Goal: Information Seeking & Learning: Check status

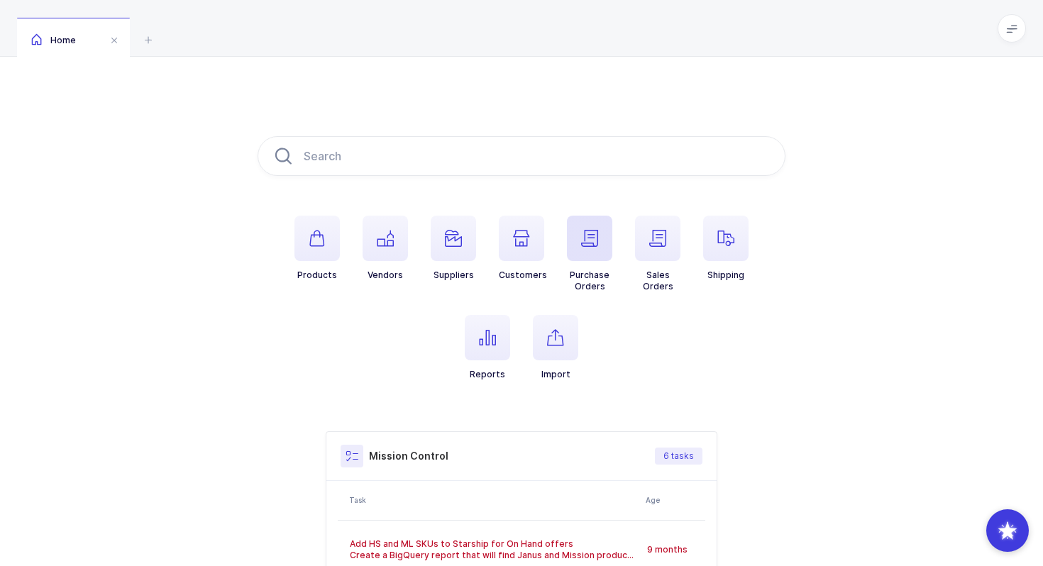
click at [592, 236] on icon "button" at bounding box center [589, 238] width 17 height 17
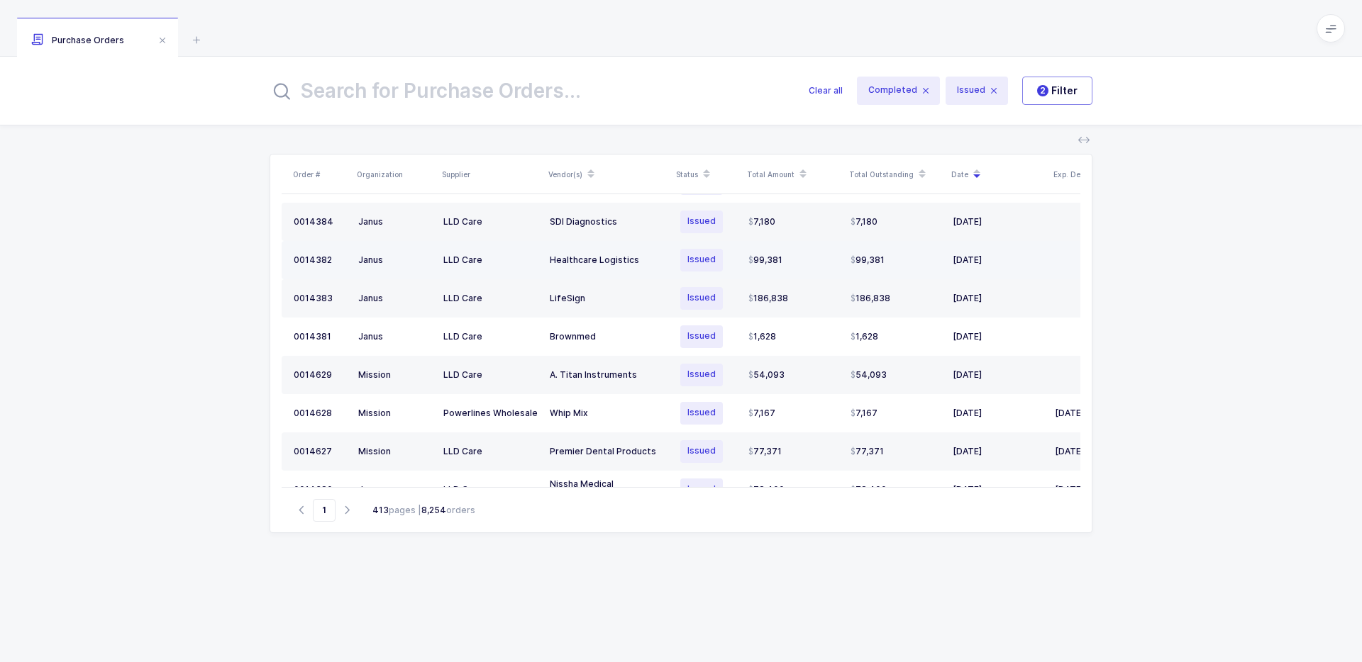
scroll to position [272, 0]
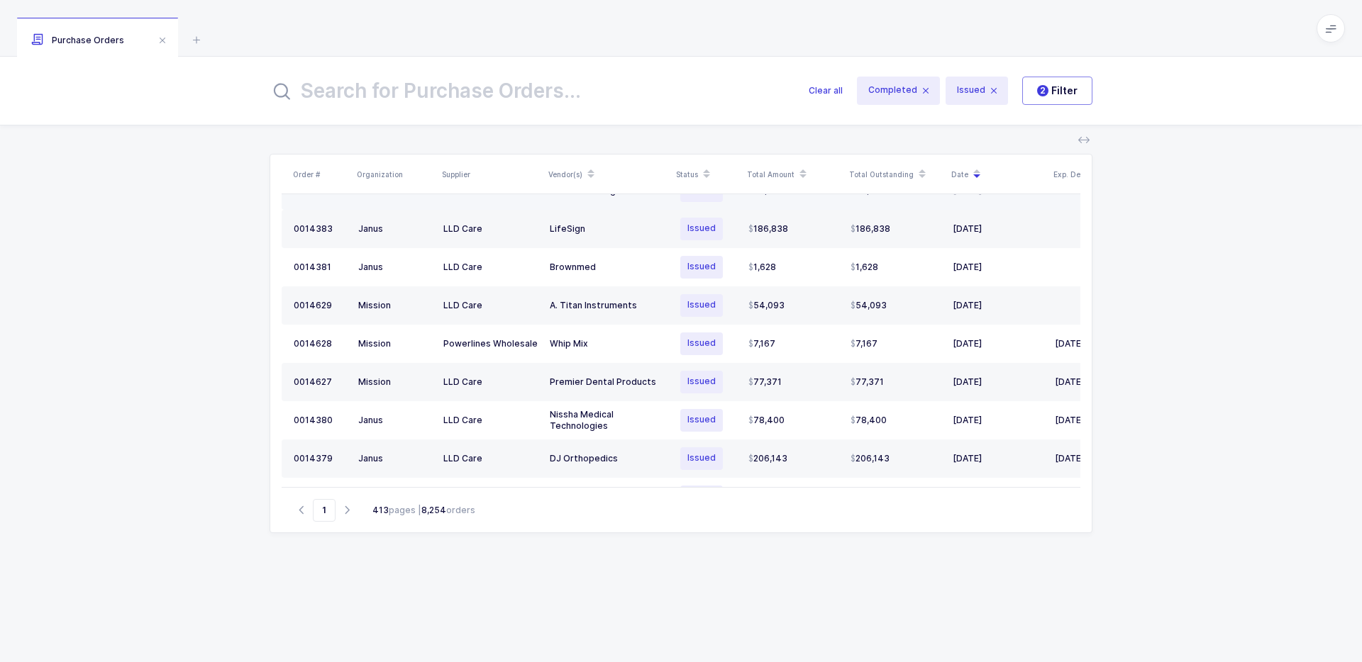
click at [604, 418] on div "Nissha Medical Technologies" at bounding box center [608, 420] width 116 height 23
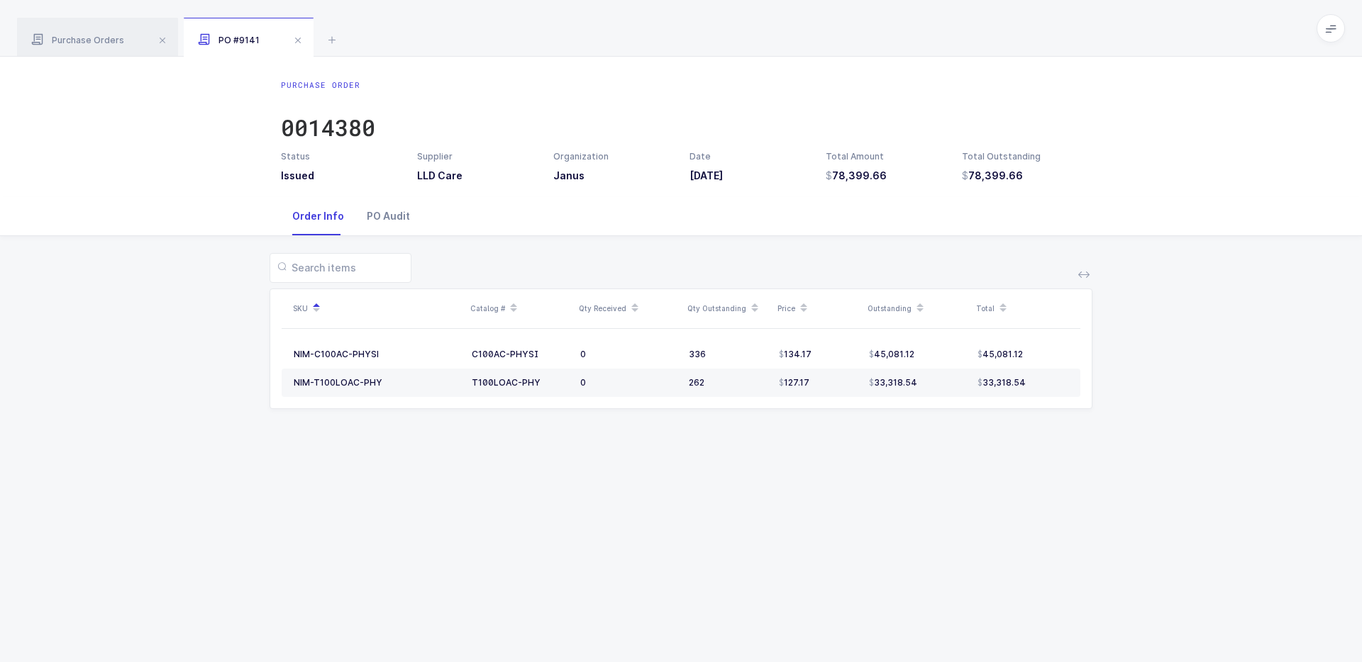
click at [379, 215] on div "PO Audit" at bounding box center [388, 216] width 66 height 38
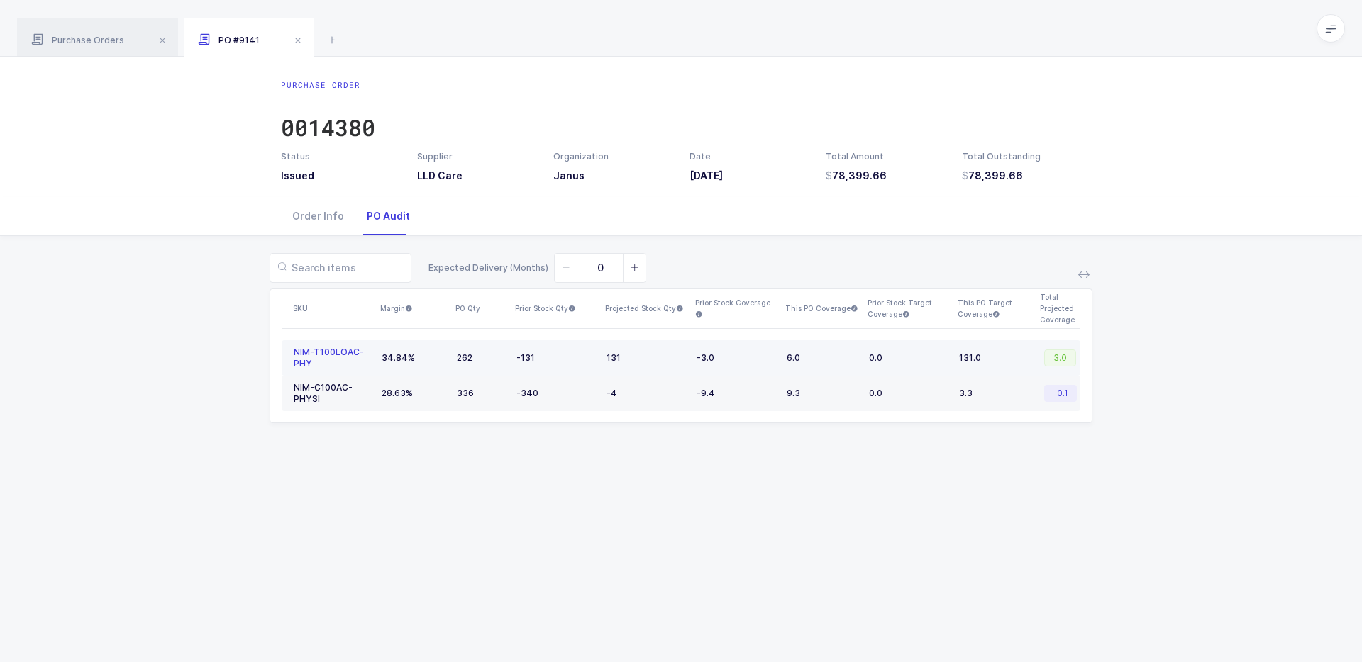
click at [309, 356] on div "NIM-T100LOAC-PHY" at bounding box center [332, 358] width 77 height 23
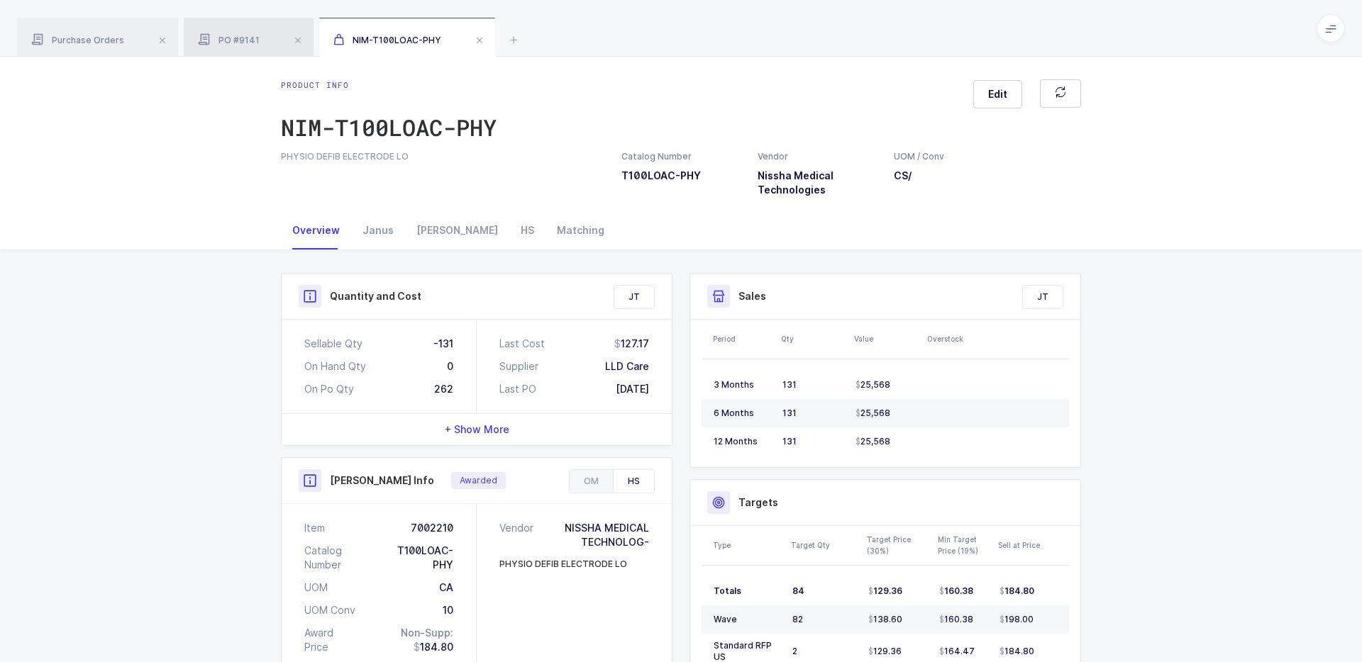
click at [240, 38] on span "PO #9141" at bounding box center [229, 40] width 62 height 11
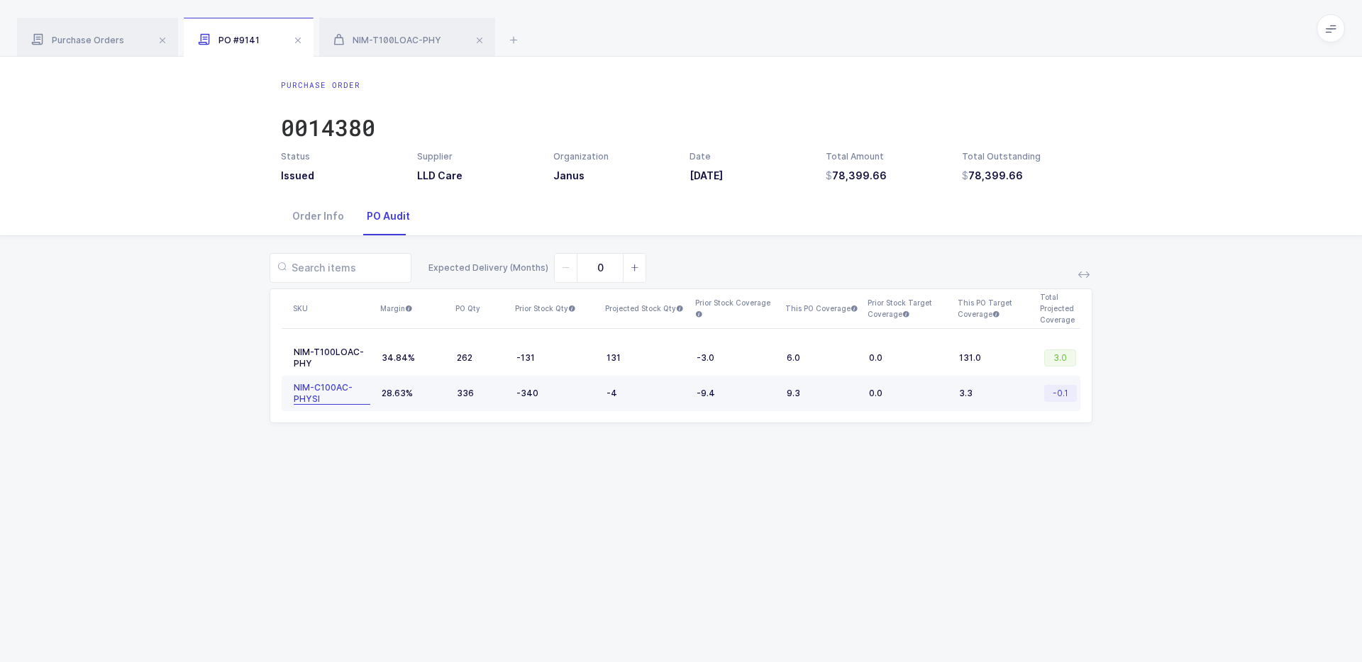
click at [296, 389] on div "NIM-C100AC-PHYSI" at bounding box center [332, 393] width 77 height 23
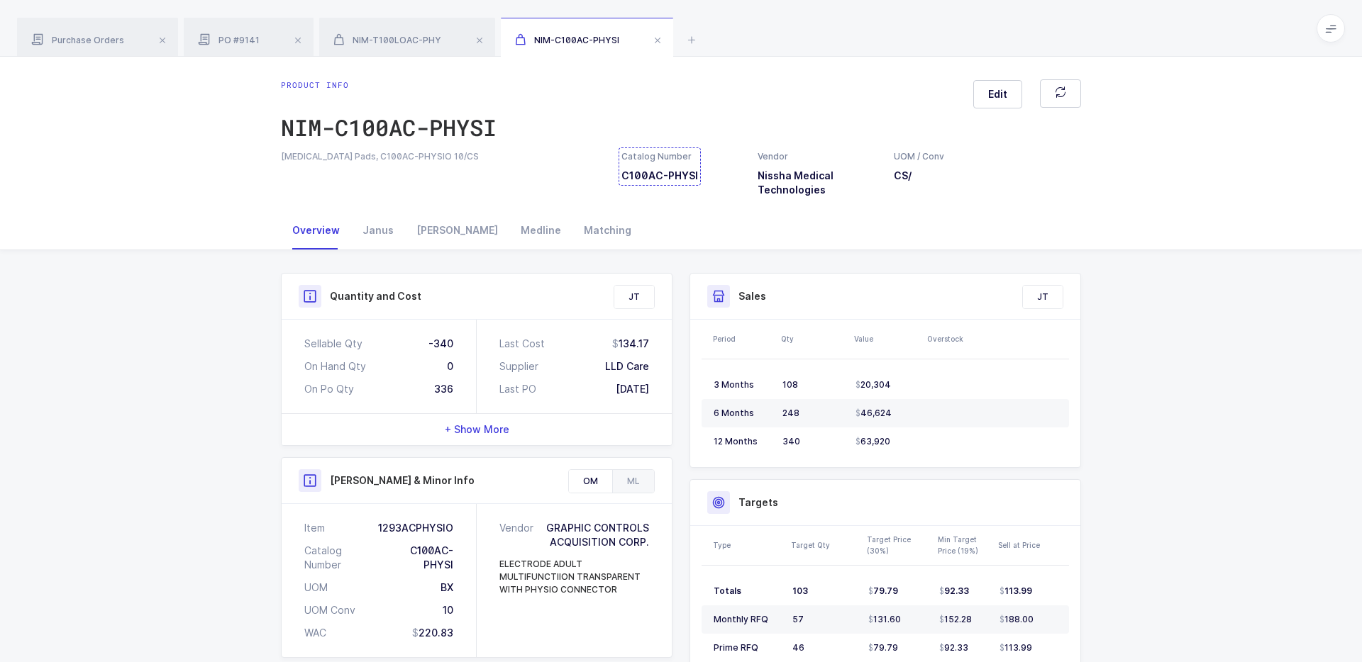
click at [669, 177] on div "Catalog Number C100AC-PHYSI" at bounding box center [659, 166] width 77 height 33
click at [384, 27] on div "NIM-T100LOAC-PHY" at bounding box center [407, 38] width 176 height 40
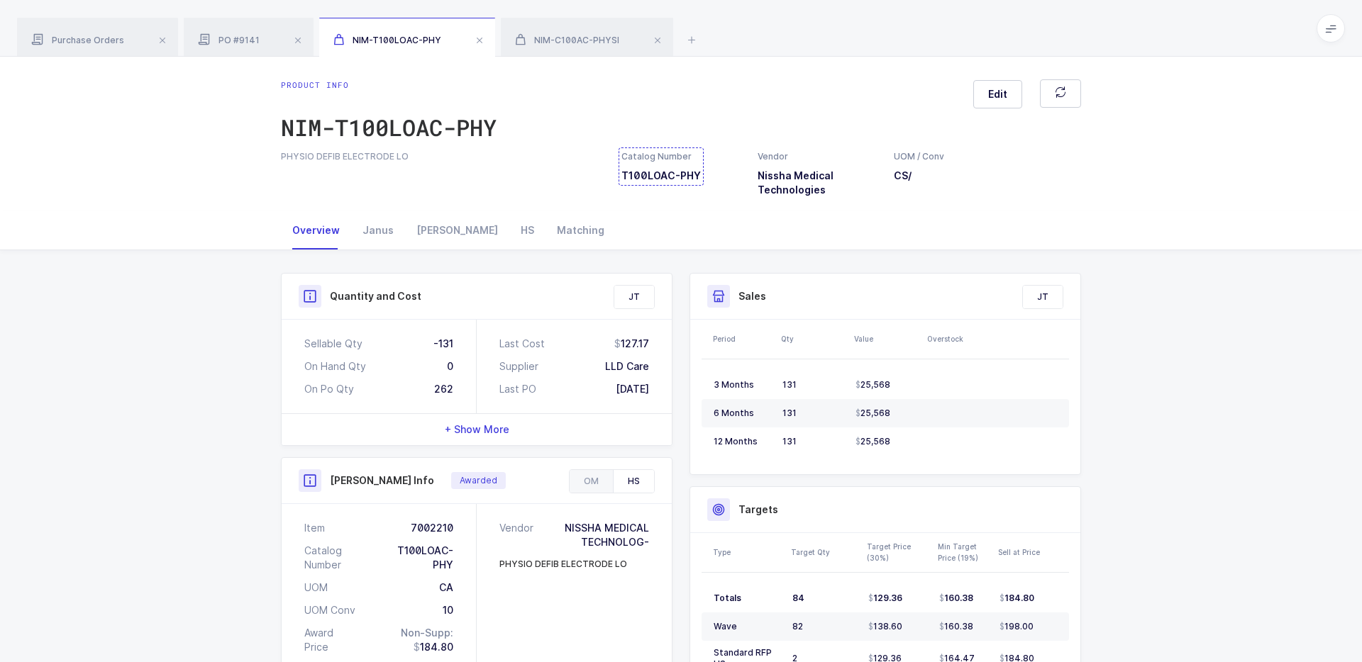
click at [655, 176] on div "Catalog Number T100LOAC-PHY" at bounding box center [660, 166] width 79 height 33
click at [687, 38] on icon at bounding box center [691, 39] width 17 height 17
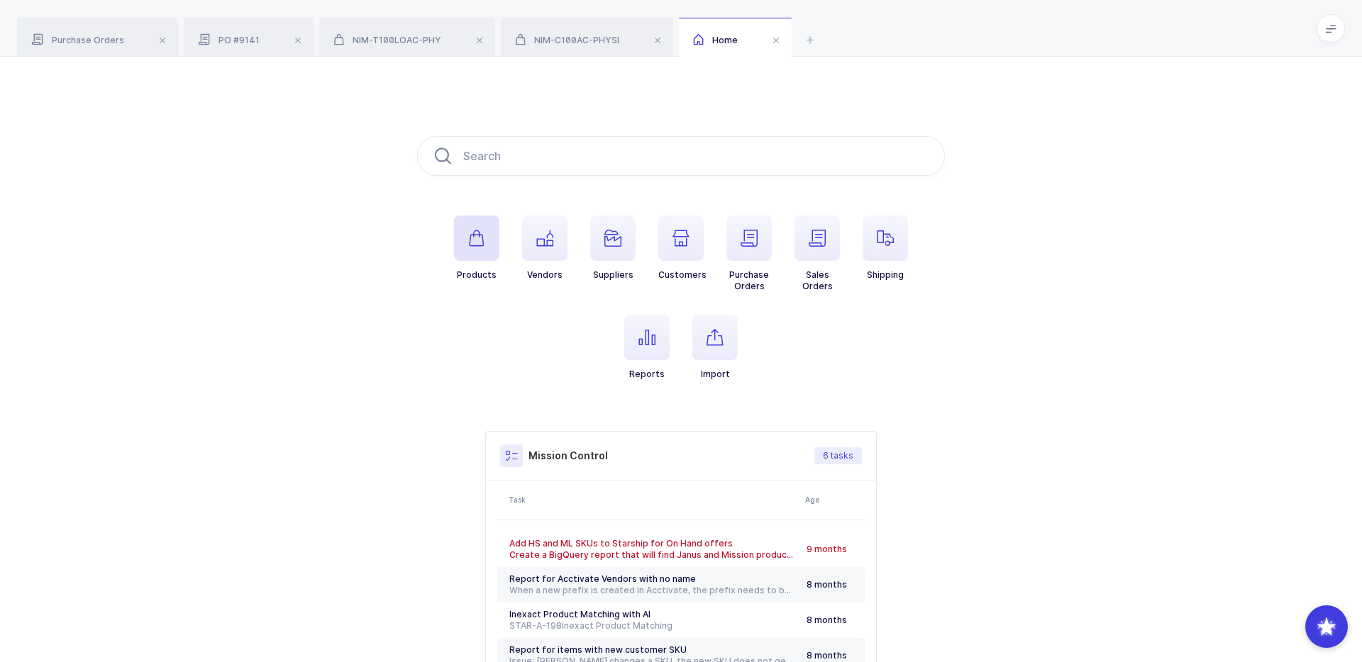
click at [477, 236] on icon "button" at bounding box center [476, 238] width 17 height 17
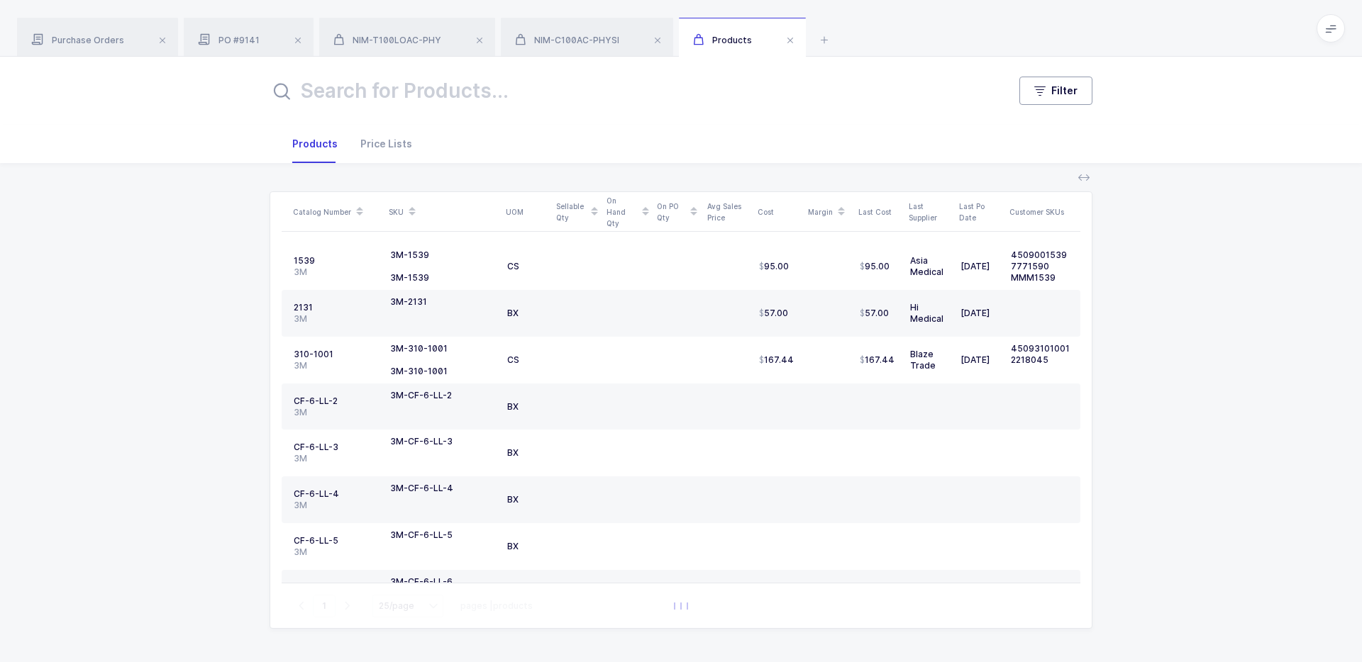
click at [1042, 94] on span "Filter" at bounding box center [1064, 91] width 26 height 14
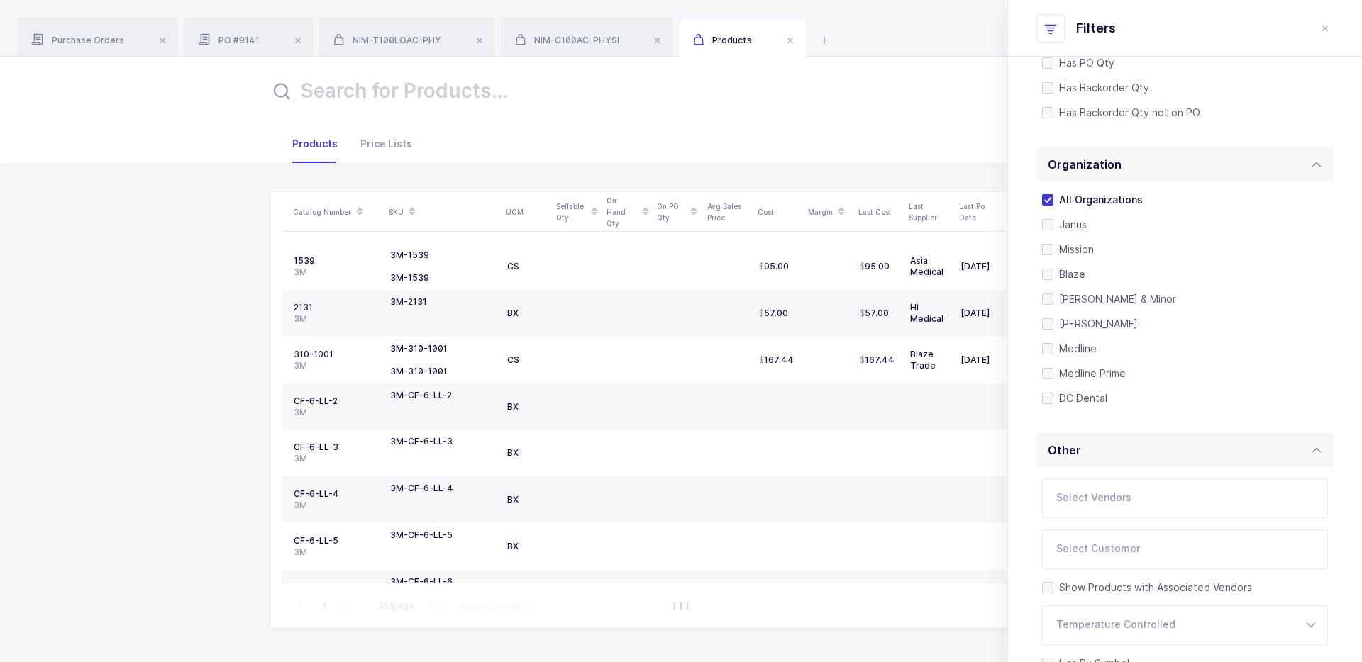
scroll to position [334, 0]
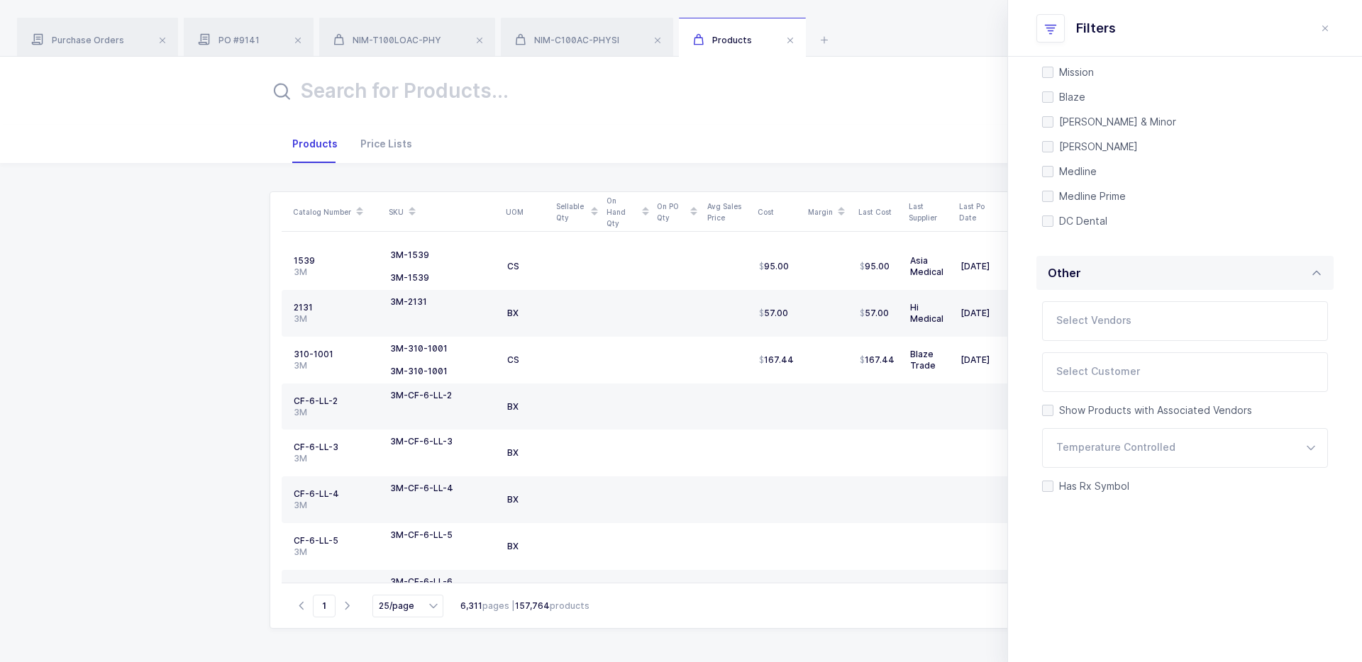
drag, startPoint x: 1148, startPoint y: 568, endPoint x: 1163, endPoint y: 543, distance: 29.0
click at [1042, 544] on div "Quantity Has Sellable Qty Has Sellable Qty Has Damaged/Expiring Qty Has Damaged…" at bounding box center [1185, 212] width 354 height 902
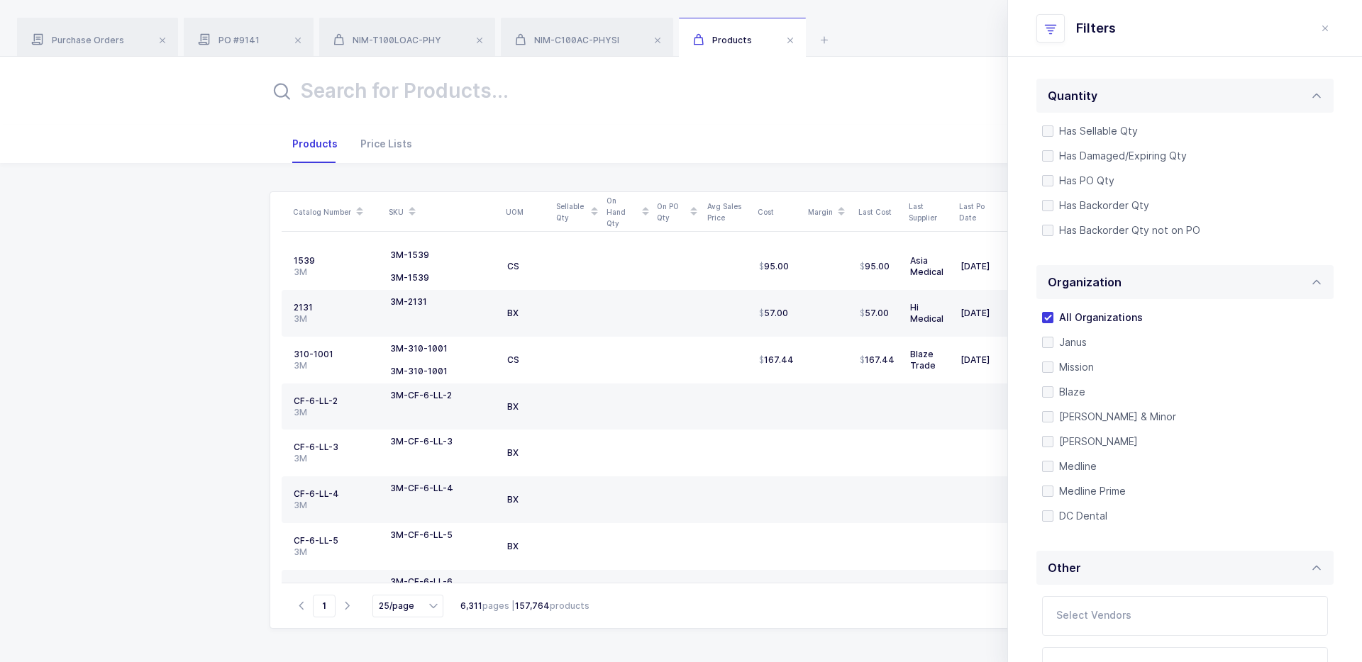
scroll to position [0, 0]
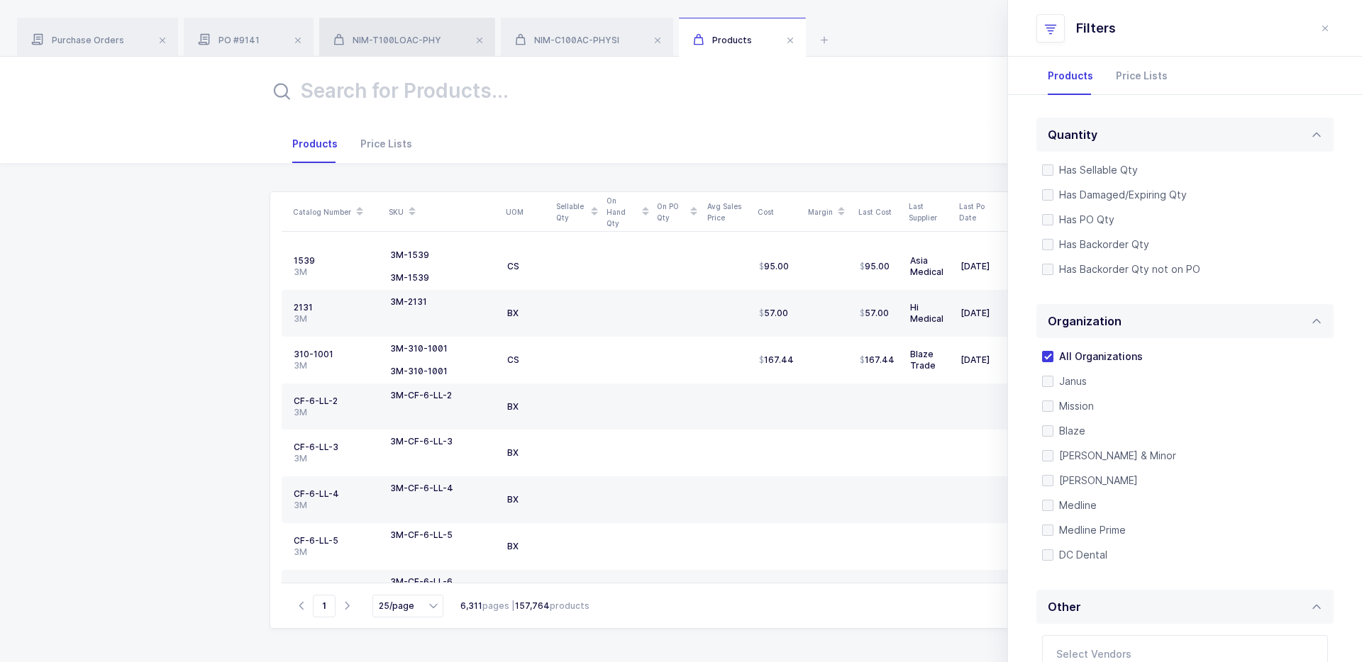
click at [406, 33] on div "NIM-T100LOAC-PHY" at bounding box center [407, 38] width 176 height 40
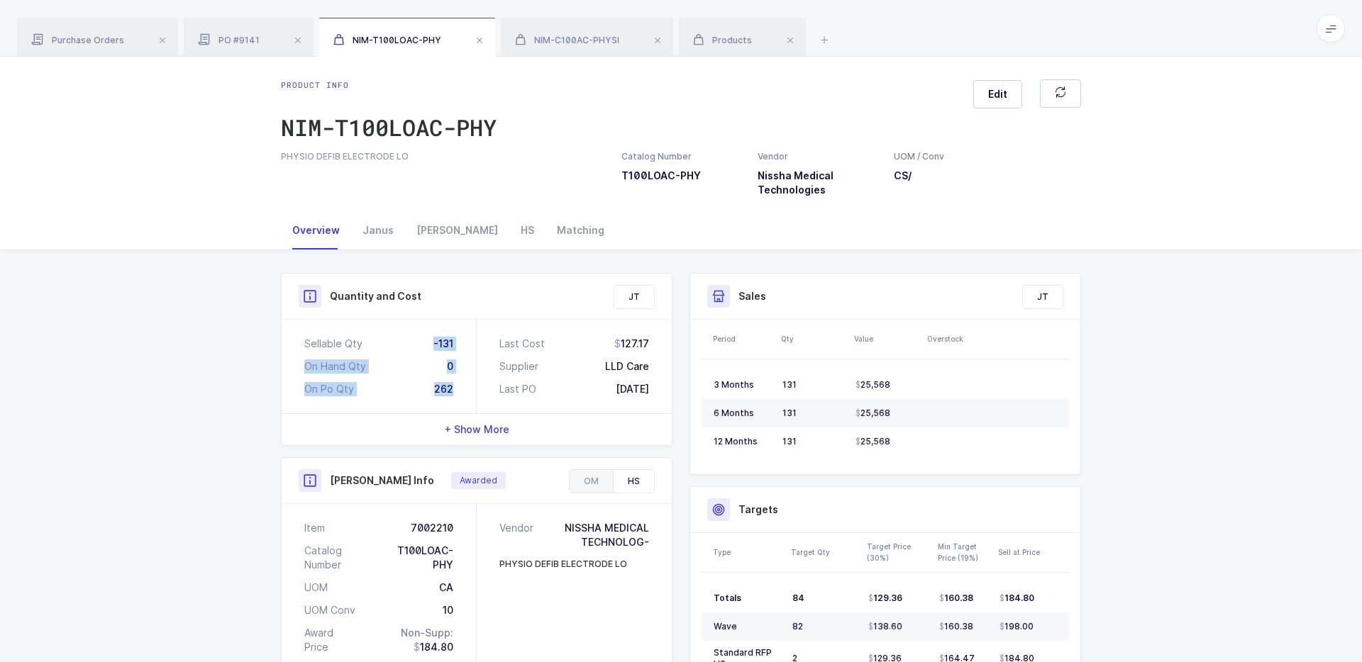
drag, startPoint x: 470, startPoint y: 404, endPoint x: 433, endPoint y: 335, distance: 78.7
click at [433, 335] on div "Sellable Qty -131 On Hand Qty 0 On Po Qty 262" at bounding box center [379, 367] width 195 height 94
click at [582, 45] on span "NIM-C100AC-PHYSI" at bounding box center [567, 40] width 104 height 11
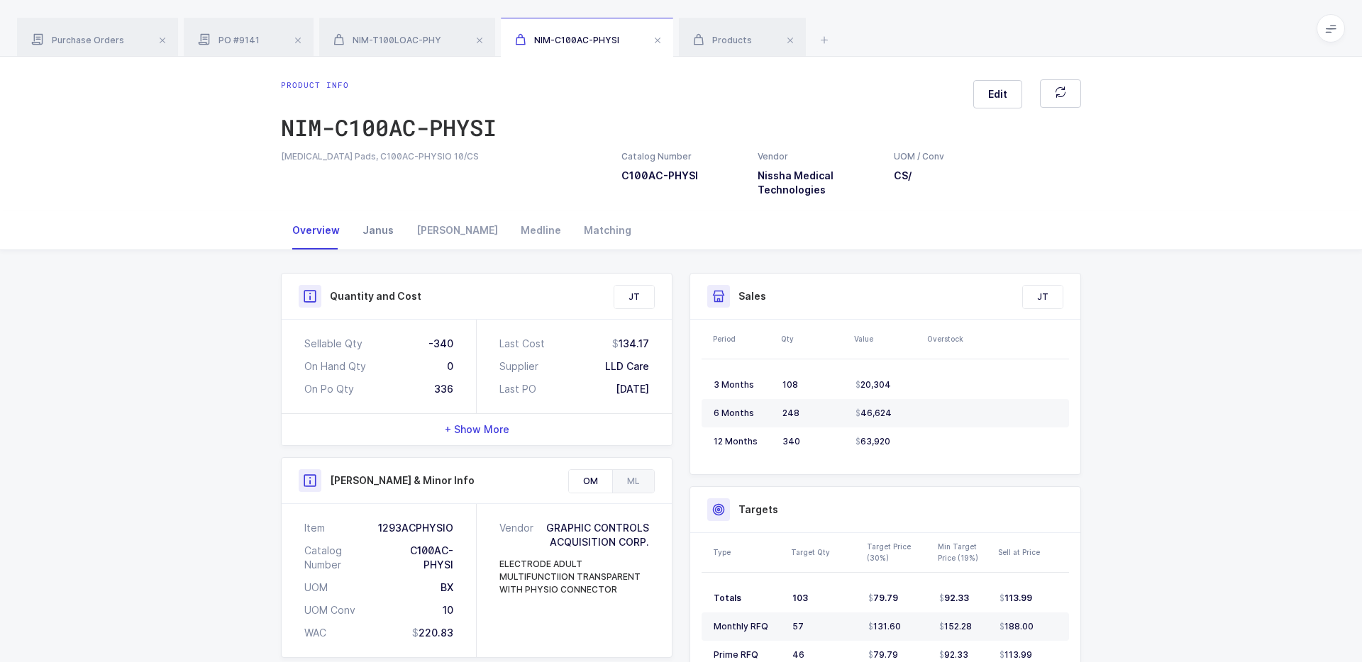
click at [377, 237] on div "Janus" at bounding box center [378, 230] width 54 height 38
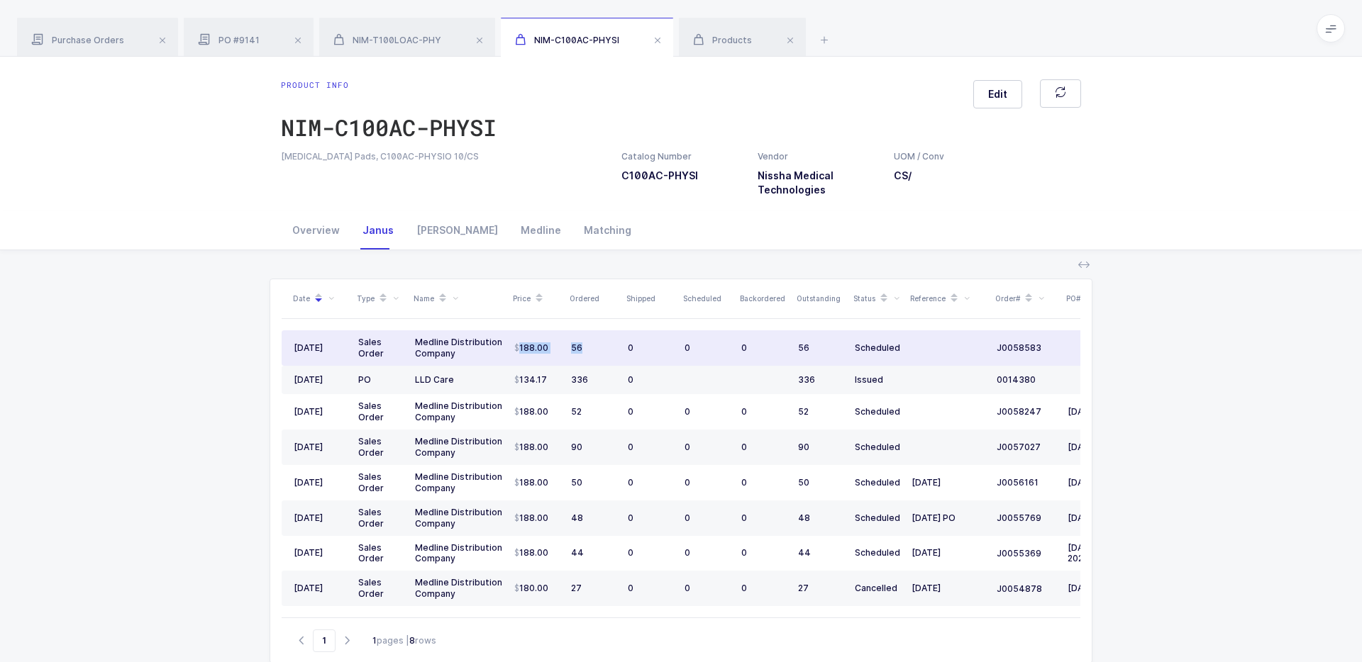
drag, startPoint x: 518, startPoint y: 345, endPoint x: 581, endPoint y: 343, distance: 63.2
click at [581, 343] on tr "09/04/2025 Sales Order Medline Distribution Company 188.00 56 0 0 0 56 Schedule…" at bounding box center [729, 348] width 894 height 35
click at [581, 343] on div "56" at bounding box center [593, 348] width 45 height 11
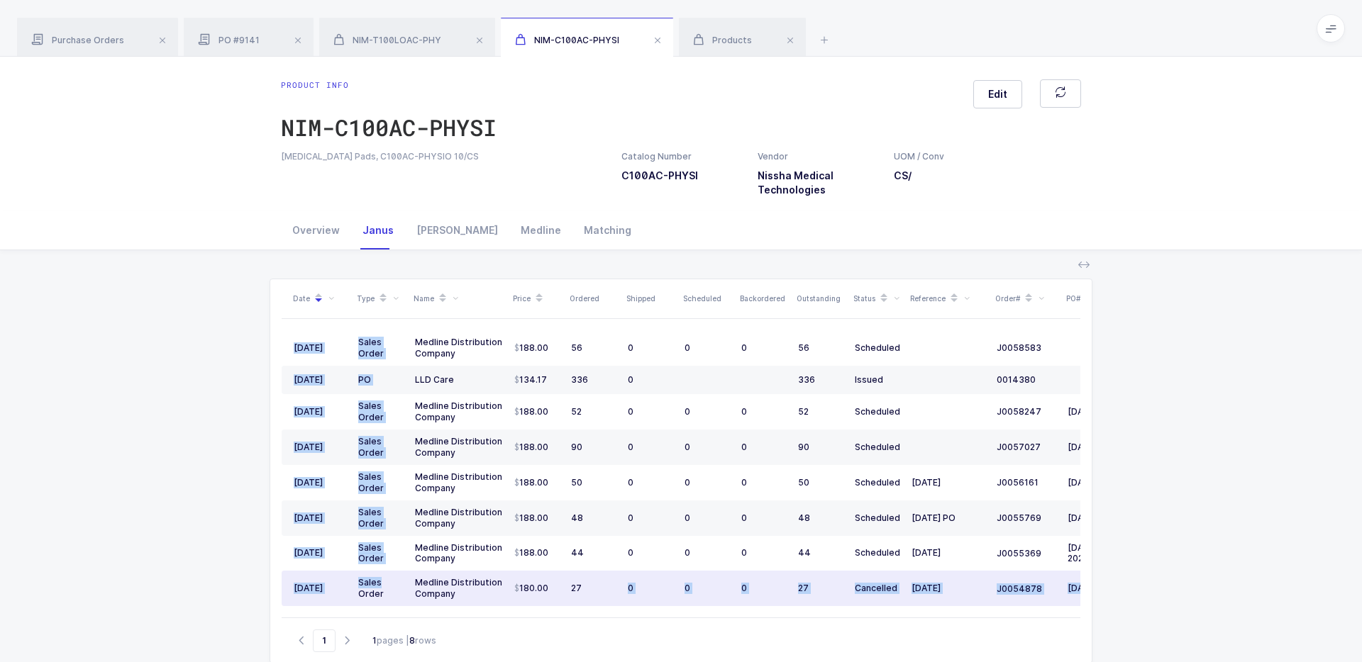
drag, startPoint x: 596, startPoint y: 599, endPoint x: 389, endPoint y: 584, distance: 207.7
click at [389, 565] on div "Date Type Name Price Ordered Shipped Scheduled Backordered Outstanding Status R…" at bounding box center [681, 448] width 799 height 338
click at [389, 565] on div "Sales Order" at bounding box center [380, 588] width 45 height 23
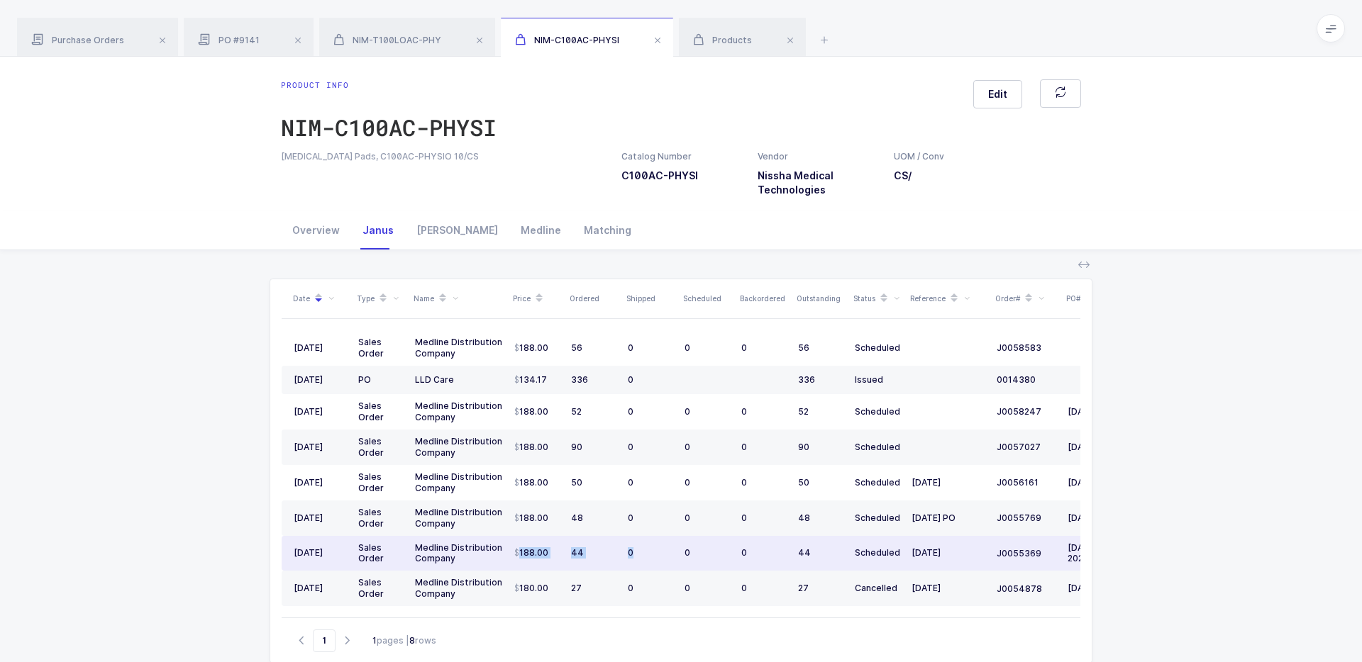
drag, startPoint x: 623, startPoint y: 561, endPoint x: 523, endPoint y: 536, distance: 103.2
click at [523, 536] on tr "01/15/2025 Sales Order Medline Distribution Company 188.00 44 0 0 0 44 Schedule…" at bounding box center [729, 553] width 894 height 35
click at [523, 536] on td "188.00" at bounding box center [537, 553] width 57 height 35
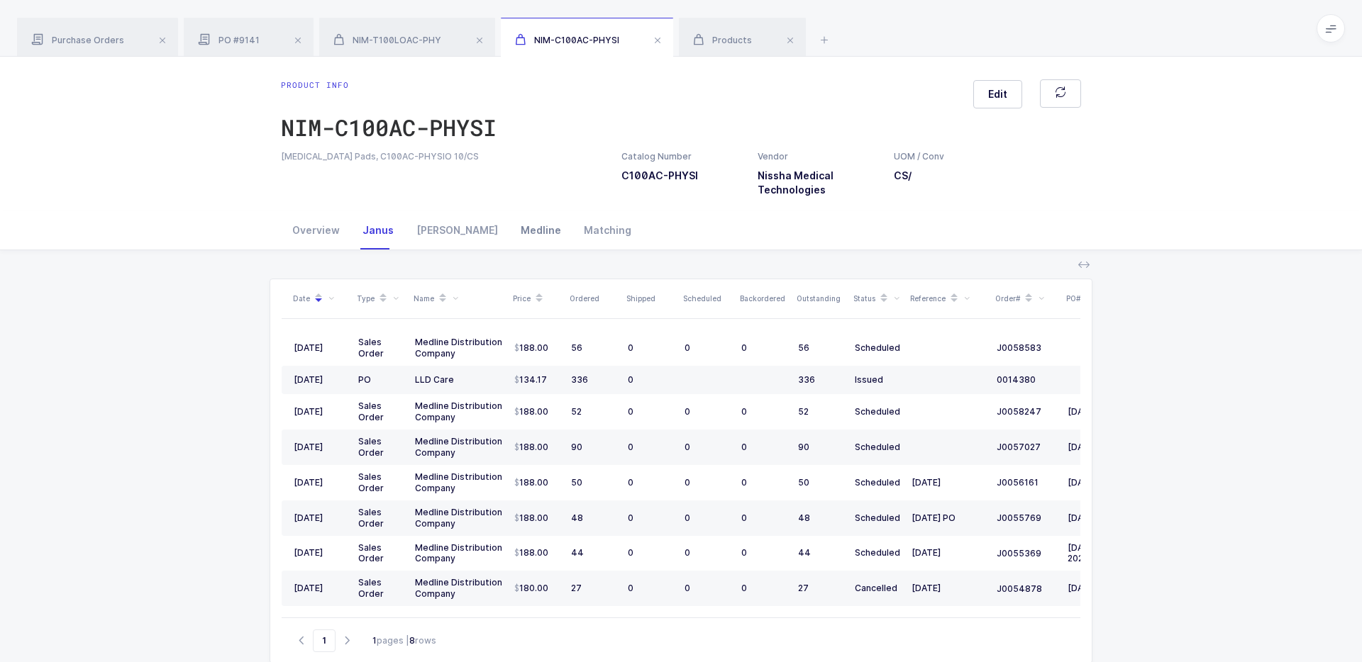
click at [509, 222] on div "Medline" at bounding box center [540, 230] width 63 height 38
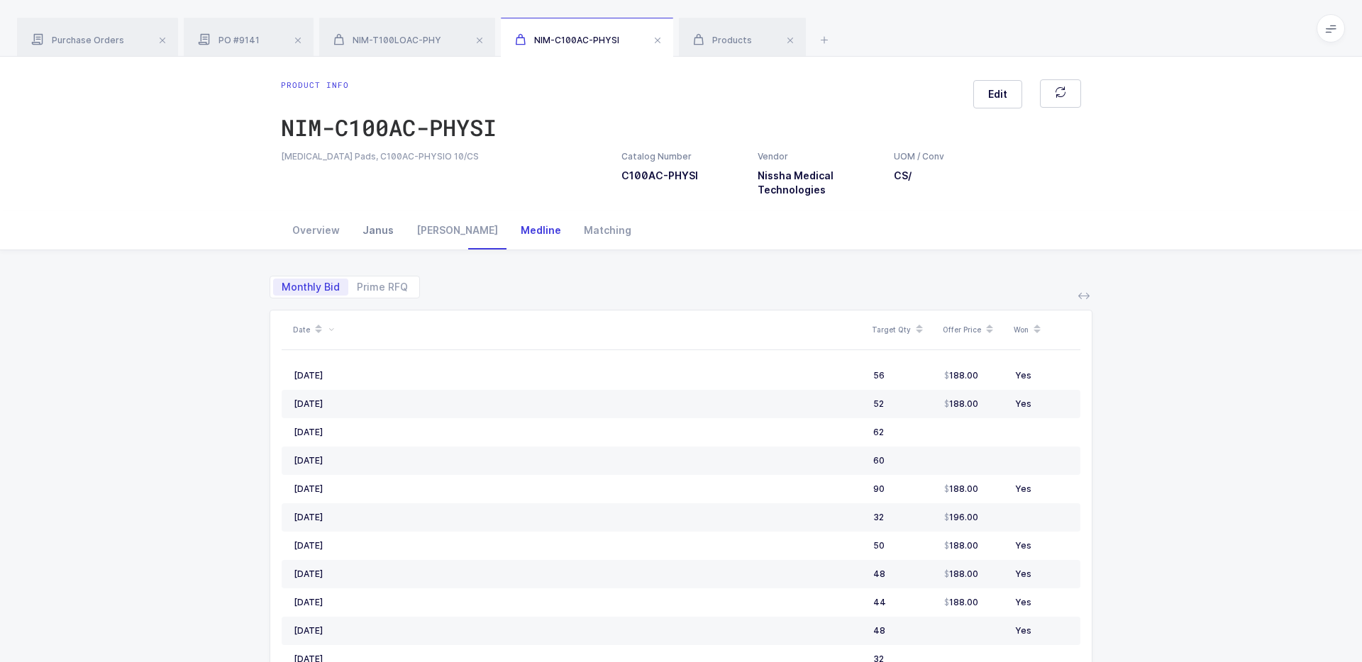
click at [377, 230] on div "Janus" at bounding box center [378, 230] width 54 height 38
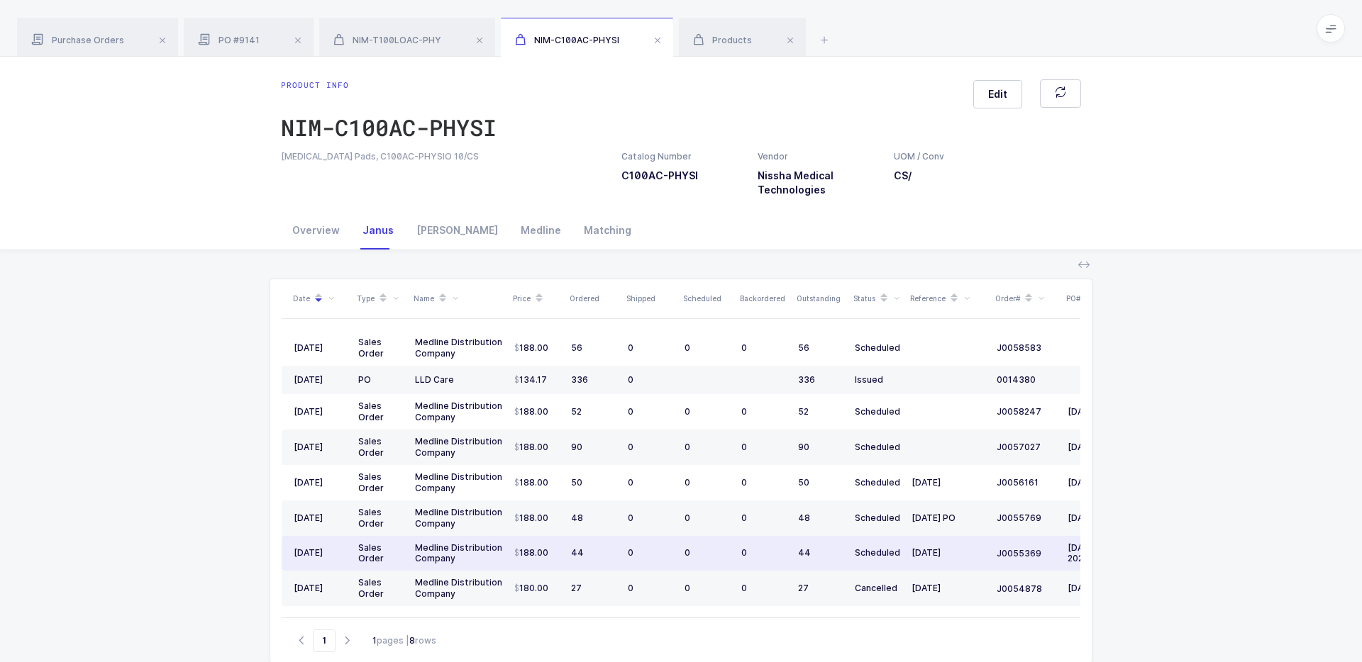
drag, startPoint x: 594, startPoint y: 564, endPoint x: 587, endPoint y: 561, distance: 7.6
click at [587, 561] on td "44" at bounding box center [593, 553] width 57 height 35
drag, startPoint x: 587, startPoint y: 561, endPoint x: 582, endPoint y: 554, distance: 9.1
click at [582, 555] on td "44" at bounding box center [593, 553] width 57 height 35
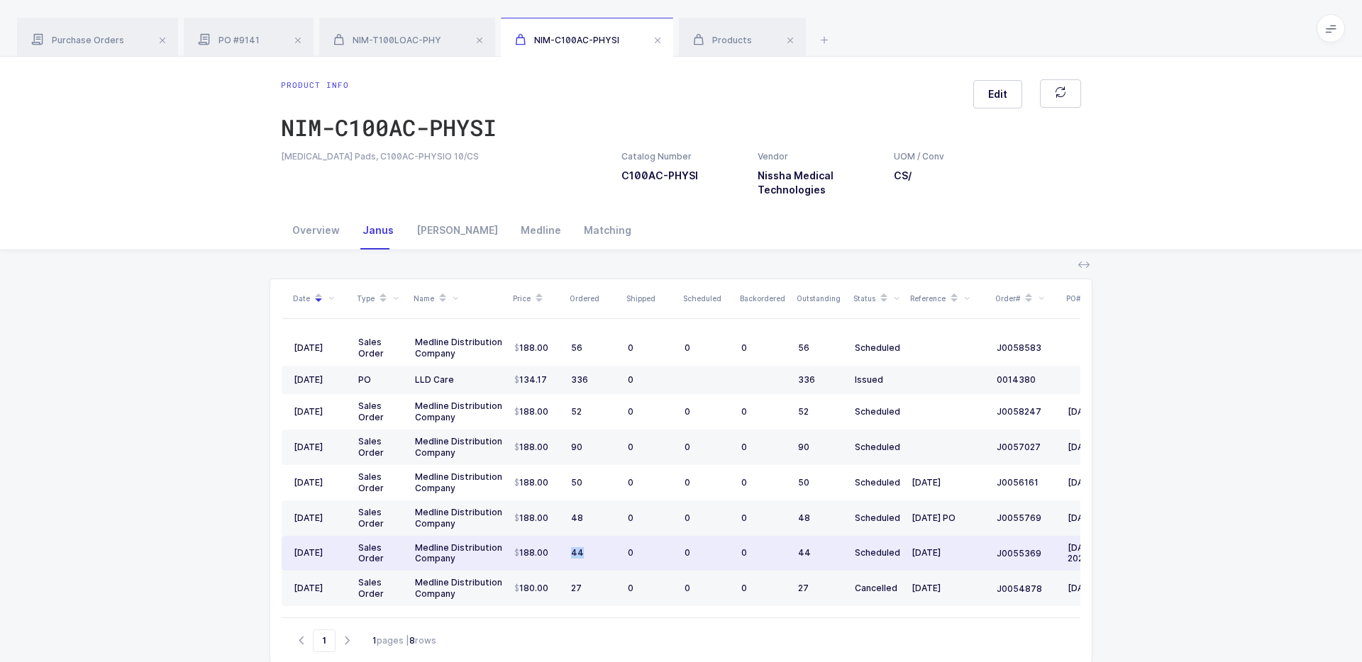
drag, startPoint x: 585, startPoint y: 557, endPoint x: 570, endPoint y: 553, distance: 16.0
click at [570, 553] on td "44" at bounding box center [593, 553] width 57 height 35
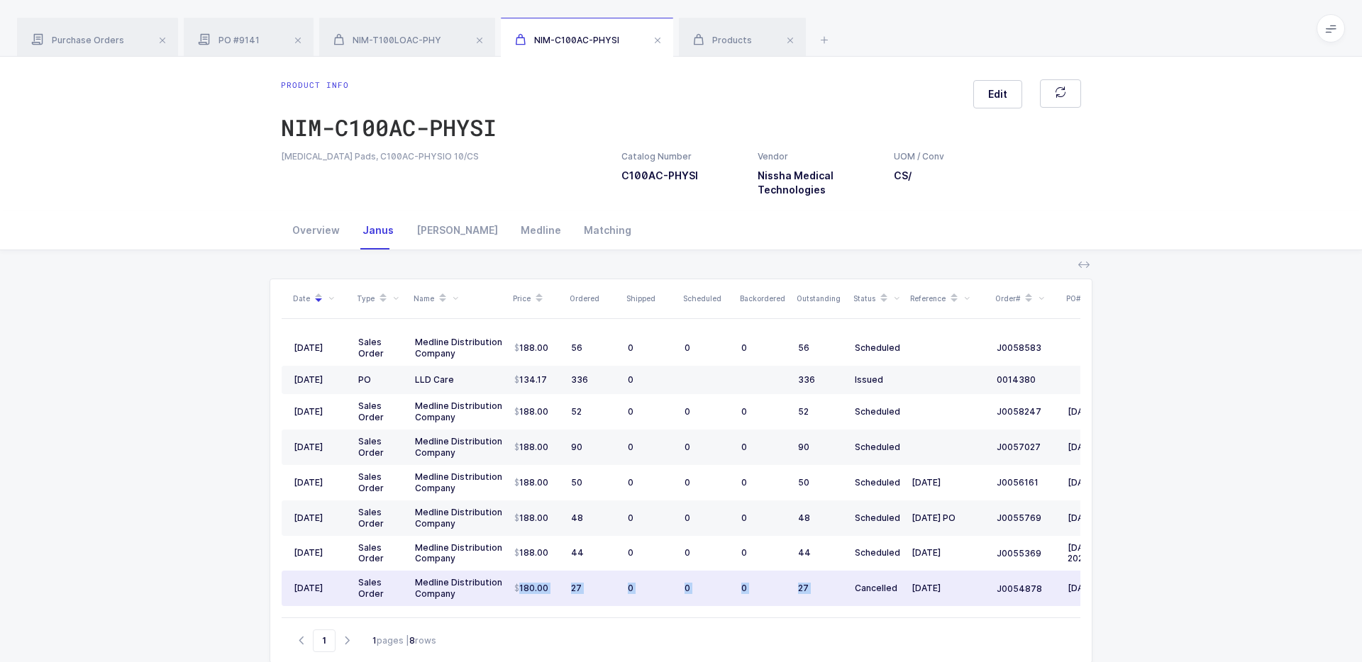
drag, startPoint x: 851, startPoint y: 589, endPoint x: 528, endPoint y: 594, distance: 322.8
click at [528, 565] on tr "12/05/2024 Sales Order Medline Distribution Company 180.00 27 0 0 0 27 Cancelle…" at bounding box center [729, 588] width 894 height 35
click at [589, 565] on div "27" at bounding box center [593, 588] width 45 height 11
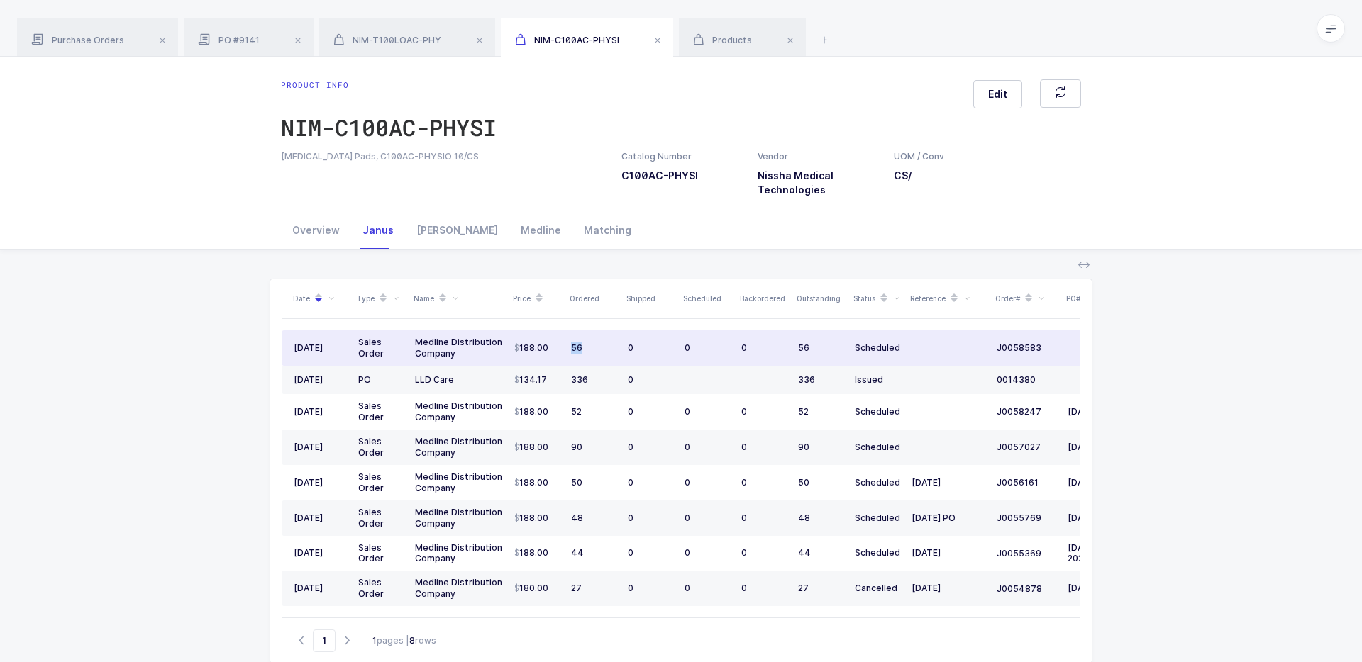
drag, startPoint x: 519, startPoint y: 357, endPoint x: 564, endPoint y: 356, distance: 44.7
click at [565, 356] on td "188.00" at bounding box center [537, 348] width 57 height 35
click at [564, 356] on td "188.00" at bounding box center [537, 348] width 57 height 35
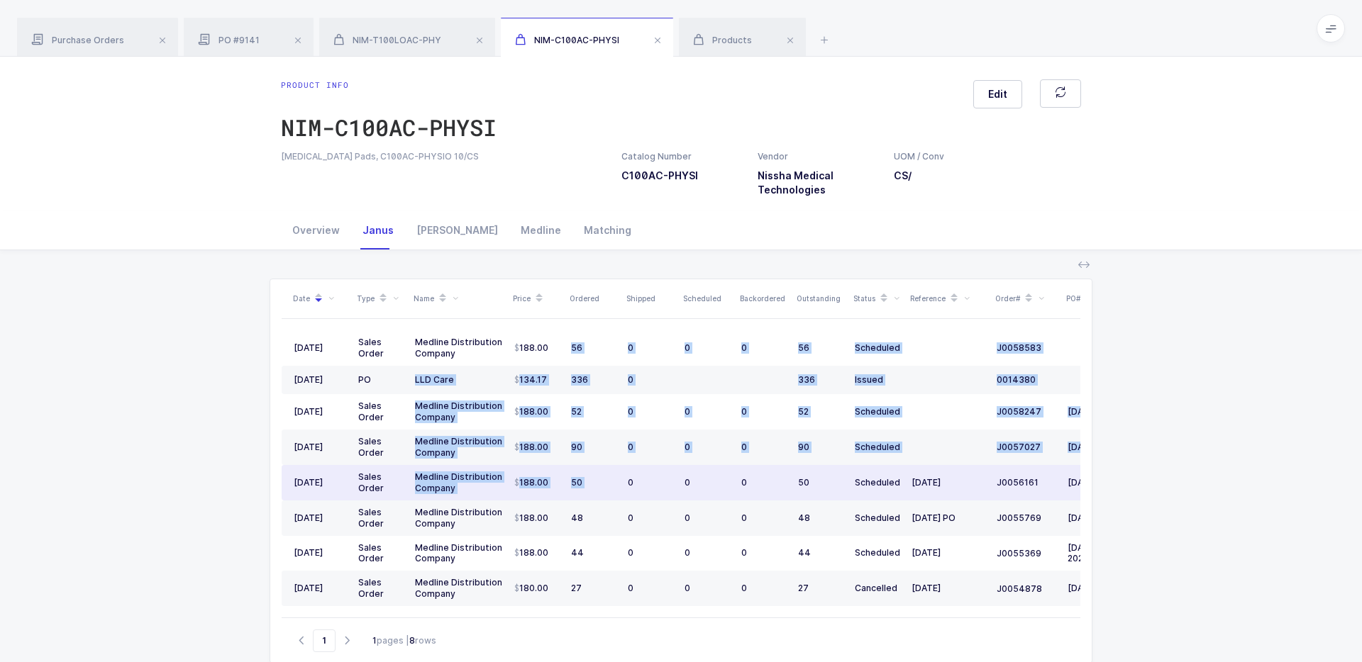
drag, startPoint x: 570, startPoint y: 352, endPoint x: 626, endPoint y: 482, distance: 142.0
click at [626, 483] on tbody "09/04/2025 Sales Order Medline Distribution Company 188.00 56 0 0 0 56 Schedule…" at bounding box center [729, 469] width 894 height 276
click at [626, 482] on td "0" at bounding box center [650, 482] width 57 height 35
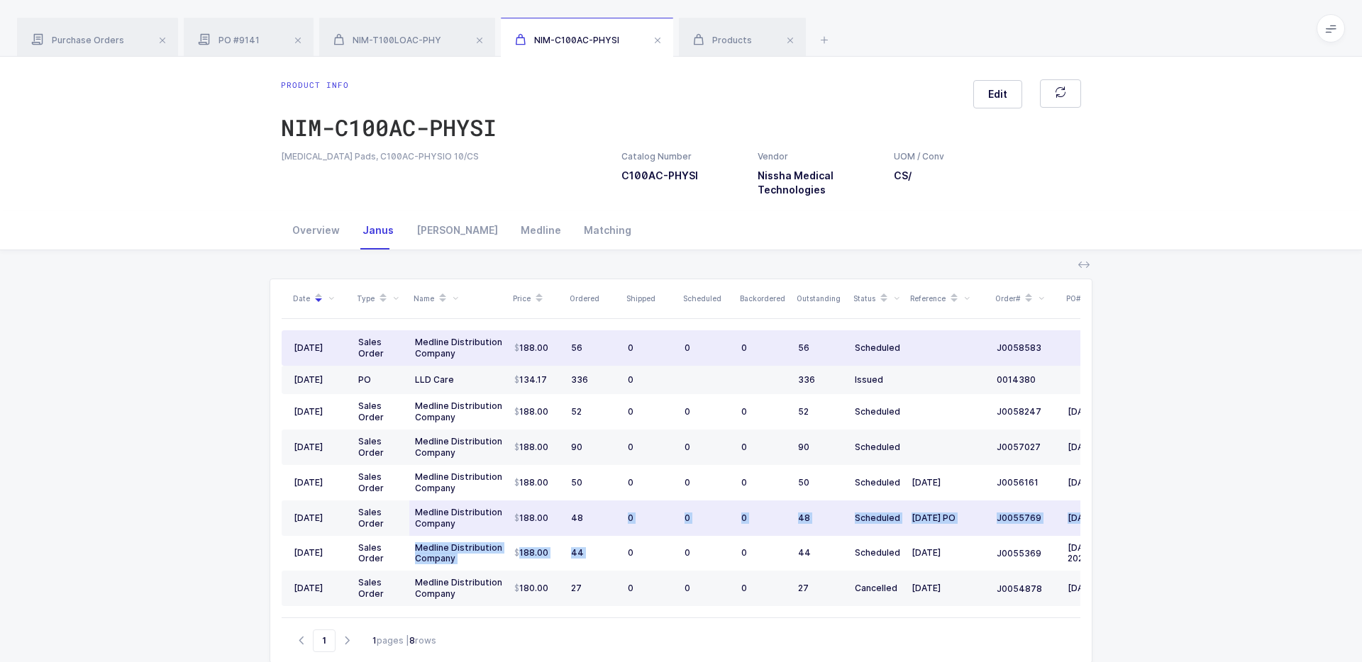
drag, startPoint x: 638, startPoint y: 538, endPoint x: 596, endPoint y: 530, distance: 43.4
click at [596, 530] on tbody "09/04/2025 Sales Order Medline Distribution Company 188.00 56 0 0 0 56 Schedule…" at bounding box center [729, 469] width 894 height 276
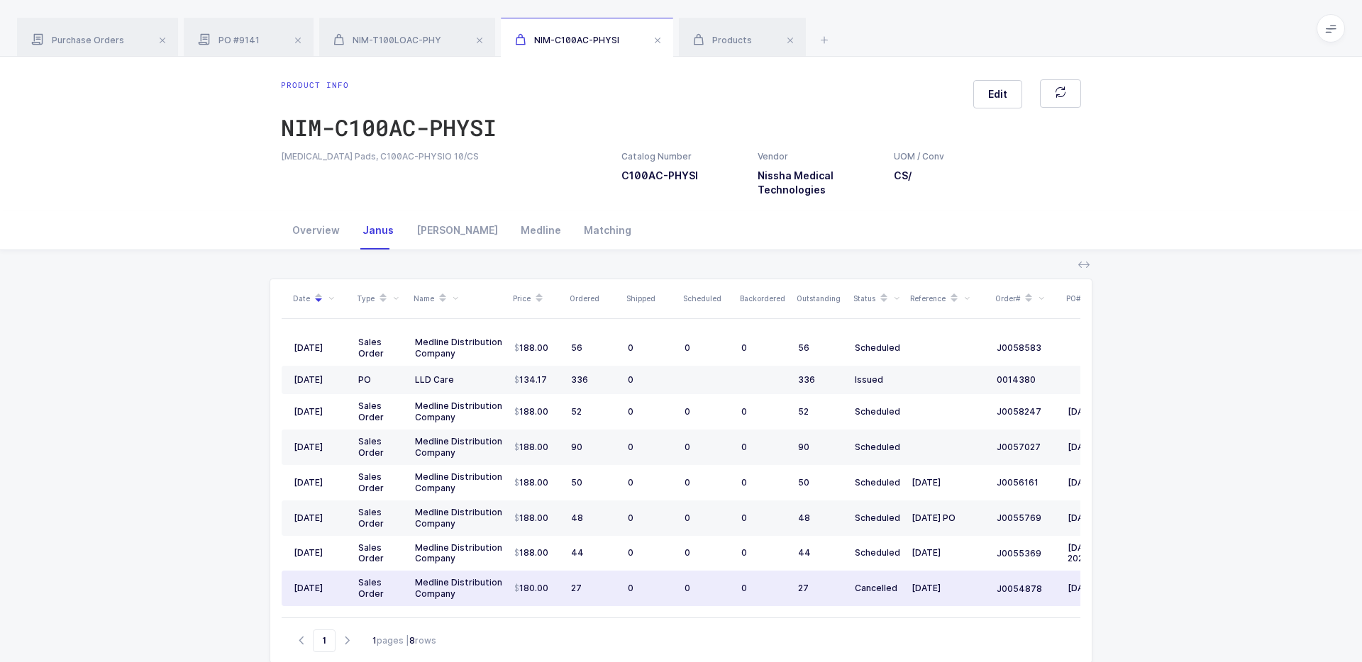
click at [687, 565] on td "0" at bounding box center [707, 588] width 57 height 35
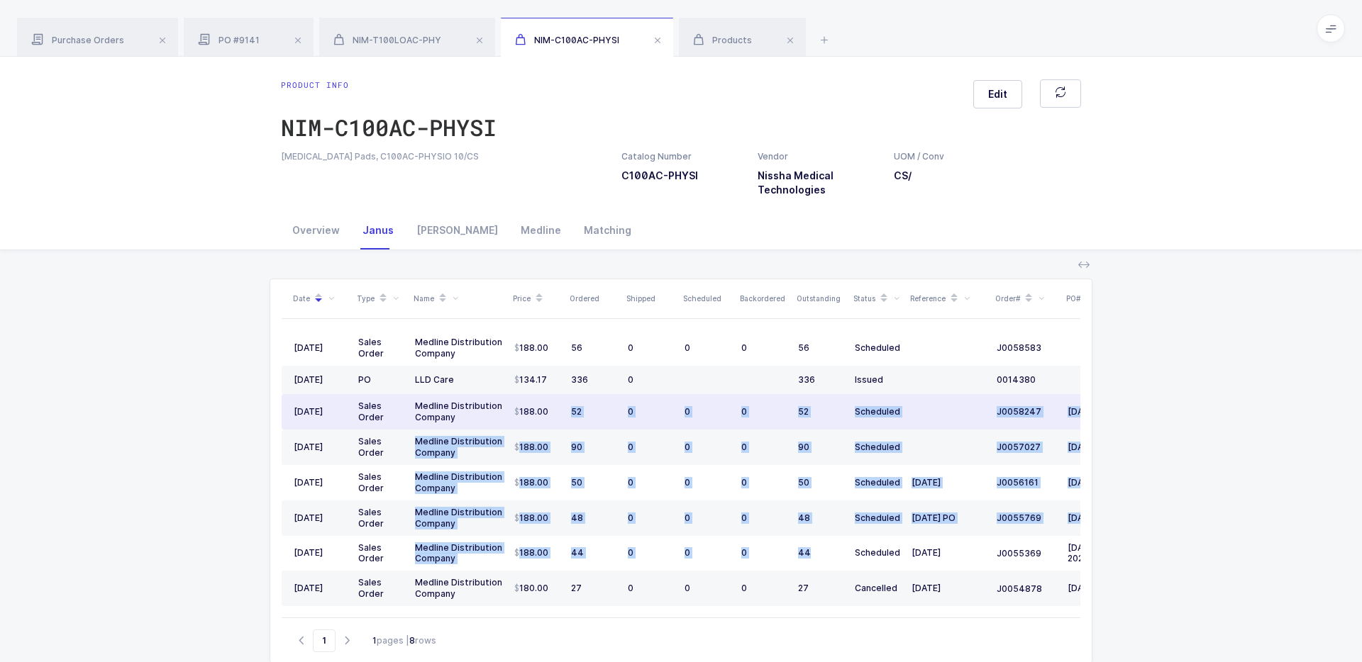
drag, startPoint x: 813, startPoint y: 564, endPoint x: 601, endPoint y: 401, distance: 267.6
click at [601, 401] on tbody "09/04/2025 Sales Order Medline Distribution Company 188.00 56 0 0 0 56 Schedule…" at bounding box center [729, 469] width 894 height 276
click at [601, 401] on td "52" at bounding box center [593, 411] width 57 height 35
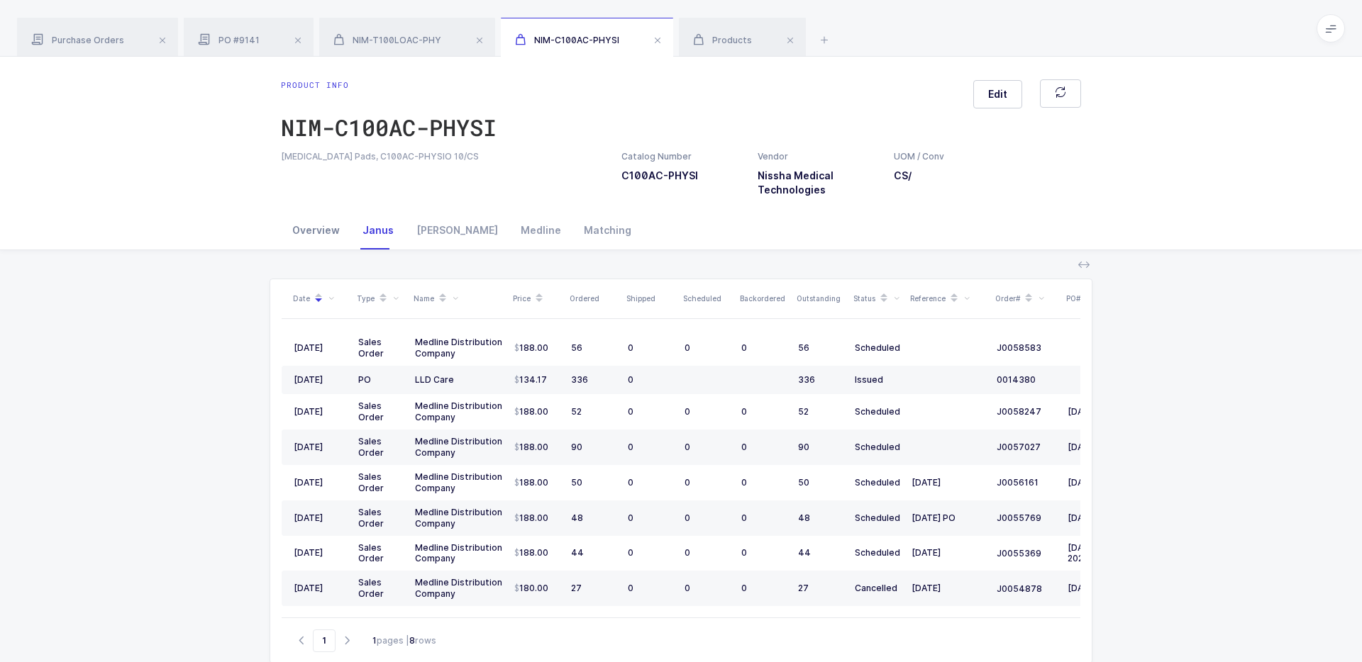
click at [329, 235] on div "Overview" at bounding box center [316, 230] width 70 height 38
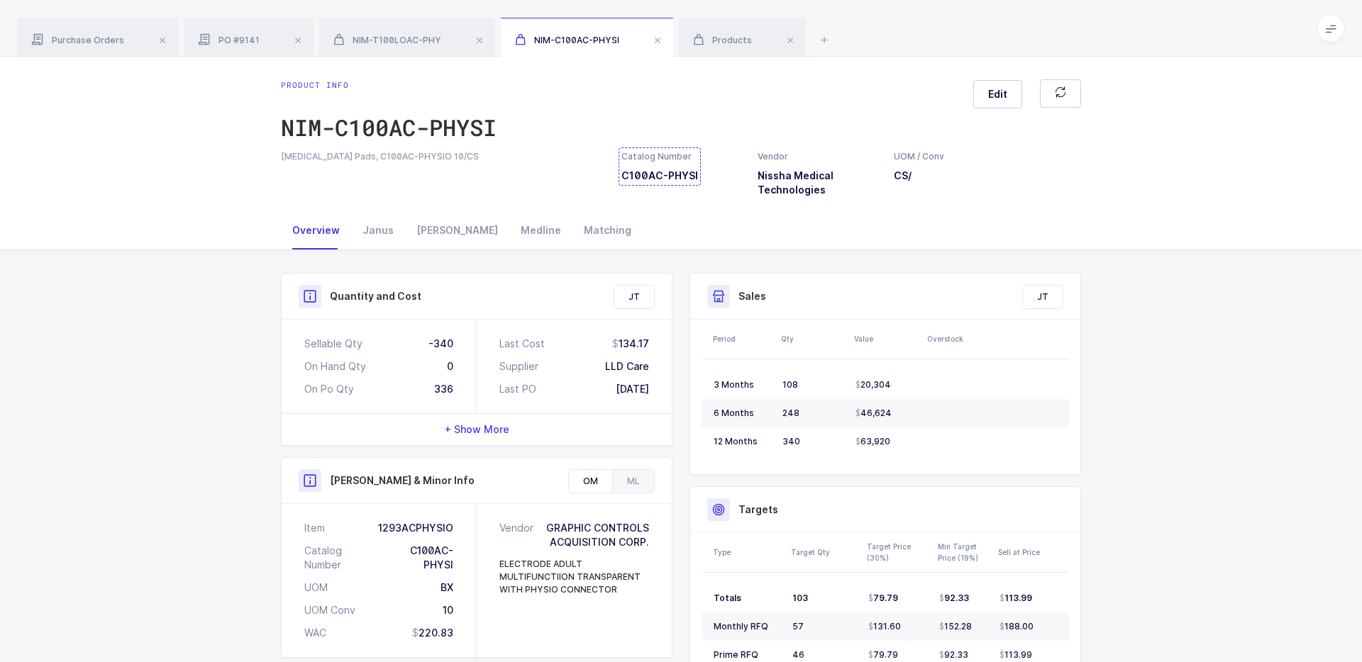
click at [687, 177] on div "Catalog Number C100AC-PHYSI" at bounding box center [659, 166] width 77 height 33
click at [818, 39] on icon at bounding box center [824, 39] width 17 height 17
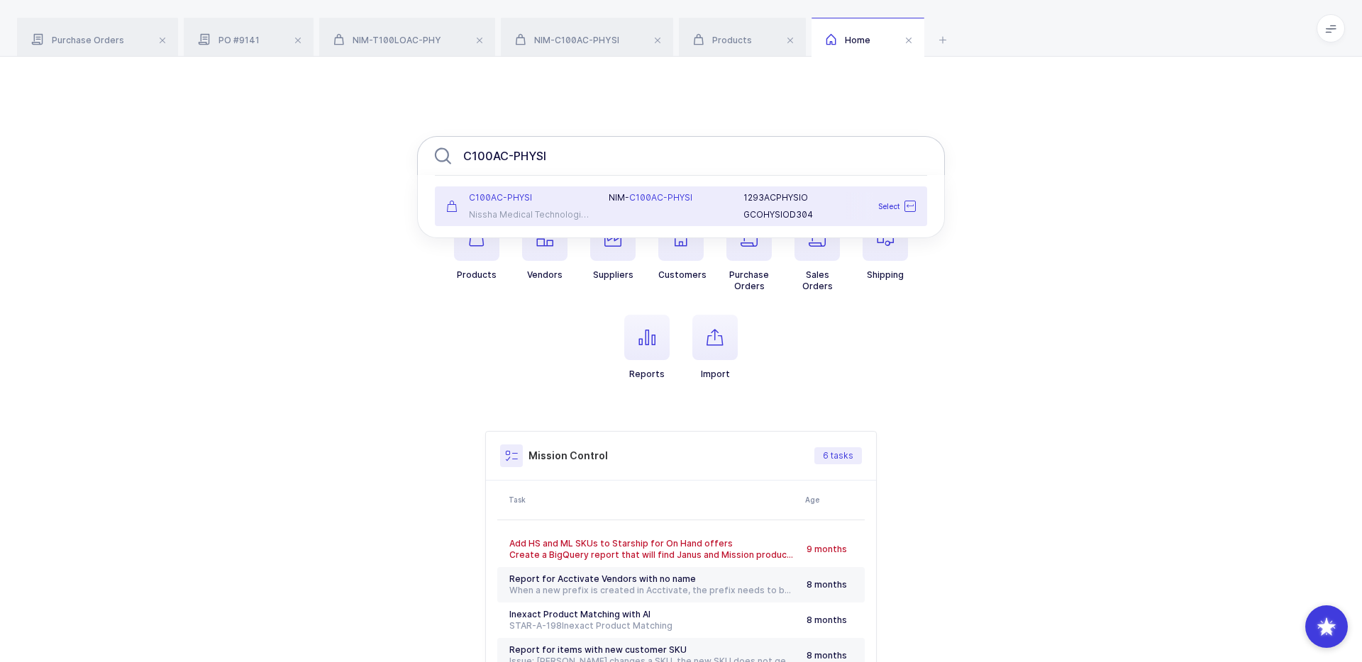
click at [508, 153] on input "C100AC-PHYSI" at bounding box center [681, 156] width 528 height 40
type input "C100AC-PHYSI"
click at [372, 33] on div "NIM-T100LOAC-PHY" at bounding box center [407, 38] width 176 height 40
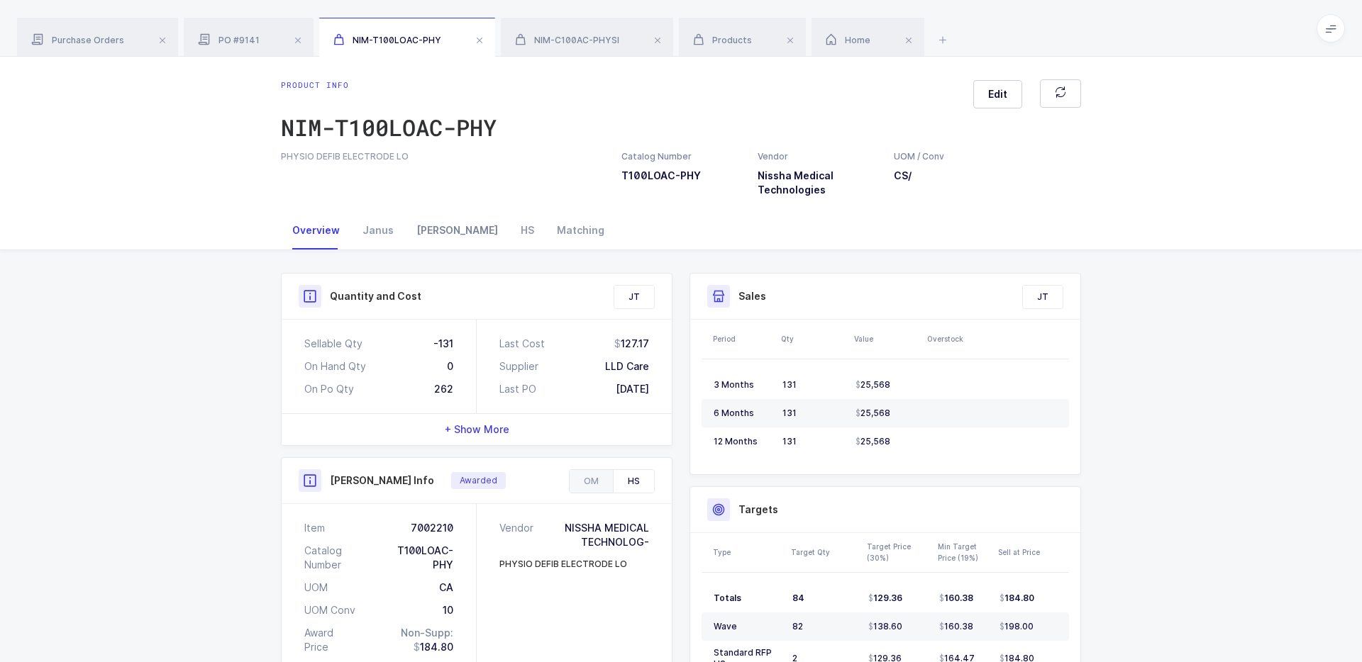
click at [433, 233] on div "Owens" at bounding box center [457, 230] width 104 height 38
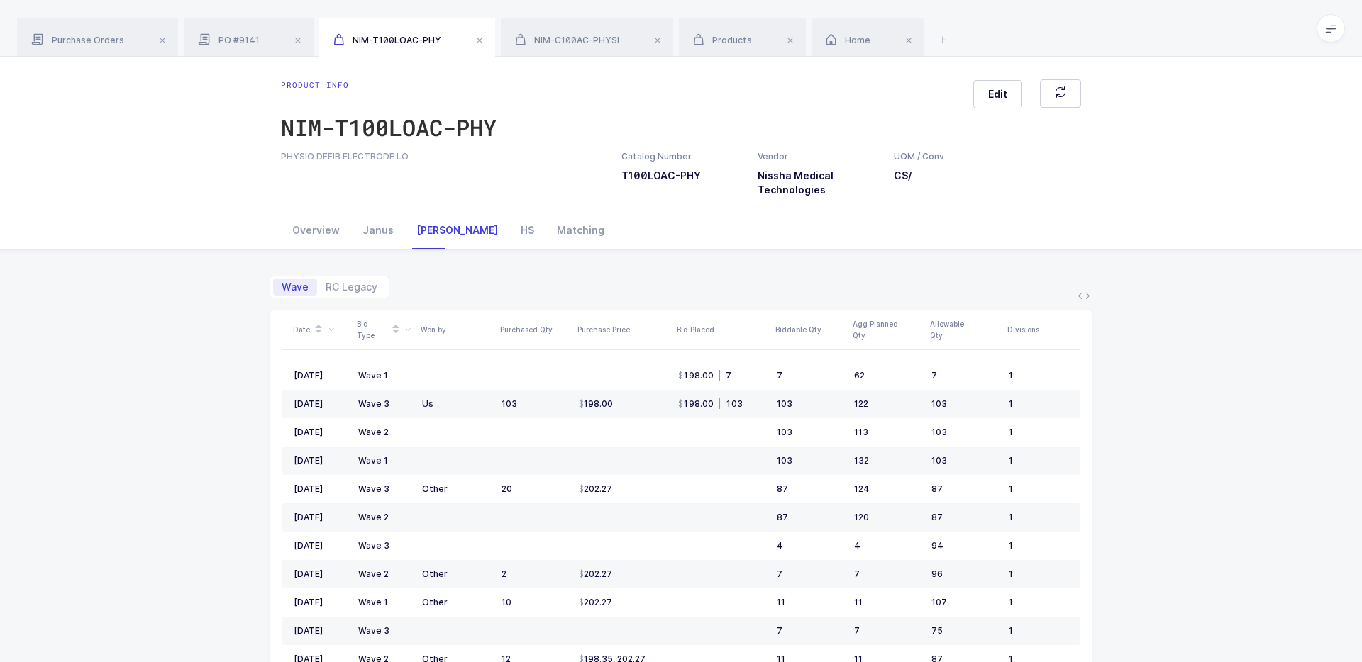
click at [1042, 303] on div "Wave RC Legacy Date Bid Type Won by Purchased Qty Purchase Price Bid Placed Bid…" at bounding box center [680, 546] width 1339 height 592
click at [1042, 298] on icon at bounding box center [1083, 295] width 11 height 11
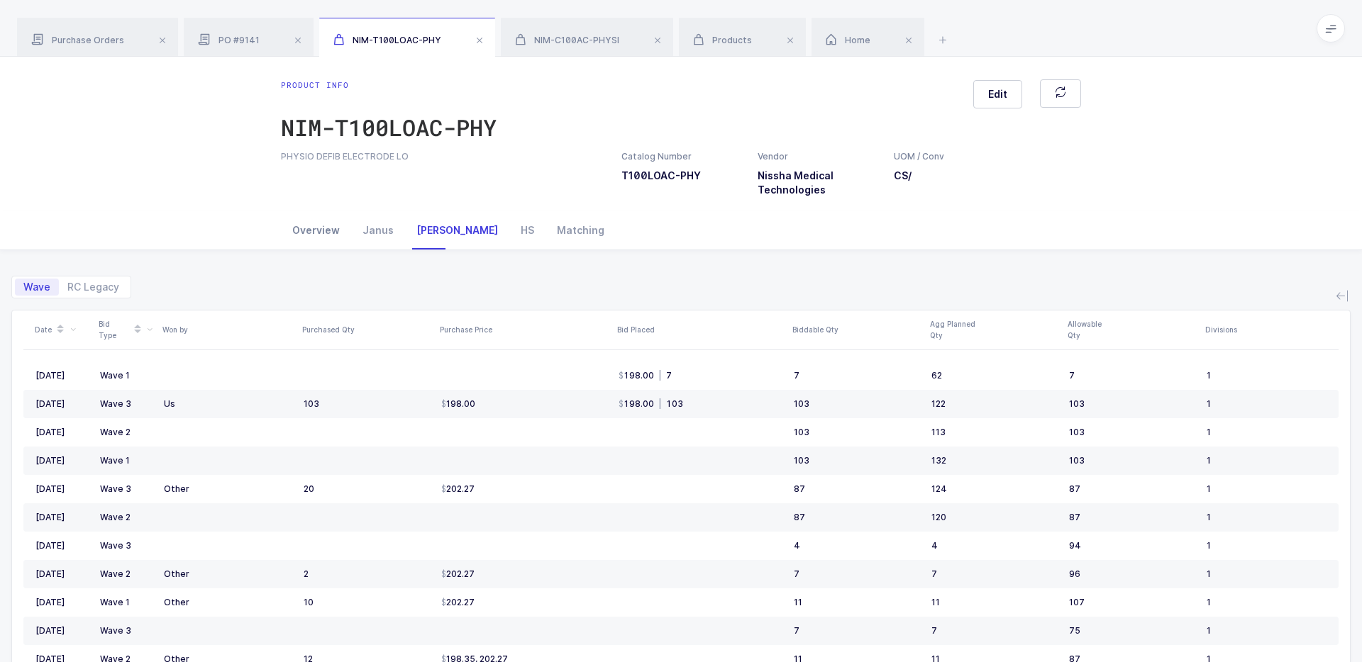
click at [326, 228] on div "Overview" at bounding box center [316, 230] width 70 height 38
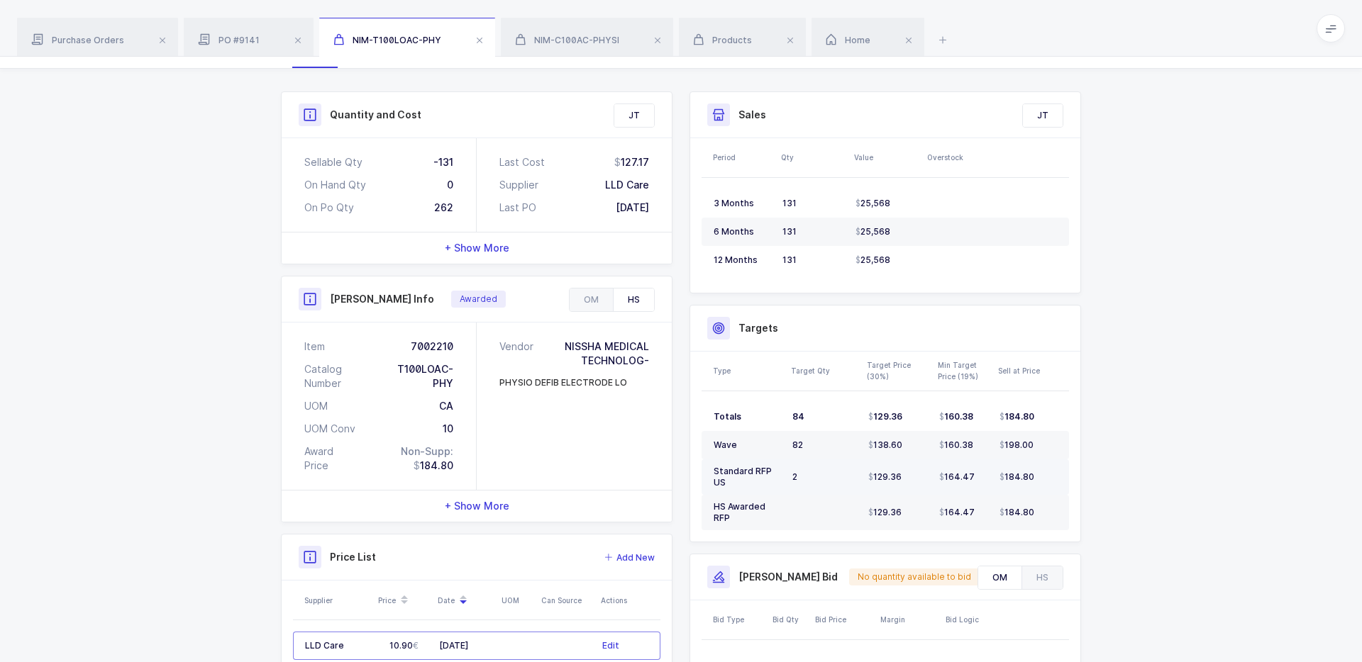
scroll to position [193, 0]
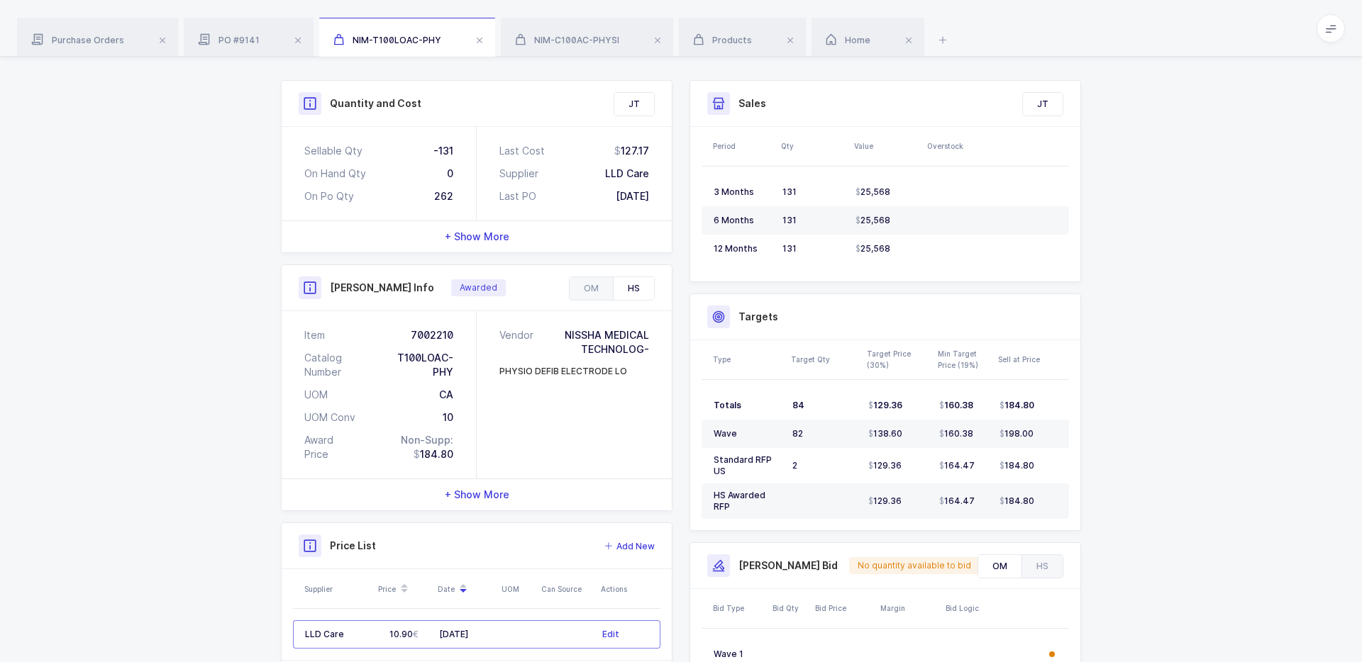
click at [590, 277] on div "OM HS" at bounding box center [612, 289] width 86 height 24
click at [591, 287] on div "OM" at bounding box center [591, 288] width 43 height 23
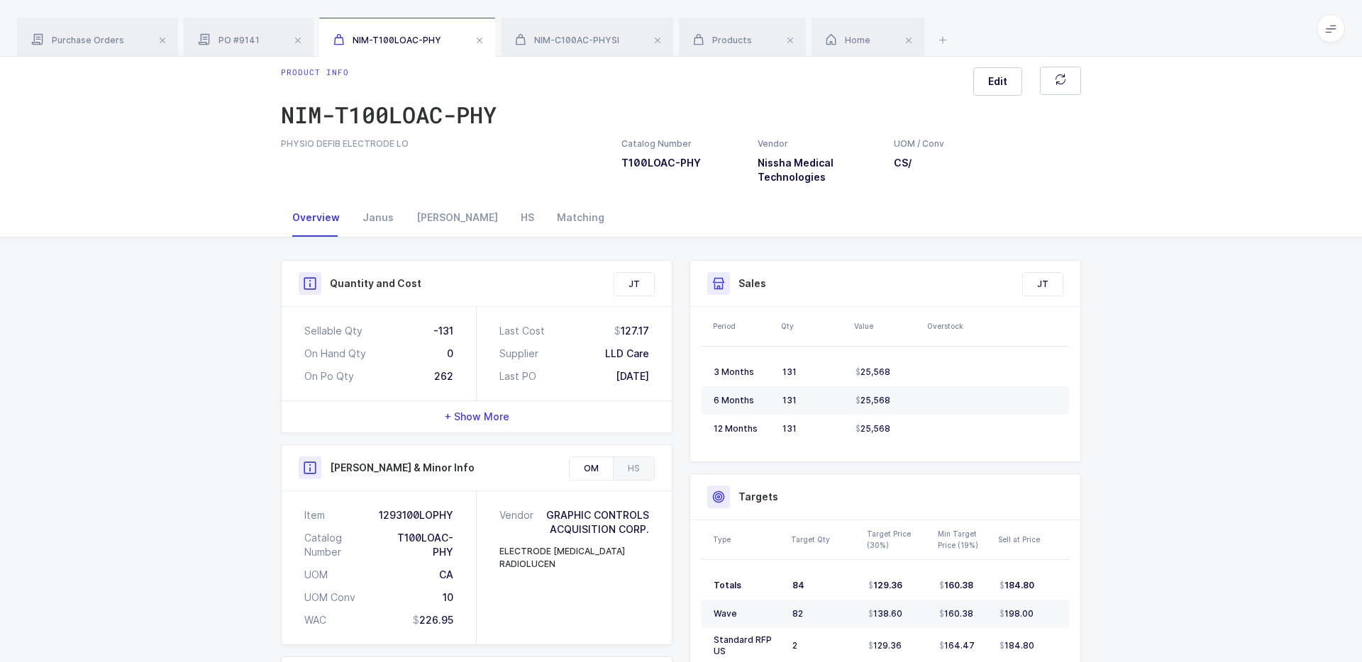
scroll to position [0, 0]
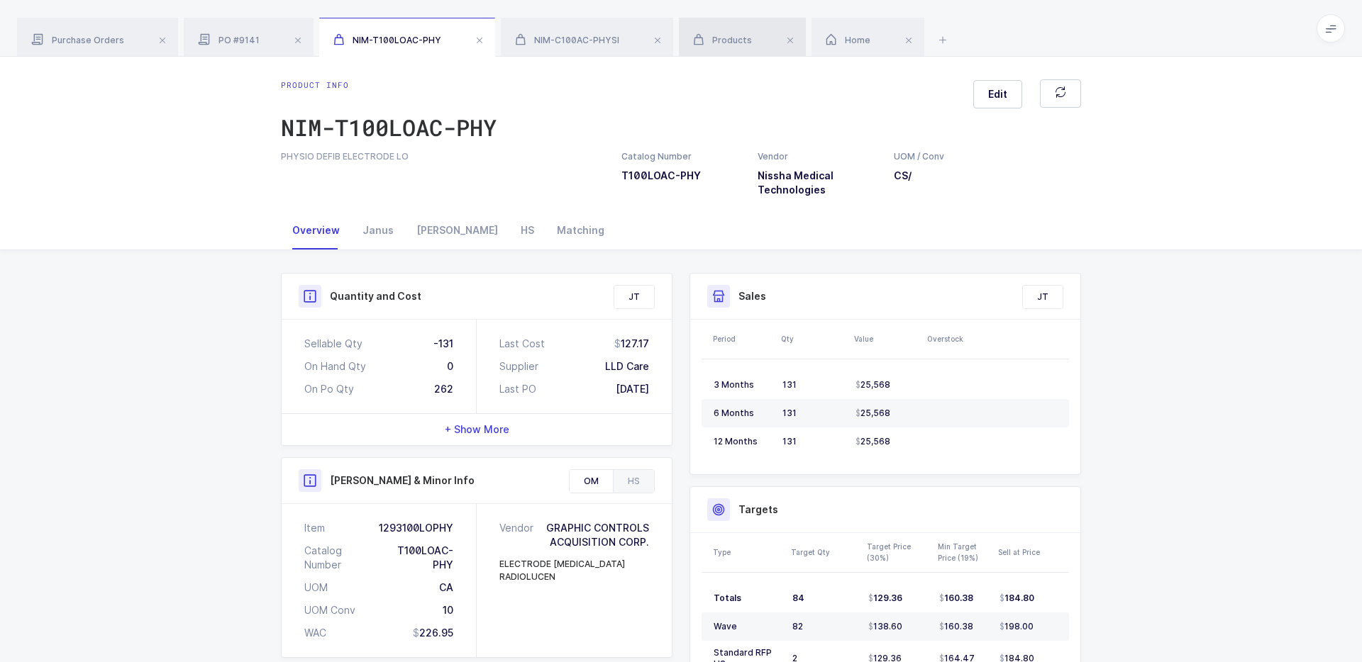
click at [748, 43] on div "Products" at bounding box center [742, 38] width 127 height 40
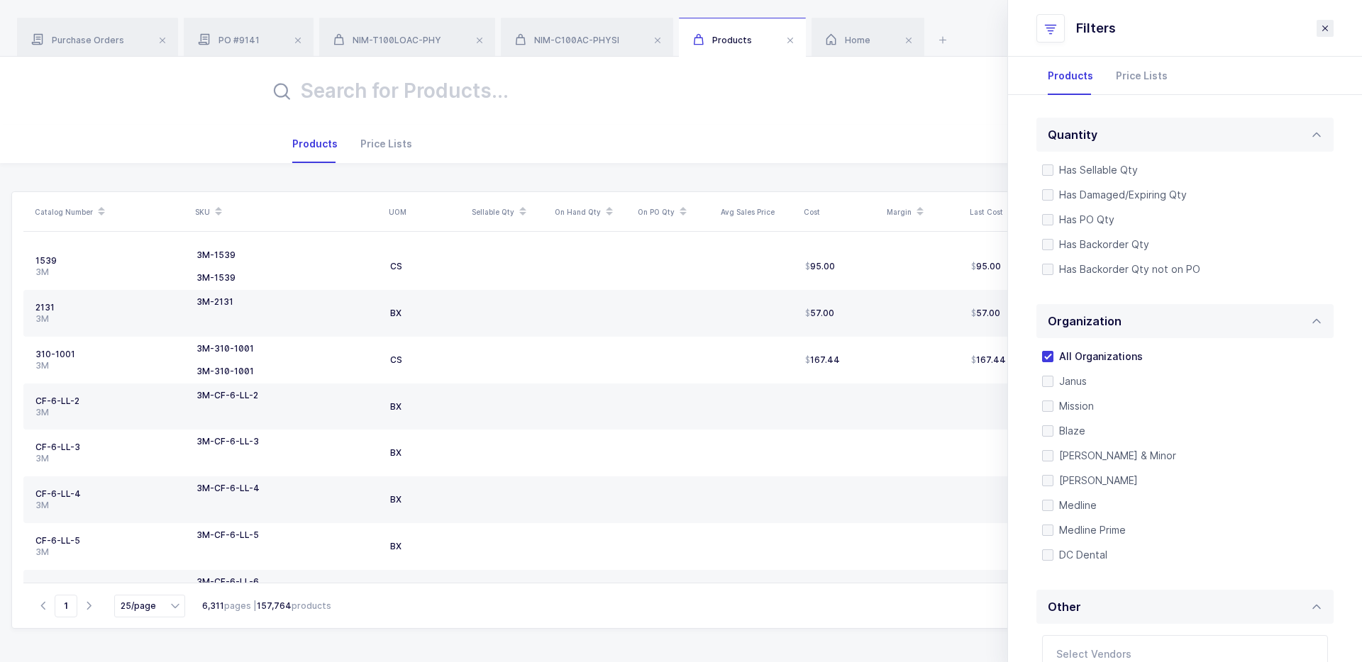
click at [1042, 31] on icon "close drawer" at bounding box center [1324, 28] width 11 height 11
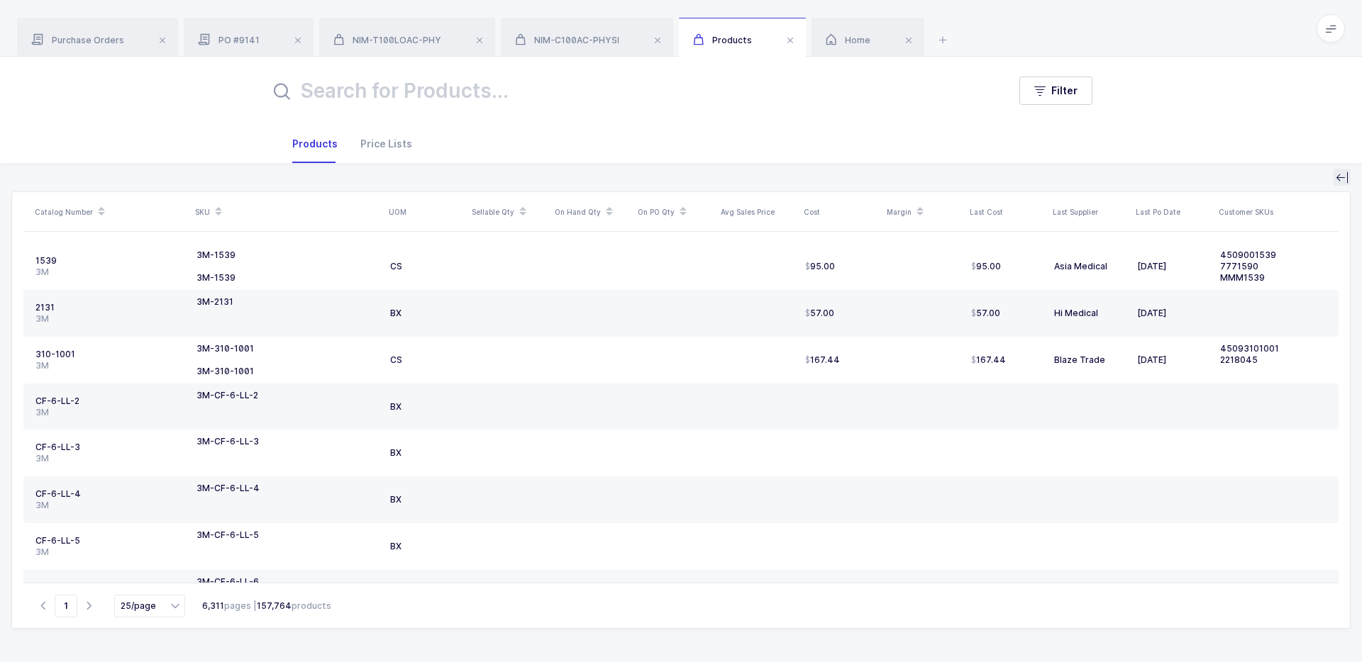
click at [1042, 182] on button at bounding box center [1341, 177] width 17 height 17
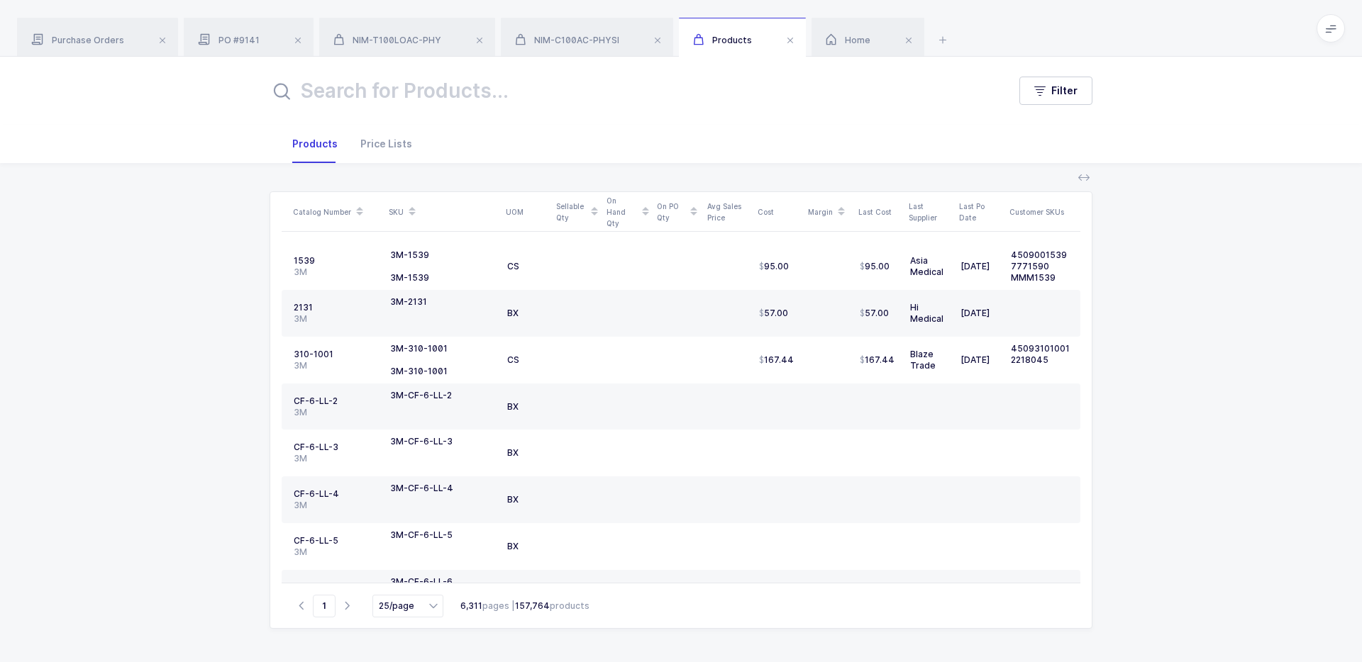
drag, startPoint x: 216, startPoint y: 386, endPoint x: 248, endPoint y: 500, distance: 118.8
click at [252, 510] on div "Catalog Number SKU UOM Sellable Qty On Hand Qty On PO Qty Avg Sales Price Cost …" at bounding box center [680, 412] width 1339 height 499
click at [248, 500] on div "Catalog Number SKU UOM Sellable Qty On Hand Qty On PO Qty Avg Sales Price Cost …" at bounding box center [680, 412] width 1339 height 499
drag, startPoint x: 1126, startPoint y: 560, endPoint x: 1180, endPoint y: 490, distance: 88.5
click at [1042, 491] on div "Catalog Number SKU UOM Sellable Qty On Hand Qty On PO Qty Avg Sales Price Cost …" at bounding box center [680, 412] width 1339 height 499
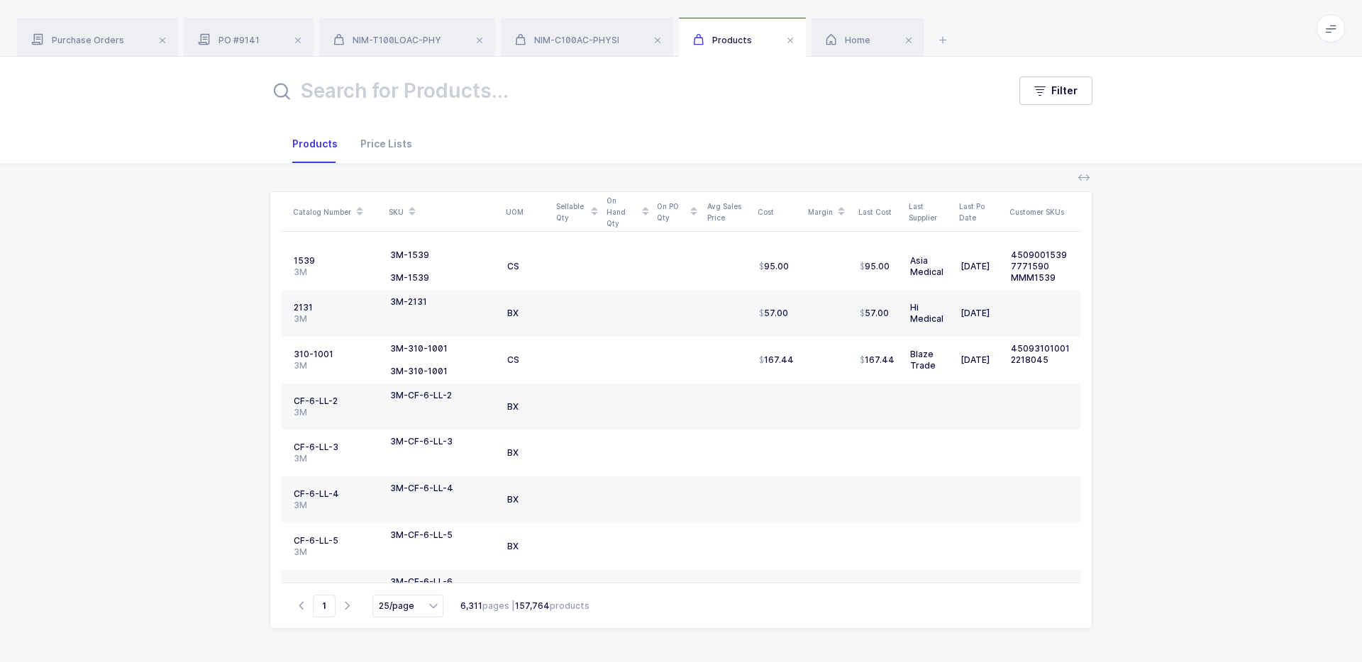
click at [1042, 490] on div "Catalog Number SKU UOM Sellable Qty On Hand Qty On PO Qty Avg Sales Price Cost …" at bounding box center [680, 412] width 1339 height 499
click at [1042, 94] on span "Filter" at bounding box center [1064, 91] width 26 height 14
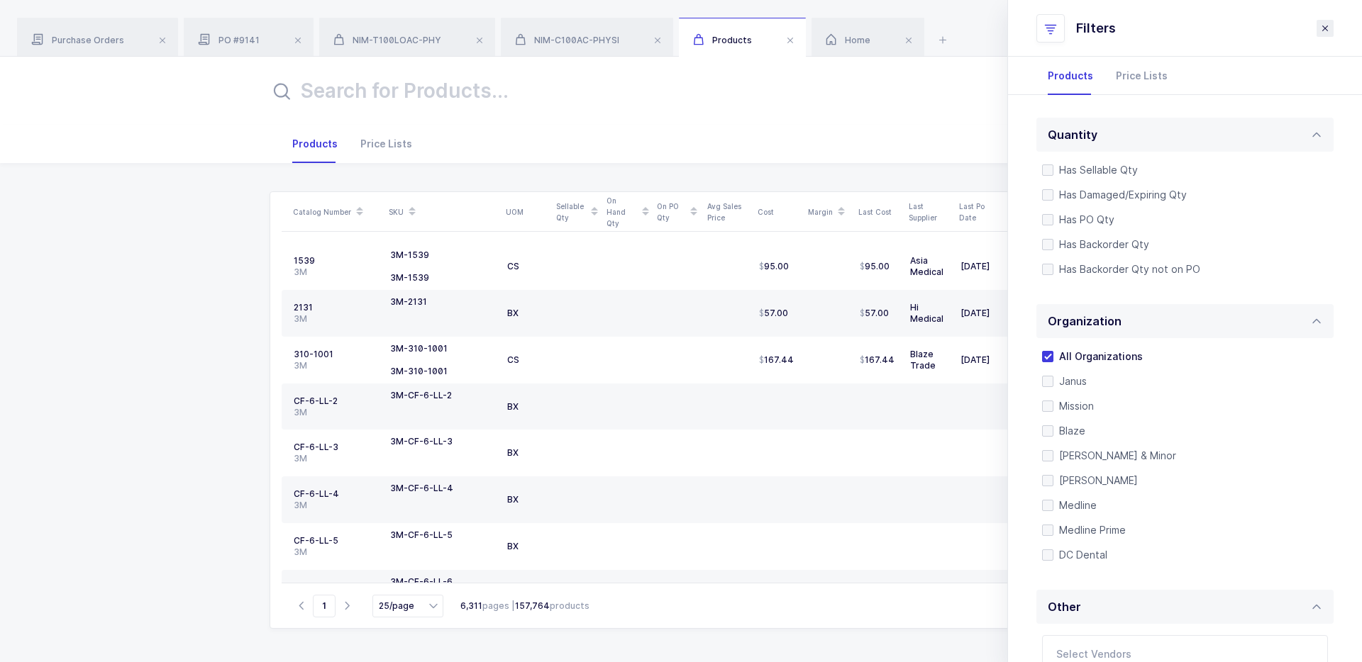
click at [1042, 23] on icon "close drawer" at bounding box center [1324, 28] width 11 height 11
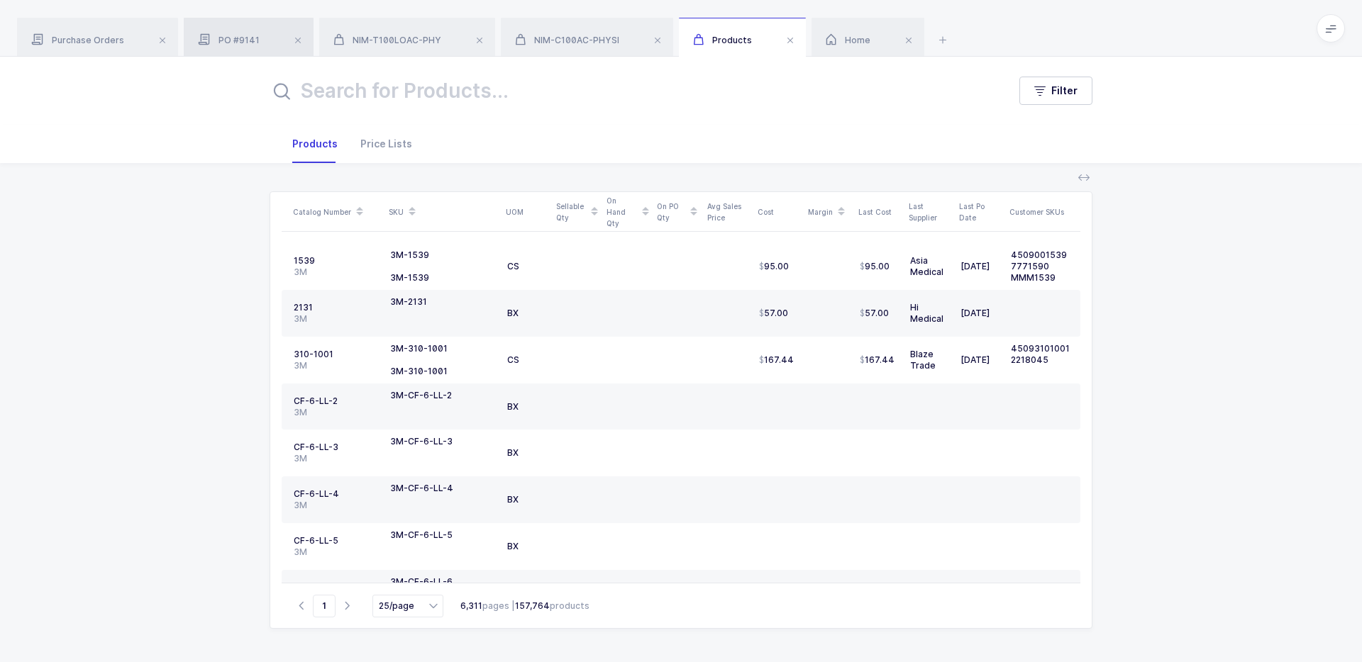
click at [228, 39] on span "PO #9141" at bounding box center [229, 40] width 62 height 11
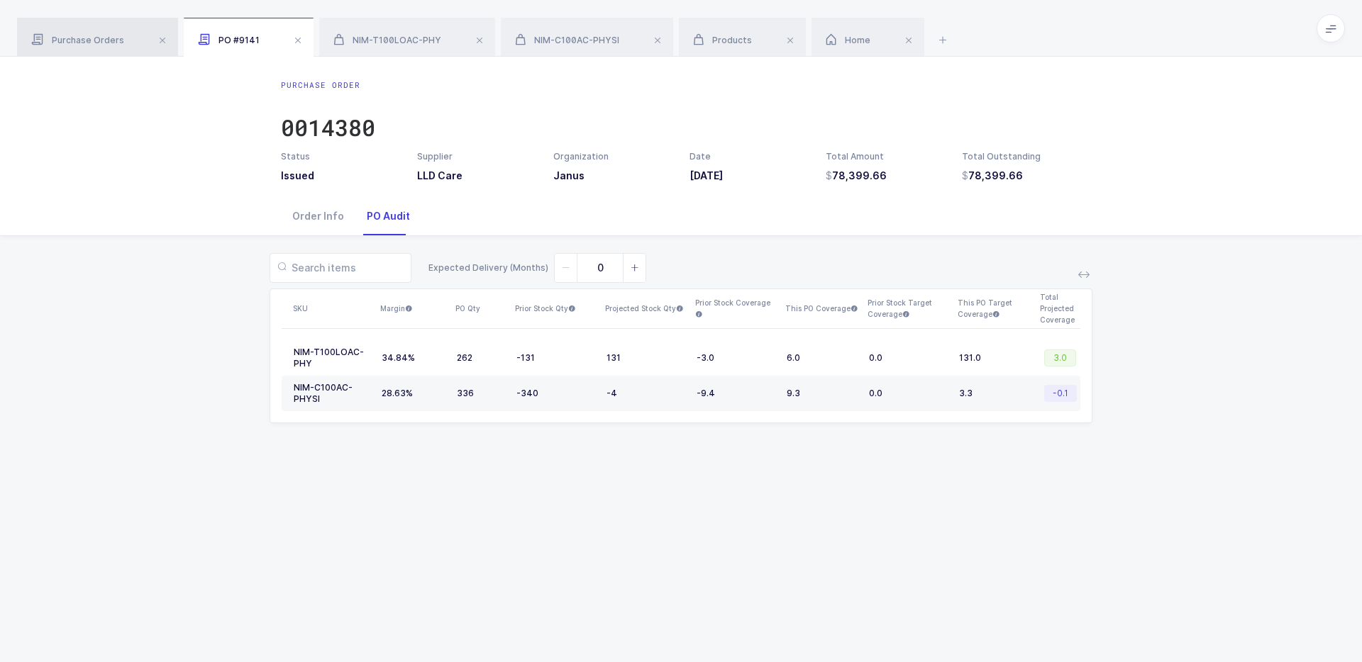
click at [113, 43] on span "Purchase Orders" at bounding box center [77, 40] width 93 height 11
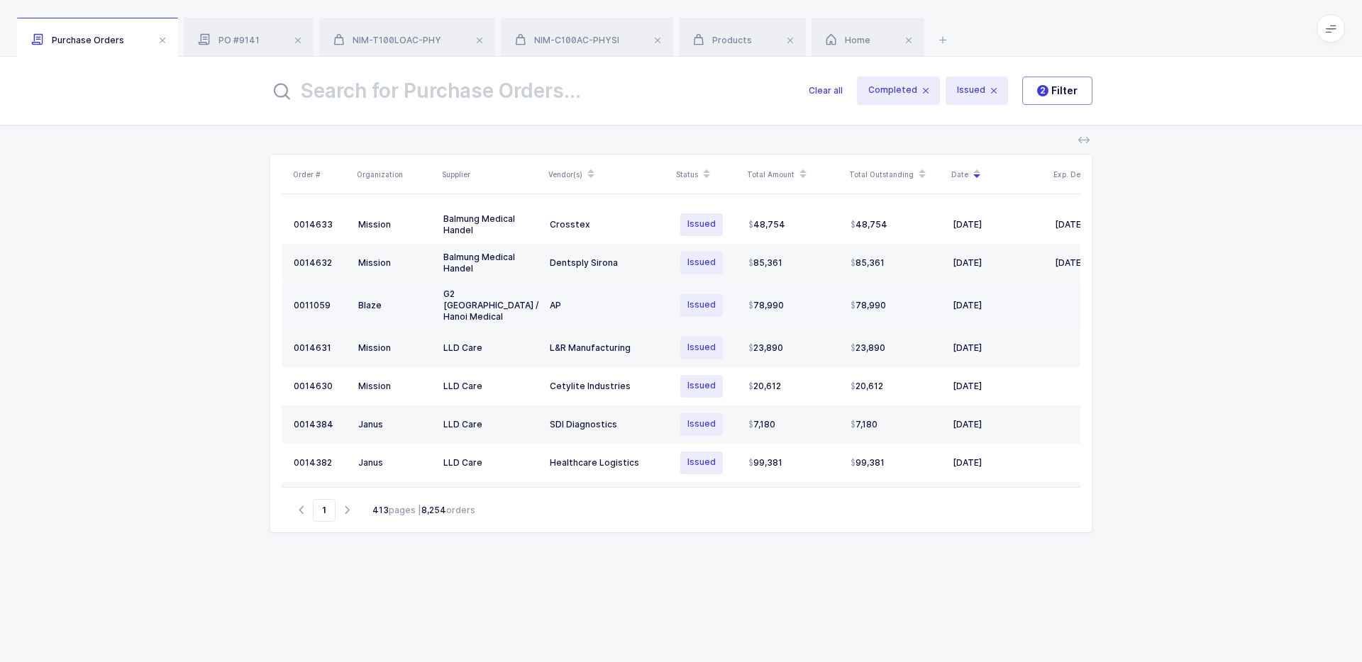
drag, startPoint x: 674, startPoint y: 224, endPoint x: 1050, endPoint y: 297, distance: 383.7
click at [1042, 297] on tbody "0014633 Mission Balmung Medical Handel Crosstex Issued 48,754 48,754 09/08/2025…" at bounding box center [717, 593] width 870 height 775
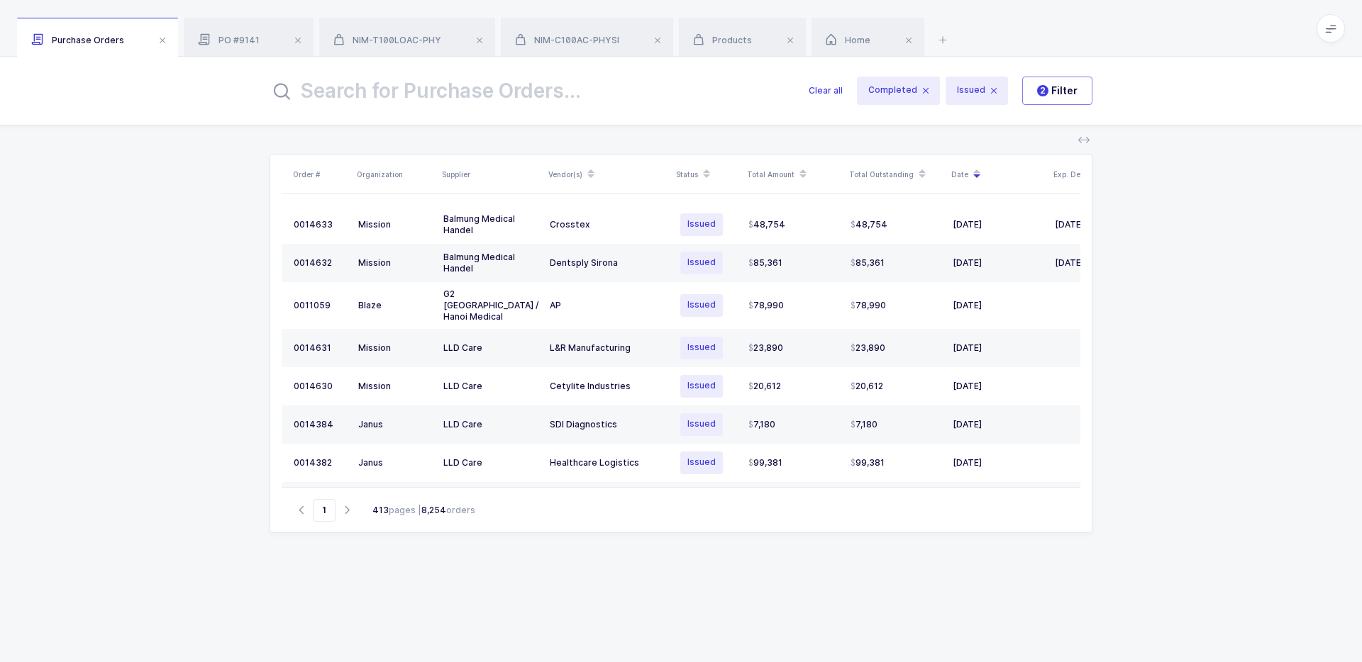
click at [1042, 313] on div "Order # Organization Supplier Vendor(s) Status Total Amount Total Outstanding D…" at bounding box center [681, 346] width 1362 height 440
drag, startPoint x: 683, startPoint y: 223, endPoint x: 817, endPoint y: 323, distance: 167.7
click at [817, 323] on tbody "0014633 Mission Balmung Medical Handel Crosstex Issued 48,754 48,754 09/08/2025…" at bounding box center [717, 593] width 870 height 775
click at [1042, 338] on div "Order # Organization Supplier Vendor(s) Status Total Amount Total Outstanding D…" at bounding box center [681, 346] width 1362 height 440
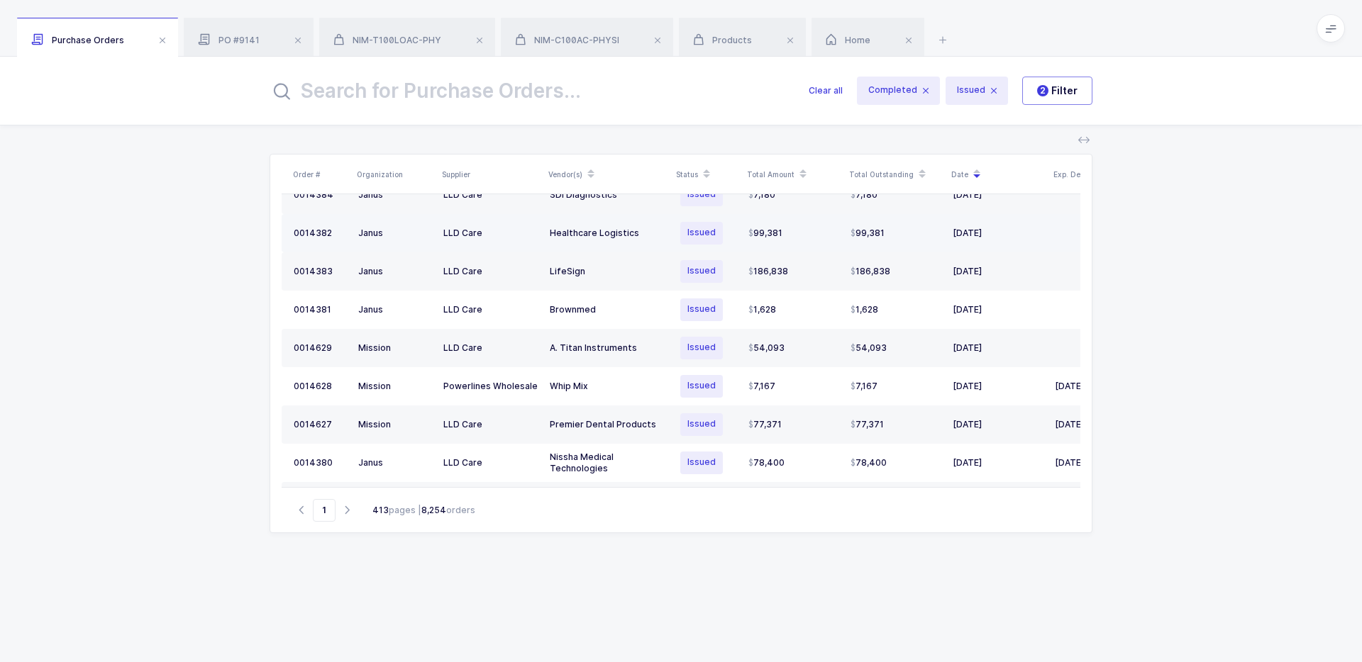
scroll to position [231, 0]
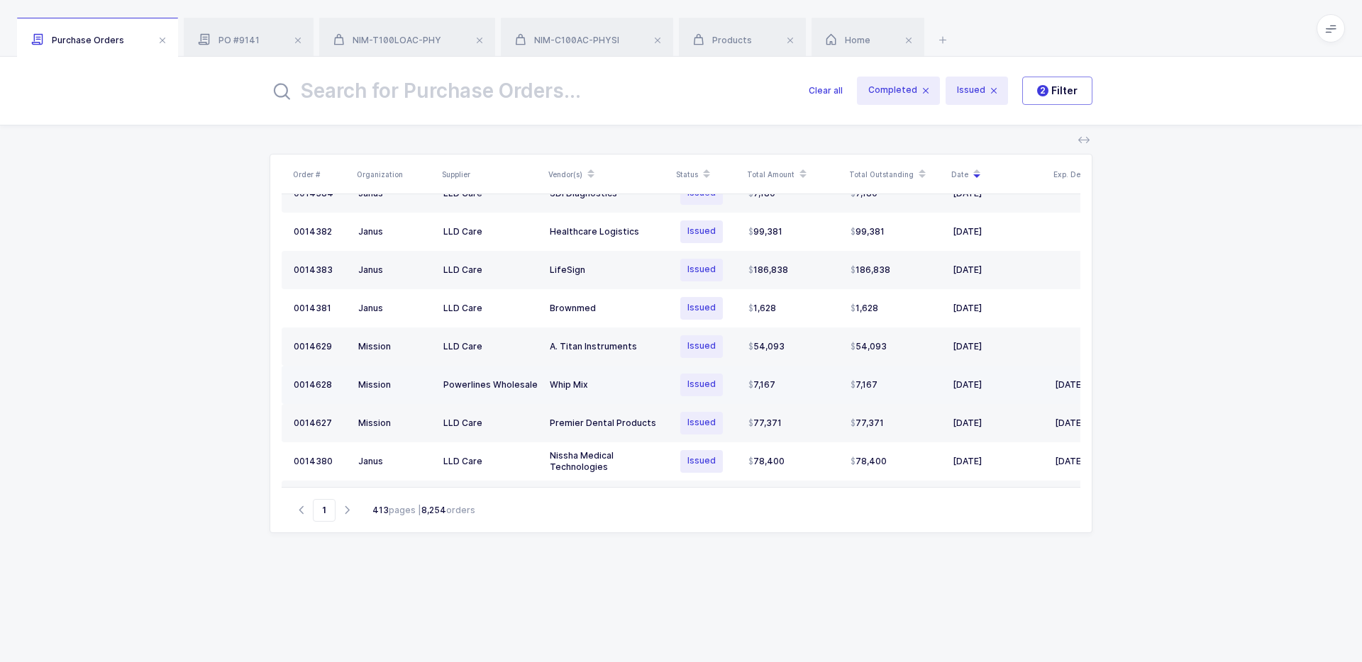
click at [802, 379] on div "7,167" at bounding box center [793, 384] width 91 height 11
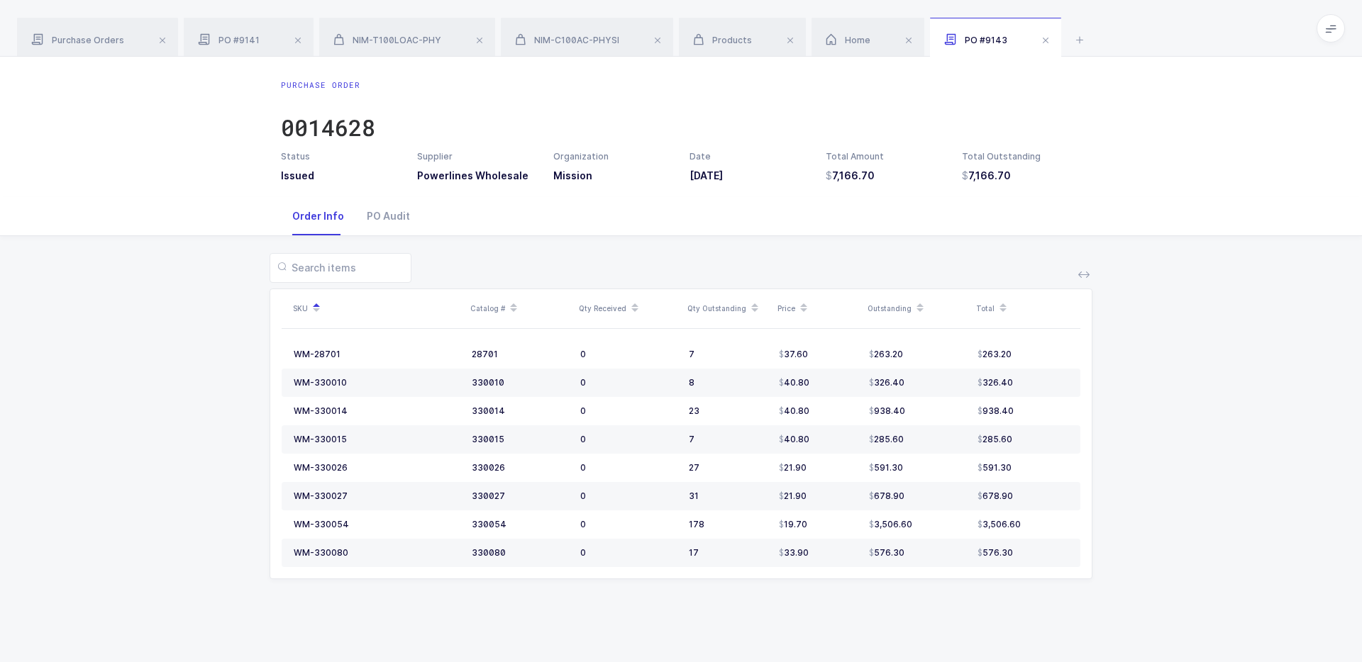
click at [557, 265] on div at bounding box center [681, 268] width 823 height 30
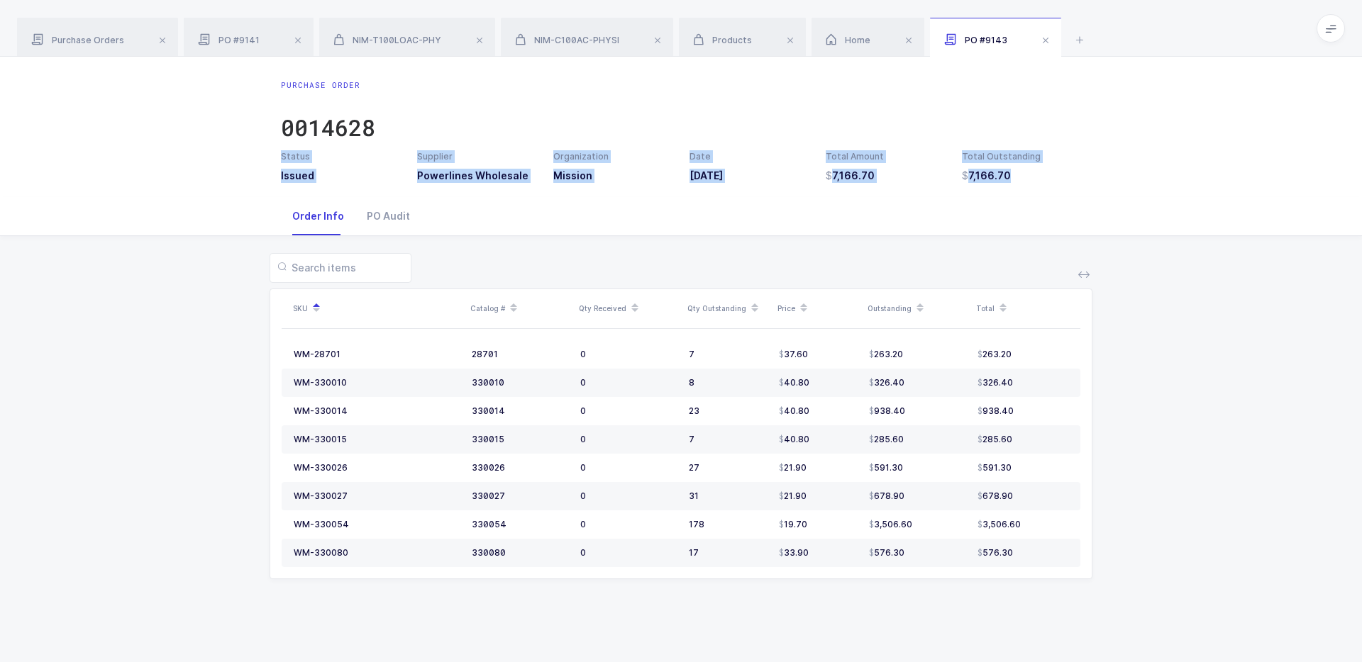
drag, startPoint x: 901, startPoint y: 119, endPoint x: 1026, endPoint y: 182, distance: 139.9
click at [1026, 184] on div "Purchase Order 0014628 Status Issued Supplier Powerlines Wholesale Organization…" at bounding box center [681, 127] width 1362 height 140
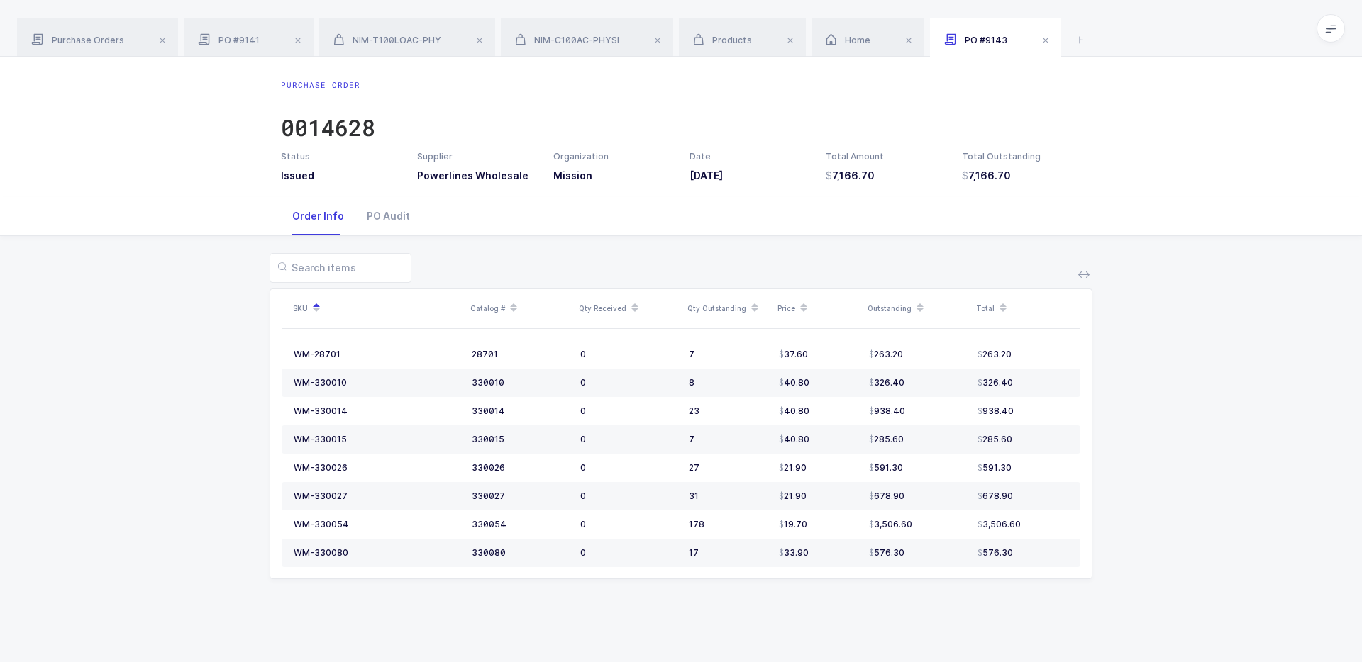
click at [1026, 182] on h3 "7,166.70" at bounding box center [1021, 176] width 119 height 14
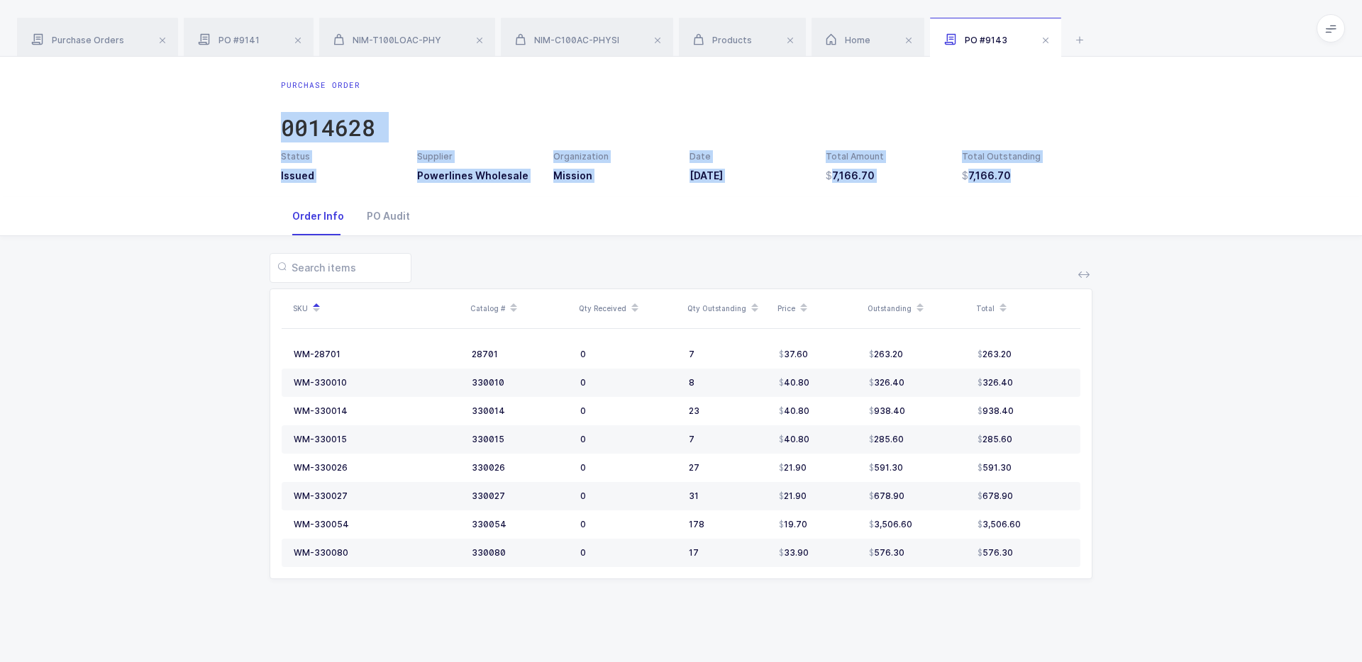
drag, startPoint x: 1026, startPoint y: 182, endPoint x: 986, endPoint y: 104, distance: 87.6
click at [986, 104] on div "Purchase Order 0014628 Status Issued Supplier Powerlines Wholesale Organization…" at bounding box center [681, 131] width 823 height 104
click at [986, 104] on div "Purchase Order 0014628" at bounding box center [681, 114] width 800 height 71
drag, startPoint x: 986, startPoint y: 104, endPoint x: 1025, endPoint y: 184, distance: 89.1
click at [1025, 186] on div "Purchase Order 0014628 Status Issued Supplier Powerlines Wholesale Organization…" at bounding box center [681, 127] width 1362 height 140
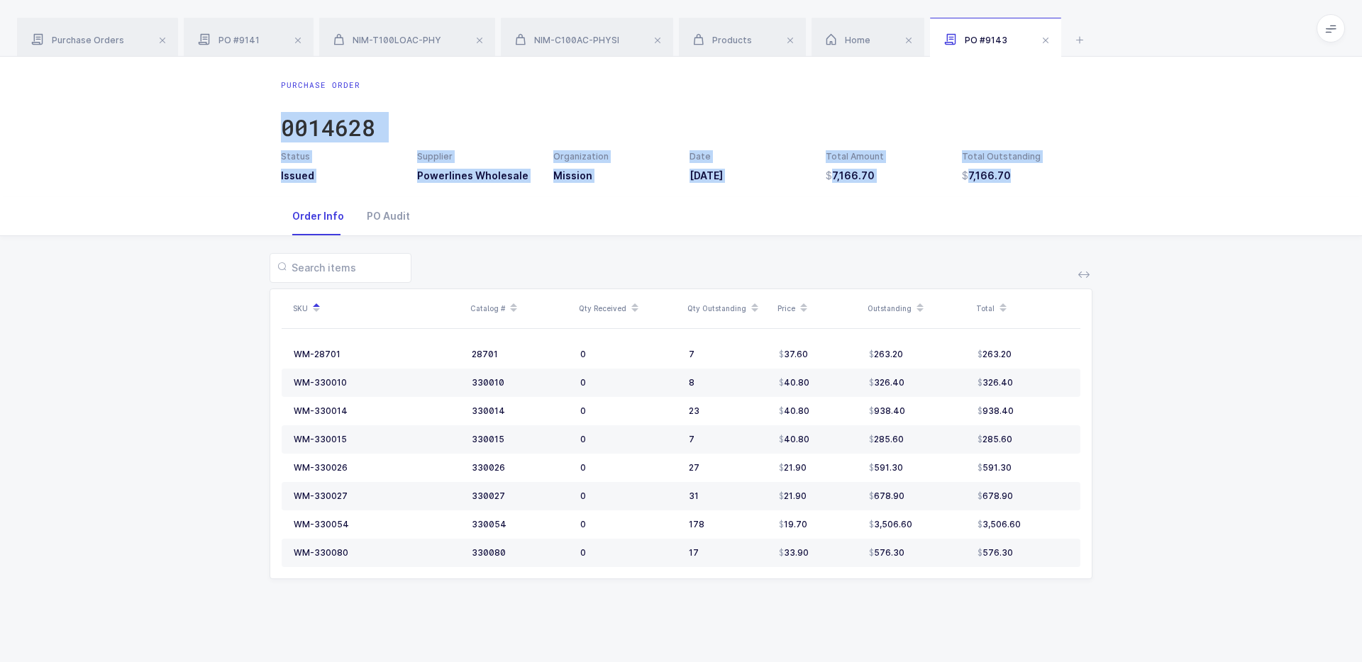
click at [1025, 184] on div "Purchase Order 0014628 Status Issued Supplier Powerlines Wholesale Organization…" at bounding box center [681, 127] width 1362 height 140
drag, startPoint x: 1025, startPoint y: 184, endPoint x: 994, endPoint y: 100, distance: 89.7
click at [994, 100] on div "Purchase Order 0014628 Status Issued Supplier Powerlines Wholesale Organization…" at bounding box center [681, 127] width 1362 height 140
click at [994, 100] on div "Purchase Order 0014628" at bounding box center [681, 114] width 800 height 71
drag, startPoint x: 994, startPoint y: 100, endPoint x: 1016, endPoint y: 190, distance: 92.6
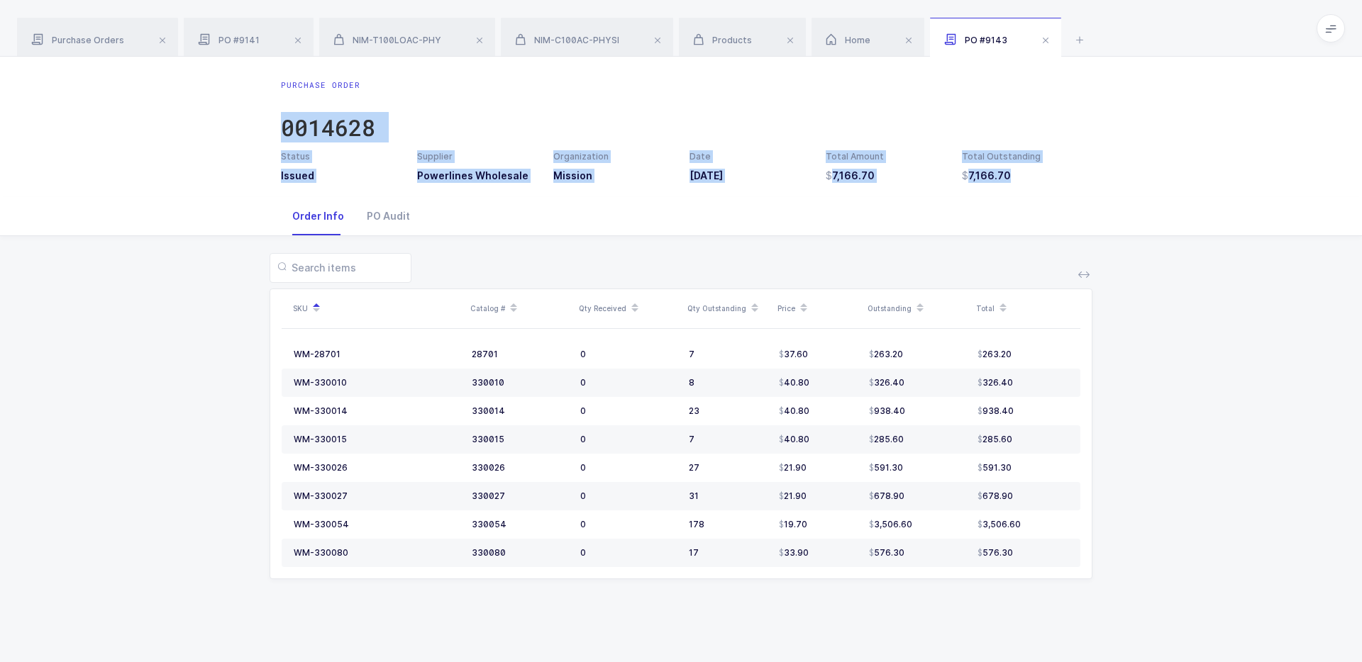
click at [1016, 190] on div "Purchase Order 0014628 Status Issued Supplier Powerlines Wholesale Organization…" at bounding box center [681, 127] width 1362 height 140
drag, startPoint x: 1016, startPoint y: 190, endPoint x: 1003, endPoint y: 129, distance: 62.3
click at [1003, 129] on div "Purchase Order 0014628 Status Issued Supplier Powerlines Wholesale Organization…" at bounding box center [681, 127] width 1362 height 140
click at [1003, 129] on div "Purchase Order 0014628" at bounding box center [681, 114] width 800 height 71
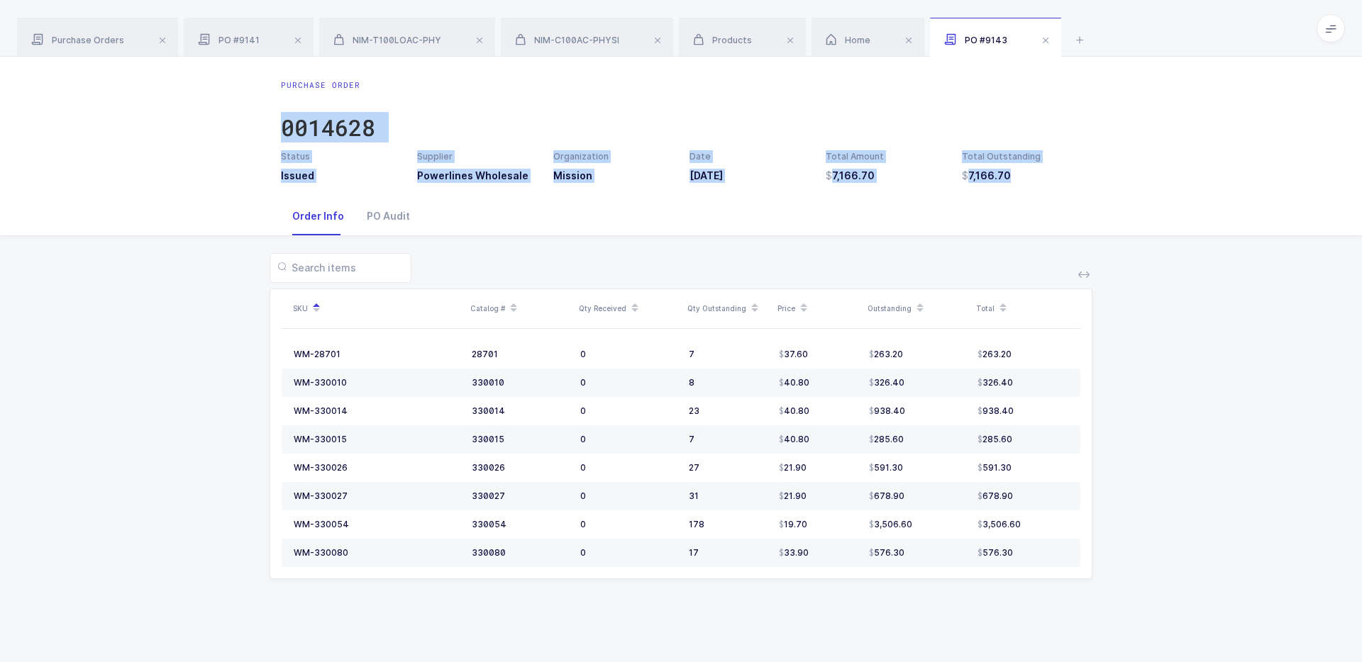
drag, startPoint x: 1003, startPoint y: 89, endPoint x: 1016, endPoint y: 204, distance: 115.7
click at [1016, 205] on div "Purchase Order 0014628 Status Issued Supplier Powerlines Wholesale Organization…" at bounding box center [681, 360] width 1362 height 606
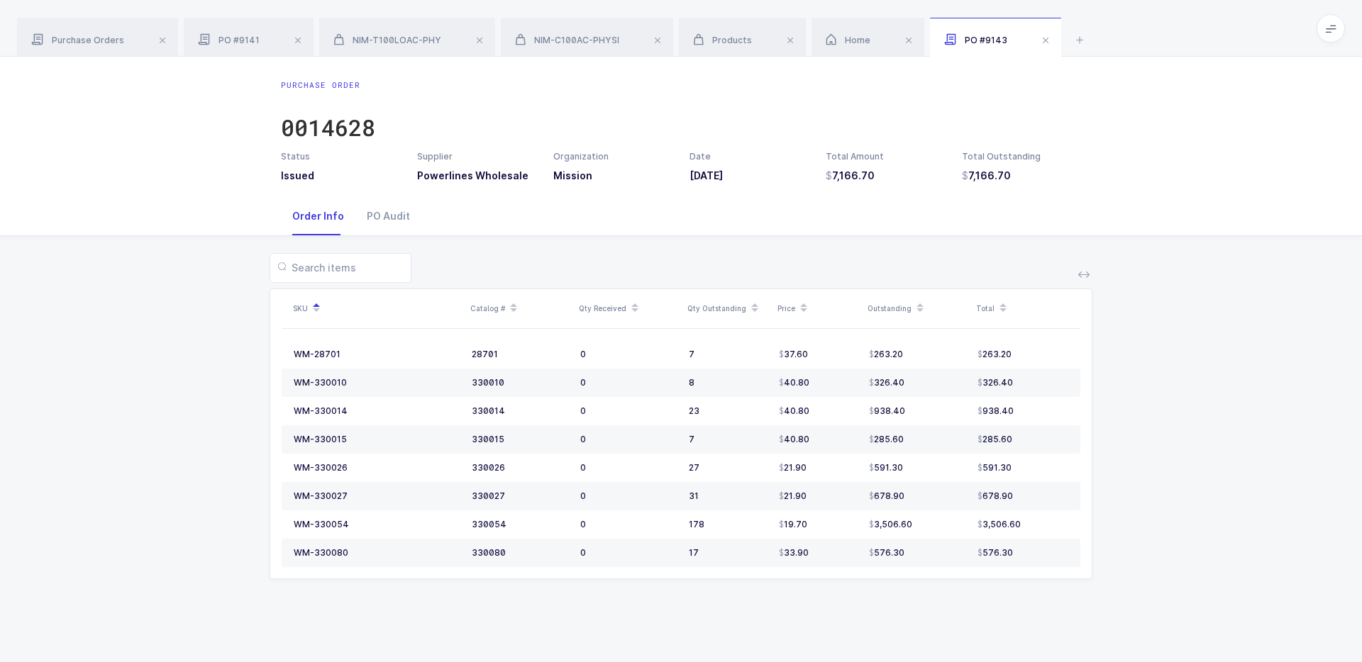
click at [1016, 204] on div "Order Info PO Audit" at bounding box center [681, 216] width 800 height 38
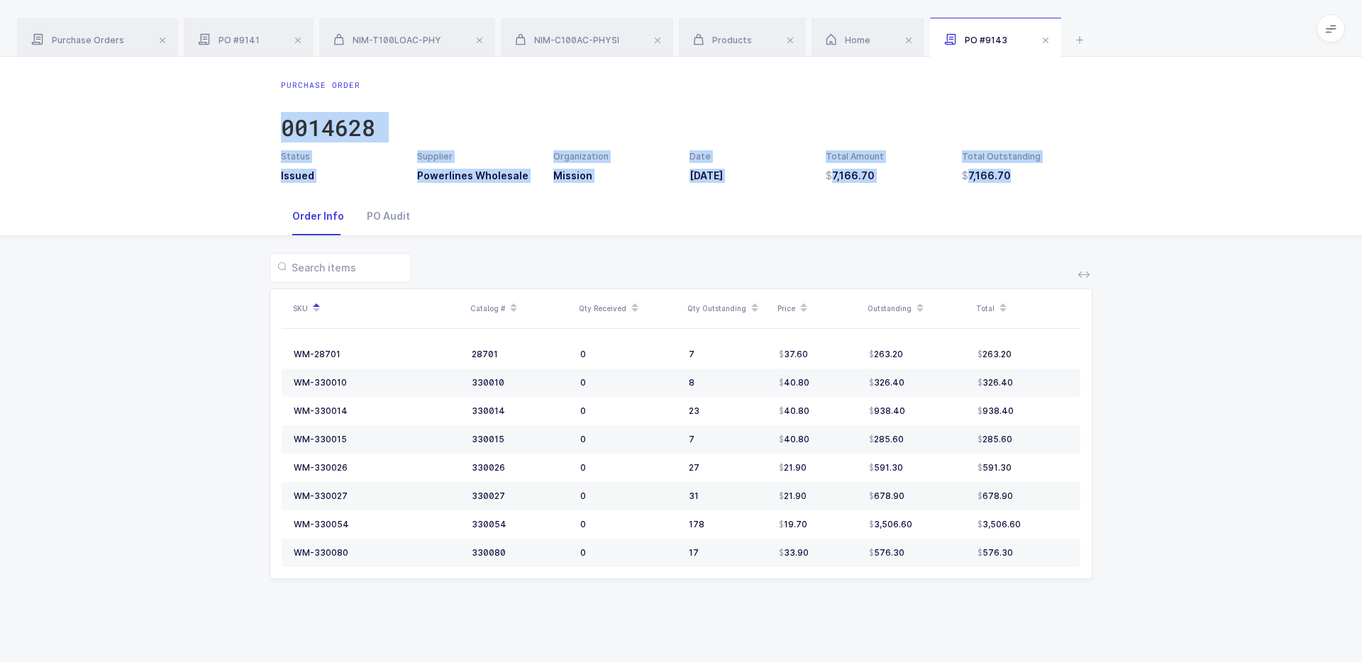
drag, startPoint x: 1016, startPoint y: 205, endPoint x: 1019, endPoint y: 99, distance: 105.7
click at [1019, 99] on div "Purchase Order 0014628 Status Issued Supplier Powerlines Wholesale Organization…" at bounding box center [681, 360] width 1362 height 606
click at [1019, 99] on div "Purchase Order 0014628" at bounding box center [681, 114] width 800 height 71
drag, startPoint x: 1019, startPoint y: 99, endPoint x: 1027, endPoint y: 182, distance: 82.6
click at [1027, 182] on div "Purchase Order 0014628 Status Issued Supplier Powerlines Wholesale Organization…" at bounding box center [681, 131] width 823 height 104
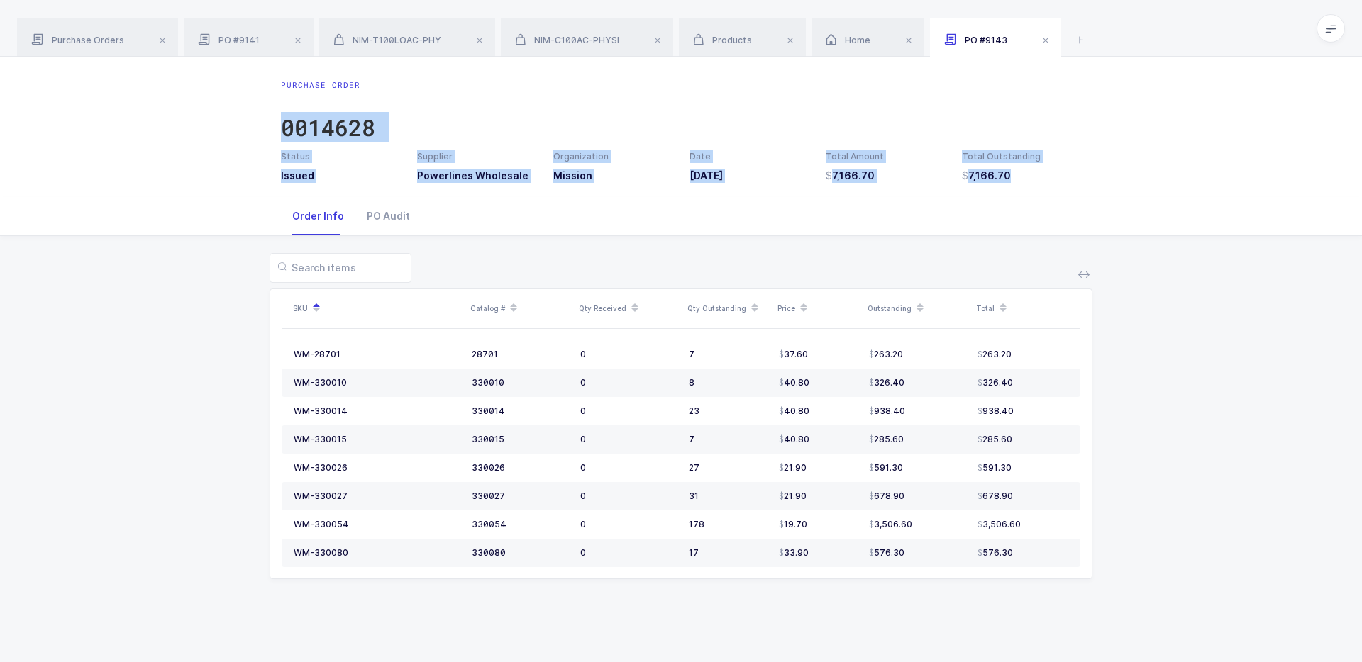
click at [1027, 182] on h3 "7,166.70" at bounding box center [1021, 176] width 119 height 14
drag, startPoint x: 1027, startPoint y: 182, endPoint x: 1013, endPoint y: 81, distance: 101.7
click at [1013, 81] on div "Purchase Order 0014628 Status Issued Supplier Powerlines Wholesale Organization…" at bounding box center [681, 131] width 823 height 104
click at [1013, 81] on div "Purchase Order 0014628" at bounding box center [681, 114] width 800 height 71
drag, startPoint x: 1013, startPoint y: 81, endPoint x: 1028, endPoint y: 174, distance: 94.1
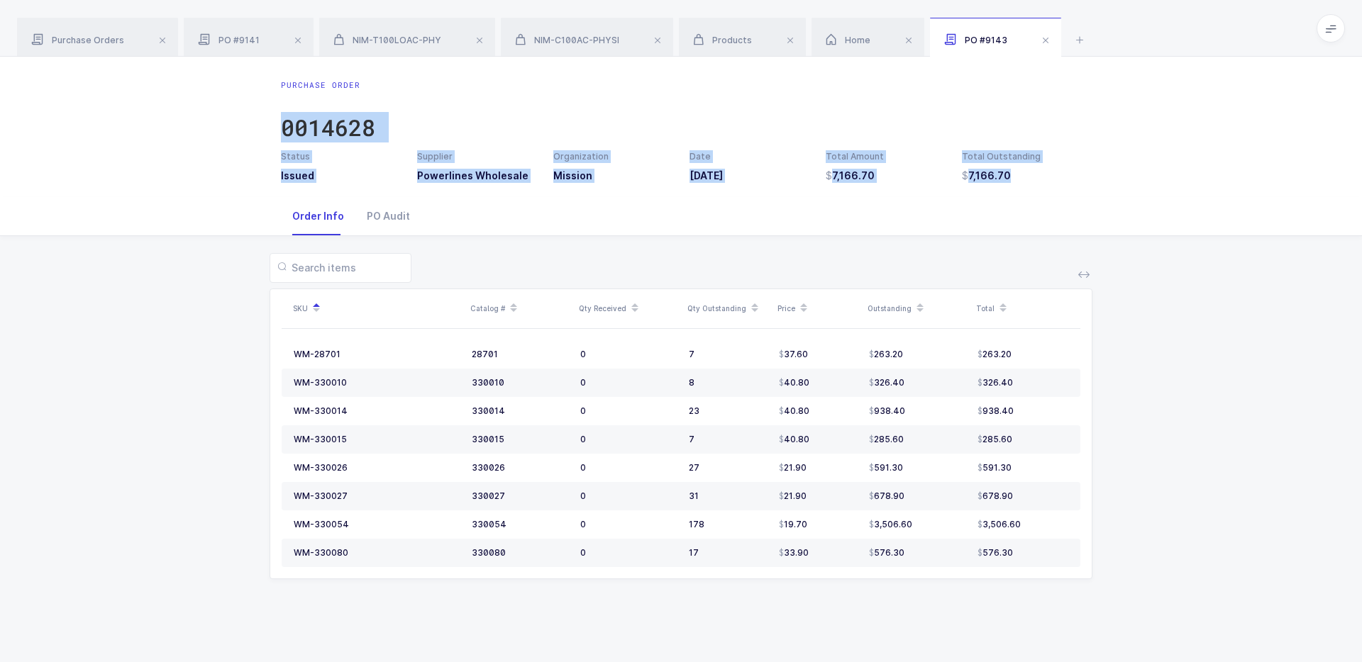
click at [1028, 174] on div "Purchase Order 0014628 Status Issued Supplier Powerlines Wholesale Organization…" at bounding box center [681, 131] width 823 height 104
click at [1028, 174] on h3 "7,166.70" at bounding box center [1021, 176] width 119 height 14
drag, startPoint x: 1028, startPoint y: 174, endPoint x: 1017, endPoint y: 110, distance: 64.7
click at [1017, 110] on div "Purchase Order 0014628 Status Issued Supplier Powerlines Wholesale Organization…" at bounding box center [681, 131] width 823 height 104
click at [1017, 110] on div "Purchase Order 0014628" at bounding box center [681, 114] width 800 height 71
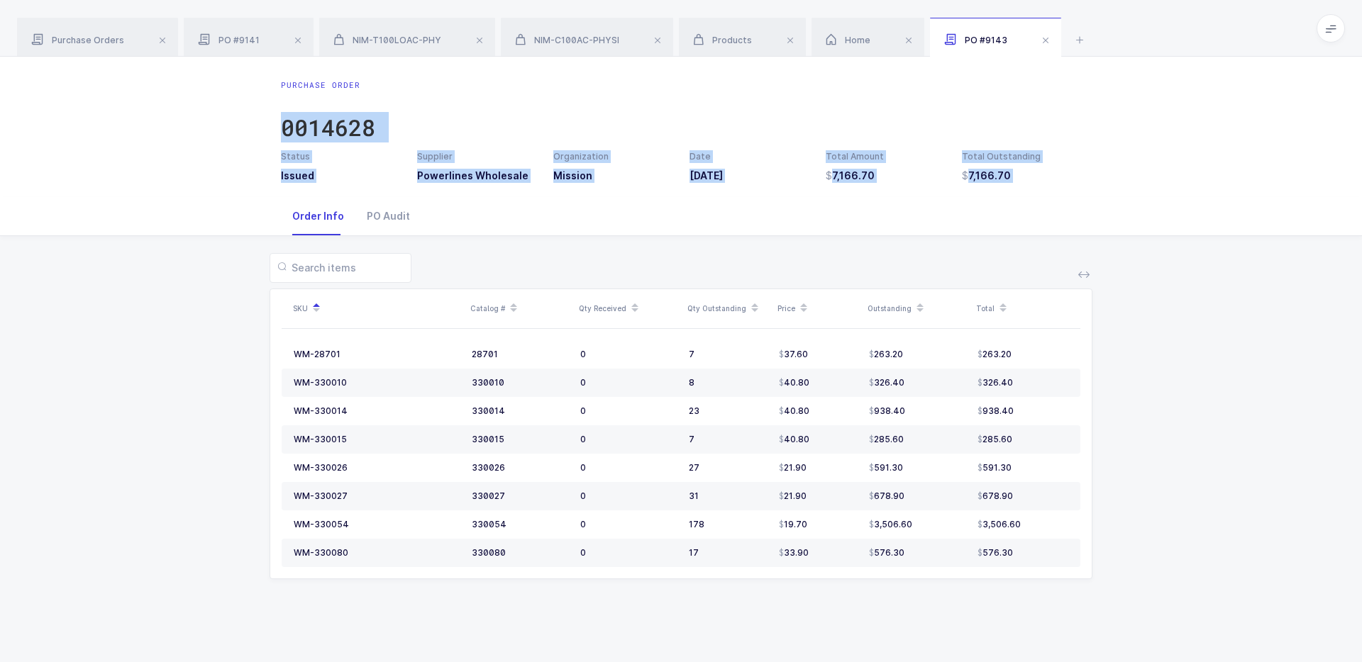
drag, startPoint x: 1017, startPoint y: 110, endPoint x: 1035, endPoint y: 201, distance: 93.2
click at [1035, 201] on div "Purchase Order 0014628 Status Issued Supplier Powerlines Wholesale Organization…" at bounding box center [681, 360] width 1362 height 606
click at [1035, 200] on div "Order Info PO Audit" at bounding box center [681, 216] width 800 height 38
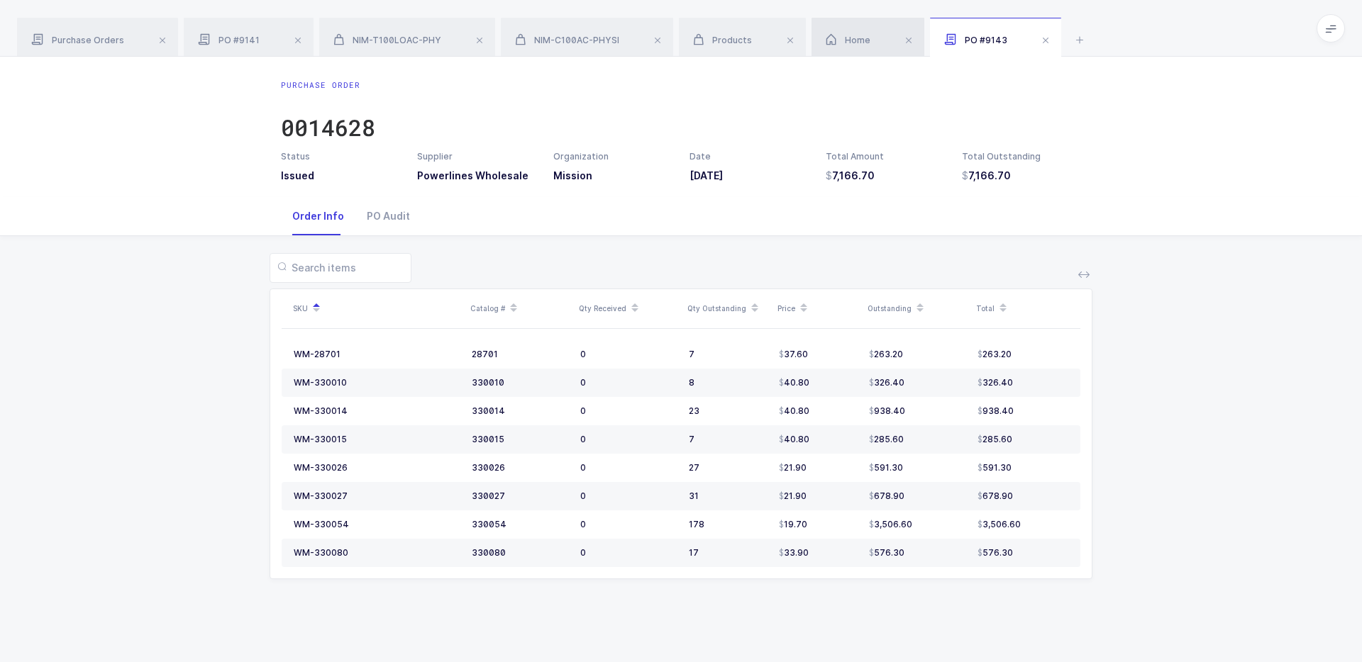
click at [851, 38] on span "Home" at bounding box center [848, 40] width 45 height 11
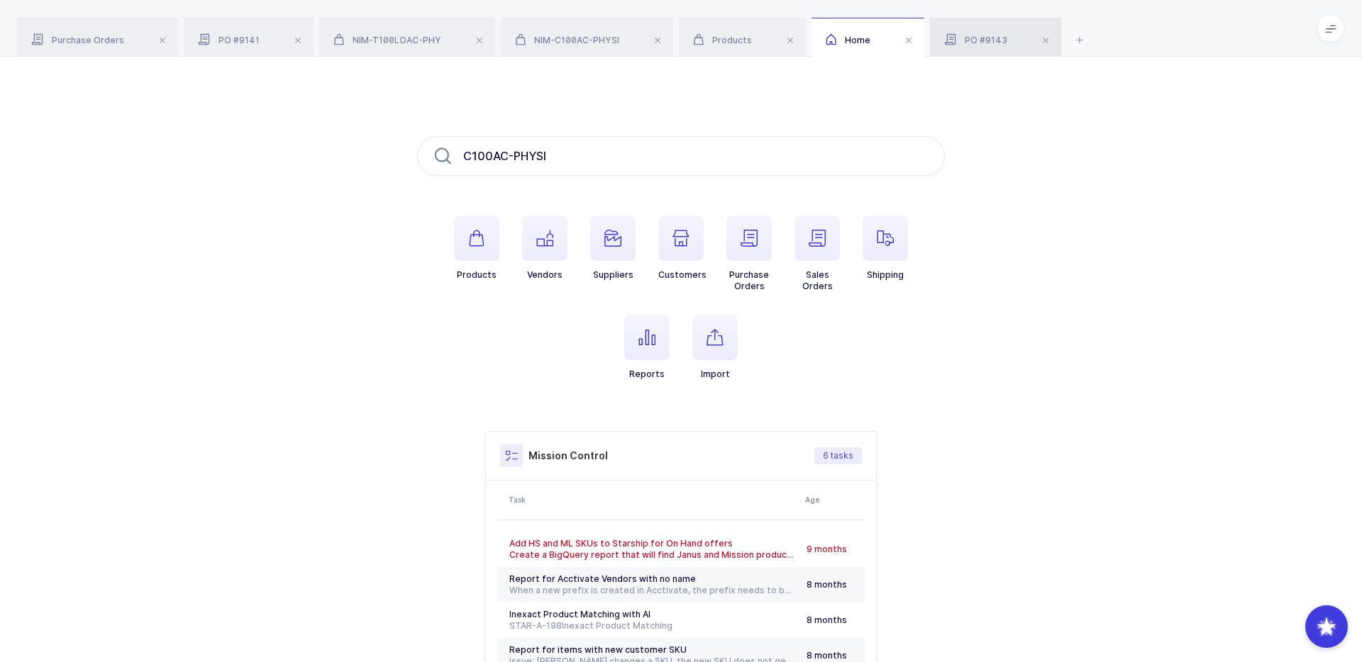
click at [975, 41] on span "PO #9143" at bounding box center [975, 40] width 63 height 11
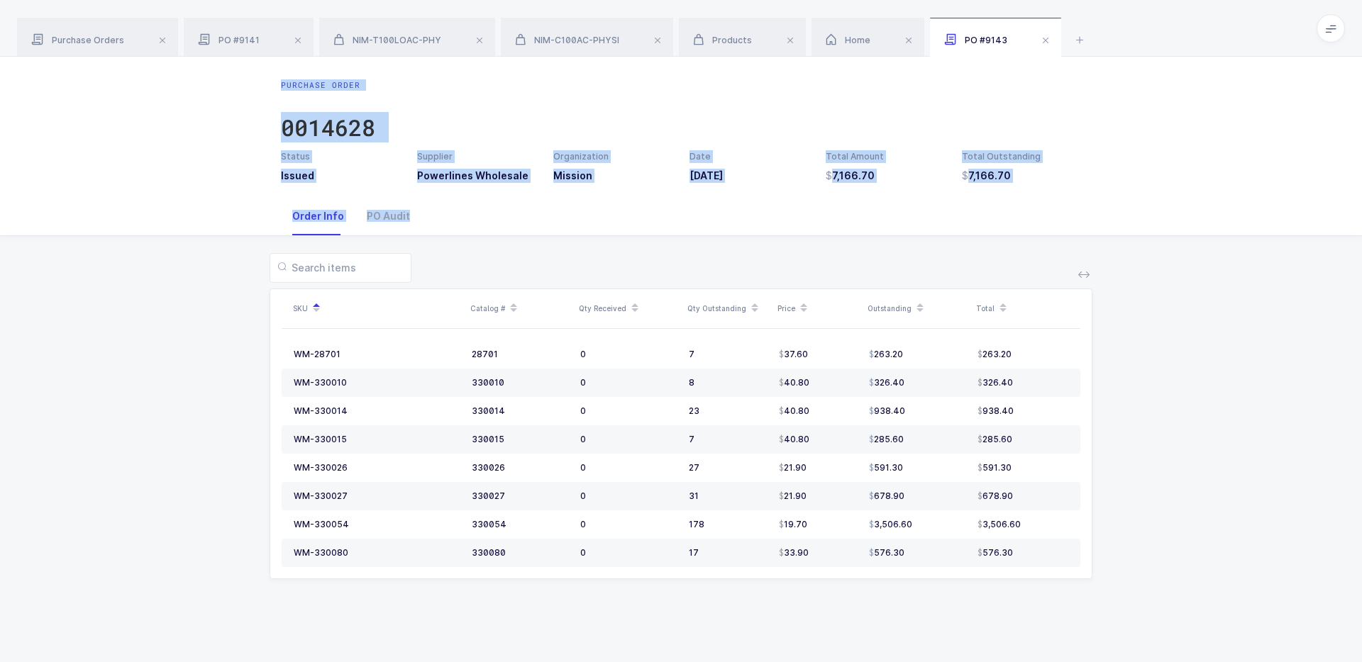
drag, startPoint x: 216, startPoint y: 77, endPoint x: 558, endPoint y: 268, distance: 391.9
click at [558, 268] on div "Purchase Order 0014628 Status Issued Supplier Powerlines Wholesale Organization…" at bounding box center [681, 360] width 1362 height 606
click at [558, 268] on div at bounding box center [681, 268] width 823 height 30
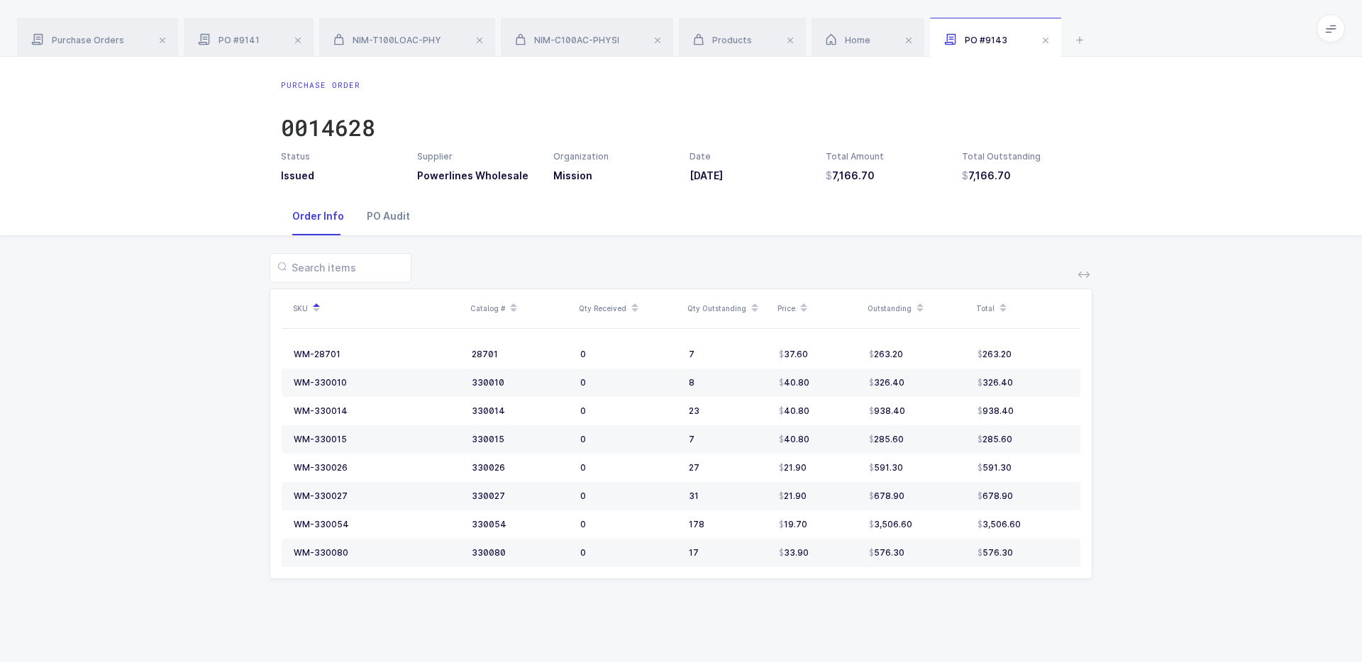
click at [404, 231] on div "PO Audit" at bounding box center [388, 216] width 66 height 38
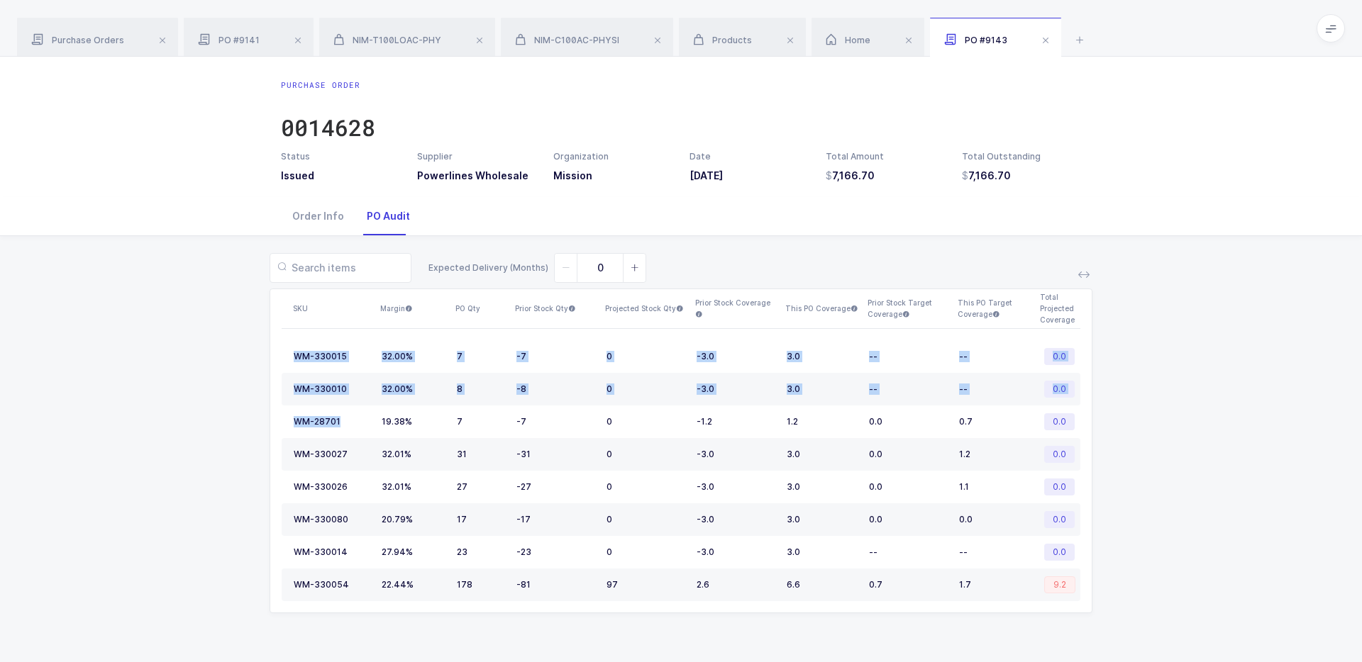
drag, startPoint x: 362, startPoint y: 416, endPoint x: 474, endPoint y: 661, distance: 268.9
click at [475, 565] on div "Purchase Order 0014628 Status Issued Supplier Powerlines Wholesale Organization…" at bounding box center [681, 360] width 1362 height 606
click at [557, 565] on div "Expected Delivery (Months) 0 SKU Margin PO Qty Prior Stock Qty Projected Stock …" at bounding box center [680, 441] width 1339 height 411
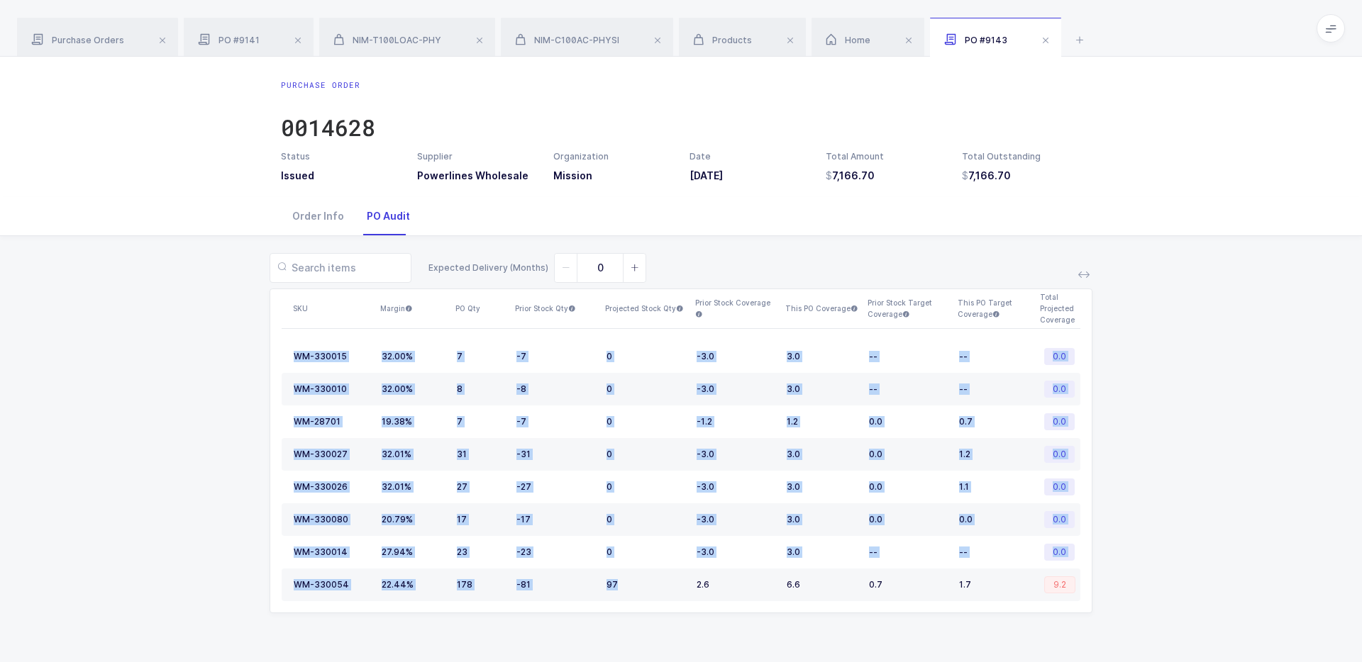
drag, startPoint x: 611, startPoint y: 628, endPoint x: 618, endPoint y: 610, distance: 19.5
click at [618, 565] on div "Expected Delivery (Months) 0 SKU Margin PO Qty Prior Stock Qty Projected Stock …" at bounding box center [680, 441] width 1339 height 411
click at [618, 565] on table "WM-330015 32.00% 7 -7 0 -3.0 3.0 -- -- 0.0 WM-330010 32.00% 8 -8 0 -3.0 3.0 -- …" at bounding box center [681, 471] width 799 height 284
drag, startPoint x: 563, startPoint y: 589, endPoint x: 583, endPoint y: 614, distance: 32.3
click at [584, 565] on div "Expected Delivery (Months) 0 SKU Margin PO Qty Prior Stock Qty Projected Stock …" at bounding box center [680, 441] width 1339 height 411
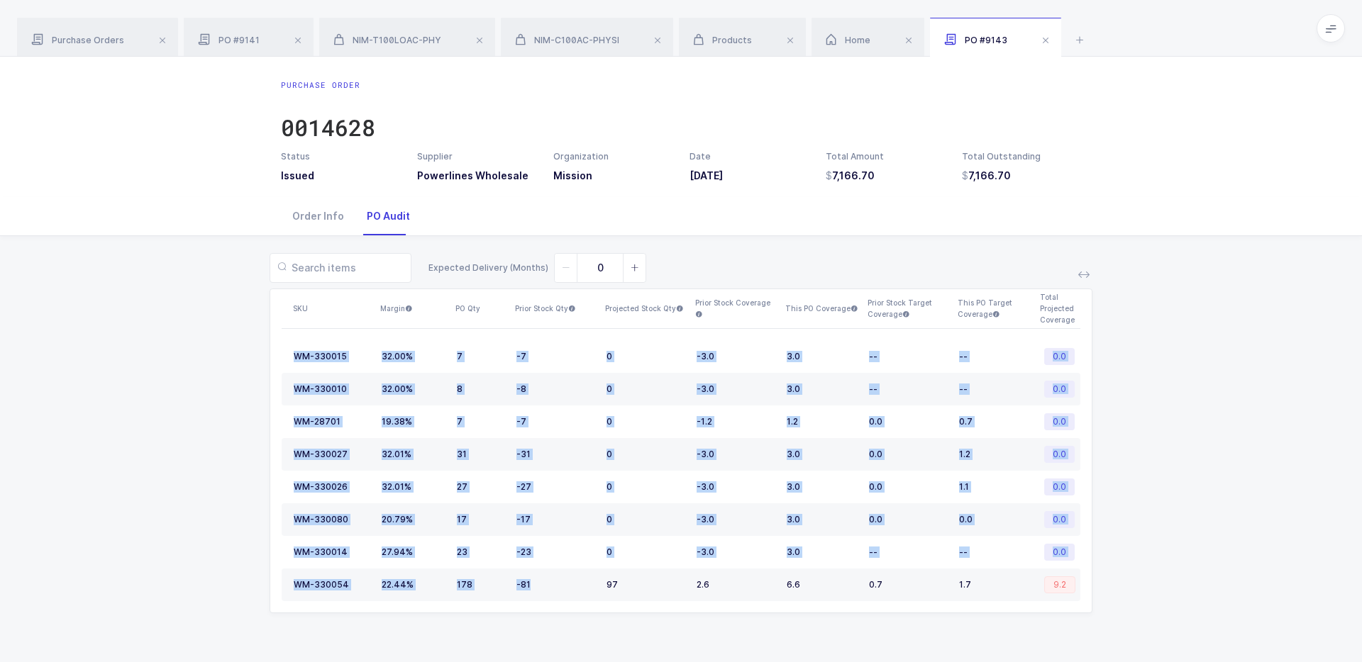
click at [583, 565] on div "Expected Delivery (Months) 0 SKU Margin PO Qty Prior Stock Qty Projected Stock …" at bounding box center [680, 441] width 1339 height 411
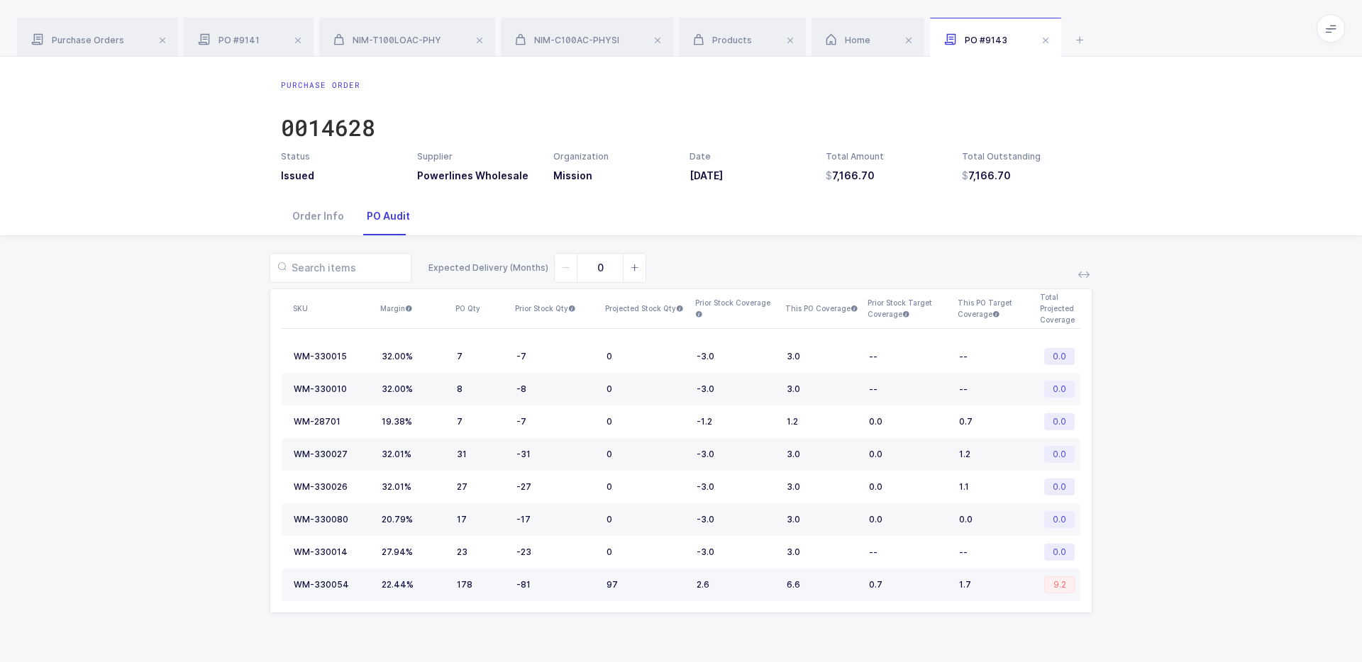
click at [324, 565] on td "WM-330054" at bounding box center [329, 585] width 94 height 33
click at [316, 565] on div "WM-330054" at bounding box center [321, 585] width 55 height 11
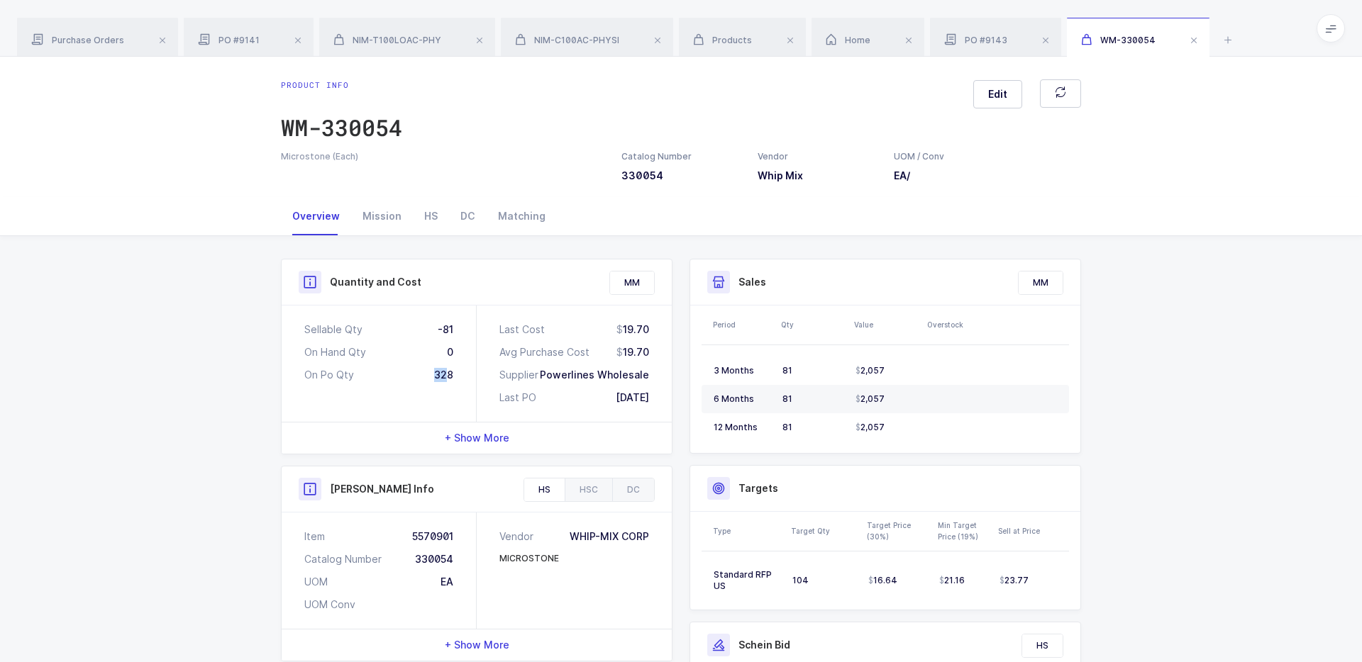
drag, startPoint x: 427, startPoint y: 373, endPoint x: 447, endPoint y: 373, distance: 19.9
click at [447, 373] on div "On Po Qty 328" at bounding box center [378, 375] width 149 height 14
click at [447, 373] on div "328" at bounding box center [443, 375] width 19 height 14
click at [477, 387] on div "Last Cost 19.70 Avg Purchase Cost 19.70 Supplier Powerlines Wholesale Last PO 0…" at bounding box center [574, 364] width 195 height 116
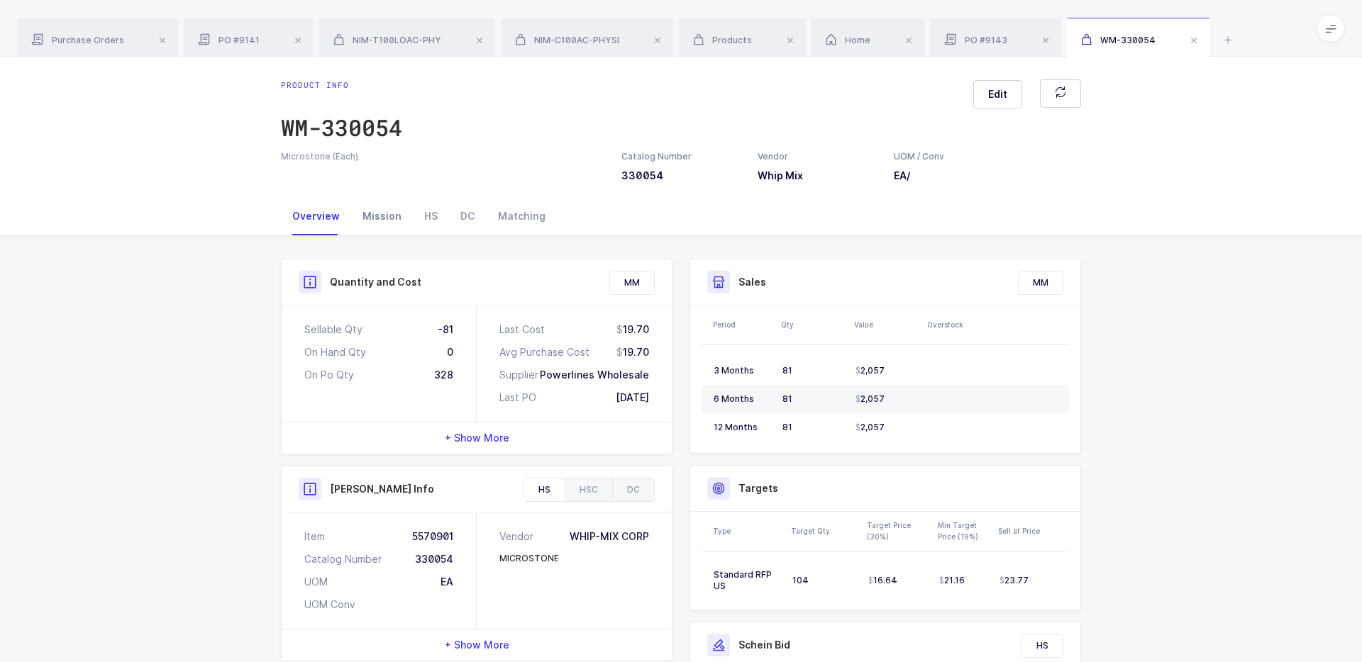
click at [390, 214] on div "Mission" at bounding box center [382, 216] width 62 height 38
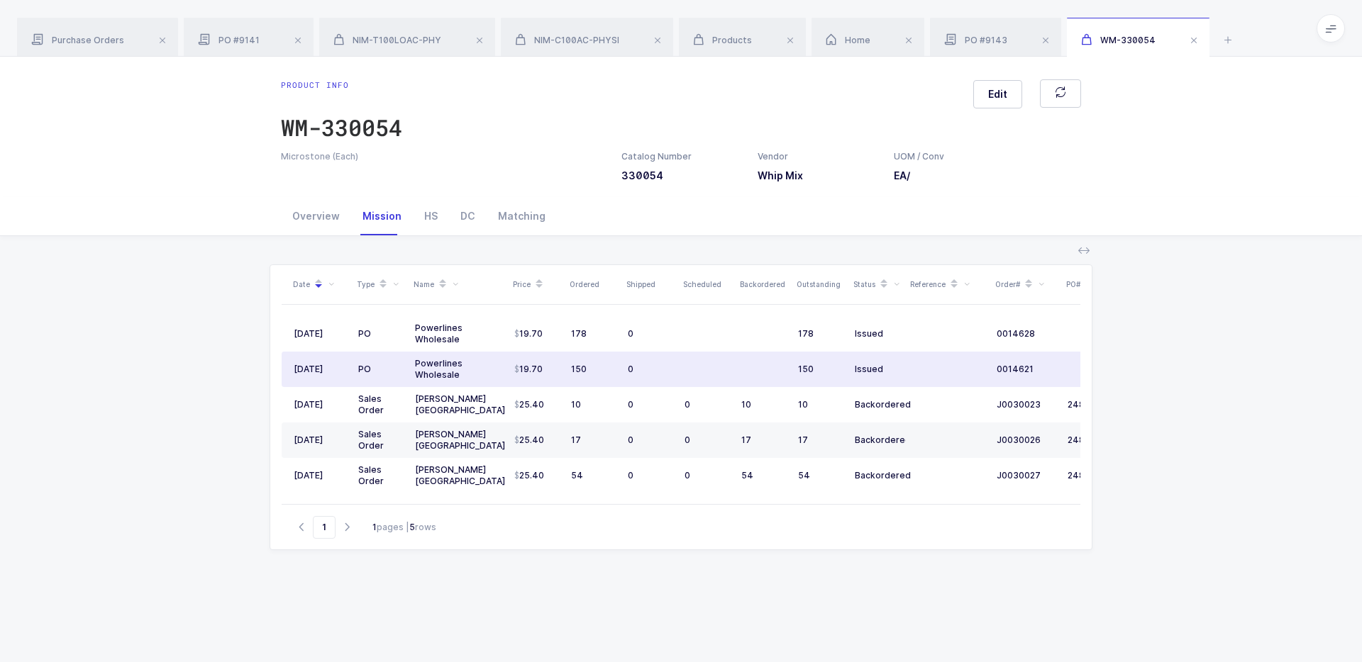
drag, startPoint x: 629, startPoint y: 372, endPoint x: 602, endPoint y: 378, distance: 27.5
click at [602, 379] on tr "07/29/2025 PO Powerlines Wholesale 19.70 150 0 150 Issued 0014621 09/25/2025" at bounding box center [729, 369] width 894 height 35
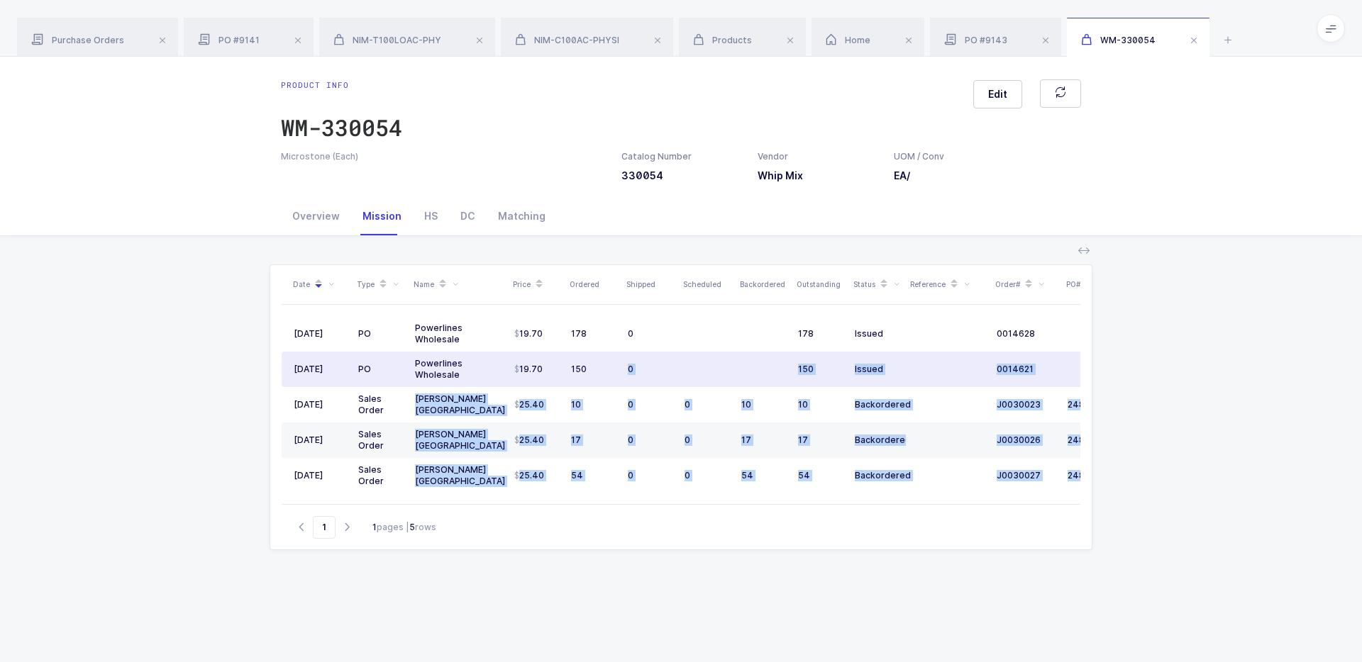
drag, startPoint x: 294, startPoint y: 332, endPoint x: 621, endPoint y: 360, distance: 328.9
click at [622, 360] on div "Date Type Name Price Ordered Shipped Scheduled Backordered Outstanding Status R…" at bounding box center [681, 385] width 799 height 240
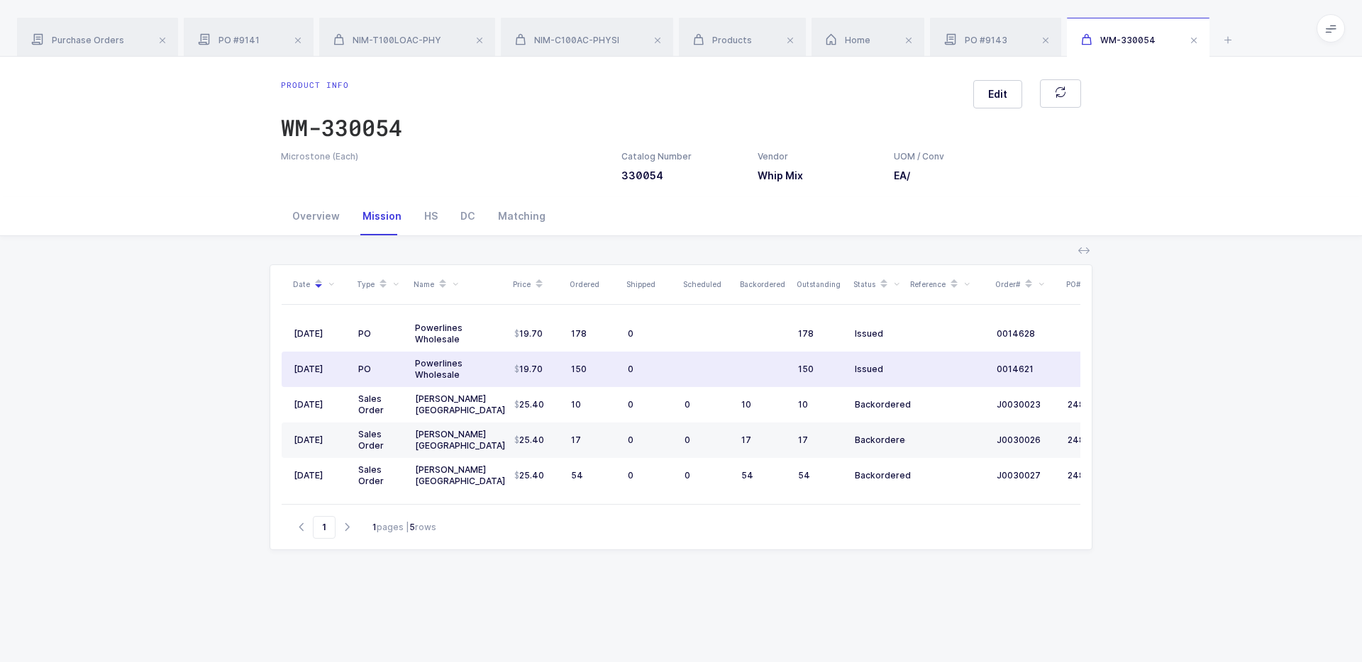
click at [622, 360] on td "0" at bounding box center [650, 369] width 57 height 35
drag, startPoint x: 935, startPoint y: 378, endPoint x: 914, endPoint y: 361, distance: 26.7
click at [914, 362] on td at bounding box center [948, 369] width 85 height 35
click at [914, 361] on td at bounding box center [948, 369] width 85 height 35
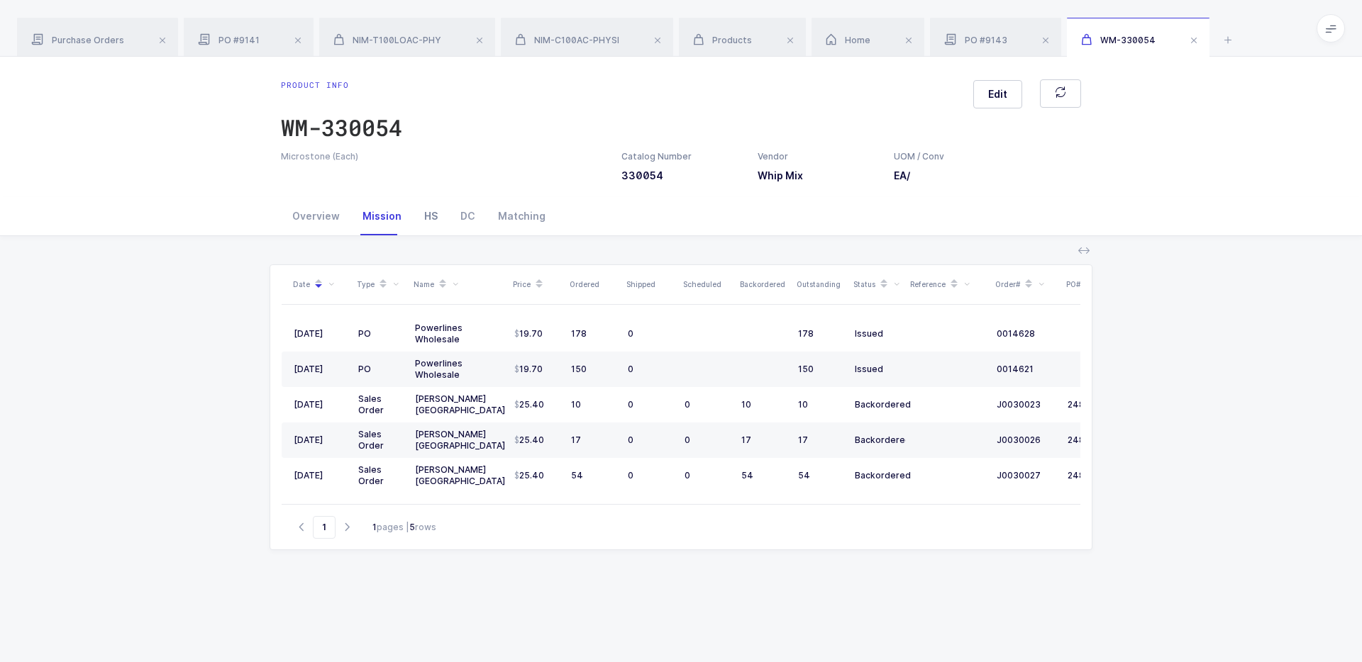
click at [430, 209] on div "HS" at bounding box center [431, 216] width 36 height 38
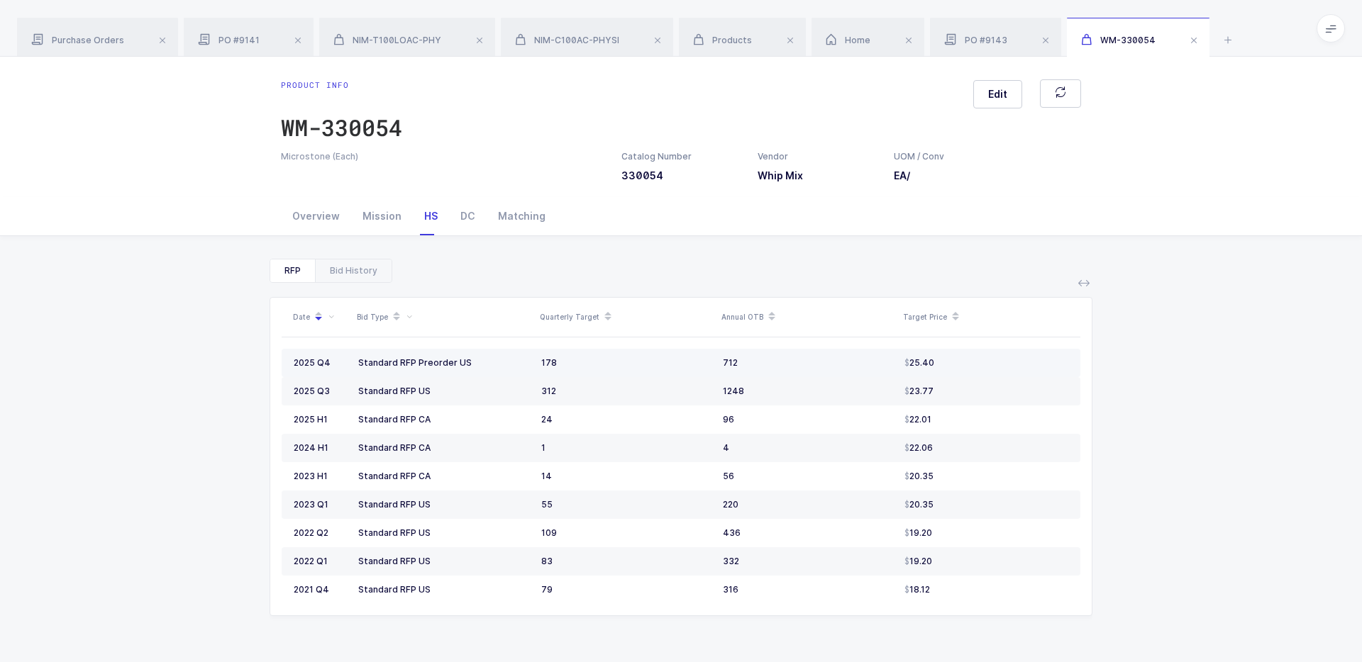
drag, startPoint x: 455, startPoint y: 360, endPoint x: 758, endPoint y: 360, distance: 302.9
click at [758, 360] on tr "2025 Q4 Standard RFP Preorder US 178 712 25.40" at bounding box center [681, 363] width 799 height 28
click at [758, 360] on div "712" at bounding box center [808, 362] width 170 height 11
click at [378, 207] on div "Mission" at bounding box center [382, 216] width 62 height 38
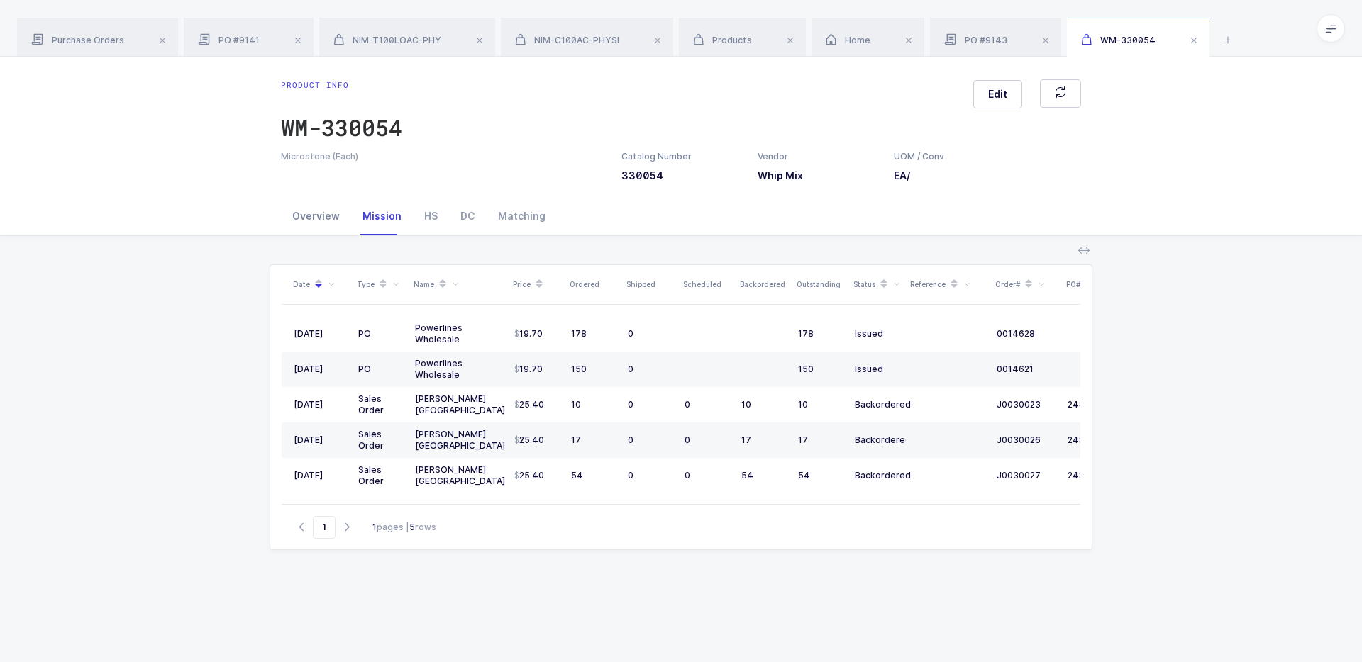
click at [288, 210] on div "Overview" at bounding box center [316, 216] width 70 height 38
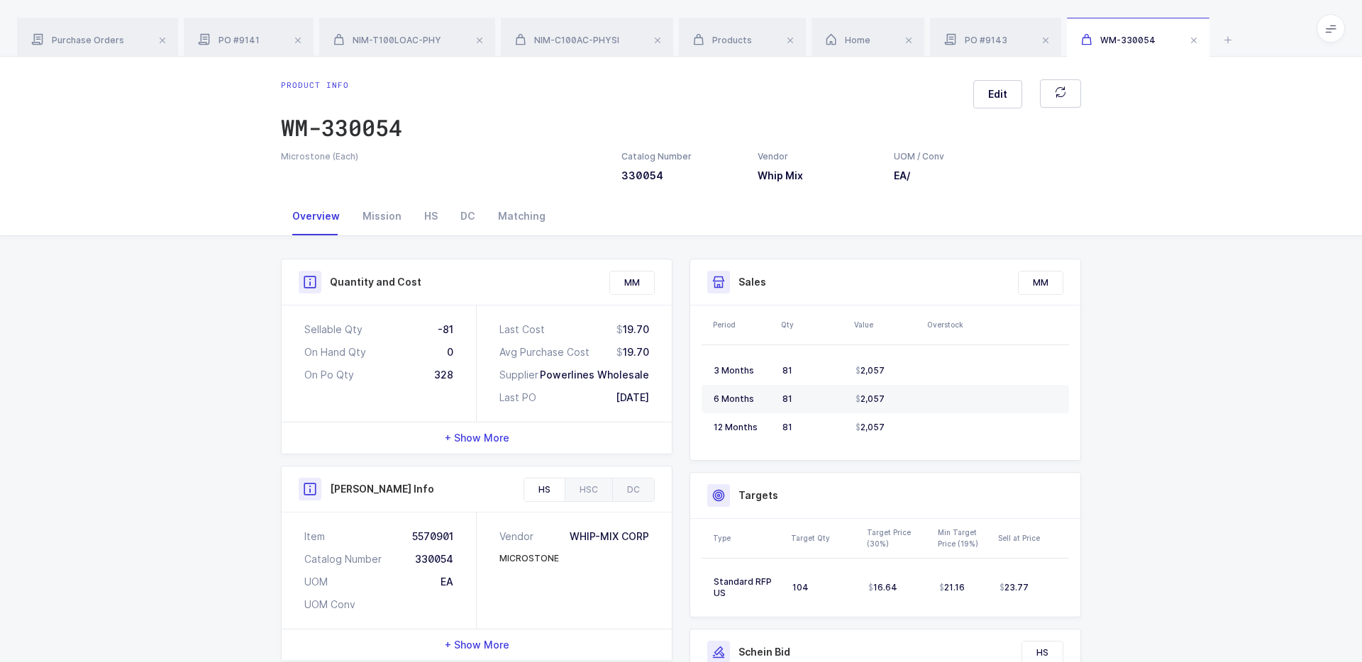
drag, startPoint x: 463, startPoint y: 384, endPoint x: 467, endPoint y: 393, distance: 10.2
click at [468, 394] on div "Sellable Qty -81 On Hand Qty 0 On Po Qty 328" at bounding box center [379, 364] width 195 height 116
click at [467, 393] on div "Sellable Qty -81 On Hand Qty 0 On Po Qty 328" at bounding box center [379, 364] width 195 height 116
click at [453, 380] on div "328" at bounding box center [443, 375] width 19 height 14
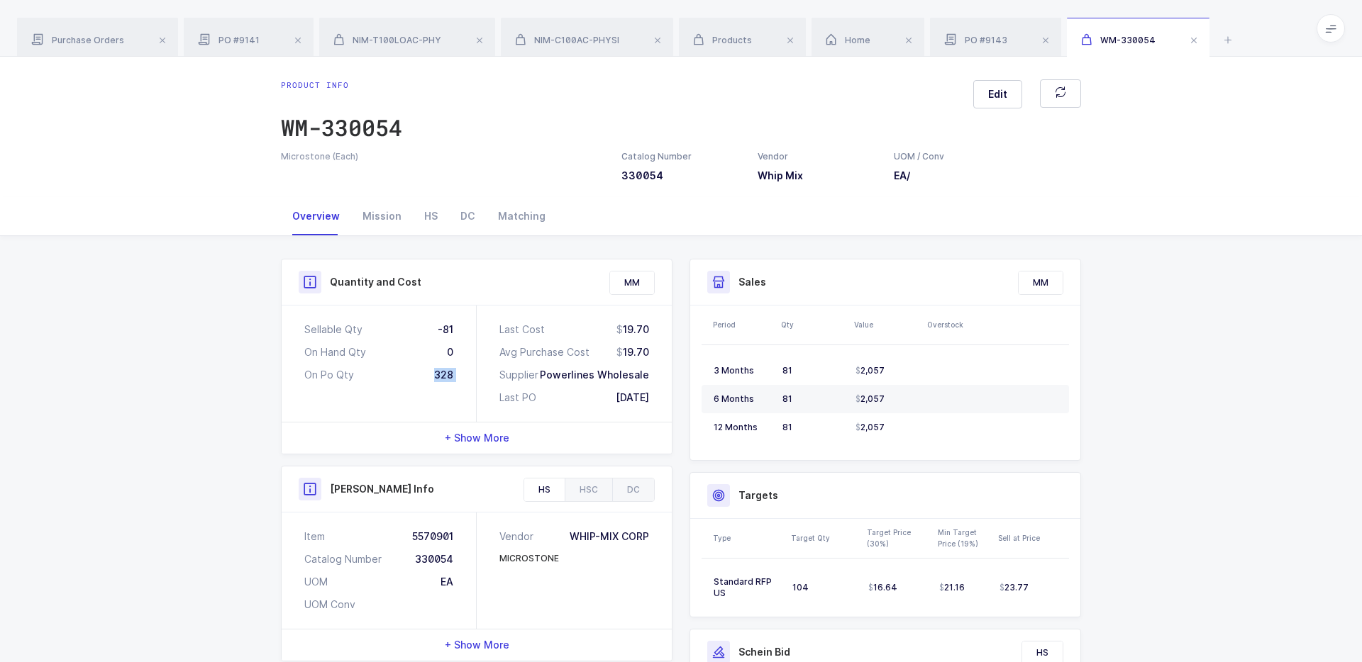
click at [453, 380] on div "328" at bounding box center [443, 375] width 19 height 14
click at [436, 372] on div "328" at bounding box center [443, 375] width 19 height 14
click at [460, 373] on div "Sellable Qty -81 On Hand Qty 0 On Po Qty 328" at bounding box center [379, 364] width 195 height 116
click at [451, 373] on div "328" at bounding box center [443, 375] width 19 height 14
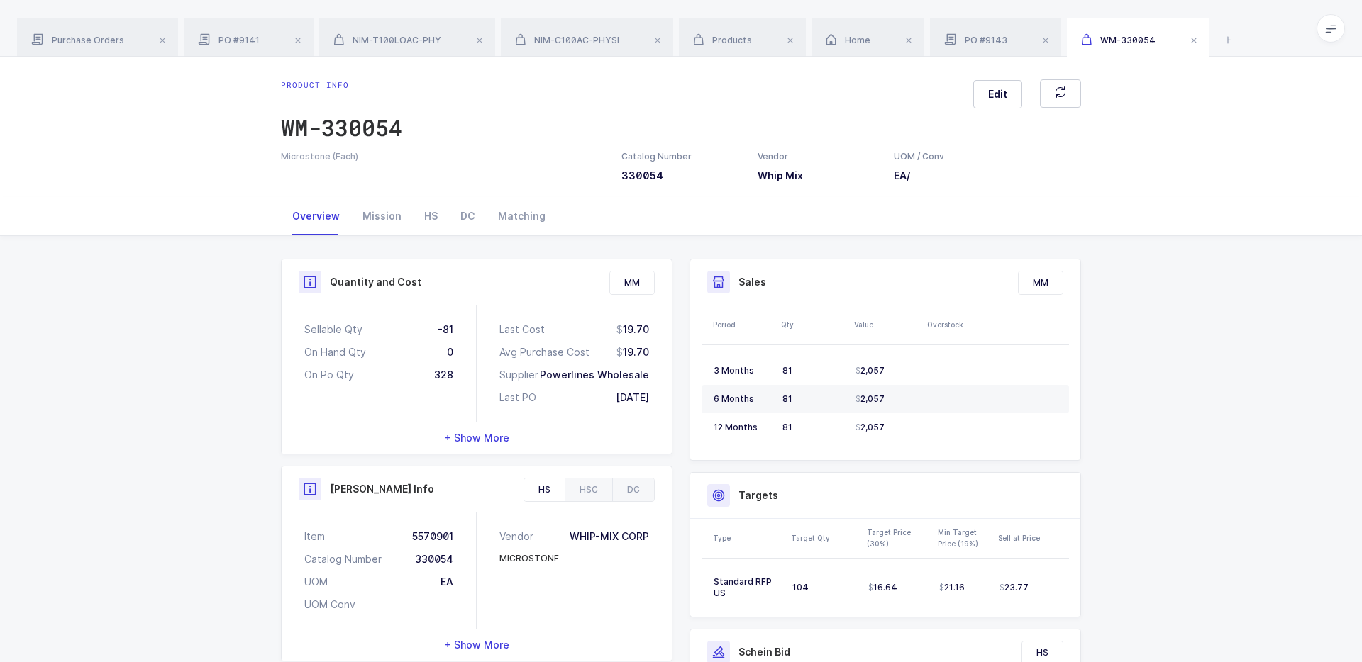
click at [451, 373] on div "328" at bounding box center [443, 375] width 19 height 14
click at [455, 373] on div "Sellable Qty -81 On Hand Qty 0 On Po Qty 328" at bounding box center [379, 364] width 195 height 116
click at [423, 211] on div "HS" at bounding box center [431, 216] width 36 height 38
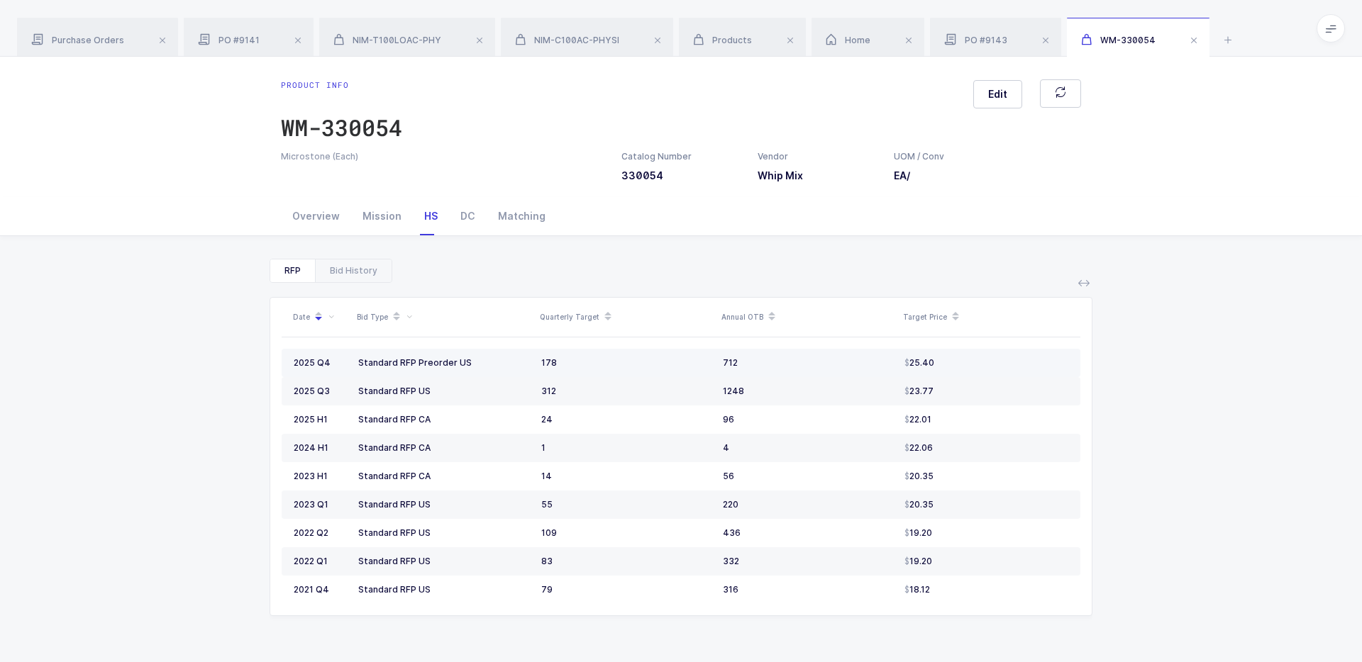
drag, startPoint x: 511, startPoint y: 360, endPoint x: 775, endPoint y: 367, distance: 264.0
click at [775, 367] on tr "2025 Q4 Standard RFP Preorder US 178 712 25.40" at bounding box center [681, 363] width 799 height 28
click at [775, 367] on div "712" at bounding box center [808, 362] width 170 height 11
click at [326, 214] on div "Overview" at bounding box center [316, 216] width 70 height 38
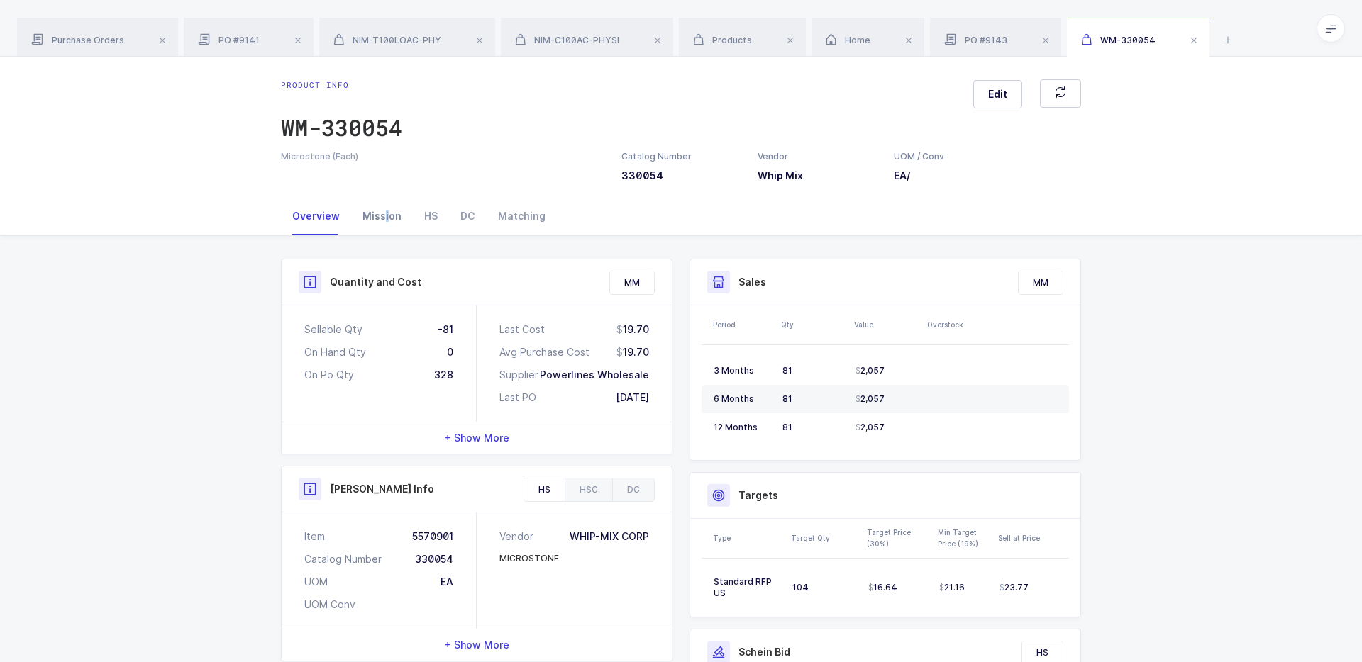
click at [384, 215] on div "Mission" at bounding box center [382, 216] width 62 height 38
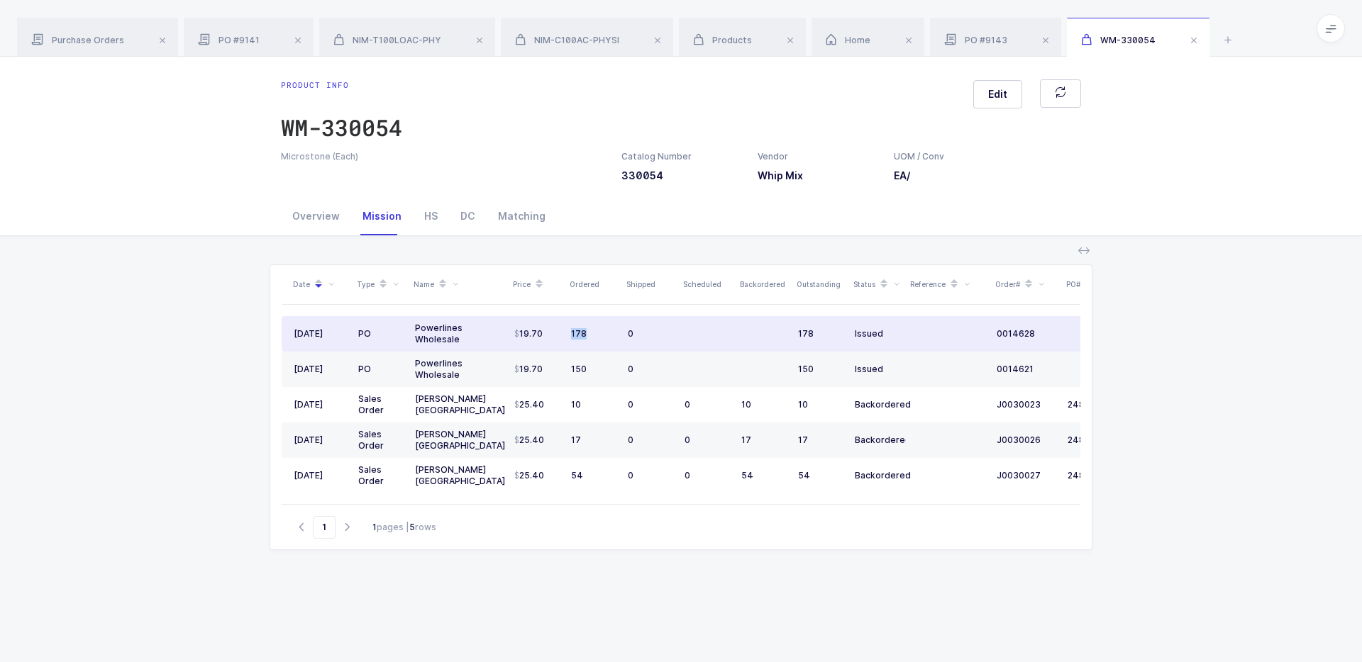
drag, startPoint x: 585, startPoint y: 326, endPoint x: 600, endPoint y: 333, distance: 16.5
click at [600, 333] on td "178" at bounding box center [593, 333] width 57 height 35
click at [600, 333] on div "178" at bounding box center [593, 333] width 45 height 11
drag, startPoint x: 600, startPoint y: 333, endPoint x: 614, endPoint y: 338, distance: 14.4
click at [614, 338] on div "178" at bounding box center [593, 333] width 45 height 11
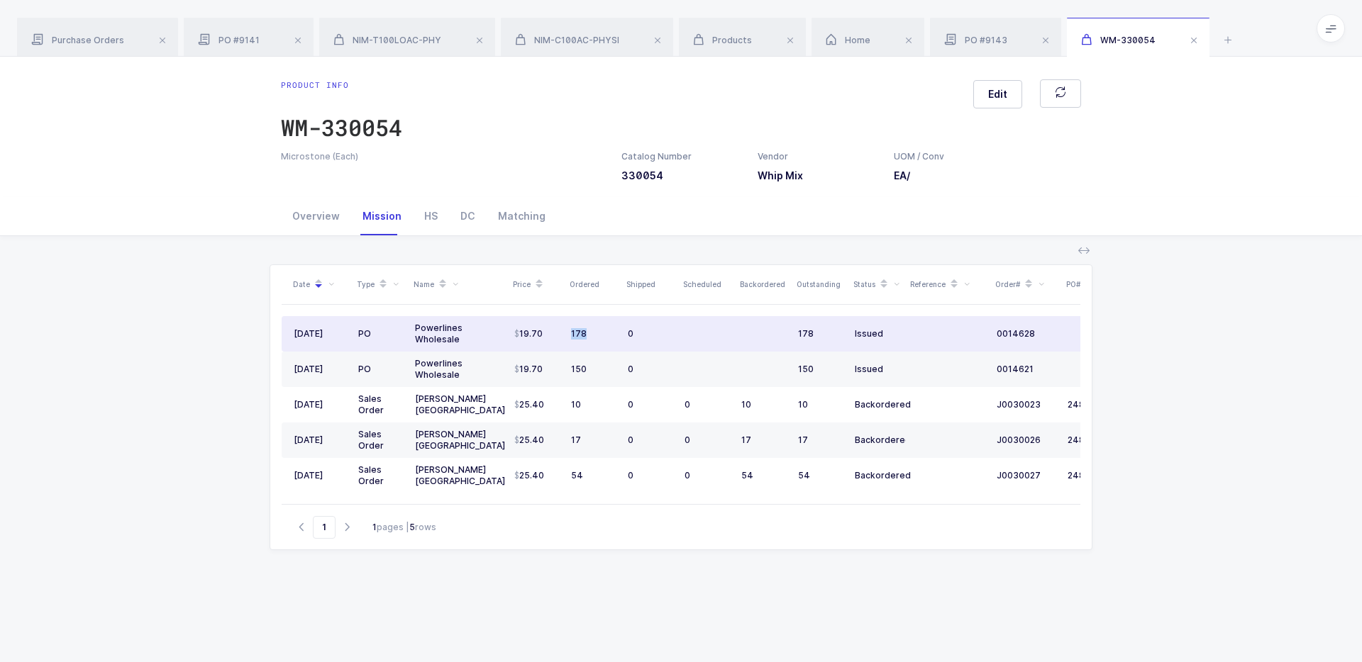
click at [614, 338] on div "178" at bounding box center [593, 333] width 45 height 11
drag, startPoint x: 614, startPoint y: 338, endPoint x: 920, endPoint y: 348, distance: 306.6
click at [920, 348] on tr "09/03/2025 PO Powerlines Wholesale 19.70 178 0 178 Issued 0014628 11/10/2025" at bounding box center [729, 333] width 894 height 35
click at [920, 348] on td at bounding box center [948, 333] width 85 height 35
drag, startPoint x: 555, startPoint y: 333, endPoint x: 662, endPoint y: 336, distance: 107.2
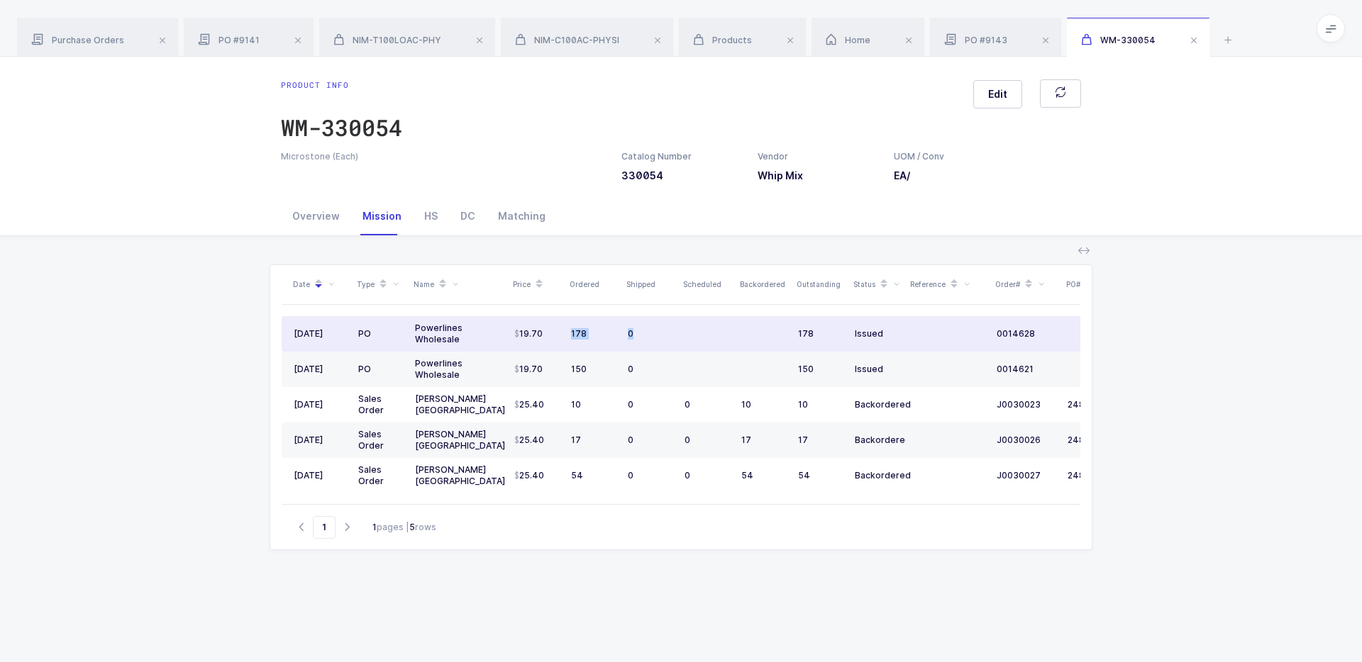
click at [663, 337] on tr "09/03/2025 PO Powerlines Wholesale 19.70 178 0 178 Issued 0014628 11/10/2025" at bounding box center [729, 333] width 894 height 35
click at [662, 336] on div "0" at bounding box center [650, 333] width 45 height 11
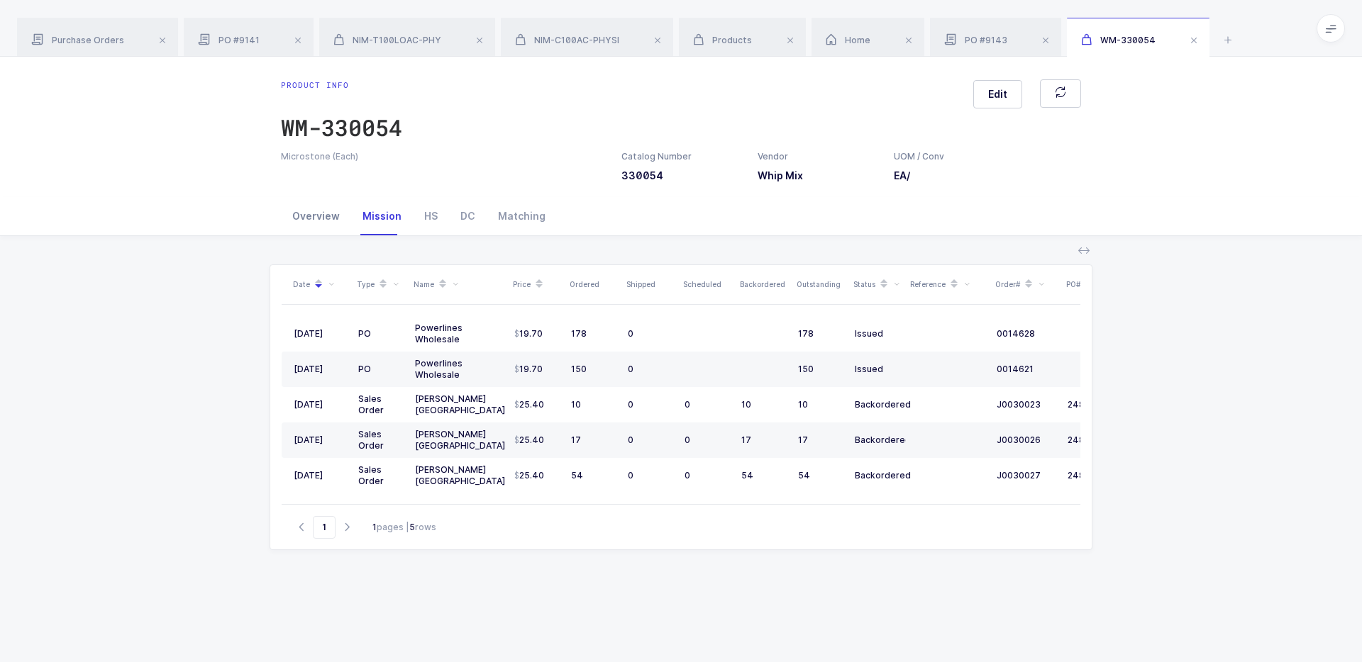
click at [309, 219] on div "Overview" at bounding box center [316, 216] width 70 height 38
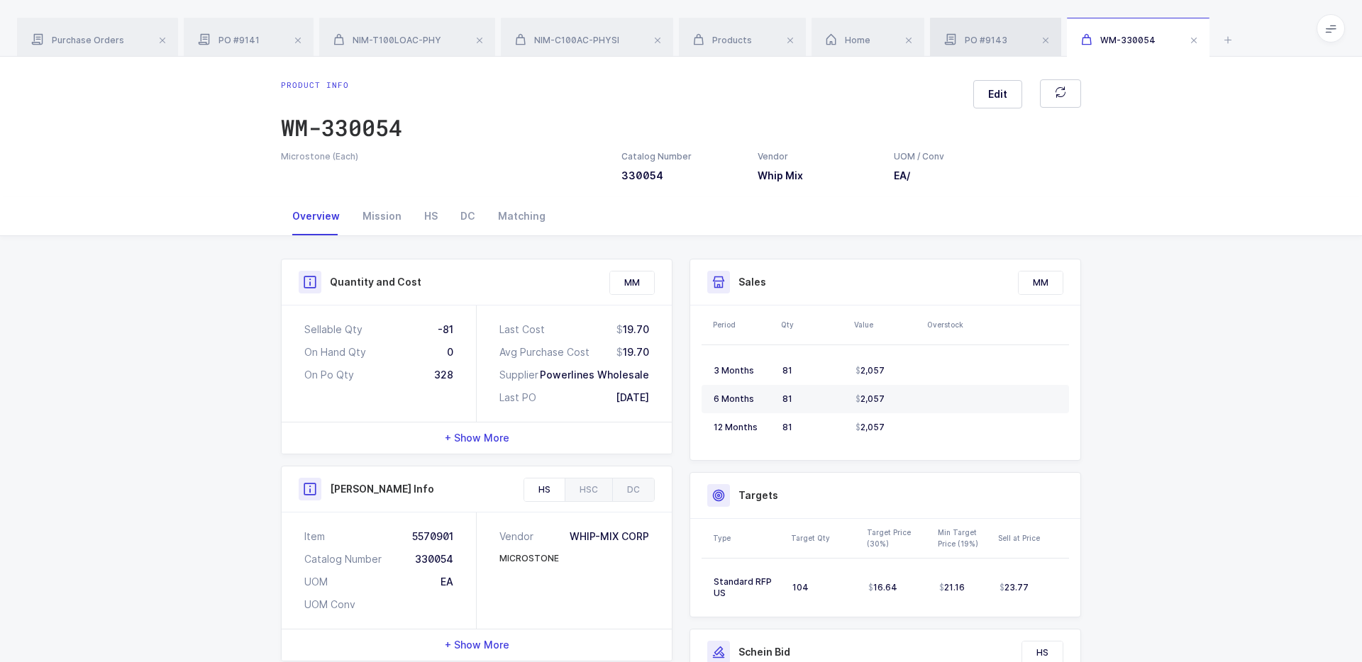
click at [947, 55] on div "PO #9143" at bounding box center [995, 38] width 131 height 40
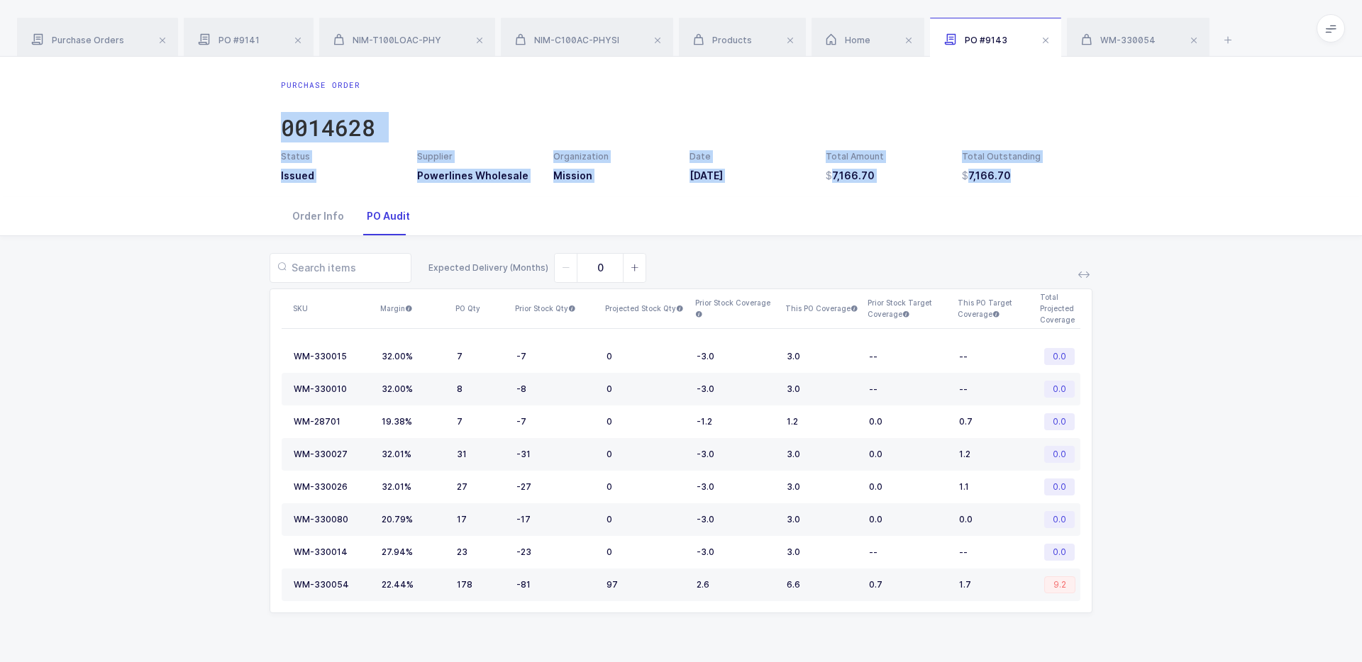
drag, startPoint x: 943, startPoint y: 99, endPoint x: 1055, endPoint y: 207, distance: 155.5
click at [1042, 207] on div "Purchase Order 0014628 Status Issued Supplier Powerlines Wholesale Organization…" at bounding box center [681, 360] width 1362 height 606
click at [1042, 207] on div "Order Info PO Audit" at bounding box center [681, 216] width 800 height 38
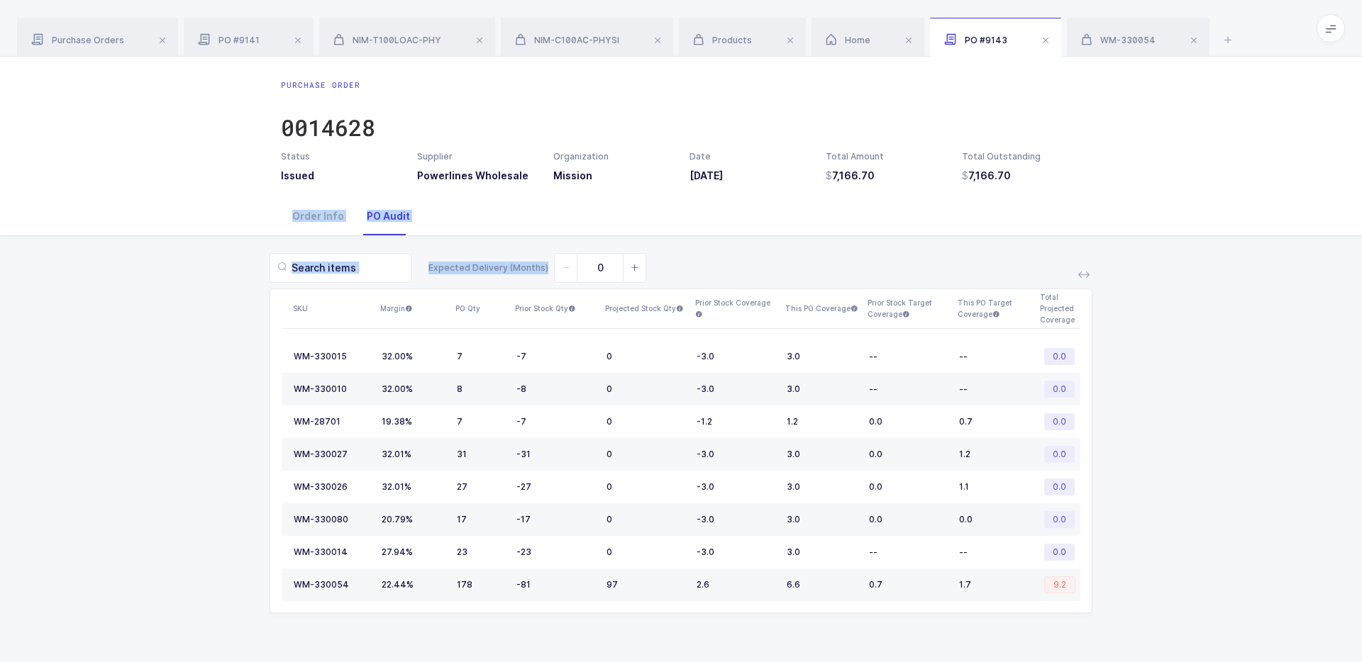
drag, startPoint x: 1037, startPoint y: 227, endPoint x: 1014, endPoint y: 233, distance: 23.6
click at [1014, 235] on div "Order Info PO Audit" at bounding box center [681, 216] width 1362 height 39
click at [1014, 233] on div "Order Info PO Audit" at bounding box center [681, 216] width 800 height 38
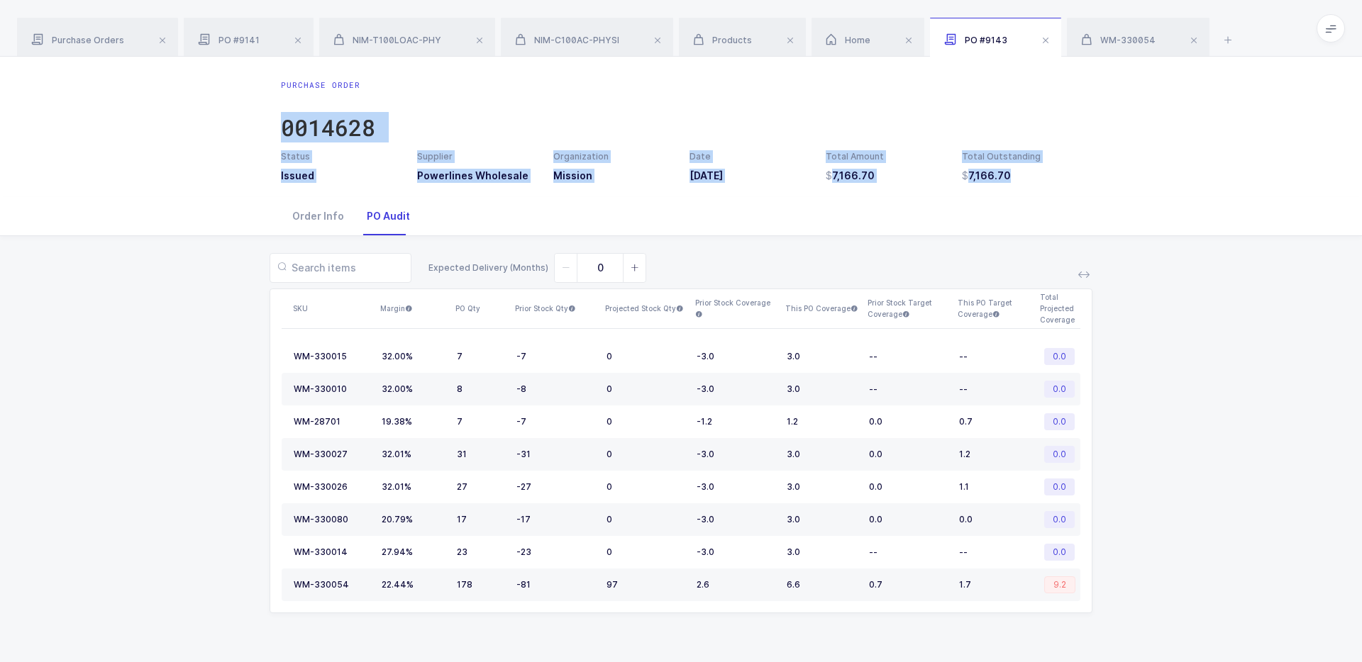
drag, startPoint x: 1005, startPoint y: 233, endPoint x: 1005, endPoint y: 109, distance: 124.8
click at [1005, 109] on div "Purchase Order 0014628 Status Issued Supplier Powerlines Wholesale Organization…" at bounding box center [681, 360] width 1362 height 606
click at [1005, 109] on div "Purchase Order 0014628" at bounding box center [681, 114] width 800 height 71
drag, startPoint x: 1005, startPoint y: 109, endPoint x: 990, endPoint y: 252, distance: 144.1
click at [992, 253] on div "Purchase Order 0014628 Status Issued Supplier Powerlines Wholesale Organization…" at bounding box center [681, 360] width 1362 height 606
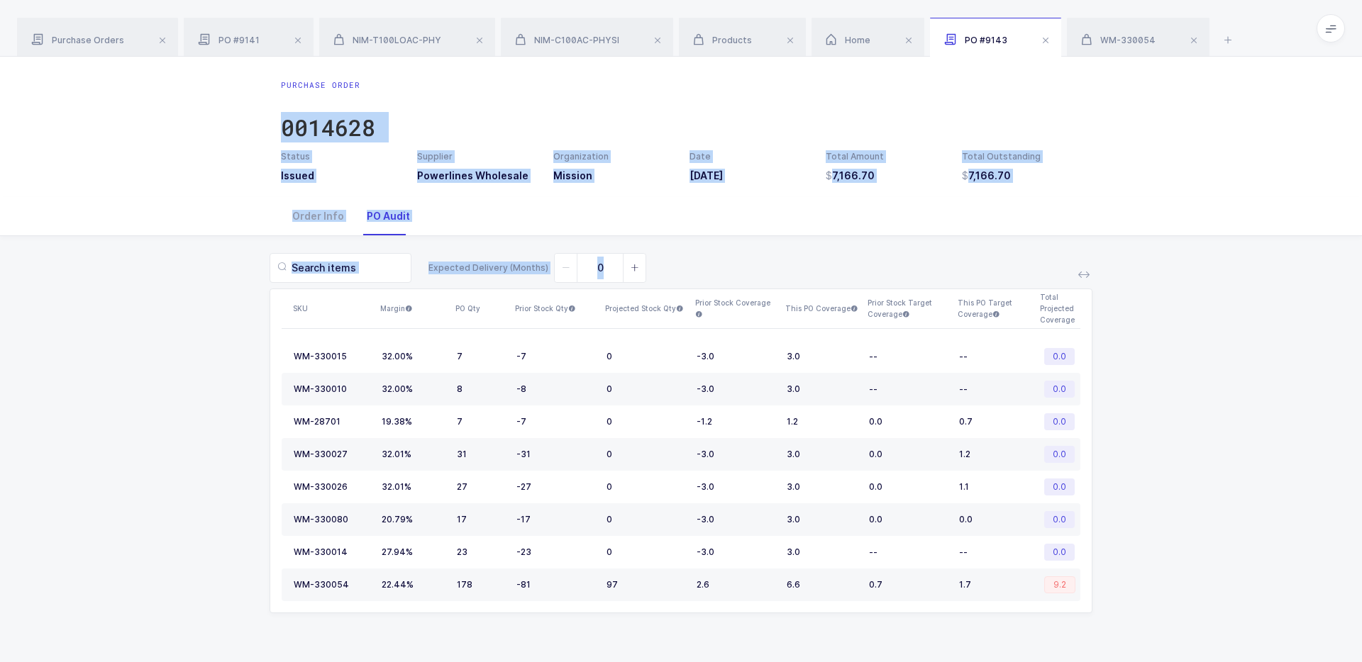
click at [990, 252] on div "Expected Delivery (Months) 0 SKU Margin PO Qty Prior Stock Qty Projected Stock …" at bounding box center [680, 441] width 1339 height 411
drag, startPoint x: 990, startPoint y: 252, endPoint x: 992, endPoint y: 101, distance: 150.4
click at [992, 101] on div "Purchase Order 0014628 Status Issued Supplier Powerlines Wholesale Organization…" at bounding box center [681, 360] width 1362 height 606
click at [992, 101] on div "Purchase Order 0014628" at bounding box center [681, 114] width 800 height 71
drag, startPoint x: 992, startPoint y: 101, endPoint x: 983, endPoint y: 262, distance: 160.5
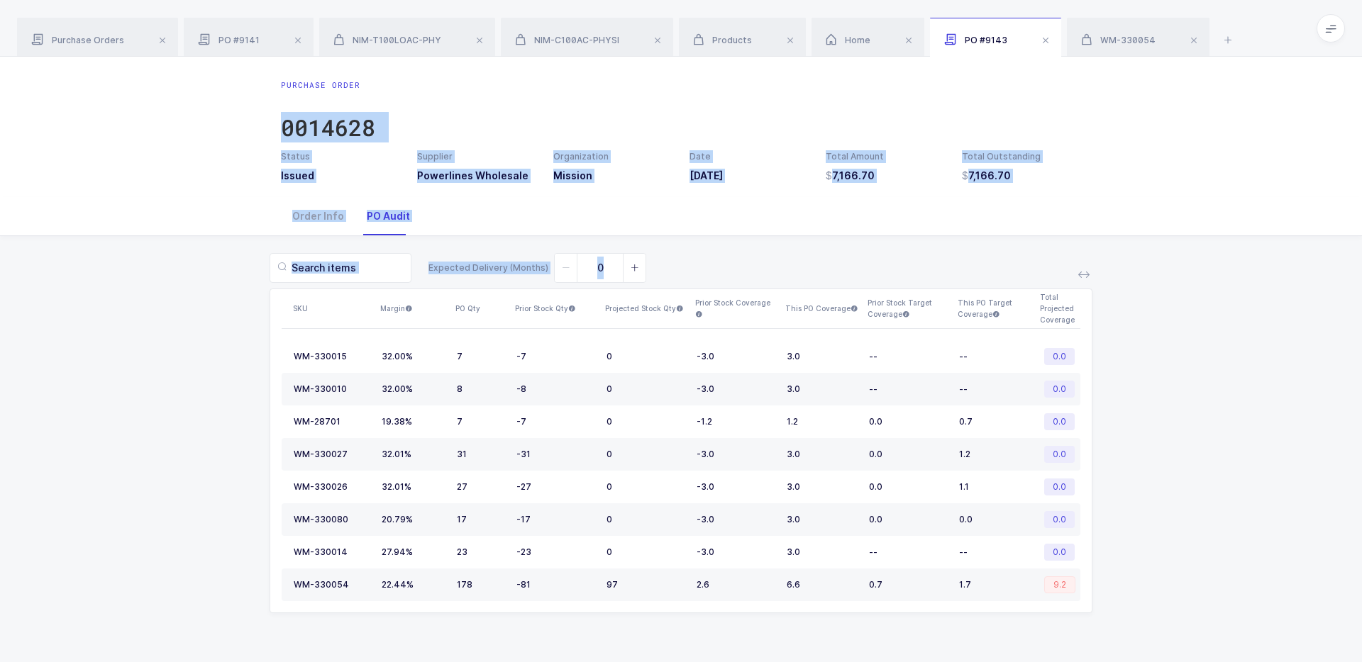
click at [984, 262] on div "Purchase Order 0014628 Status Issued Supplier Powerlines Wholesale Organization…" at bounding box center [681, 360] width 1362 height 606
click at [983, 262] on div "Expected Delivery (Months) 0" at bounding box center [681, 268] width 823 height 30
drag, startPoint x: 983, startPoint y: 262, endPoint x: 957, endPoint y: 89, distance: 175.0
click at [957, 89] on div "Purchase Order 0014628 Status Issued Supplier Powerlines Wholesale Organization…" at bounding box center [681, 360] width 1362 height 606
click at [957, 89] on div "Purchase Order 0014628" at bounding box center [681, 114] width 800 height 71
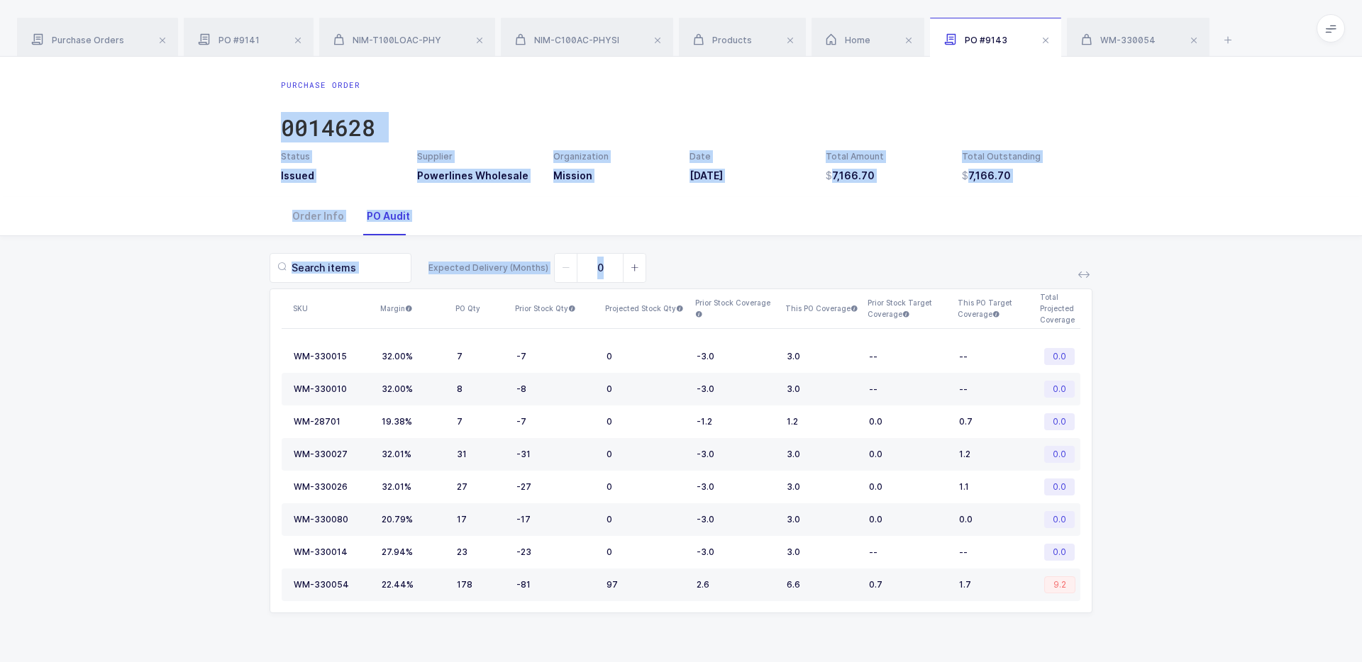
drag, startPoint x: 957, startPoint y: 89, endPoint x: 943, endPoint y: 251, distance: 163.0
click at [943, 251] on div "Purchase Order 0014628 Status Issued Supplier Powerlines Wholesale Organization…" at bounding box center [681, 360] width 1362 height 606
click at [943, 251] on div "Expected Delivery (Months) 0 SKU Margin PO Qty Prior Stock Qty Projected Stock …" at bounding box center [680, 441] width 1339 height 411
drag, startPoint x: 943, startPoint y: 251, endPoint x: 942, endPoint y: 128, distance: 122.7
click at [942, 128] on div "Purchase Order 0014628 Status Issued Supplier Powerlines Wholesale Organization…" at bounding box center [681, 360] width 1362 height 606
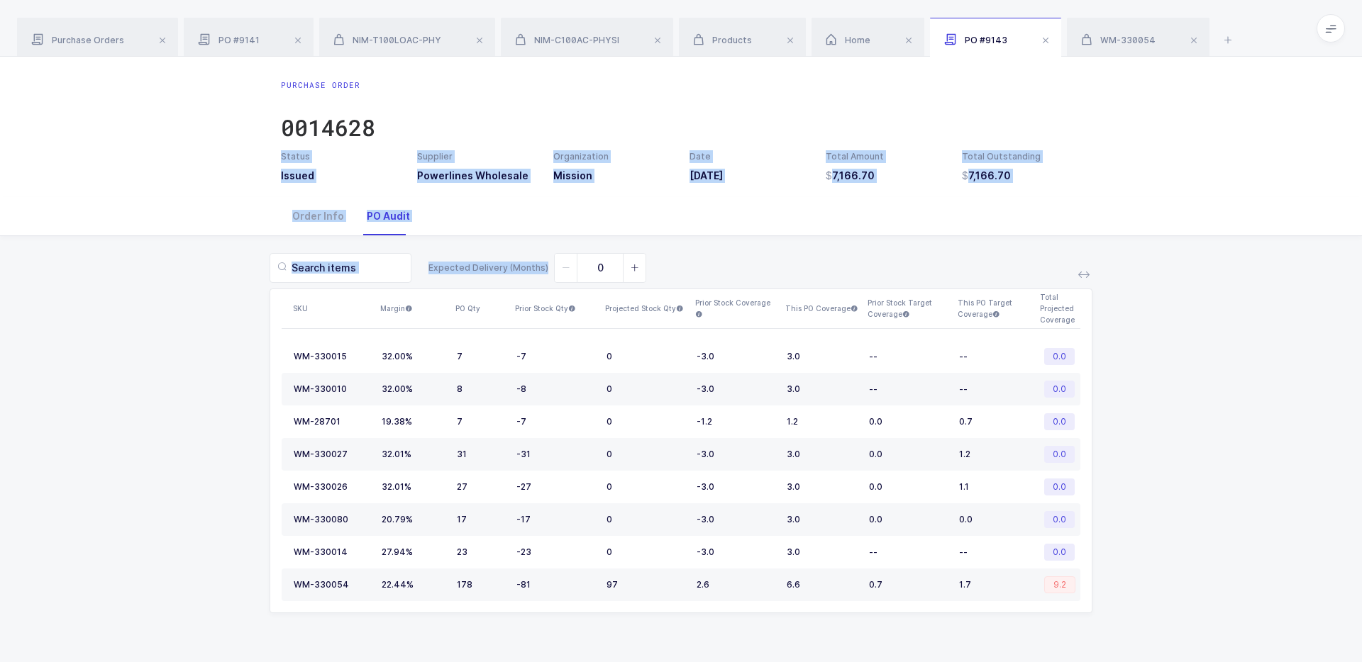
click at [942, 128] on div "Purchase Order 0014628" at bounding box center [681, 114] width 800 height 71
drag, startPoint x: 942, startPoint y: 128, endPoint x: 941, endPoint y: 248, distance: 119.9
click at [941, 248] on div "Purchase Order 0014628 Status Issued Supplier Powerlines Wholesale Organization…" at bounding box center [681, 360] width 1362 height 606
click at [941, 248] on div "Expected Delivery (Months) 0 SKU Margin PO Qty Prior Stock Qty Projected Stock …" at bounding box center [680, 441] width 1339 height 411
drag, startPoint x: 941, startPoint y: 248, endPoint x: 941, endPoint y: 128, distance: 120.6
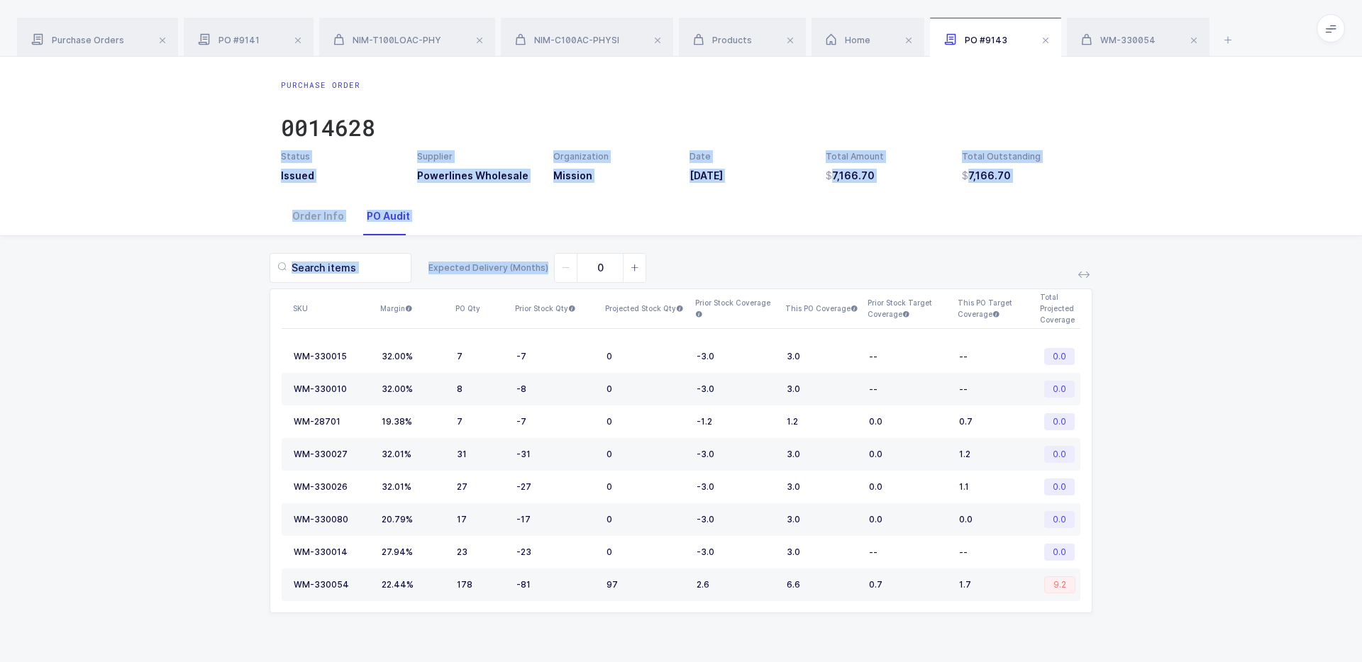
click at [941, 128] on div "Purchase Order 0014628 Status Issued Supplier Powerlines Wholesale Organization…" at bounding box center [681, 360] width 1362 height 606
click at [941, 128] on div "Purchase Order 0014628" at bounding box center [681, 114] width 800 height 71
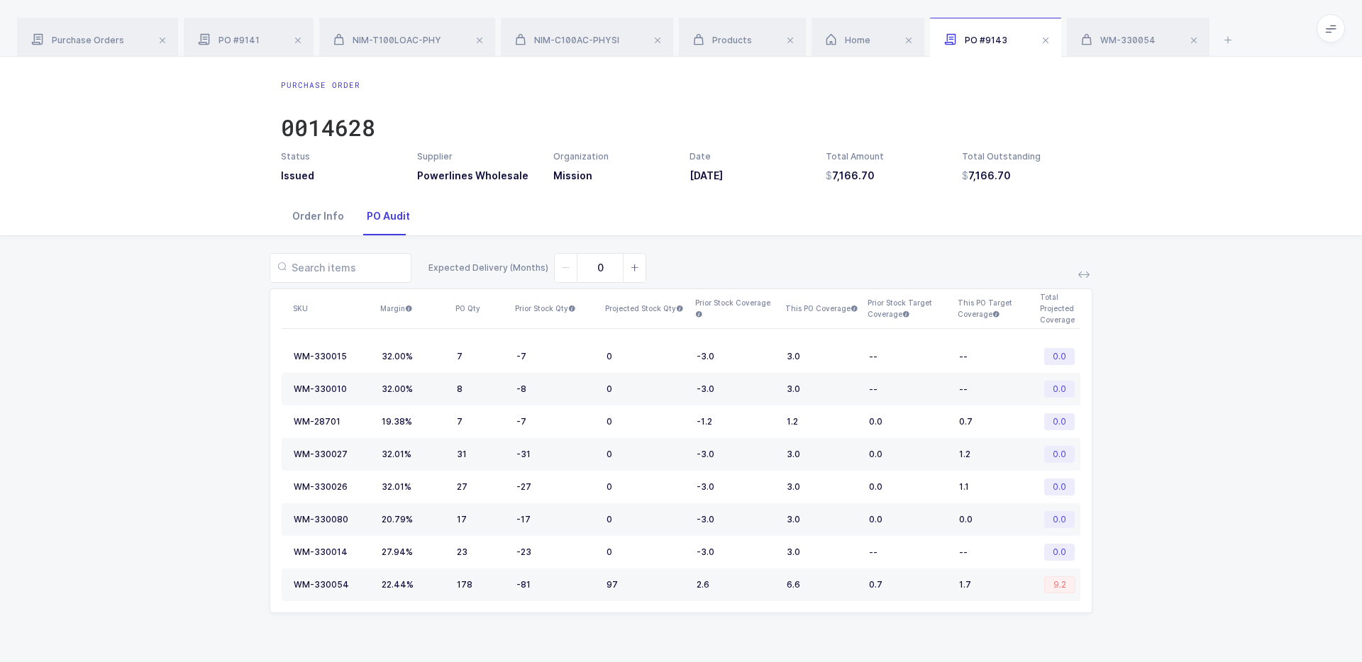
click at [326, 218] on div "Order Info" at bounding box center [318, 216] width 74 height 38
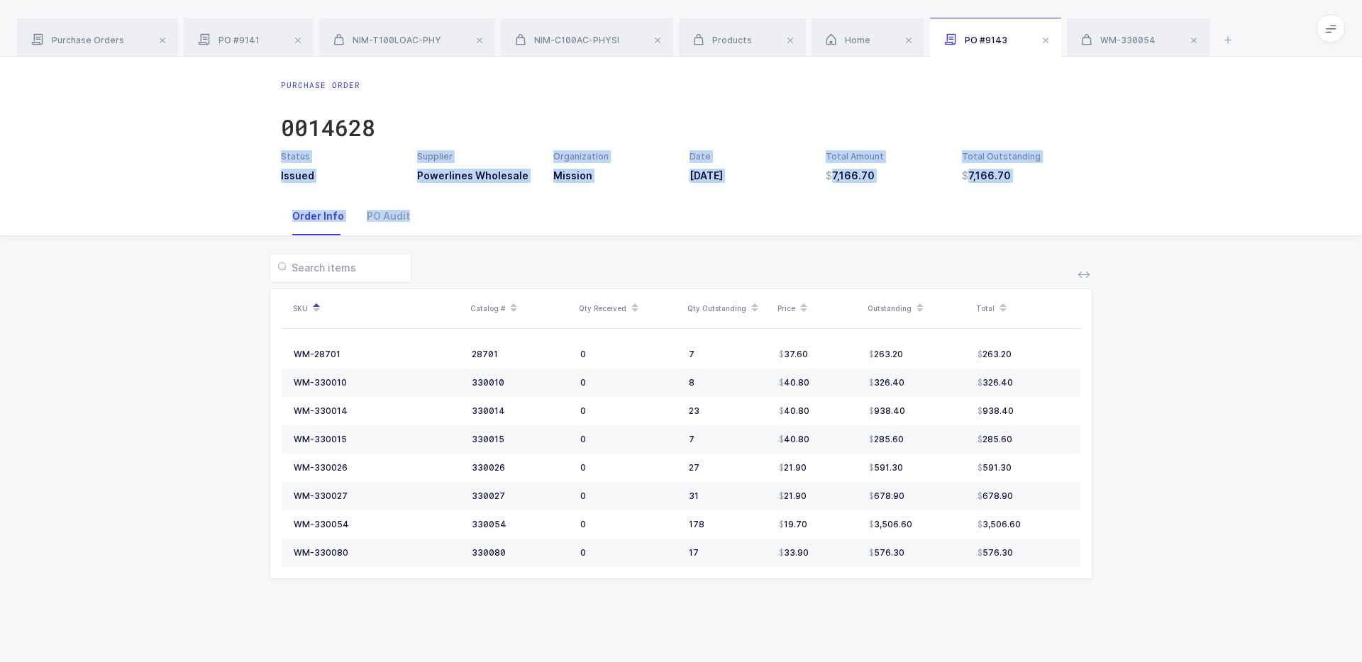
drag, startPoint x: 819, startPoint y: 116, endPoint x: 807, endPoint y: 275, distance: 158.6
click at [807, 275] on div "Purchase Order 0014628 Status Issued Supplier Powerlines Wholesale Organization…" at bounding box center [681, 360] width 1362 height 606
click at [807, 275] on div at bounding box center [681, 268] width 823 height 30
drag, startPoint x: 807, startPoint y: 275, endPoint x: 845, endPoint y: 64, distance: 214.0
click at [845, 64] on div "Purchase Order 0014628 Status Issued Supplier Powerlines Wholesale Organization…" at bounding box center [681, 360] width 1362 height 606
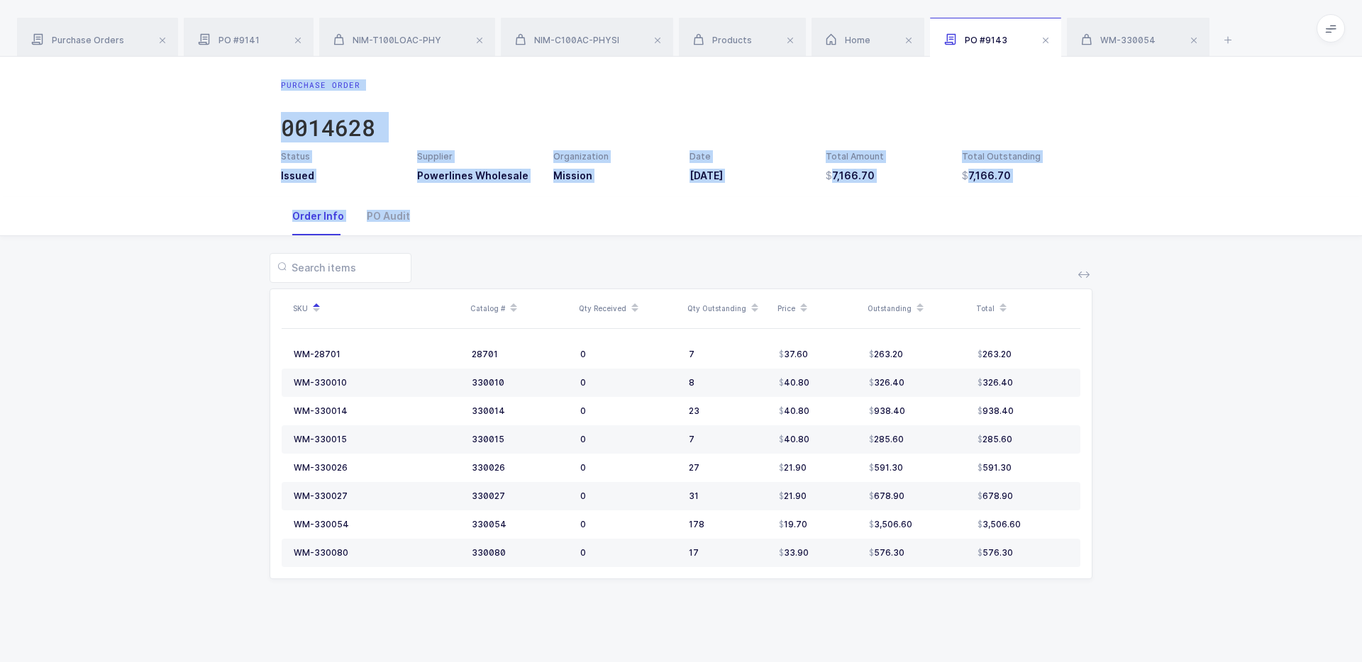
click at [845, 64] on div "Purchase Order 0014628 Status Issued Supplier Powerlines Wholesale Organization…" at bounding box center [681, 127] width 1362 height 140
drag, startPoint x: 845, startPoint y: 64, endPoint x: 802, endPoint y: 272, distance: 212.3
click at [802, 272] on div "Purchase Order 0014628 Status Issued Supplier Powerlines Wholesale Organization…" at bounding box center [681, 360] width 1362 height 606
click at [802, 272] on div at bounding box center [681, 268] width 823 height 30
drag, startPoint x: 963, startPoint y: 80, endPoint x: 885, endPoint y: 250, distance: 187.0
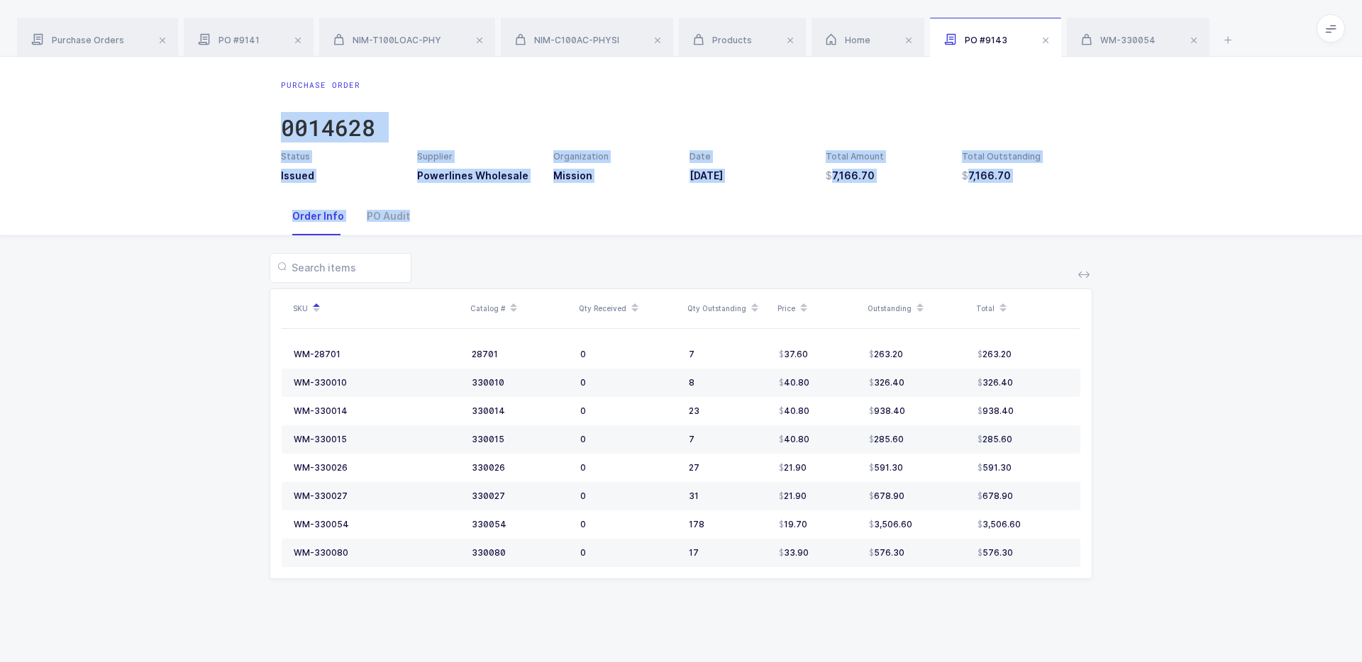
click at [885, 252] on div "Purchase Order 0014628 Status Issued Supplier Powerlines Wholesale Organization…" at bounding box center [681, 360] width 1362 height 606
click at [885, 250] on div "SKU Catalog # Qty Received Qty Outstanding Price Outstanding Total WM-28701 287…" at bounding box center [680, 424] width 1339 height 377
drag, startPoint x: 873, startPoint y: 265, endPoint x: 944, endPoint y: 68, distance: 209.6
click at [944, 68] on div "Purchase Order 0014628 Status Issued Supplier Powerlines Wholesale Organization…" at bounding box center [681, 360] width 1362 height 606
click at [944, 68] on div "Purchase Order 0014628 Status Issued Supplier Powerlines Wholesale Organization…" at bounding box center [681, 127] width 1362 height 140
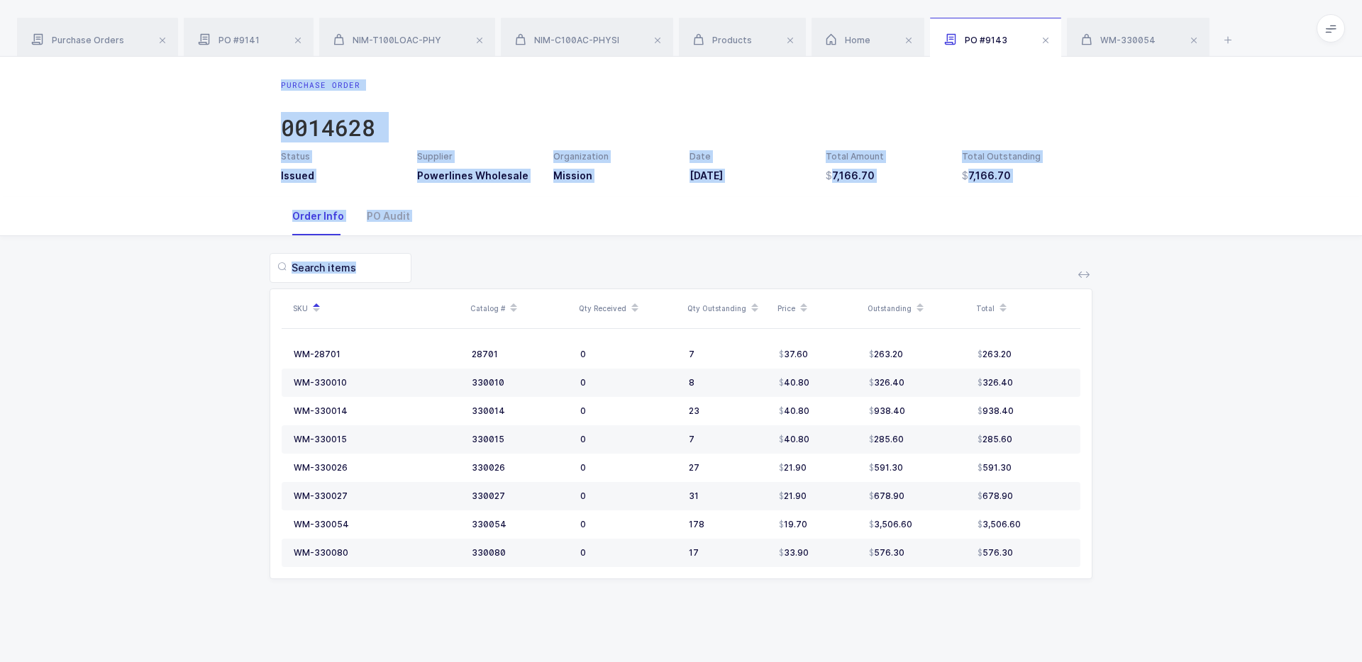
drag, startPoint x: 944, startPoint y: 68, endPoint x: 899, endPoint y: 272, distance: 209.3
click at [899, 272] on div "Purchase Order 0014628 Status Issued Supplier Powerlines Wholesale Organization…" at bounding box center [681, 360] width 1362 height 606
click at [899, 272] on div at bounding box center [681, 268] width 823 height 30
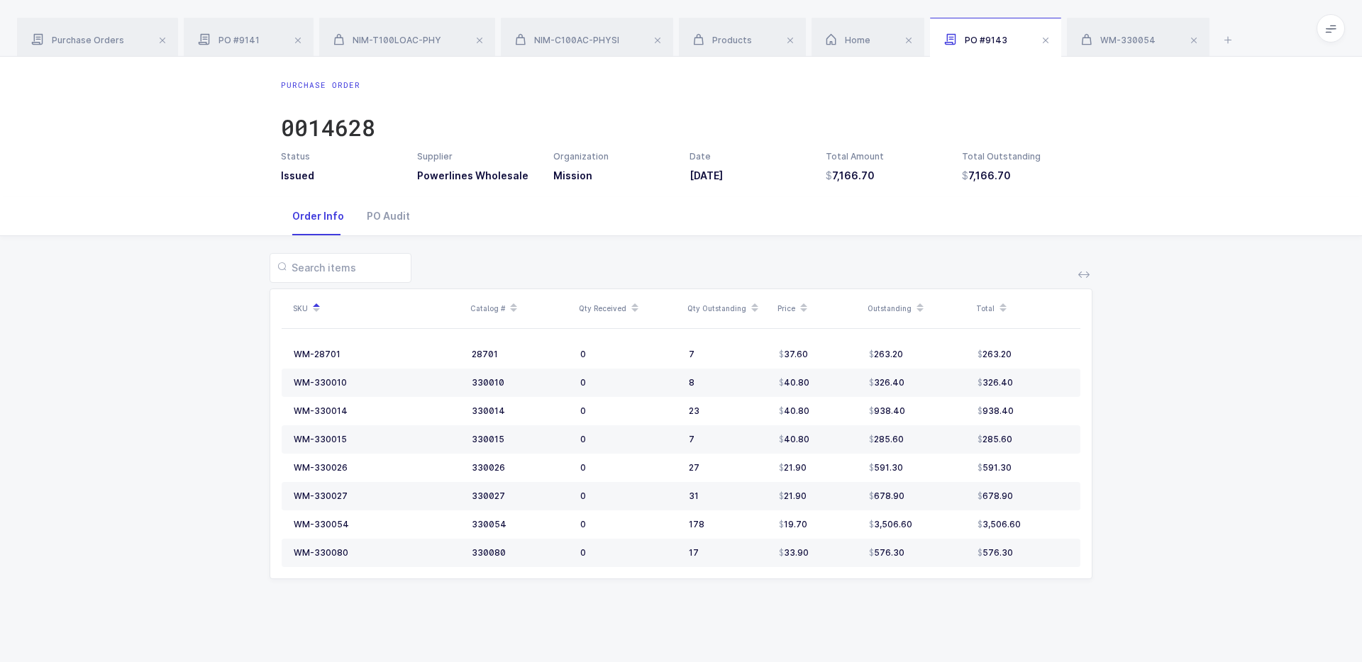
click at [899, 272] on div at bounding box center [681, 268] width 823 height 30
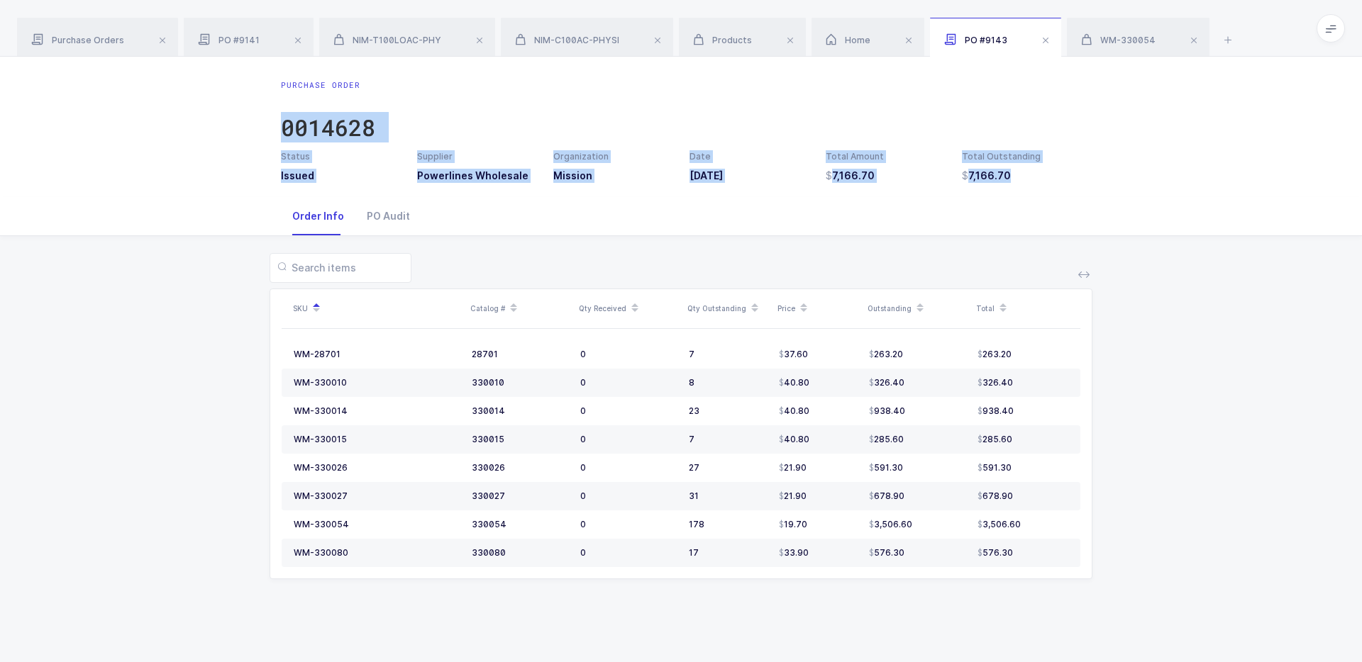
drag, startPoint x: 821, startPoint y: 107, endPoint x: 1020, endPoint y: 218, distance: 228.0
click at [1021, 218] on div "Purchase Order 0014628 Status Issued Supplier Powerlines Wholesale Organization…" at bounding box center [681, 360] width 1362 height 606
click at [1020, 218] on div "Order Info PO Audit" at bounding box center [681, 216] width 800 height 38
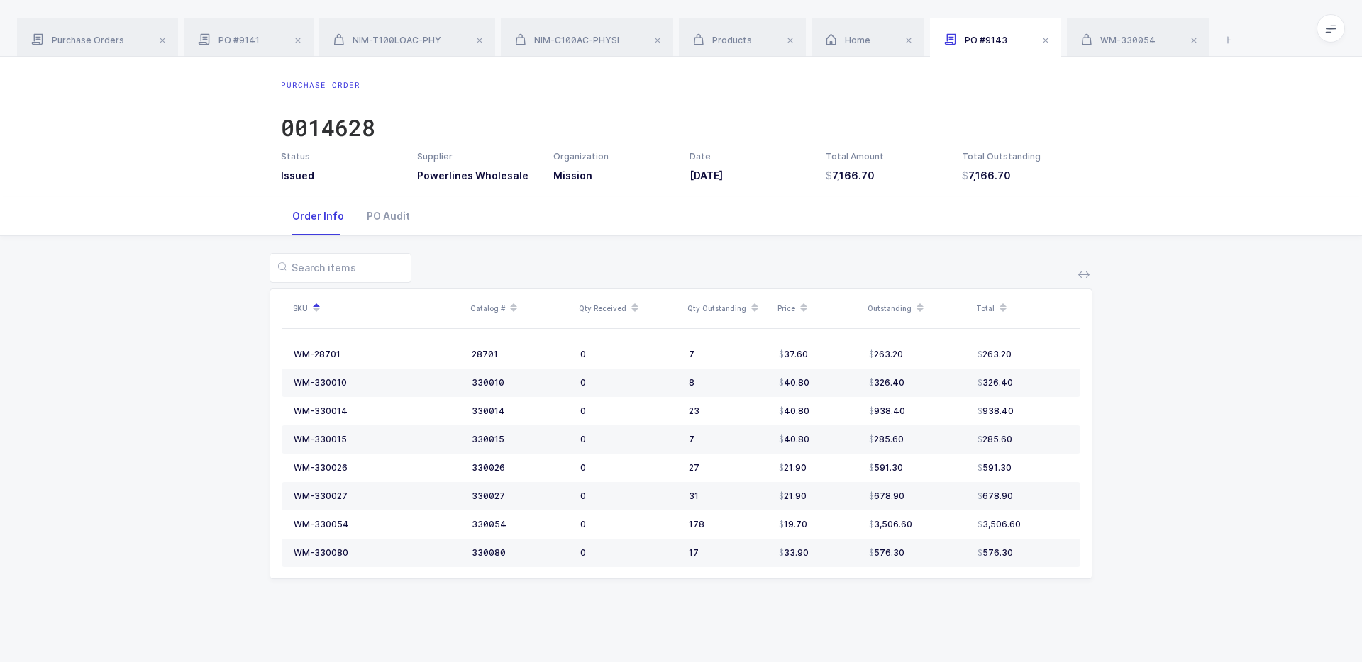
click at [1042, 37] on span at bounding box center [1330, 28] width 28 height 28
click at [1042, 203] on div "Order Info PO Audit" at bounding box center [681, 216] width 1362 height 39
click at [1042, 28] on icon at bounding box center [1330, 28] width 11 height 11
click at [1042, 189] on li "Purchasing" at bounding box center [1278, 190] width 106 height 11
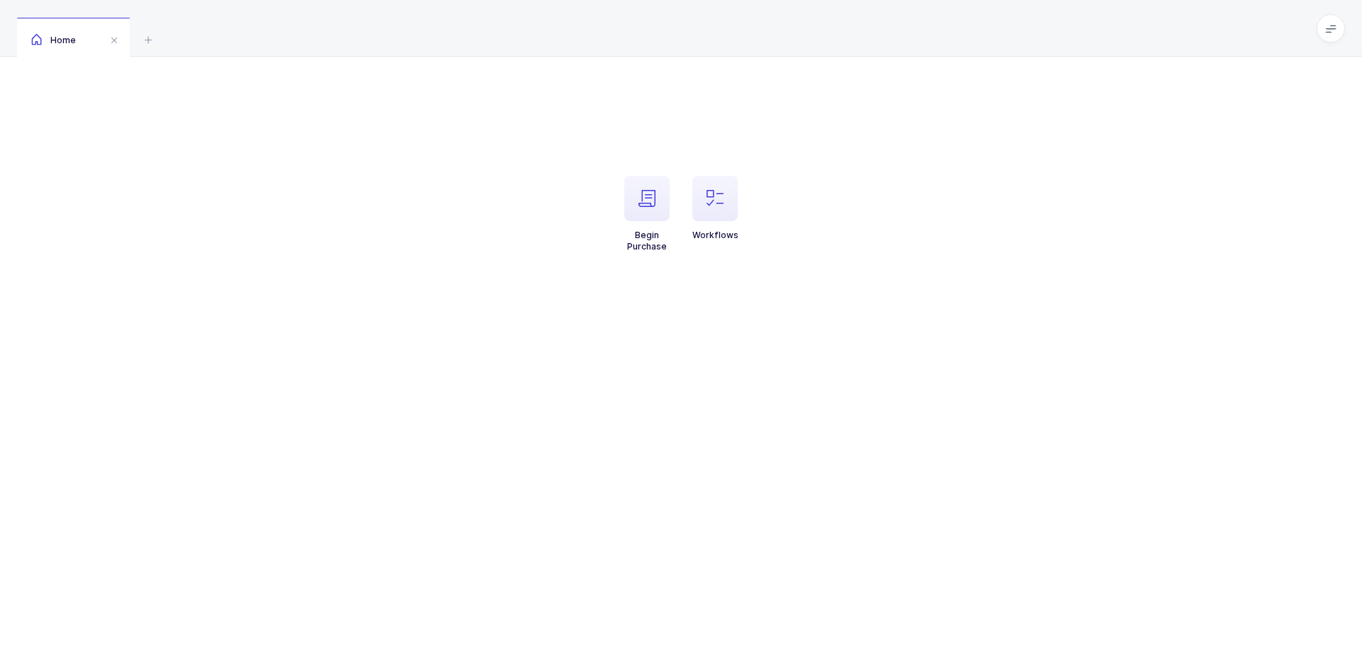
drag, startPoint x: 792, startPoint y: 220, endPoint x: 593, endPoint y: 135, distance: 216.5
click at [592, 136] on div "Begin Purchase Workflows" at bounding box center [681, 205] width 528 height 139
click at [593, 136] on div "Begin Purchase Workflows" at bounding box center [681, 205] width 528 height 139
drag, startPoint x: 593, startPoint y: 135, endPoint x: 776, endPoint y: 243, distance: 212.4
click at [776, 243] on div "Begin Purchase Workflows" at bounding box center [681, 205] width 528 height 139
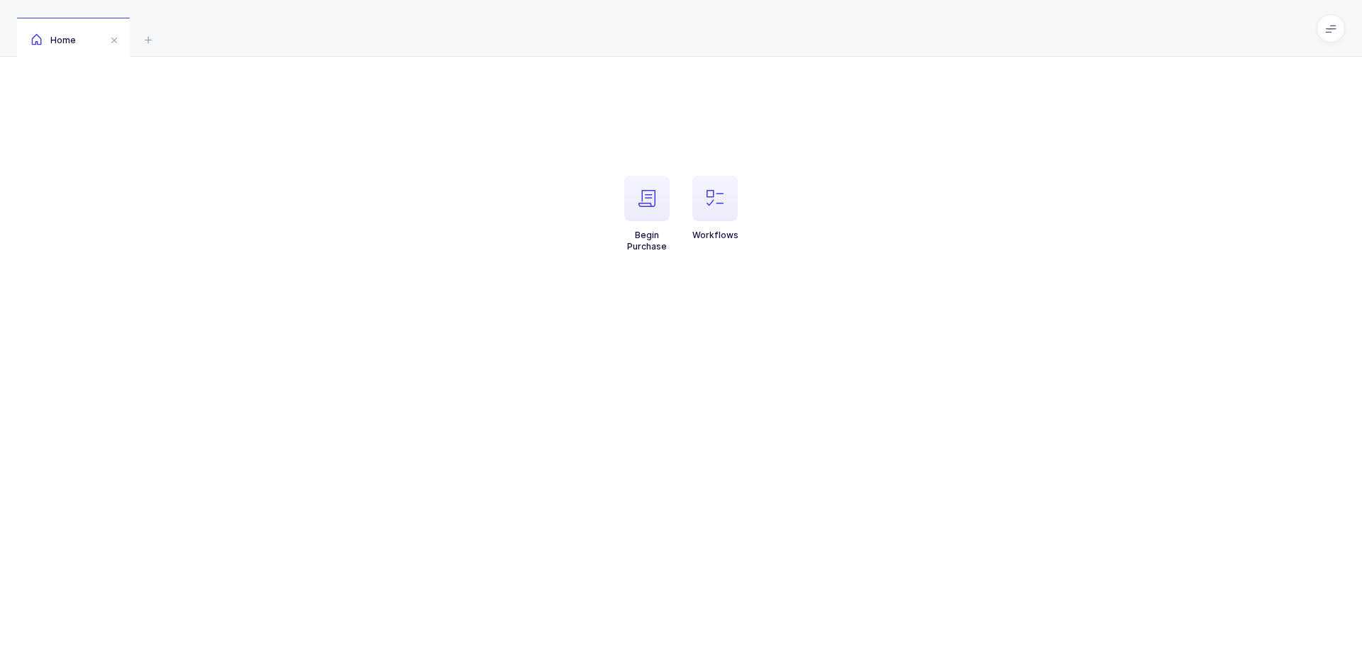
click at [776, 243] on ul "Begin Purchase Workflows" at bounding box center [681, 225] width 528 height 99
drag, startPoint x: 776, startPoint y: 243, endPoint x: 646, endPoint y: 152, distance: 158.4
click at [646, 152] on div "Begin Purchase Workflows" at bounding box center [681, 205] width 528 height 139
drag, startPoint x: 646, startPoint y: 152, endPoint x: 797, endPoint y: 239, distance: 173.8
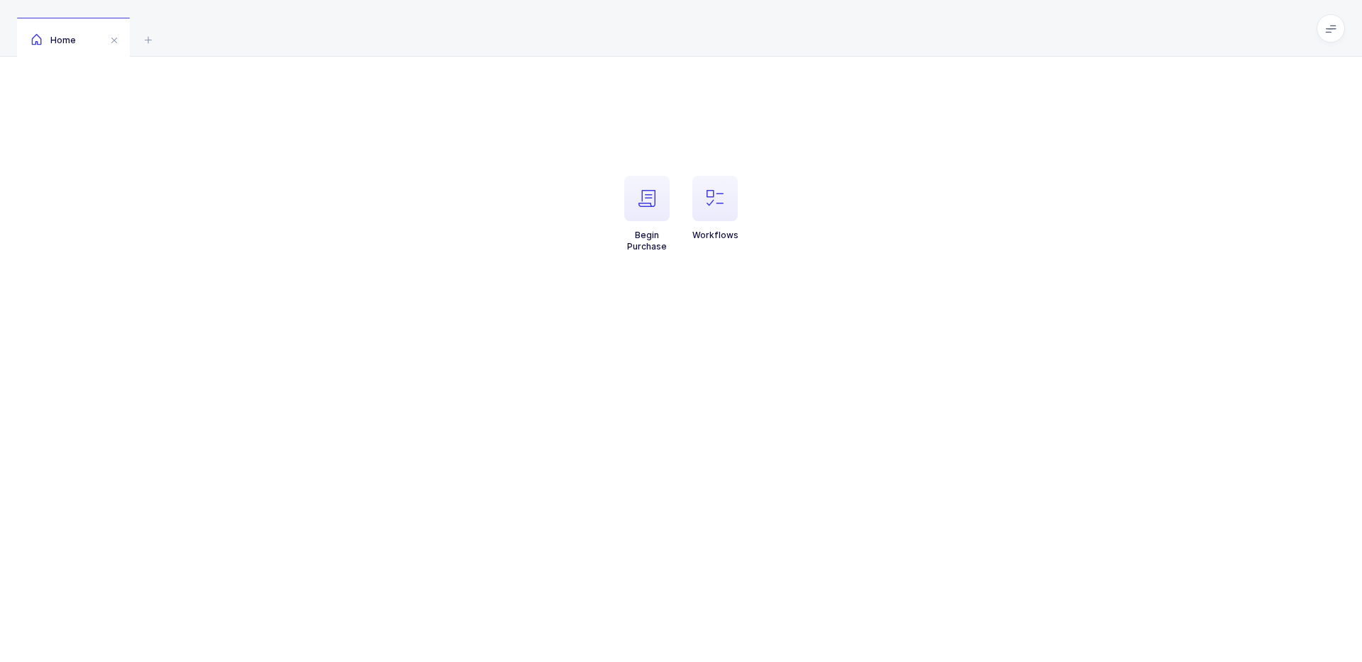
click at [797, 239] on div "Begin Purchase Workflows" at bounding box center [681, 205] width 528 height 139
click at [797, 238] on ul "Begin Purchase Workflows" at bounding box center [681, 225] width 528 height 99
drag, startPoint x: 798, startPoint y: 243, endPoint x: 663, endPoint y: 138, distance: 171.3
click at [663, 138] on div "Begin Purchase Workflows" at bounding box center [681, 205] width 528 height 139
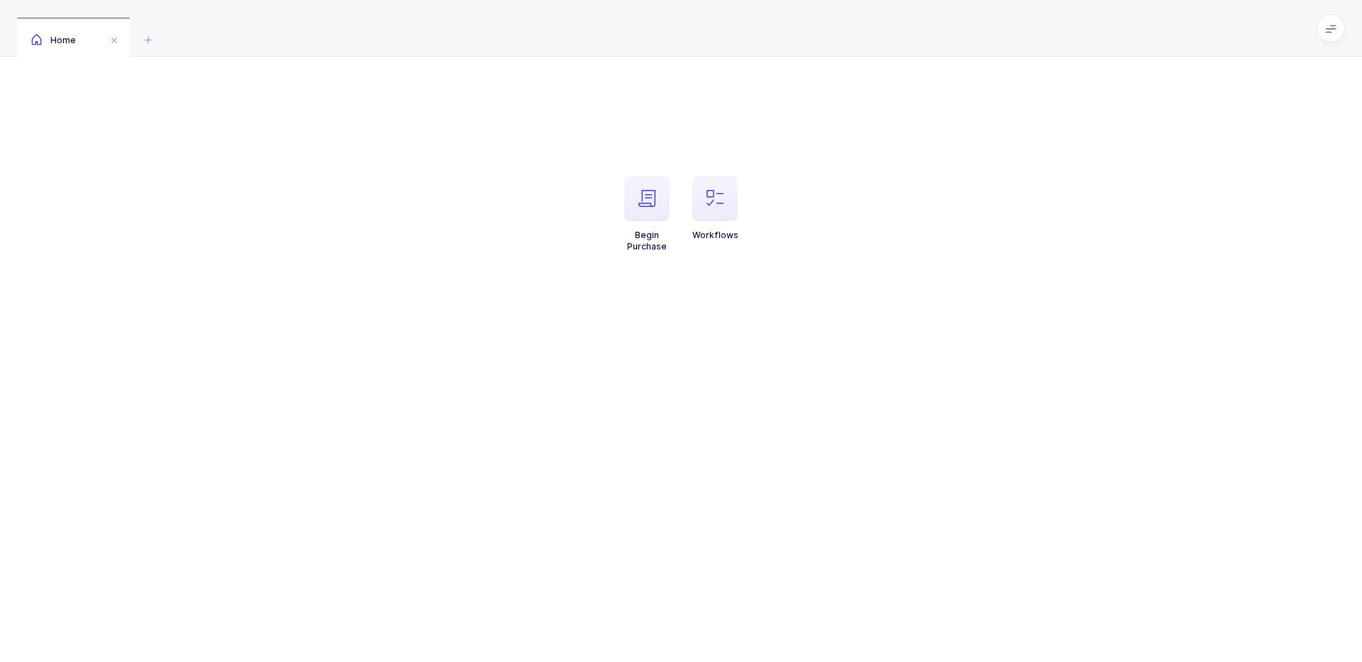
click at [1346, 30] on div "Home" at bounding box center [681, 28] width 1362 height 57
click at [1340, 30] on span at bounding box center [1330, 28] width 28 height 28
click at [1260, 148] on li "Admin" at bounding box center [1278, 145] width 106 height 11
click at [1329, 29] on icon at bounding box center [1330, 28] width 11 height 11
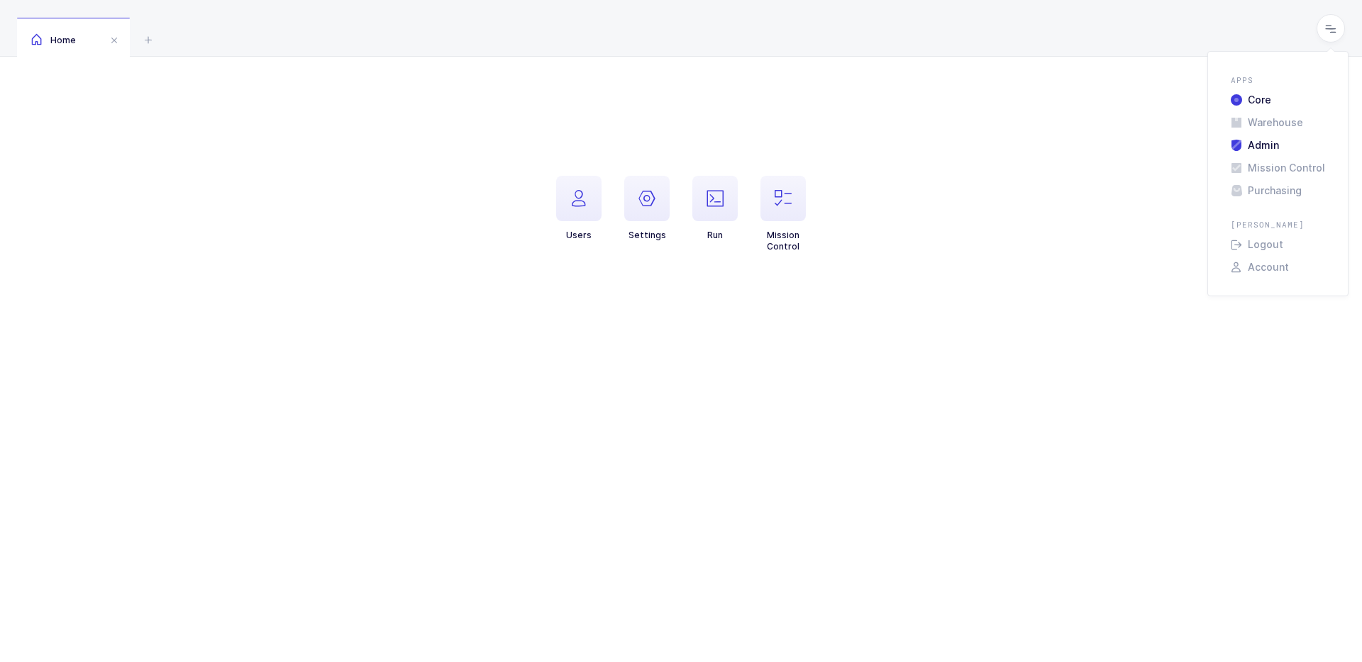
click at [1264, 98] on li "Core" at bounding box center [1278, 99] width 106 height 11
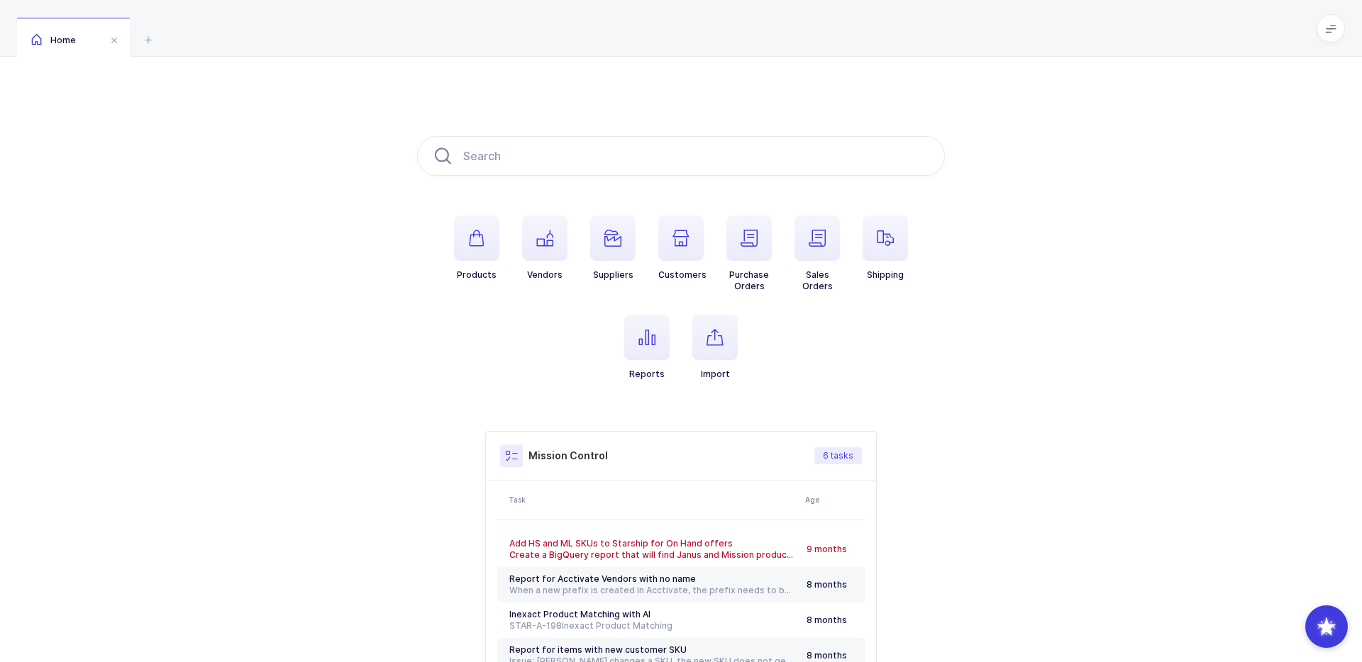
drag, startPoint x: 891, startPoint y: 348, endPoint x: 898, endPoint y: 117, distance: 231.3
click at [898, 117] on div "Products Vendors Suppliers Customers Purchase Orders Sales Orders Shipping Repo…" at bounding box center [681, 446] width 1362 height 779
drag, startPoint x: 923, startPoint y: 120, endPoint x: 892, endPoint y: 395, distance: 276.9
click at [893, 397] on div "Products Vendors Suppliers Customers Purchase Orders Sales Orders Shipping Repo…" at bounding box center [681, 446] width 1362 height 779
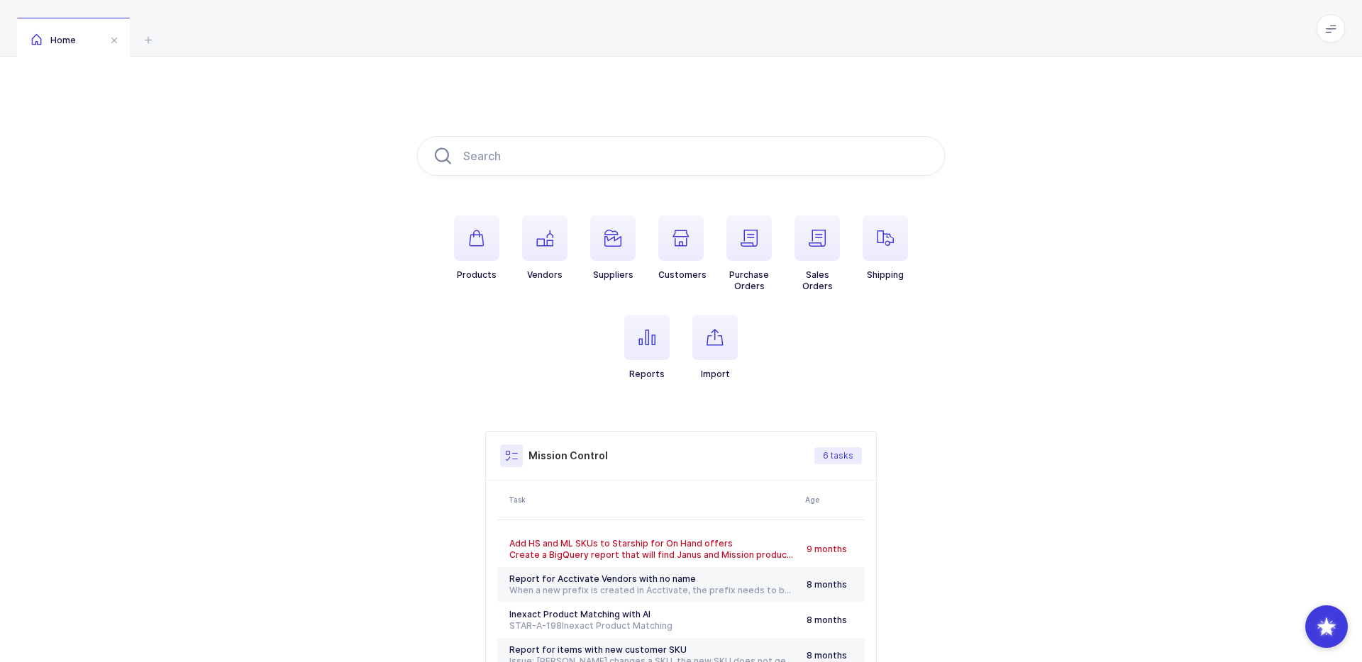
click at [892, 395] on ul "Products Vendors Suppliers Customers Purchase Orders Sales Orders Shipping Repo…" at bounding box center [681, 309] width 528 height 187
drag, startPoint x: 767, startPoint y: 398, endPoint x: 837, endPoint y: 104, distance: 302.6
click at [837, 103] on div "Products Vendors Suppliers Customers Purchase Orders Sales Orders Shipping Repo…" at bounding box center [681, 446] width 1362 height 779
click at [837, 104] on div "Products Vendors Suppliers Customers Purchase Orders Sales Orders Shipping Repo…" at bounding box center [681, 446] width 1362 height 779
click at [654, 340] on icon "button" at bounding box center [646, 337] width 17 height 17
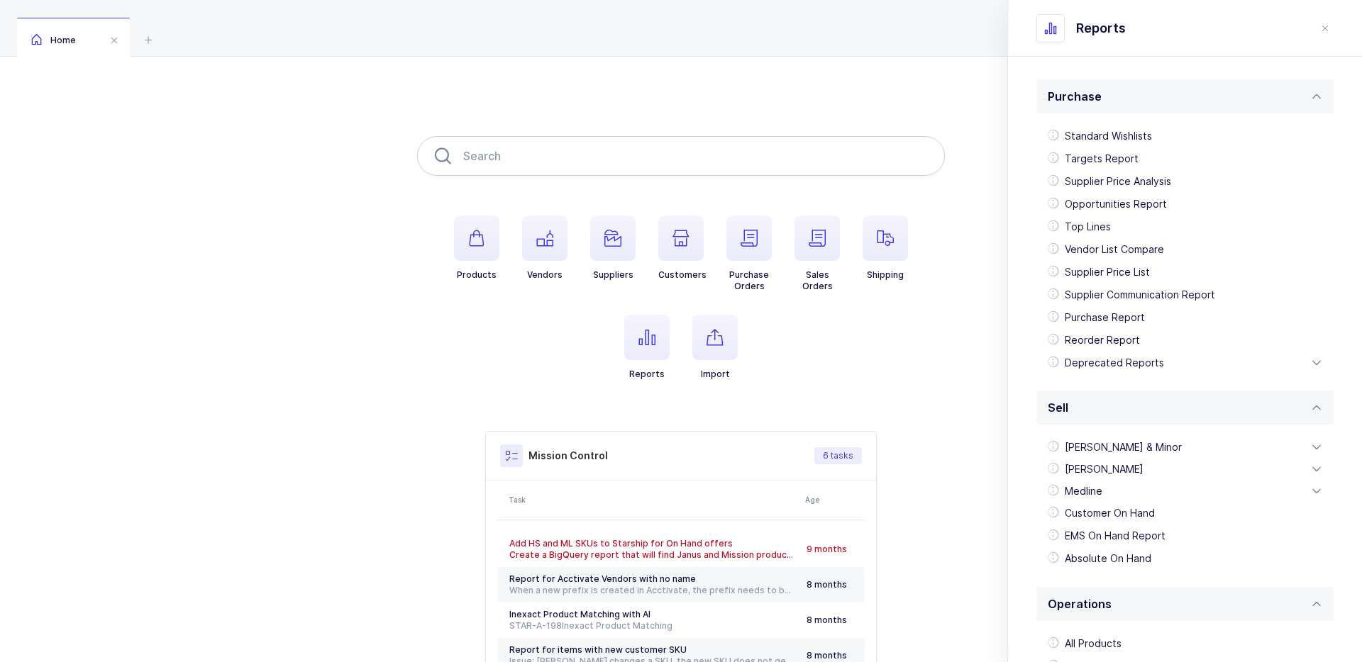
drag, startPoint x: 874, startPoint y: 375, endPoint x: 855, endPoint y: 145, distance: 230.6
click at [855, 145] on div "Products Vendors Suppliers Customers Purchase Orders Sales Orders Shipping Repo…" at bounding box center [681, 446] width 528 height 620
click at [830, 87] on div "Products Vendors Suppliers Customers Purchase Orders Sales Orders Shipping Repo…" at bounding box center [681, 446] width 1362 height 779
drag, startPoint x: 850, startPoint y: 87, endPoint x: 824, endPoint y: 392, distance: 306.1
click at [826, 392] on div "Products Vendors Suppliers Customers Purchase Orders Sales Orders Shipping Repo…" at bounding box center [681, 446] width 1362 height 779
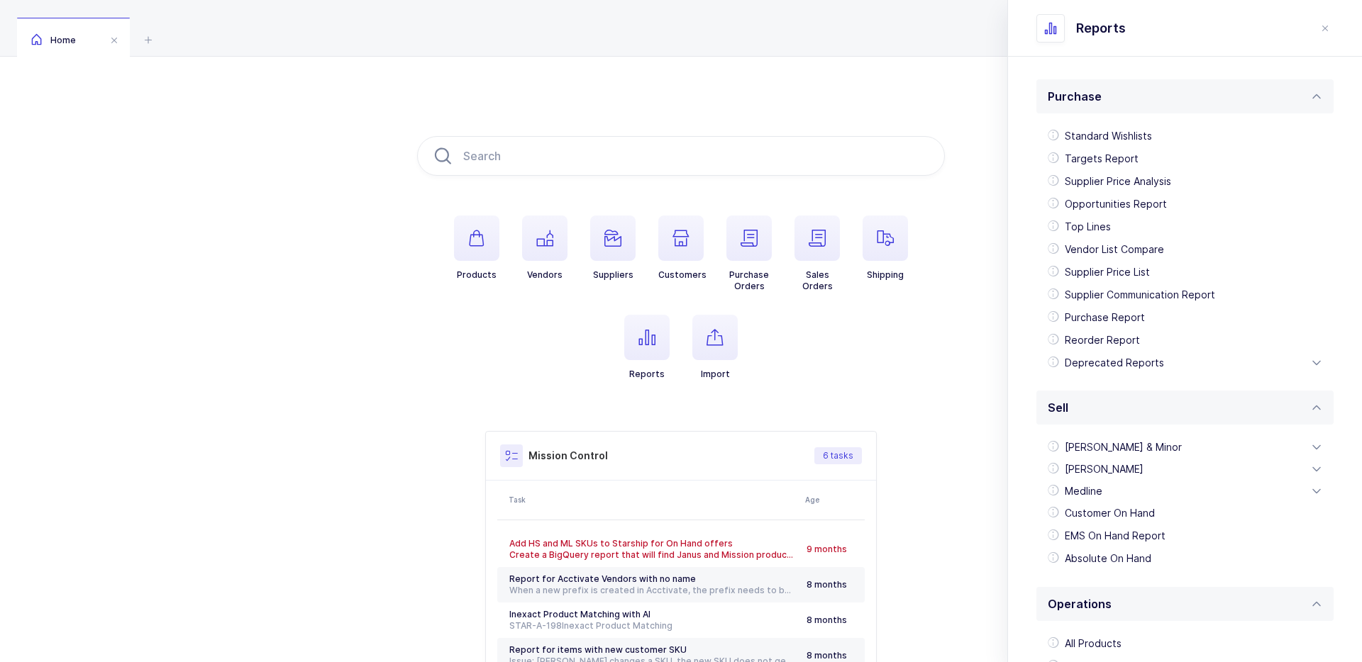
click at [824, 392] on ul "Products Vendors Suppliers Customers Purchase Orders Sales Orders Shipping Repo…" at bounding box center [681, 309] width 528 height 187
drag, startPoint x: 824, startPoint y: 392, endPoint x: 824, endPoint y: 137, distance: 254.6
click at [824, 137] on div "Products Vendors Suppliers Customers Purchase Orders Sales Orders Shipping Repo…" at bounding box center [681, 446] width 528 height 620
click at [824, 137] on input "text" at bounding box center [681, 156] width 528 height 40
click at [837, 120] on div "Products Vendors Suppliers Customers Purchase Orders Sales Orders Shipping Repo…" at bounding box center [681, 446] width 1362 height 779
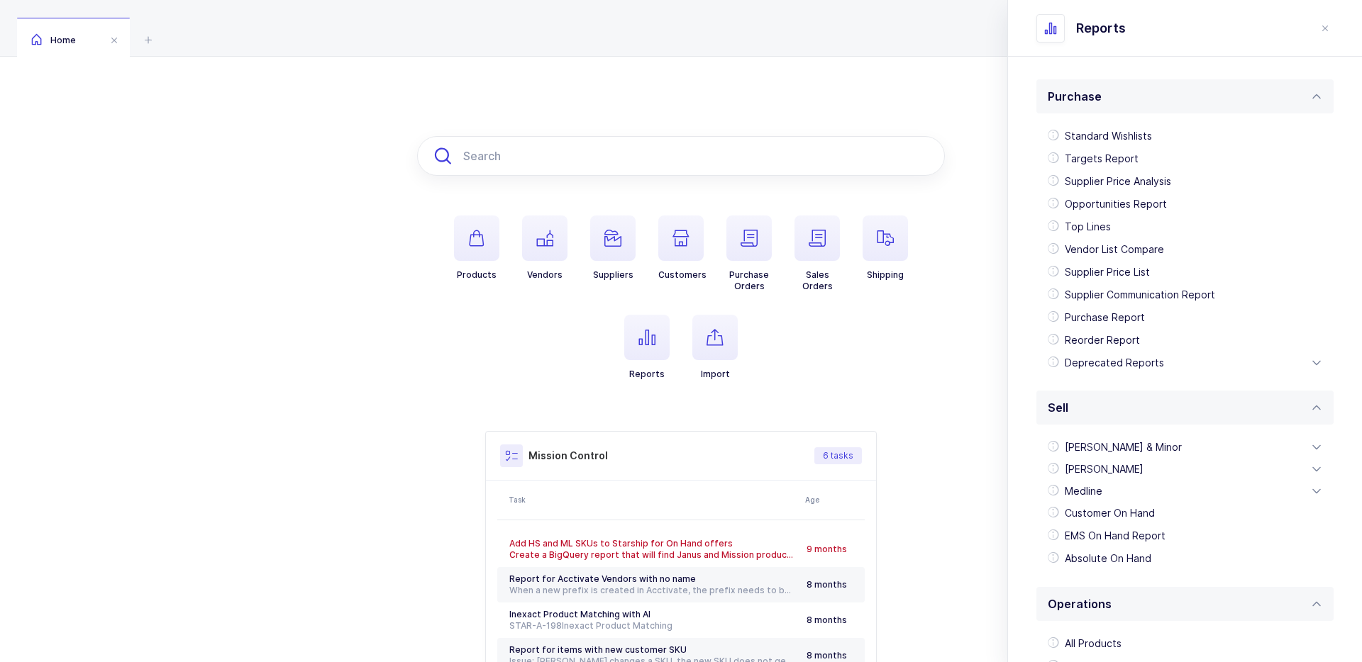
click at [824, 143] on input "text" at bounding box center [681, 156] width 528 height 40
click at [845, 96] on div "Products Vendors Suppliers Customers Purchase Orders Sales Orders Shipping Repo…" at bounding box center [681, 446] width 1362 height 779
drag, startPoint x: 867, startPoint y: 82, endPoint x: 860, endPoint y: 380, distance: 298.7
click at [860, 380] on div "Products Vendors Suppliers Customers Purchase Orders Sales Orders Shipping Repo…" at bounding box center [681, 446] width 1362 height 779
click at [860, 379] on ul "Products Vendors Suppliers Customers Purchase Orders Sales Orders Shipping Repo…" at bounding box center [681, 309] width 528 height 187
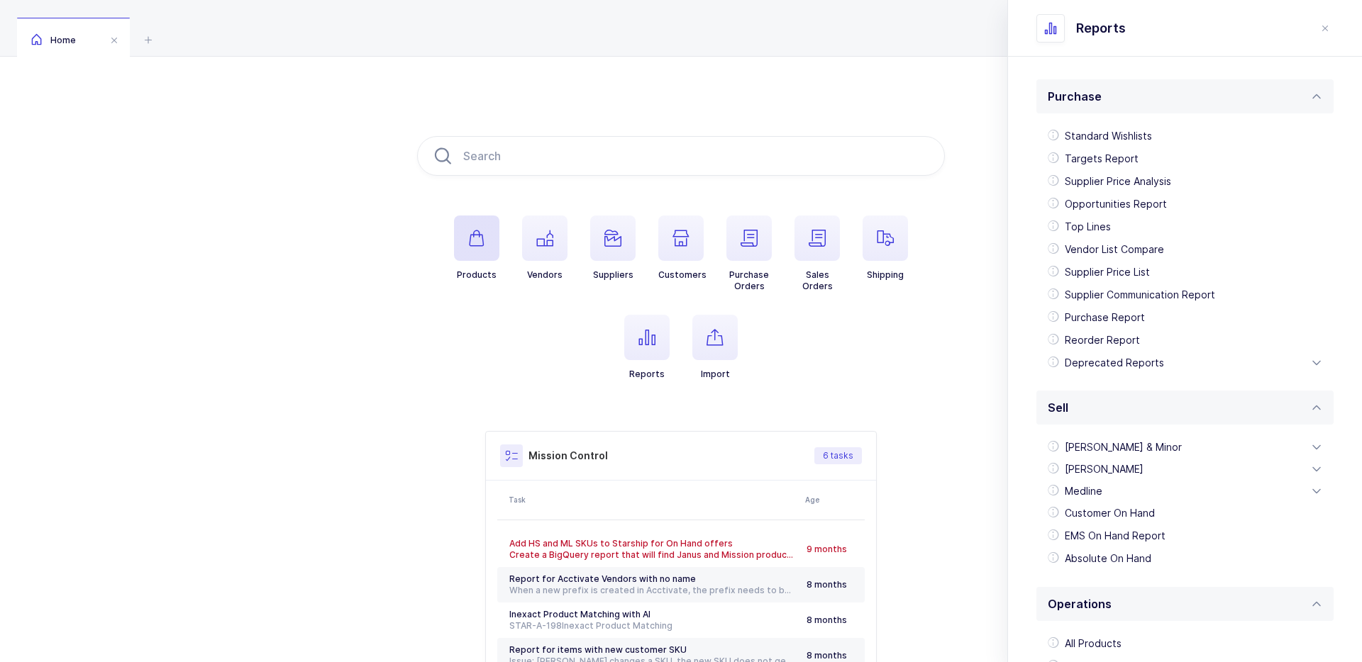
click at [465, 233] on span "button" at bounding box center [476, 238] width 45 height 45
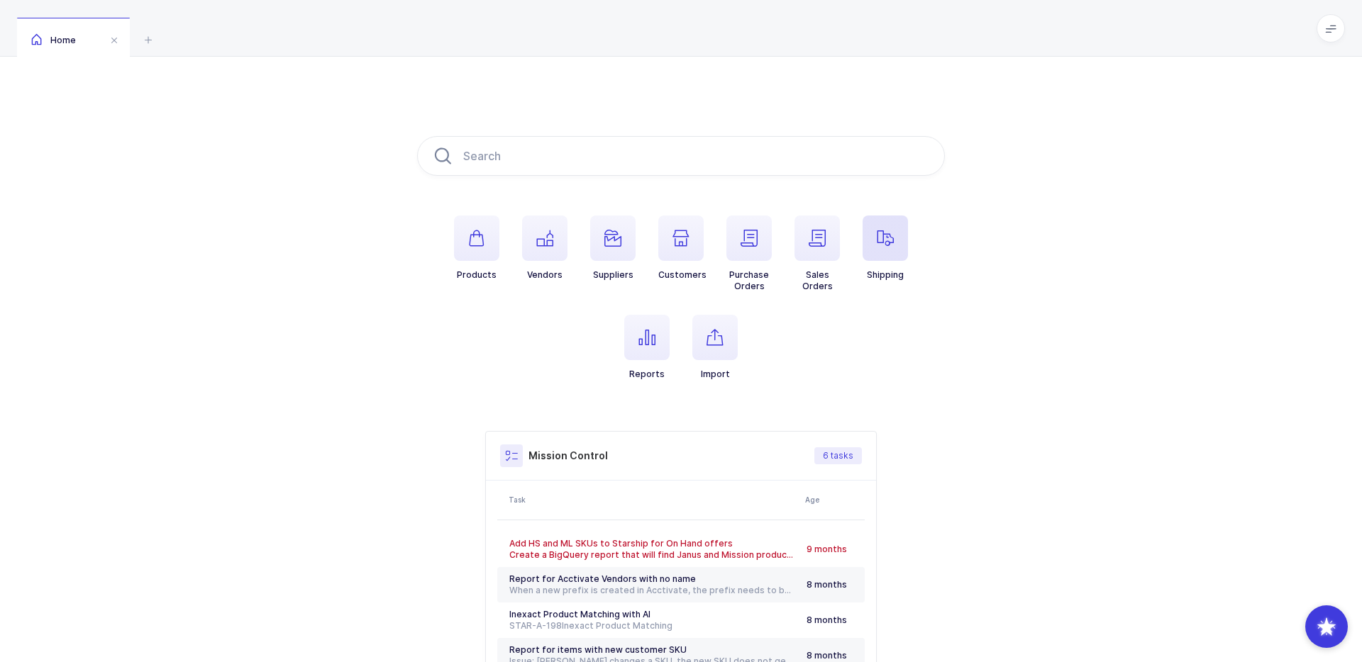
click at [894, 245] on span "button" at bounding box center [885, 238] width 45 height 45
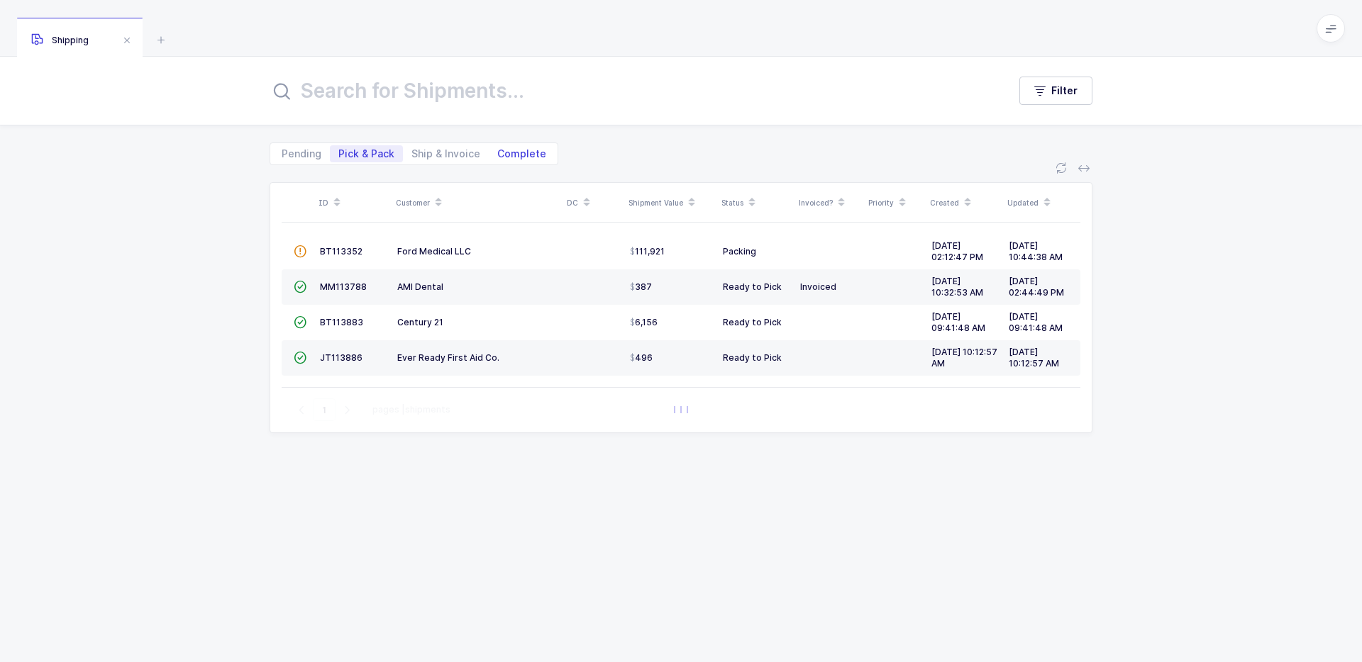
click at [530, 158] on span "Complete" at bounding box center [521, 154] width 49 height 10
click at [498, 155] on input "Complete" at bounding box center [493, 149] width 9 height 9
radio input "true"
radio input "false"
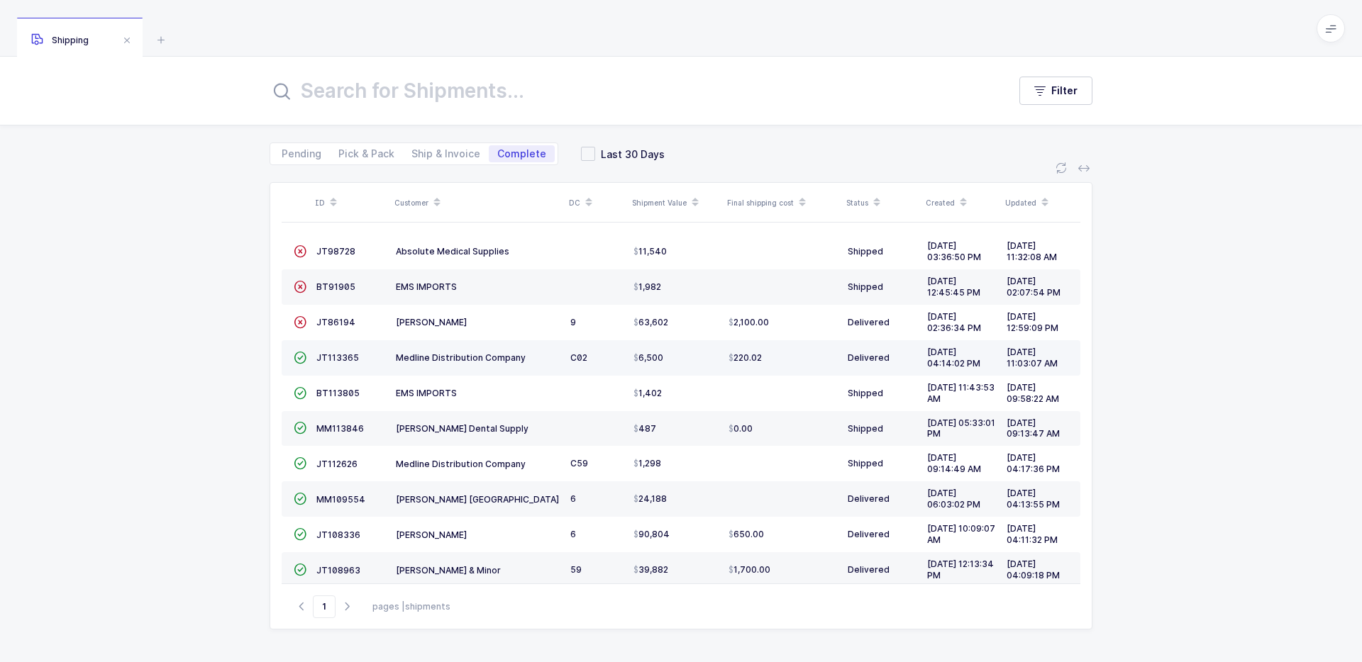
click at [338, 350] on td "JT113365" at bounding box center [350, 357] width 79 height 35
click at [338, 351] on td "JT113365" at bounding box center [350, 357] width 79 height 35
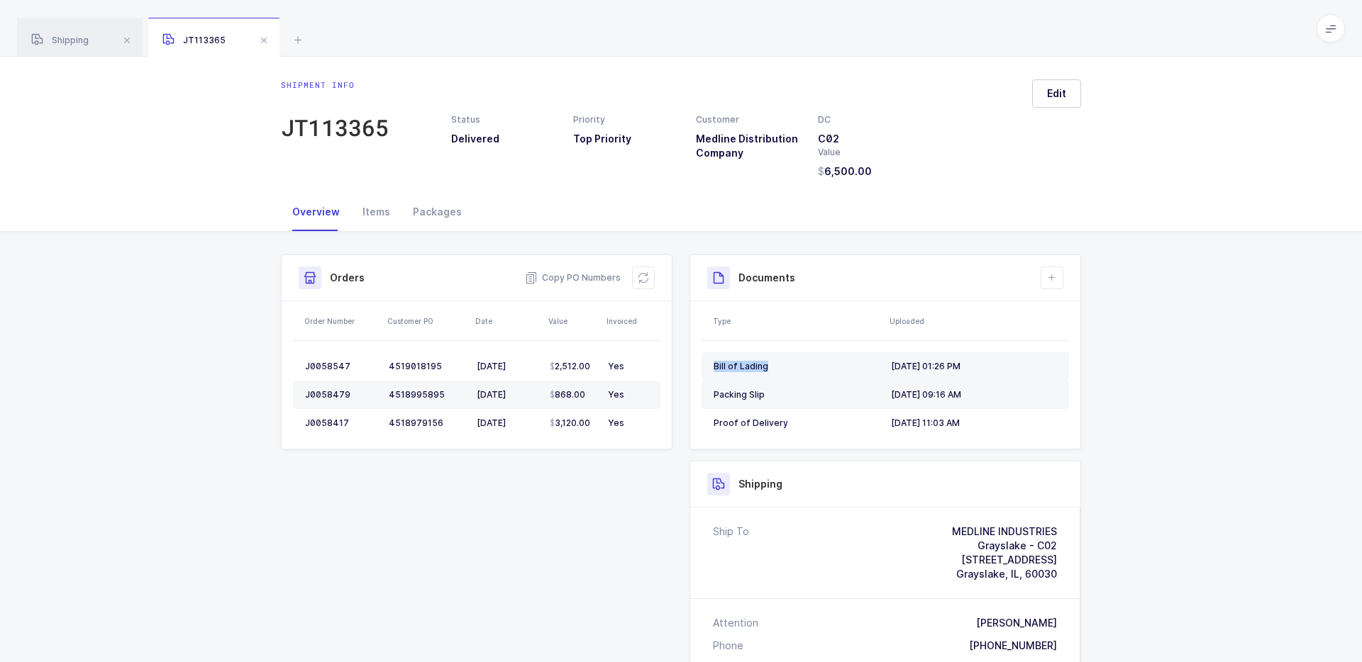
drag, startPoint x: 714, startPoint y: 366, endPoint x: 802, endPoint y: 364, distance: 88.0
click at [802, 364] on div "Bill of Lading" at bounding box center [797, 366] width 166 height 11
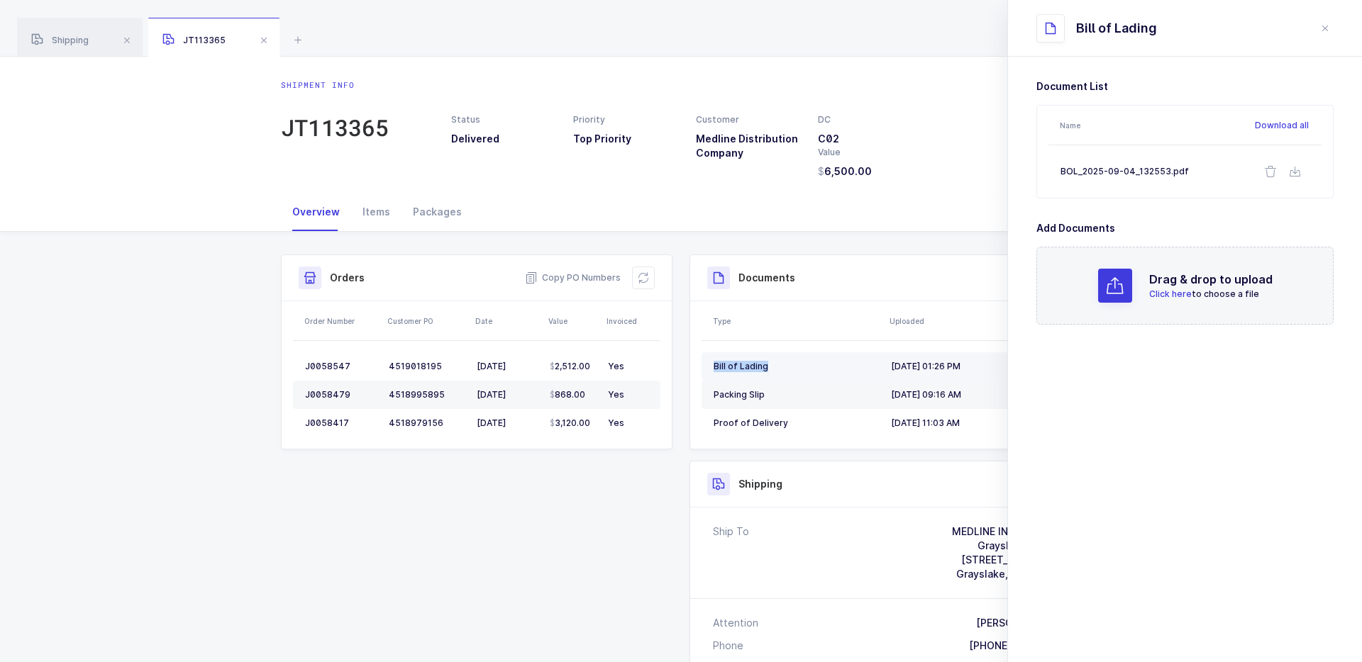
click at [802, 364] on div "Bill of Lading" at bounding box center [797, 366] width 166 height 11
click at [829, 396] on div "Packing Slip" at bounding box center [797, 394] width 166 height 11
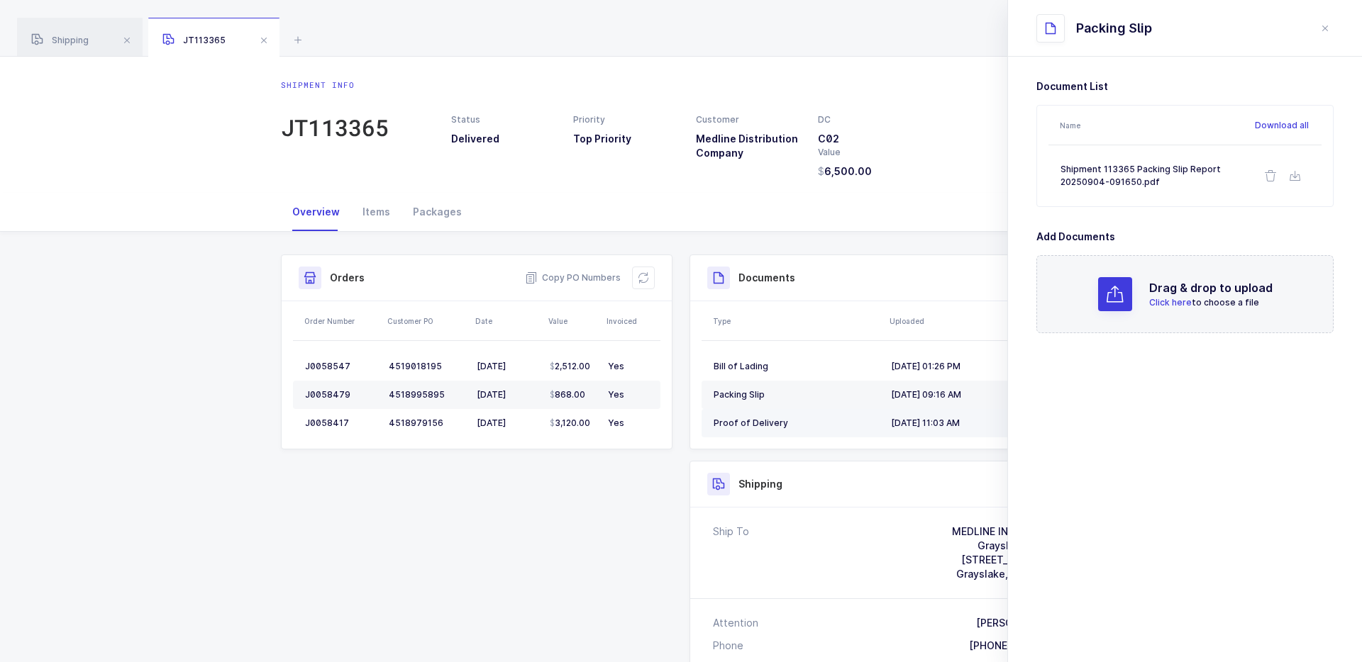
click at [814, 423] on div "Proof of Delivery" at bounding box center [797, 423] width 166 height 11
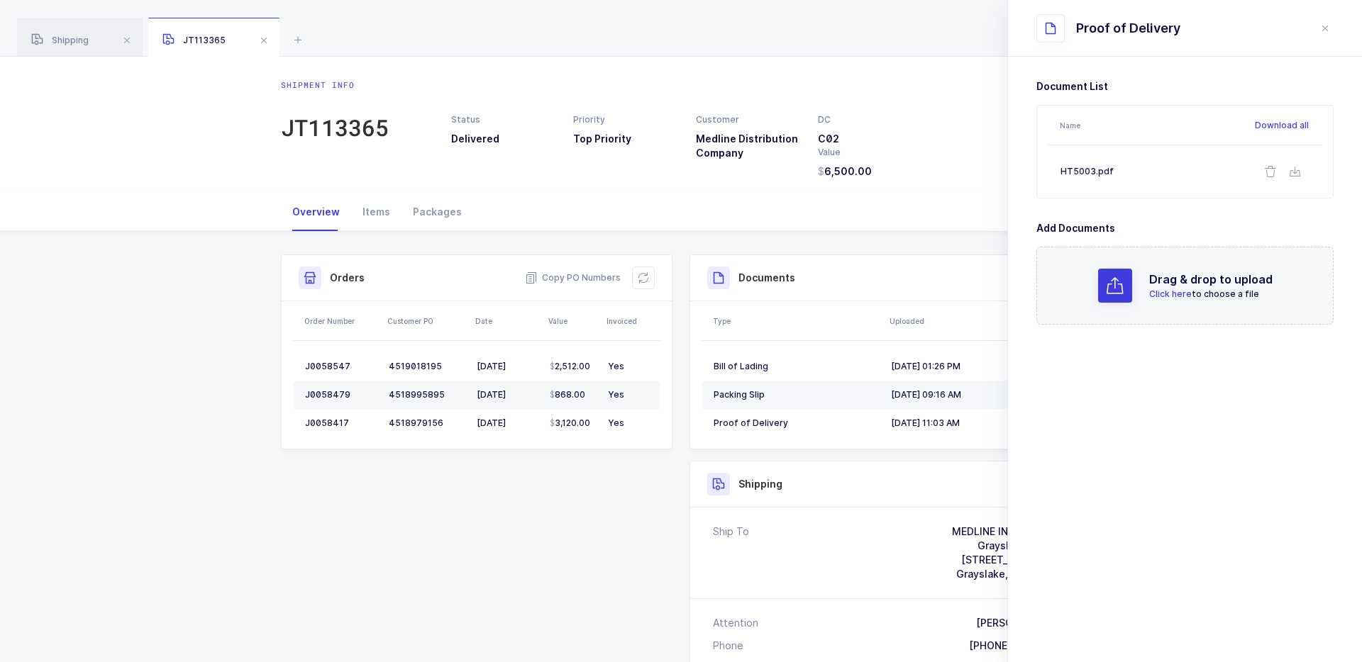
click at [836, 389] on div "Packing Slip" at bounding box center [797, 394] width 166 height 11
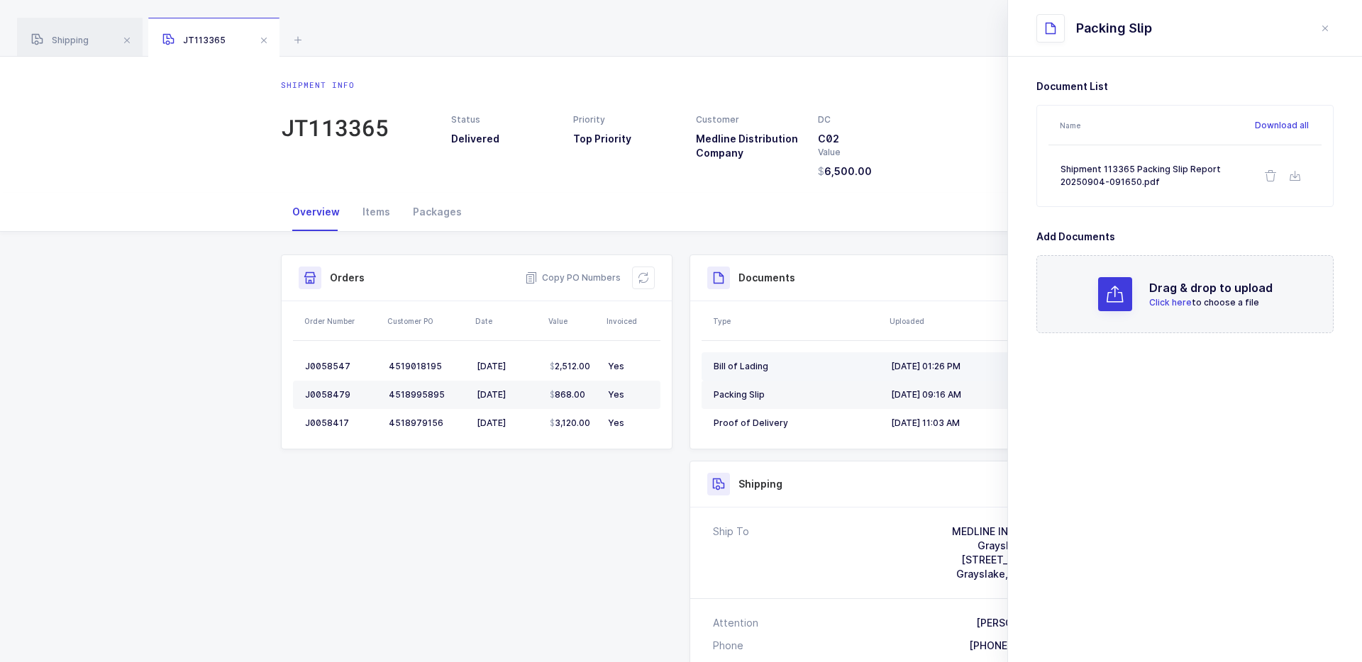
click at [836, 369] on div "Bill of Lading" at bounding box center [797, 366] width 166 height 11
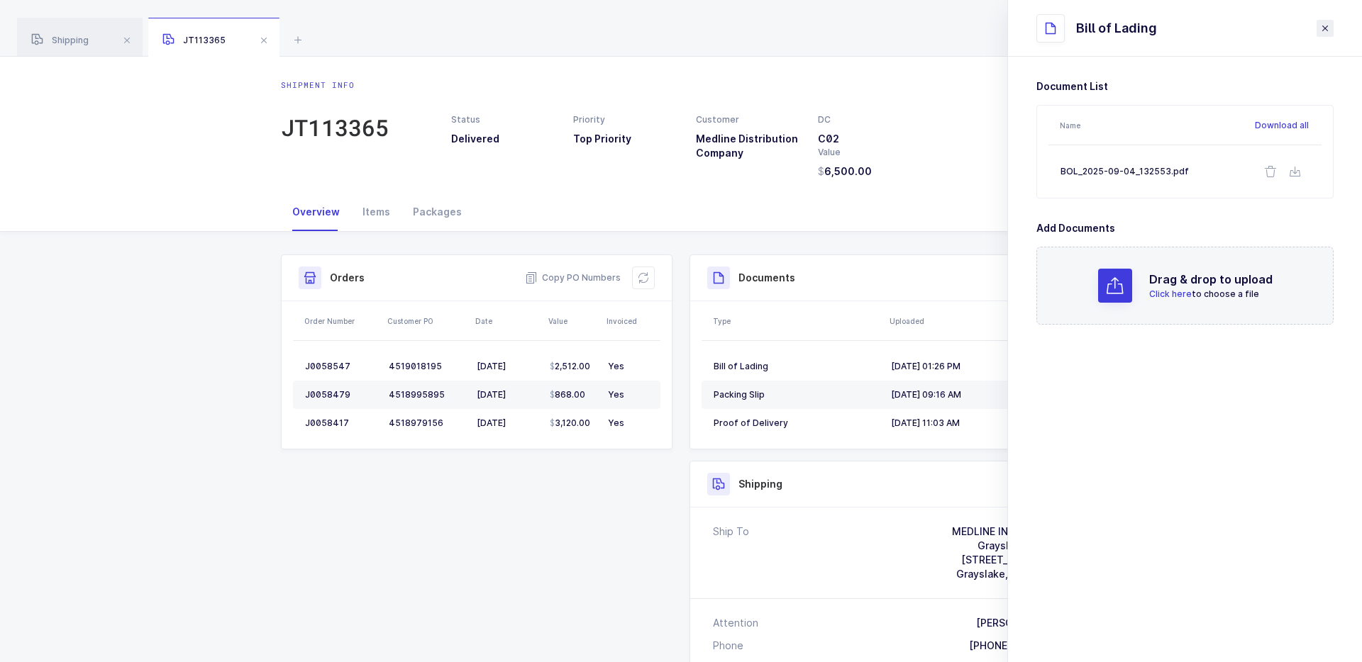
click at [1324, 25] on icon "close drawer" at bounding box center [1324, 28] width 11 height 11
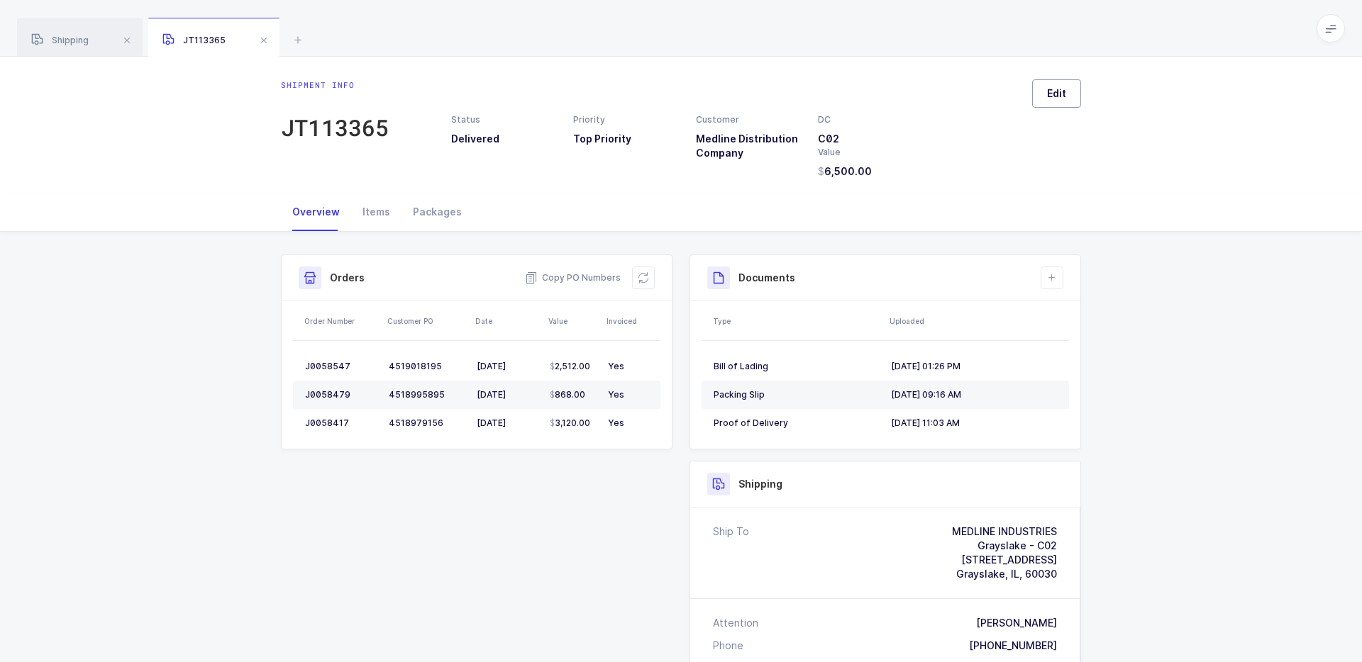
click at [1070, 94] on button "Edit" at bounding box center [1056, 93] width 49 height 28
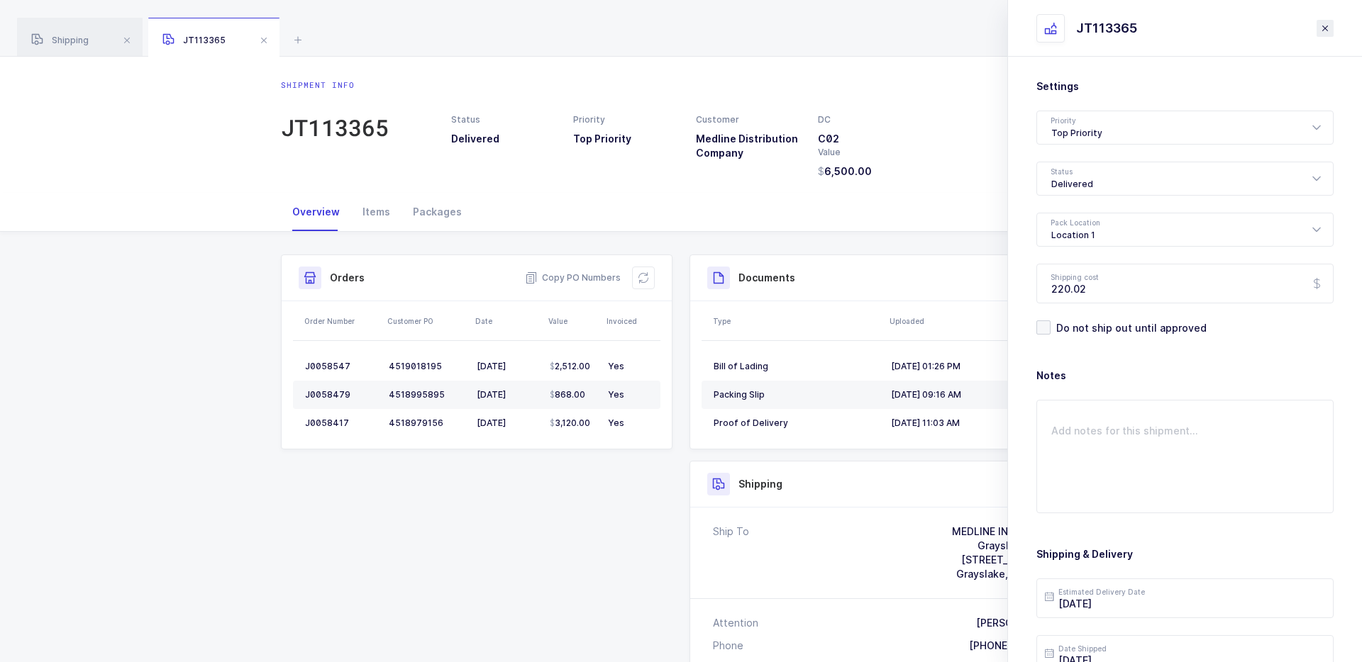
click at [1324, 31] on icon "close drawer" at bounding box center [1324, 28] width 11 height 11
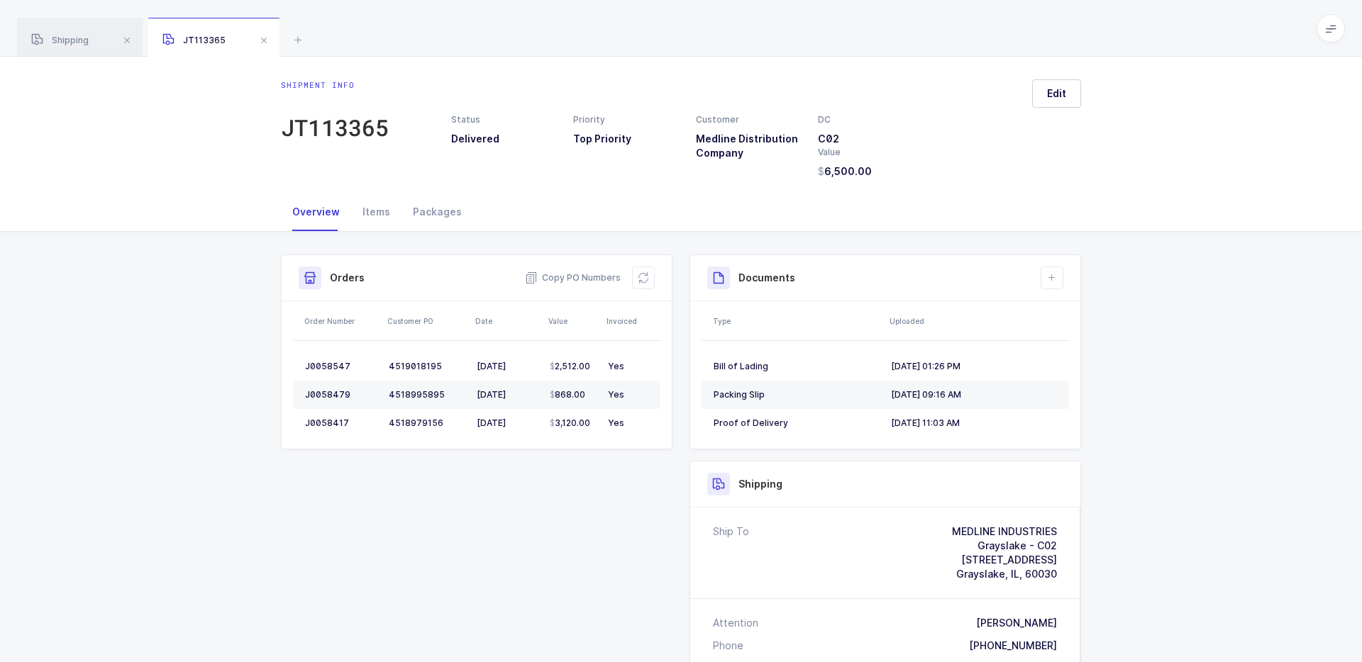
click at [1328, 34] on span at bounding box center [1330, 28] width 28 height 28
click at [1264, 267] on li "Account" at bounding box center [1278, 267] width 106 height 11
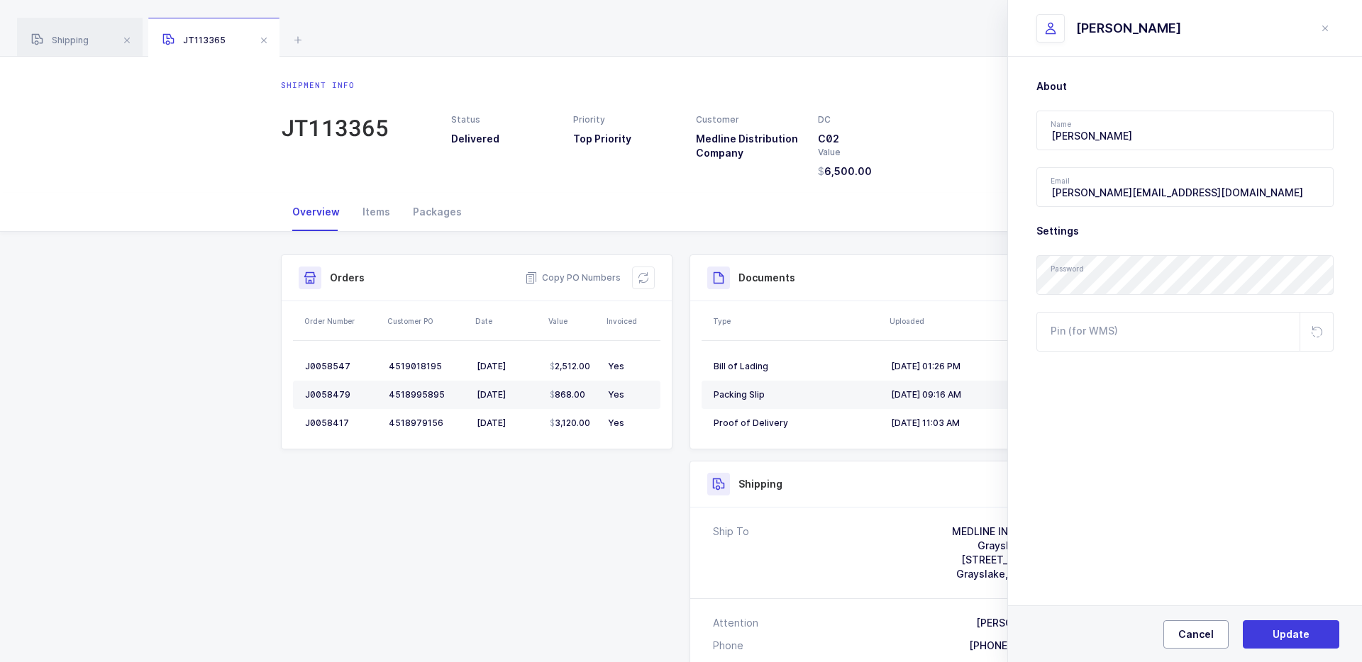
click at [1197, 630] on span "Cancel" at bounding box center [1195, 635] width 35 height 14
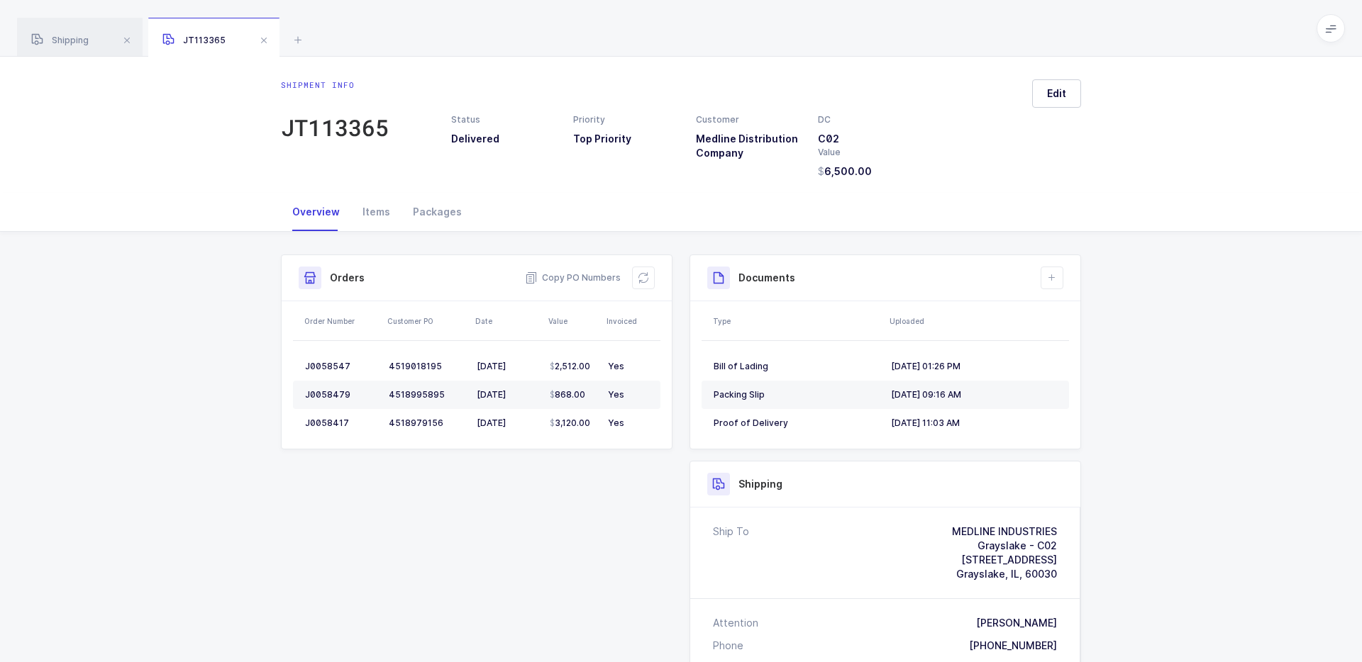
click at [1328, 29] on icon at bounding box center [1330, 28] width 11 height 11
click at [1263, 140] on li "Admin" at bounding box center [1278, 145] width 106 height 11
drag, startPoint x: 985, startPoint y: 427, endPoint x: 997, endPoint y: 424, distance: 13.1
click at [997, 424] on div "09/09/2025, 11:03 AM" at bounding box center [974, 423] width 166 height 11
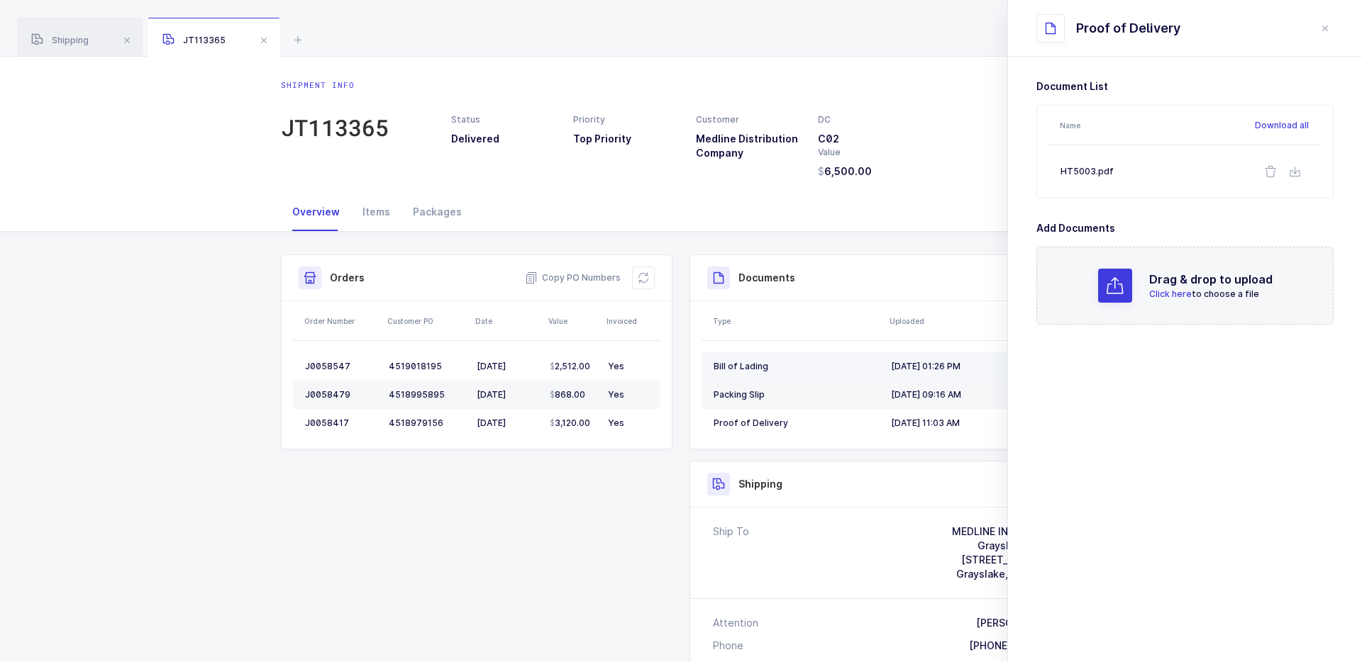
drag, startPoint x: 997, startPoint y: 423, endPoint x: 977, endPoint y: 373, distance: 54.4
click at [977, 373] on tbody "Bill of Lading 09/04/2025, 01:26 PM Packing Slip 09/04/2025, 09:16 AM Proof of …" at bounding box center [885, 395] width 367 height 85
click at [1326, 32] on icon "close drawer" at bounding box center [1324, 28] width 11 height 11
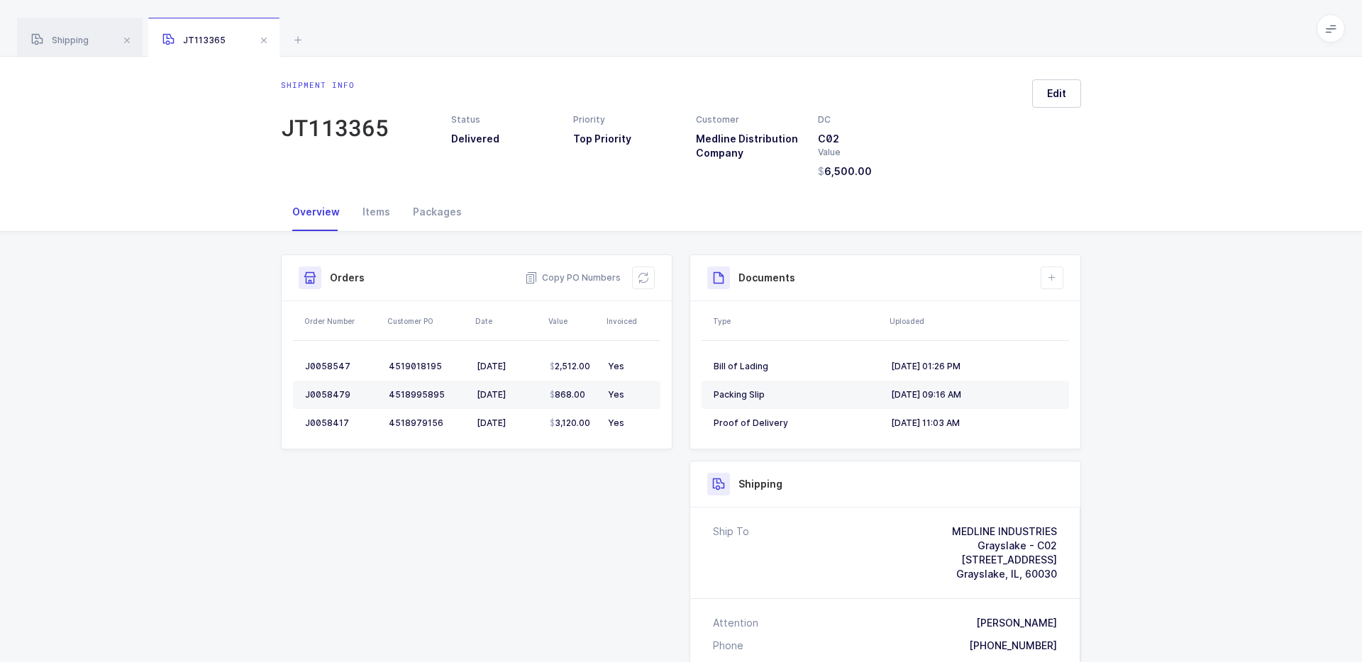
click at [1257, 279] on div "Shipment Info Shipment Number JT113365 Status Delivered Priority Top Priority C…" at bounding box center [681, 636] width 1362 height 808
drag, startPoint x: 1069, startPoint y: 355, endPoint x: 1037, endPoint y: 239, distance: 120.6
click at [1037, 239] on div "Shipment Info Shipment Number JT113365 Status Delivered Priority Top Priority C…" at bounding box center [681, 636] width 823 height 808
drag, startPoint x: 1037, startPoint y: 239, endPoint x: 1037, endPoint y: 434, distance: 195.1
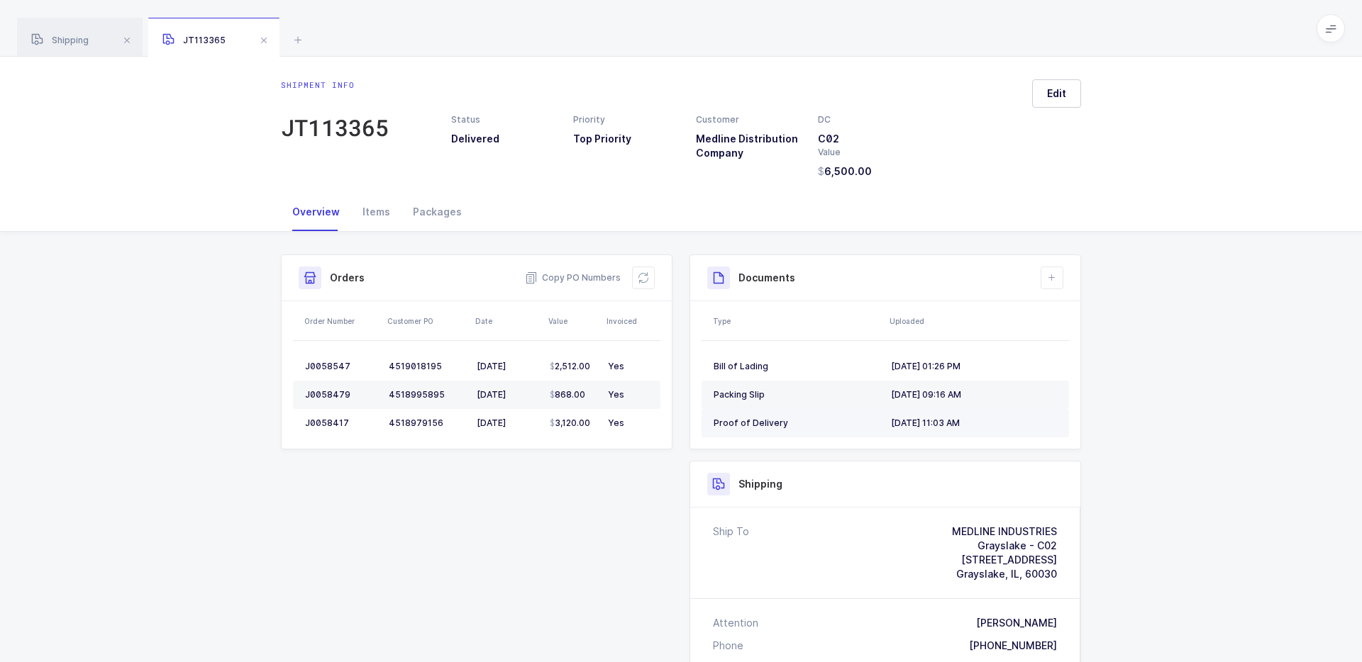
click at [1037, 434] on div "Shipment Info Shipment Number JT113365 Status Delivered Priority Top Priority C…" at bounding box center [681, 636] width 823 height 808
click at [1145, 432] on div "Shipment Info Shipment Number JT113365 Status Delivered Priority Top Priority C…" at bounding box center [681, 636] width 1362 height 808
drag, startPoint x: 1145, startPoint y: 432, endPoint x: 1111, endPoint y: 208, distance: 226.6
click at [1112, 208] on div "Overview Items Packages Shipment Info Shipment Number JT113365 Status Delivered…" at bounding box center [681, 616] width 1362 height 847
click at [1111, 208] on div "Overview Items Packages" at bounding box center [681, 212] width 1362 height 39
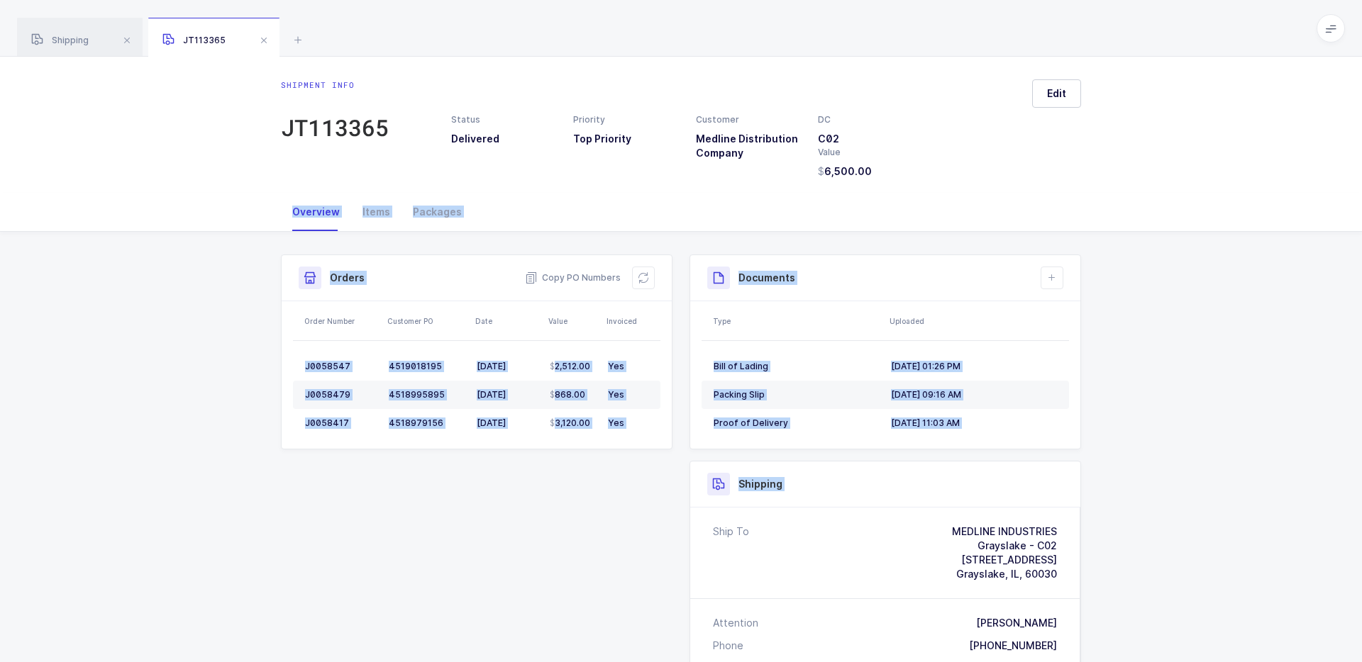
drag, startPoint x: 1111, startPoint y: 208, endPoint x: 1112, endPoint y: 489, distance: 280.9
click at [1112, 489] on div "Overview Items Packages Shipment Info Shipment Number JT113365 Status Delivered…" at bounding box center [681, 616] width 1362 height 847
click at [1112, 489] on div "Shipment Info Shipment Number JT113365 Status Delivered Priority Top Priority C…" at bounding box center [681, 636] width 1362 height 808
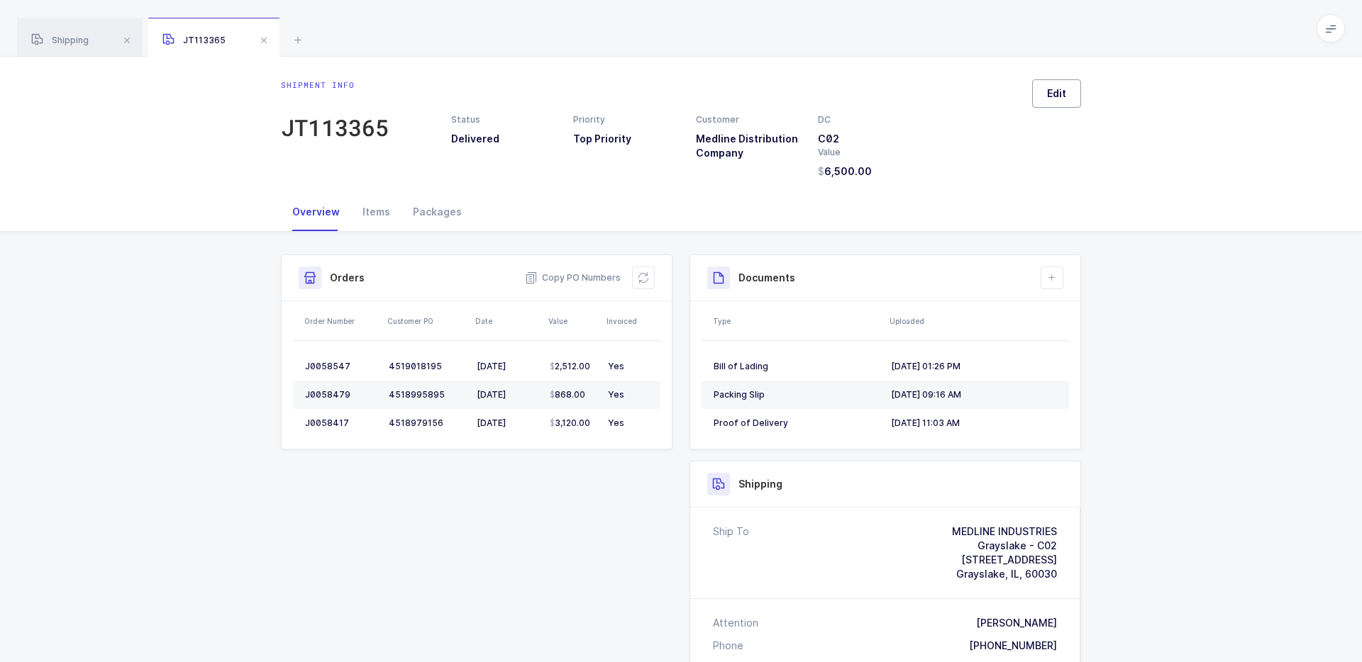
click at [1072, 87] on button "Edit" at bounding box center [1056, 93] width 49 height 28
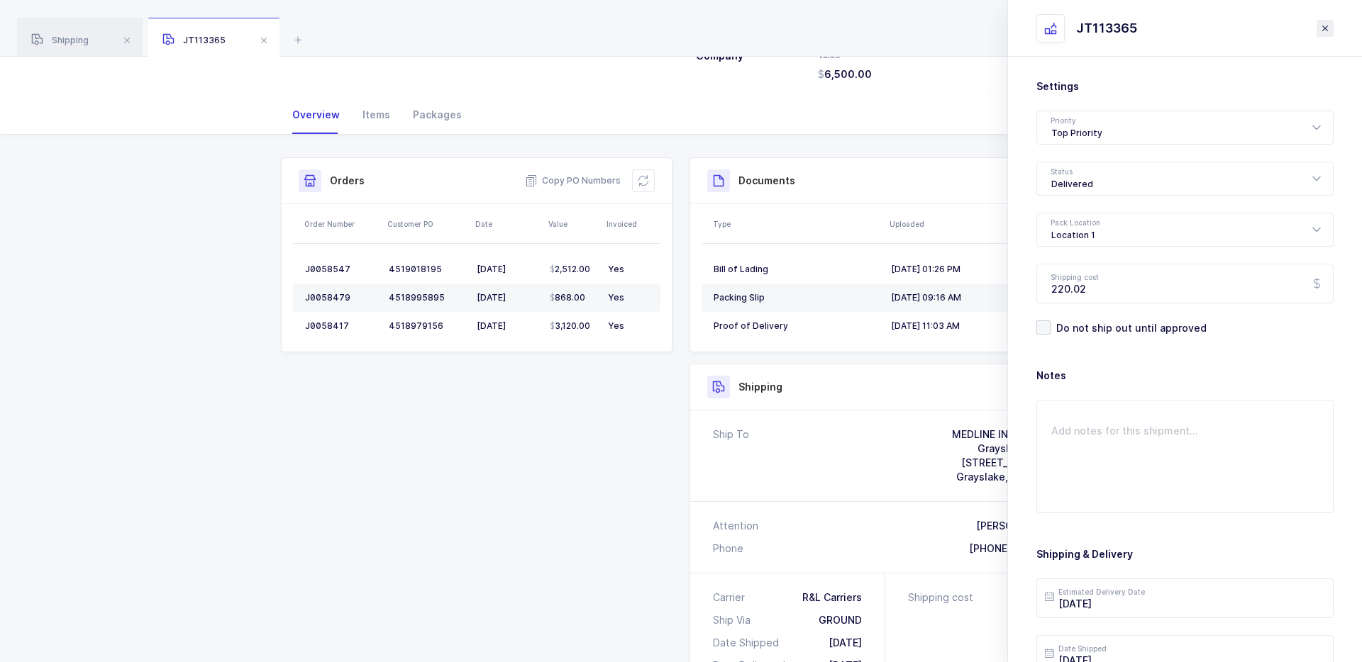
click at [1326, 27] on icon "close drawer" at bounding box center [1324, 28] width 11 height 11
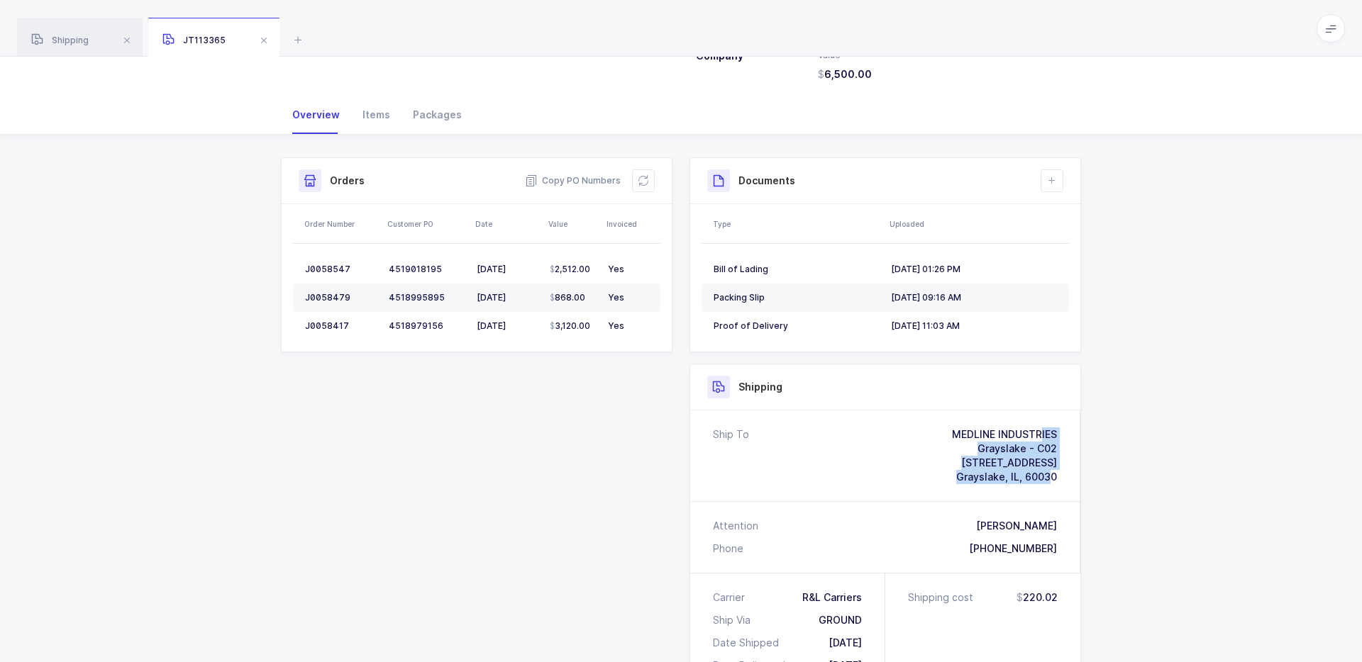
drag, startPoint x: 950, startPoint y: 431, endPoint x: 1050, endPoint y: 483, distance: 113.3
click at [1050, 483] on div "MEDLINE INDUSTRIES Grayslake - C02 2200 Cornerstone Parkway, Suite 100 Grayslak…" at bounding box center [1004, 456] width 105 height 57
click at [1050, 483] on span "Grayslake, IL, 60030" at bounding box center [1006, 477] width 101 height 12
drag, startPoint x: 1068, startPoint y: 485, endPoint x: 1077, endPoint y: 482, distance: 9.9
click at [1077, 482] on div "Ship To MEDLINE INDUSTRIES Grayslake - C02 2200 Cornerstone Parkway, Suite 100 …" at bounding box center [885, 456] width 390 height 91
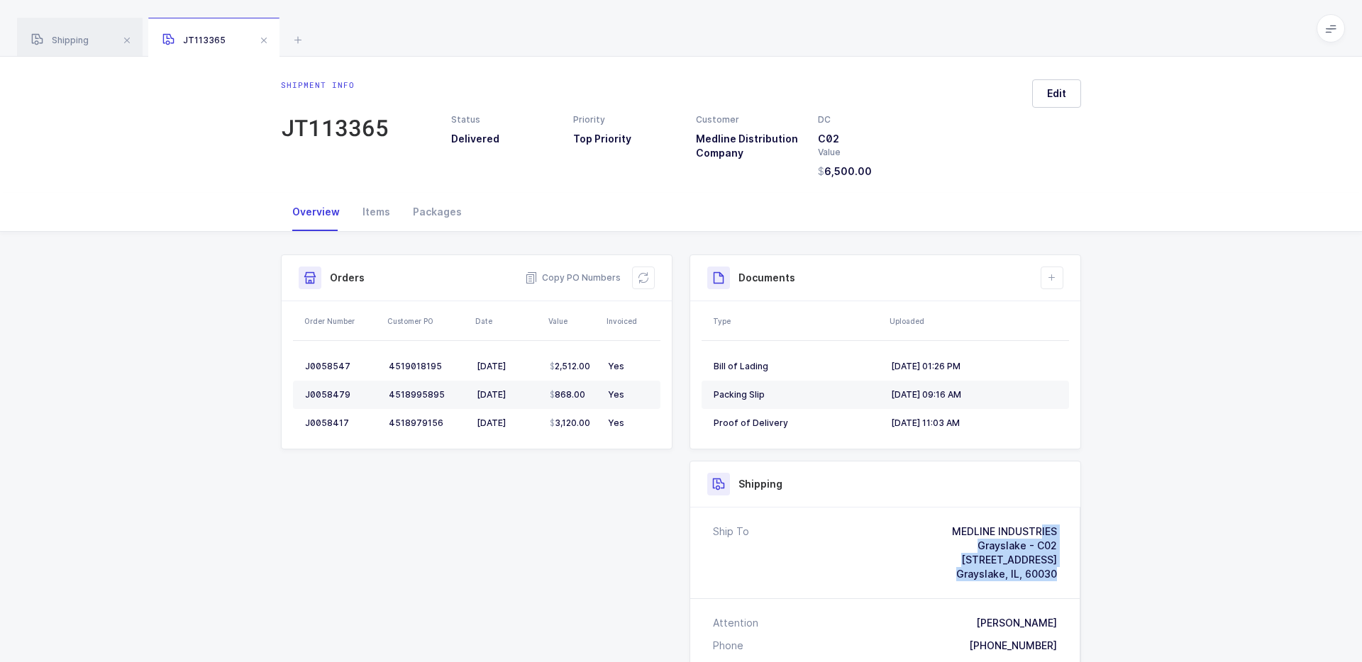
drag, startPoint x: 1067, startPoint y: 574, endPoint x: 1059, endPoint y: 509, distance: 65.0
click at [1060, 509] on div "Ship To MEDLINE INDUSTRIES Grayslake - C02 2200 Cornerstone Parkway, Suite 100 …" at bounding box center [885, 553] width 390 height 91
click at [1059, 509] on div "Ship To MEDLINE INDUSTRIES Grayslake - C02 2200 Cornerstone Parkway, Suite 100 …" at bounding box center [885, 553] width 390 height 91
drag, startPoint x: 1059, startPoint y: 509, endPoint x: 1060, endPoint y: 560, distance: 50.4
click at [1060, 560] on div "Ship To MEDLINE INDUSTRIES Grayslake - C02 2200 Cornerstone Parkway, Suite 100 …" at bounding box center [885, 553] width 390 height 91
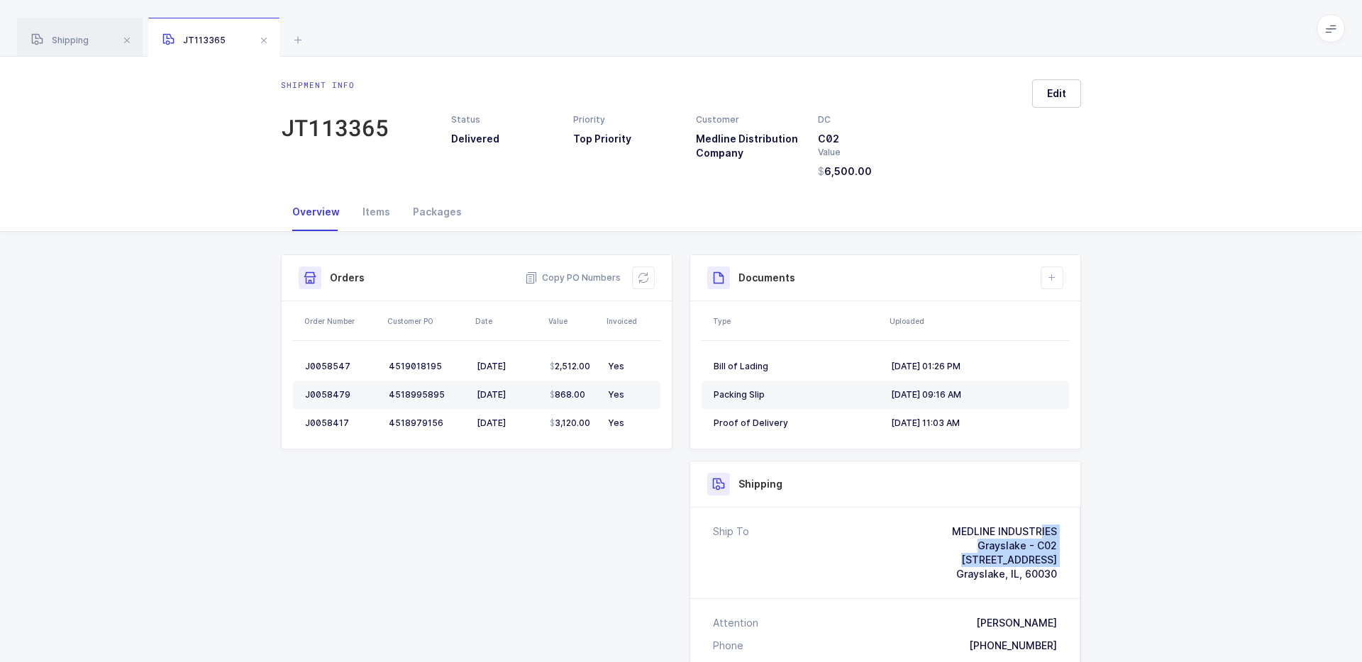
click at [1060, 560] on div "Ship To MEDLINE INDUSTRIES Grayslake - C02 2200 Cornerstone Parkway, Suite 100 …" at bounding box center [885, 553] width 390 height 91
drag, startPoint x: 1001, startPoint y: 423, endPoint x: 1000, endPoint y: 258, distance: 165.3
click at [1000, 257] on div "Documents Create Document Upload Document Type Uploaded Bill of Lading 09/04/20…" at bounding box center [885, 352] width 392 height 195
click at [1000, 258] on div "Documents Create Document Upload Document" at bounding box center [885, 278] width 390 height 46
drag, startPoint x: 986, startPoint y: 228, endPoint x: 999, endPoint y: 439, distance: 211.1
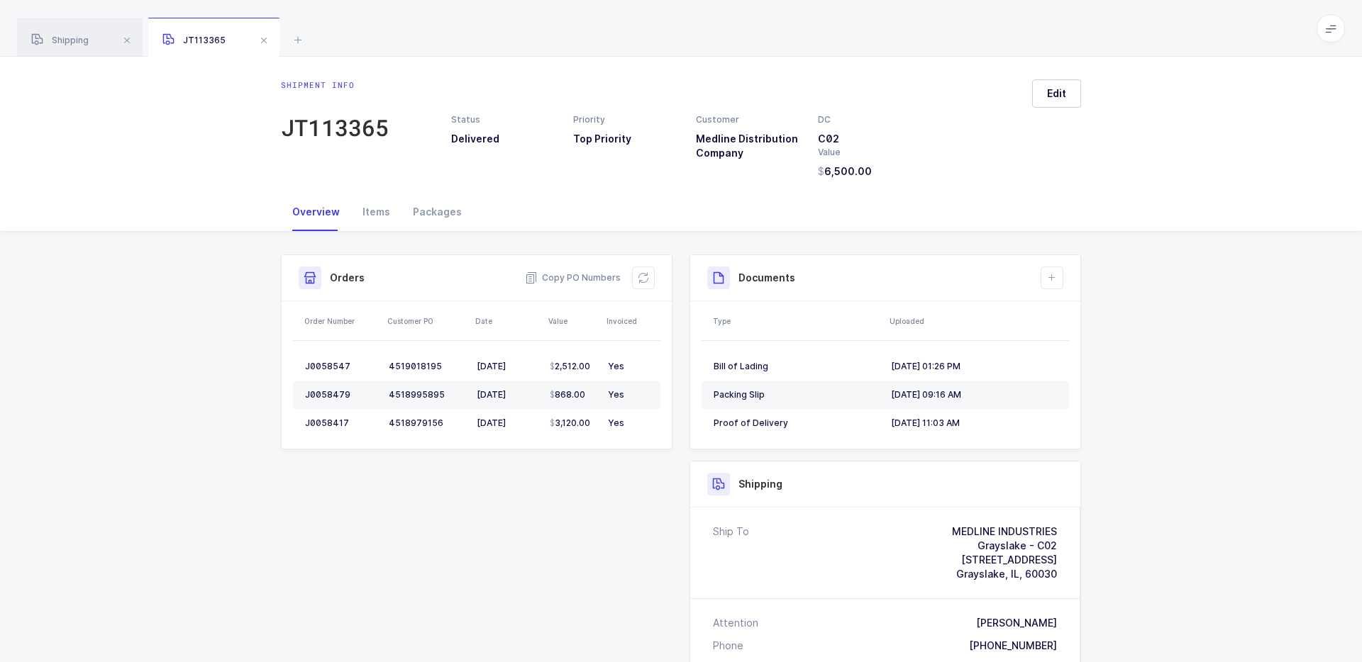
click at [999, 439] on div "Overview Items Packages Shipment Info Shipment Number JT113365 Status Delivered…" at bounding box center [681, 616] width 1362 height 847
click at [999, 439] on table "Bill of Lading 09/04/2025, 01:26 PM Packing Slip 09/04/2025, 09:16 AM Proof of …" at bounding box center [885, 395] width 367 height 108
click at [367, 221] on div "Items" at bounding box center [376, 212] width 50 height 38
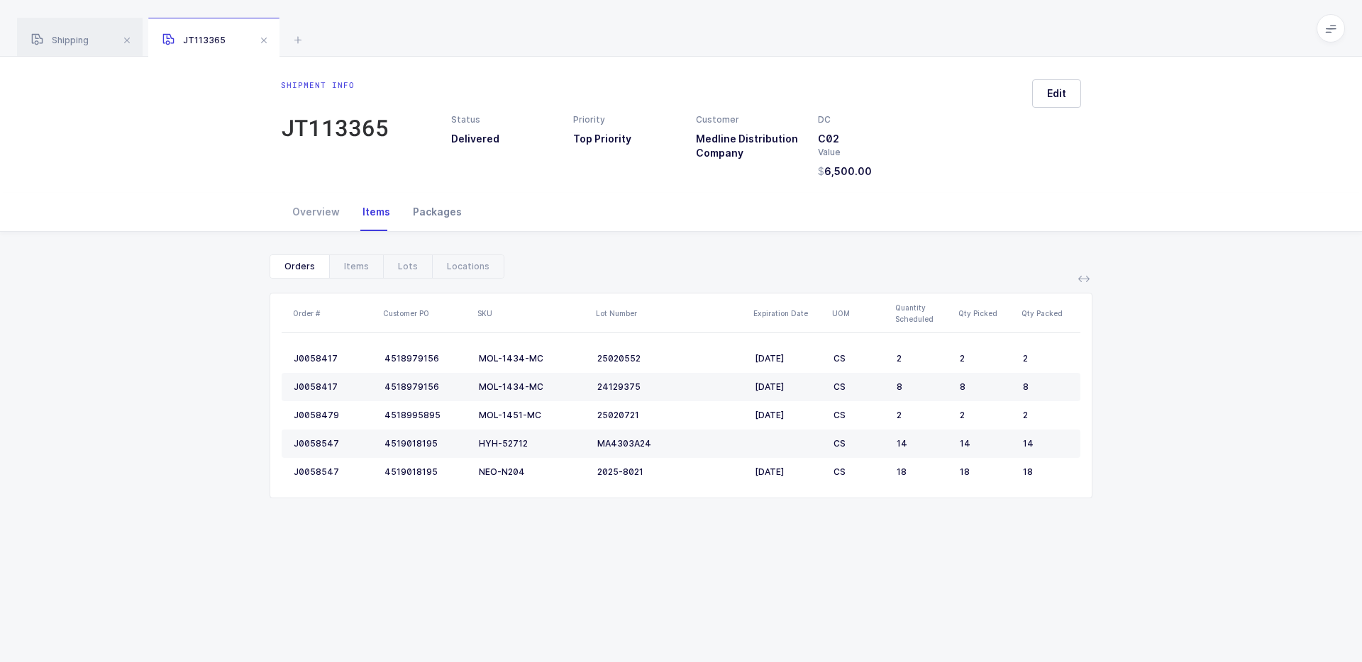
click at [435, 209] on div "Packages" at bounding box center [437, 212] width 72 height 38
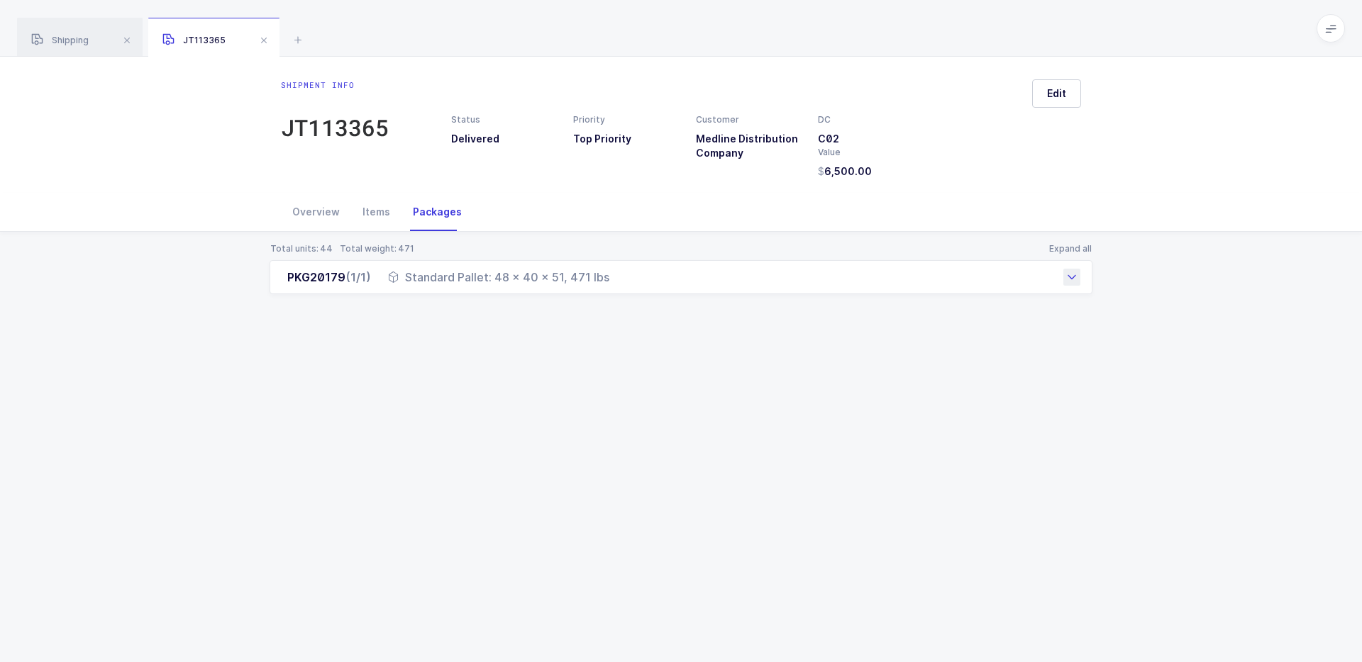
click at [419, 263] on div "PKG20179 (1/1) Standard Pallet: 48 x 40 x 51, 471 lbs" at bounding box center [681, 277] width 823 height 34
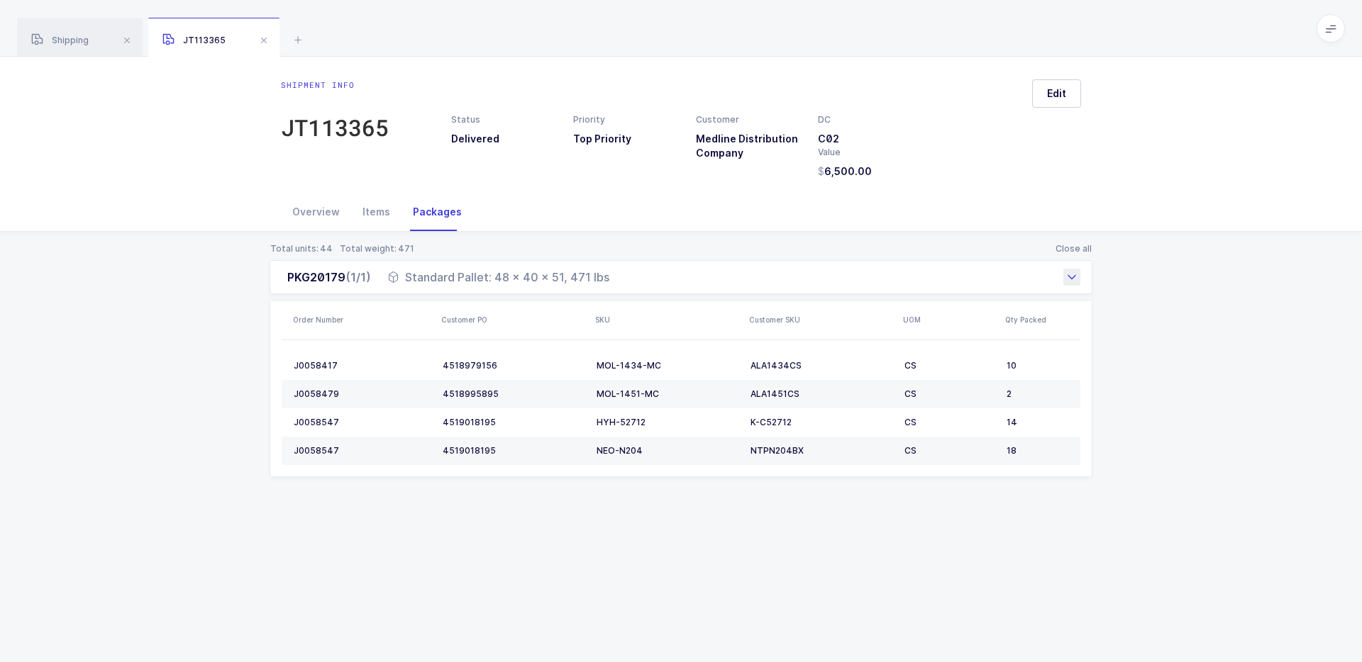
click at [619, 284] on div "PKG20179 (1/1) Standard Pallet: 48 x 40 x 51, 471 lbs" at bounding box center [681, 277] width 823 height 34
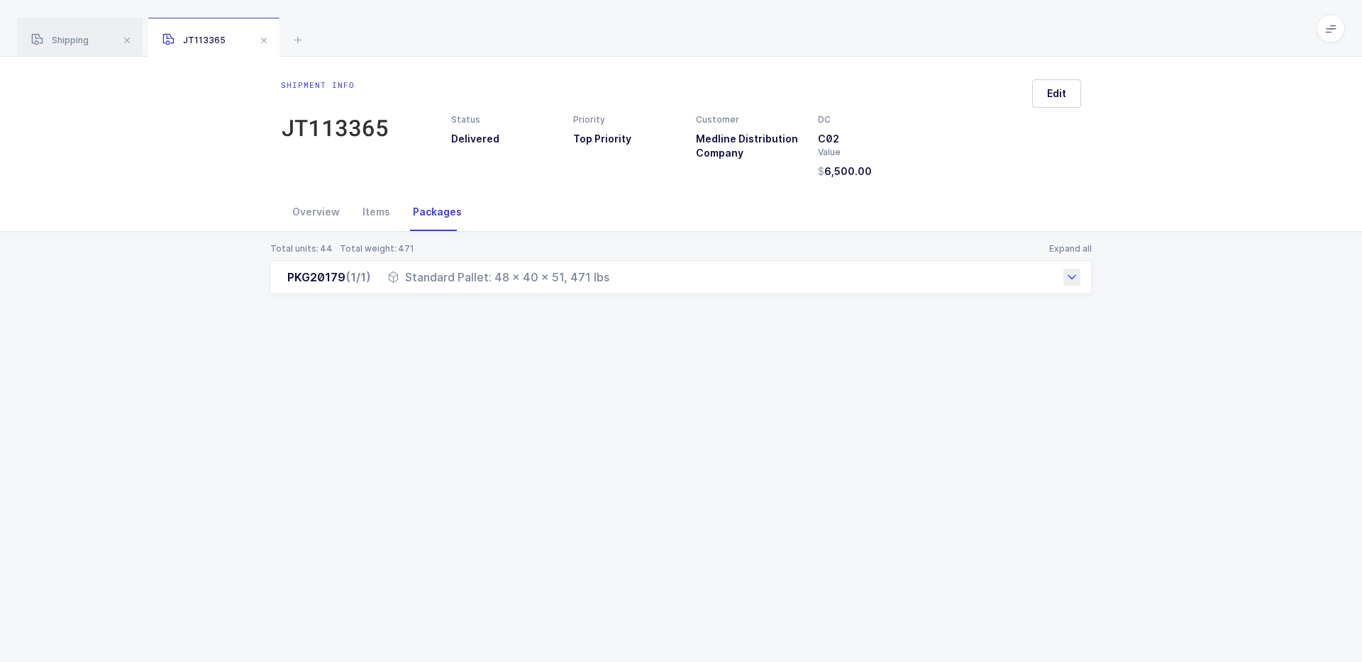
click at [650, 282] on div "PKG20179 (1/1) Standard Pallet: 48 x 40 x 51, 471 lbs" at bounding box center [681, 277] width 823 height 34
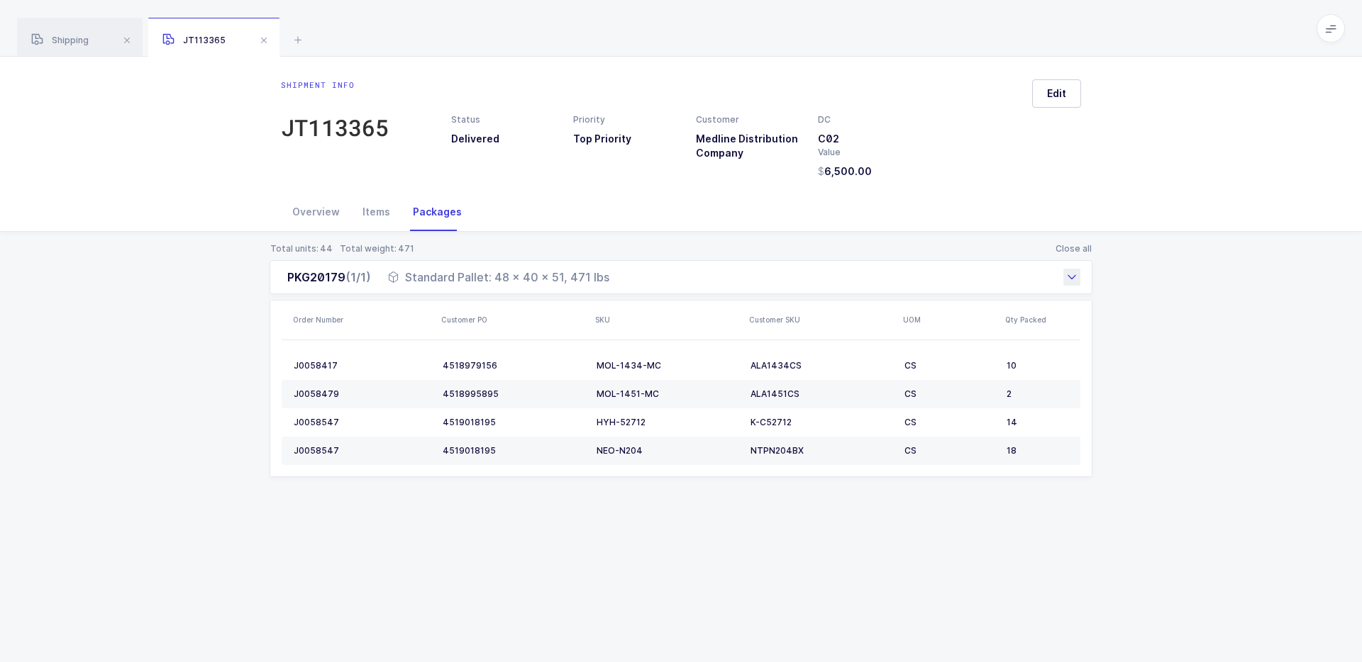
click at [597, 278] on div "Standard Pallet: 48 x 40 x 51, 471 lbs" at bounding box center [498, 277] width 221 height 17
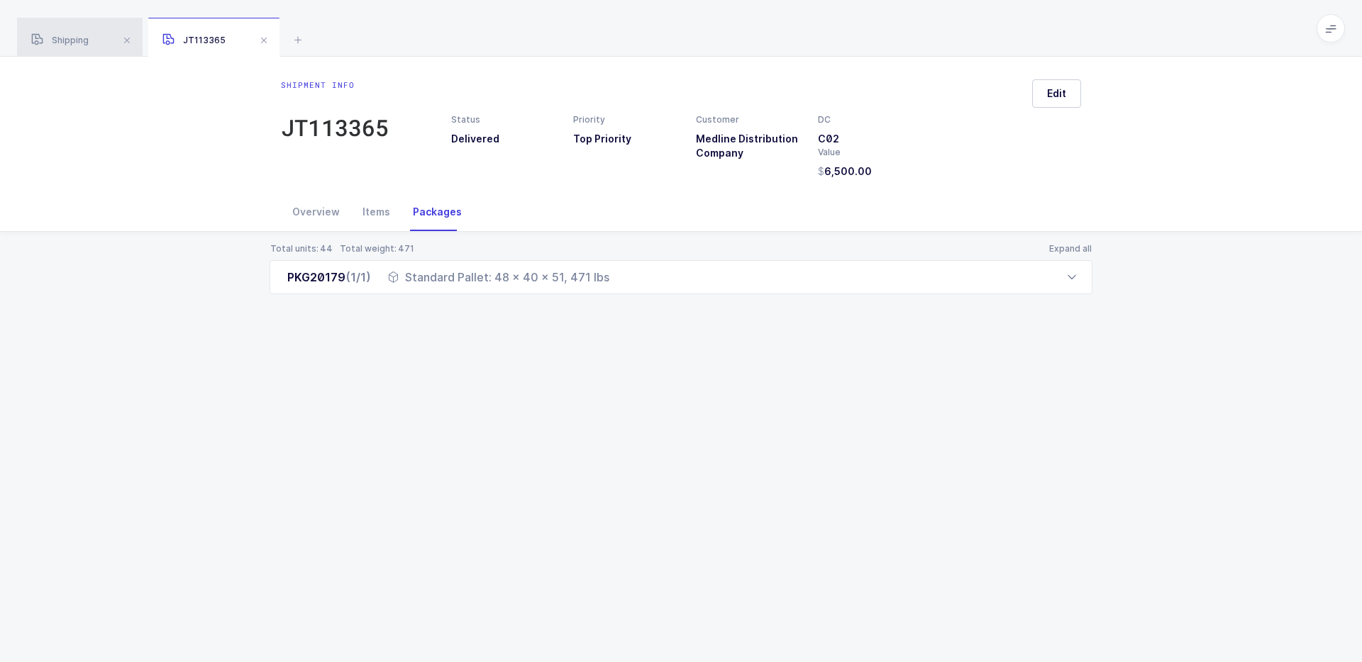
click at [52, 40] on span "Shipping" at bounding box center [59, 40] width 57 height 11
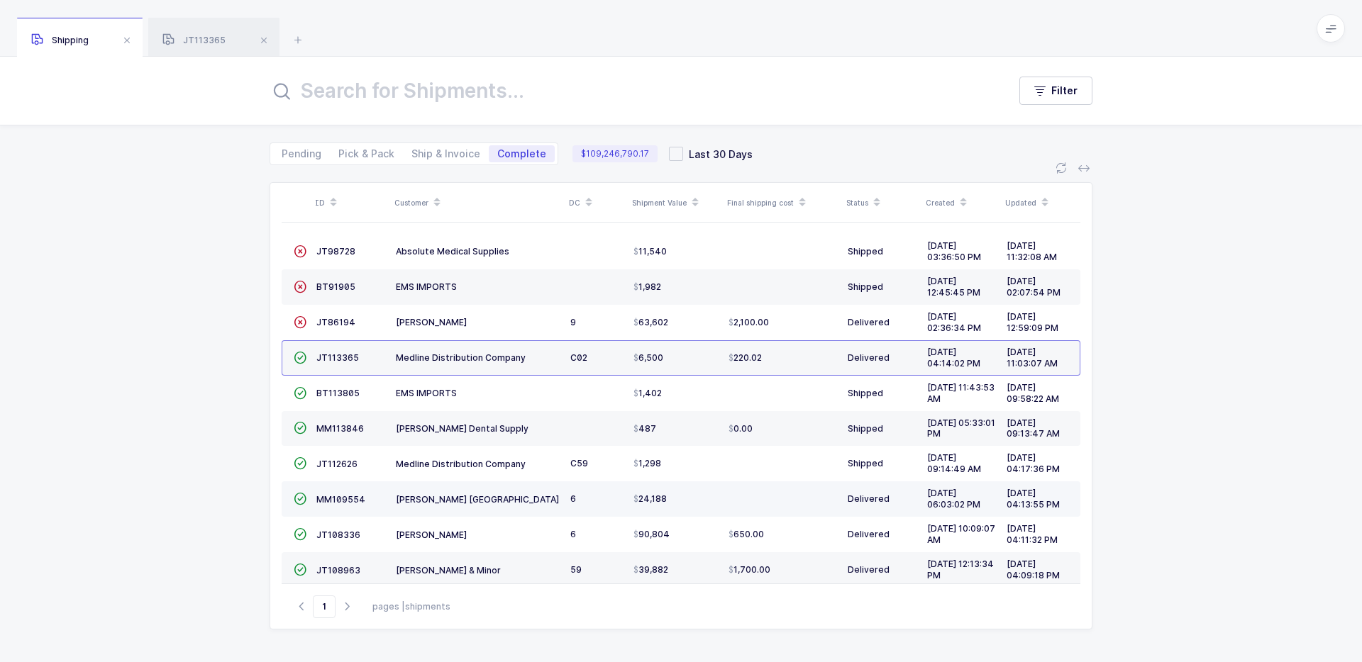
click at [505, 507] on td "[PERSON_NAME] [GEOGRAPHIC_DATA]" at bounding box center [477, 499] width 174 height 35
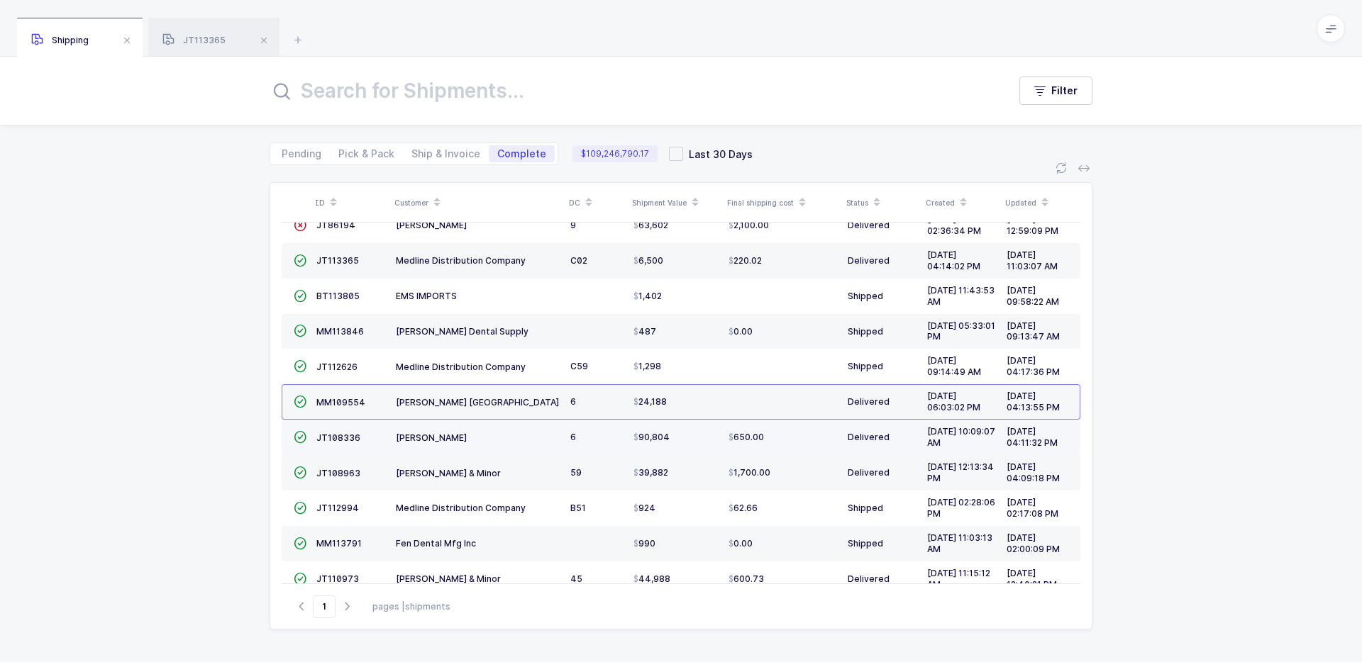
scroll to position [119, 0]
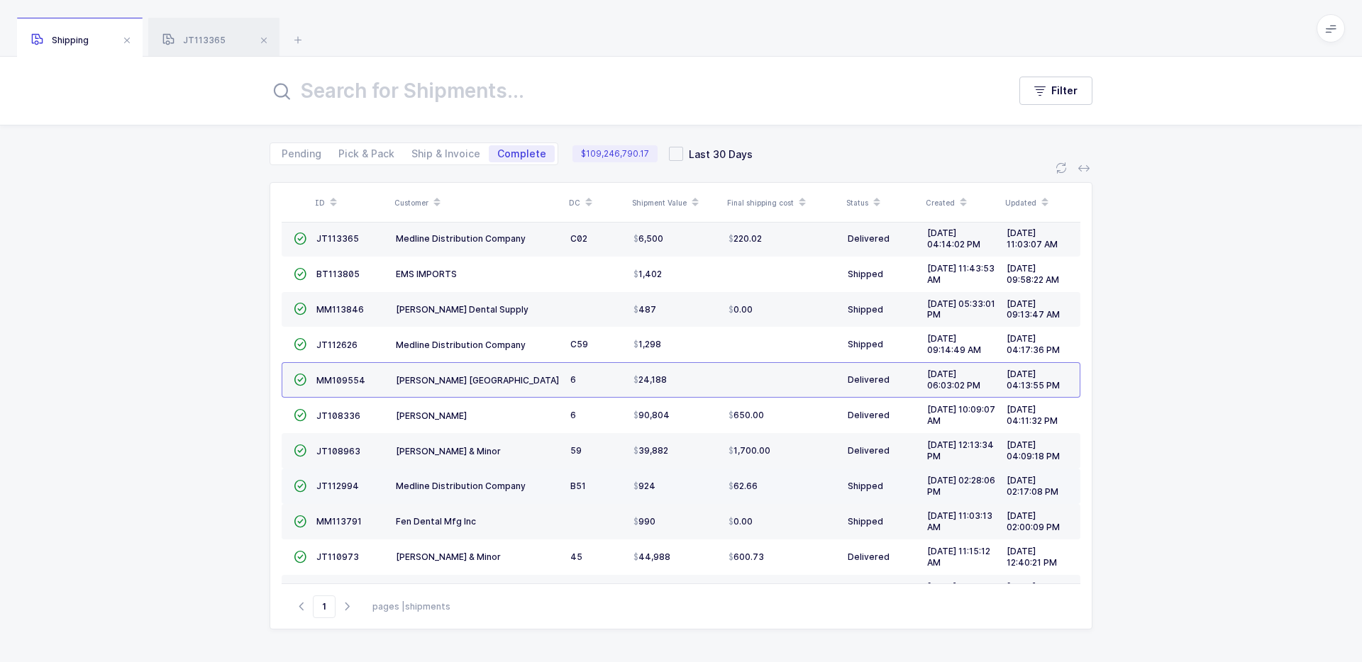
click at [564, 485] on td "Medline Distribution Company" at bounding box center [477, 486] width 174 height 35
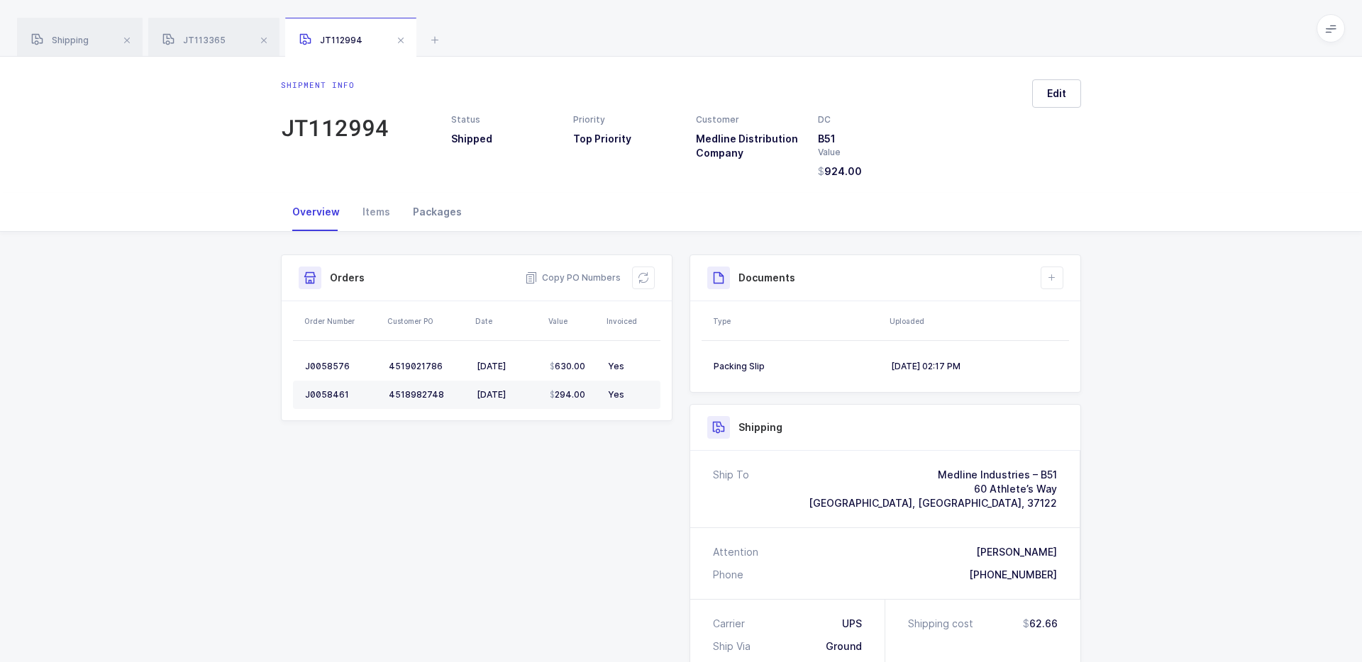
click at [460, 205] on div "Packages" at bounding box center [437, 212] width 72 height 38
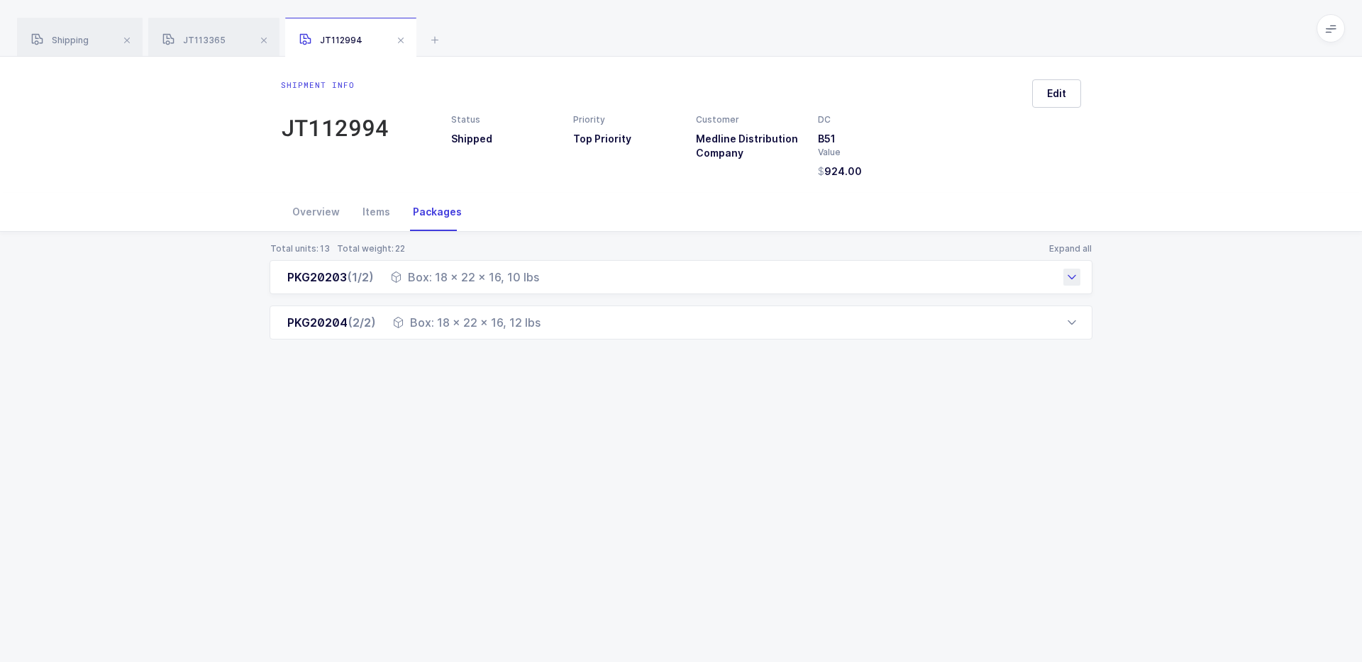
click at [547, 279] on div "PKG20203 (1/2) Box: 18 x 22 x 16, 10 lbs" at bounding box center [681, 277] width 823 height 34
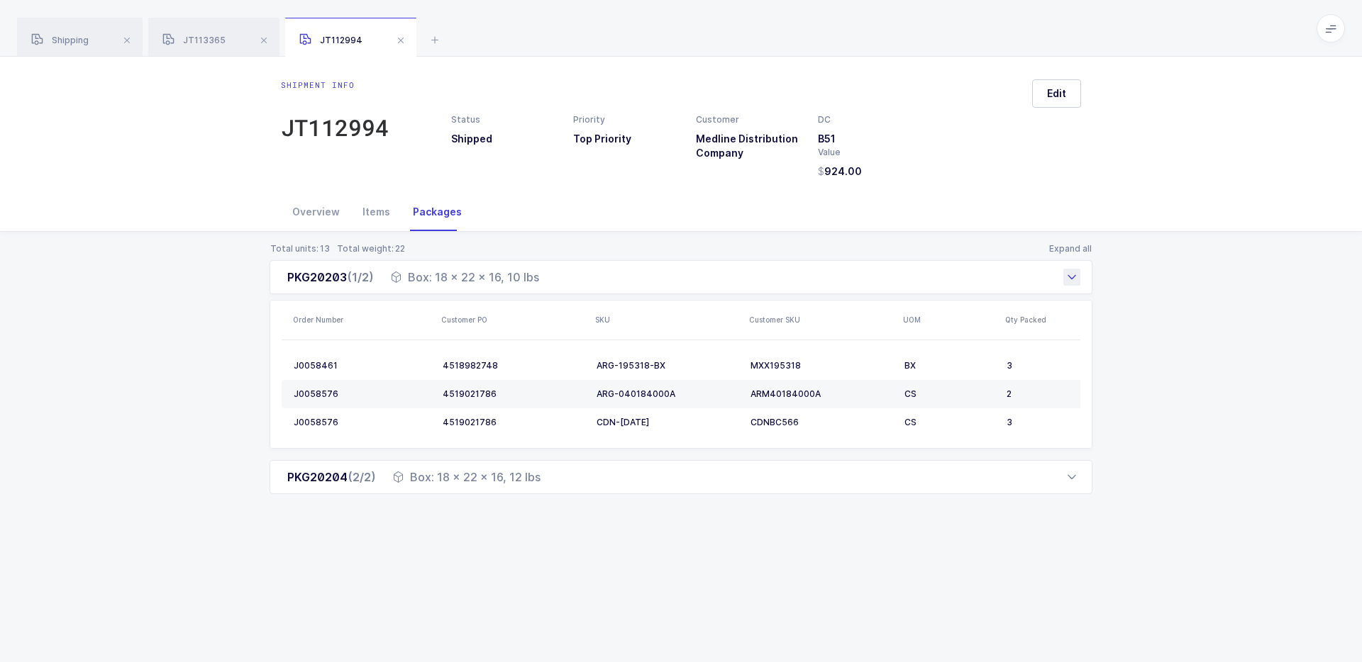
click at [547, 279] on div "PKG20203 (1/2) Box: 18 x 22 x 16, 10 lbs" at bounding box center [681, 277] width 823 height 34
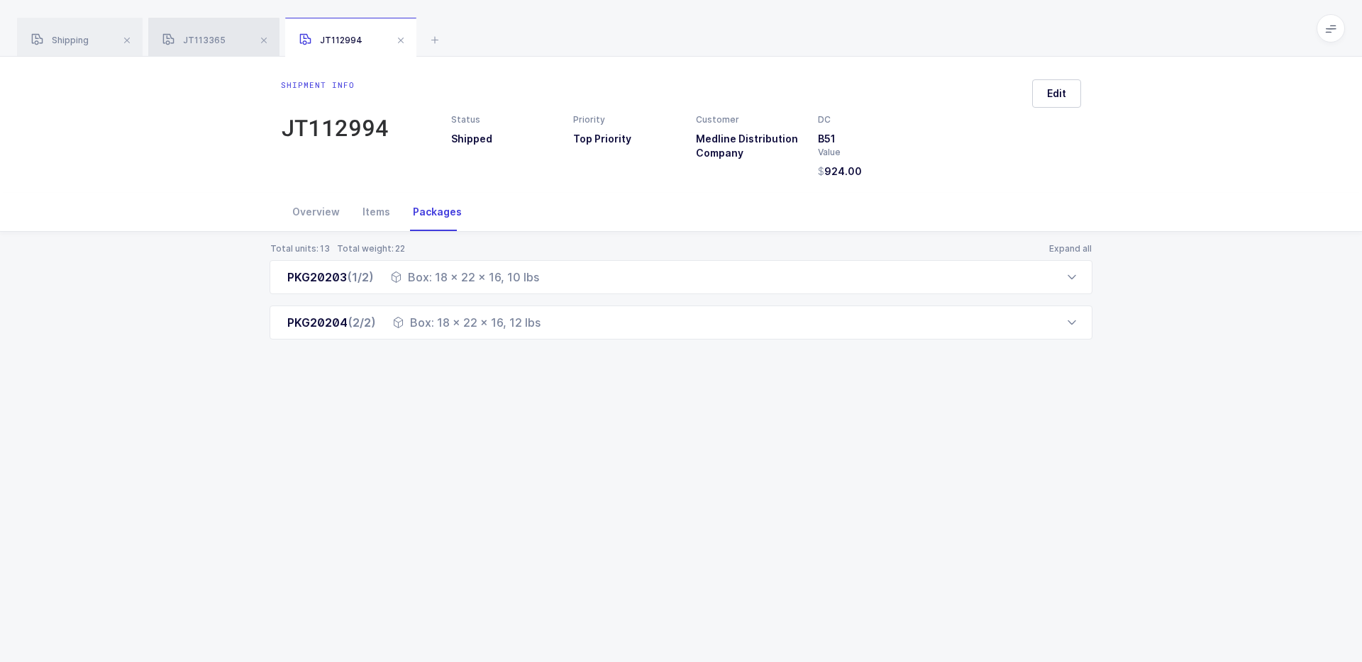
click at [201, 53] on div "JT113365" at bounding box center [213, 38] width 131 height 40
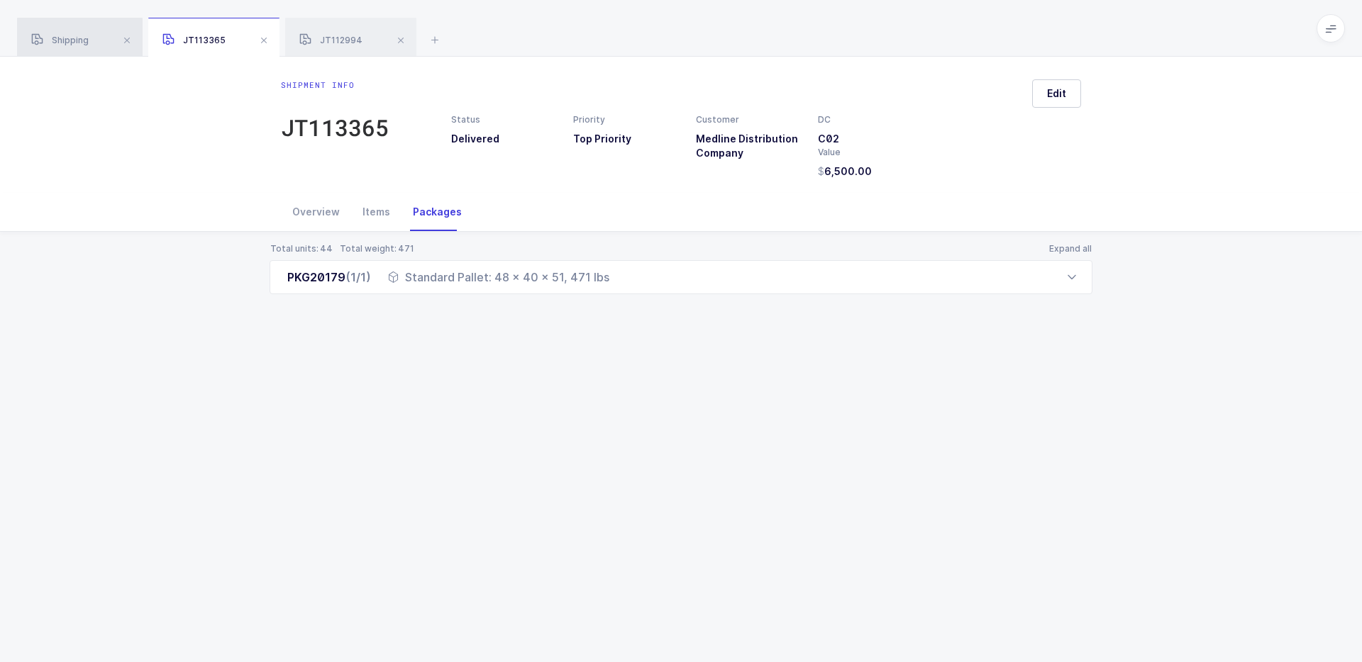
click at [64, 38] on span "Shipping" at bounding box center [59, 40] width 57 height 11
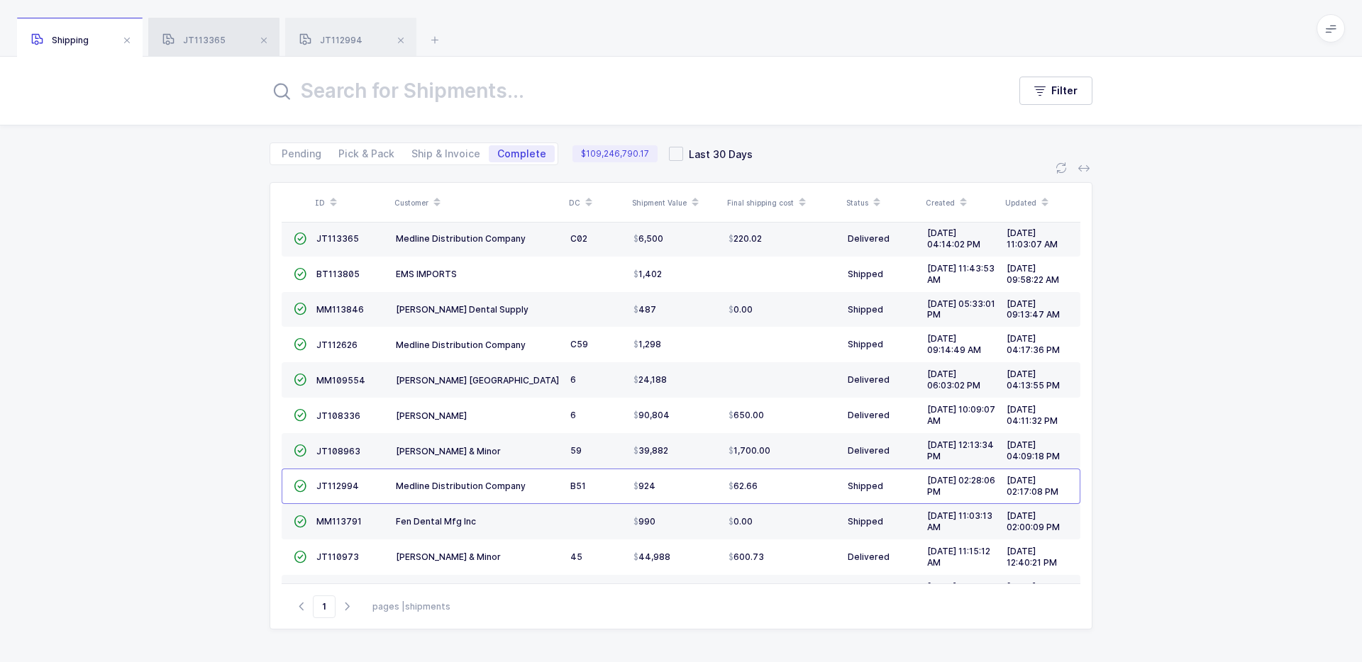
click at [204, 39] on span "JT113365" at bounding box center [193, 40] width 63 height 11
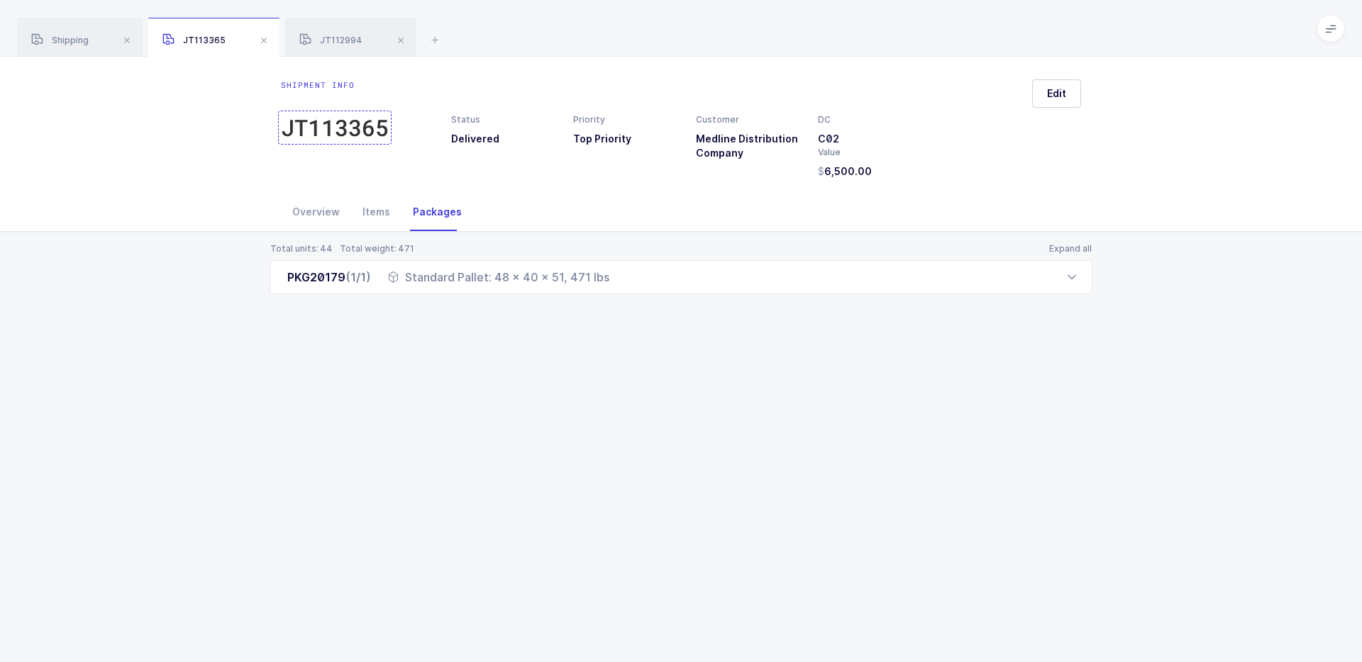
click at [347, 131] on div "JT113365" at bounding box center [335, 127] width 108 height 28
click at [437, 41] on icon at bounding box center [434, 39] width 17 height 17
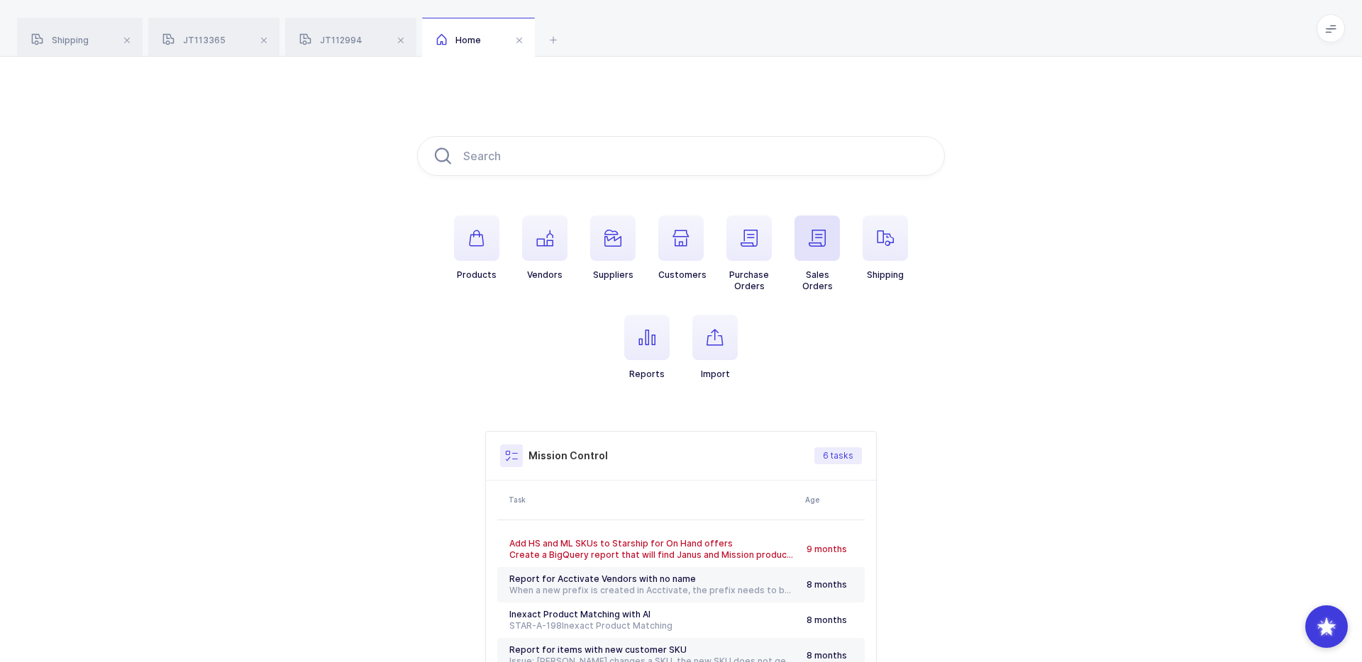
click at [810, 244] on icon "button" at bounding box center [817, 238] width 17 height 17
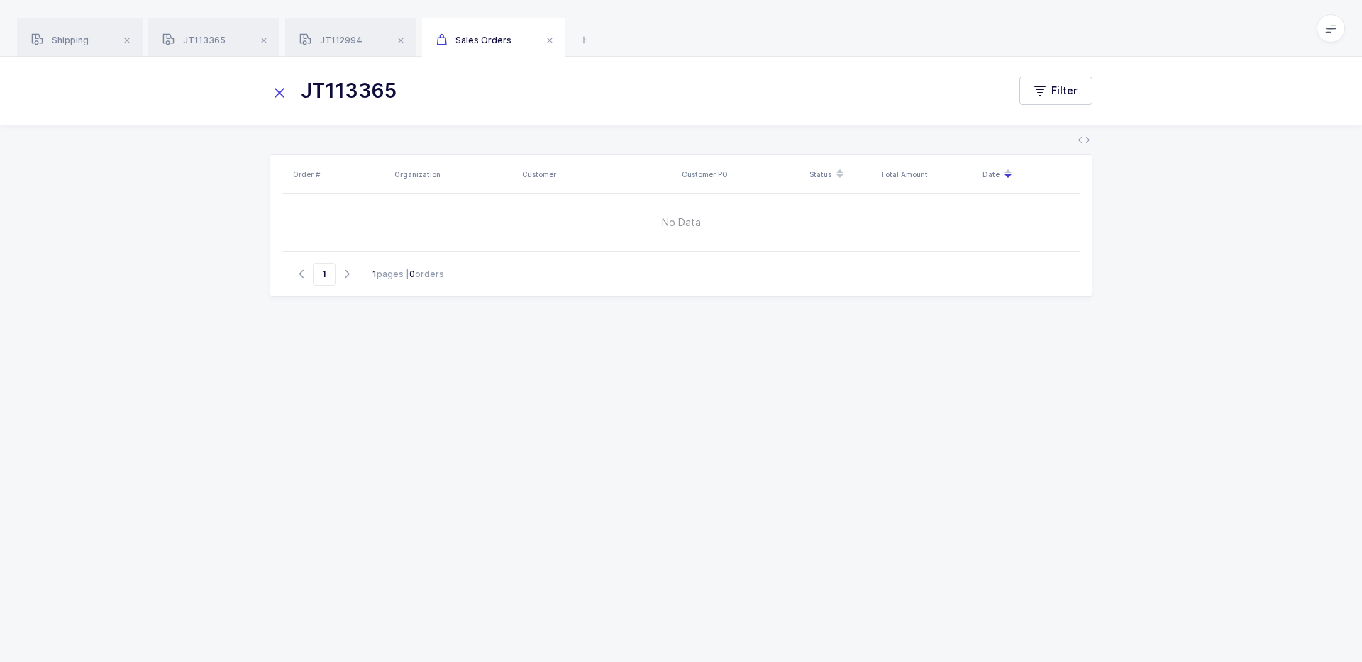
drag, startPoint x: 328, startPoint y: 92, endPoint x: 272, endPoint y: 92, distance: 56.0
click at [272, 92] on div "JT113365" at bounding box center [639, 91] width 738 height 34
type input "113365"
click at [1043, 89] on icon "button" at bounding box center [1039, 90] width 11 height 11
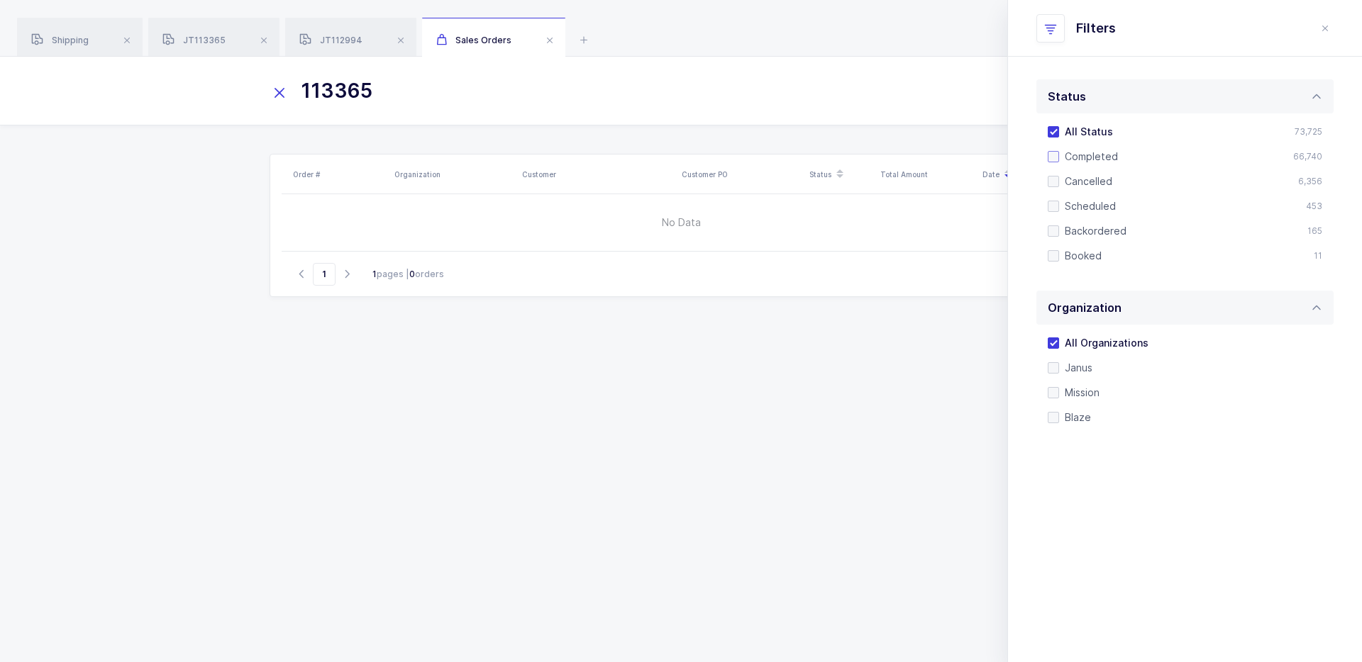
click at [1087, 157] on span "Completed" at bounding box center [1088, 156] width 59 height 13
click at [1059, 151] on input "Completed" at bounding box center [1059, 151] width 0 height 0
click at [287, 93] on icon at bounding box center [280, 93] width 20 height 20
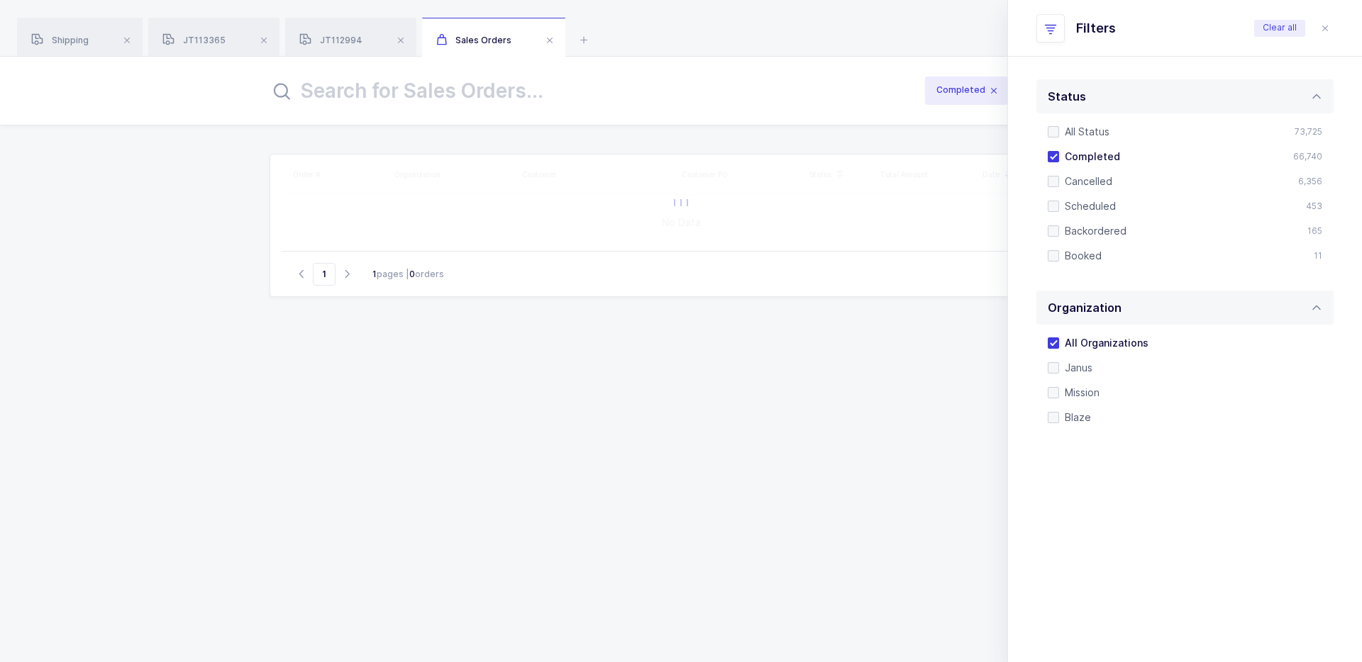
click at [397, 91] on input "text" at bounding box center [588, 91] width 636 height 34
type input "103494"
click at [284, 97] on icon at bounding box center [280, 93] width 20 height 20
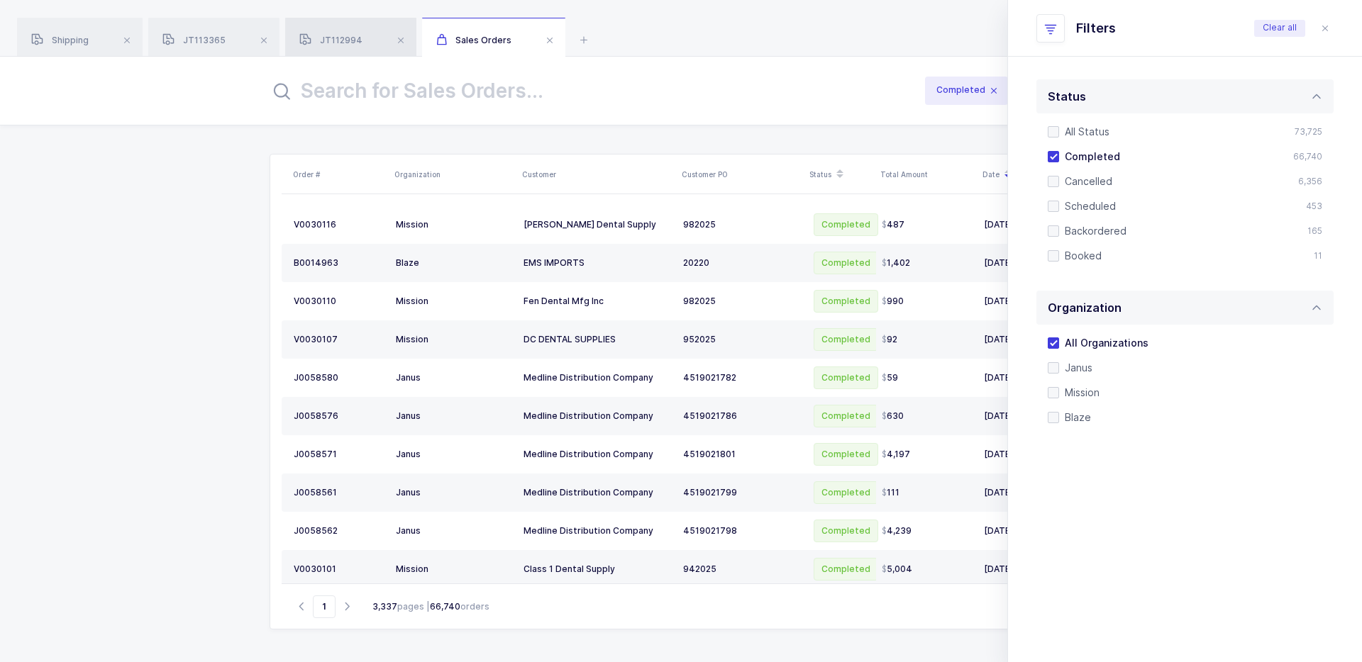
click at [350, 45] on span "JT112994" at bounding box center [330, 40] width 63 height 11
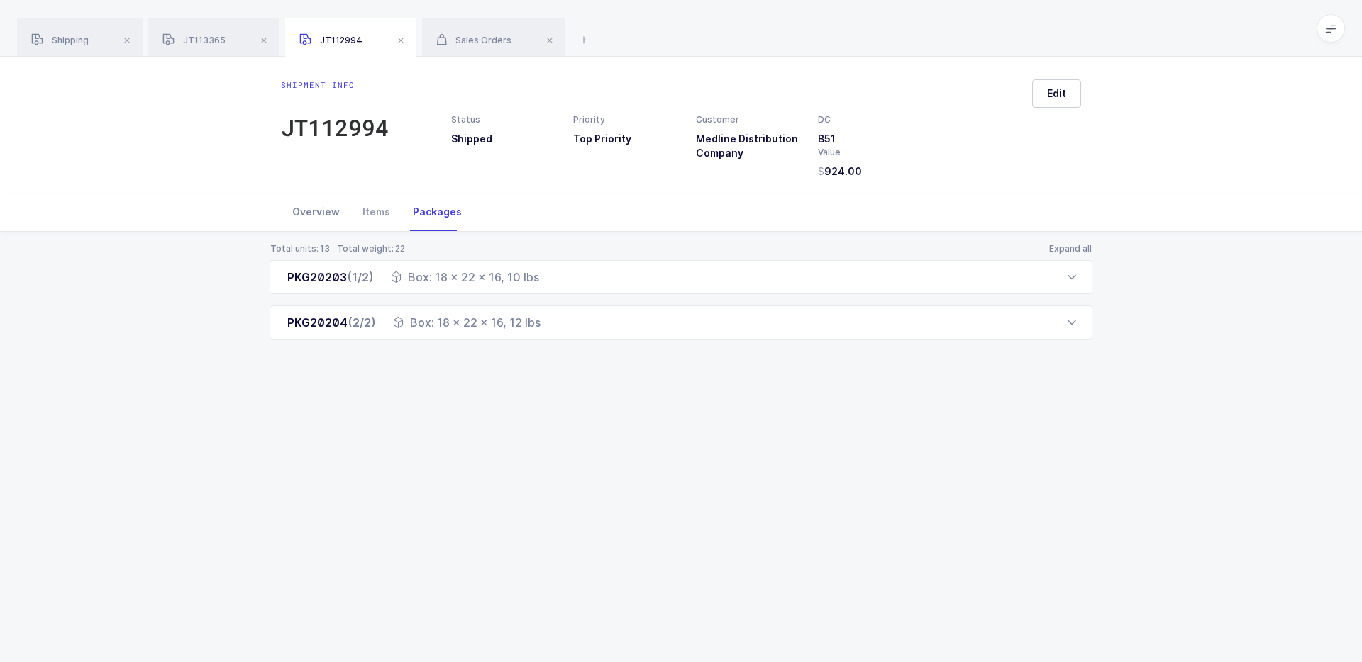
click at [333, 209] on div "Overview" at bounding box center [316, 212] width 70 height 38
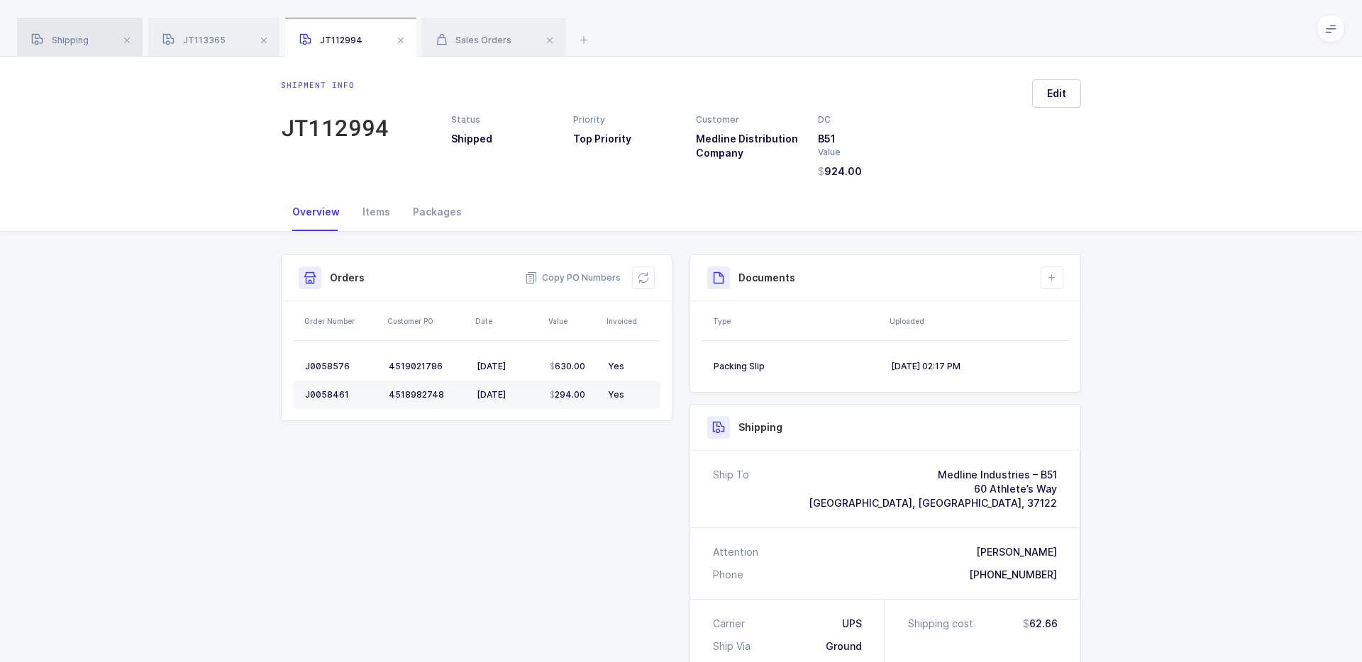
click at [56, 52] on div "Shipping" at bounding box center [80, 38] width 126 height 40
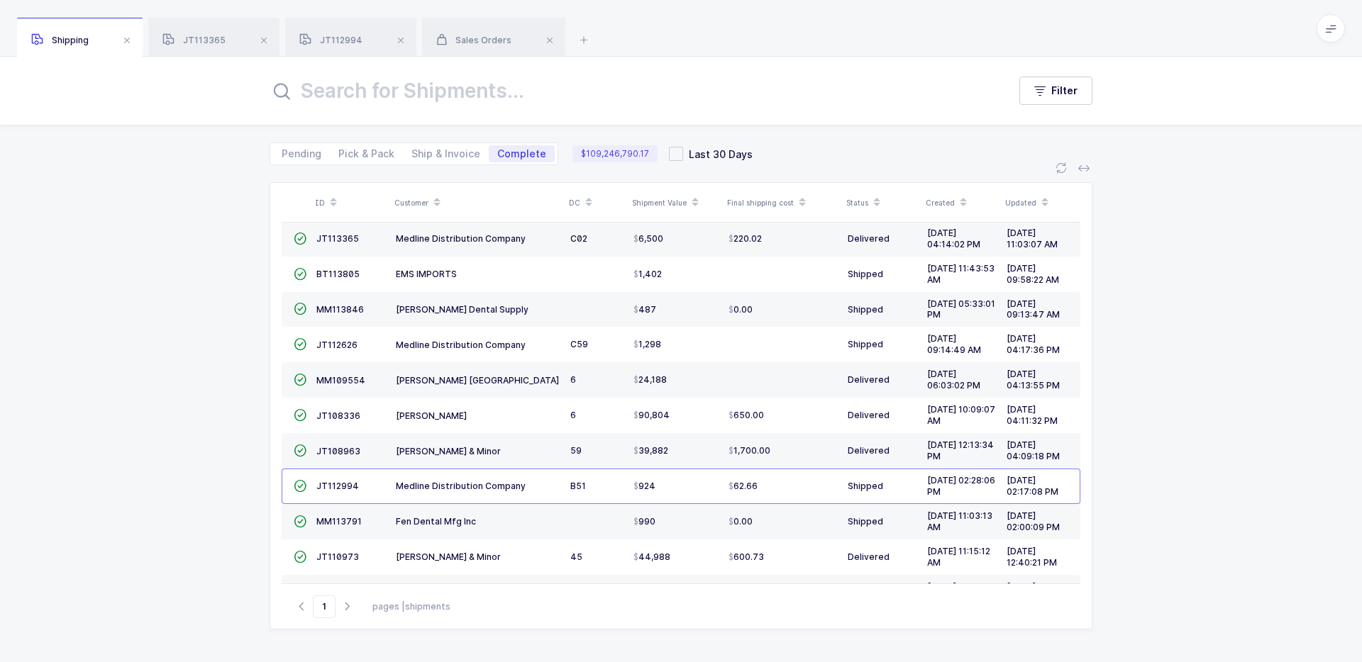
click at [438, 96] on input "text" at bounding box center [630, 91] width 721 height 34
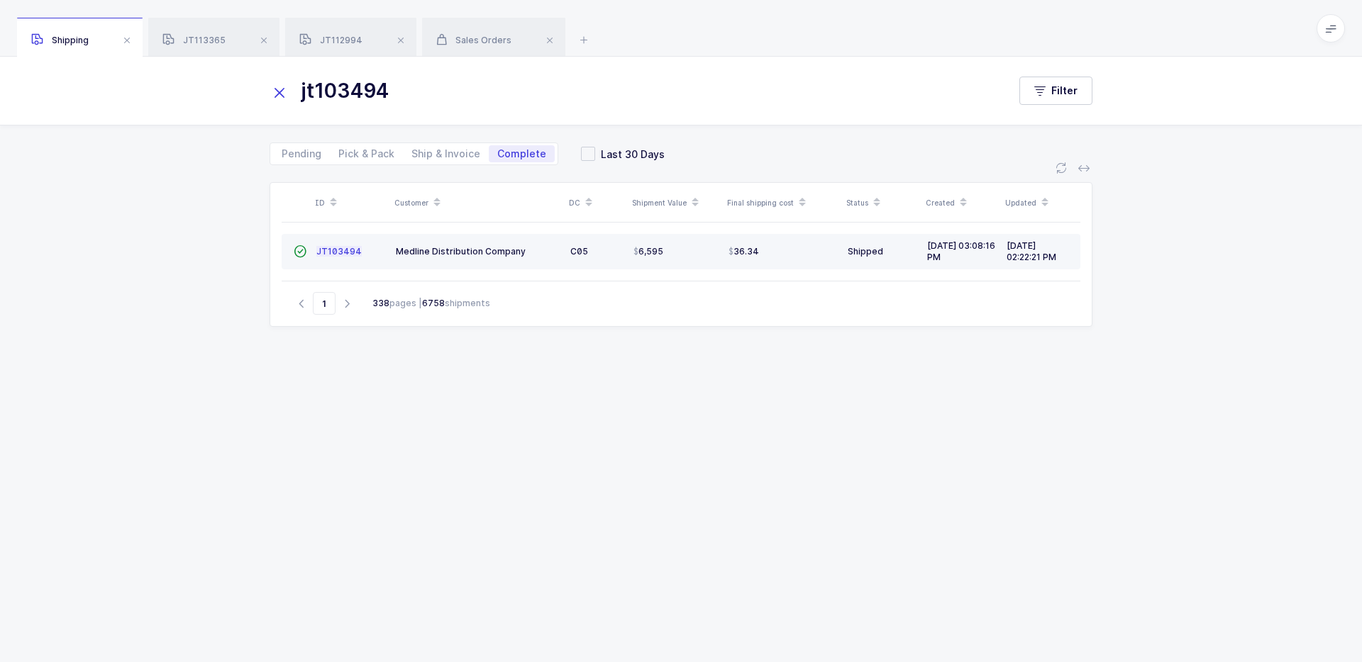
type input "jt103494"
click at [358, 258] on td "JT103494" at bounding box center [350, 251] width 79 height 35
click at [335, 253] on span "JT103494" at bounding box center [338, 251] width 45 height 11
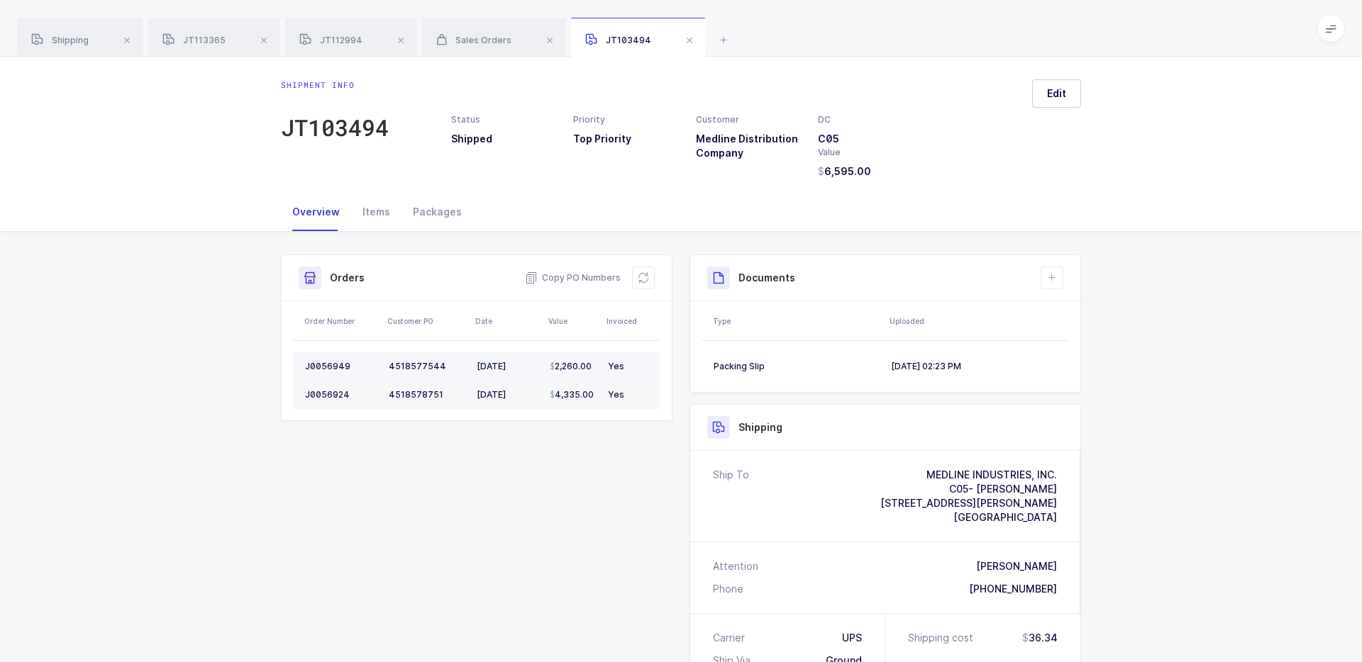
drag, startPoint x: 454, startPoint y: 353, endPoint x: 387, endPoint y: 355, distance: 66.7
click at [387, 354] on td "4518577544" at bounding box center [427, 367] width 88 height 28
drag, startPoint x: 387, startPoint y: 356, endPoint x: 446, endPoint y: 360, distance: 59.0
click at [447, 360] on td "4518577544" at bounding box center [427, 367] width 88 height 28
drag, startPoint x: 447, startPoint y: 371, endPoint x: 388, endPoint y: 371, distance: 58.9
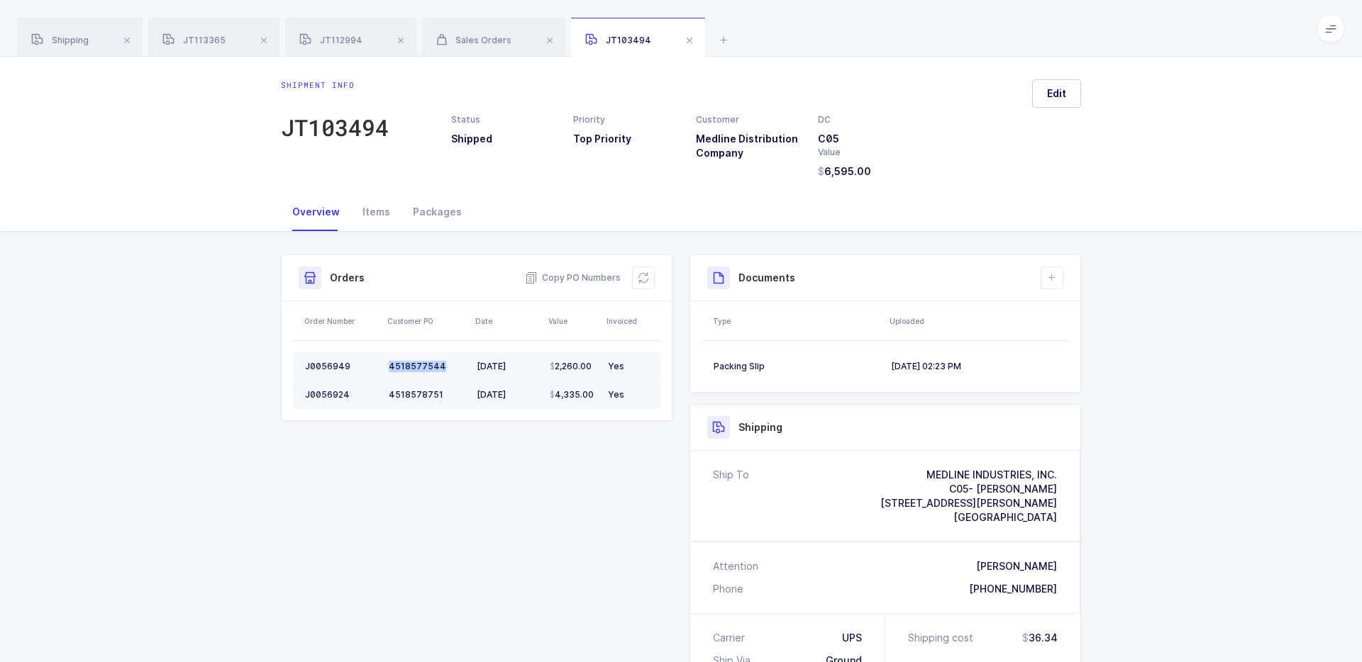
click at [387, 371] on td "4518577544" at bounding box center [427, 367] width 88 height 28
copy div "4518577544"
click at [478, 37] on span "Sales Orders" at bounding box center [473, 40] width 75 height 11
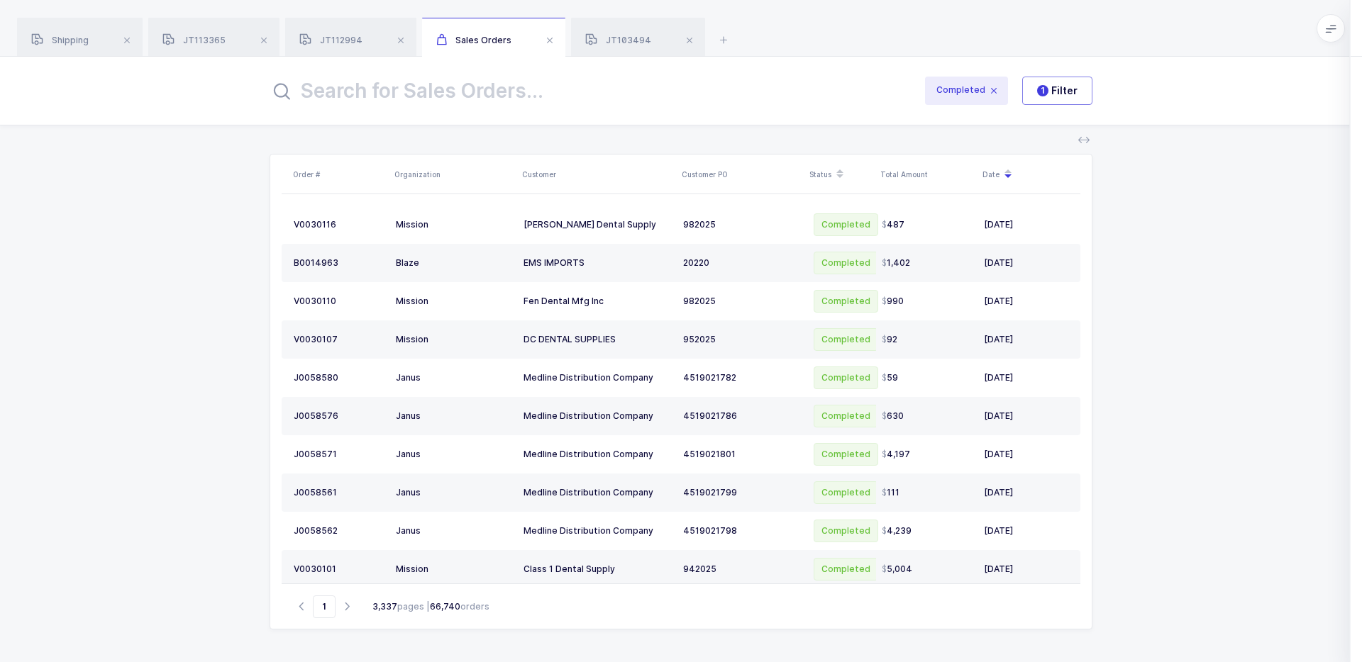
click at [513, 93] on input "text" at bounding box center [588, 91] width 636 height 34
paste input "4518577544"
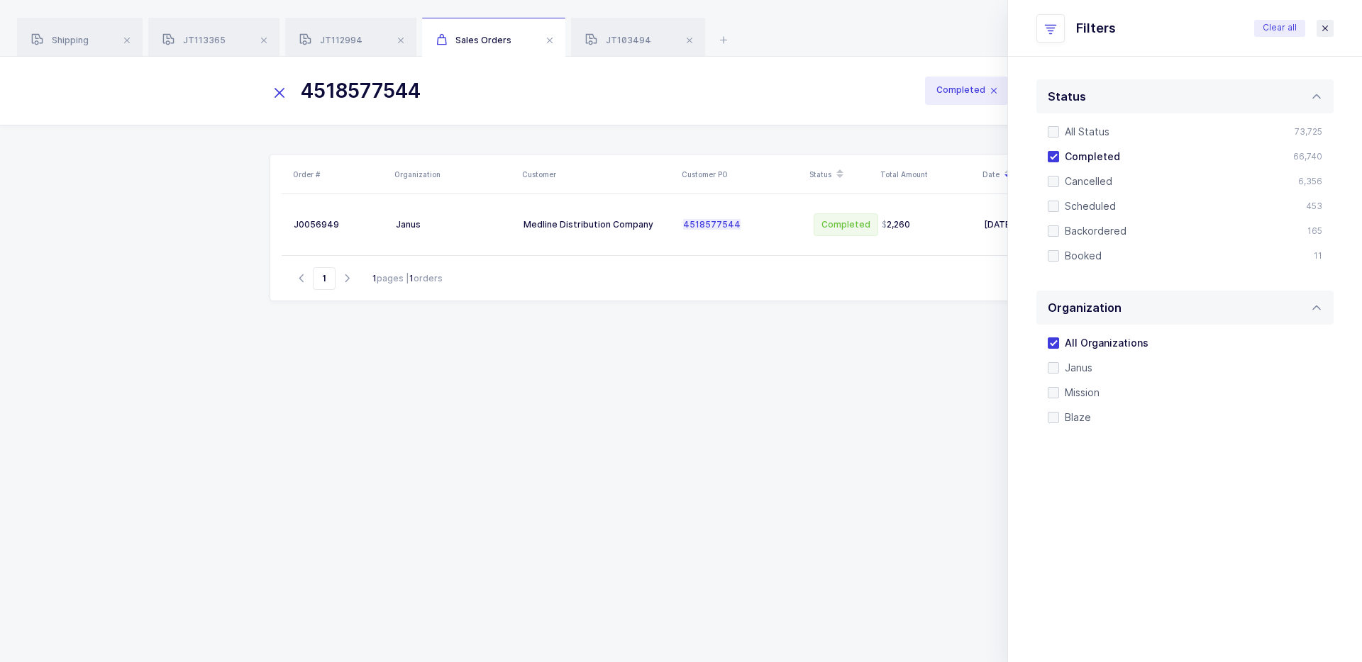
click at [1322, 26] on icon "close drawer" at bounding box center [1324, 28] width 11 height 11
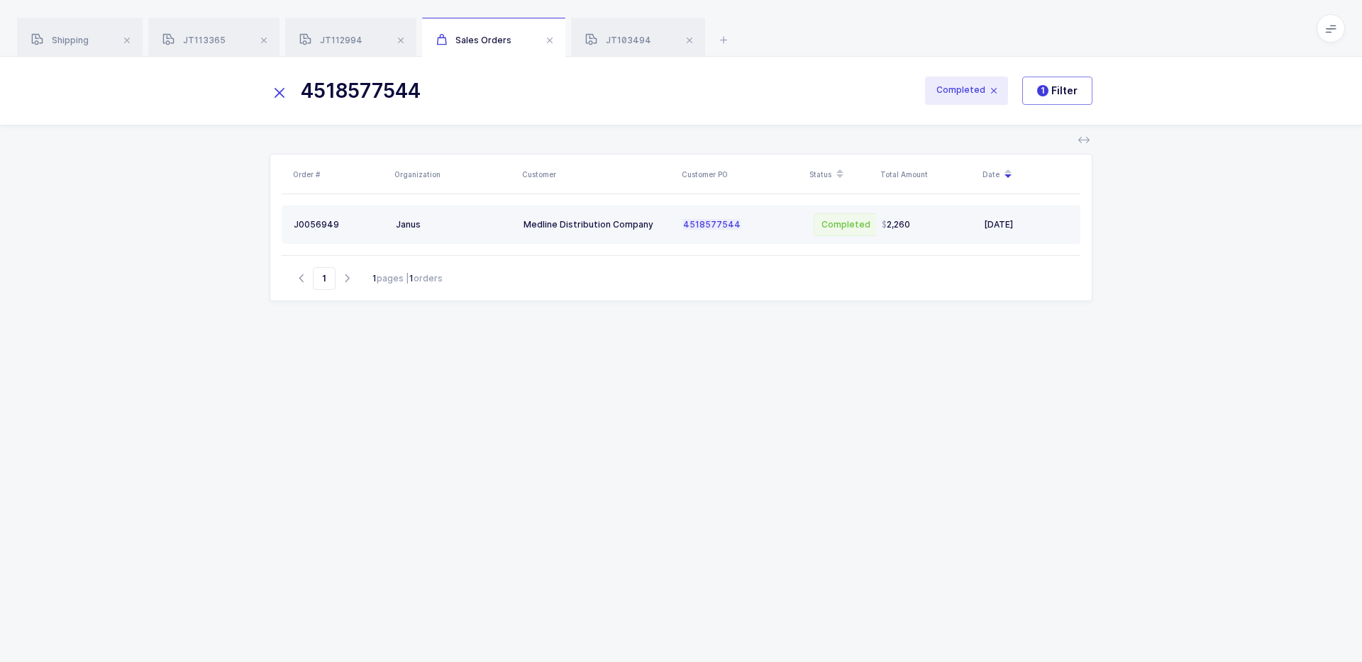
click at [750, 226] on div "4518577544" at bounding box center [741, 224] width 116 height 11
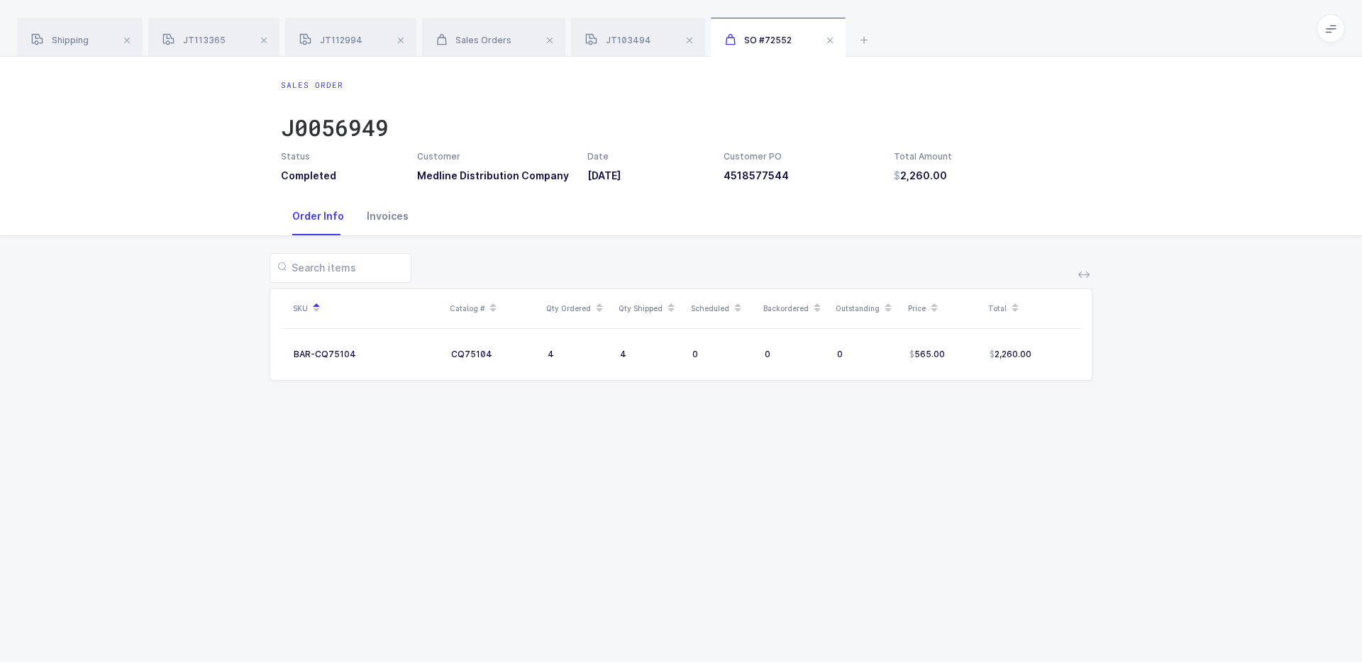
click at [375, 213] on div "Invoices" at bounding box center [387, 216] width 65 height 38
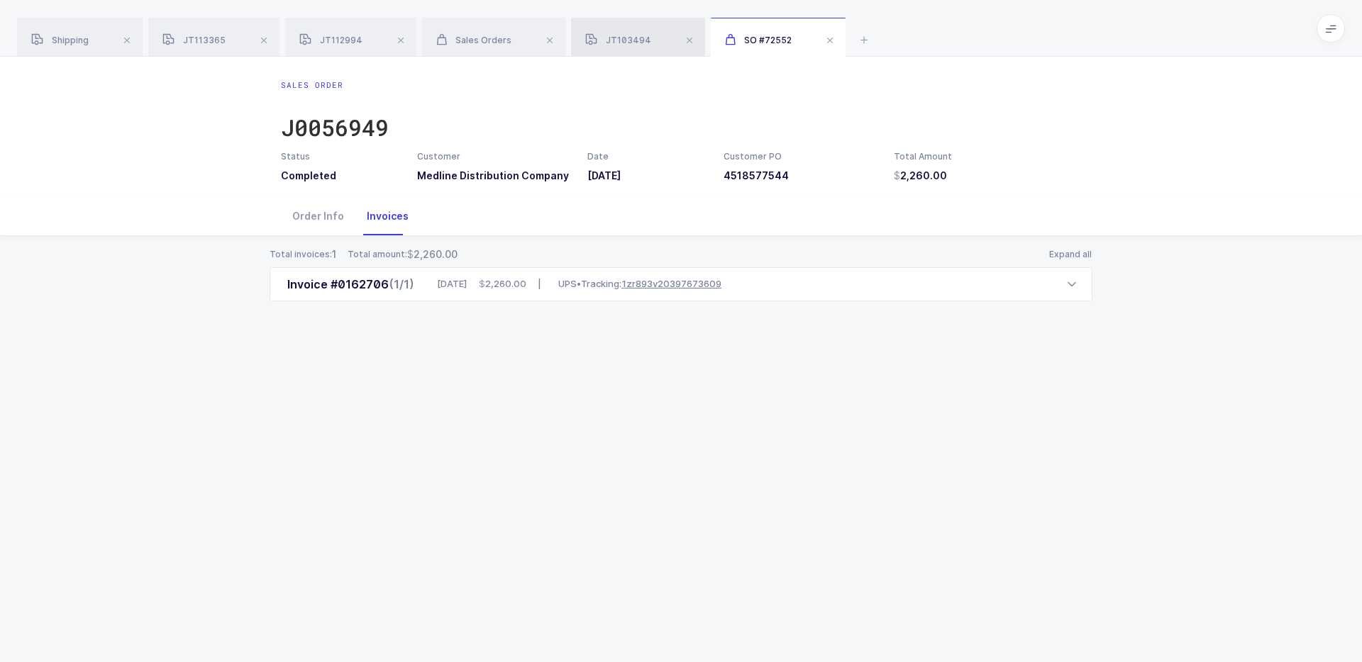
click at [638, 24] on div "JT103494" at bounding box center [638, 38] width 134 height 40
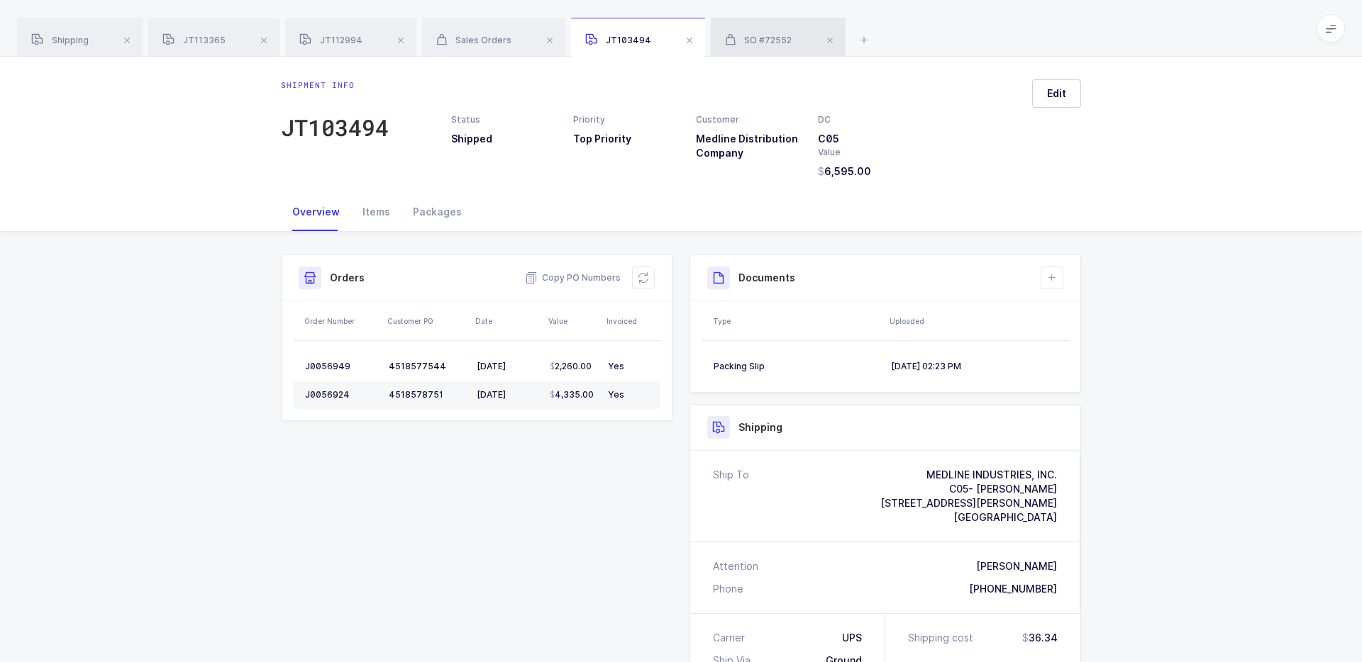
click at [775, 46] on div "SO #72552" at bounding box center [778, 38] width 135 height 40
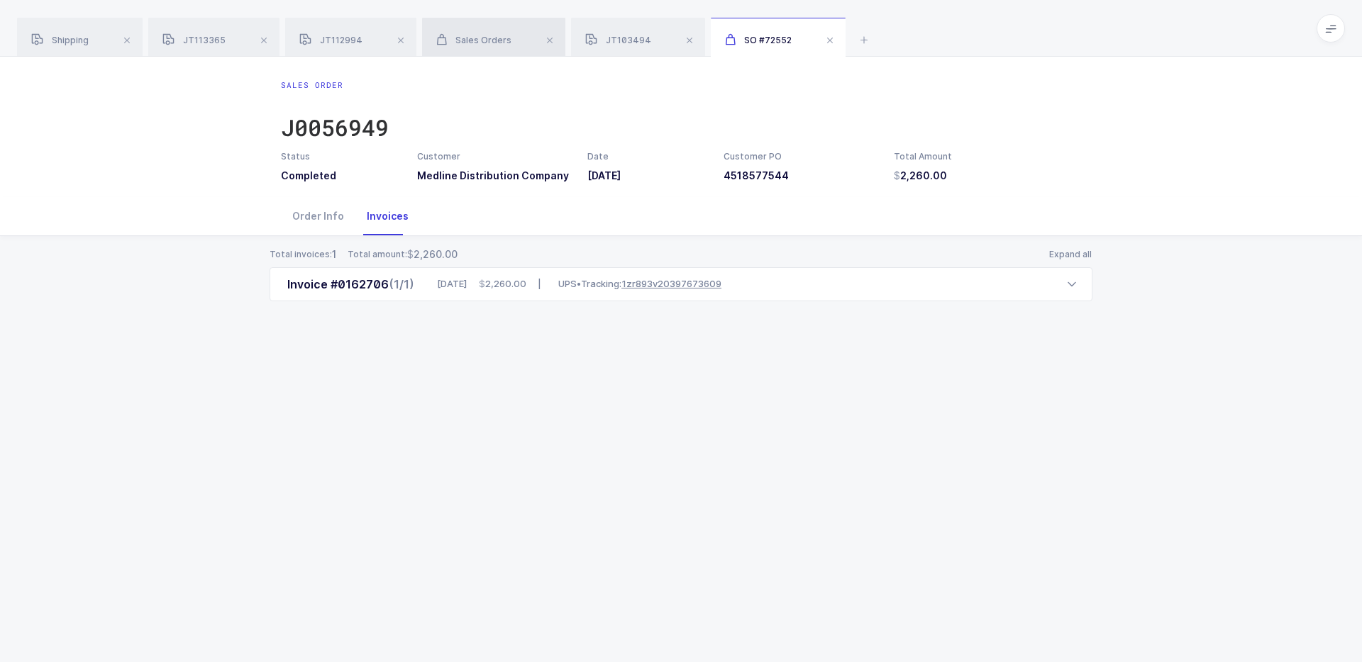
click at [509, 37] on span "Sales Orders" at bounding box center [473, 40] width 75 height 11
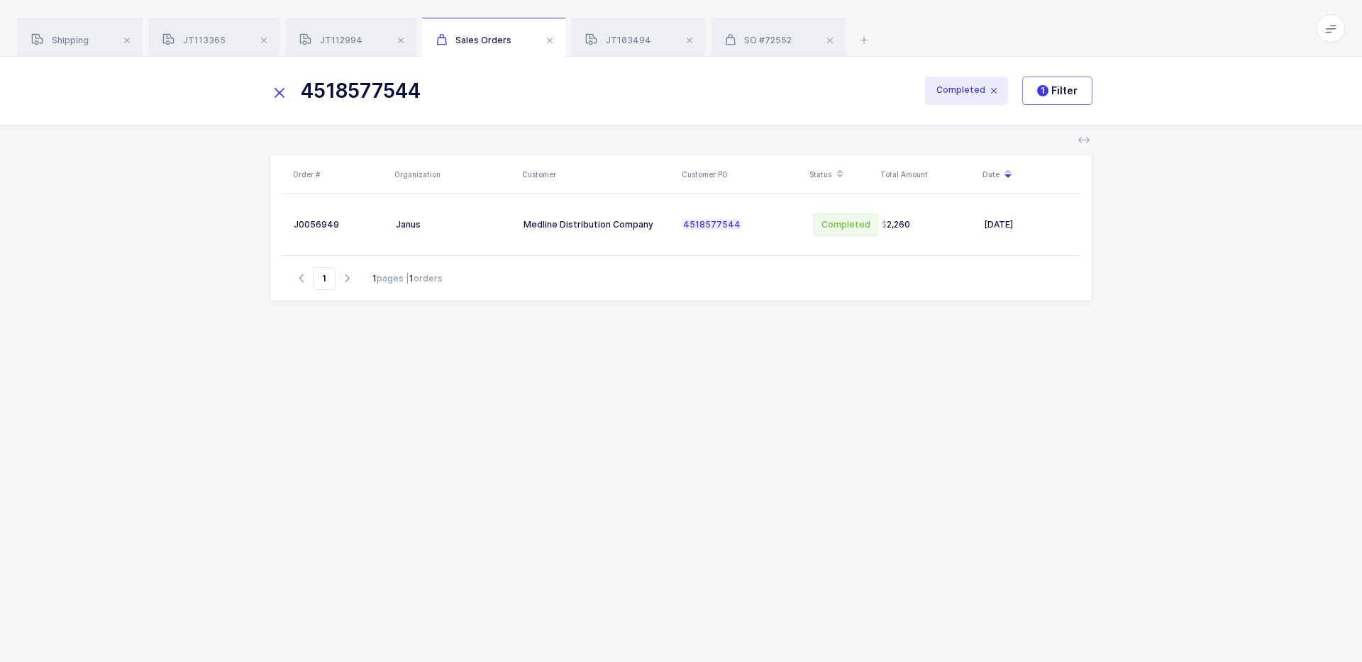
click at [454, 94] on input "4518577544" at bounding box center [588, 91] width 636 height 34
drag, startPoint x: 436, startPoint y: 96, endPoint x: 562, endPoint y: 134, distance: 132.4
click at [562, 135] on div "4518577544 Completed 1 Filter Order # Organization Customer Customer PO Status …" at bounding box center [681, 360] width 1362 height 606
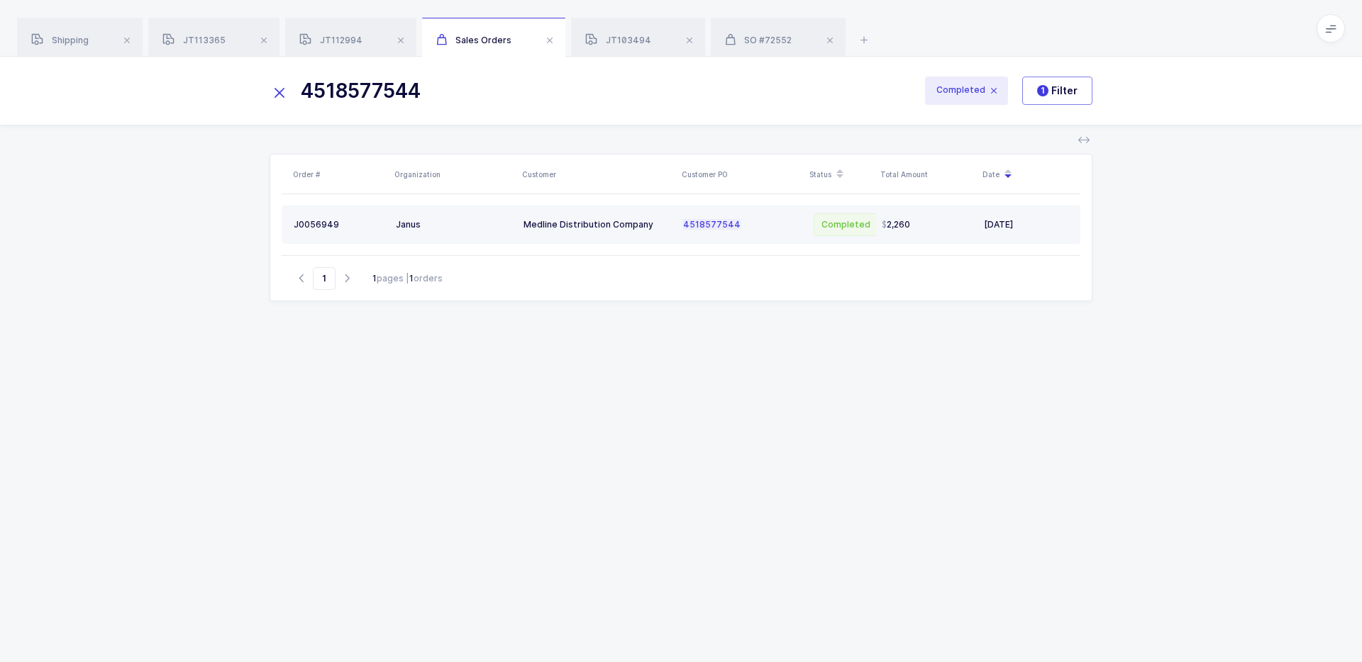
click at [550, 236] on td "Medline Distribution Company" at bounding box center [598, 225] width 160 height 38
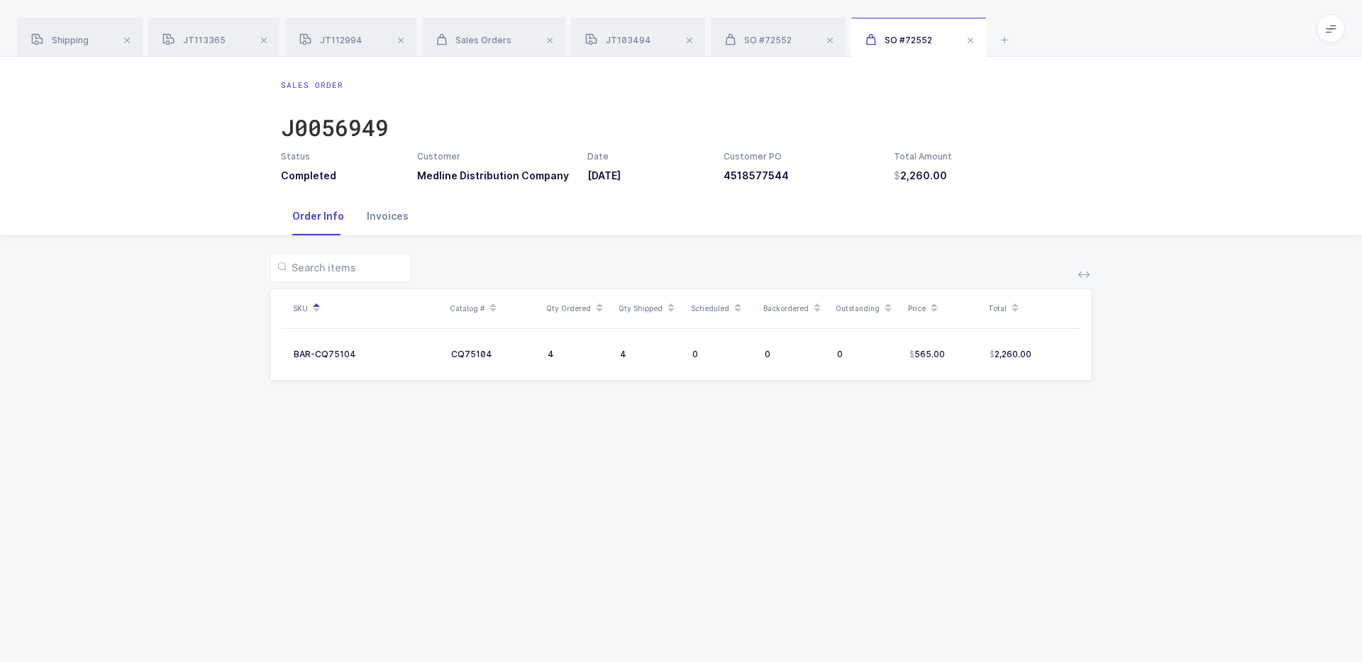
click at [380, 219] on div "Invoices" at bounding box center [387, 216] width 65 height 38
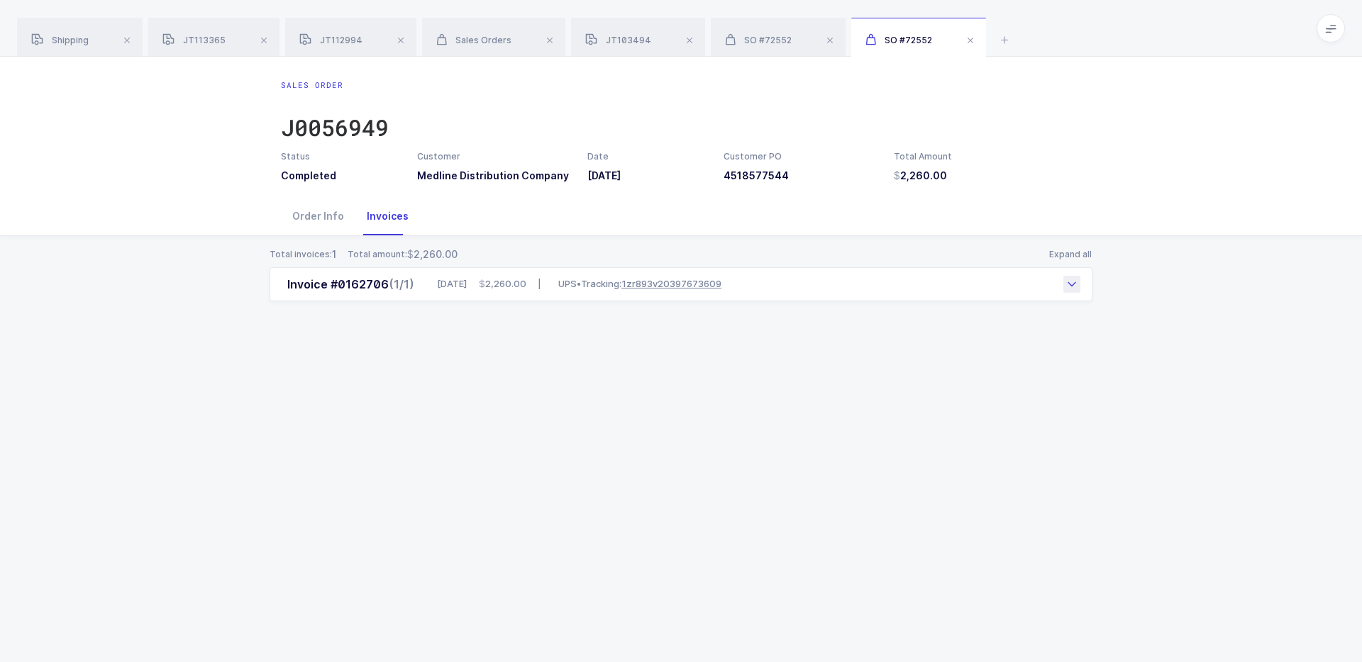
click at [675, 287] on link "1zr893v20397673609" at bounding box center [671, 283] width 100 height 11
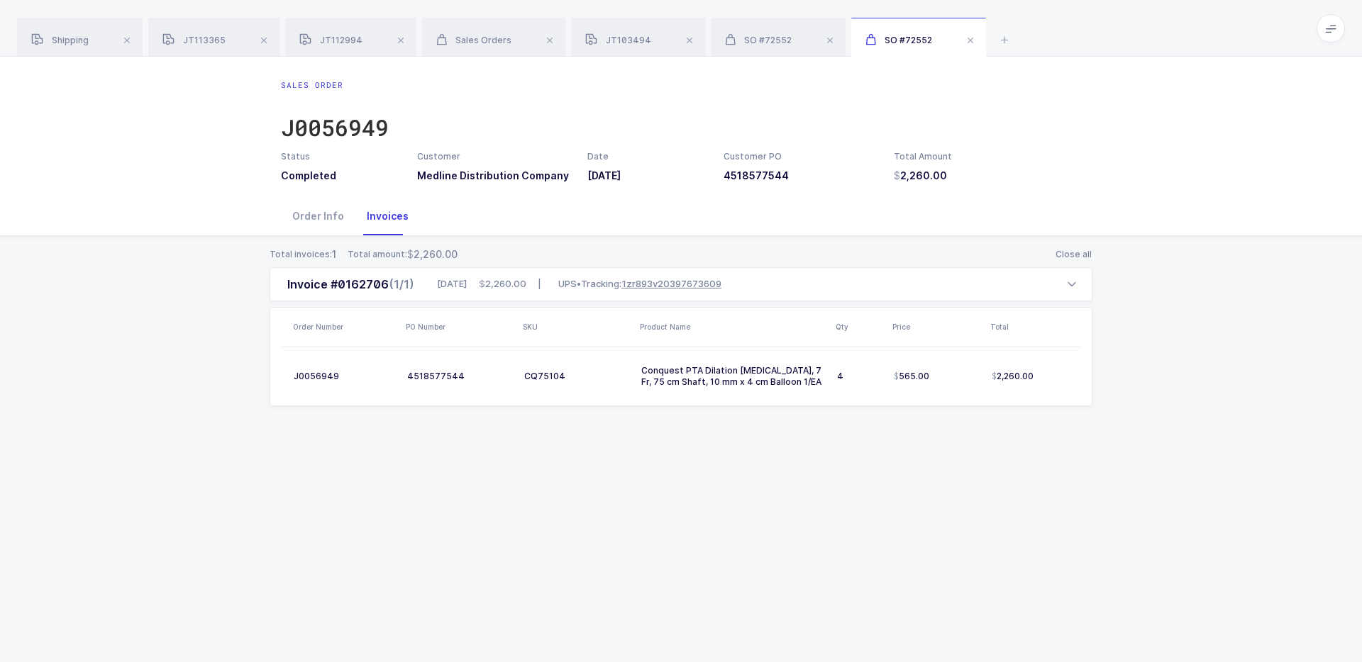
drag, startPoint x: 761, startPoint y: 286, endPoint x: 777, endPoint y: 448, distance: 163.2
click at [777, 448] on div "Total invoices: 1 Total amount: 2,260.00 Close all Invoice #0162706 (1/1) 05/01…" at bounding box center [680, 344] width 1339 height 216
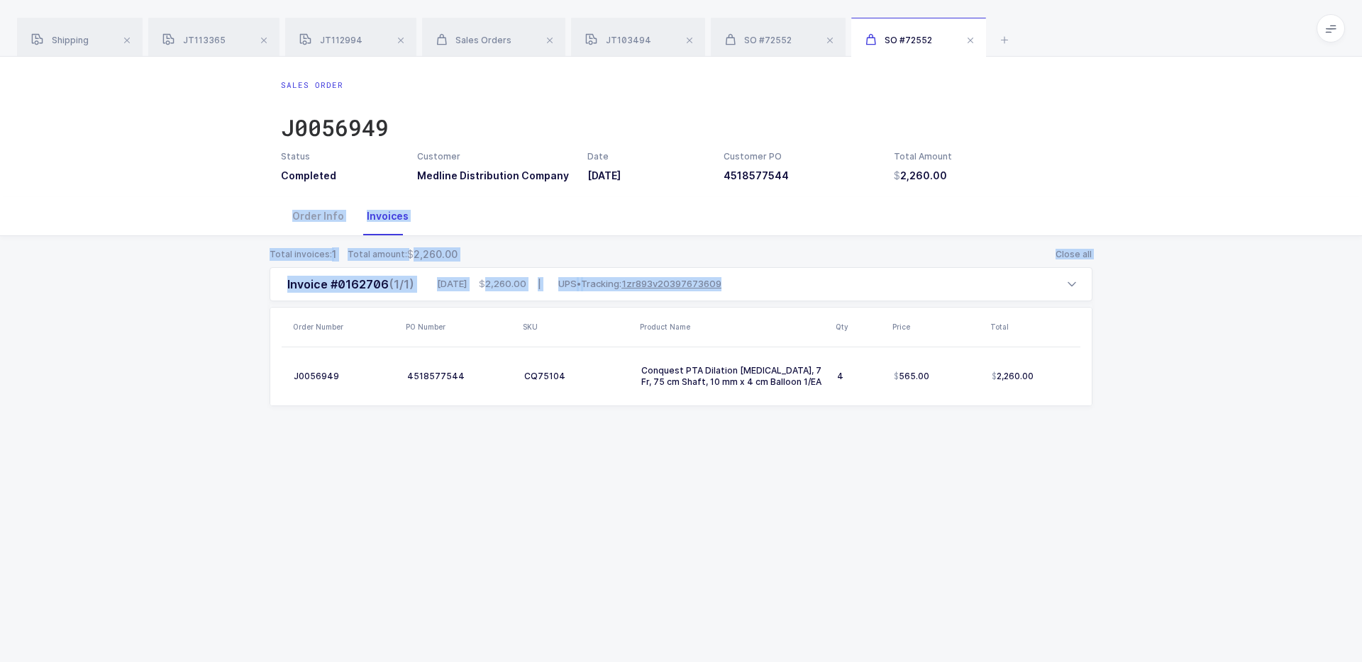
drag, startPoint x: 814, startPoint y: 475, endPoint x: 761, endPoint y: 214, distance: 266.2
click at [761, 214] on div "Sales Order J0056949 Status Completed Customer Medline Distribution Company Dat…" at bounding box center [681, 360] width 1362 height 606
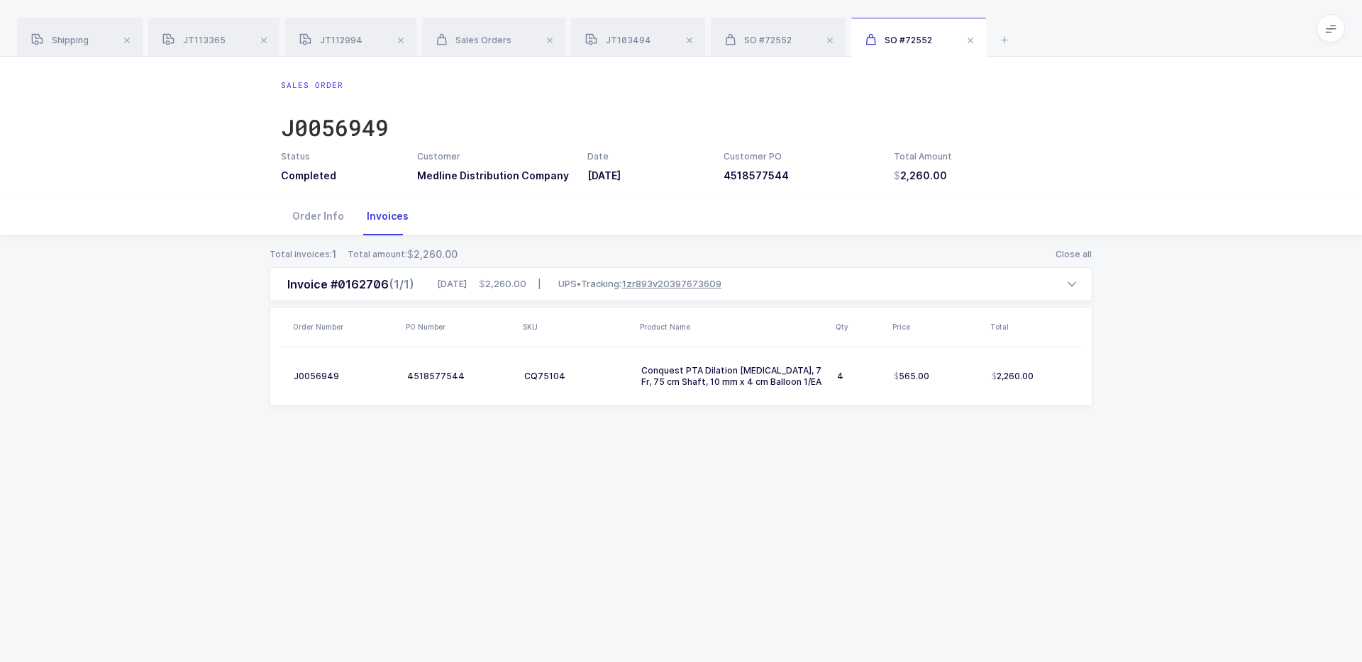
click at [761, 214] on div "Order Info Invoices" at bounding box center [681, 216] width 800 height 38
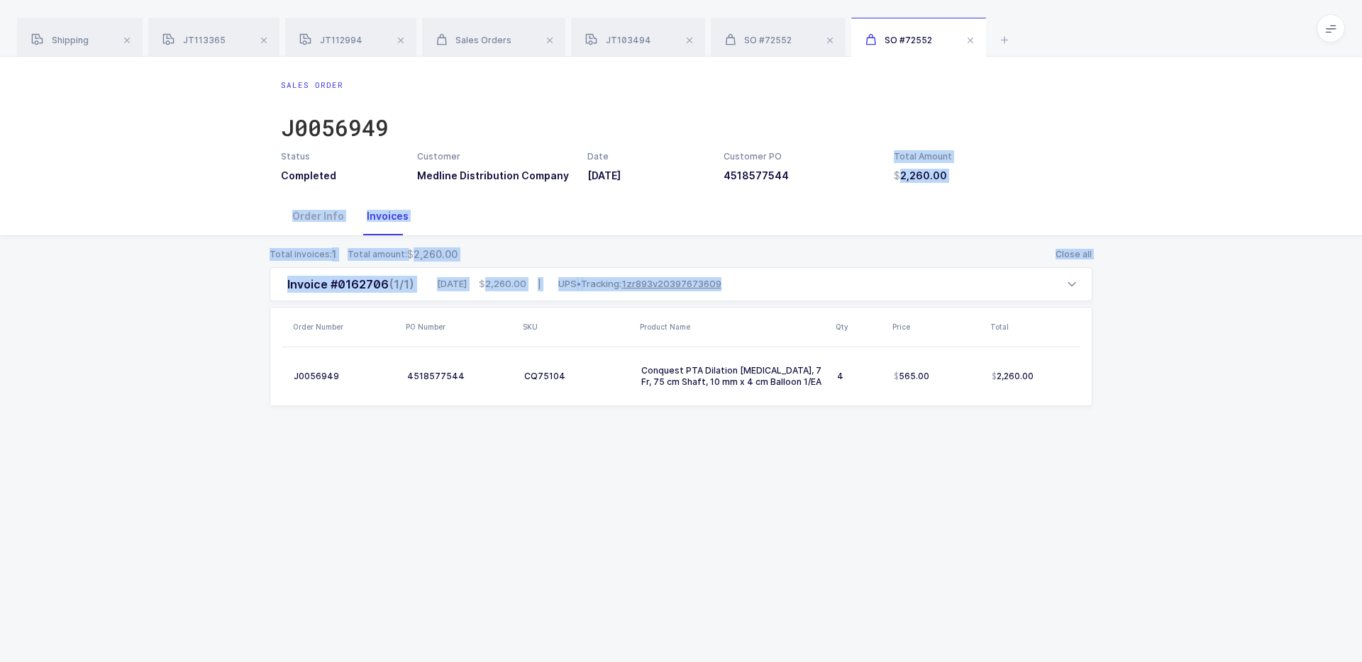
drag, startPoint x: 775, startPoint y: 192, endPoint x: 775, endPoint y: 429, distance: 236.9
click at [775, 430] on div "Sales Order J0056949 Status Completed Customer Medline Distribution Company Dat…" at bounding box center [681, 360] width 1362 height 606
click at [775, 429] on div "Total invoices: 1 Total amount: 2,260.00 Close all Invoice #0162706 (1/1) 05/01…" at bounding box center [680, 344] width 1339 height 216
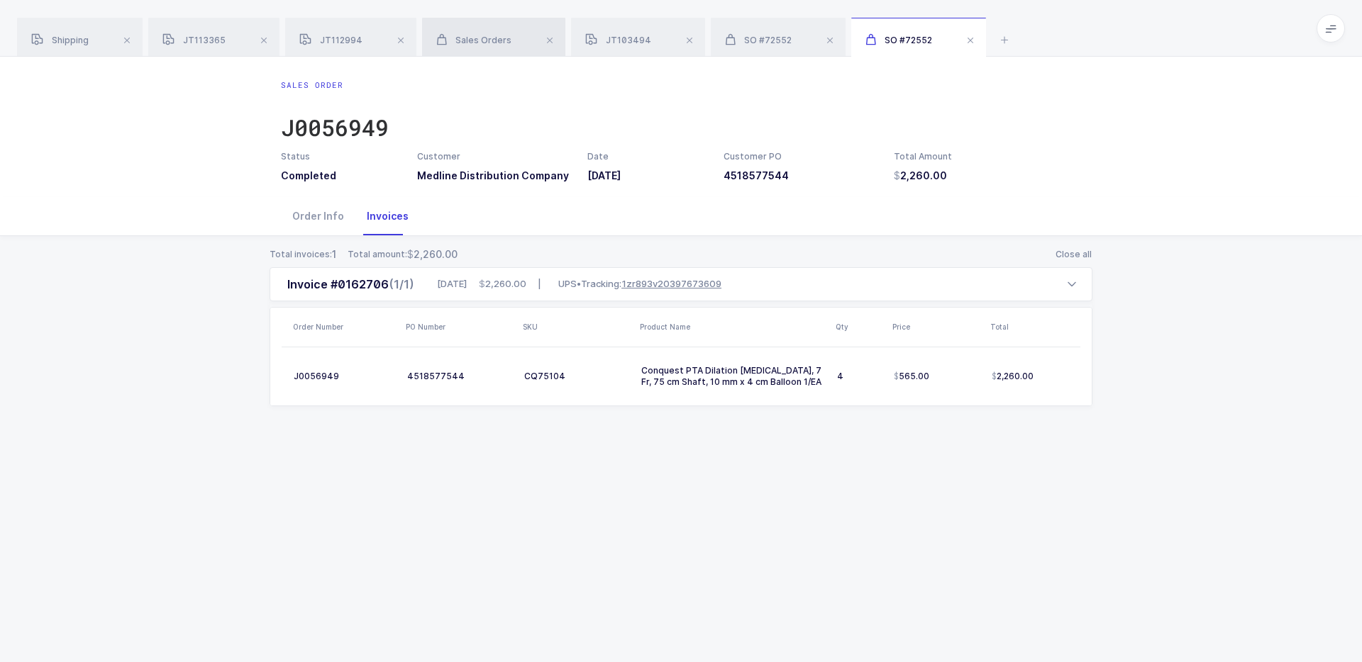
click at [466, 26] on div "Sales Orders" at bounding box center [493, 38] width 143 height 40
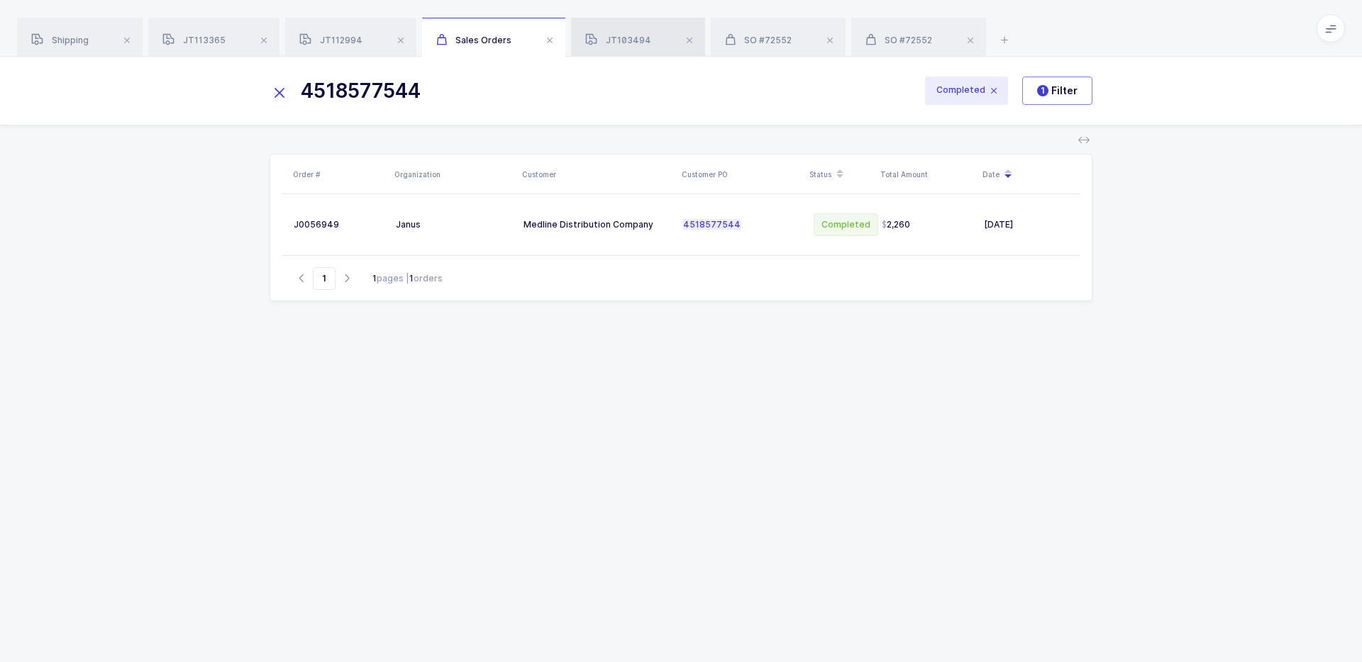
click at [618, 35] on div "JT103494" at bounding box center [638, 38] width 134 height 40
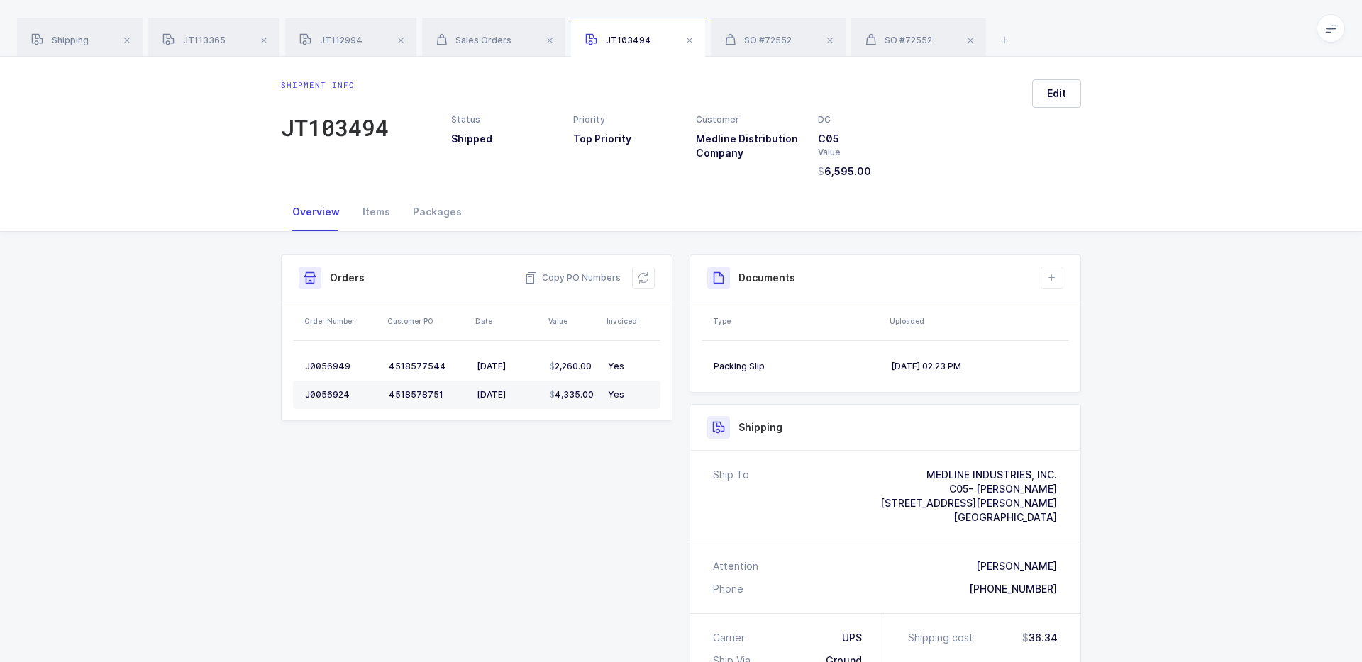
drag, startPoint x: 927, startPoint y: 474, endPoint x: 1072, endPoint y: 519, distance: 151.7
click at [1073, 521] on div "Ship To MEDLINE INDUSTRIES, INC. C05- ORLANDO BRANCH 1062 Old Dixie Highway Aub…" at bounding box center [885, 496] width 390 height 91
click at [1072, 519] on div "Ship To MEDLINE INDUSTRIES, INC. C05- ORLANDO BRANCH 1062 Old Dixie Highway Aub…" at bounding box center [885, 496] width 390 height 91
drag, startPoint x: 1072, startPoint y: 519, endPoint x: 920, endPoint y: 465, distance: 161.1
click at [920, 465] on div "Ship To MEDLINE INDUSTRIES, INC. C05- ORLANDO BRANCH 1062 Old Dixie Highway Aub…" at bounding box center [885, 496] width 390 height 91
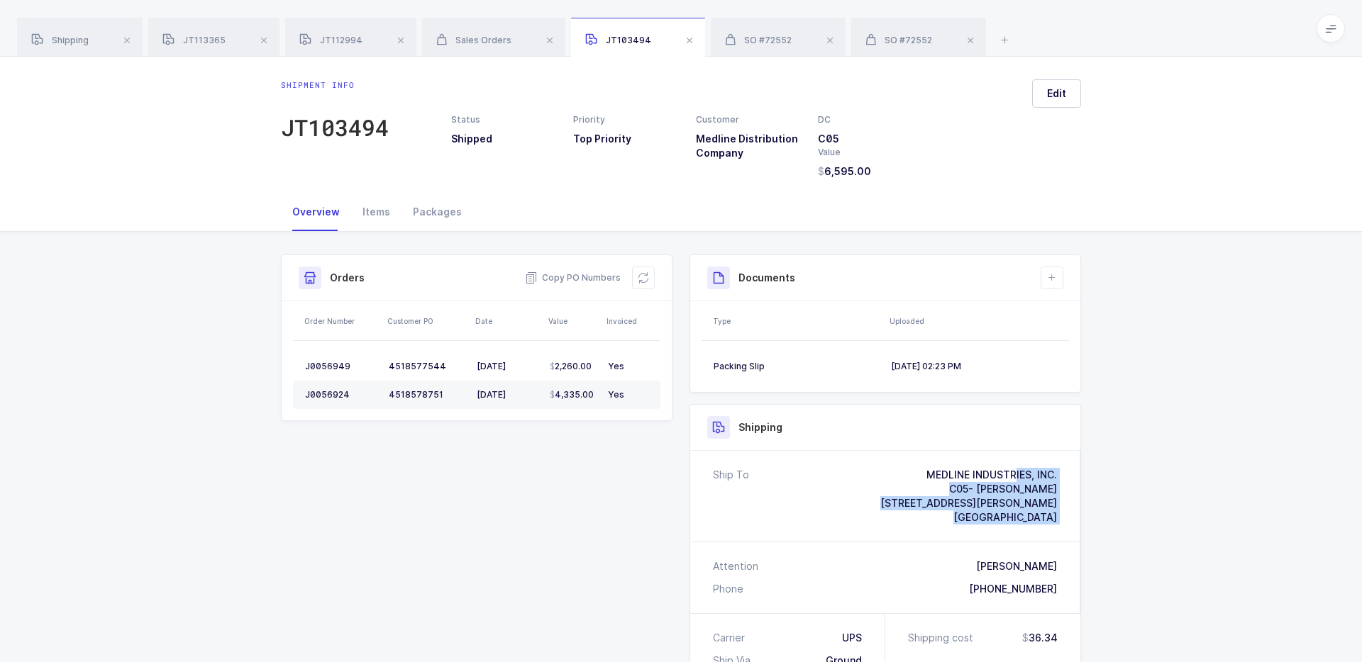
click at [920, 465] on div "Ship To MEDLINE INDUSTRIES, INC. C05- ORLANDO BRANCH 1062 Old Dixie Highway Aub…" at bounding box center [885, 496] width 390 height 91
drag, startPoint x: 920, startPoint y: 465, endPoint x: 1040, endPoint y: 519, distance: 131.1
click at [1040, 519] on div "Ship To MEDLINE INDUSTRIES, INC. C05- ORLANDO BRANCH 1062 Old Dixie Highway Aub…" at bounding box center [885, 496] width 390 height 91
click at [1039, 517] on span "Auburndale, FL, 33823" at bounding box center [1005, 517] width 104 height 12
drag, startPoint x: 1065, startPoint y: 517, endPoint x: 927, endPoint y: 468, distance: 146.7
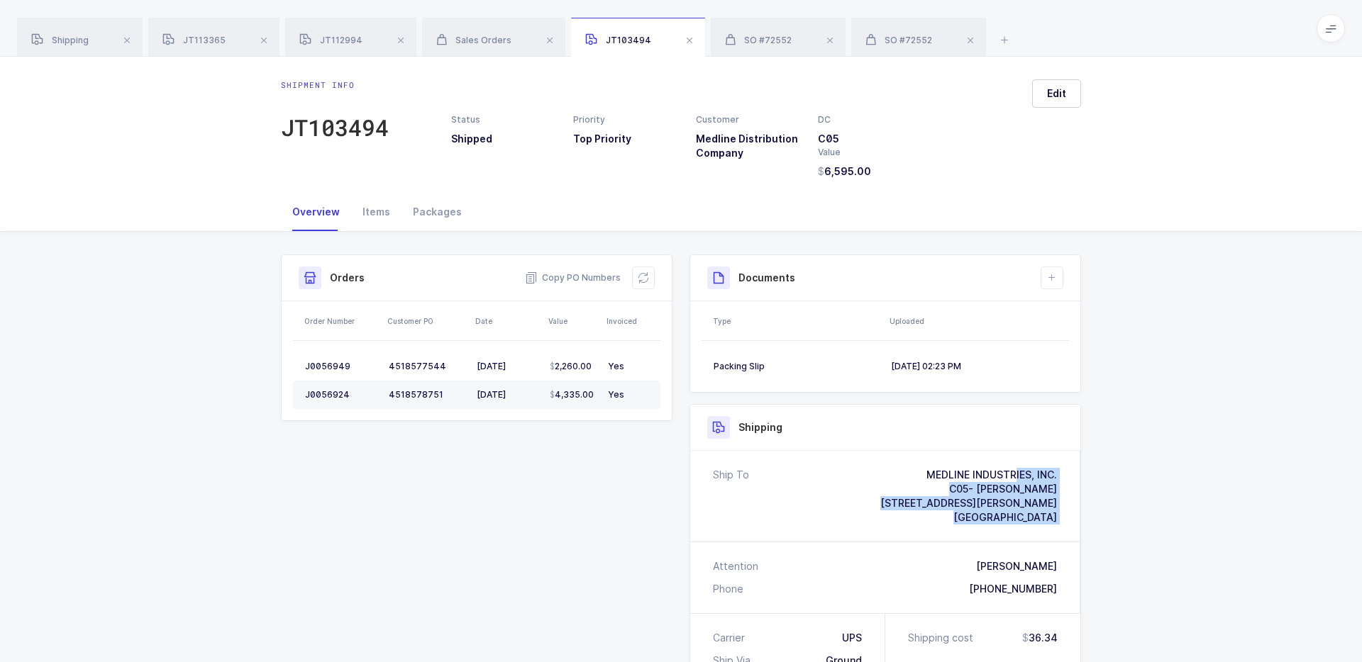
click at [927, 468] on div "Ship To MEDLINE INDUSTRIES, INC. C05- ORLANDO BRANCH 1062 Old Dixie Highway Aub…" at bounding box center [885, 496] width 390 height 91
click at [927, 468] on div "MEDLINE INDUSTRIES, INC." at bounding box center [968, 475] width 177 height 14
click at [928, 467] on div "Ship To MEDLINE INDUSTRIES, INC. C05- ORLANDO BRANCH 1062 Old Dixie Highway Aub…" at bounding box center [885, 496] width 390 height 91
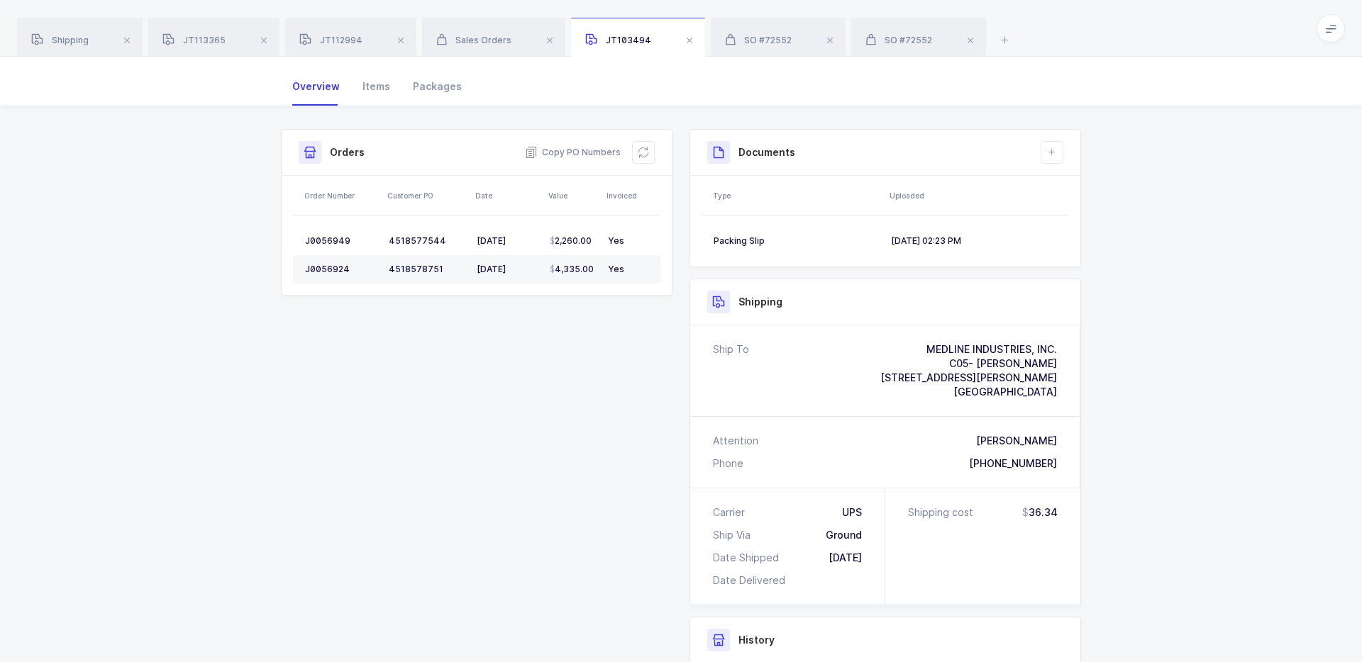
scroll to position [129, 0]
drag, startPoint x: 705, startPoint y: 506, endPoint x: 867, endPoint y: 555, distance: 168.8
click at [867, 555] on div "Carrier UPS Ship Via Ground Date Shipped 05/01/2025 Date Delivered" at bounding box center [787, 543] width 195 height 116
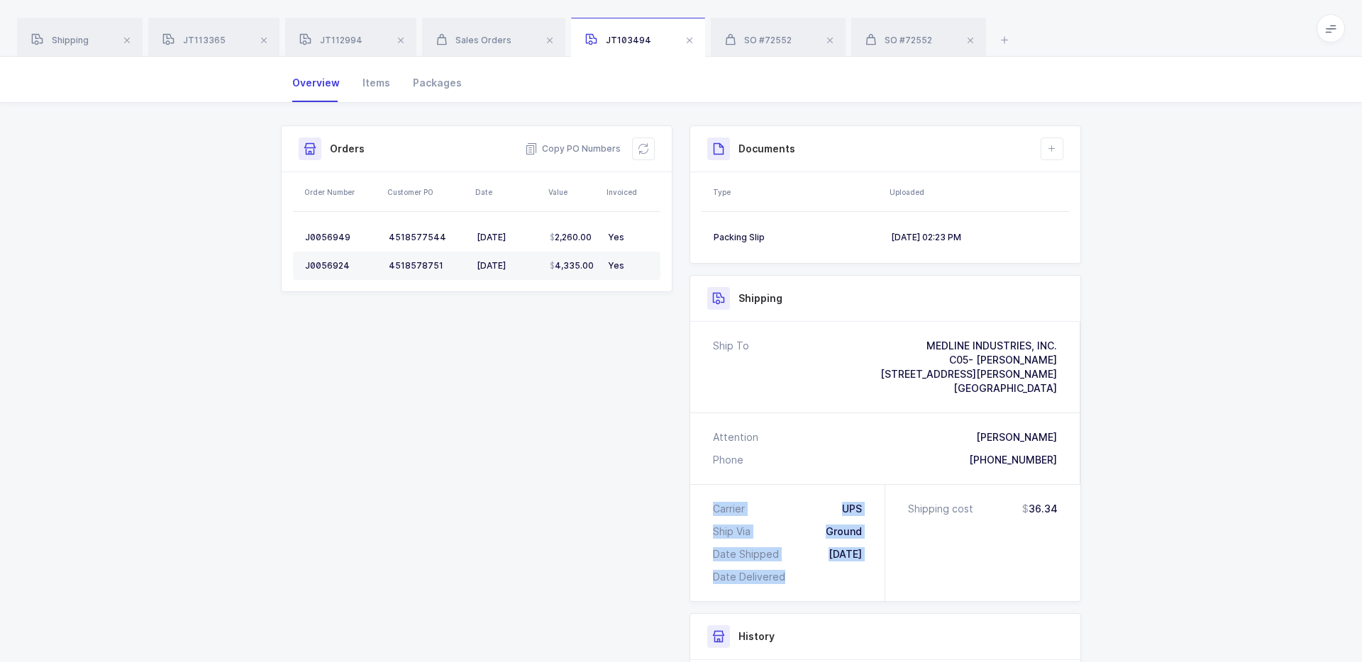
drag, startPoint x: 848, startPoint y: 575, endPoint x: 715, endPoint y: 496, distance: 155.2
click at [715, 496] on div "Carrier UPS Ship Via Ground Date Shipped 05/01/2025 Date Delivered" at bounding box center [787, 543] width 195 height 116
drag, startPoint x: 706, startPoint y: 499, endPoint x: 809, endPoint y: 500, distance: 103.6
click at [809, 500] on div "Carrier UPS Ship Via Ground Date Shipped 05/01/2025 Date Delivered" at bounding box center [787, 543] width 195 height 116
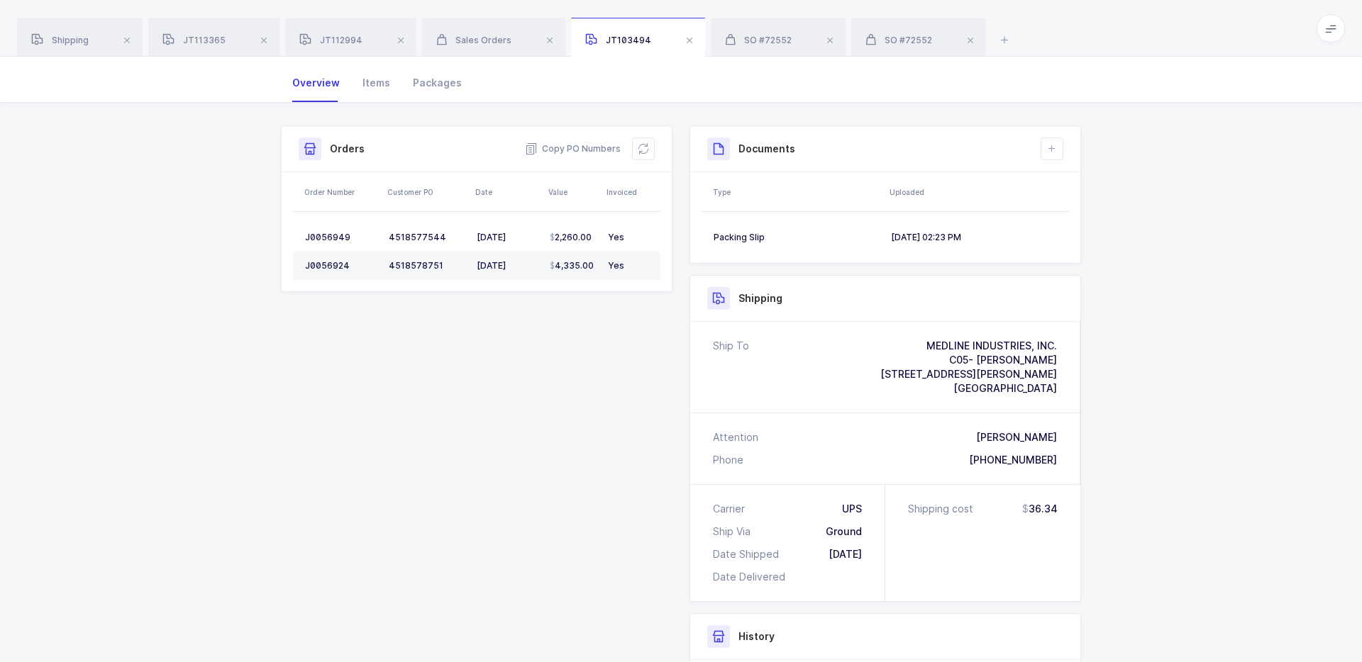
click at [797, 517] on div "Carrier UPS Ship Via Ground Date Shipped 05/01/2025 Date Delivered" at bounding box center [787, 543] width 195 height 116
drag, startPoint x: 643, startPoint y: 277, endPoint x: 641, endPoint y: 257, distance: 20.6
click at [641, 257] on td "Yes" at bounding box center [631, 266] width 58 height 28
click at [456, 307] on div "Shipment Info Shipment Number JT103494 Status Shipped Priority Top Priority Cus…" at bounding box center [680, 489] width 817 height 727
drag, startPoint x: 448, startPoint y: 262, endPoint x: 382, endPoint y: 262, distance: 66.0
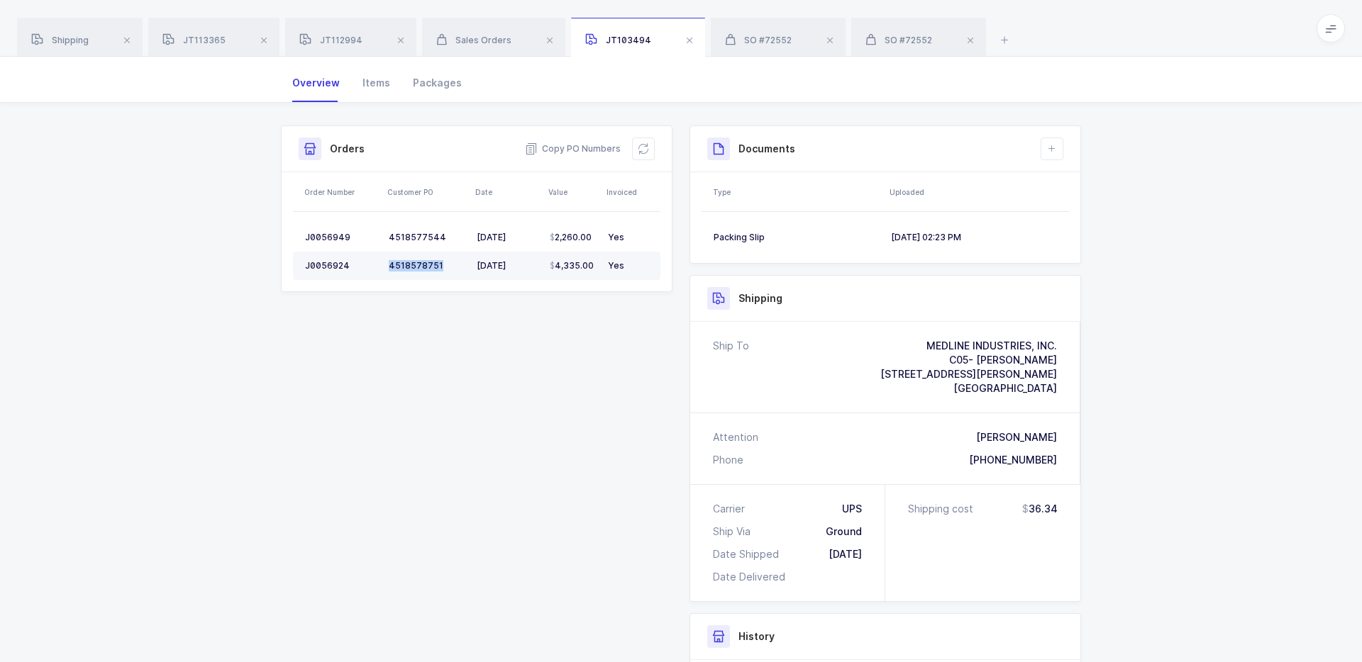
click at [382, 262] on tr "J0056924 4518578751 04/30/2025 4,335.00 Yes" at bounding box center [476, 266] width 367 height 28
copy tr "4518578751"
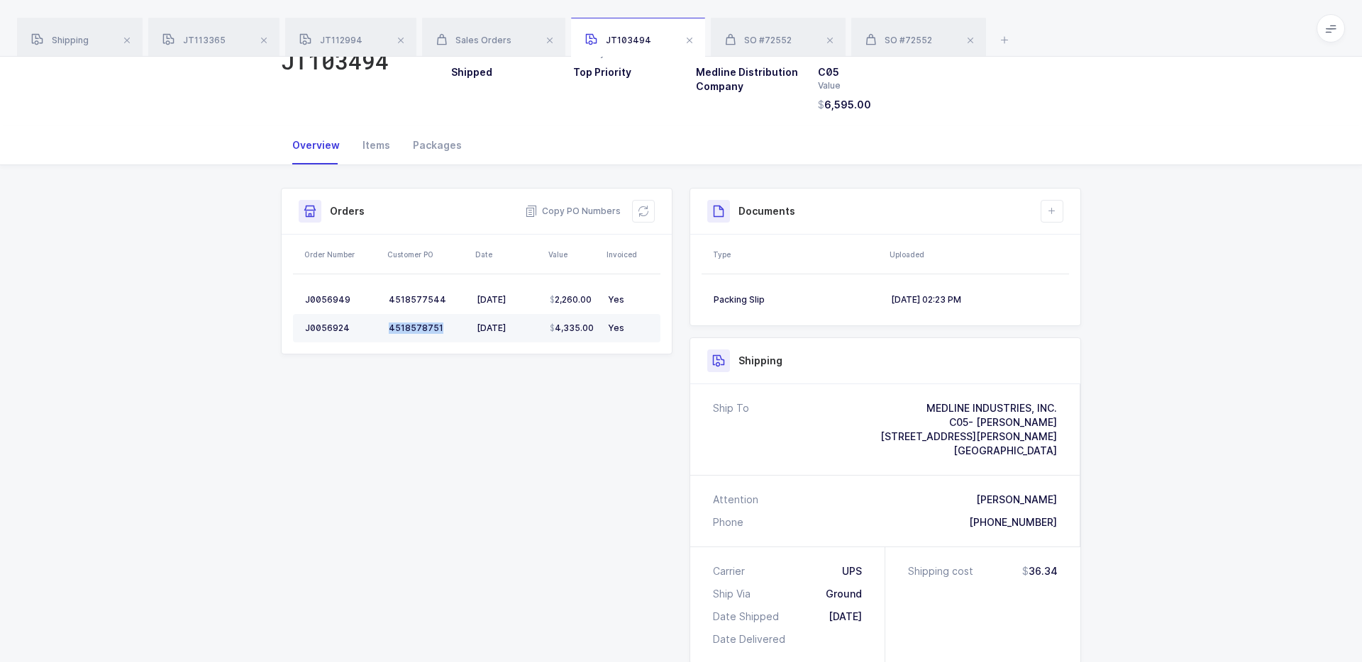
scroll to position [0, 0]
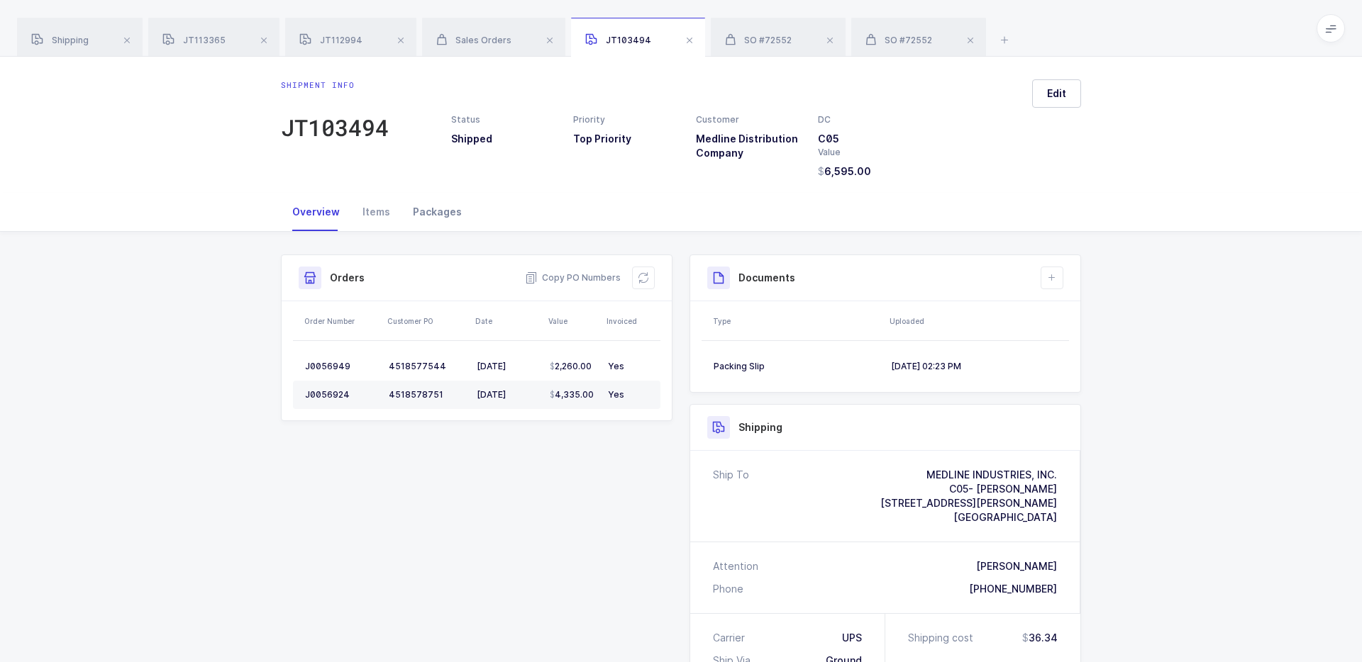
click at [440, 206] on div "Packages" at bounding box center [437, 212] width 72 height 38
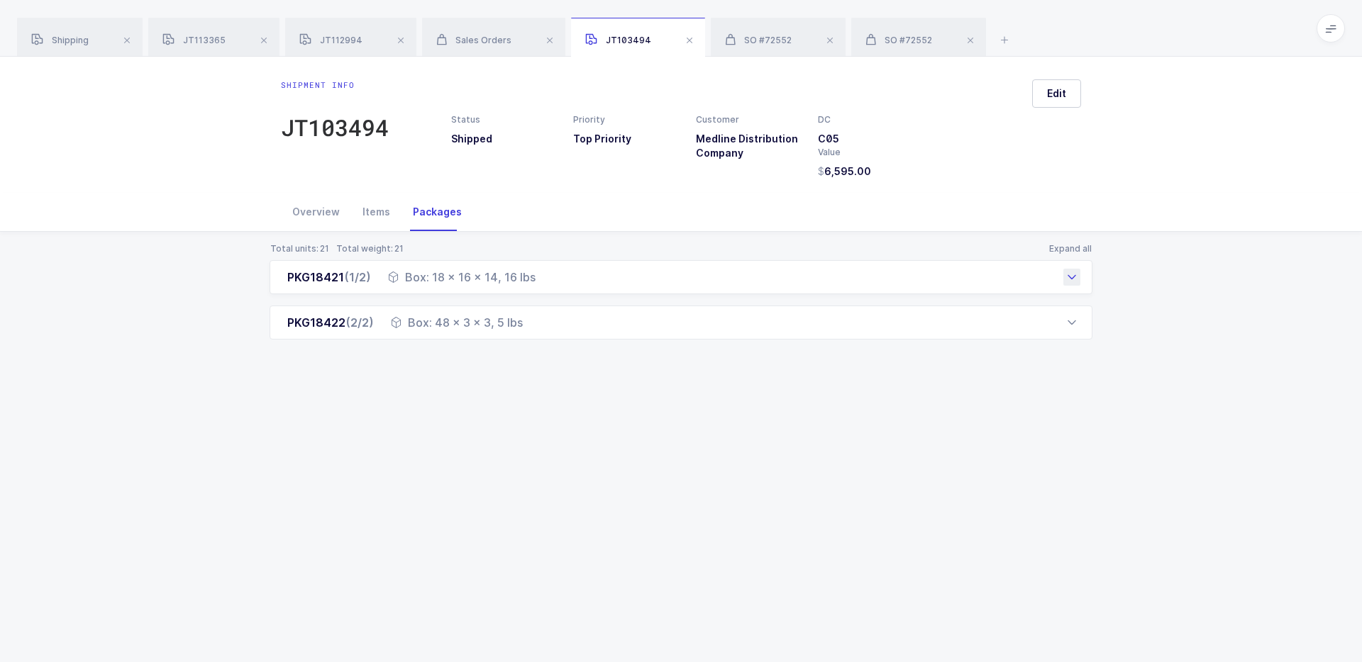
click at [441, 273] on div "Box: 18 x 16 x 14, 16 lbs" at bounding box center [462, 277] width 148 height 17
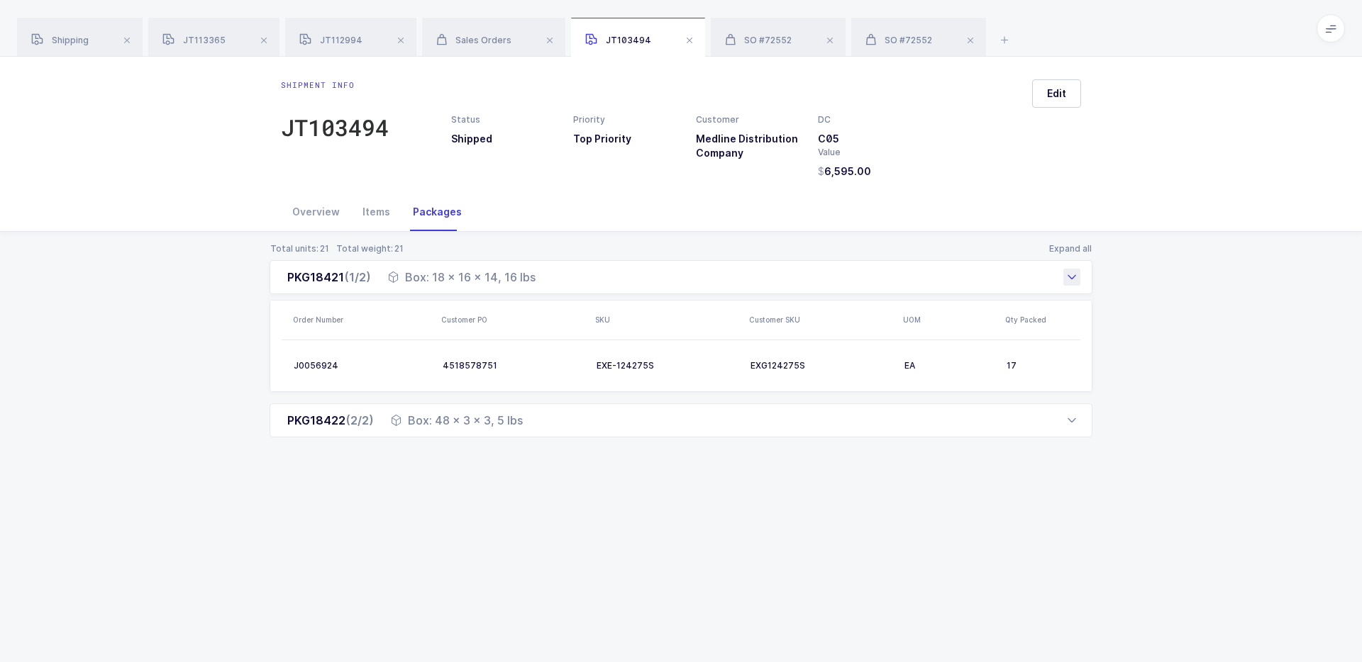
click at [450, 279] on div "Box: 18 x 16 x 14, 16 lbs" at bounding box center [462, 277] width 148 height 17
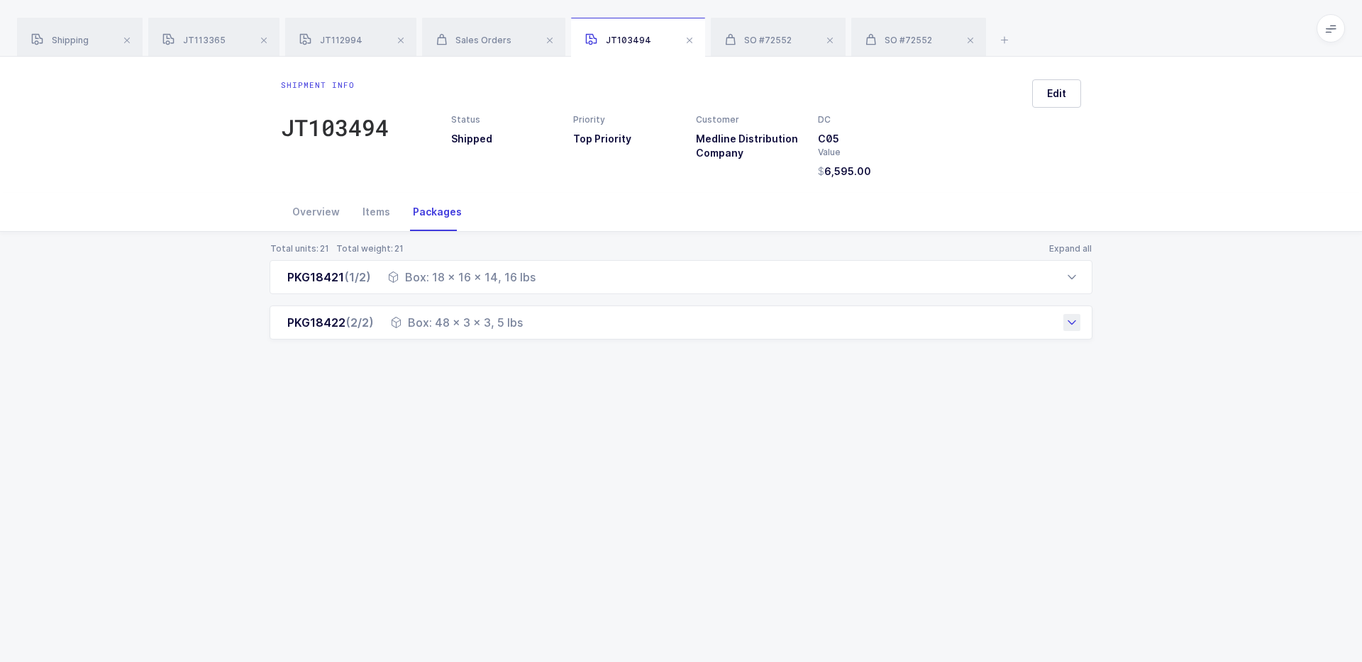
click at [464, 315] on div "Box: 48 x 3 x 3, 5 lbs" at bounding box center [457, 322] width 132 height 17
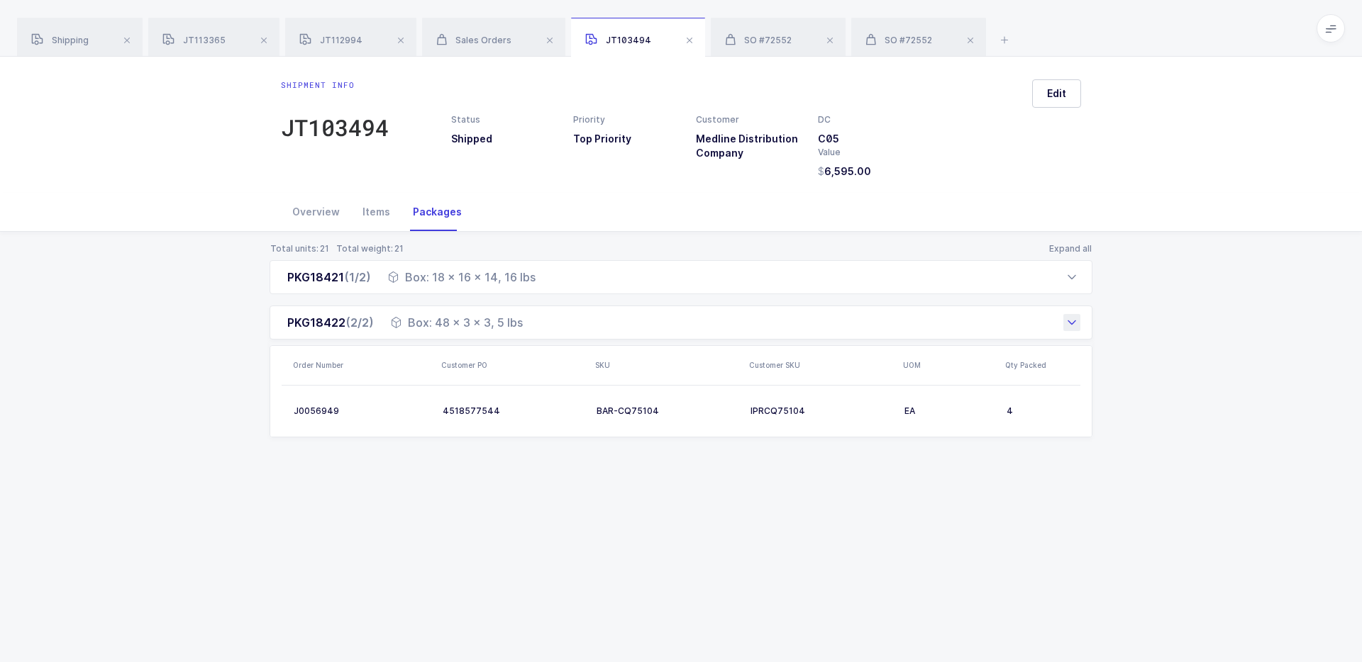
click at [459, 321] on div "Box: 48 x 3 x 3, 5 lbs" at bounding box center [457, 322] width 132 height 17
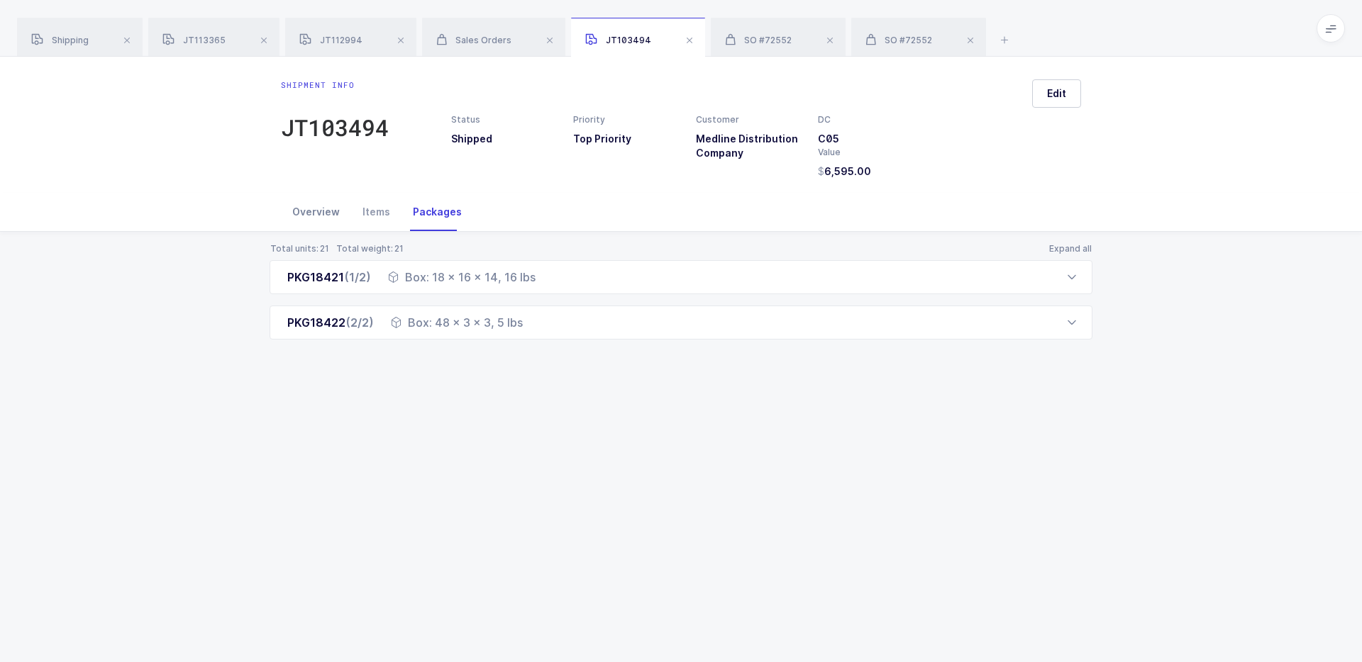
click at [322, 216] on div "Overview" at bounding box center [316, 212] width 70 height 38
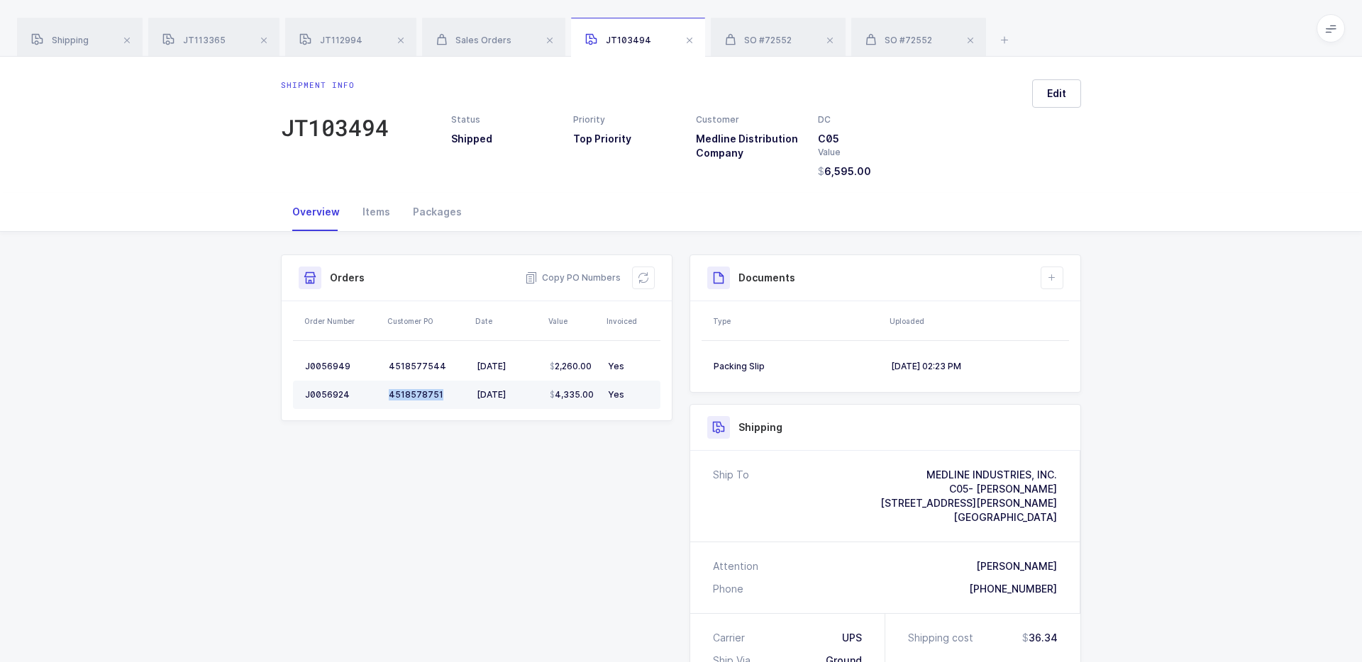
drag, startPoint x: 458, startPoint y: 400, endPoint x: 389, endPoint y: 397, distance: 68.9
click at [389, 397] on div "4518578751" at bounding box center [427, 394] width 77 height 11
copy div "4518578751"
click at [908, 43] on span "SO #72552" at bounding box center [898, 40] width 67 height 11
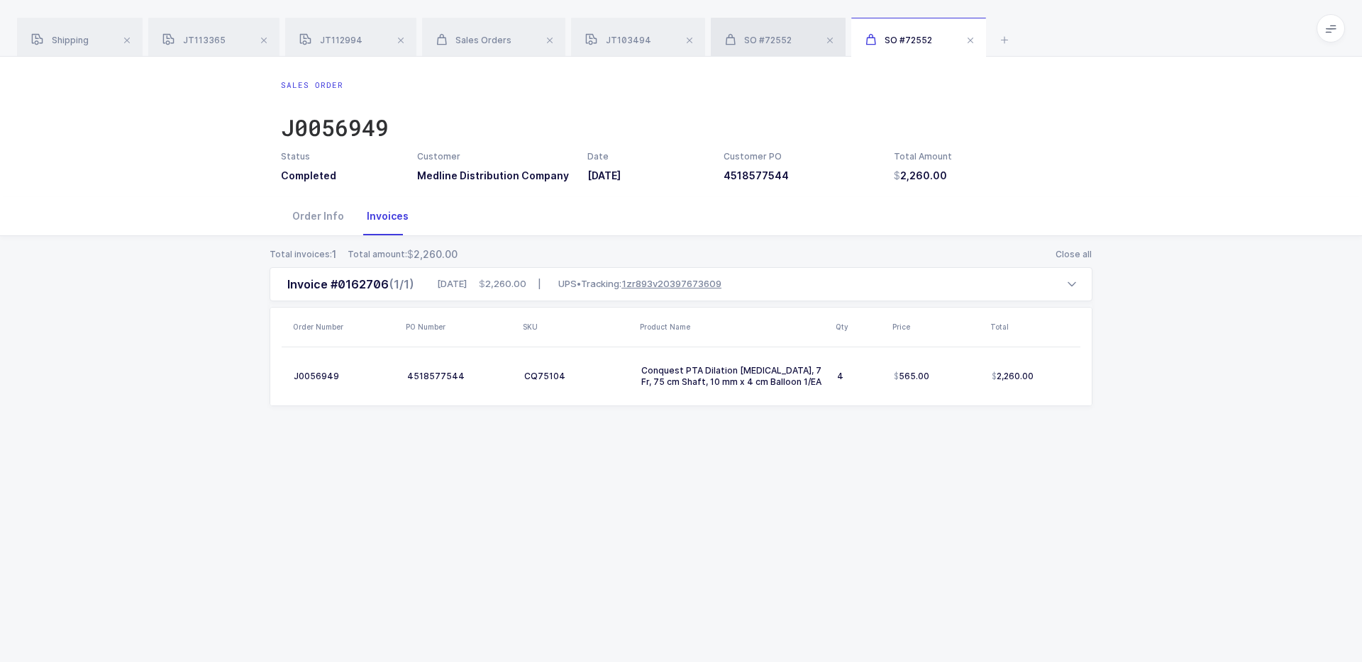
click at [799, 34] on div "SO #72552" at bounding box center [778, 38] width 135 height 40
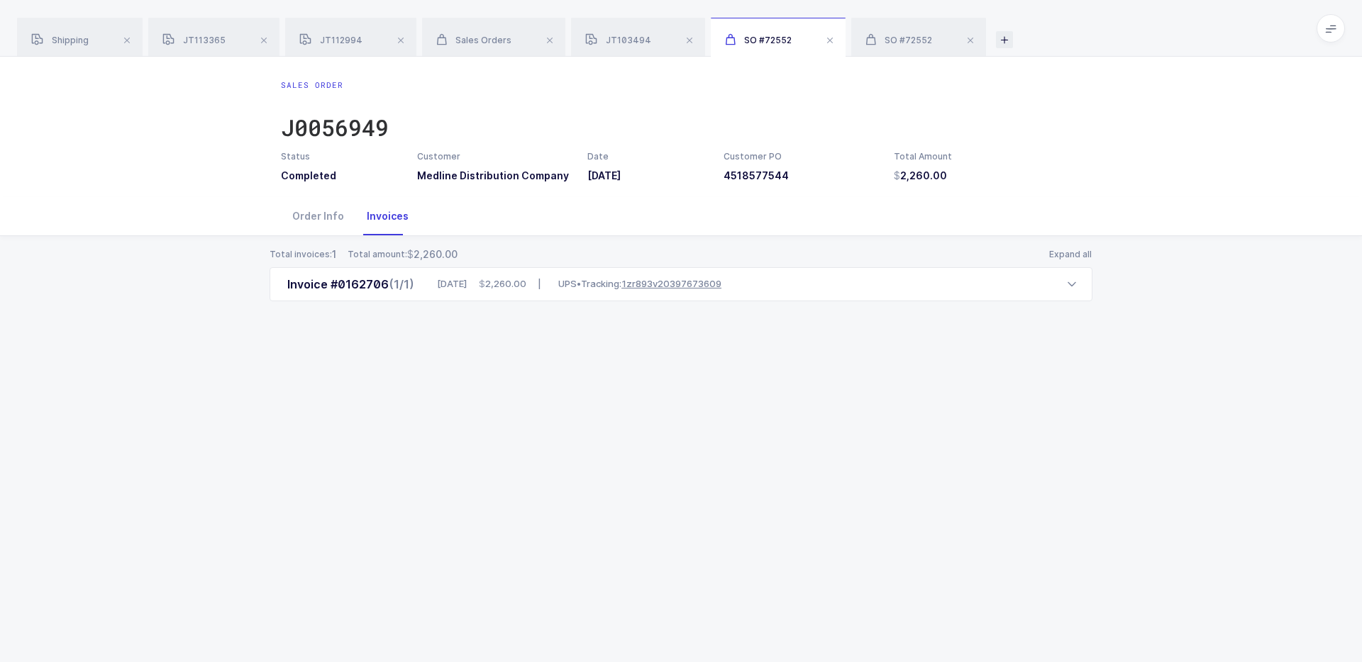
click at [1001, 42] on icon at bounding box center [1004, 39] width 17 height 17
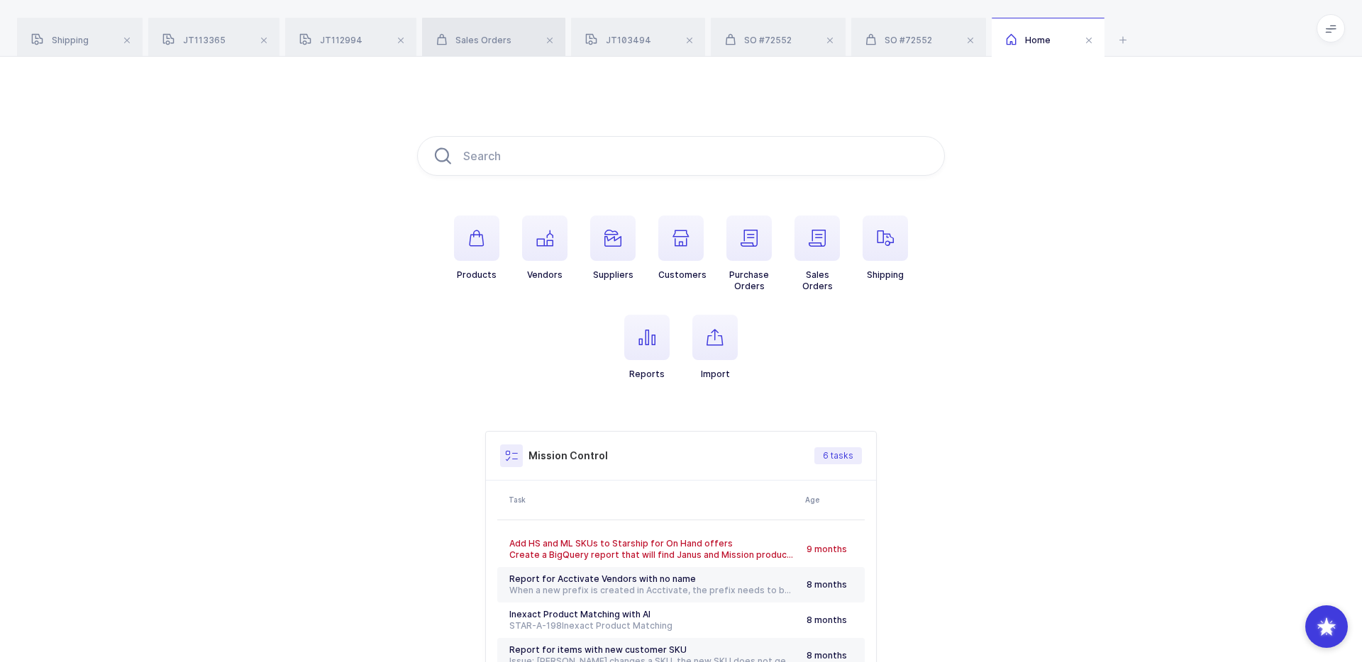
click at [464, 35] on span "Sales Orders" at bounding box center [473, 40] width 75 height 11
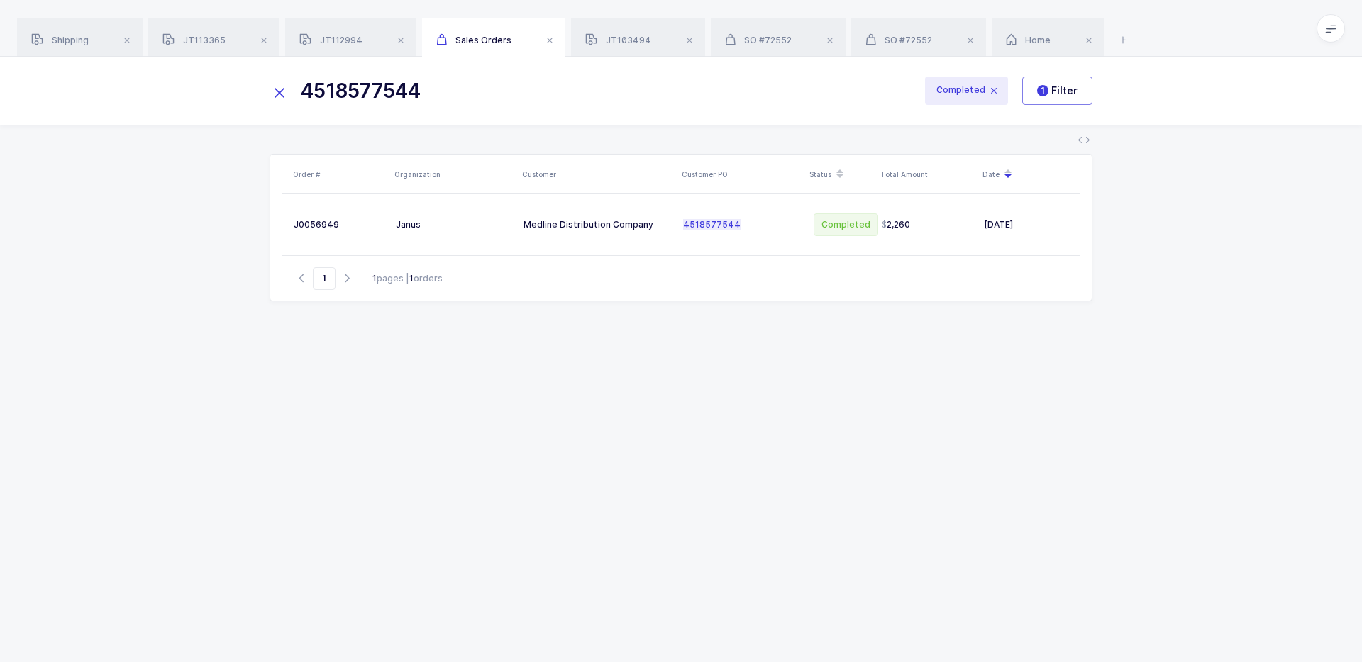
drag, startPoint x: 473, startPoint y: 99, endPoint x: 223, endPoint y: 94, distance: 249.7
click at [223, 94] on div "4518577544 Completed 1 Filter" at bounding box center [681, 91] width 1362 height 68
paste input "8751"
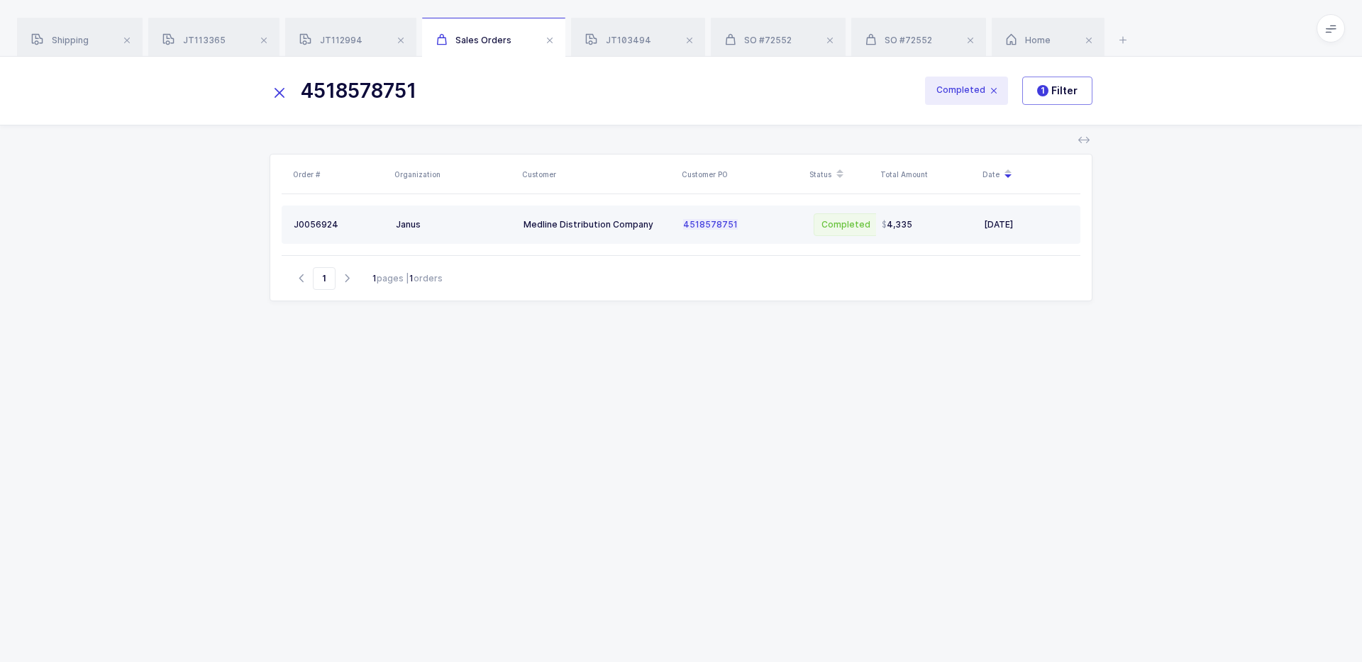
type input "4518578751"
click at [522, 221] on td "Medline Distribution Company" at bounding box center [598, 225] width 160 height 38
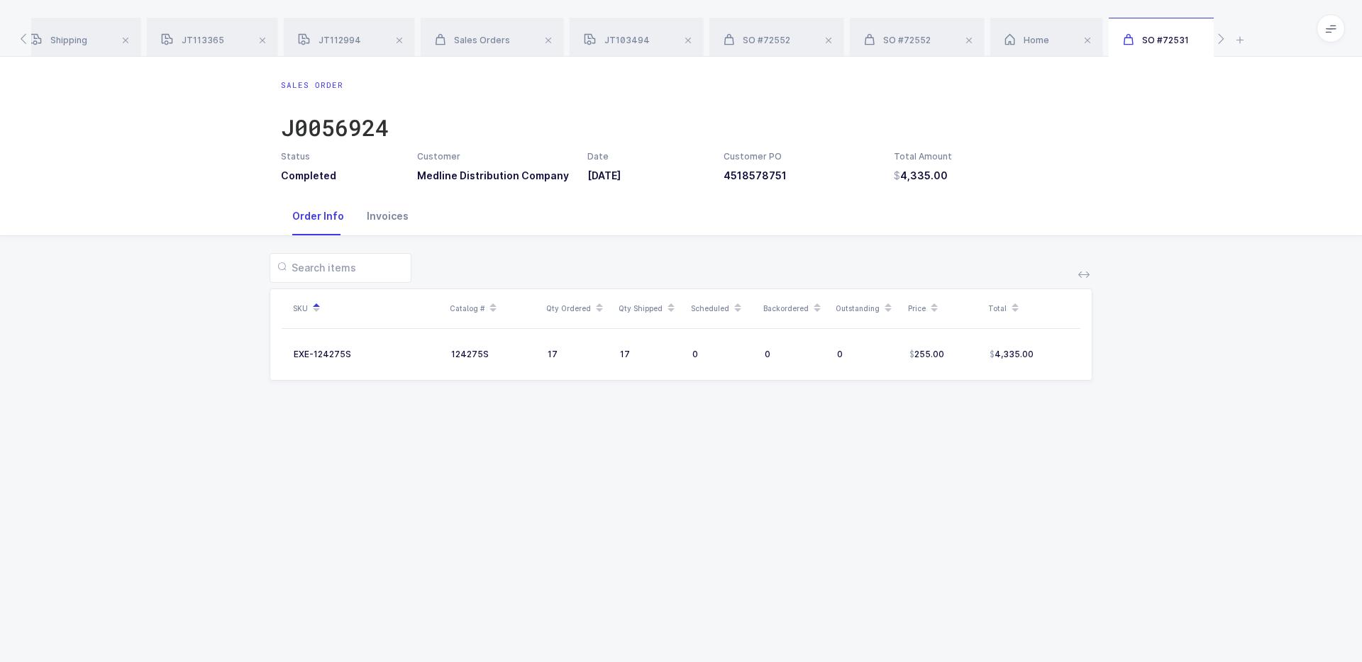
click at [399, 226] on div "Invoices" at bounding box center [387, 216] width 65 height 38
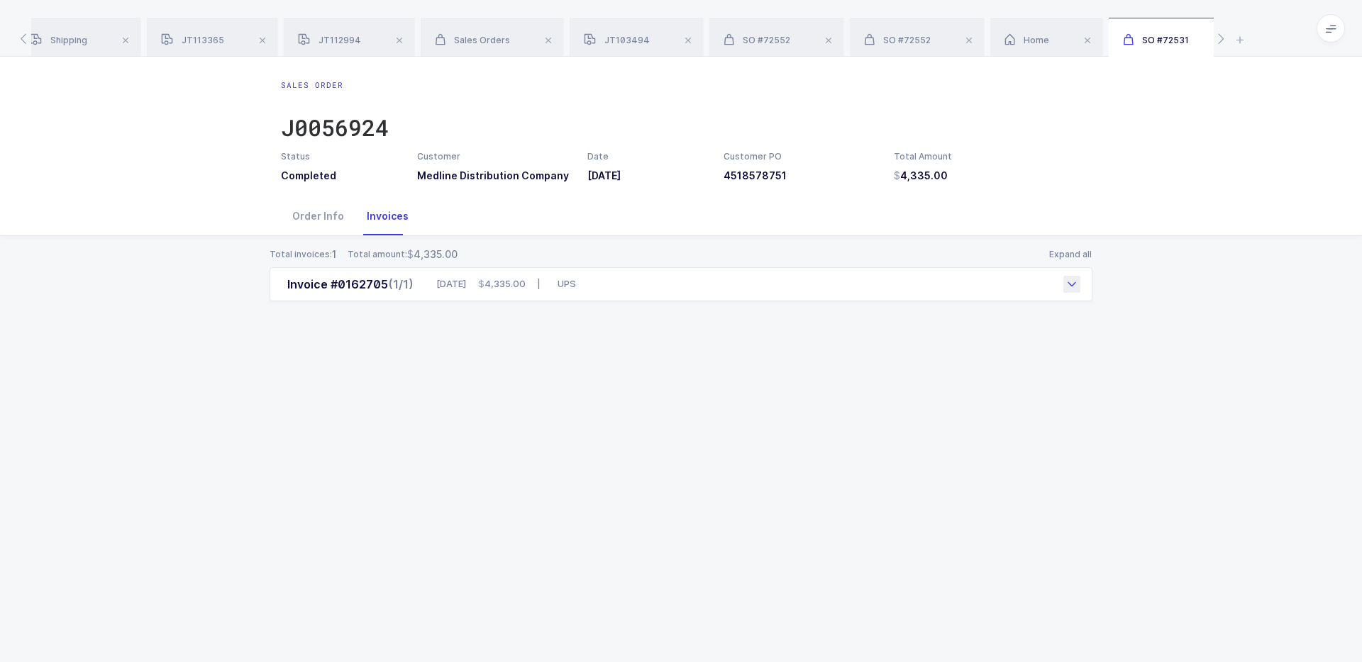
click at [662, 279] on div "Invoice #0162705 (1/1) 05/01/2025 4,335.00 | UPS" at bounding box center [681, 284] width 823 height 34
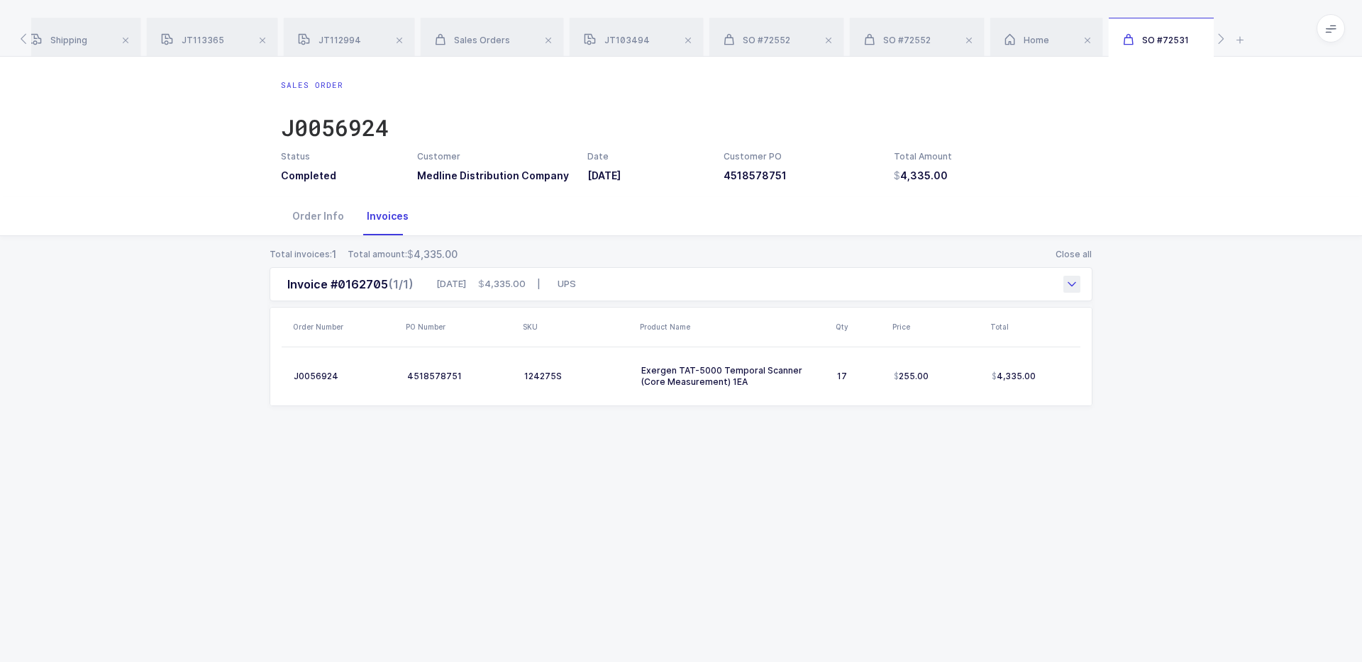
click at [678, 283] on div "Invoice #0162705 (1/1) 05/01/2025 4,335.00 | UPS" at bounding box center [681, 284] width 823 height 34
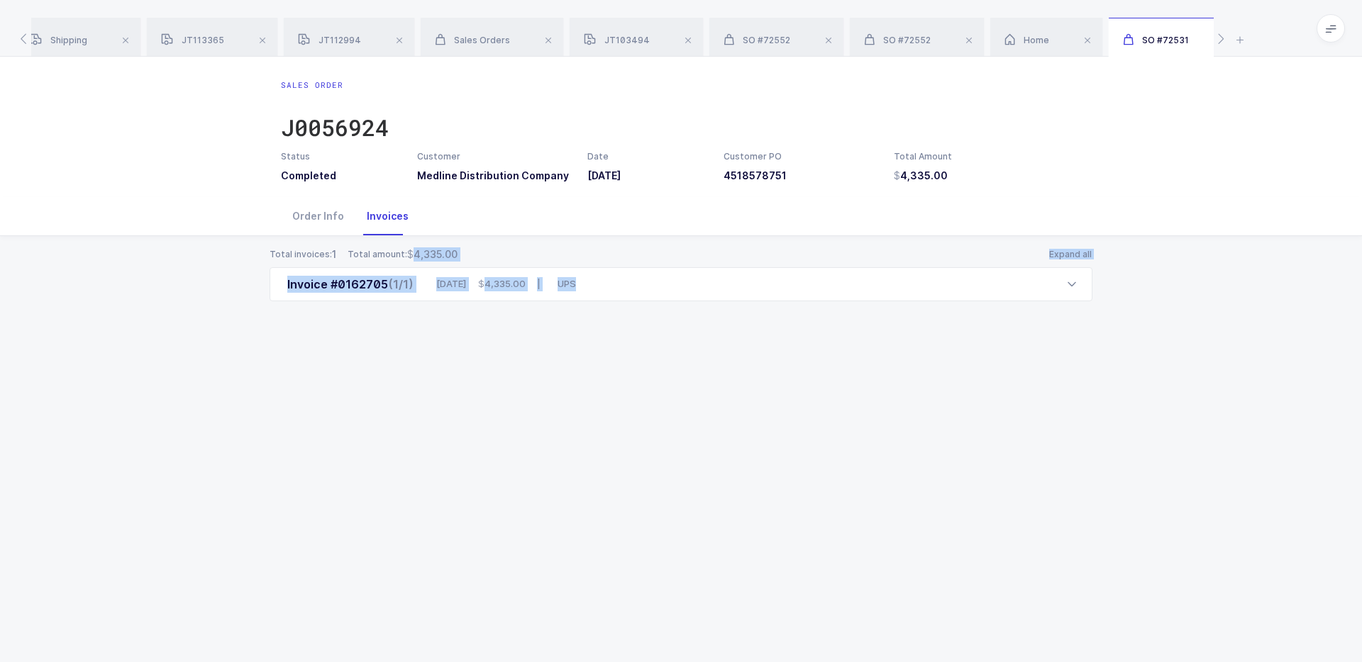
drag, startPoint x: 599, startPoint y: 250, endPoint x: 648, endPoint y: 331, distance: 94.2
click at [648, 331] on div "Total invoices: 1 Total amount: 4,335.00 Expand all Invoice #0162705 (1/1) 05/0…" at bounding box center [680, 291] width 1339 height 111
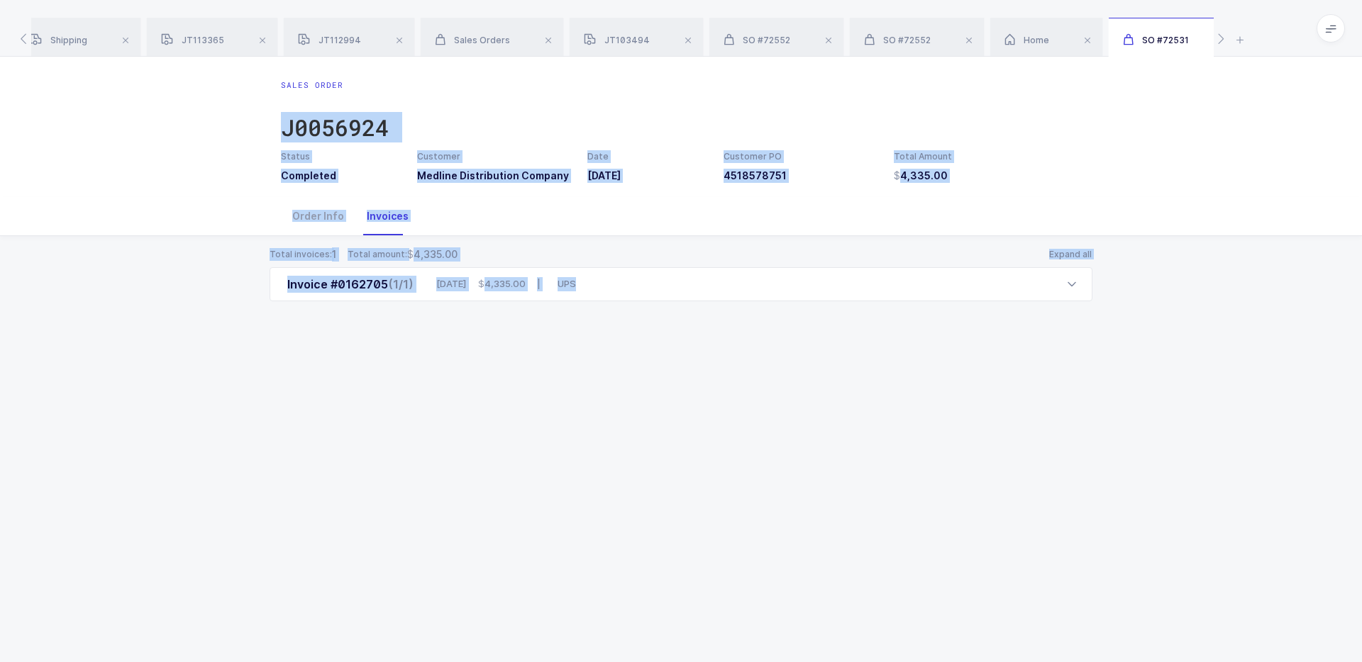
drag, startPoint x: 645, startPoint y: 331, endPoint x: 628, endPoint y: 99, distance: 231.8
click at [629, 98] on div "Sales Order J0056924 Status Completed Customer Medline Distribution Company Dat…" at bounding box center [681, 360] width 1362 height 606
click at [628, 99] on div "Sales Order J0056924" at bounding box center [681, 114] width 800 height 71
drag, startPoint x: 628, startPoint y: 99, endPoint x: 662, endPoint y: 350, distance: 253.3
click at [662, 352] on div "Sales Order J0056924 Status Completed Customer Medline Distribution Company Dat…" at bounding box center [681, 360] width 1362 height 606
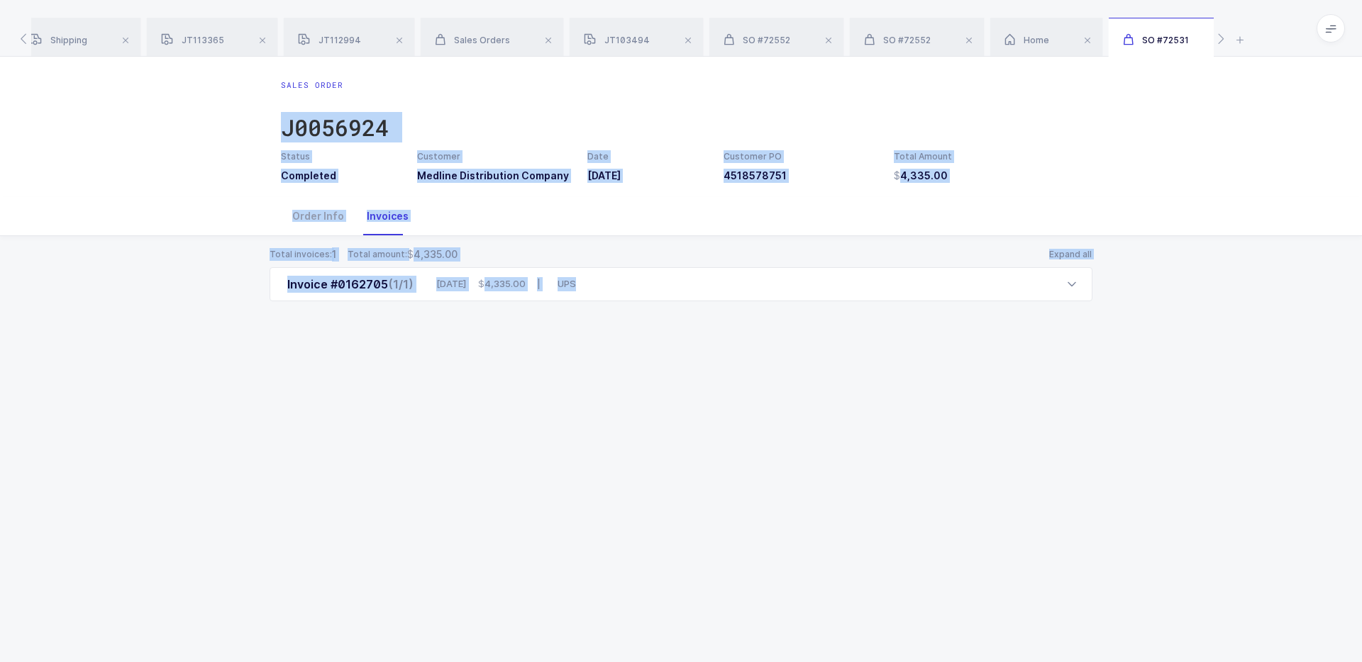
click at [662, 350] on div "Sales Order J0056924 Status Completed Customer Medline Distribution Company Dat…" at bounding box center [681, 360] width 1362 height 606
drag, startPoint x: 662, startPoint y: 350, endPoint x: 648, endPoint y: 79, distance: 271.3
click at [648, 79] on div "Sales Order J0056924 Status Completed Customer Medline Distribution Company Dat…" at bounding box center [681, 360] width 1362 height 606
click at [648, 79] on div "Sales Order J0056924" at bounding box center [681, 114] width 800 height 71
drag, startPoint x: 648, startPoint y: 66, endPoint x: 664, endPoint y: 338, distance: 272.8
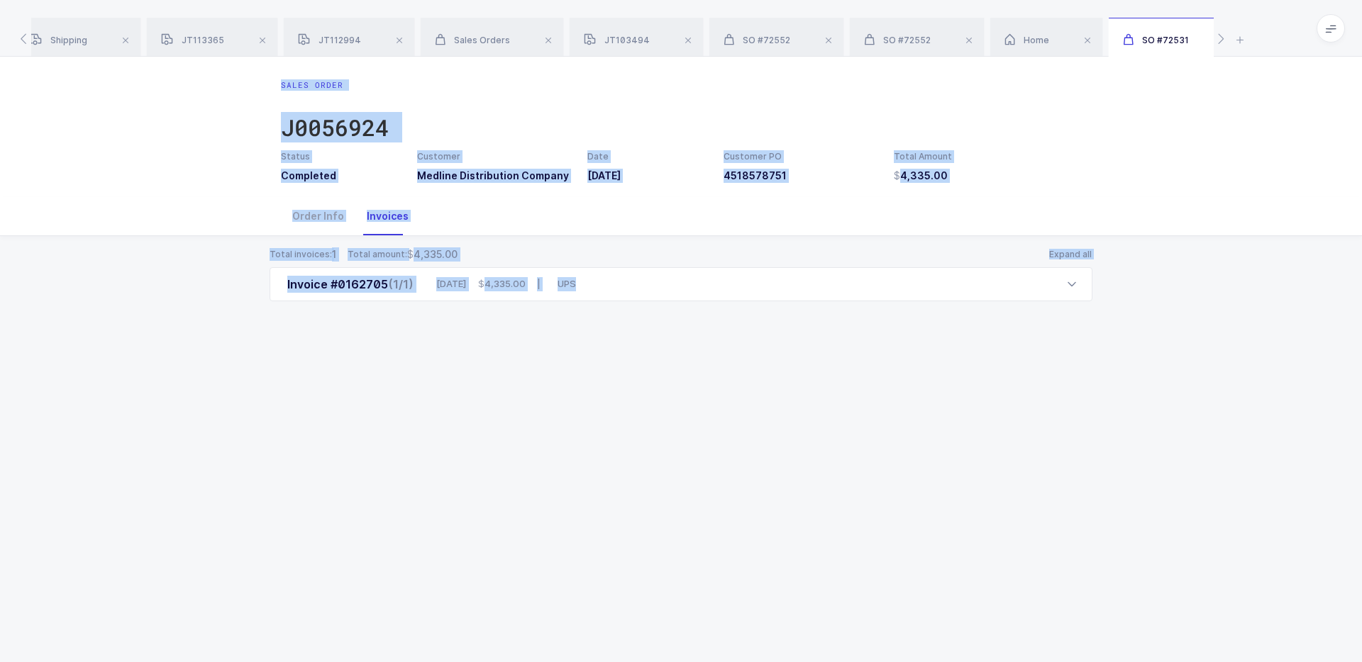
click at [664, 338] on div "Sales Order J0056924 Status Completed Customer Medline Distribution Company Dat…" at bounding box center [681, 360] width 1362 height 606
click at [662, 336] on div "Total invoices: 1 Total amount: 4,335.00 Expand all Invoice #0162705 (1/1) 05/0…" at bounding box center [680, 291] width 1339 height 111
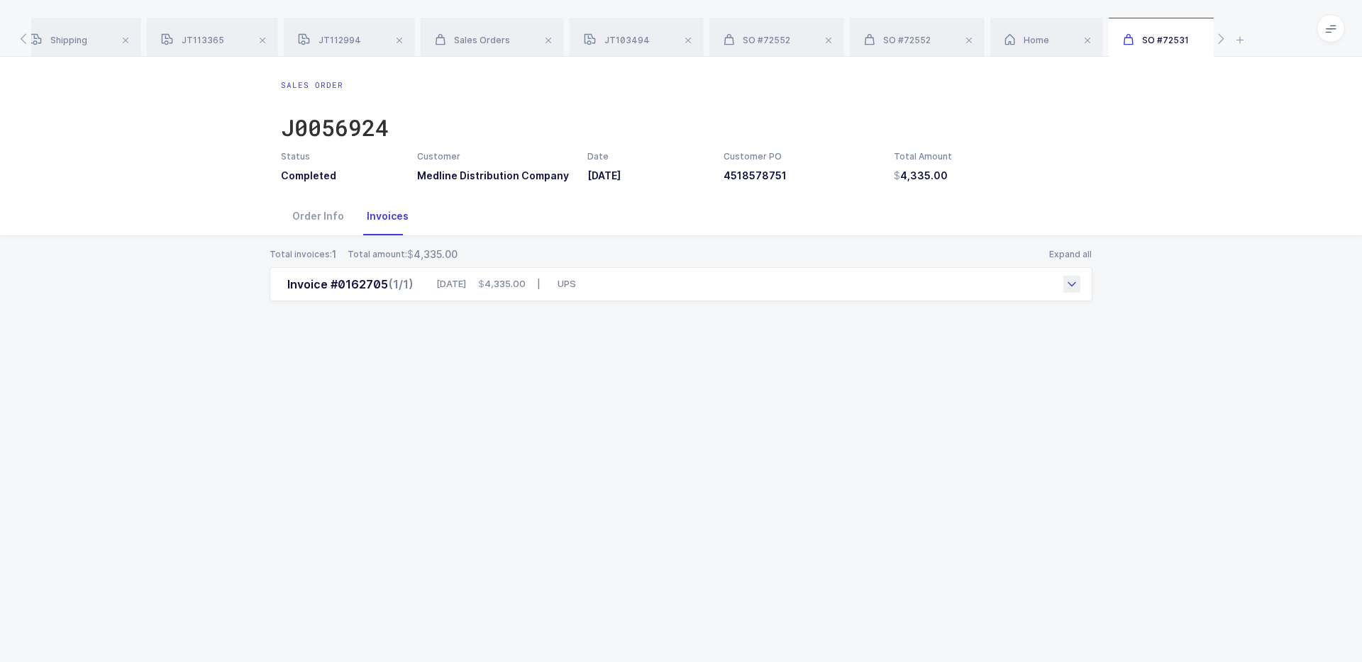
click at [595, 297] on div "Invoice #0162705 (1/1) 05/01/2025 4,335.00 | UPS" at bounding box center [681, 284] width 823 height 34
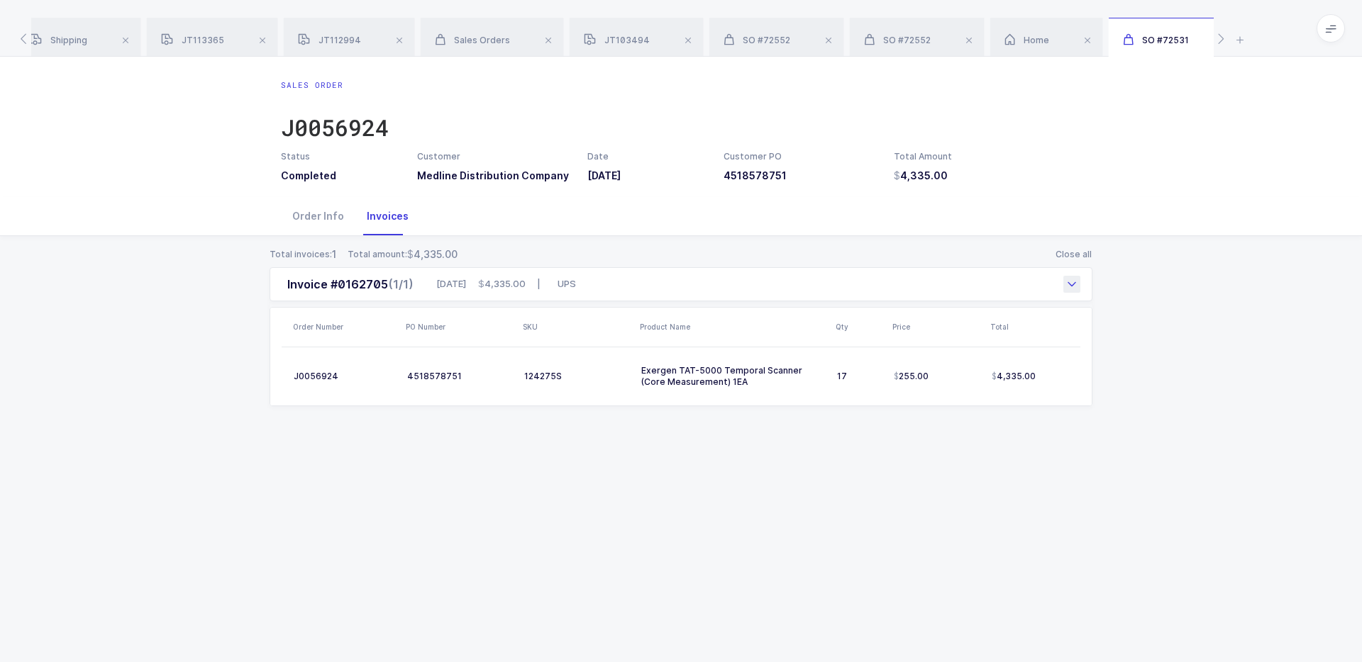
click at [576, 290] on span "UPS" at bounding box center [567, 284] width 18 height 14
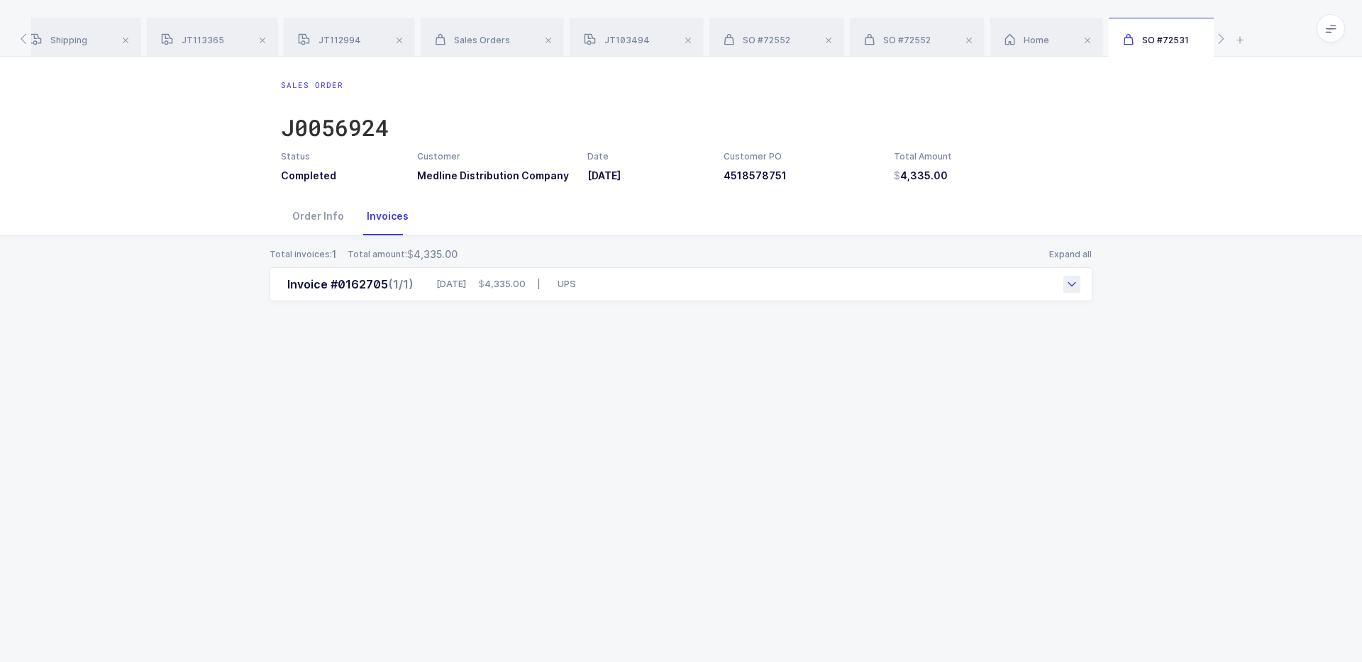
click at [606, 283] on div "Invoice #0162705 (1/1) 05/01/2025 4,335.00 | UPS" at bounding box center [681, 284] width 823 height 34
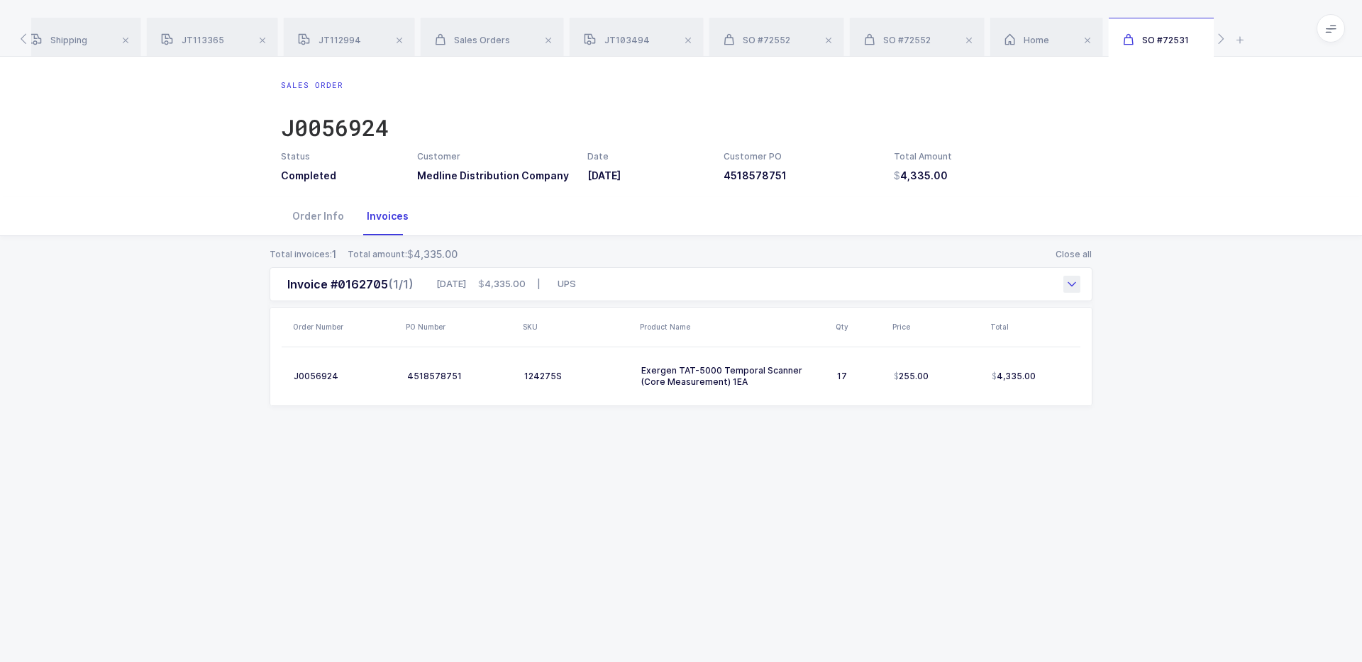
click at [614, 288] on div "Invoice #0162705 (1/1) 05/01/2025 4,335.00 | UPS" at bounding box center [681, 284] width 823 height 34
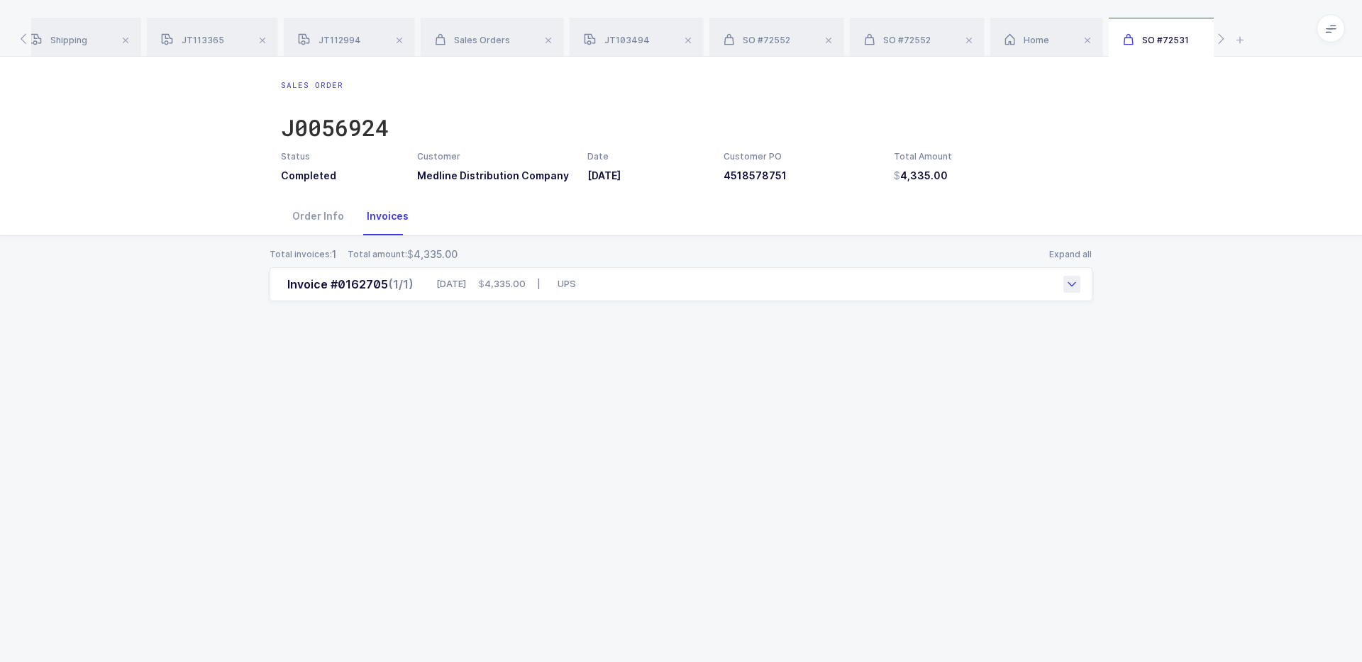
click at [614, 288] on div "Invoice #0162705 (1/1) 05/01/2025 4,335.00 | UPS" at bounding box center [681, 284] width 823 height 34
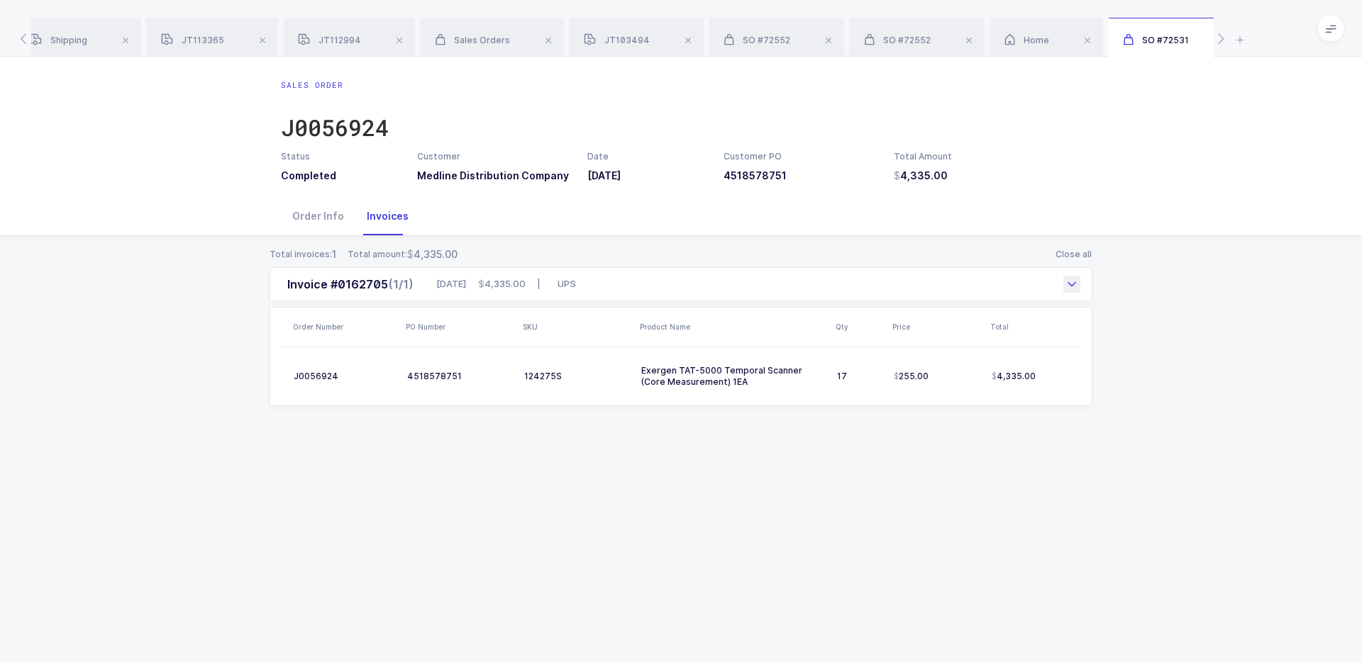
click at [614, 288] on div "Invoice #0162705 (1/1) 05/01/2025 4,335.00 | UPS" at bounding box center [681, 284] width 823 height 34
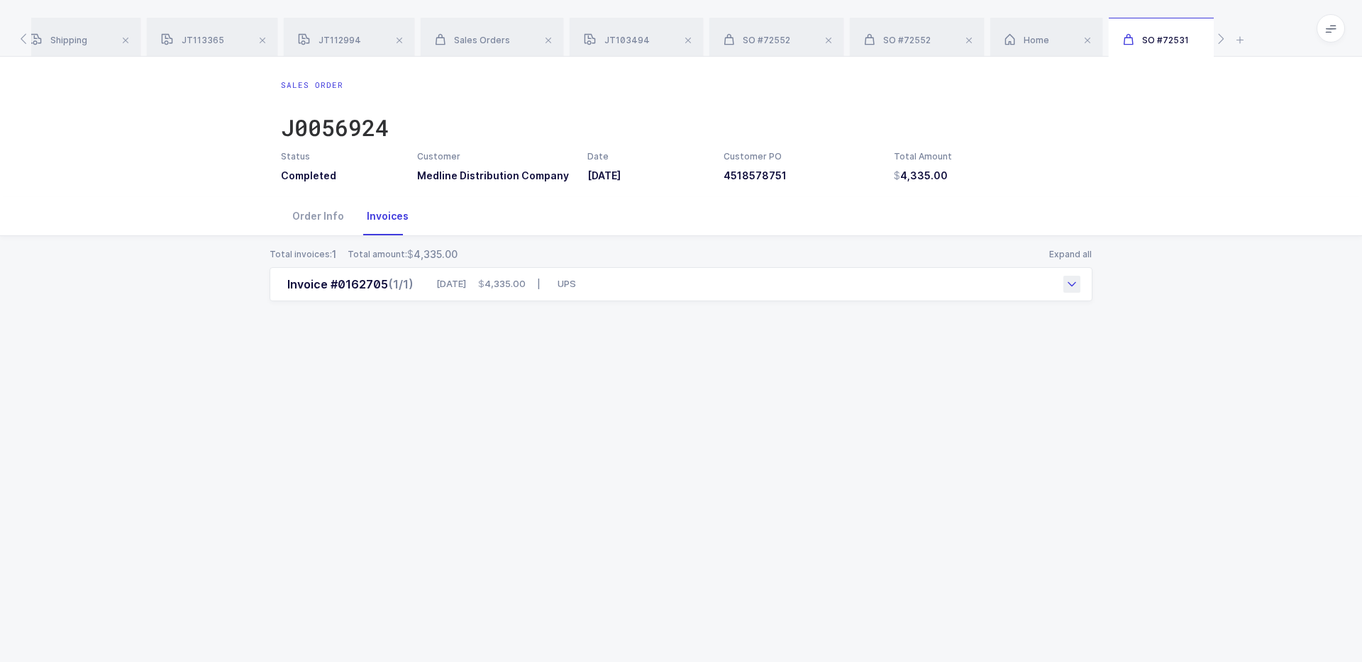
click at [614, 288] on div "Invoice #0162705 (1/1) 05/01/2025 4,335.00 | UPS" at bounding box center [681, 284] width 823 height 34
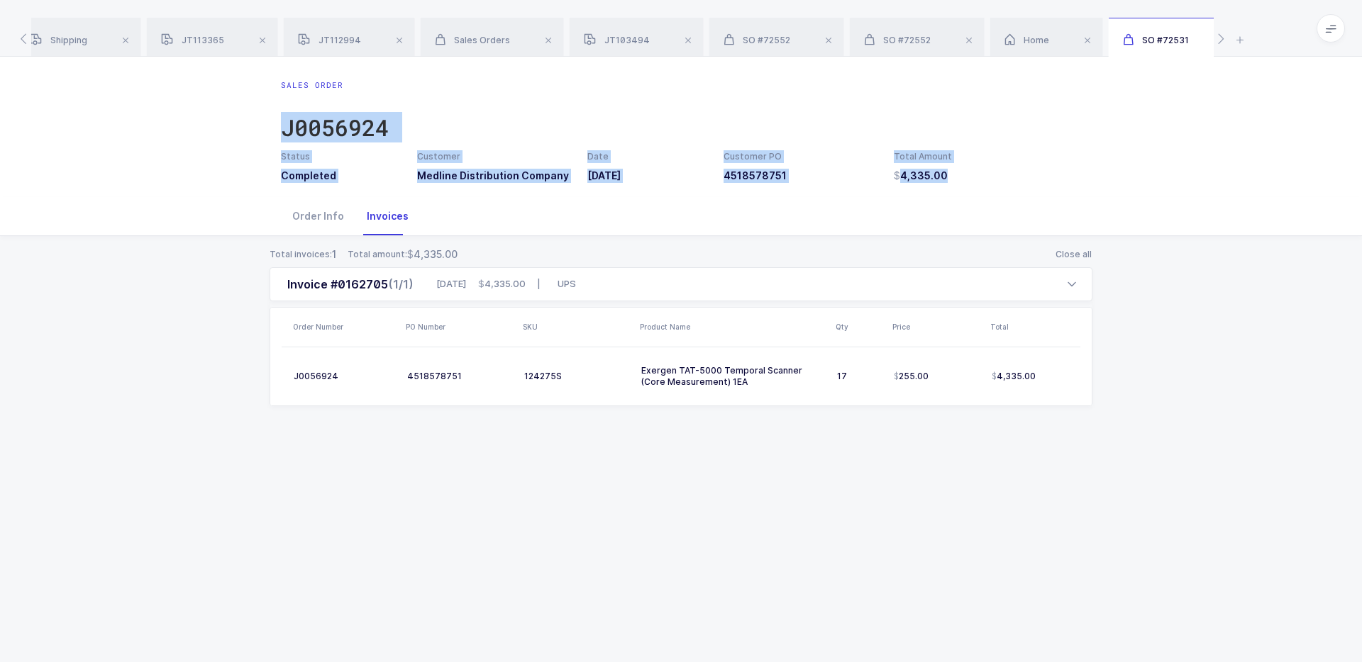
drag, startPoint x: 760, startPoint y: 109, endPoint x: 858, endPoint y: 202, distance: 135.0
click at [858, 202] on div "Sales Order J0056924 Status Completed Customer Medline Distribution Company Dat…" at bounding box center [681, 360] width 1362 height 606
click at [858, 202] on div "Order Info Invoices" at bounding box center [681, 216] width 800 height 38
drag, startPoint x: 966, startPoint y: 172, endPoint x: 949, endPoint y: 101, distance: 72.9
click at [950, 101] on div "Sales Order J0056924 Status Completed Customer Medline Distribution Company Dat…" at bounding box center [681, 131] width 823 height 104
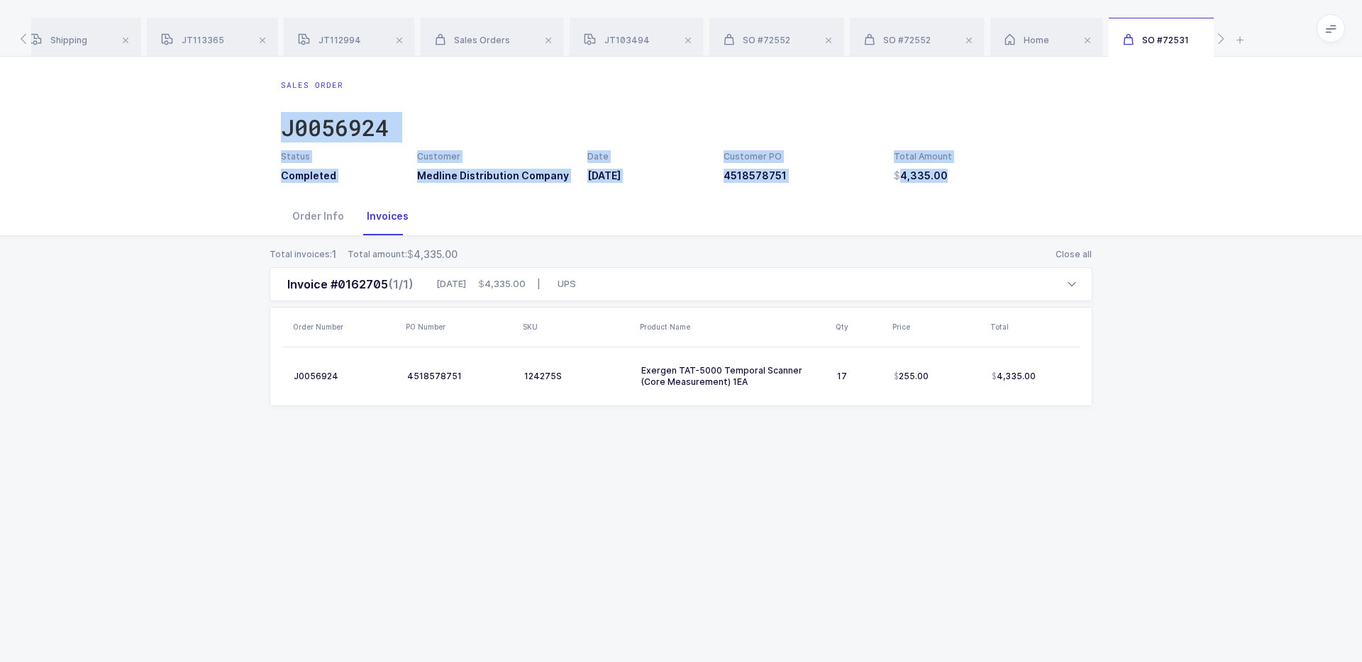
click at [949, 101] on div "Sales Order J0056924" at bounding box center [681, 114] width 800 height 71
drag, startPoint x: 949, startPoint y: 101, endPoint x: 953, endPoint y: 167, distance: 65.4
click at [953, 167] on div "Sales Order J0056924 Status Completed Customer Medline Distribution Company Dat…" at bounding box center [681, 131] width 823 height 104
click at [953, 167] on div "Total Amount 4,335.00" at bounding box center [987, 166] width 204 height 33
drag, startPoint x: 953, startPoint y: 167, endPoint x: 921, endPoint y: 80, distance: 92.5
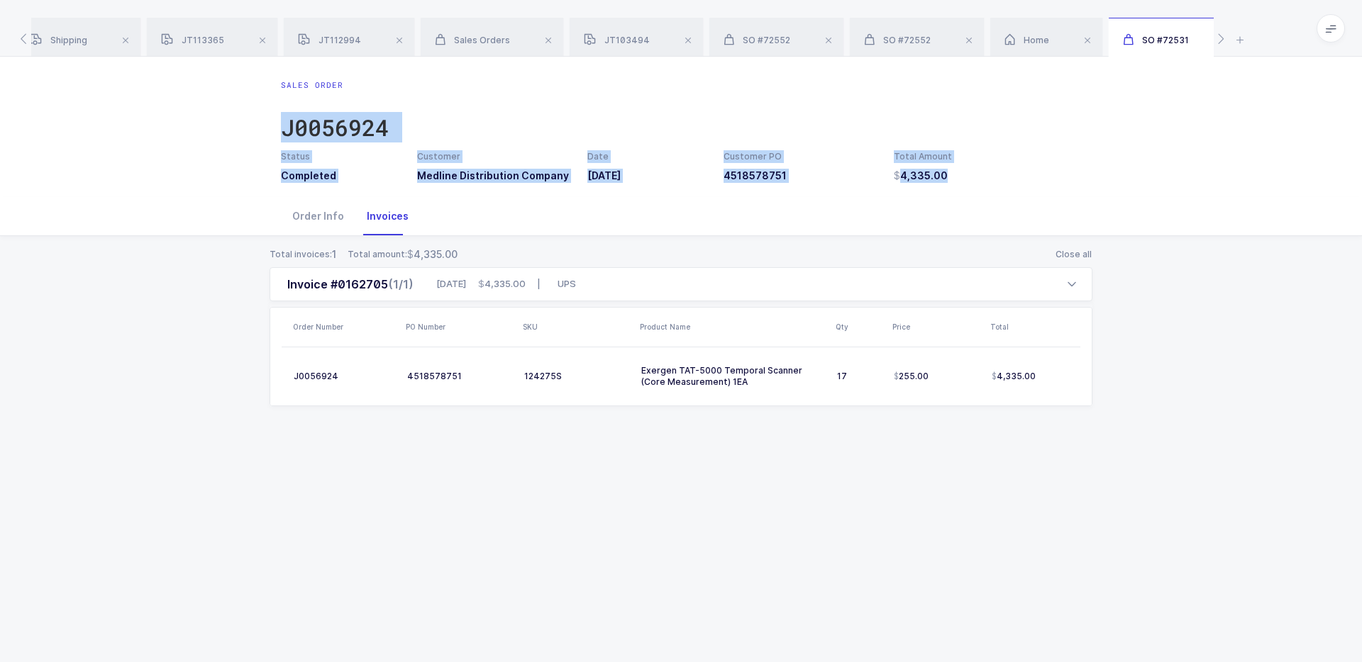
click at [921, 80] on div "Sales Order J0056924 Status Completed Customer Medline Distribution Company Dat…" at bounding box center [681, 131] width 823 height 104
click at [921, 80] on div "Sales Order J0056924" at bounding box center [681, 114] width 800 height 71
drag, startPoint x: 921, startPoint y: 80, endPoint x: 994, endPoint y: 179, distance: 123.7
click at [994, 179] on div "Sales Order J0056924 Status Completed Customer Medline Distribution Company Dat…" at bounding box center [681, 131] width 823 height 104
click at [994, 179] on h3 "4,335.00" at bounding box center [987, 176] width 187 height 14
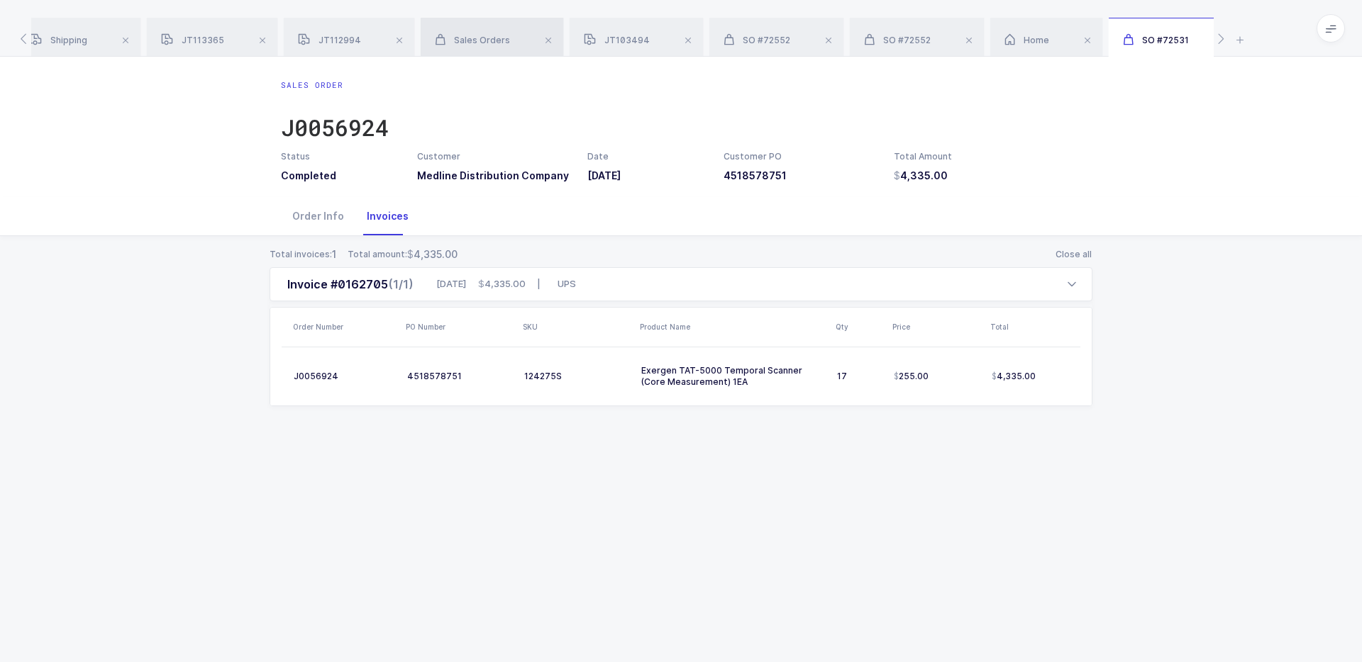
click at [484, 43] on span "Sales Orders" at bounding box center [472, 40] width 75 height 11
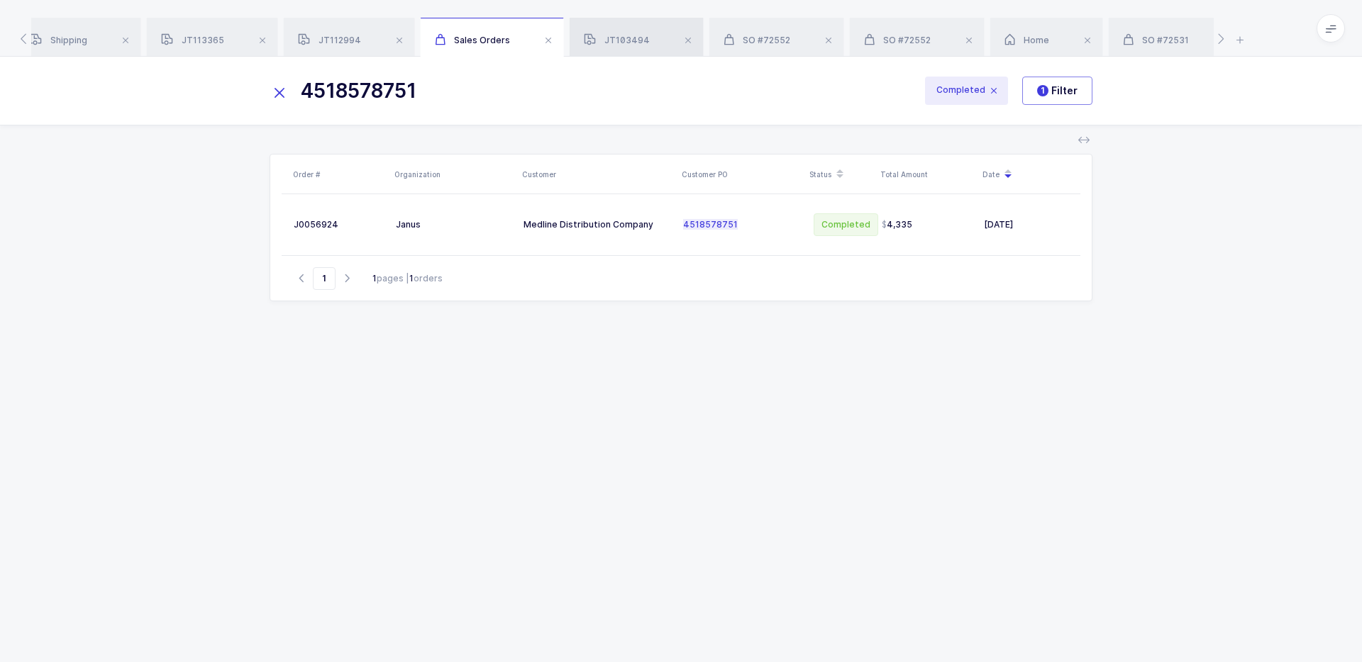
click at [614, 45] on span "JT103494" at bounding box center [617, 40] width 66 height 11
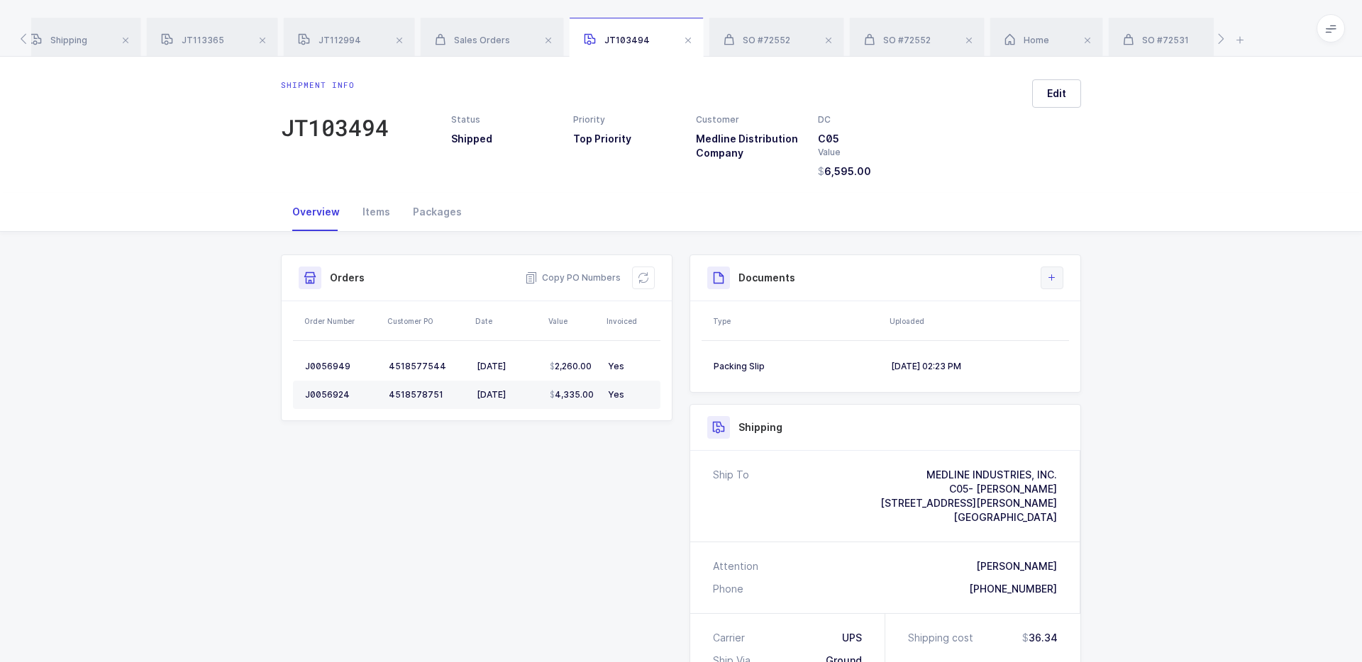
click at [1047, 275] on icon at bounding box center [1051, 277] width 11 height 11
click at [1109, 340] on li "Upload Document" at bounding box center [1100, 341] width 106 height 23
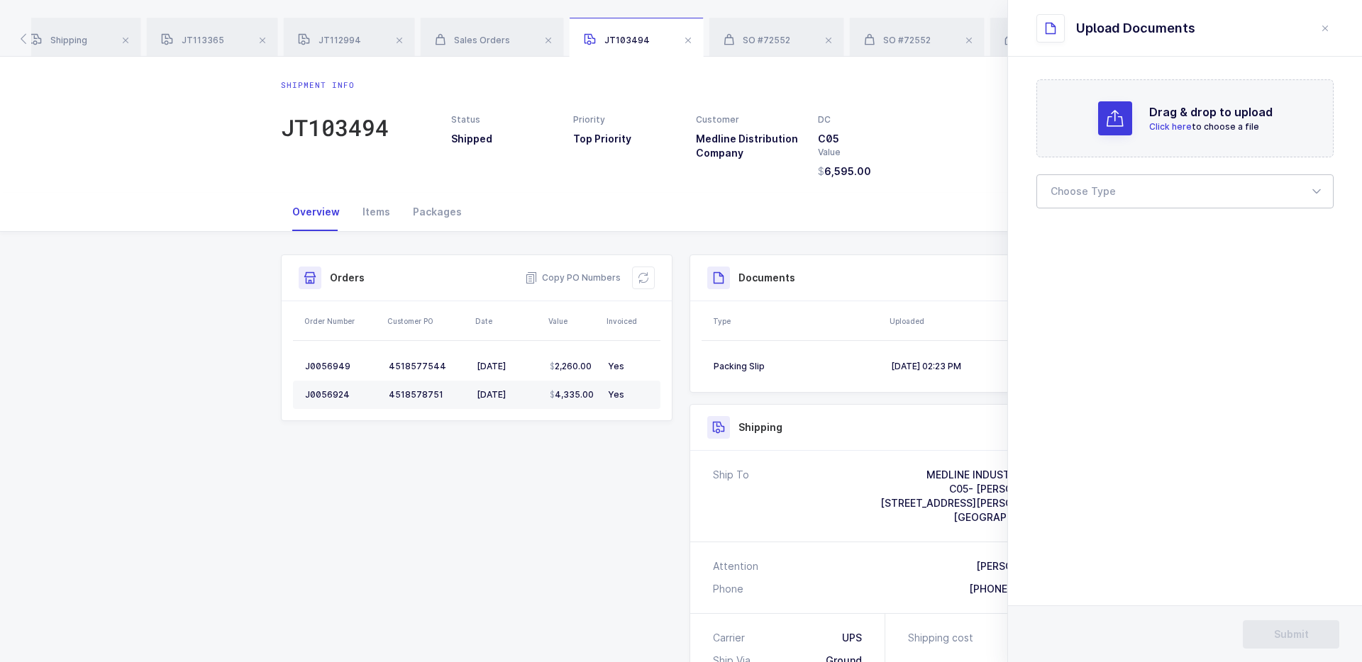
click at [1096, 207] on div at bounding box center [1184, 191] width 297 height 34
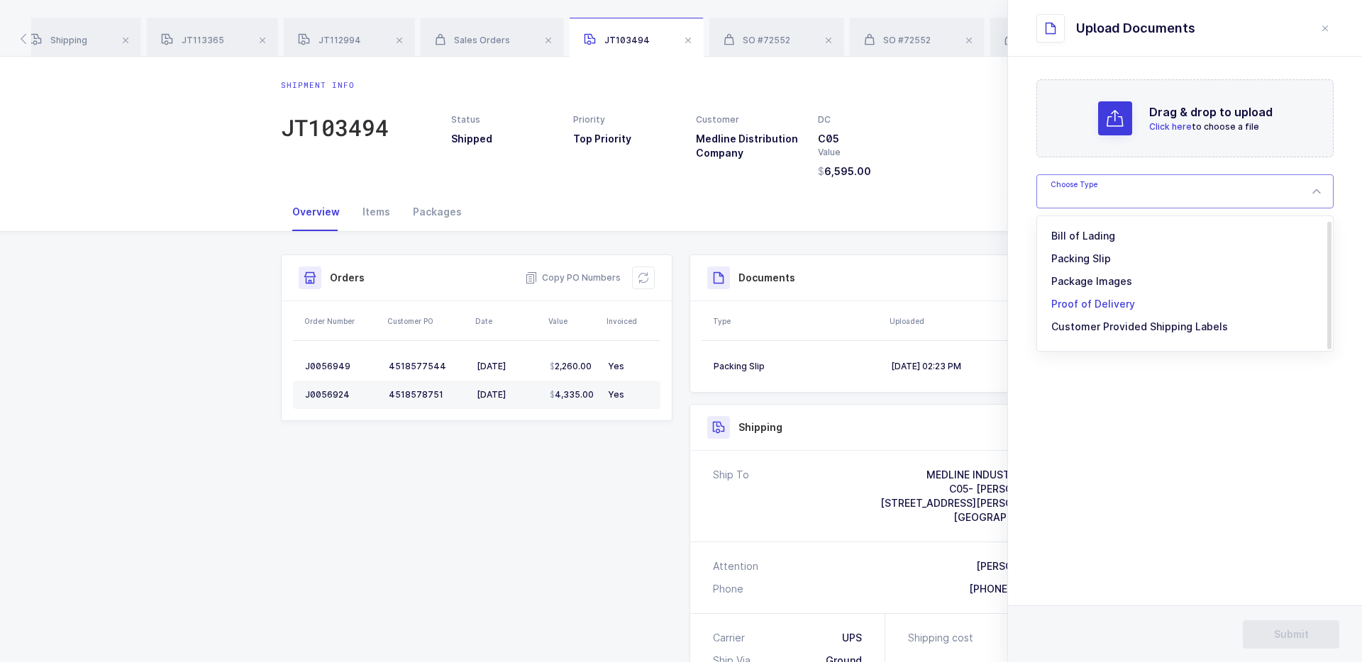
scroll to position [4, 0]
click at [1109, 394] on section "Drag & drop to upload Click here to choose a file Choose Type Bill of Lading Pa…" at bounding box center [1185, 360] width 354 height 606
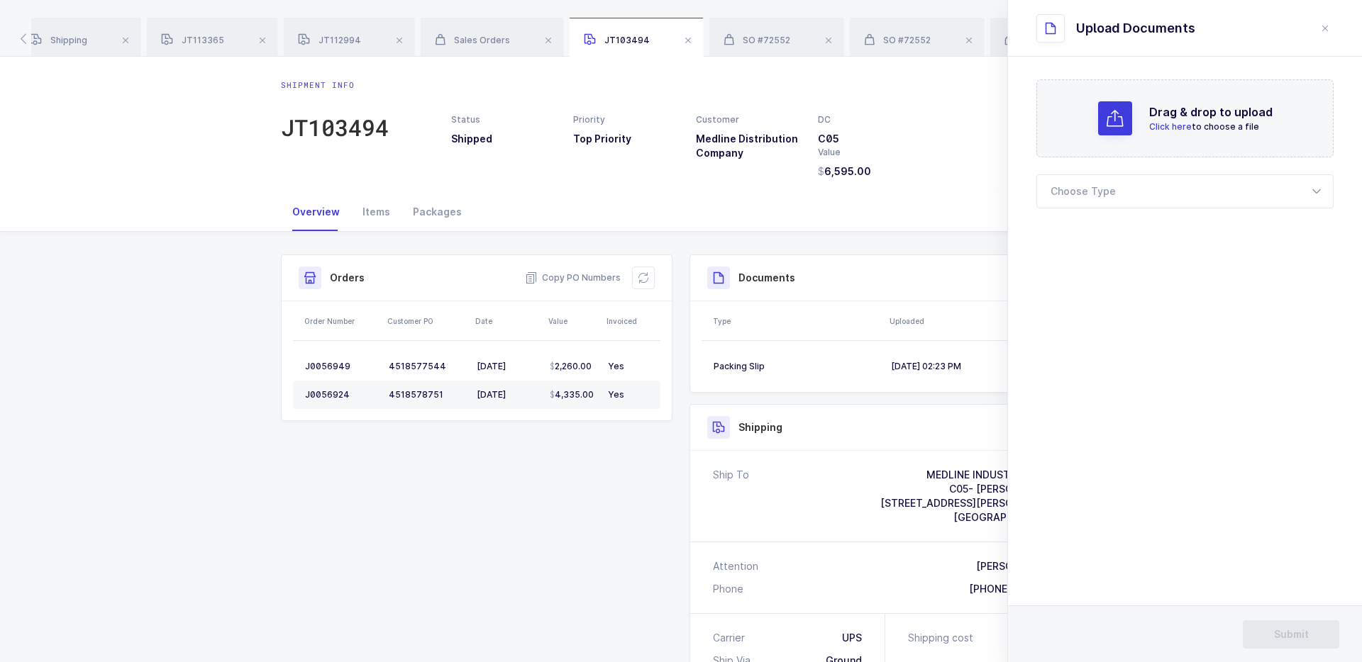
click at [954, 437] on div "Shipping" at bounding box center [885, 427] width 356 height 23
click at [1323, 32] on icon "close drawer" at bounding box center [1324, 28] width 11 height 11
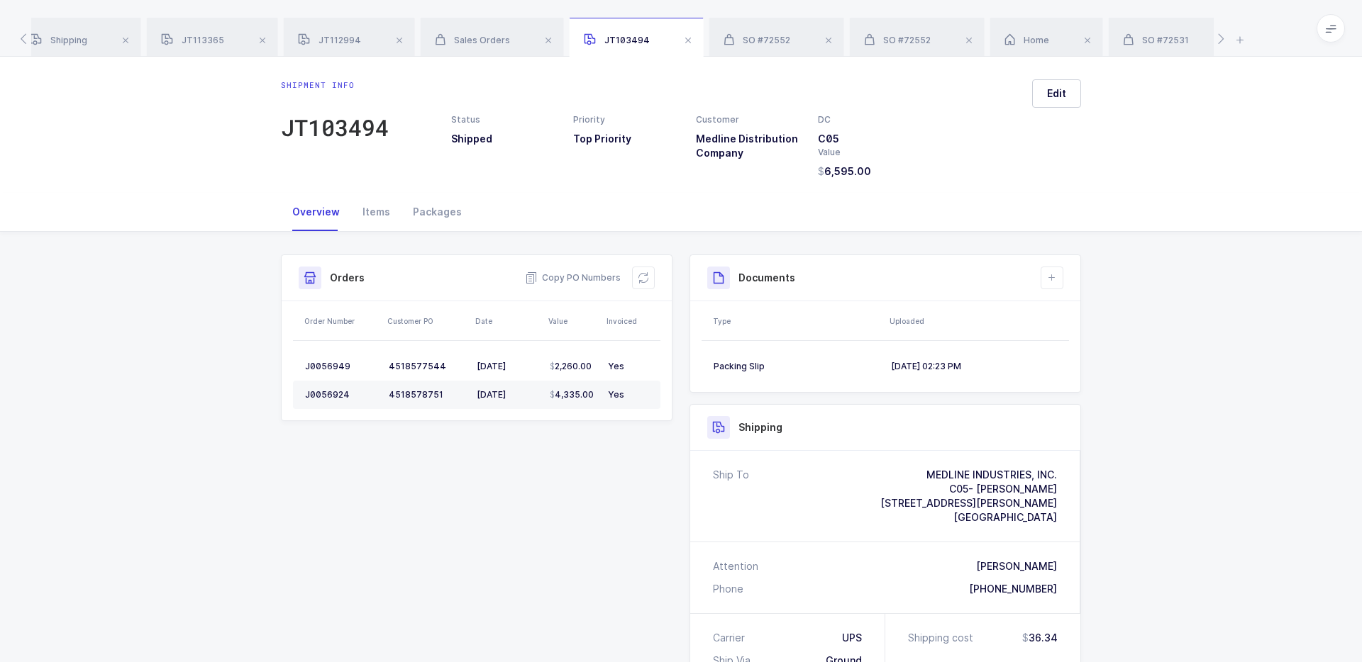
drag, startPoint x: 1004, startPoint y: 367, endPoint x: 997, endPoint y: 187, distance: 181.0
click at [997, 186] on div "Shipment info JT103494 Status Shipped Priority Top Priority Customer Medline Di…" at bounding box center [681, 536] width 1362 height 959
click at [997, 187] on div "Shipment info JT103494 Status Shipped Priority Top Priority Customer Medline Di…" at bounding box center [681, 125] width 1362 height 136
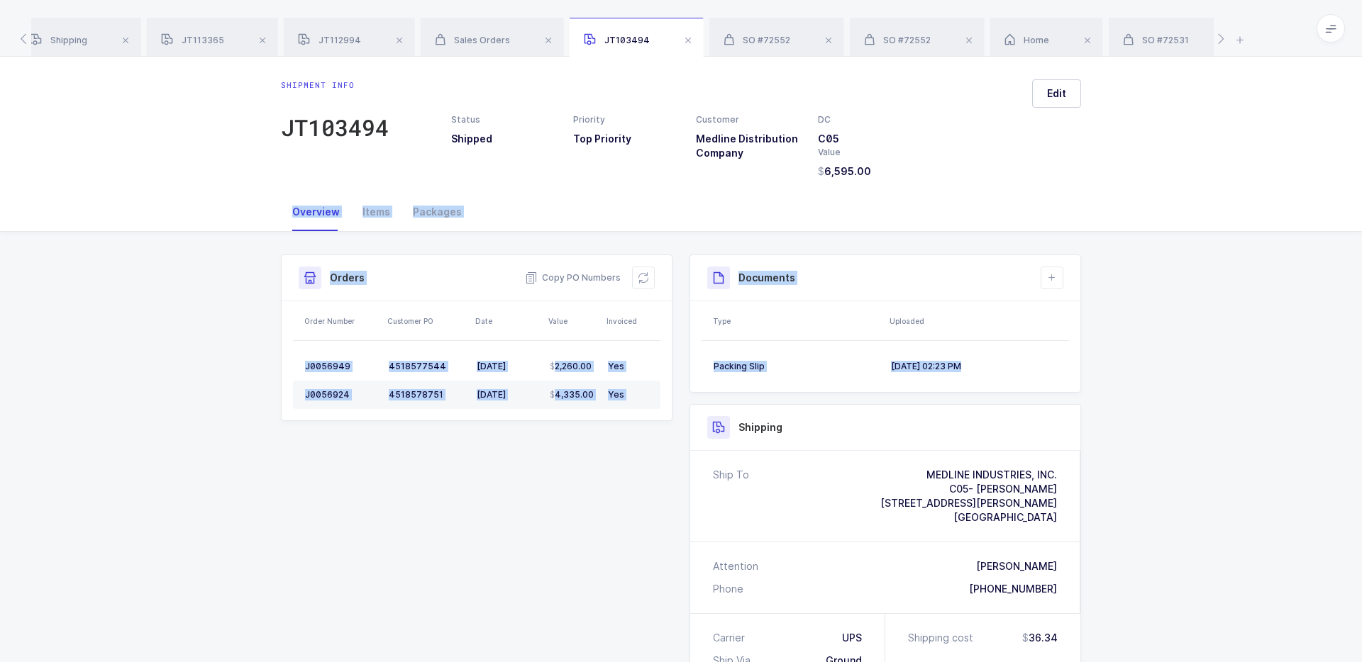
drag, startPoint x: 997, startPoint y: 187, endPoint x: 1156, endPoint y: 389, distance: 257.6
click at [1156, 389] on div "Shipment info JT103494 Status Shipped Priority Top Priority Customer Medline Di…" at bounding box center [681, 536] width 1362 height 959
click at [1156, 389] on div "Shipment Info Shipment Number JT103494 Status Shipped Priority Top Priority Cus…" at bounding box center [681, 624] width 1362 height 784
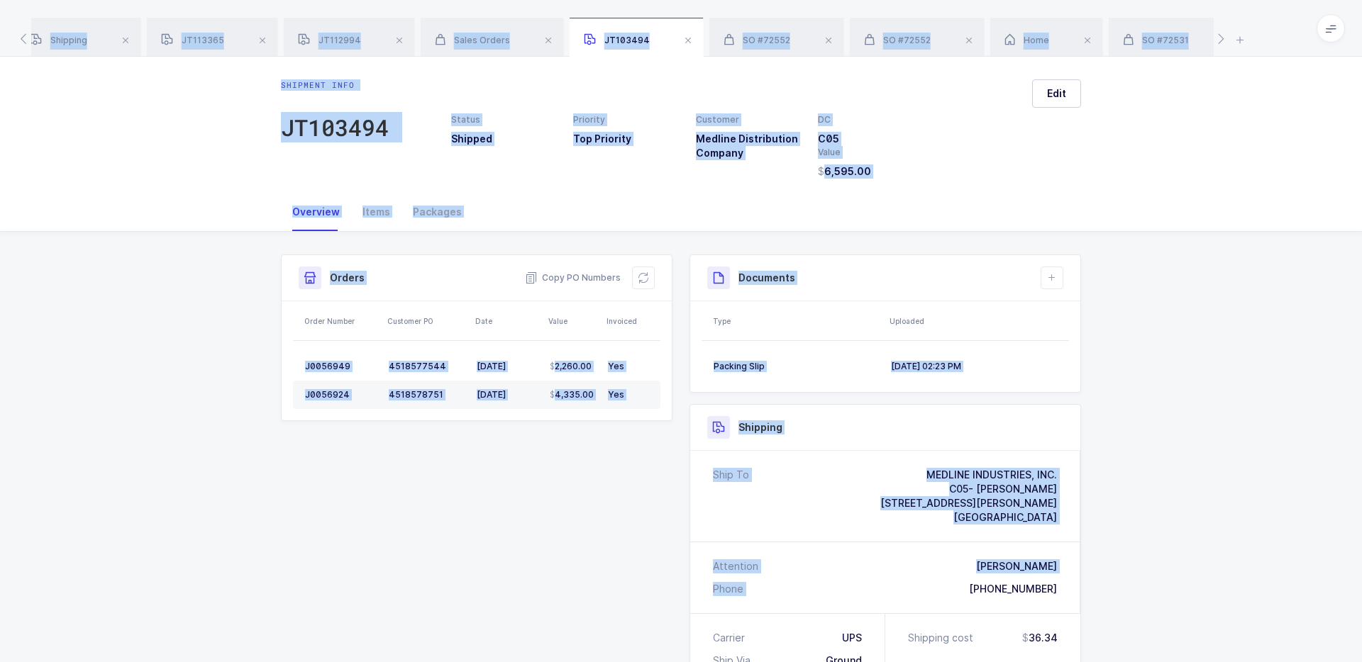
drag, startPoint x: 1102, startPoint y: 579, endPoint x: 1073, endPoint y: 12, distance: 567.4
click at [1073, 12] on div "Shipping JT113365 JT112994 Sales Orders JT103494 SO #72552 SO #72552 Home SO #7…" at bounding box center [681, 508] width 1362 height 1016
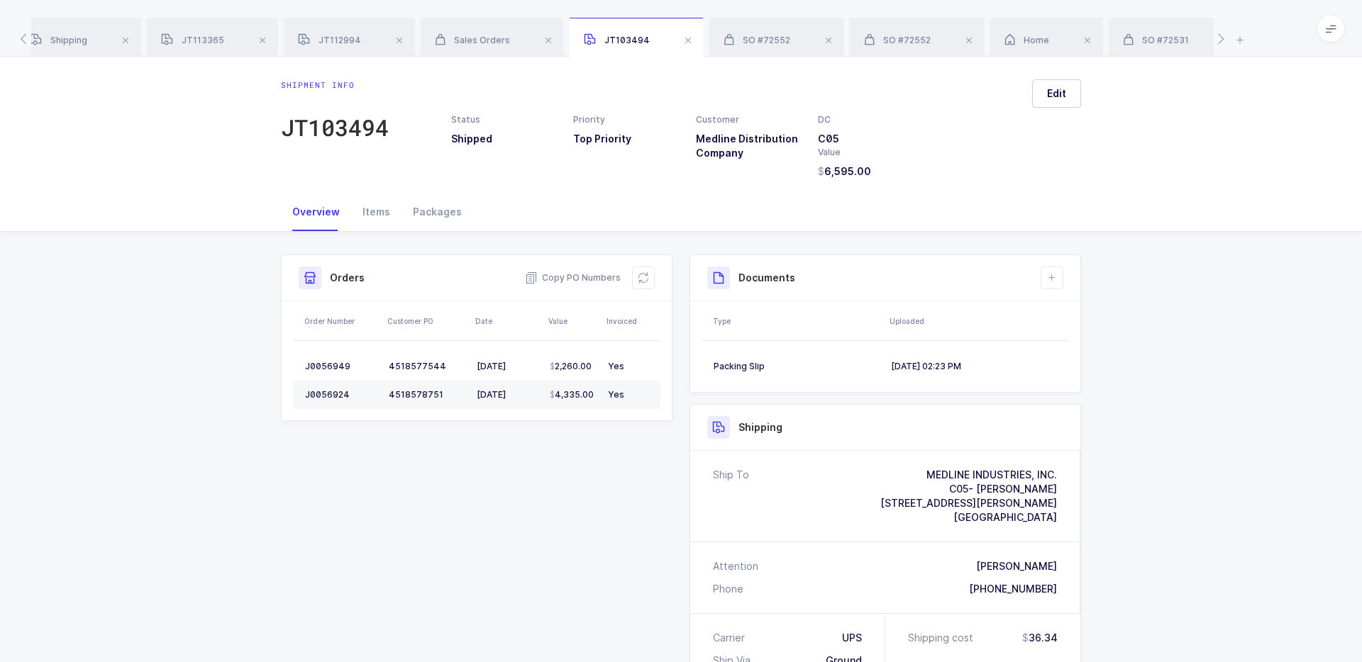
click at [1073, 12] on div "Shipping JT113365 JT112994 Sales Orders JT103494 SO #72552 SO #72552 Home SO #7…" at bounding box center [681, 28] width 1362 height 57
drag, startPoint x: 1061, startPoint y: 515, endPoint x: 926, endPoint y: 472, distance: 141.3
click at [926, 472] on div "Ship To MEDLINE INDUSTRIES, INC. C05- ORLANDO BRANCH 1062 Old Dixie Highway Aub…" at bounding box center [885, 496] width 390 height 91
click at [926, 472] on div "MEDLINE INDUSTRIES, INC." at bounding box center [968, 475] width 177 height 14
drag, startPoint x: 926, startPoint y: 472, endPoint x: 1057, endPoint y: 514, distance: 137.1
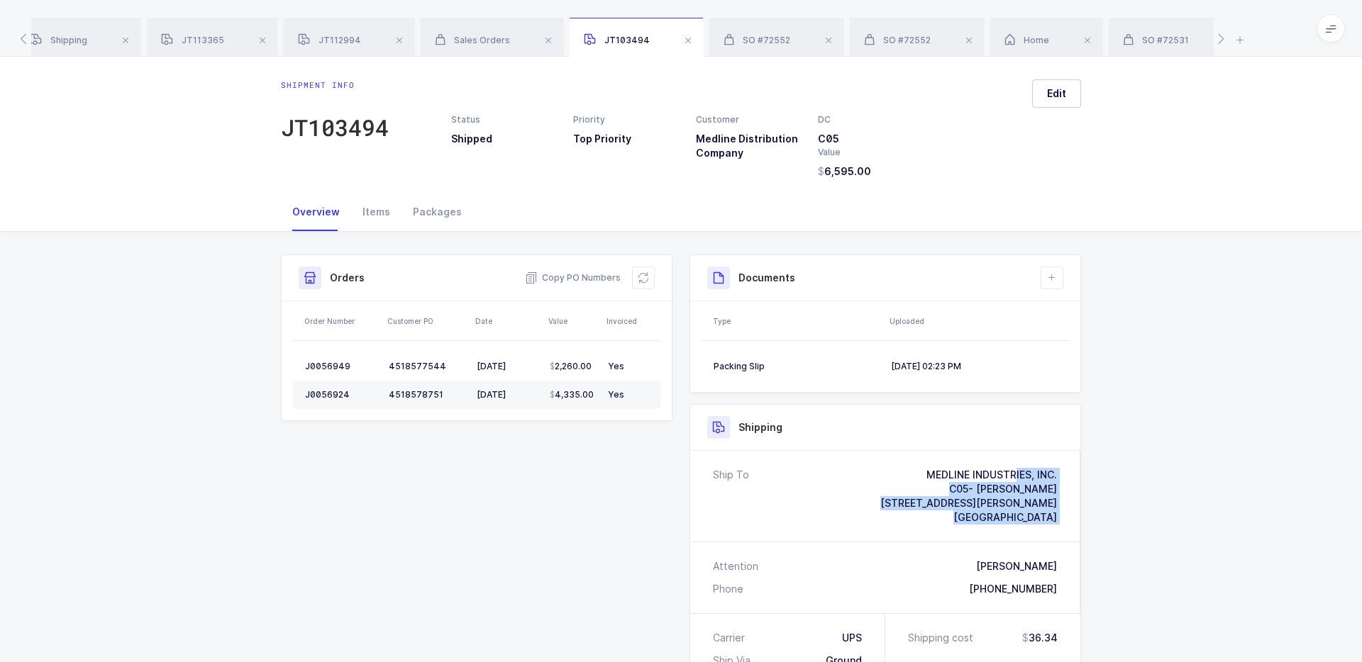
click at [1062, 515] on div "Ship To MEDLINE INDUSTRIES, INC. C05- ORLANDO BRANCH 1062 Old Dixie Highway Aub…" at bounding box center [885, 496] width 390 height 91
click at [1056, 514] on span "Auburndale, FL, 33823" at bounding box center [1005, 517] width 104 height 12
drag, startPoint x: 1062, startPoint y: 519, endPoint x: 931, endPoint y: 468, distance: 140.6
click at [930, 468] on div "Ship To MEDLINE INDUSTRIES, INC. C05- ORLANDO BRANCH 1062 Old Dixie Highway Aub…" at bounding box center [885, 496] width 390 height 91
click at [931, 468] on div "MEDLINE INDUSTRIES, INC." at bounding box center [968, 475] width 177 height 14
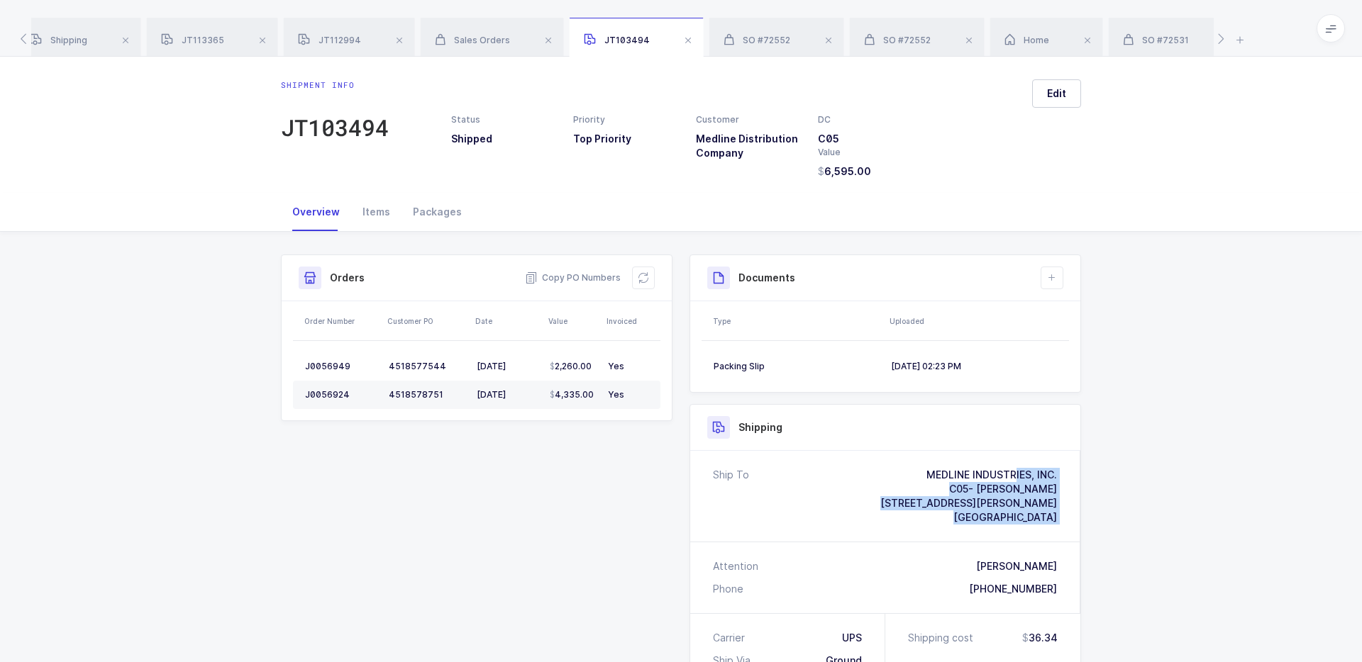
drag, startPoint x: 931, startPoint y: 468, endPoint x: 1052, endPoint y: 517, distance: 130.8
click at [1053, 518] on div "MEDLINE INDUSTRIES, INC. C05- ORLANDO BRANCH 1062 Old Dixie Highway Auburndale,…" at bounding box center [968, 496] width 177 height 57
click at [1052, 517] on span "Auburndale, FL, 33823" at bounding box center [1005, 517] width 104 height 12
drag, startPoint x: 1052, startPoint y: 517, endPoint x: 933, endPoint y: 470, distance: 127.4
click at [933, 470] on div "MEDLINE INDUSTRIES, INC. C05- ORLANDO BRANCH 1062 Old Dixie Highway Auburndale,…" at bounding box center [968, 496] width 177 height 57
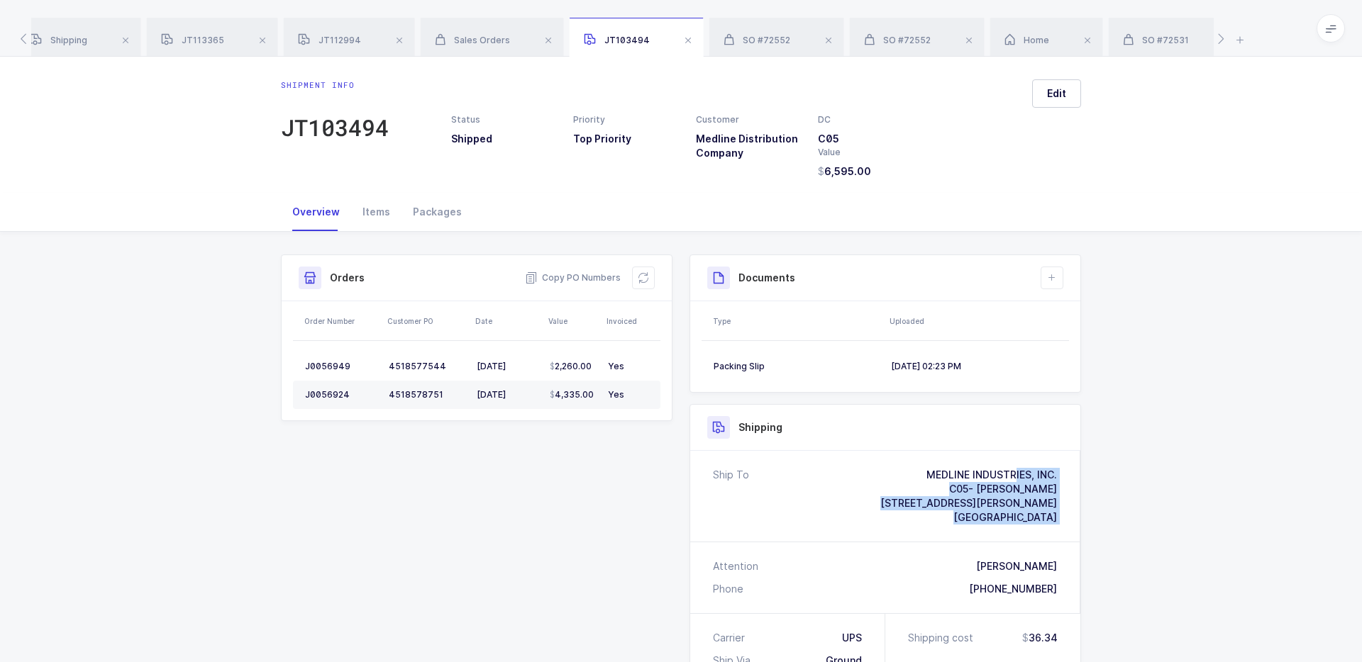
click at [933, 470] on div "MEDLINE INDUSTRIES, INC." at bounding box center [968, 475] width 177 height 14
drag, startPoint x: 933, startPoint y: 470, endPoint x: 1058, endPoint y: 514, distance: 131.5
click at [1058, 514] on div "Ship To MEDLINE INDUSTRIES, INC. C05- ORLANDO BRANCH 1062 Old Dixie Highway Aub…" at bounding box center [885, 496] width 390 height 91
drag, startPoint x: 929, startPoint y: 472, endPoint x: 1075, endPoint y: 531, distance: 157.1
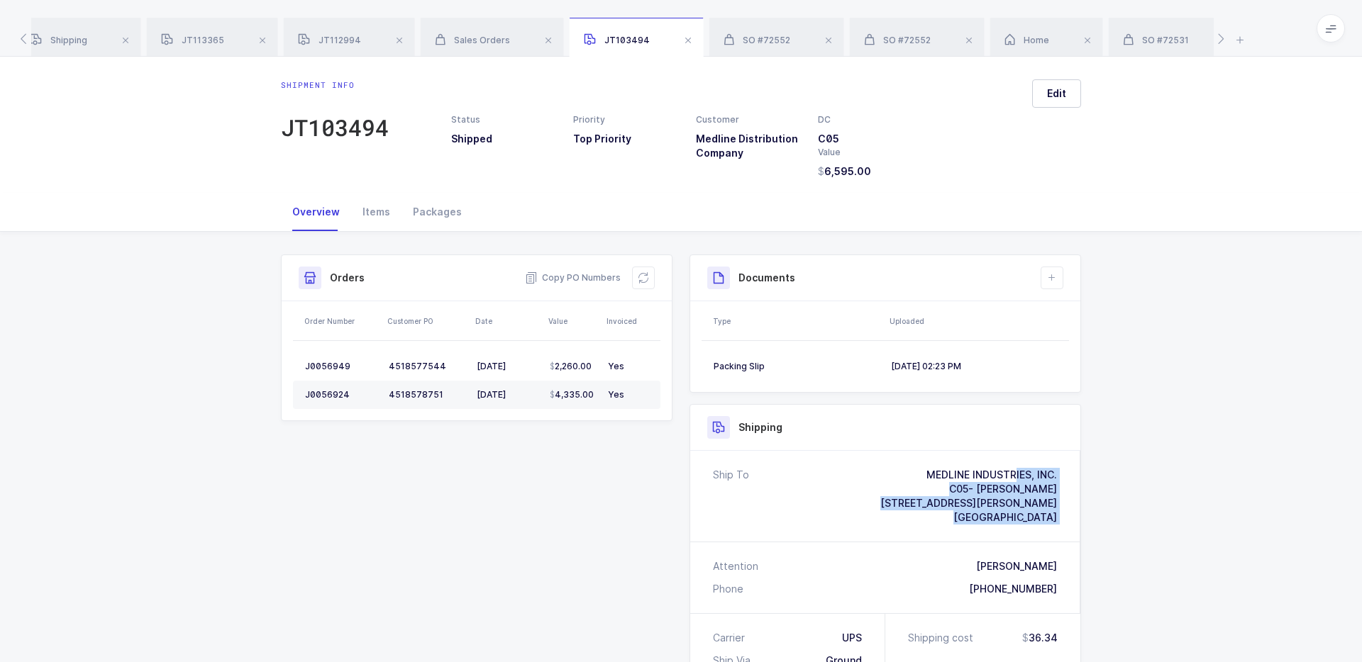
click at [1075, 532] on div "Ship To MEDLINE INDUSTRIES, INC. C05- ORLANDO BRANCH 1062 Old Dixie Highway Aub…" at bounding box center [885, 496] width 390 height 91
click at [1075, 531] on div "Ship To MEDLINE INDUSTRIES, INC. C05- ORLANDO BRANCH 1062 Old Dixie Highway Aub…" at bounding box center [885, 496] width 390 height 91
click at [492, 43] on span "Sales Orders" at bounding box center [472, 40] width 75 height 11
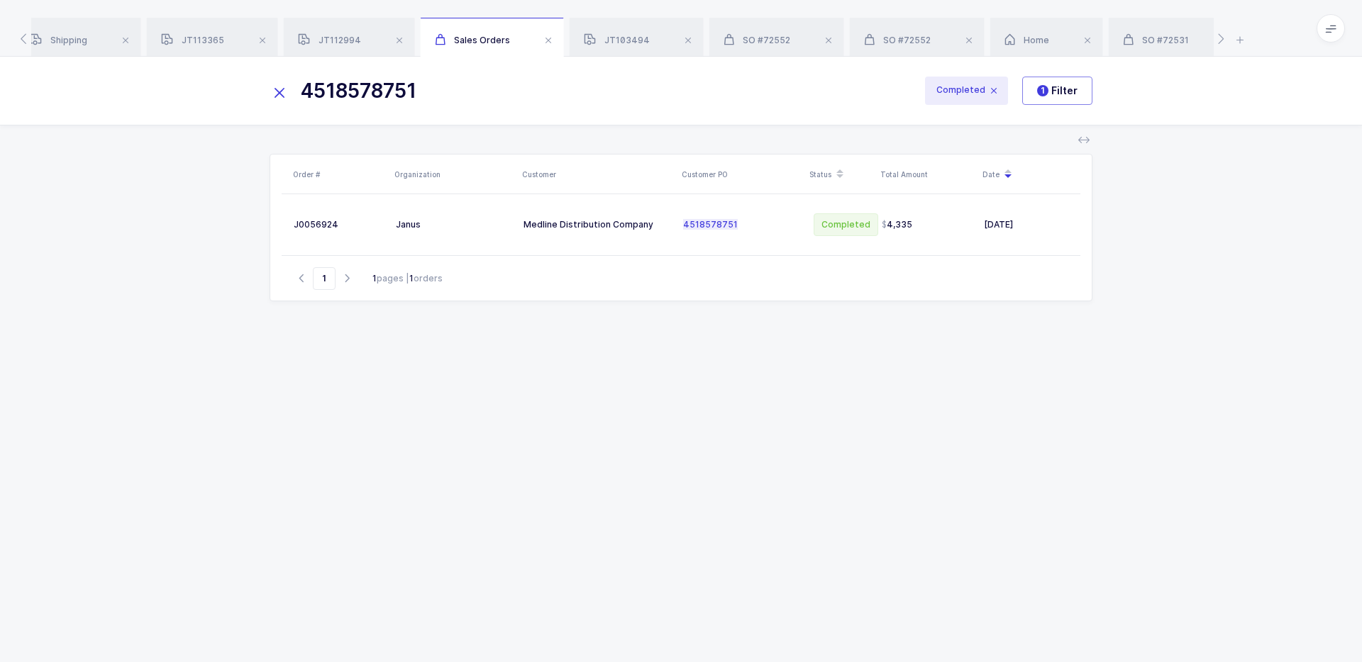
click at [288, 101] on icon at bounding box center [280, 93] width 20 height 20
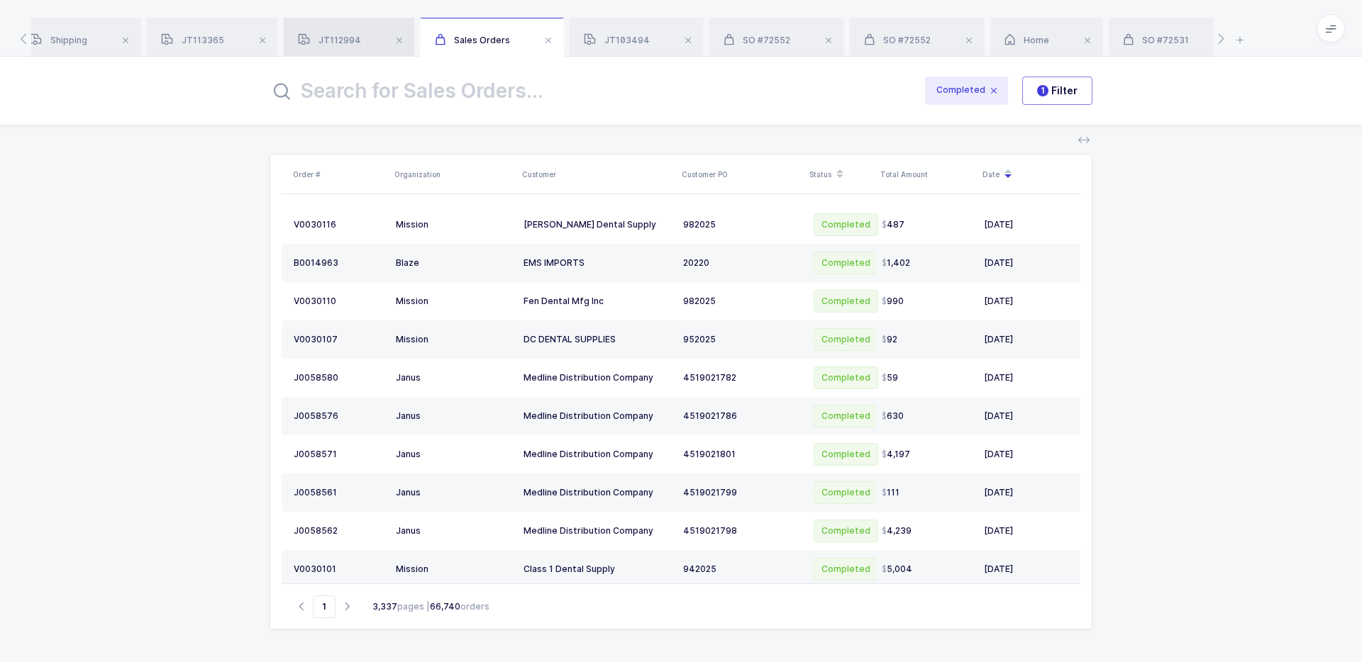
click at [333, 35] on span "JT112994" at bounding box center [329, 40] width 63 height 11
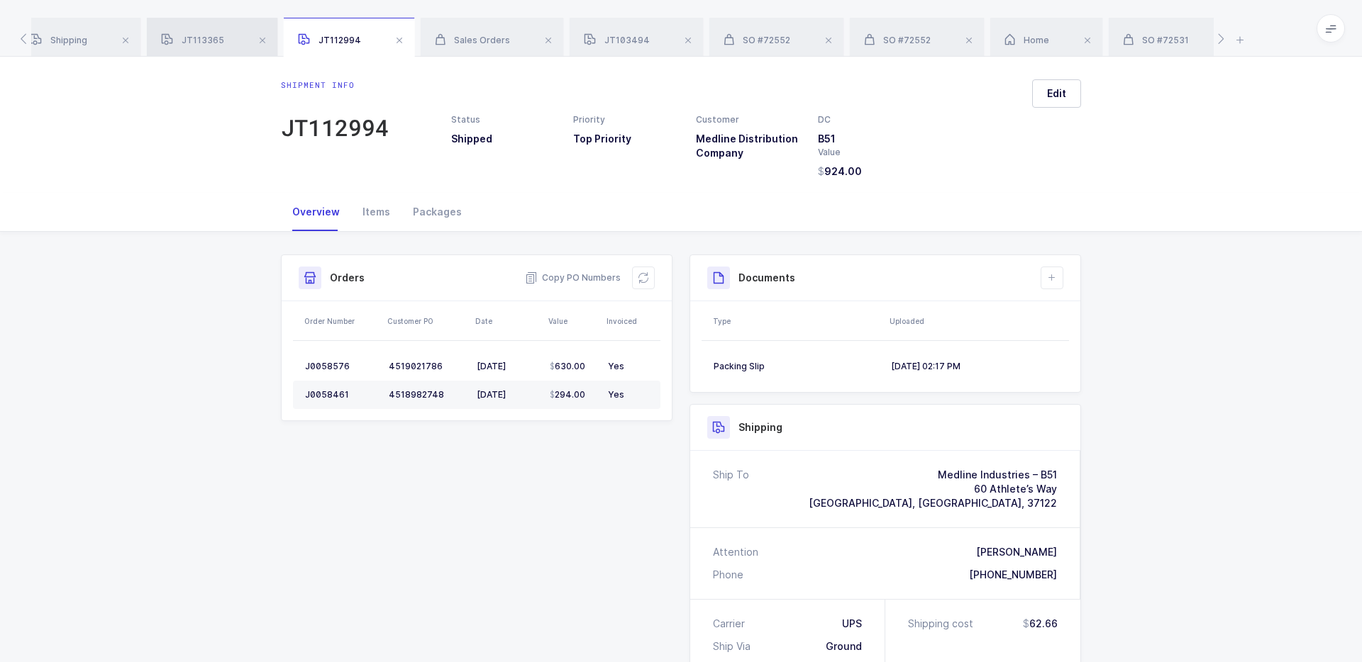
click at [225, 46] on div "JT113365" at bounding box center [212, 38] width 131 height 40
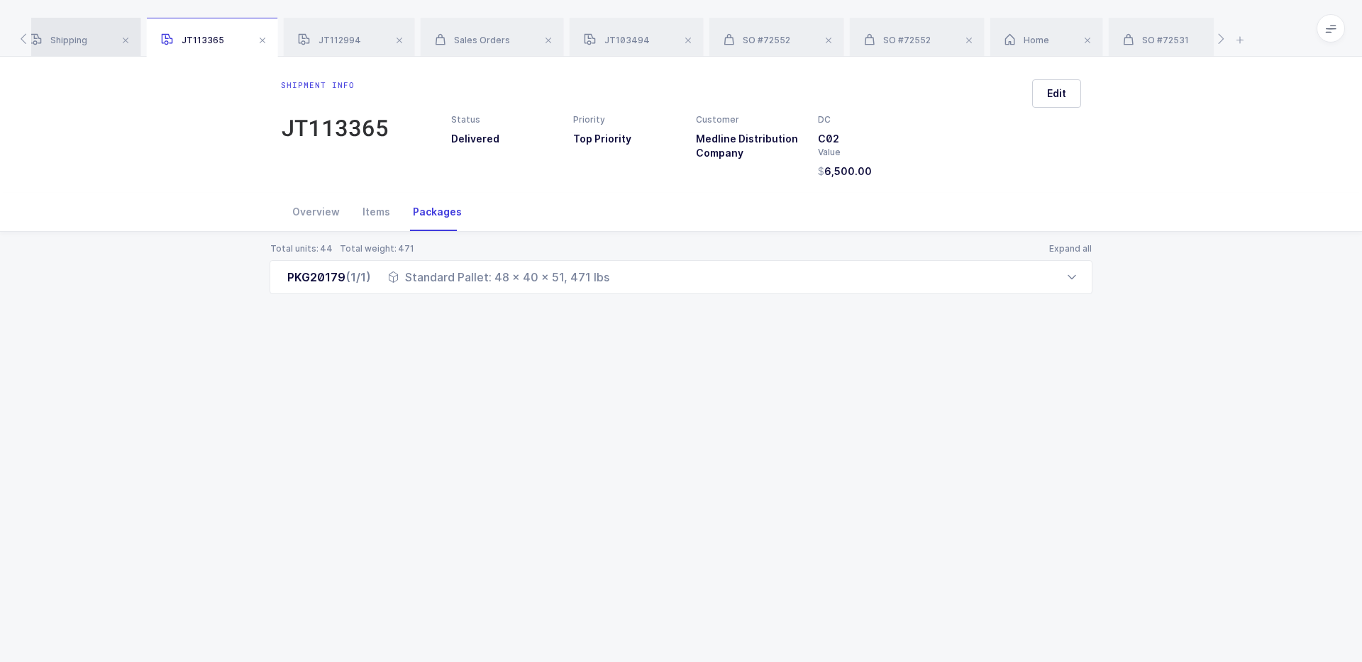
click at [93, 45] on div "Shipping" at bounding box center [79, 38] width 126 height 40
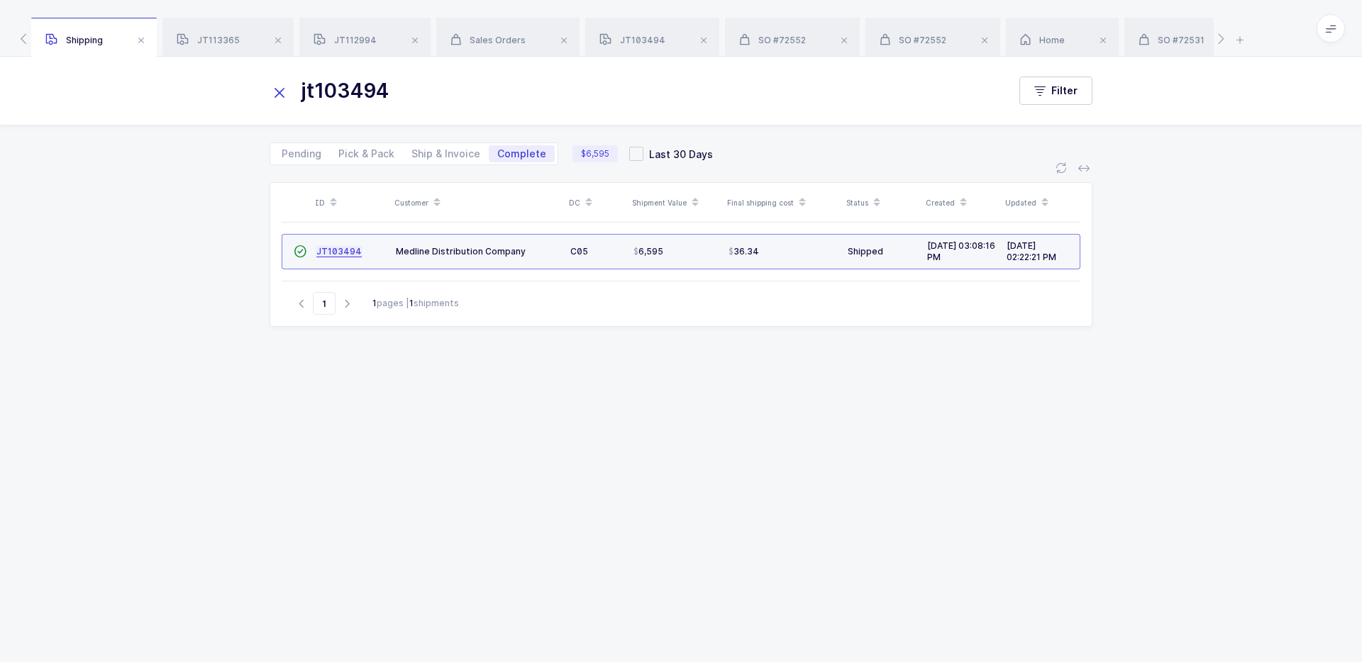
drag, startPoint x: 428, startPoint y: 96, endPoint x: 323, endPoint y: 99, distance: 105.7
click at [321, 99] on input "jt103494" at bounding box center [630, 91] width 721 height 34
click at [513, 245] on td "Medline Distribution Company" at bounding box center [477, 251] width 174 height 35
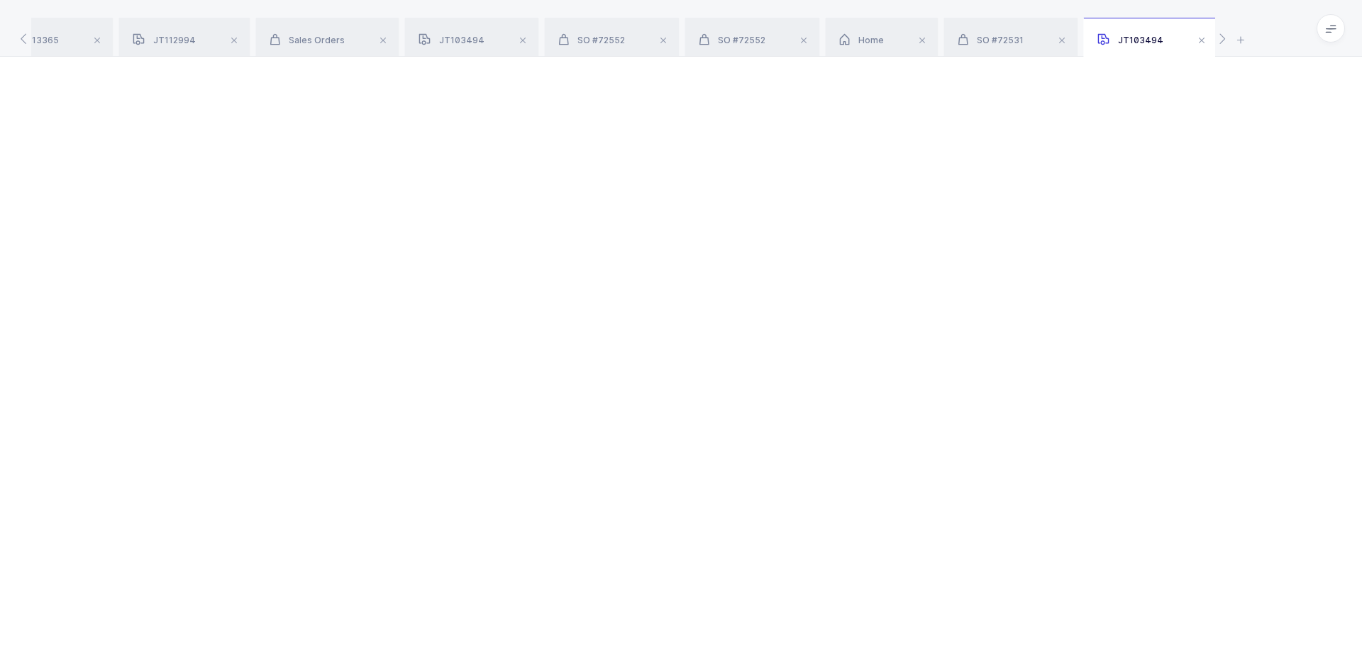
click at [513, 245] on div at bounding box center [681, 360] width 1362 height 606
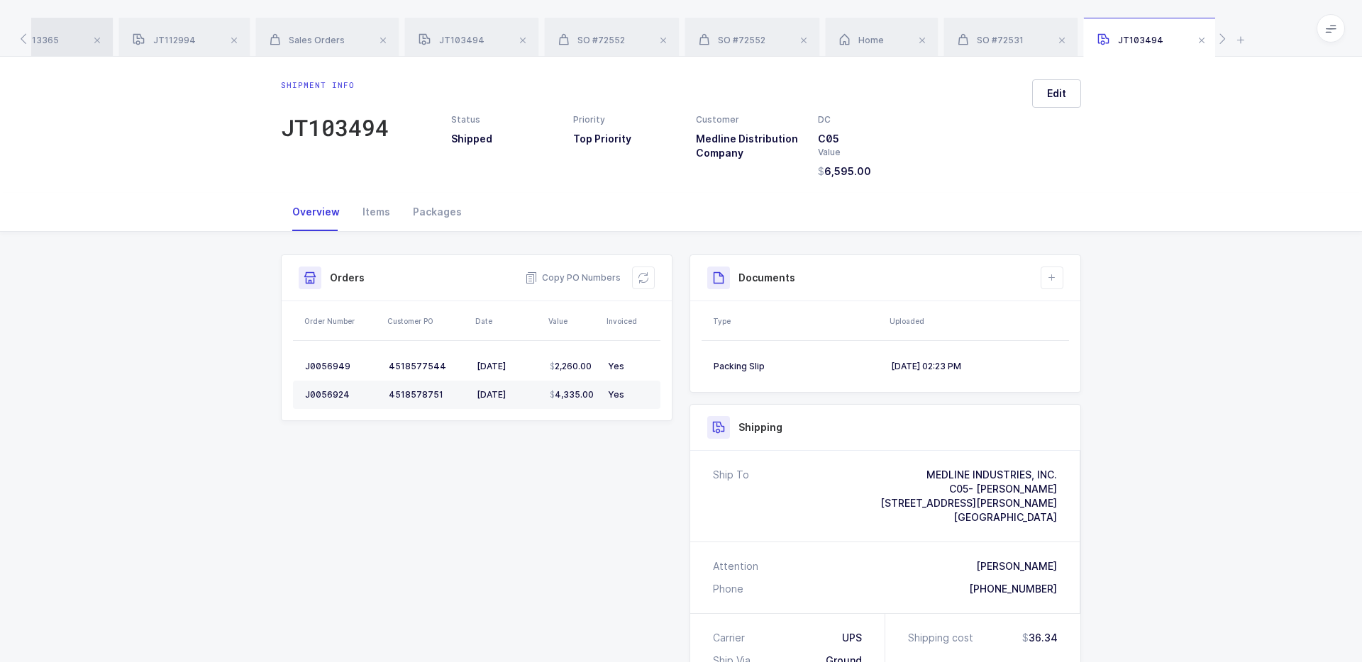
click at [67, 42] on div "JT113365" at bounding box center [47, 38] width 131 height 40
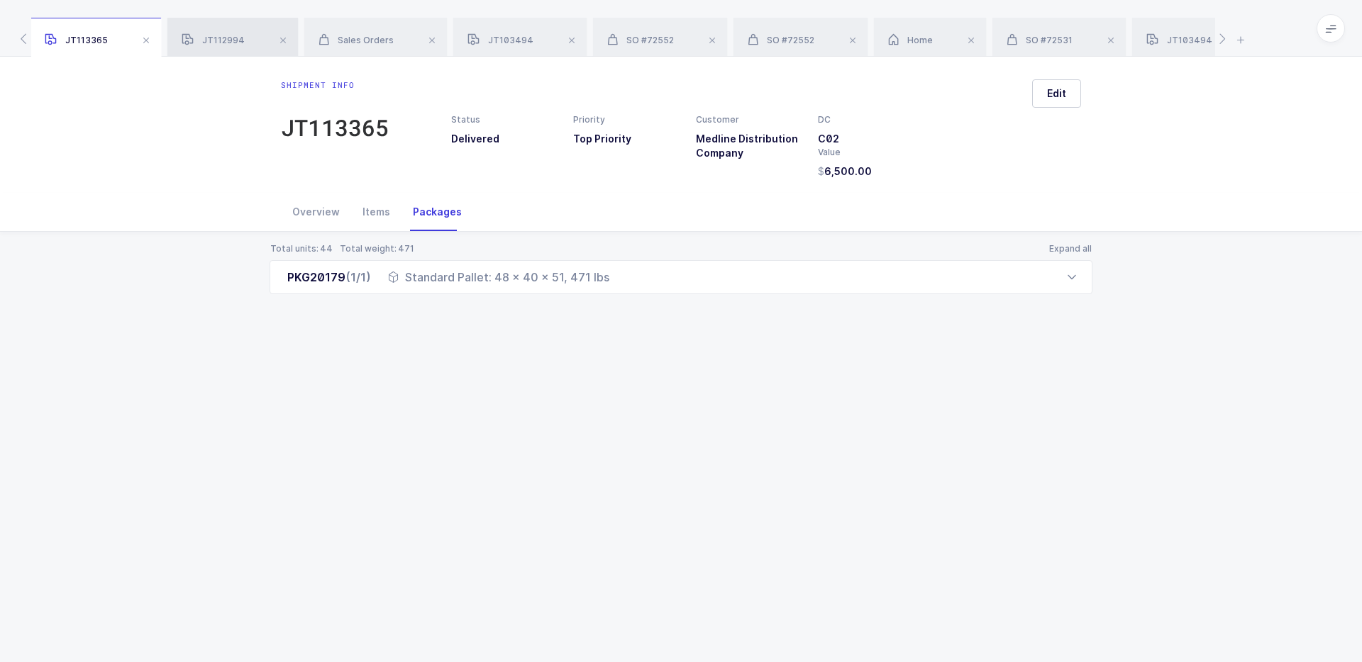
click at [231, 34] on div "JT112994" at bounding box center [232, 38] width 131 height 40
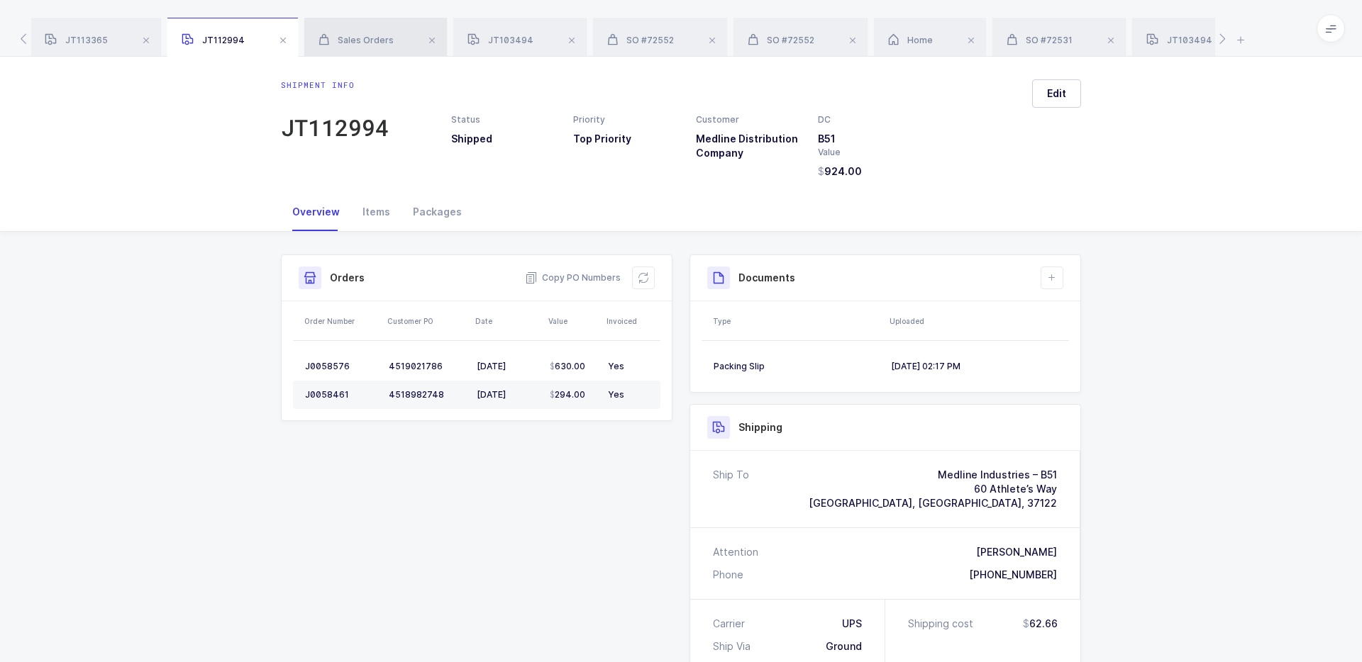
click at [332, 37] on span "Sales Orders" at bounding box center [355, 40] width 75 height 11
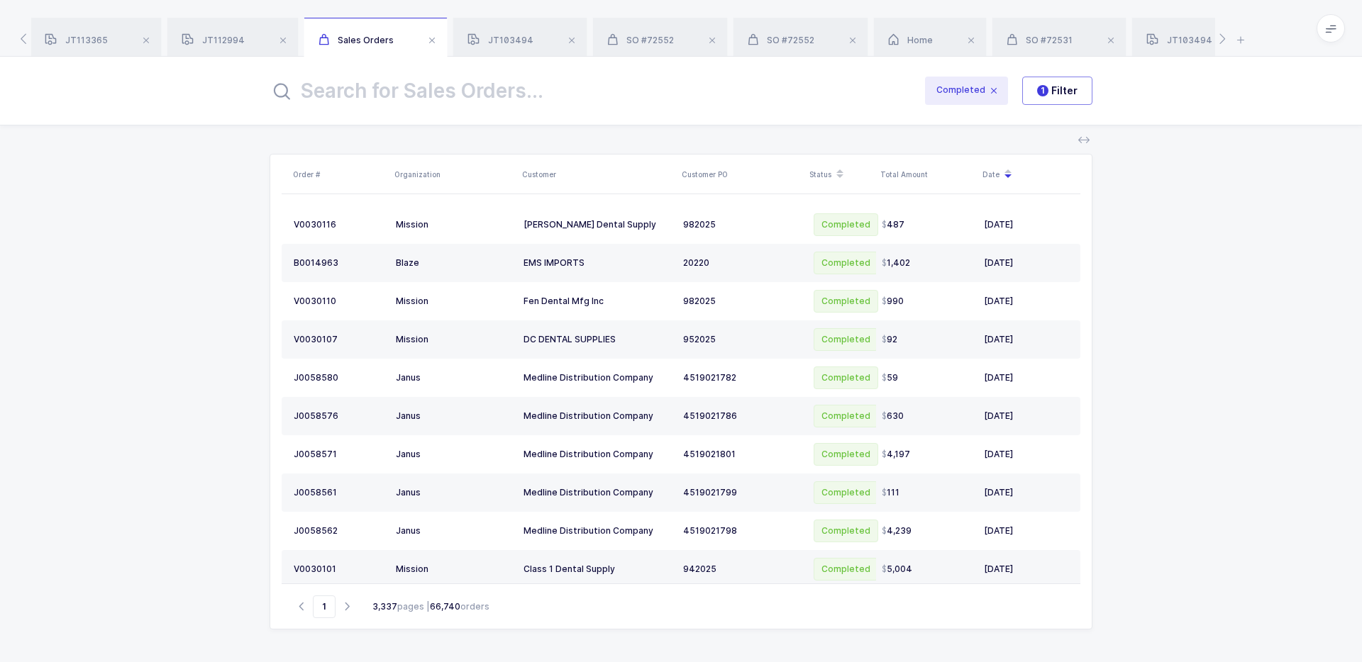
click at [1249, 35] on div "Shipping JT113365 JT112994 Sales Orders JT103494 SO #72552 SO #72552 Home SO #7…" at bounding box center [681, 28] width 1362 height 57
click at [1241, 37] on icon at bounding box center [1240, 39] width 15 height 17
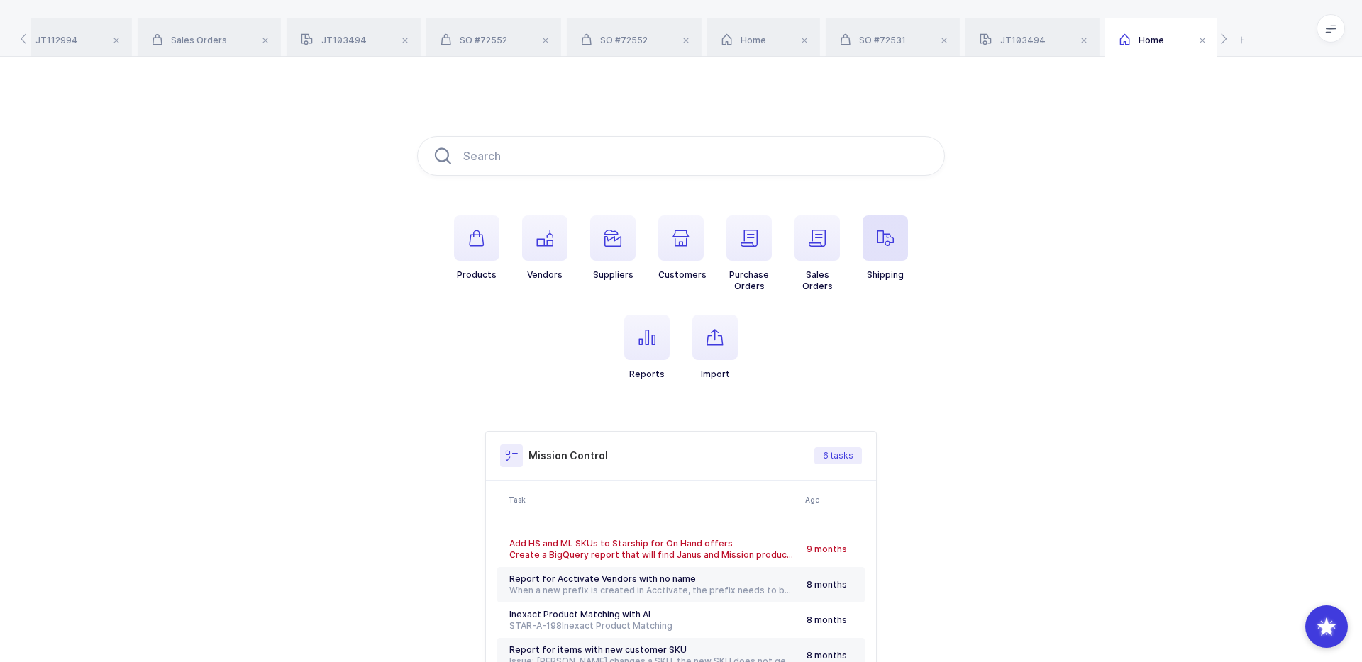
click at [891, 233] on icon "button" at bounding box center [885, 238] width 17 height 17
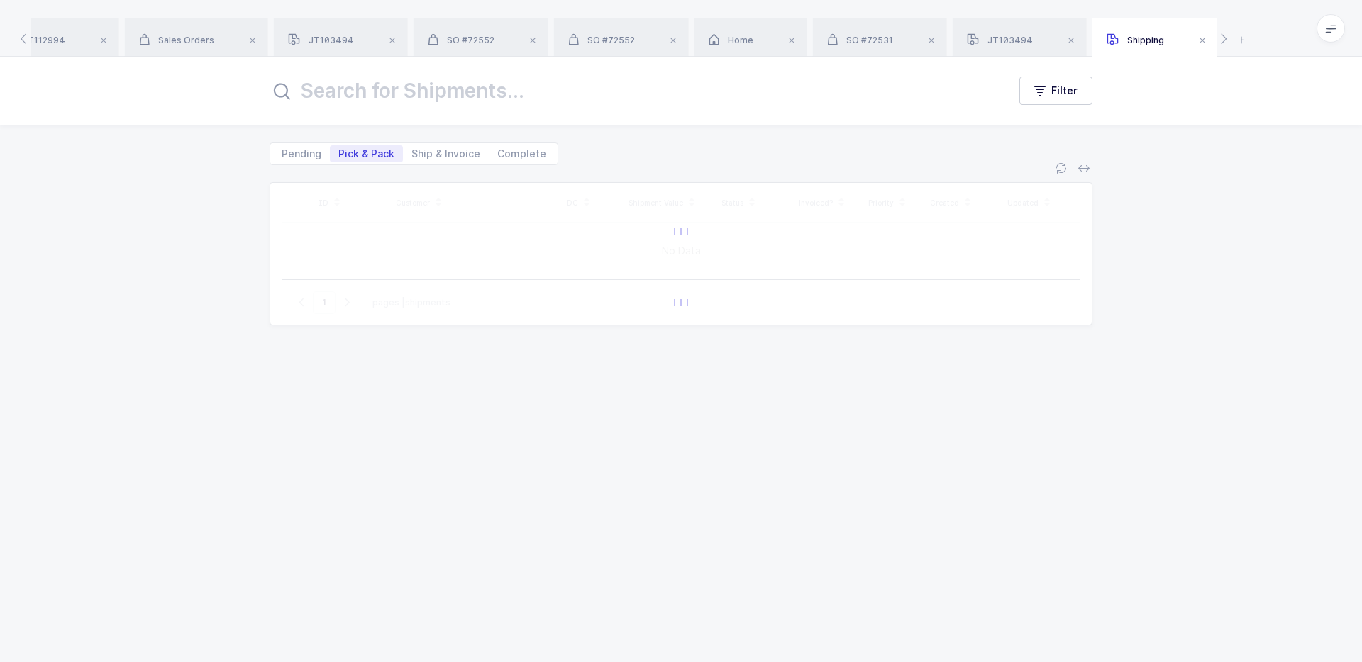
click at [526, 162] on div "Pending Pick & Pack Ship & Invoice Complete" at bounding box center [414, 154] width 289 height 23
click at [527, 160] on span "Complete" at bounding box center [522, 153] width 66 height 17
click at [501, 149] on span "Complete" at bounding box center [521, 154] width 49 height 10
click at [498, 148] on input "Complete" at bounding box center [493, 149] width 9 height 9
radio input "true"
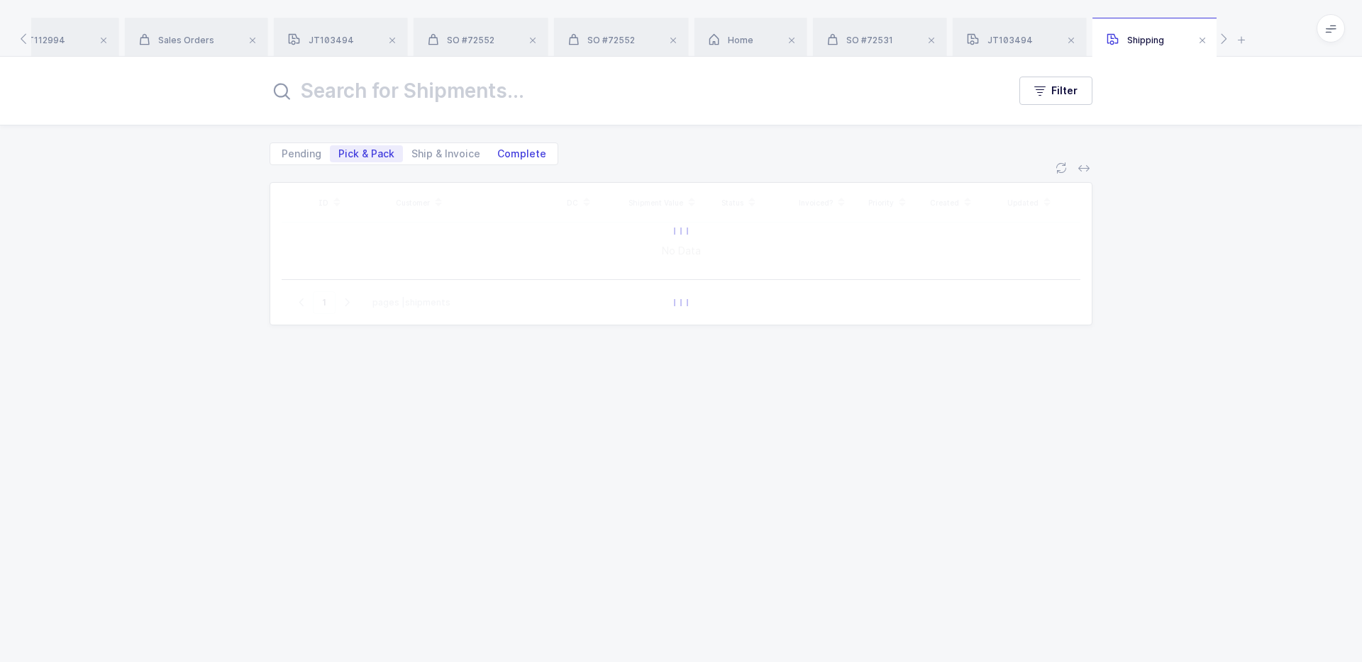
radio input "false"
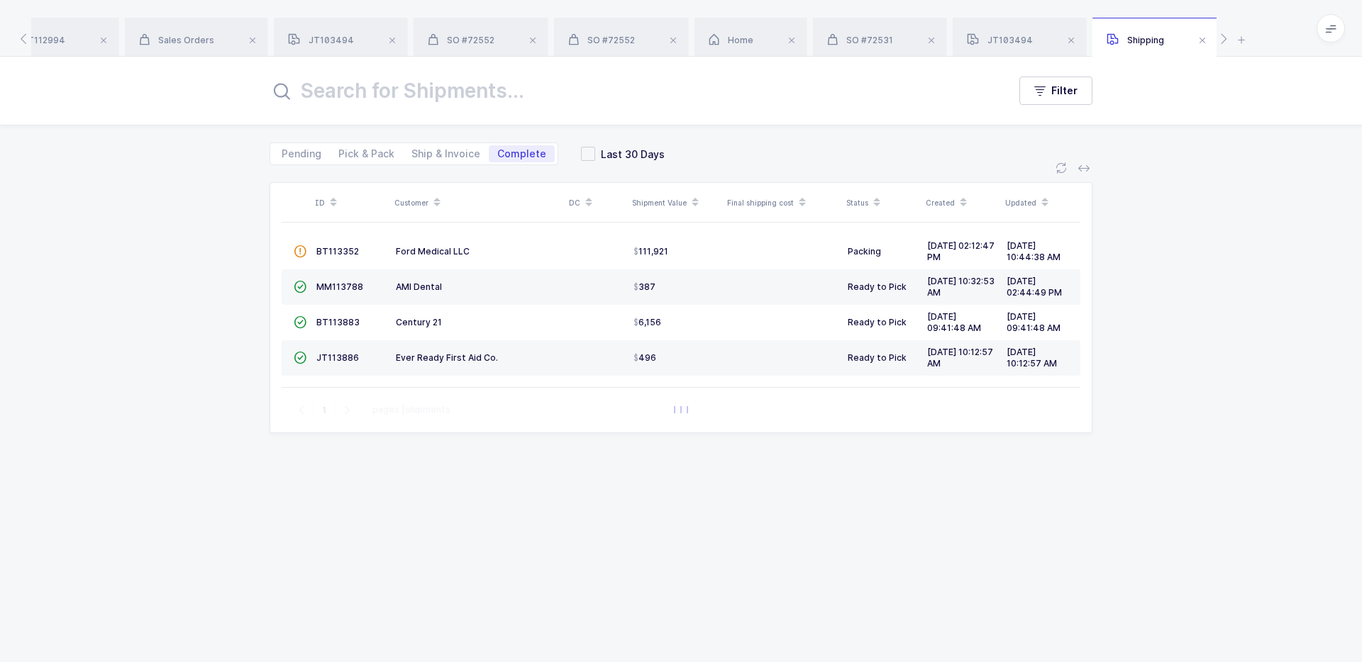
click at [497, 93] on input "text" at bounding box center [630, 91] width 721 height 34
click at [1043, 95] on icon "button" at bounding box center [1039, 90] width 11 height 11
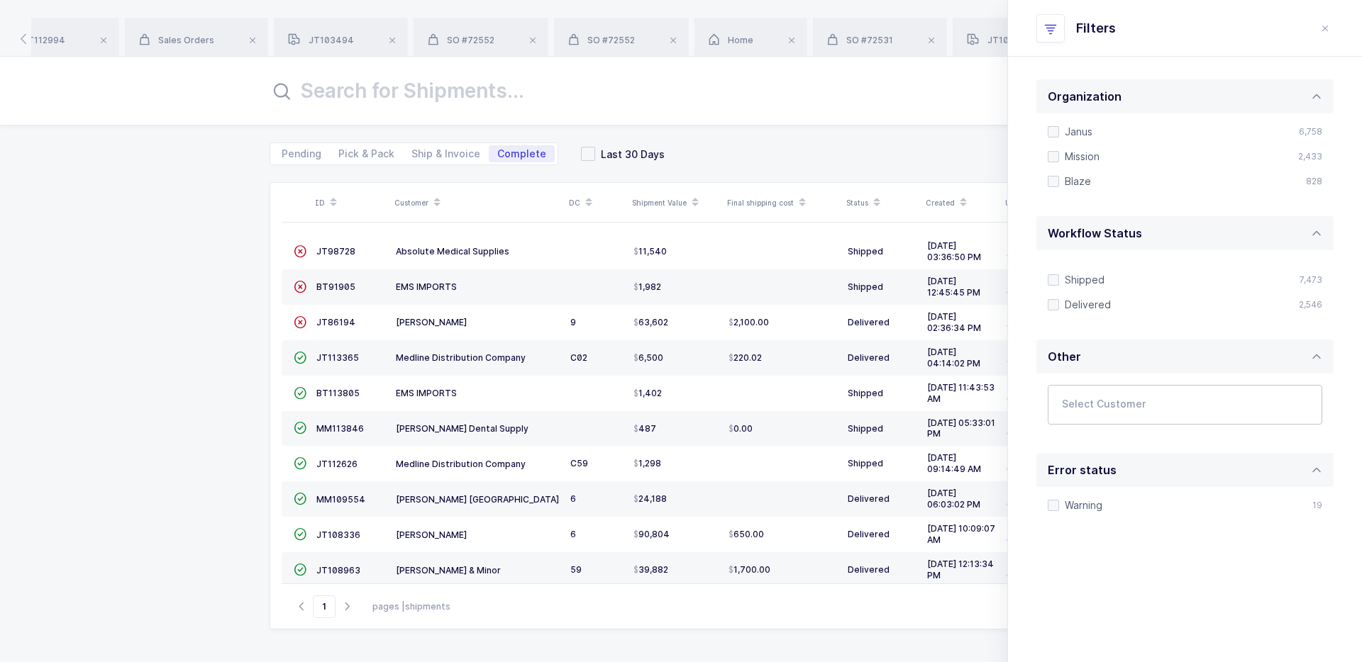
click at [1078, 394] on div at bounding box center [1174, 405] width 252 height 33
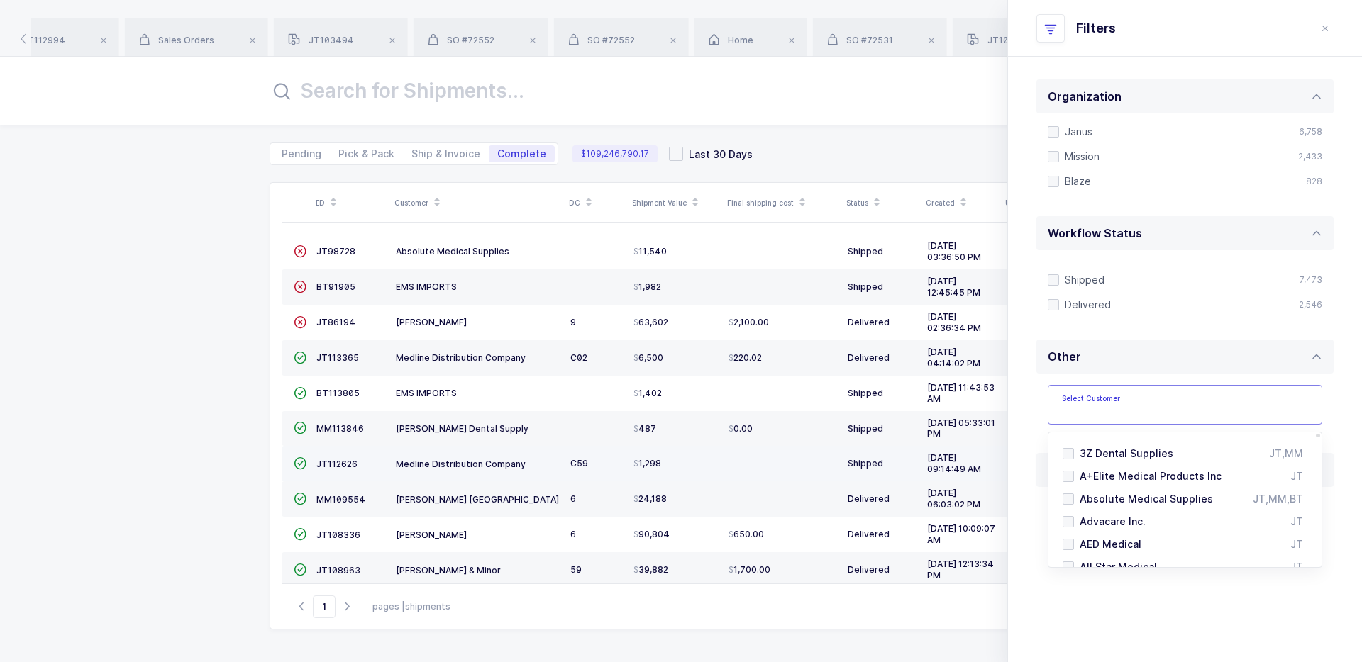
click at [545, 465] on div "Medline Distribution Company" at bounding box center [477, 464] width 163 height 12
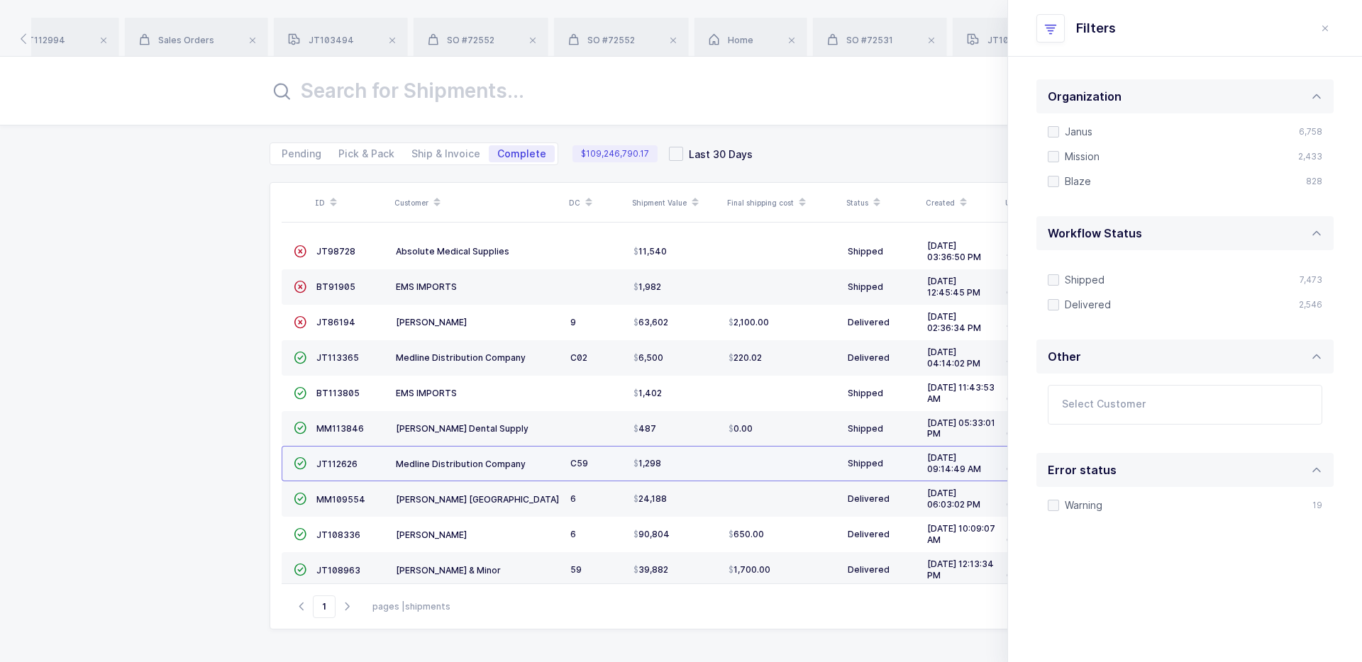
click at [545, 465] on div "Medline Distribution Company" at bounding box center [477, 464] width 163 height 12
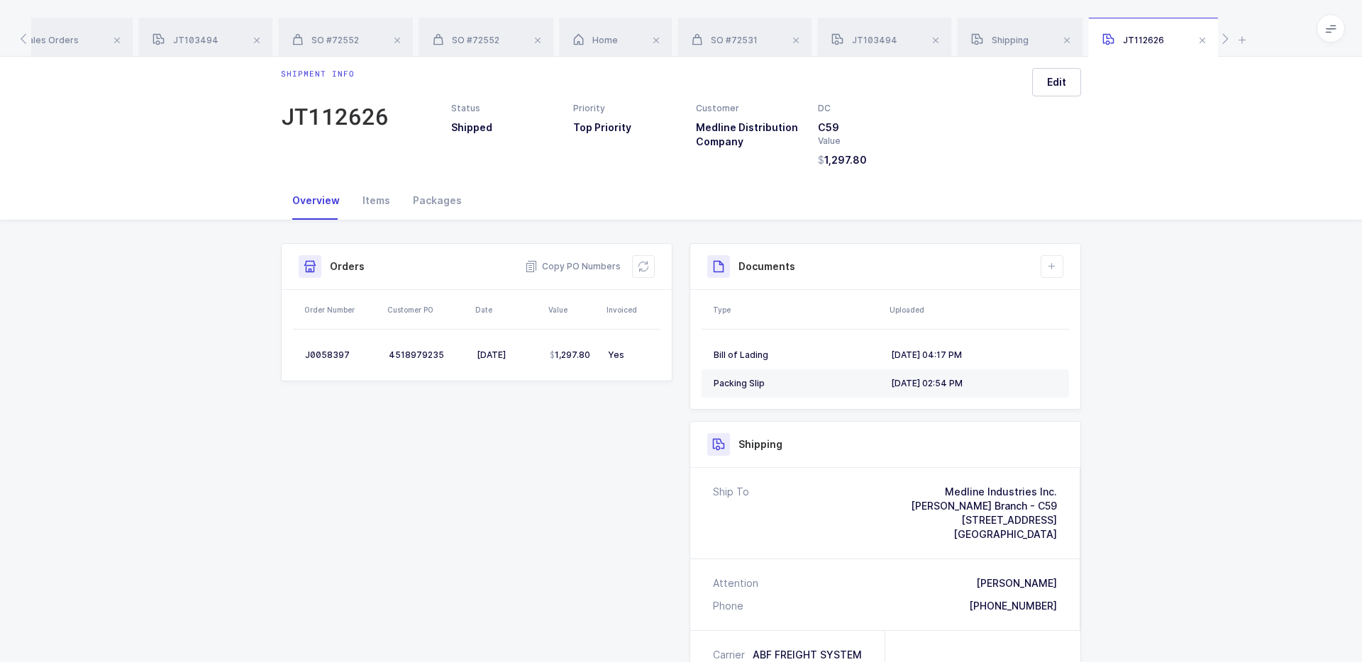
scroll to position [15, 0]
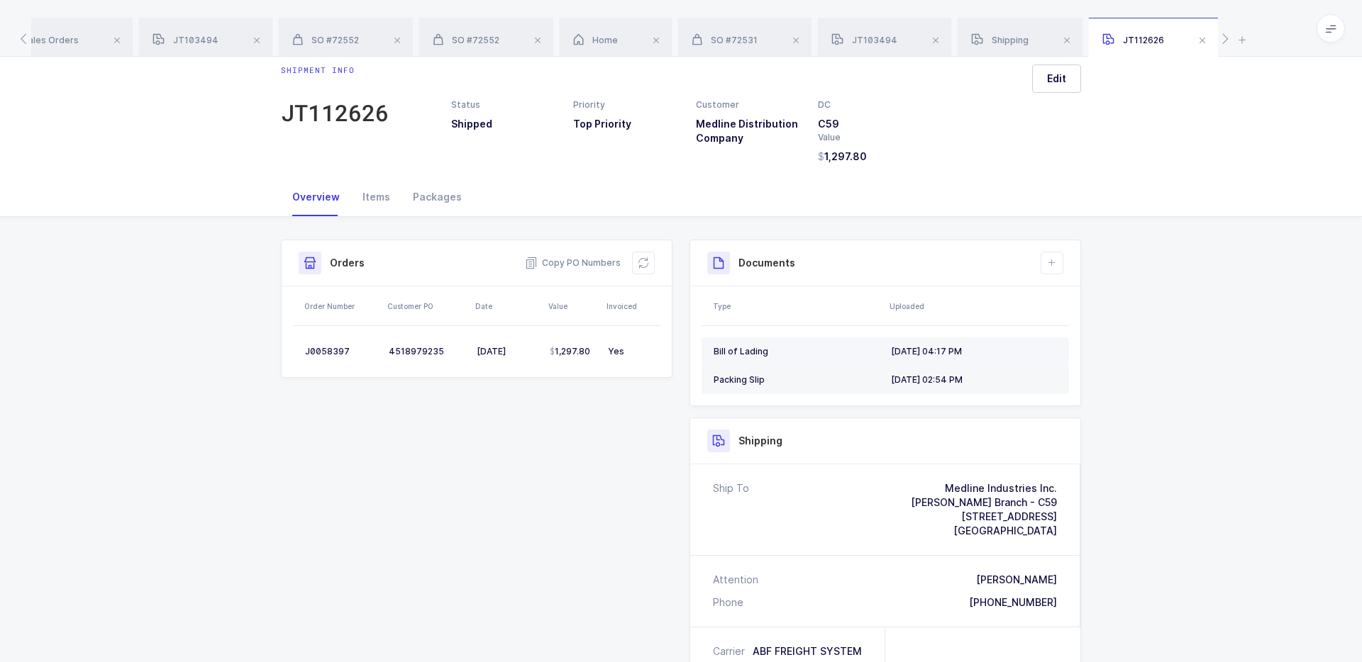
click at [737, 353] on div "Bill of Lading" at bounding box center [797, 351] width 166 height 11
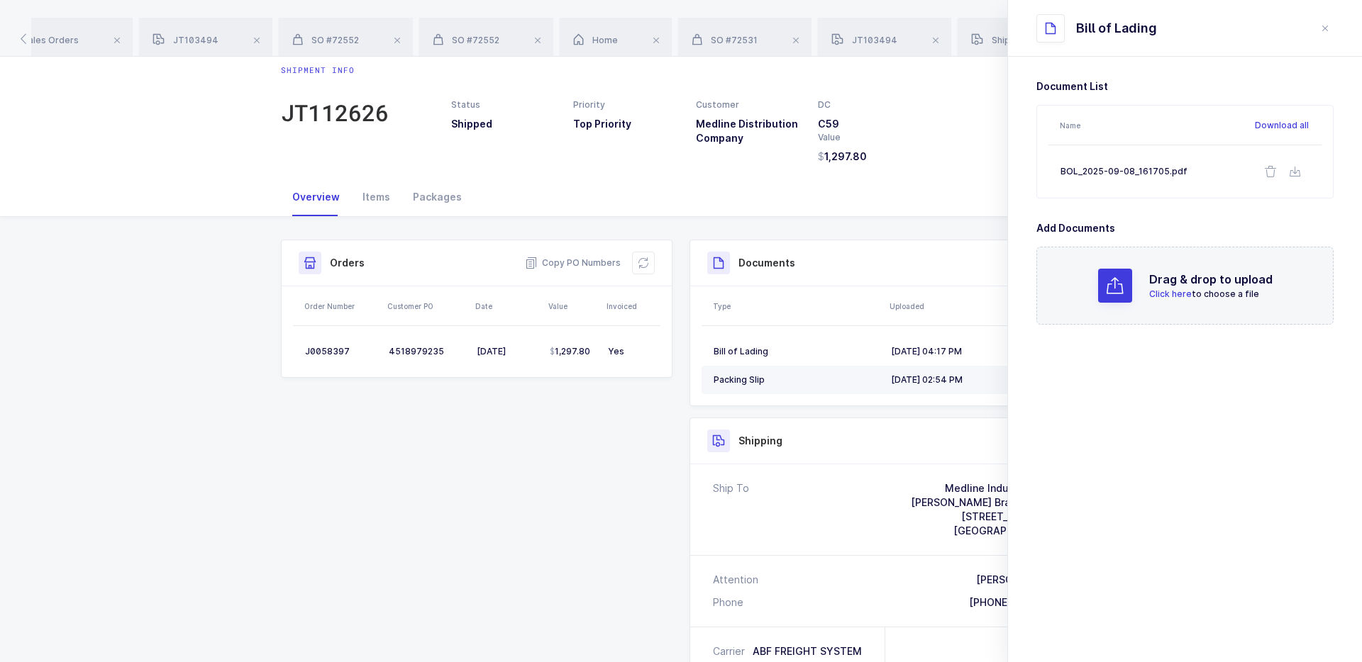
click at [938, 375] on div "09/08/2025, 02:54 PM" at bounding box center [974, 380] width 166 height 11
click at [939, 336] on table "Bill of Lading 09/08/2025, 04:17 PM Packing Slip 09/08/2025, 02:54 PM" at bounding box center [885, 365] width 367 height 79
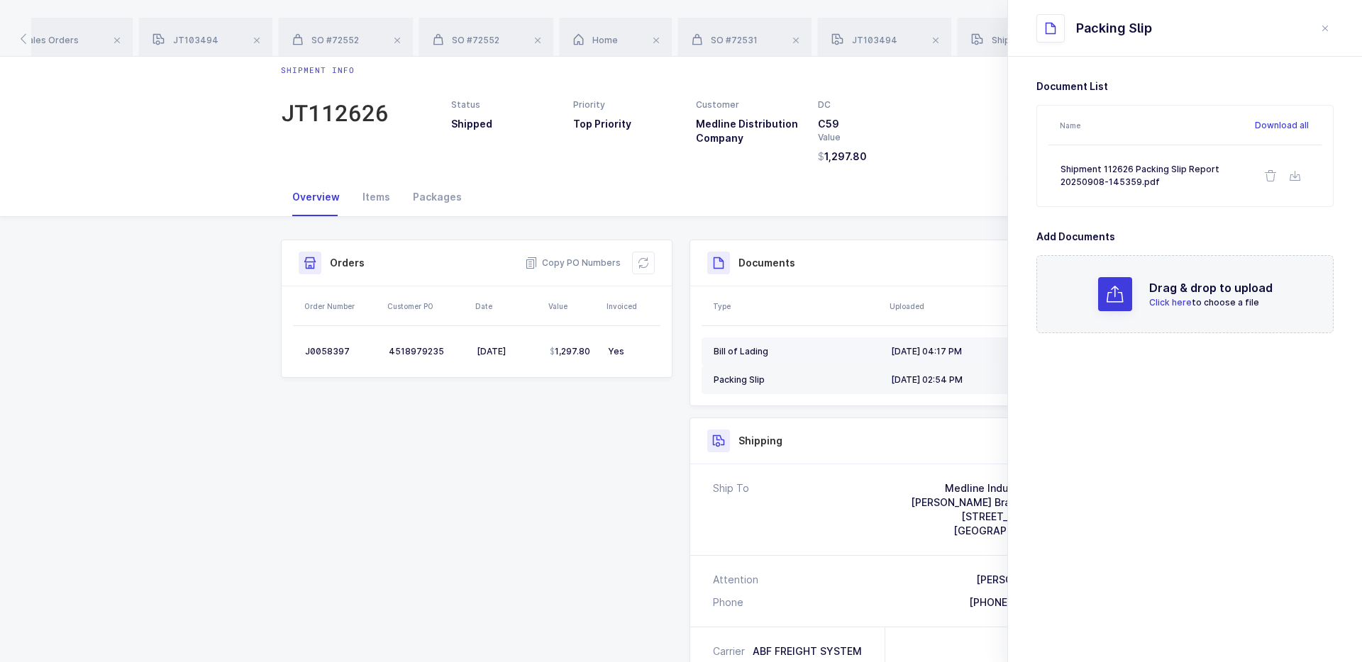
click at [939, 340] on td "09/08/2025, 04:17 PM" at bounding box center [977, 352] width 184 height 28
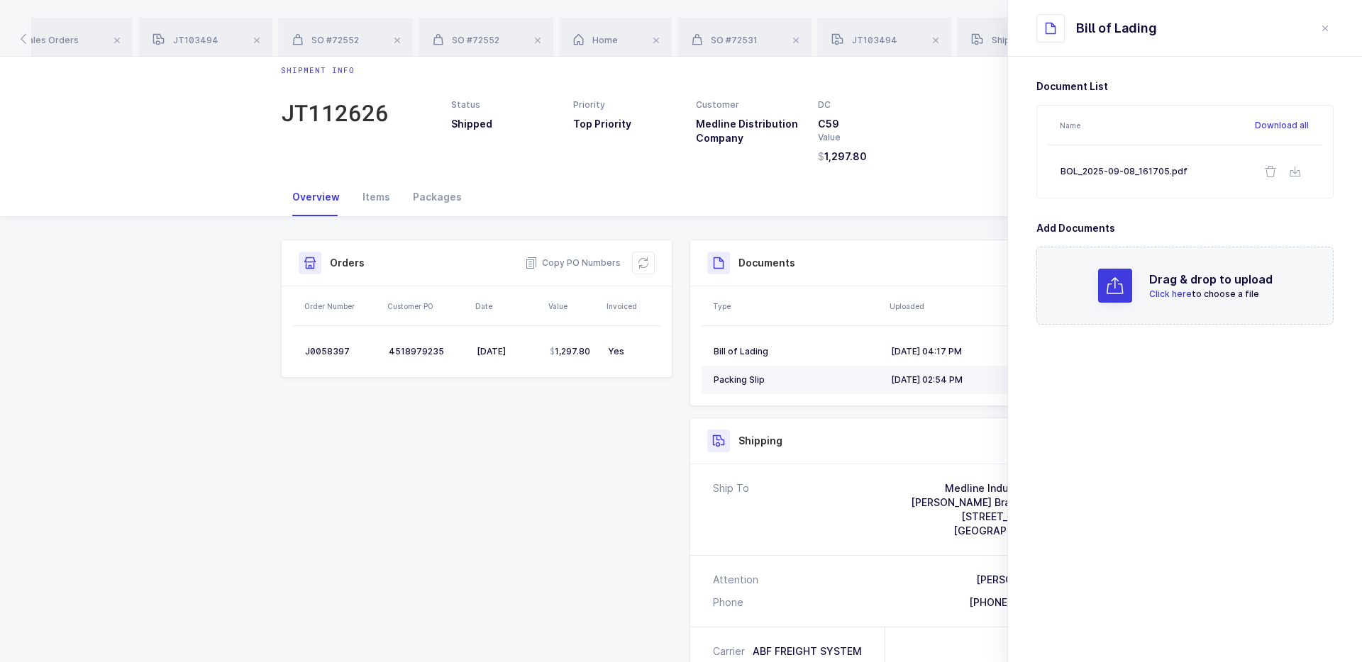
click at [939, 375] on div "09/08/2025, 02:54 PM" at bounding box center [974, 380] width 166 height 11
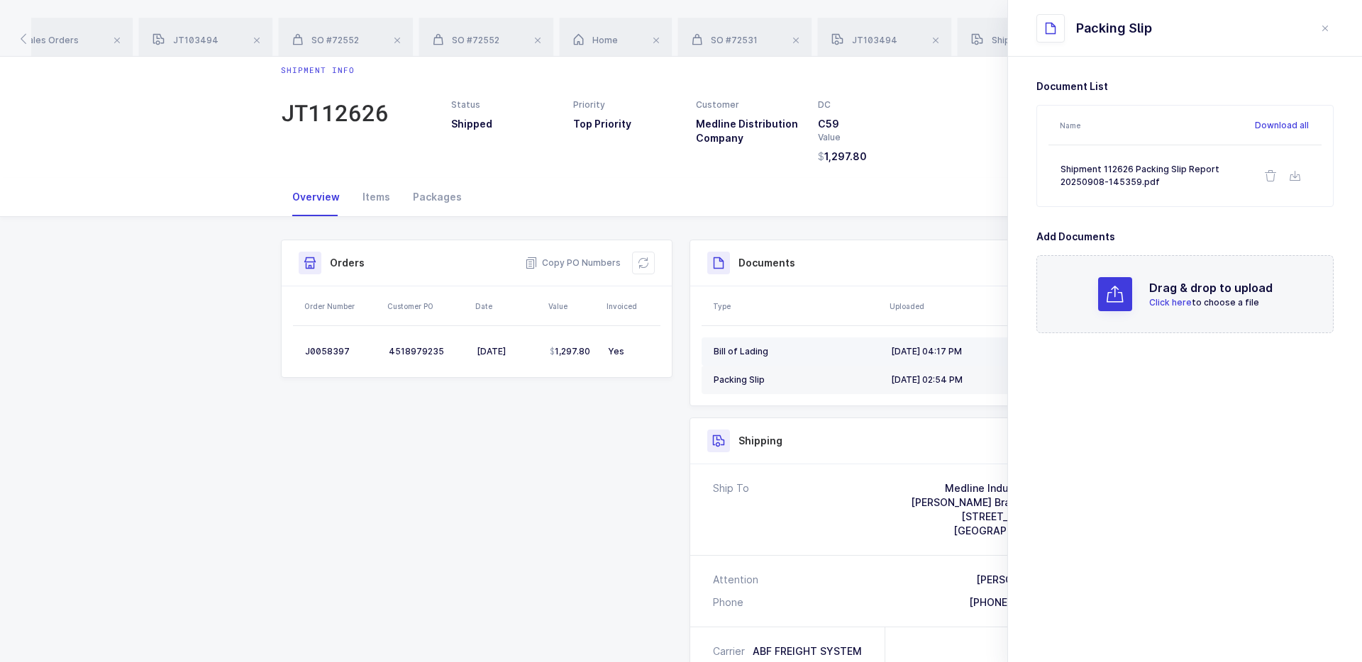
click at [949, 352] on div "09/08/2025, 04:17 PM" at bounding box center [974, 351] width 166 height 11
click at [831, 342] on td "Bill of Lading" at bounding box center [794, 352] width 184 height 28
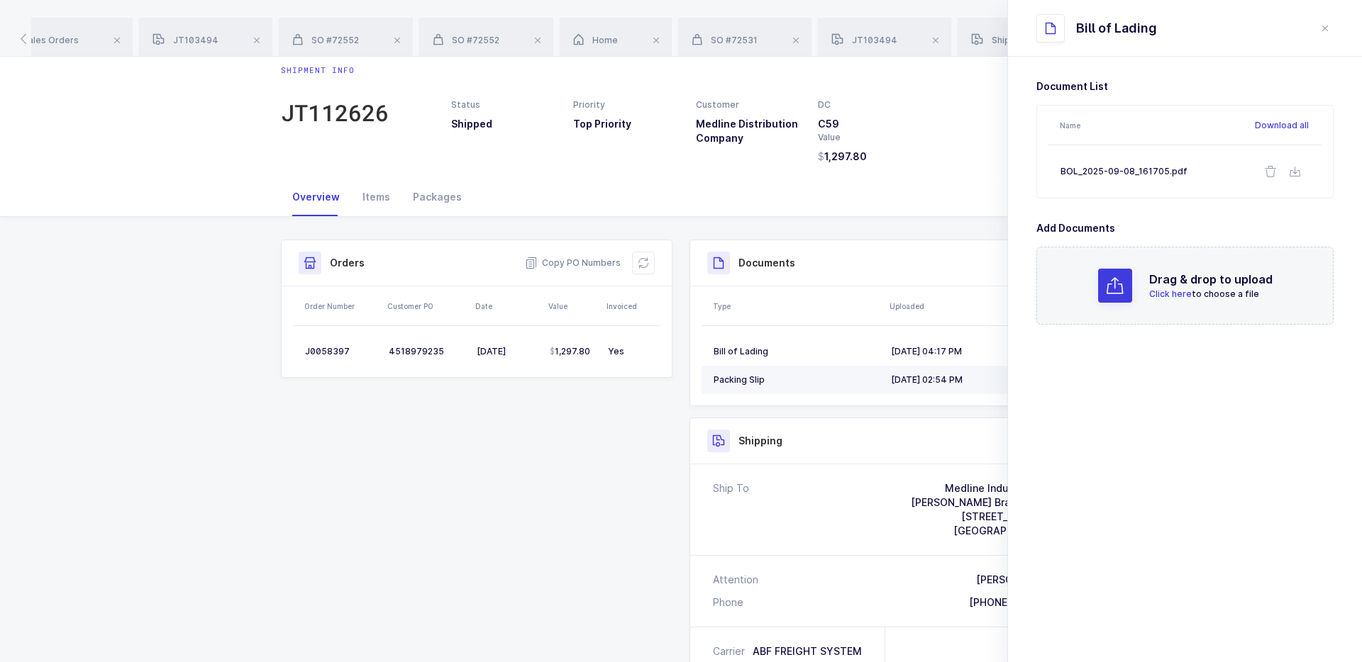
click at [831, 370] on td "Packing Slip" at bounding box center [794, 380] width 184 height 28
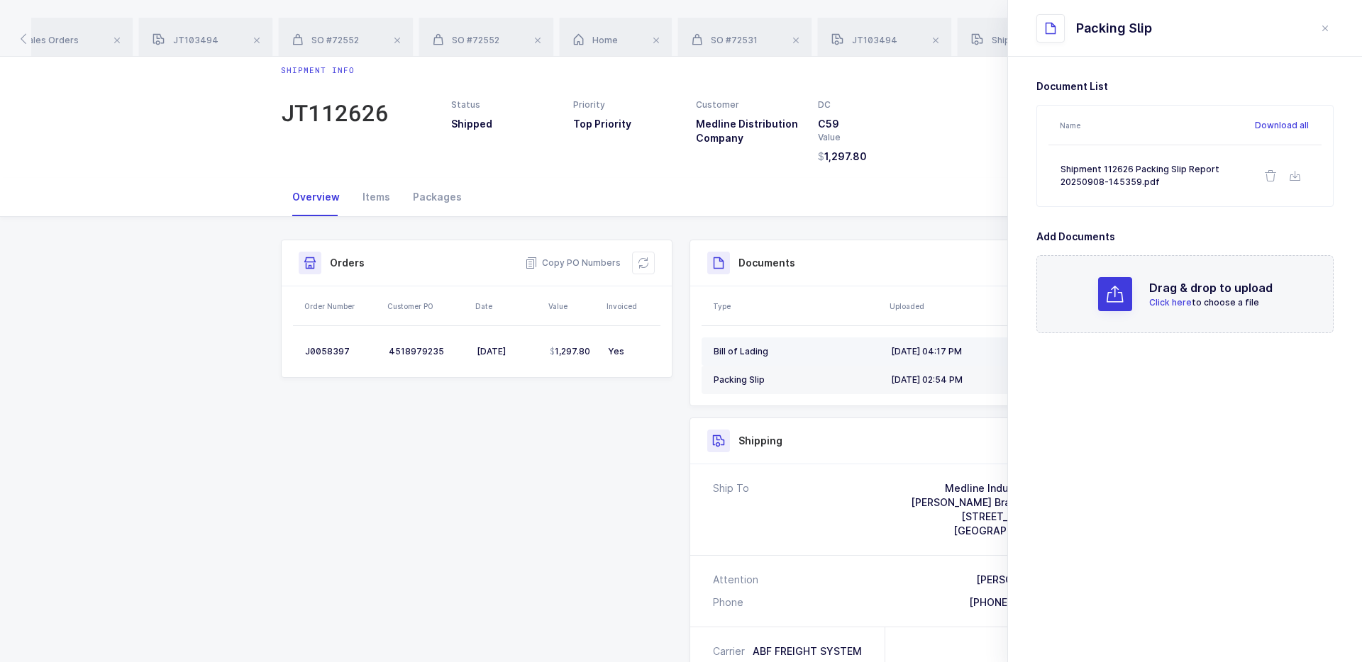
click at [823, 346] on div "Bill of Lading" at bounding box center [797, 351] width 166 height 11
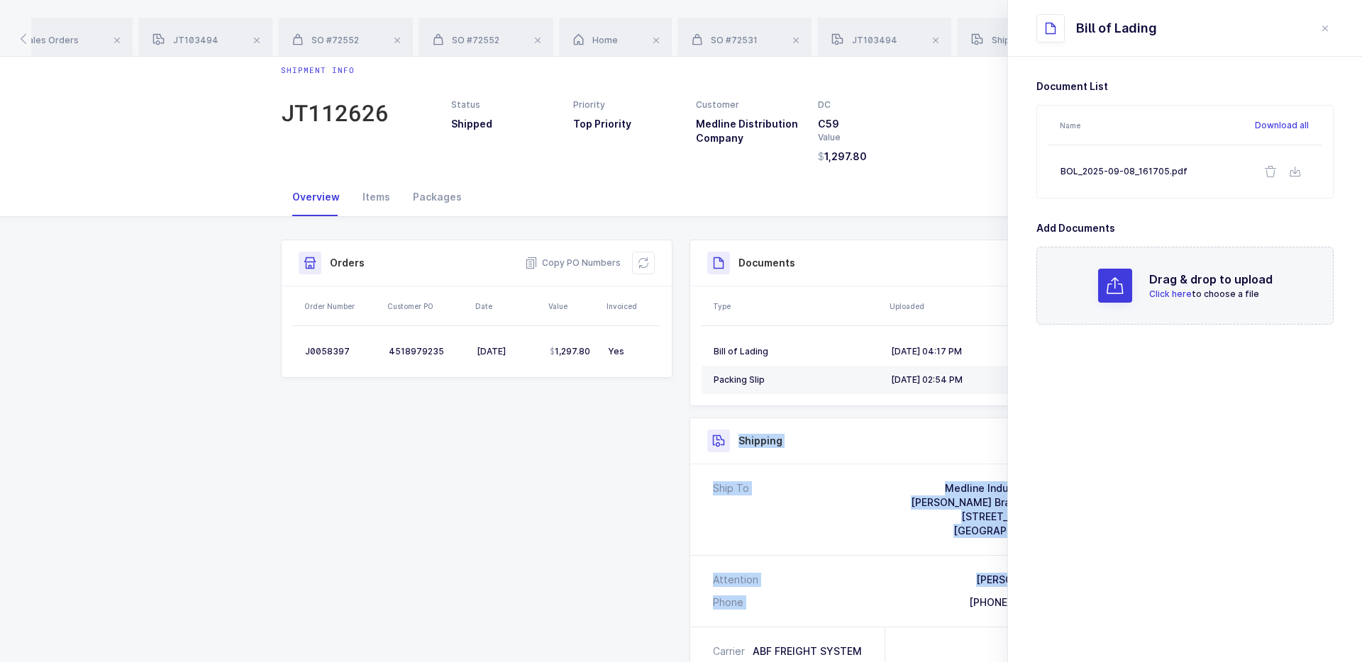
drag, startPoint x: 794, startPoint y: 411, endPoint x: 951, endPoint y: 605, distance: 249.6
click at [953, 607] on div "Documents Create Document Upload Document Type Uploaded Bill of Lading 09/08/20…" at bounding box center [885, 601] width 409 height 723
click at [902, 550] on div "Ship To Medline Industries Inc. Hammond Branch - C59 2100 Industrial Park Rd Ha…" at bounding box center [885, 510] width 390 height 91
click at [444, 207] on div "Packages" at bounding box center [437, 197] width 72 height 38
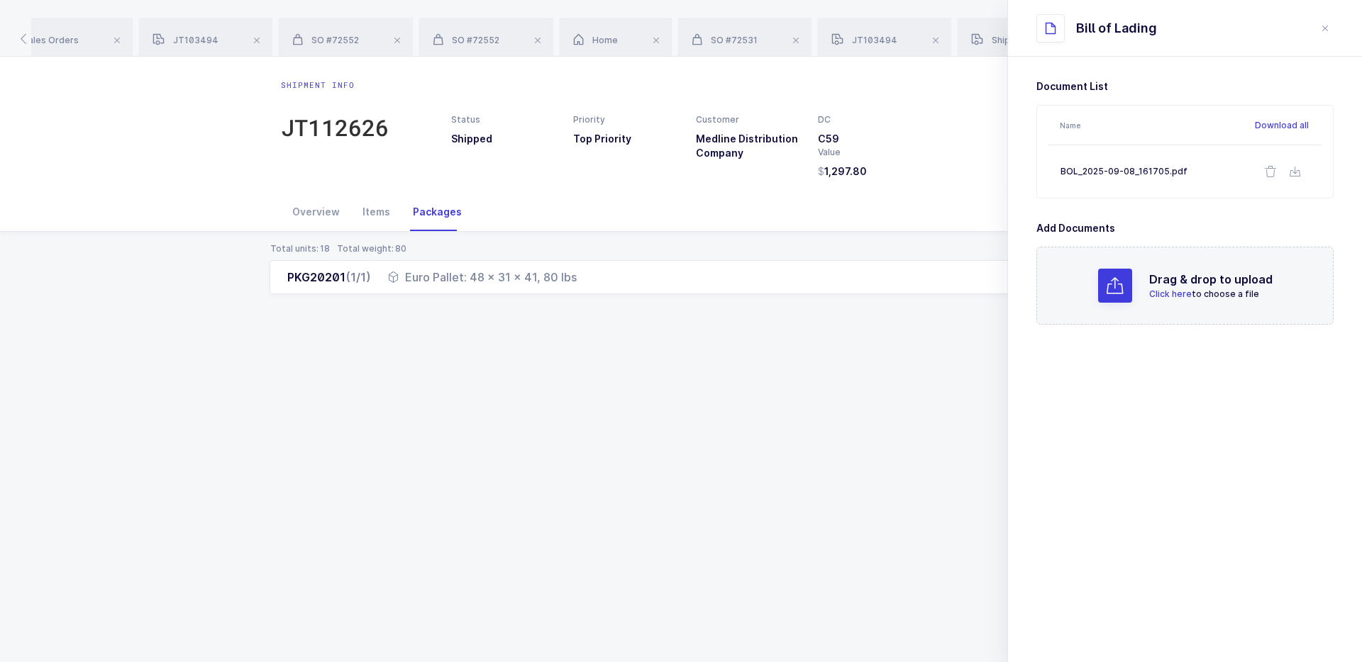
click at [490, 269] on div "Euro Pallet: 48 x 31 x 41, 80 lbs" at bounding box center [482, 277] width 189 height 17
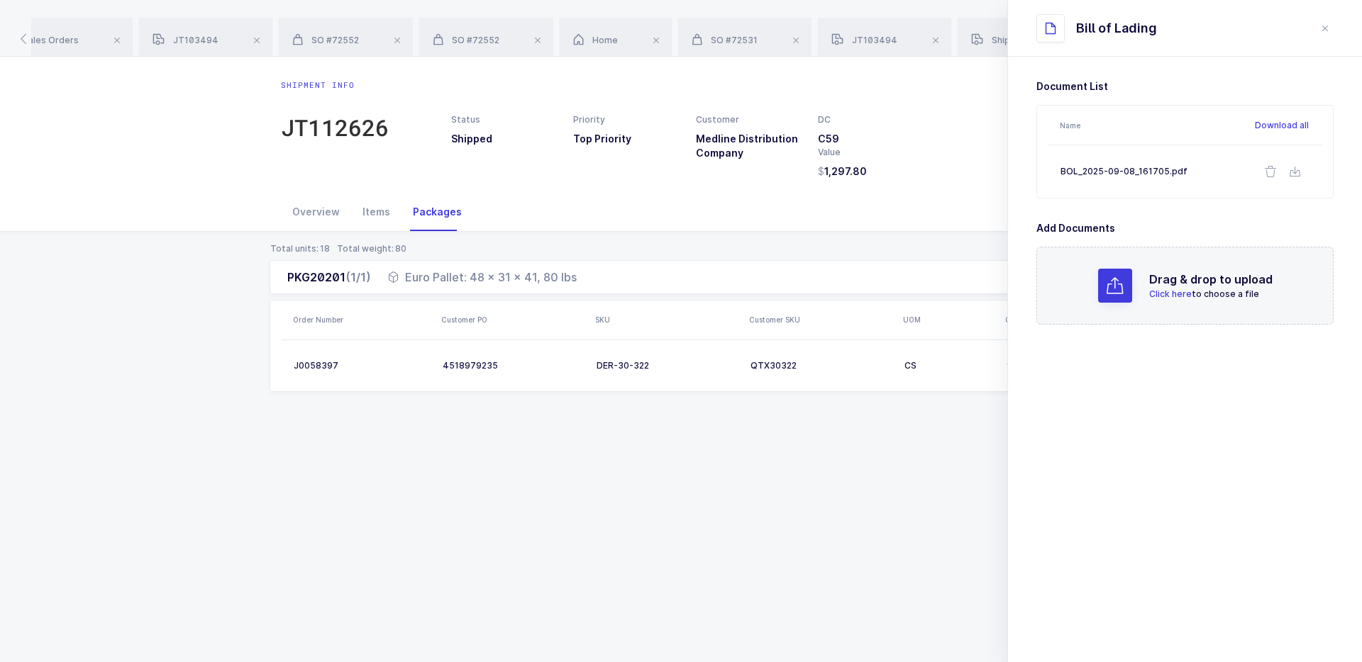
click at [482, 275] on div "Euro Pallet: 48 x 31 x 41, 80 lbs" at bounding box center [482, 277] width 189 height 17
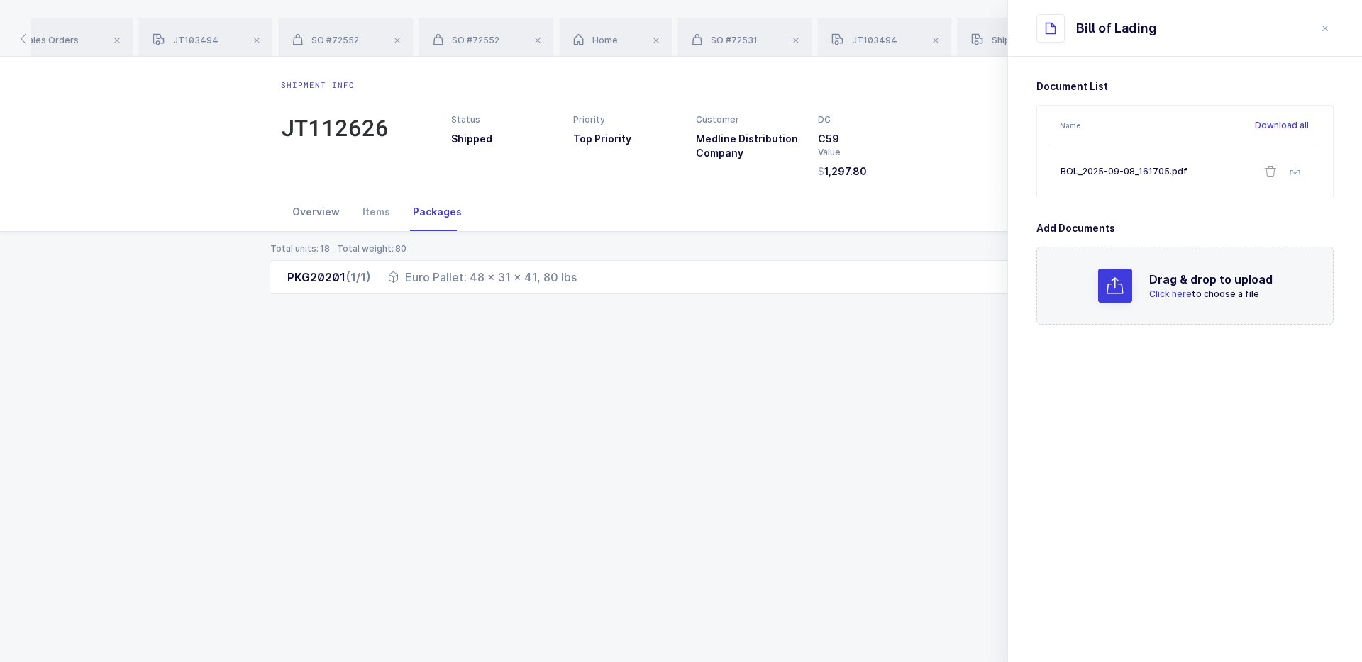
click at [313, 213] on div "Overview" at bounding box center [316, 212] width 70 height 38
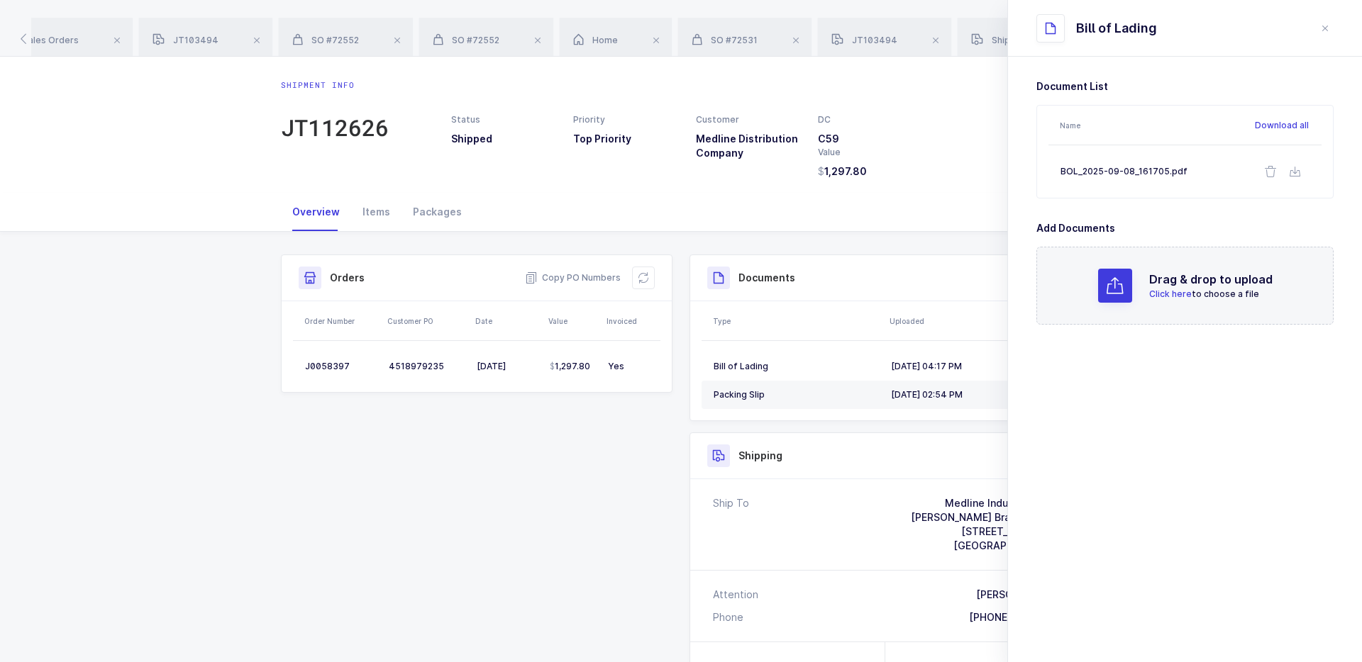
drag, startPoint x: 658, startPoint y: 413, endPoint x: 651, endPoint y: 401, distance: 14.0
click at [651, 401] on div "Shipment Info Shipment Number JT112626 Status Shipped Priority Top Priority Cus…" at bounding box center [680, 632] width 817 height 755
click at [651, 401] on div "Shipment Info Shipment Number JT112626 Status Shipped Priority Top Priority Cus…" at bounding box center [476, 330] width 409 height 150
click at [1321, 33] on button "close drawer" at bounding box center [1324, 28] width 17 height 17
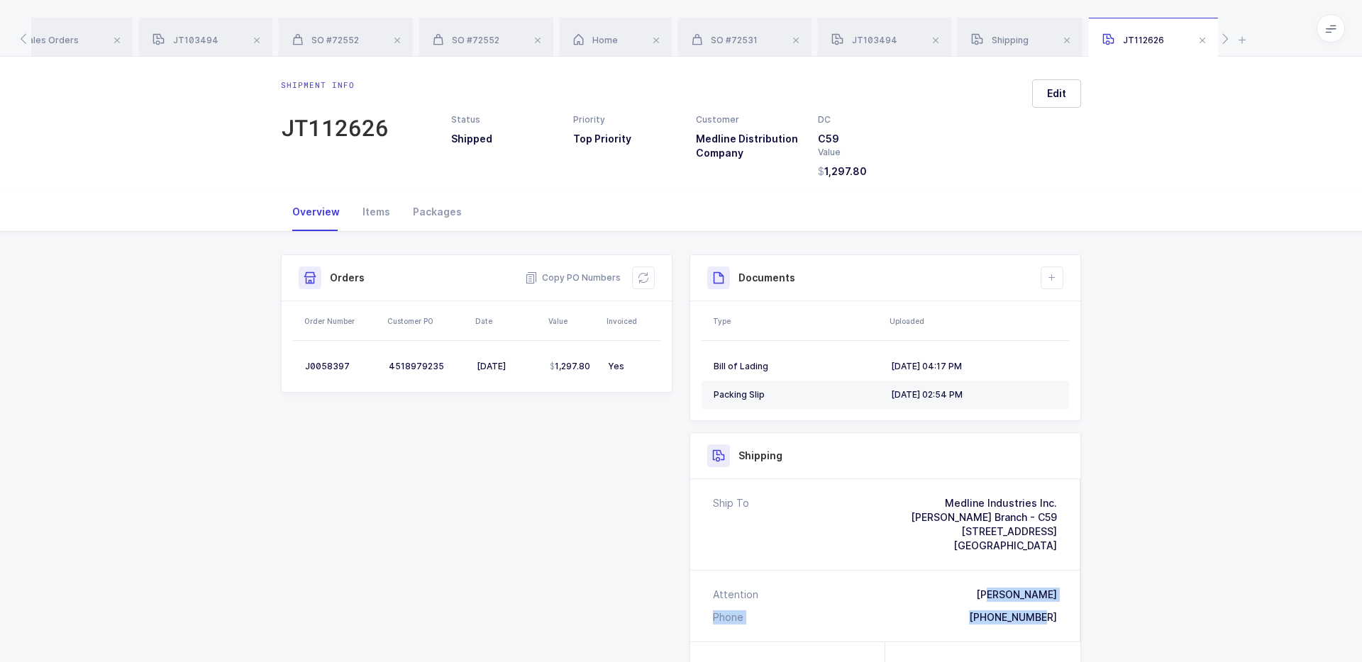
drag, startPoint x: 1057, startPoint y: 619, endPoint x: 1013, endPoint y: 588, distance: 53.9
click at [1013, 589] on div "Attention Nick Latino Phone 985-542-2082" at bounding box center [885, 606] width 390 height 71
click at [1013, 588] on div "Nick Latino" at bounding box center [1016, 595] width 81 height 14
click at [1016, 594] on div "Nick Latino" at bounding box center [1016, 595] width 81 height 14
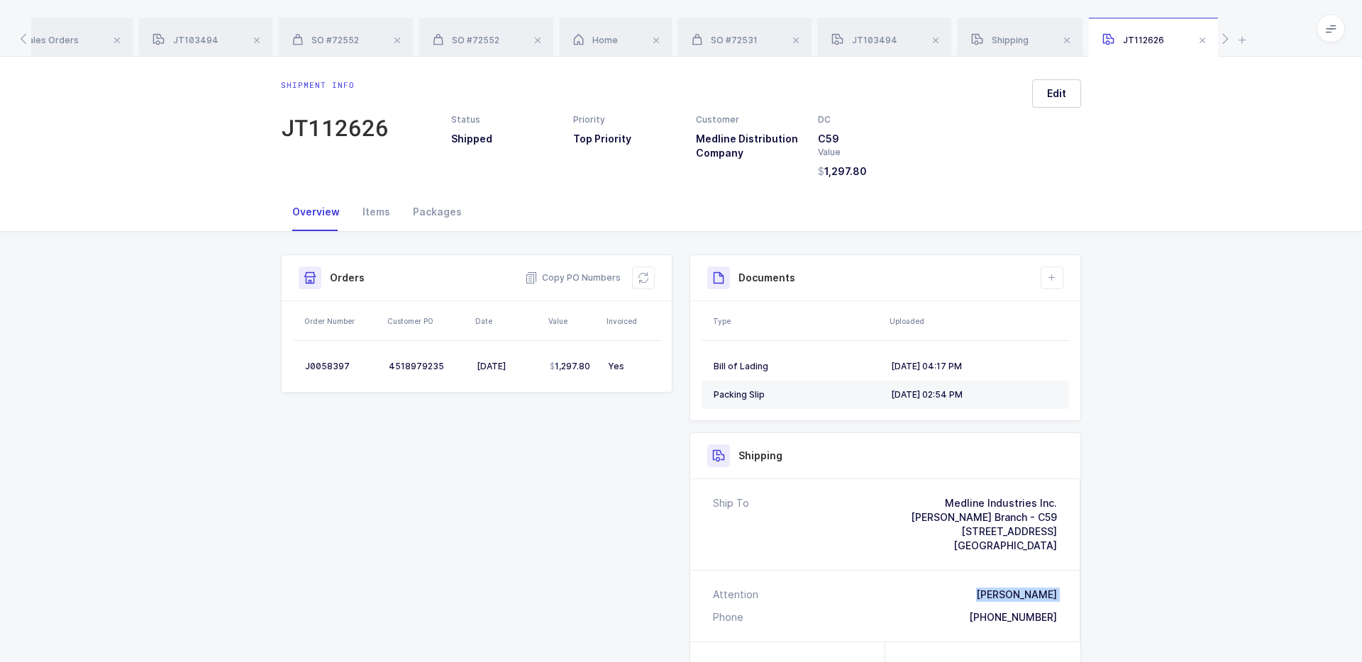
click at [1016, 594] on div "Nick Latino" at bounding box center [1016, 595] width 81 height 14
click at [1028, 594] on div "Nick Latino" at bounding box center [1016, 595] width 81 height 14
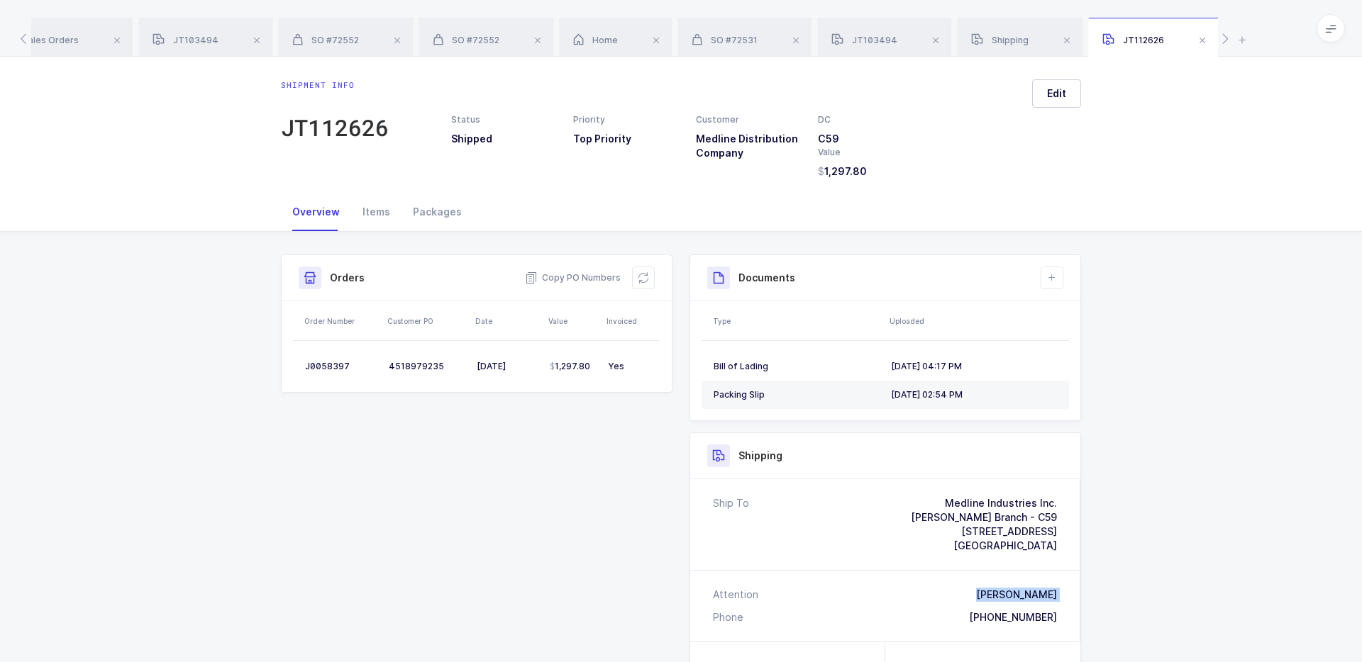
click at [1010, 594] on div "Nick Latino" at bounding box center [1016, 595] width 81 height 14
drag, startPoint x: 1079, startPoint y: 599, endPoint x: 975, endPoint y: 479, distance: 158.9
click at [975, 479] on div "Shipping Ship To Medline Industries Inc. Hammond Branch - C59 2100 Industrial P…" at bounding box center [885, 596] width 392 height 327
click at [975, 479] on div "Shipping" at bounding box center [885, 456] width 390 height 46
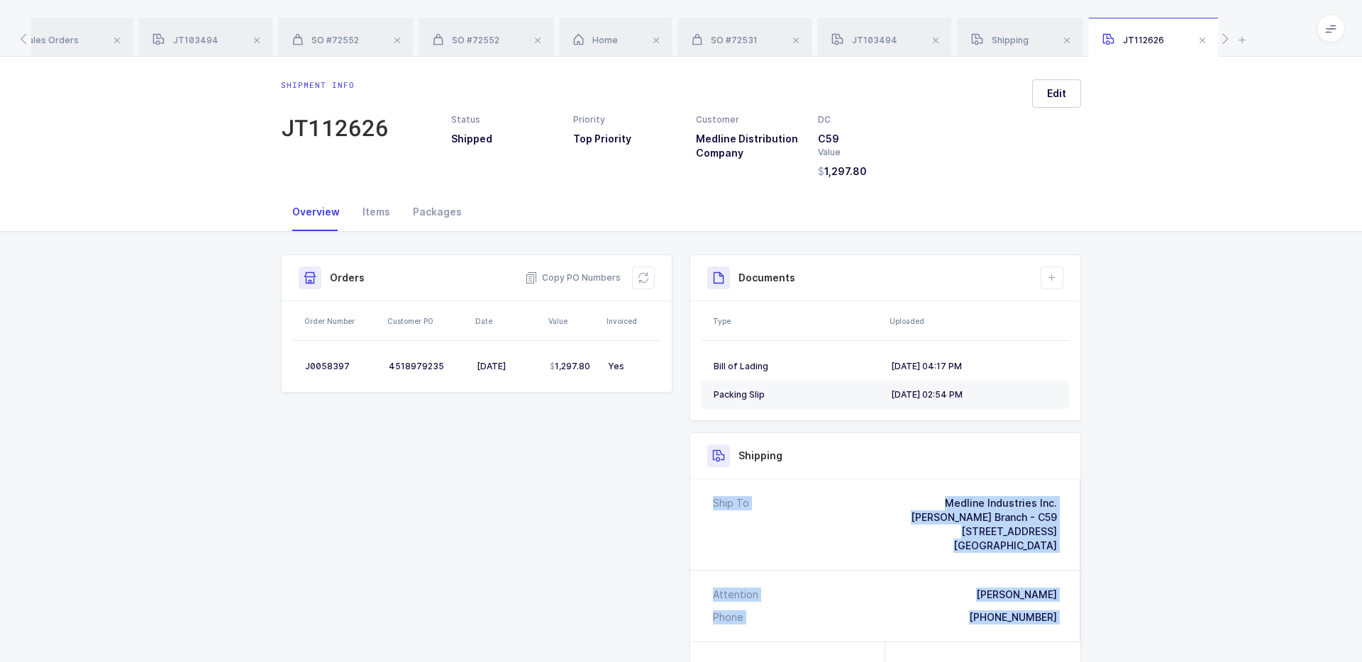
drag, startPoint x: 975, startPoint y: 479, endPoint x: 1058, endPoint y: 620, distance: 163.7
click at [1058, 620] on div "Shipping Ship To Medline Industries Inc. Hammond Branch - C59 2100 Industrial P…" at bounding box center [885, 596] width 392 height 327
click at [1058, 620] on div "Attention Nick Latino Phone 985-542-2082" at bounding box center [885, 606] width 390 height 71
drag, startPoint x: 1058, startPoint y: 620, endPoint x: 905, endPoint y: 476, distance: 209.7
click at [906, 476] on div "Shipping Ship To Medline Industries Inc. Hammond Branch - C59 2100 Industrial P…" at bounding box center [885, 596] width 392 height 327
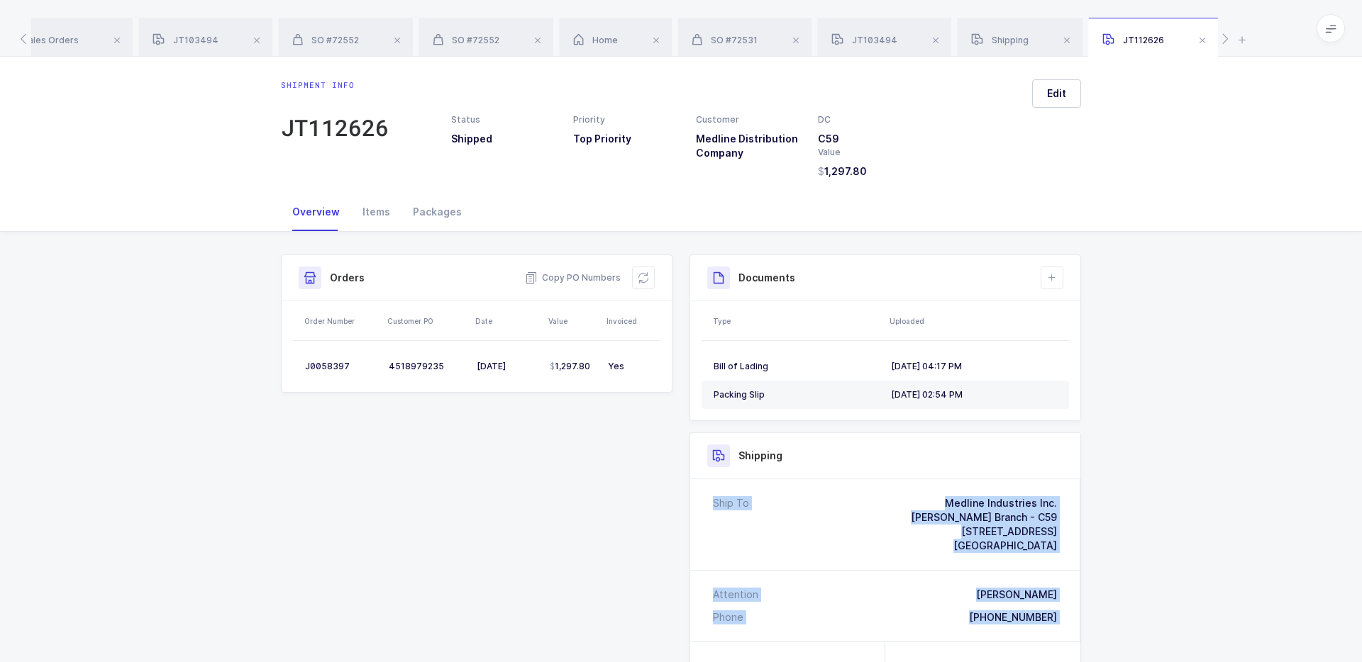
click at [905, 476] on div "Shipping" at bounding box center [885, 456] width 390 height 46
drag, startPoint x: 905, startPoint y: 476, endPoint x: 1049, endPoint y: 621, distance: 204.6
click at [1049, 621] on div "Shipping Ship To Medline Industries Inc. Hammond Branch - C59 2100 Industrial P…" at bounding box center [885, 596] width 392 height 327
click at [1049, 621] on div "985-542-2082" at bounding box center [1013, 618] width 88 height 14
drag, startPoint x: 1070, startPoint y: 623, endPoint x: 972, endPoint y: 461, distance: 190.0
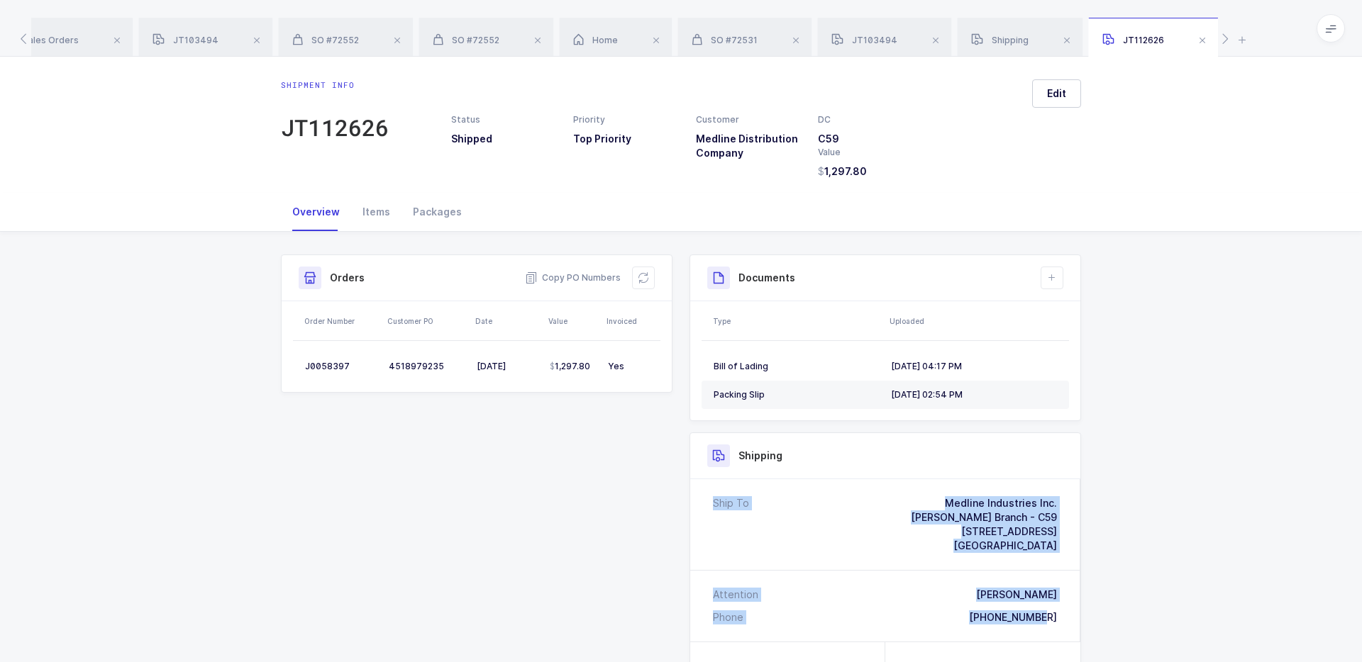
click at [972, 461] on div "Shipping Ship To Medline Industries Inc. Hammond Branch - C59 2100 Industrial P…" at bounding box center [885, 596] width 392 height 327
click at [972, 461] on div "Shipping" at bounding box center [885, 456] width 356 height 23
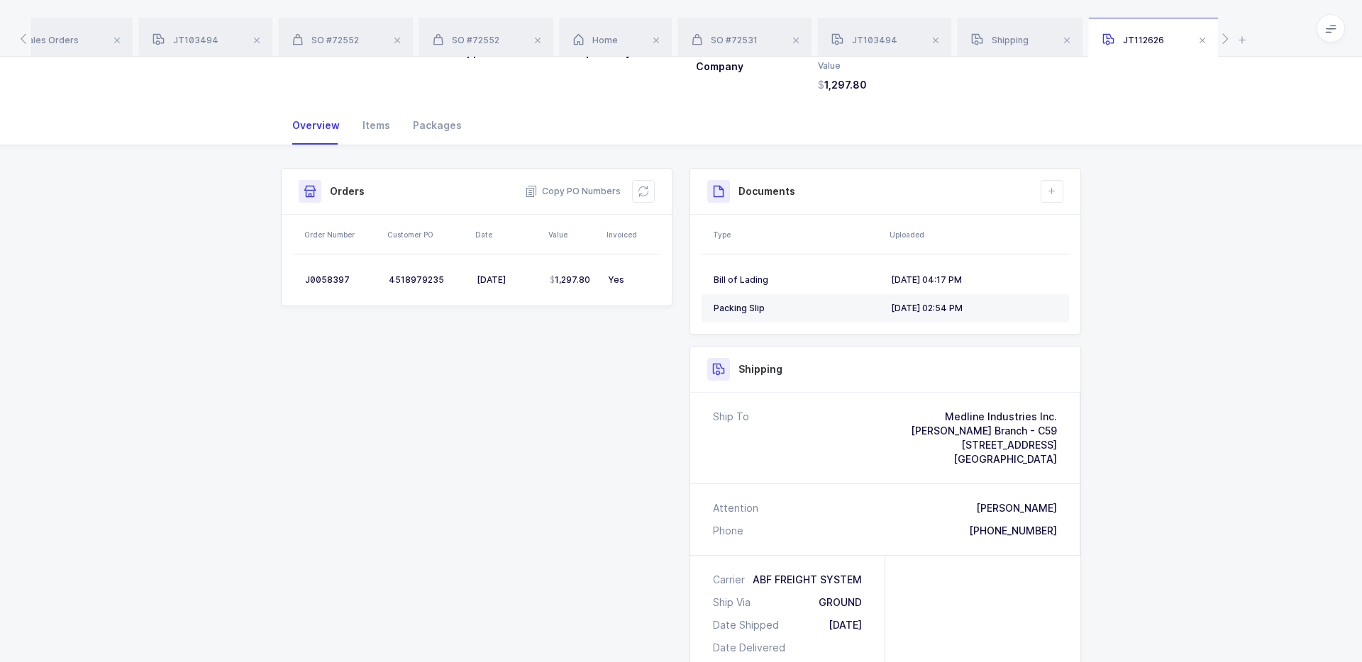
scroll to position [89, 0]
drag, startPoint x: 757, startPoint y: 572, endPoint x: 880, endPoint y: 576, distance: 122.8
click at [880, 577] on div "Carrier ABF FREIGHT SYSTEM Ship Via GROUND Date Shipped 09/07/2025 Date Deliver…" at bounding box center [787, 611] width 195 height 116
click at [880, 576] on div "Carrier ABF FREIGHT SYSTEM Ship Via GROUND Date Shipped 09/07/2025 Date Deliver…" at bounding box center [787, 611] width 195 height 116
drag, startPoint x: 880, startPoint y: 576, endPoint x: 751, endPoint y: 570, distance: 128.5
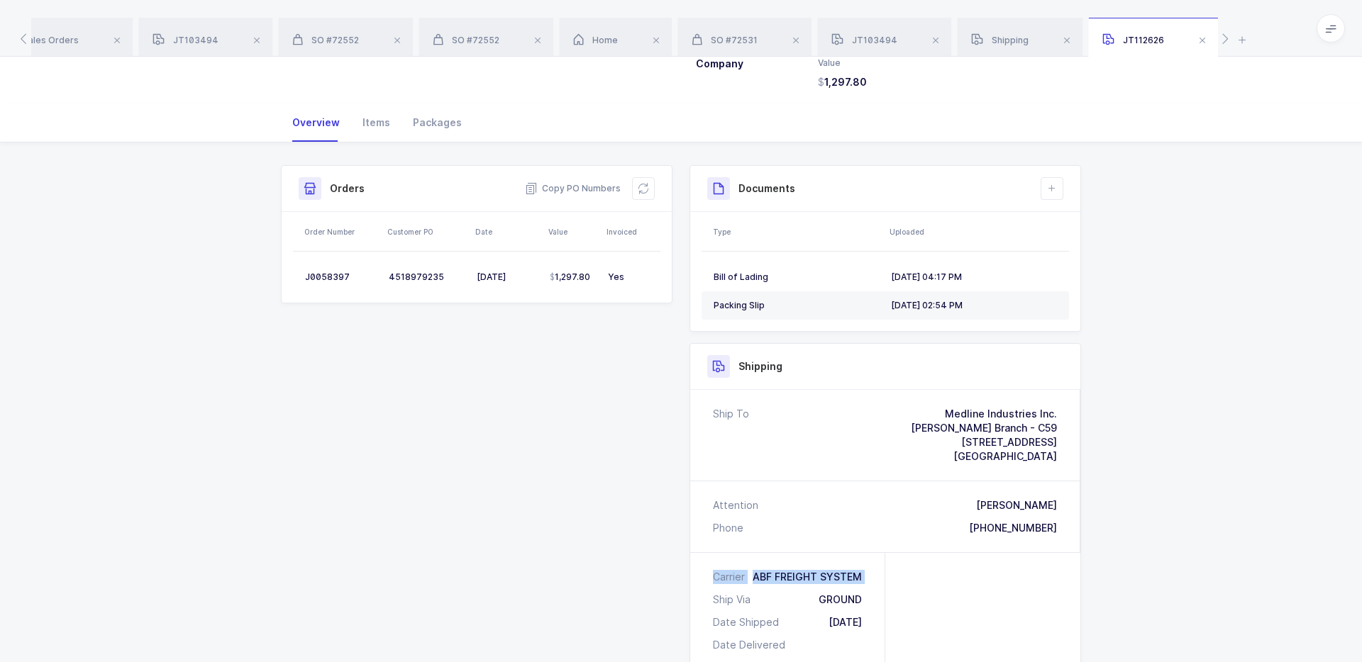
click at [751, 570] on div "Carrier ABF FREIGHT SYSTEM Ship Via GROUND Date Shipped 09/07/2025 Date Deliver…" at bounding box center [787, 611] width 195 height 116
click at [751, 570] on div "Carrier ABF FREIGHT SYSTEM" at bounding box center [787, 577] width 149 height 14
drag, startPoint x: 753, startPoint y: 570, endPoint x: 887, endPoint y: 573, distance: 133.4
click at [888, 574] on div "Carrier ABF FREIGHT SYSTEM Ship Via GROUND Date Shipped 09/07/2025 Date Deliver…" at bounding box center [885, 611] width 390 height 117
click at [887, 573] on div at bounding box center [982, 611] width 195 height 116
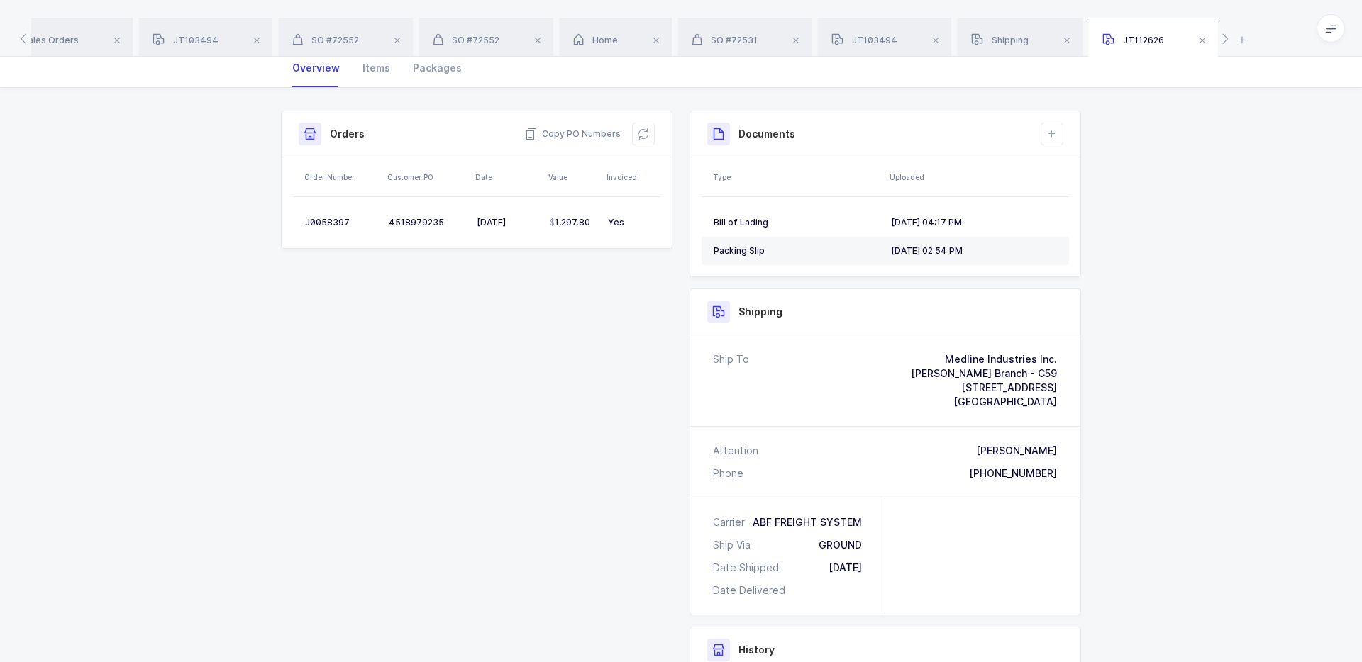
scroll to position [153, 0]
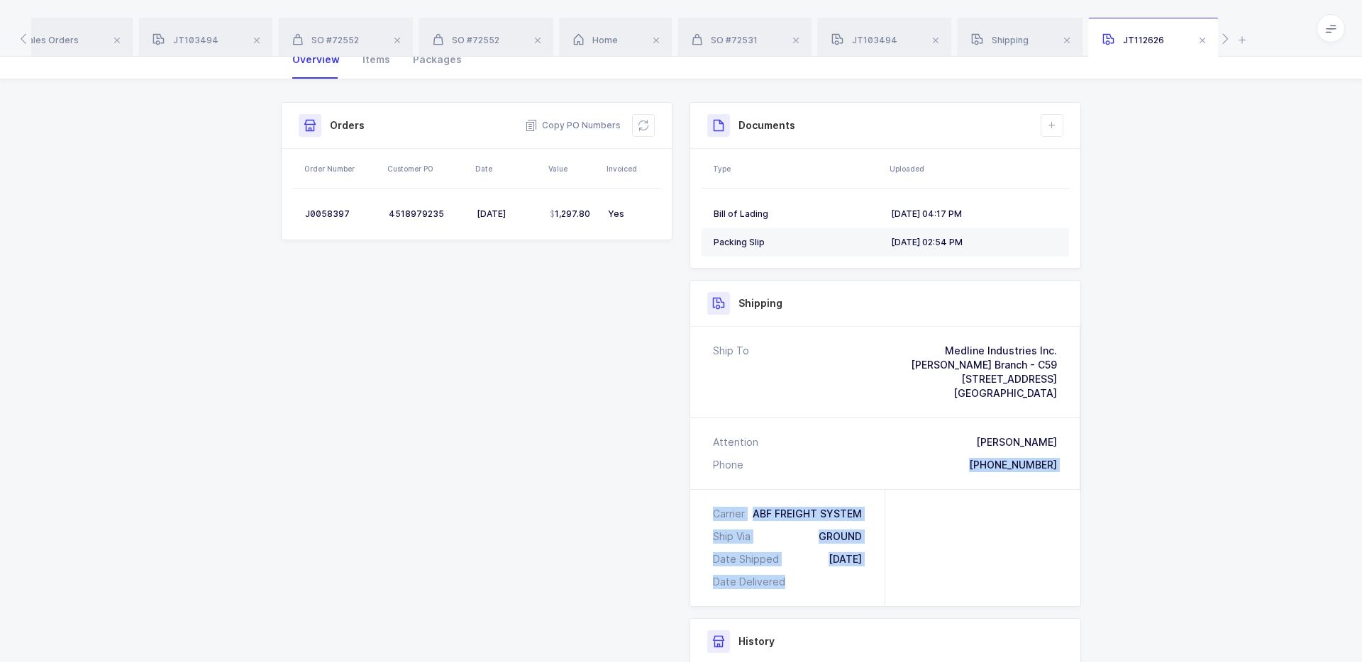
drag, startPoint x: 855, startPoint y: 580, endPoint x: 794, endPoint y: 487, distance: 111.2
click at [794, 487] on div "Ship To Medline Industries Inc. Hammond Branch - C59 2100 Industrial Park Rd Ha…" at bounding box center [885, 466] width 390 height 279
click at [794, 487] on div "Attention Nick Latino Phone 985-542-2082" at bounding box center [885, 453] width 390 height 71
drag, startPoint x: 794, startPoint y: 490, endPoint x: 821, endPoint y: 592, distance: 105.0
click at [821, 594] on div "Carrier ABF FREIGHT SYSTEM Ship Via GROUND Date Shipped 09/07/2025 Date Deliver…" at bounding box center [787, 548] width 195 height 116
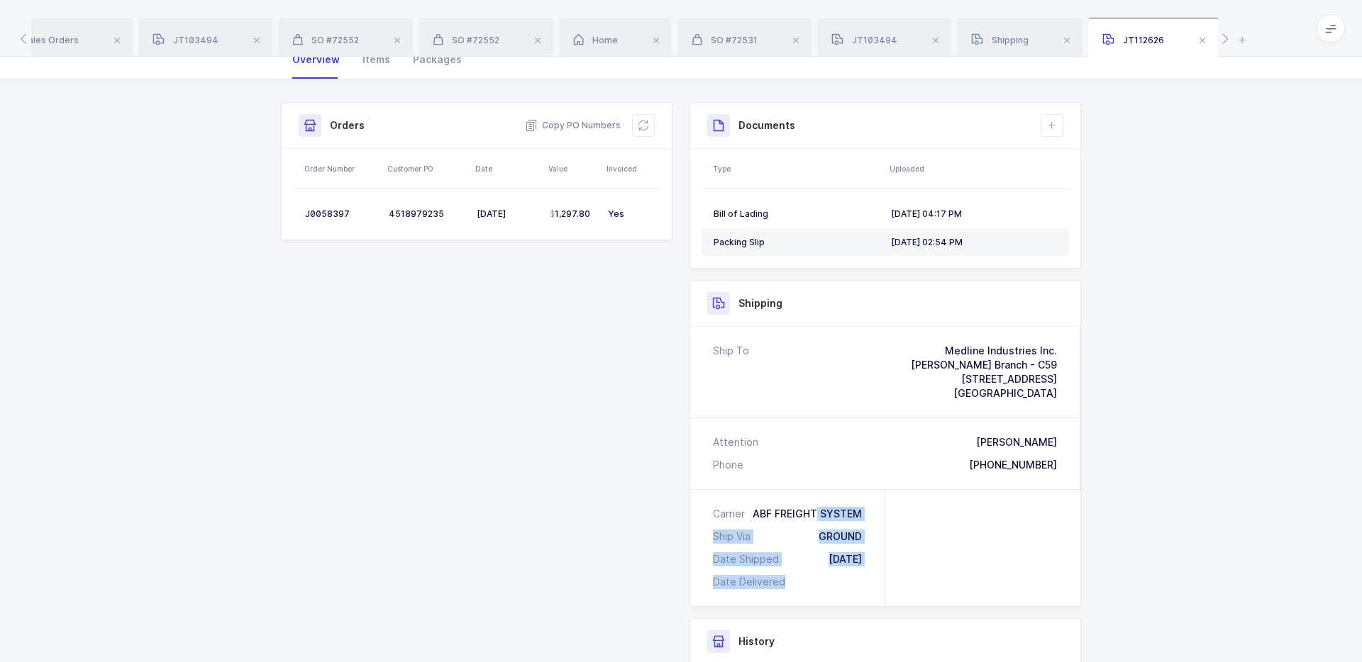
click at [821, 592] on div "Carrier ABF FREIGHT SYSTEM Ship Via GROUND Date Shipped 09/07/2025 Date Deliver…" at bounding box center [787, 548] width 195 height 116
drag, startPoint x: 821, startPoint y: 592, endPoint x: 714, endPoint y: 518, distance: 130.1
click at [714, 517] on div "Carrier ABF FREIGHT SYSTEM Ship Via GROUND Date Shipped 09/07/2025 Date Deliver…" at bounding box center [787, 548] width 195 height 116
click at [714, 518] on div "Carrier" at bounding box center [732, 514] width 38 height 14
drag, startPoint x: 714, startPoint y: 518, endPoint x: 814, endPoint y: 587, distance: 121.4
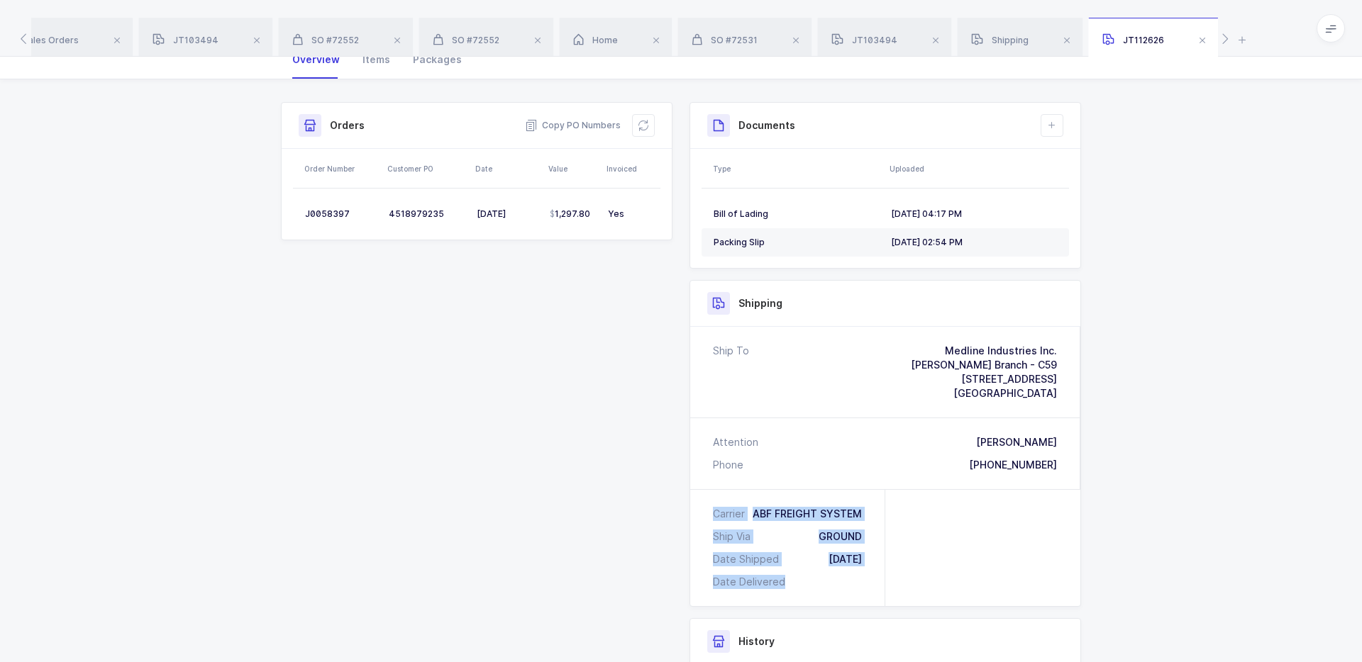
click at [814, 587] on div "Carrier ABF FREIGHT SYSTEM Ship Via GROUND Date Shipped 09/07/2025 Date Deliver…" at bounding box center [787, 548] width 195 height 116
click at [814, 587] on div "Date Delivered" at bounding box center [787, 582] width 149 height 14
drag, startPoint x: 798, startPoint y: 578, endPoint x: 716, endPoint y: 514, distance: 104.1
click at [716, 514] on div "Carrier ABF FREIGHT SYSTEM Ship Via GROUND Date Shipped 09/07/2025 Date Deliver…" at bounding box center [787, 548] width 195 height 116
click at [716, 514] on div "Carrier" at bounding box center [732, 514] width 38 height 14
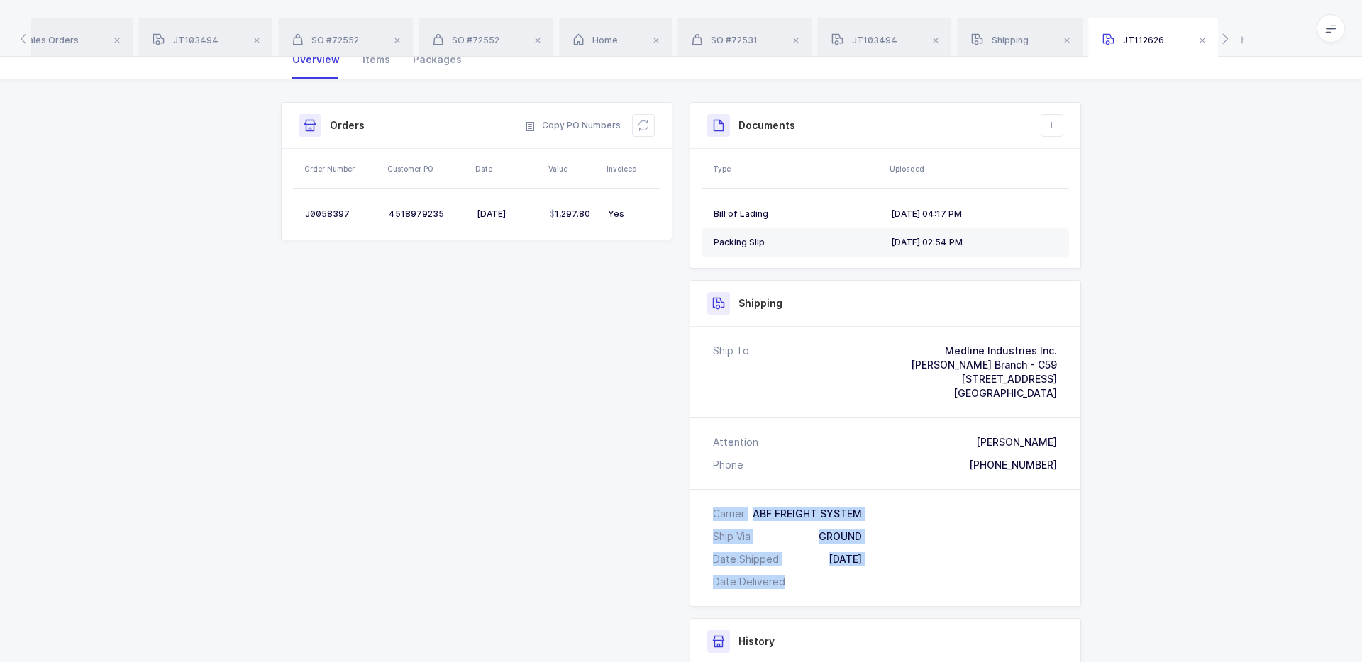
drag, startPoint x: 716, startPoint y: 514, endPoint x: 794, endPoint y: 579, distance: 101.3
click at [794, 579] on div "Carrier ABF FREIGHT SYSTEM Ship Via GROUND Date Shipped 09/07/2025 Date Deliver…" at bounding box center [787, 548] width 195 height 116
click at [794, 579] on div "Date Delivered" at bounding box center [787, 582] width 149 height 14
drag, startPoint x: 794, startPoint y: 579, endPoint x: 709, endPoint y: 519, distance: 103.7
click at [709, 519] on div "Carrier ABF FREIGHT SYSTEM Ship Via GROUND Date Shipped 09/07/2025 Date Deliver…" at bounding box center [787, 548] width 195 height 116
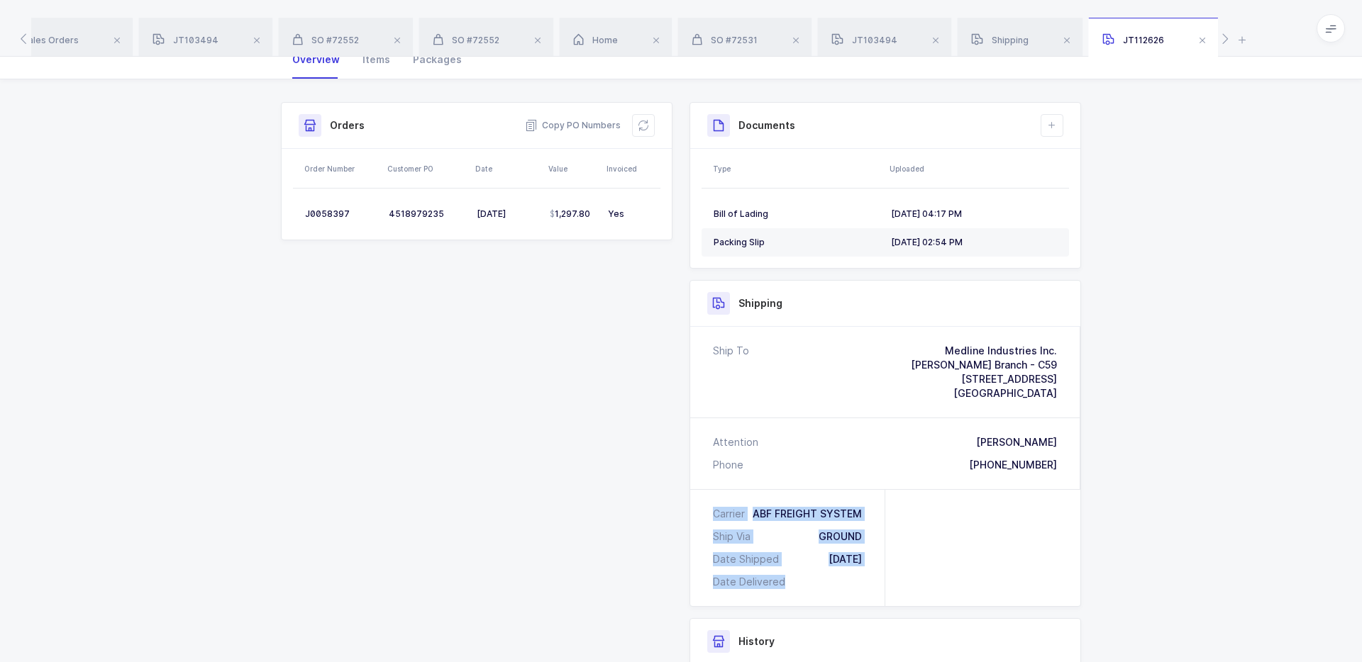
click at [709, 519] on div "Carrier ABF FREIGHT SYSTEM Ship Via GROUND Date Shipped 09/07/2025 Date Deliver…" at bounding box center [787, 548] width 195 height 116
drag, startPoint x: 709, startPoint y: 519, endPoint x: 792, endPoint y: 589, distance: 108.2
click at [792, 589] on div "Carrier ABF FREIGHT SYSTEM Ship Via GROUND Date Shipped 09/07/2025 Date Deliver…" at bounding box center [787, 548] width 195 height 116
click at [792, 589] on div "Date Delivered" at bounding box center [787, 582] width 149 height 14
drag, startPoint x: 755, startPoint y: 512, endPoint x: 872, endPoint y: 509, distance: 116.4
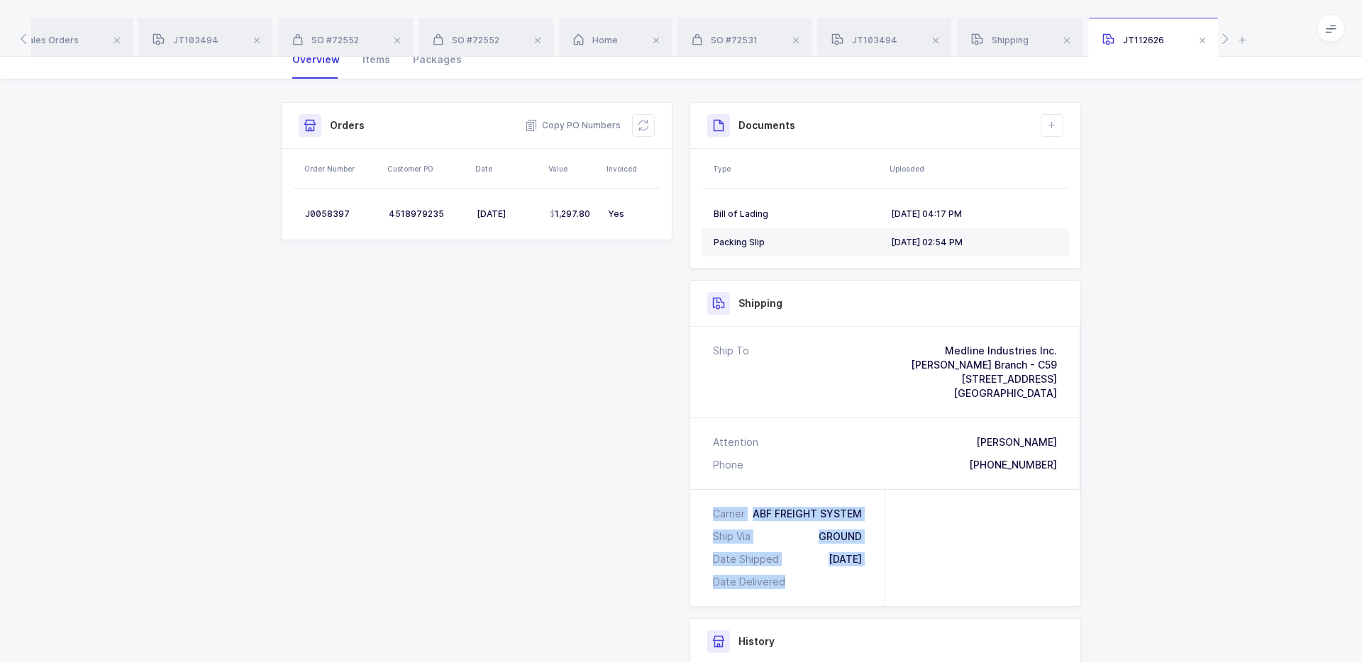
click at [872, 509] on div "Carrier ABF FREIGHT SYSTEM Ship Via GROUND Date Shipped 09/07/2025 Date Deliver…" at bounding box center [787, 548] width 195 height 116
drag, startPoint x: 872, startPoint y: 509, endPoint x: 819, endPoint y: 582, distance: 90.0
click at [819, 582] on div "Carrier ABF FREIGHT SYSTEM Ship Via GROUND Date Shipped 09/07/2025 Date Deliver…" at bounding box center [787, 548] width 195 height 116
click at [819, 582] on div "Date Delivered" at bounding box center [787, 582] width 149 height 14
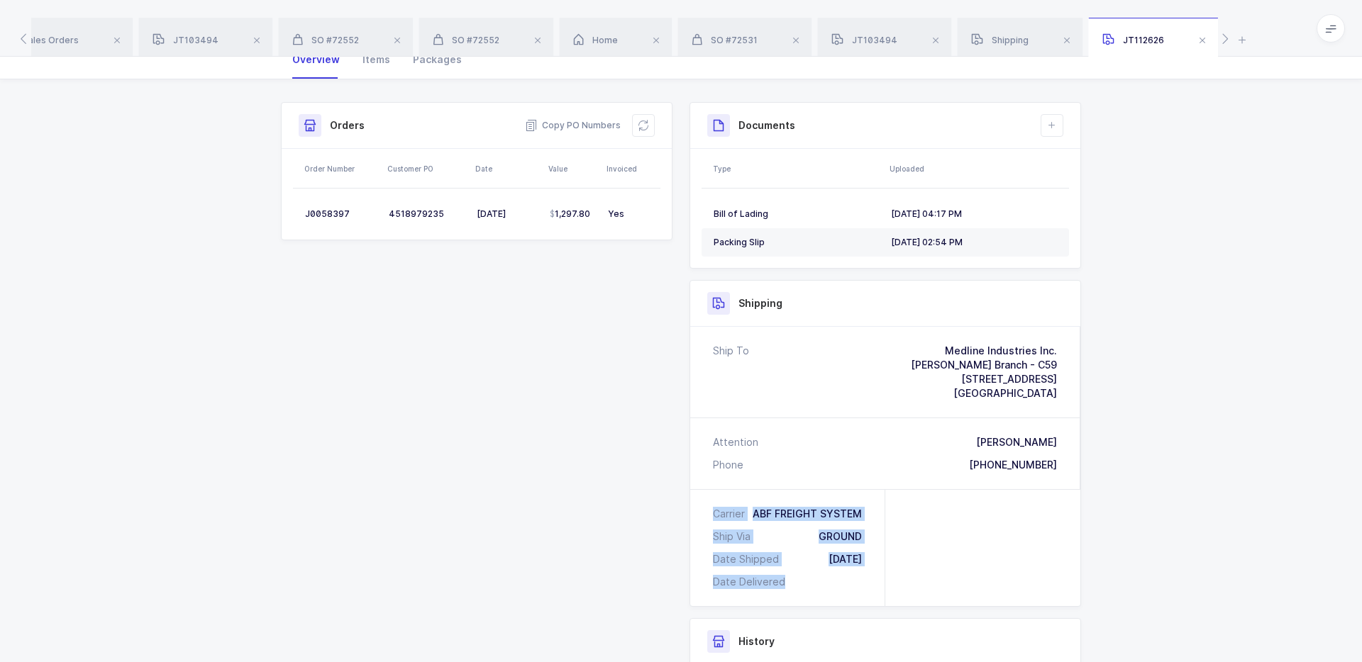
drag, startPoint x: 819, startPoint y: 582, endPoint x: 718, endPoint y: 515, distance: 121.4
click at [718, 514] on div "Carrier ABF FREIGHT SYSTEM Ship Via GROUND Date Shipped 09/07/2025 Date Deliver…" at bounding box center [787, 548] width 195 height 116
click at [718, 515] on div "Carrier" at bounding box center [732, 514] width 38 height 14
drag, startPoint x: 718, startPoint y: 515, endPoint x: 810, endPoint y: 574, distance: 109.4
click at [811, 575] on div "Carrier ABF FREIGHT SYSTEM Ship Via GROUND Date Shipped 09/07/2025 Date Deliver…" at bounding box center [787, 548] width 195 height 116
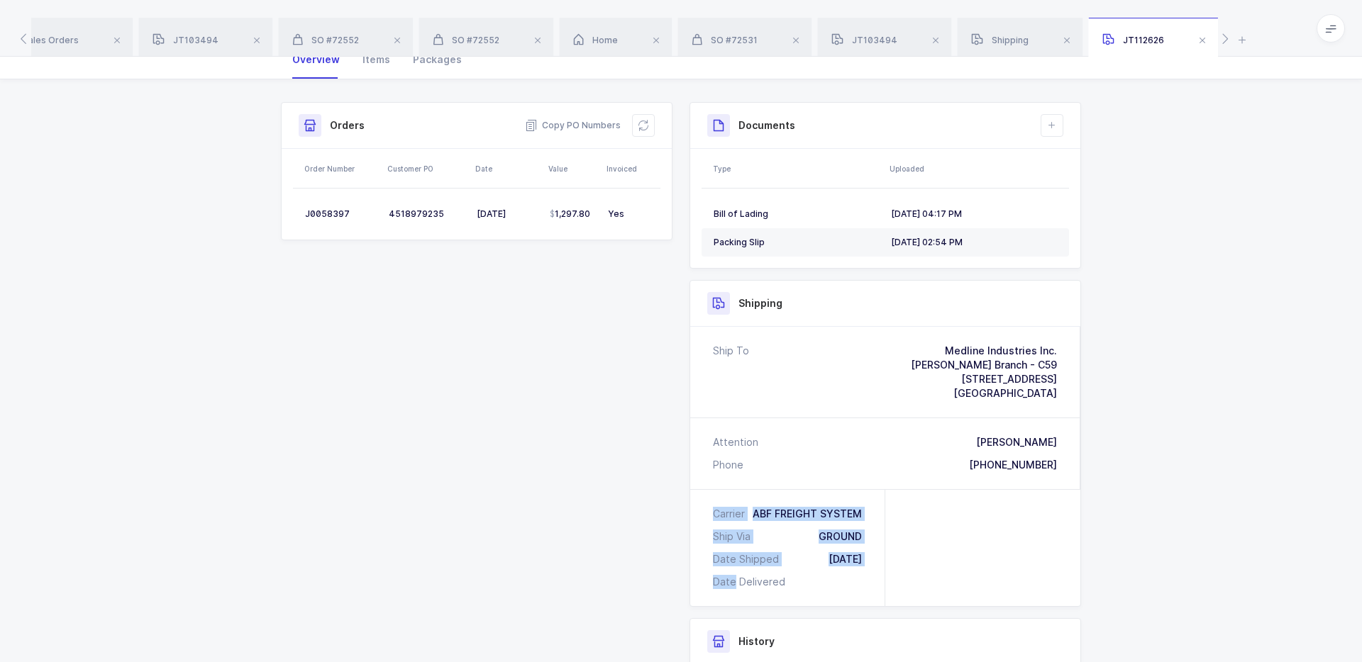
click at [810, 574] on div "Carrier ABF FREIGHT SYSTEM Ship Via GROUND Date Shipped 09/07/2025 Date Deliver…" at bounding box center [787, 548] width 195 height 116
drag, startPoint x: 800, startPoint y: 584, endPoint x: 731, endPoint y: 494, distance: 113.9
click at [731, 495] on div "Carrier ABF FREIGHT SYSTEM Ship Via GROUND Date Shipped 09/07/2025 Date Deliver…" at bounding box center [787, 548] width 195 height 116
click at [731, 494] on div "Carrier ABF FREIGHT SYSTEM Ship Via GROUND Date Shipped 09/07/2025 Date Deliver…" at bounding box center [787, 548] width 195 height 116
drag, startPoint x: 731, startPoint y: 494, endPoint x: 796, endPoint y: 584, distance: 110.8
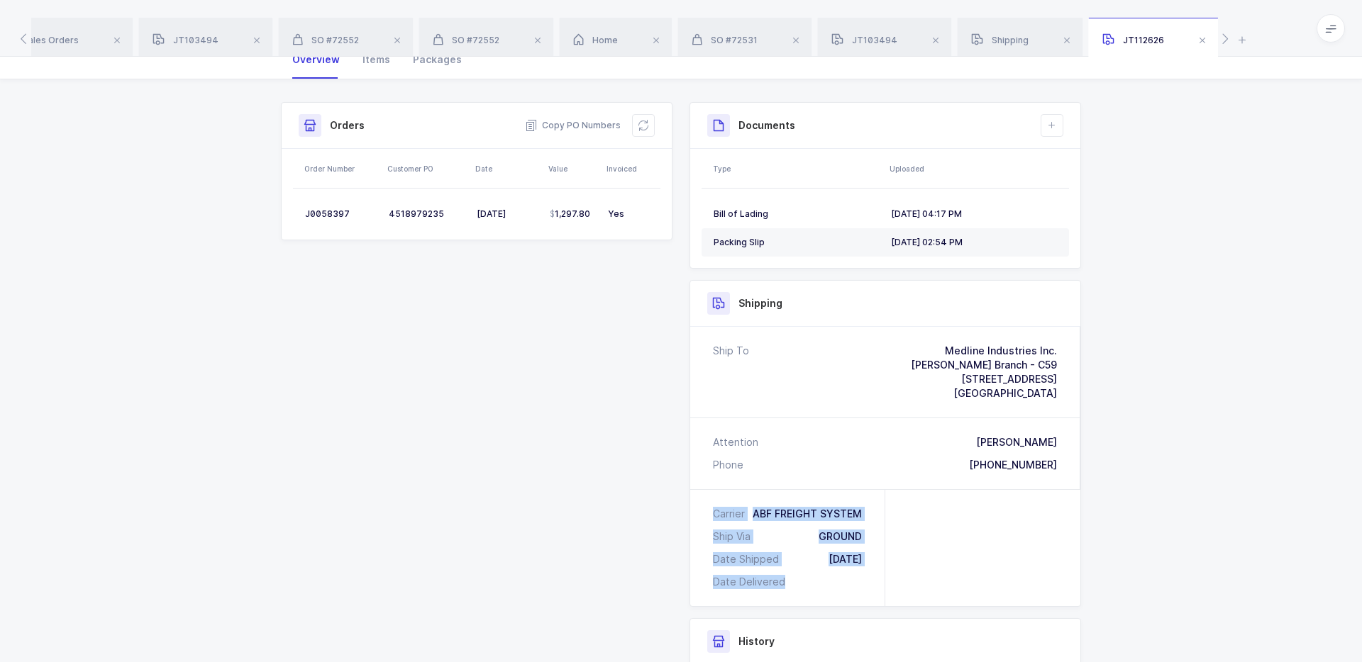
click at [797, 584] on div "Carrier ABF FREIGHT SYSTEM Ship Via GROUND Date Shipped 09/07/2025 Date Deliver…" at bounding box center [787, 548] width 195 height 116
click at [796, 584] on div "Date Delivered" at bounding box center [787, 582] width 149 height 14
drag, startPoint x: 807, startPoint y: 587, endPoint x: 703, endPoint y: 505, distance: 132.8
click at [703, 505] on div "Carrier ABF FREIGHT SYSTEM Ship Via GROUND Date Shipped 09/07/2025 Date Deliver…" at bounding box center [787, 548] width 195 height 116
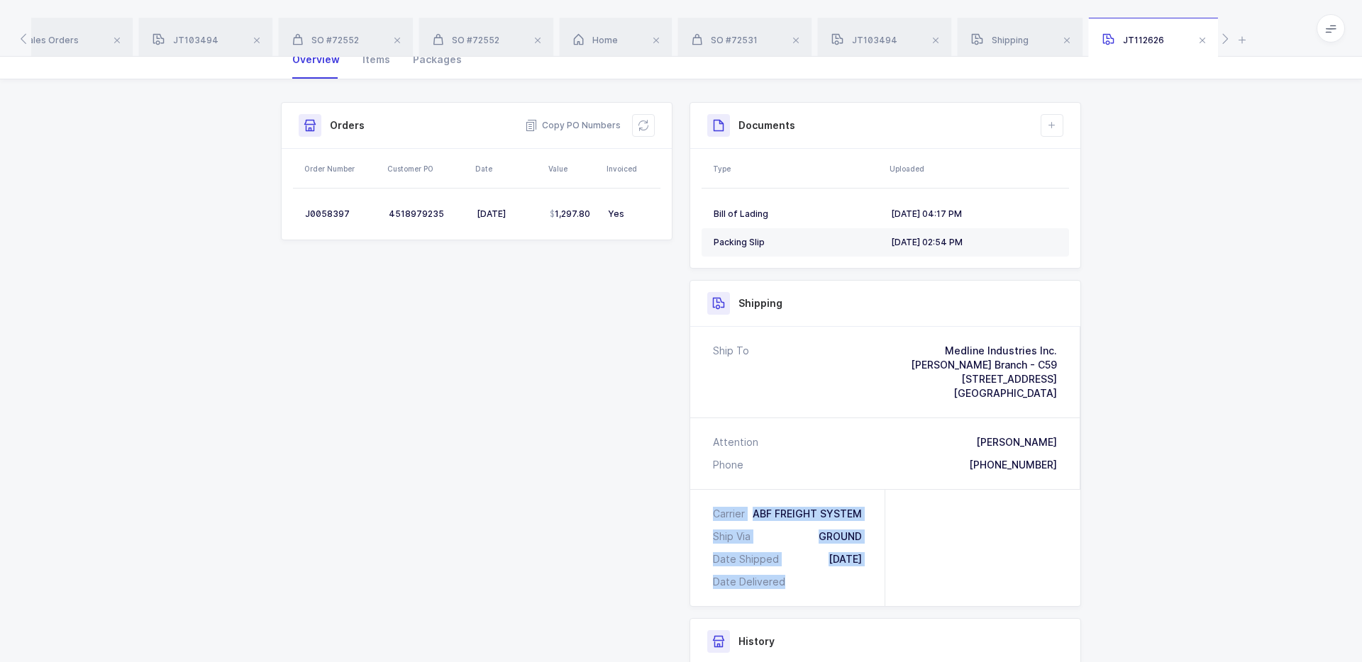
drag, startPoint x: 703, startPoint y: 505, endPoint x: 821, endPoint y: 590, distance: 145.9
click at [821, 591] on div "Carrier ABF FREIGHT SYSTEM Ship Via GROUND Date Shipped 09/07/2025 Date Deliver…" at bounding box center [787, 548] width 195 height 116
click at [821, 590] on div "Carrier ABF FREIGHT SYSTEM Ship Via GROUND Date Shipped 09/07/2025 Date Deliver…" at bounding box center [787, 548] width 195 height 116
drag, startPoint x: 821, startPoint y: 590, endPoint x: 699, endPoint y: 510, distance: 146.0
click at [699, 510] on div "Carrier ABF FREIGHT SYSTEM Ship Via GROUND Date Shipped 09/07/2025 Date Deliver…" at bounding box center [787, 548] width 195 height 116
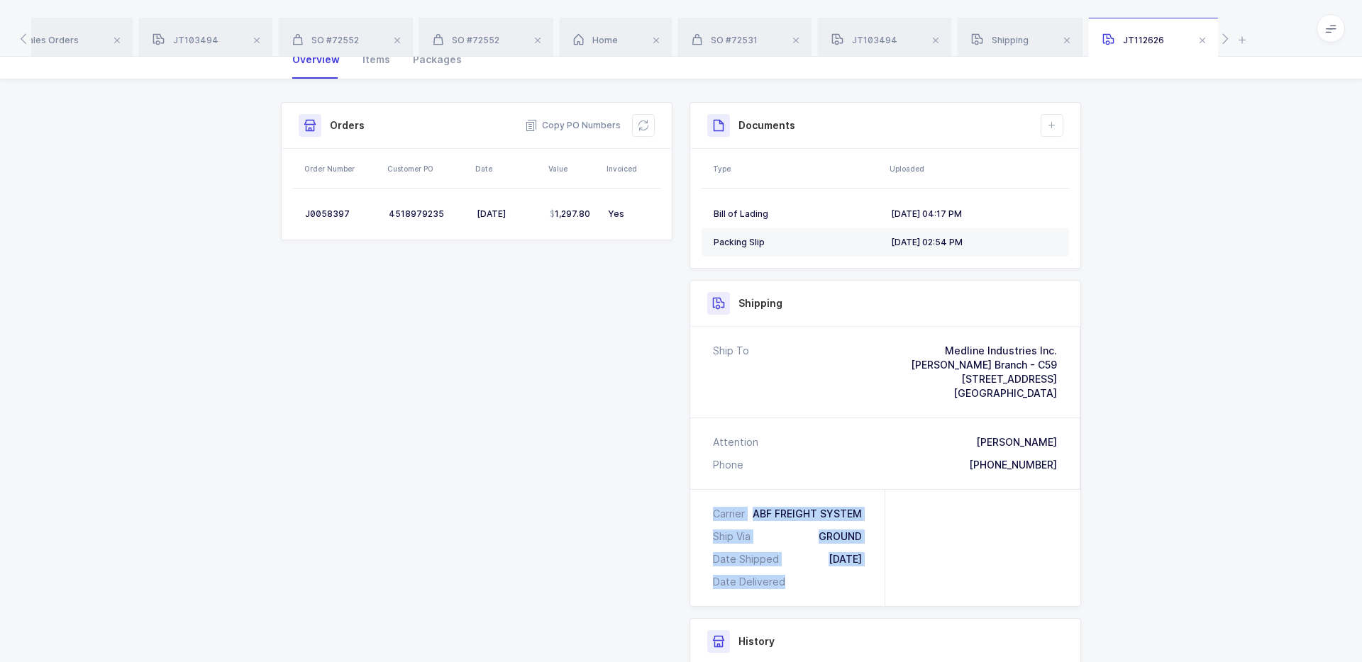
click at [699, 510] on div "Carrier ABF FREIGHT SYSTEM Ship Via GROUND Date Shipped 09/07/2025 Date Deliver…" at bounding box center [787, 548] width 195 height 116
drag, startPoint x: 699, startPoint y: 510, endPoint x: 802, endPoint y: 589, distance: 129.4
click at [802, 589] on div "Carrier ABF FREIGHT SYSTEM Ship Via GROUND Date Shipped 09/07/2025 Date Deliver…" at bounding box center [787, 548] width 195 height 116
drag, startPoint x: 802, startPoint y: 589, endPoint x: 720, endPoint y: 510, distance: 113.9
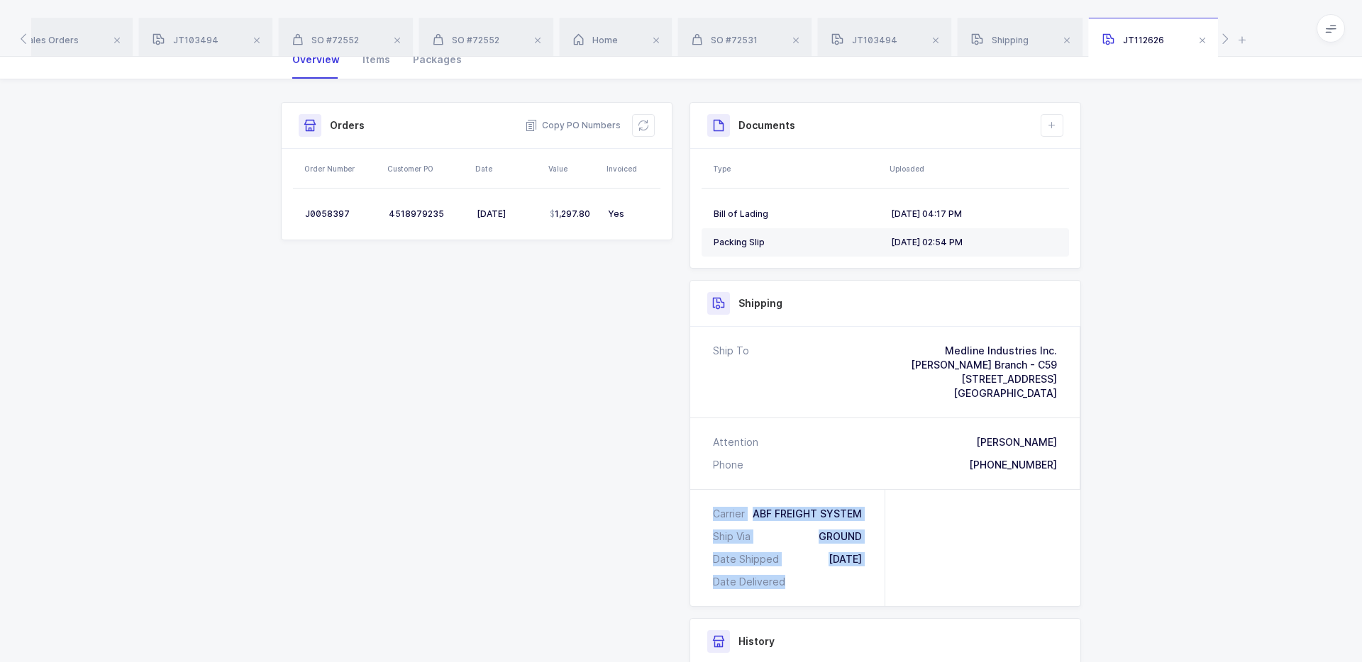
click at [720, 510] on div "Carrier ABF FREIGHT SYSTEM Ship Via GROUND Date Shipped 09/07/2025 Date Deliver…" at bounding box center [787, 548] width 195 height 116
click at [720, 510] on div "Carrier" at bounding box center [732, 514] width 38 height 14
drag, startPoint x: 720, startPoint y: 510, endPoint x: 815, endPoint y: 592, distance: 125.7
click at [815, 593] on div "Carrier ABF FREIGHT SYSTEM Ship Via GROUND Date Shipped 09/07/2025 Date Deliver…" at bounding box center [787, 548] width 195 height 116
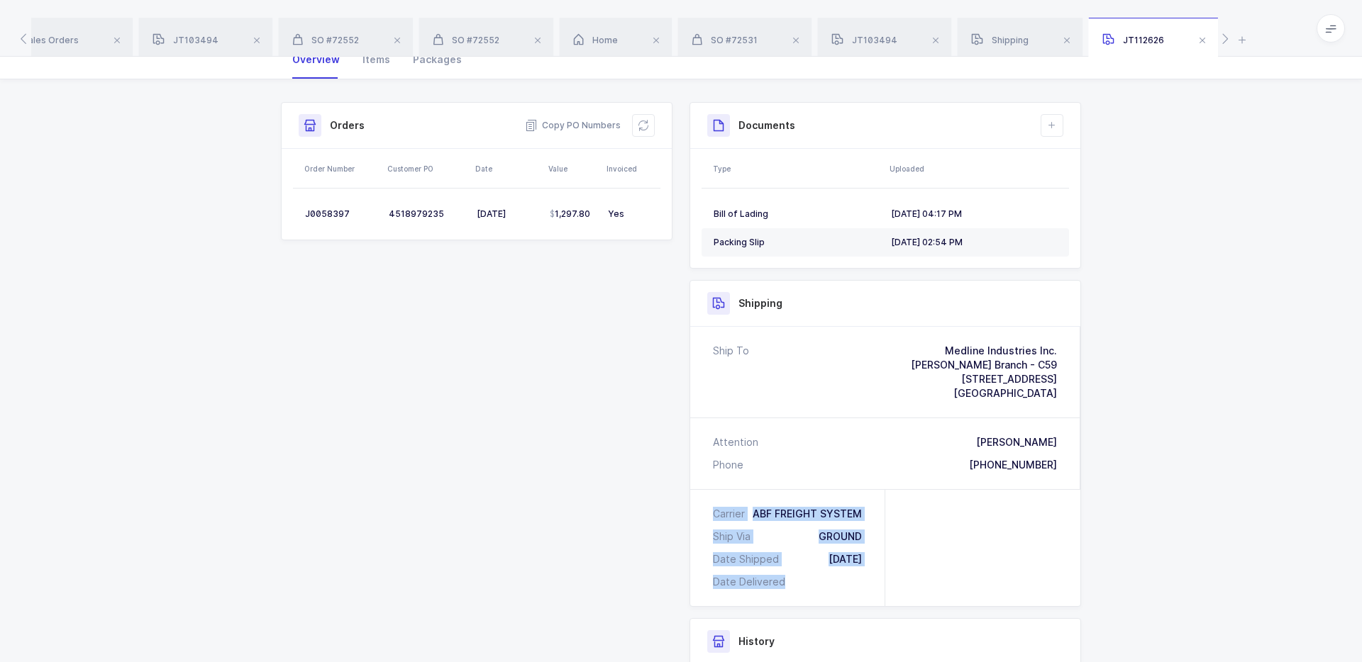
drag
click at [705, 521] on div "Carrier ABF FREIGHT SYSTEM Ship Via GROUND Date Shipped 09/07/2025 Date Deliver…" at bounding box center [787, 548] width 195 height 116
click at [834, 596] on div "Carrier ABF FREIGHT SYSTEM Ship Via GROUND Date Shipped 09/07/2025 Date Deliver…" at bounding box center [787, 548] width 195 height 116
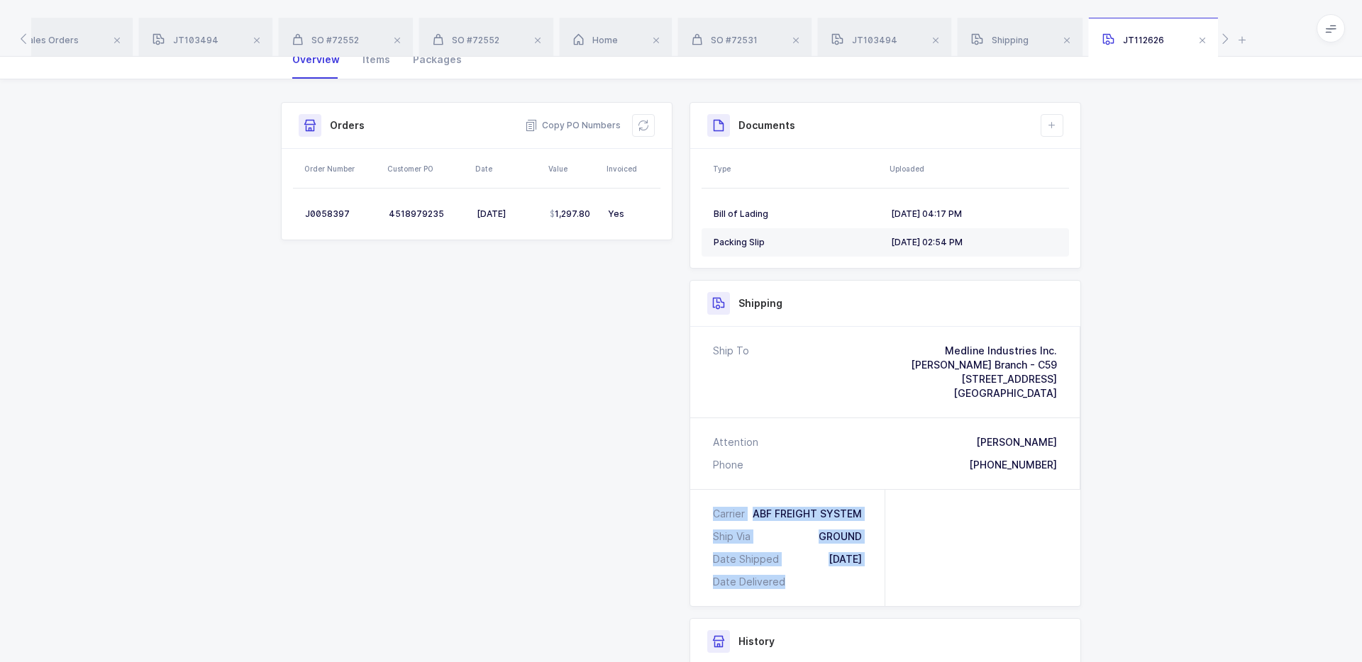
click at [689, 502] on div "Shipping Ship To Medline Industries Inc. Hammond Branch - C59 2100 Industrial P…" at bounding box center [885, 443] width 392 height 327
click at [782, 587] on div "Shipping Ship To Medline Industries Inc. Hammond Branch - C59 2100 Industrial P…" at bounding box center [885, 443] width 392 height 327
click at [782, 587] on div "Date Delivered" at bounding box center [752, 582] width 78 height 14
click at [691, 499] on div "Carrier ABF FREIGHT SYSTEM Ship Via GROUND Date Shipped 09/07/2025 Date Deliver…" at bounding box center [787, 548] width 195 height 116
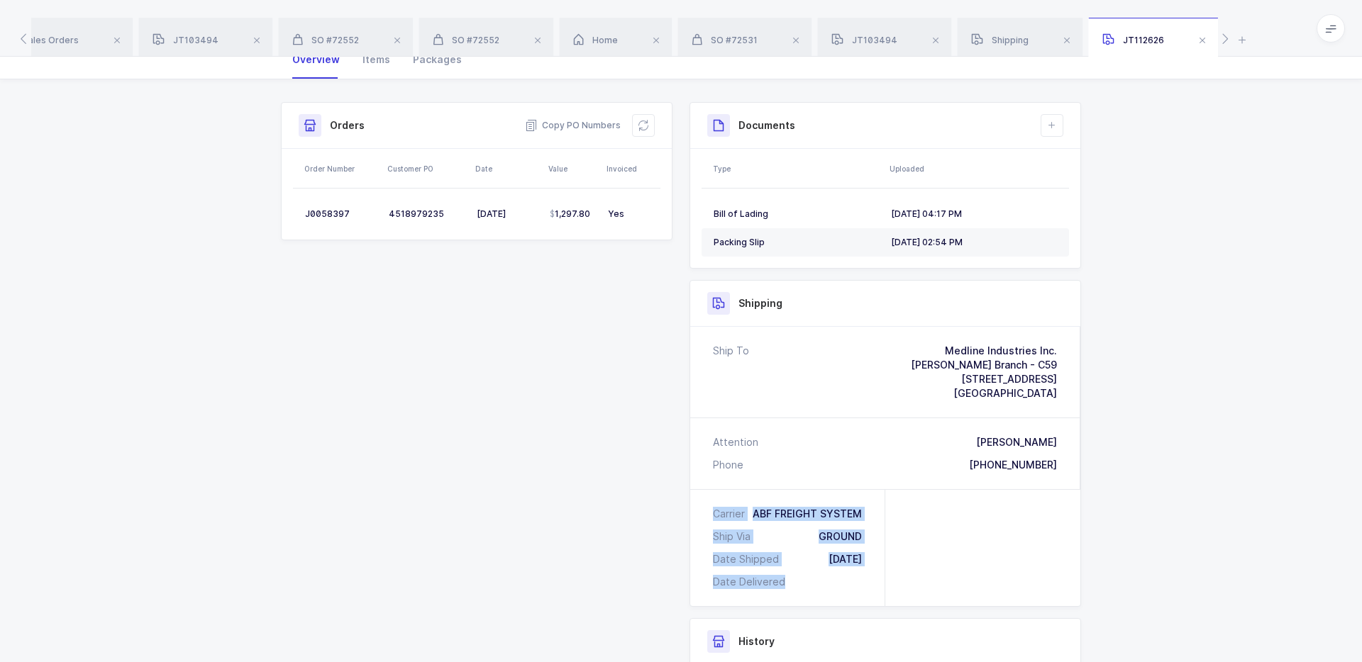
click at [691, 499] on div "Carrier ABF FREIGHT SYSTEM Ship Via GROUND Date Shipped 09/07/2025 Date Deliver…" at bounding box center [787, 548] width 195 height 116
click at [789, 582] on div "Carrier ABF FREIGHT SYSTEM Ship Via GROUND Date Shipped 09/07/2025 Date Deliver…" at bounding box center [787, 548] width 195 height 116
click at [789, 582] on div "Date Delivered" at bounding box center [787, 582] width 149 height 14
click at [716, 521] on div "Carrier ABF FREIGHT SYSTEM Ship Via GROUND Date Shipped 09/07/2025 Date Deliver…" at bounding box center [787, 548] width 195 height 116
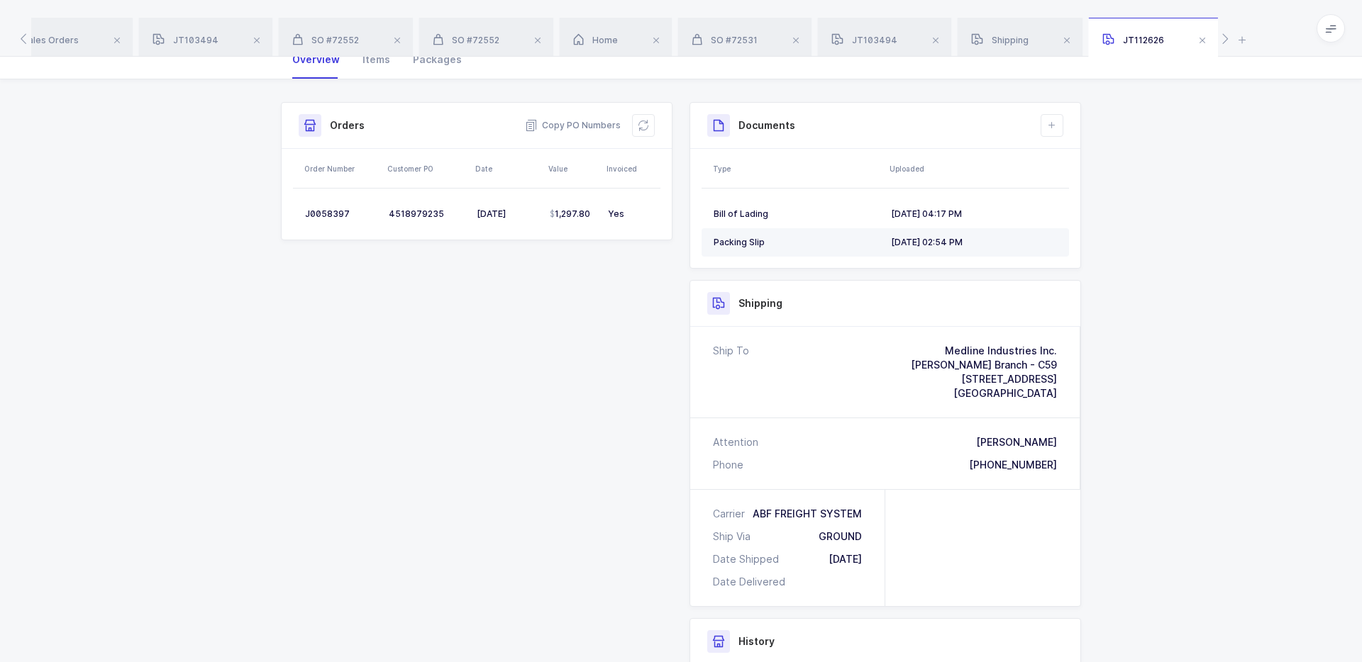
click at [867, 248] on div "Packing Slip" at bounding box center [797, 242] width 166 height 11
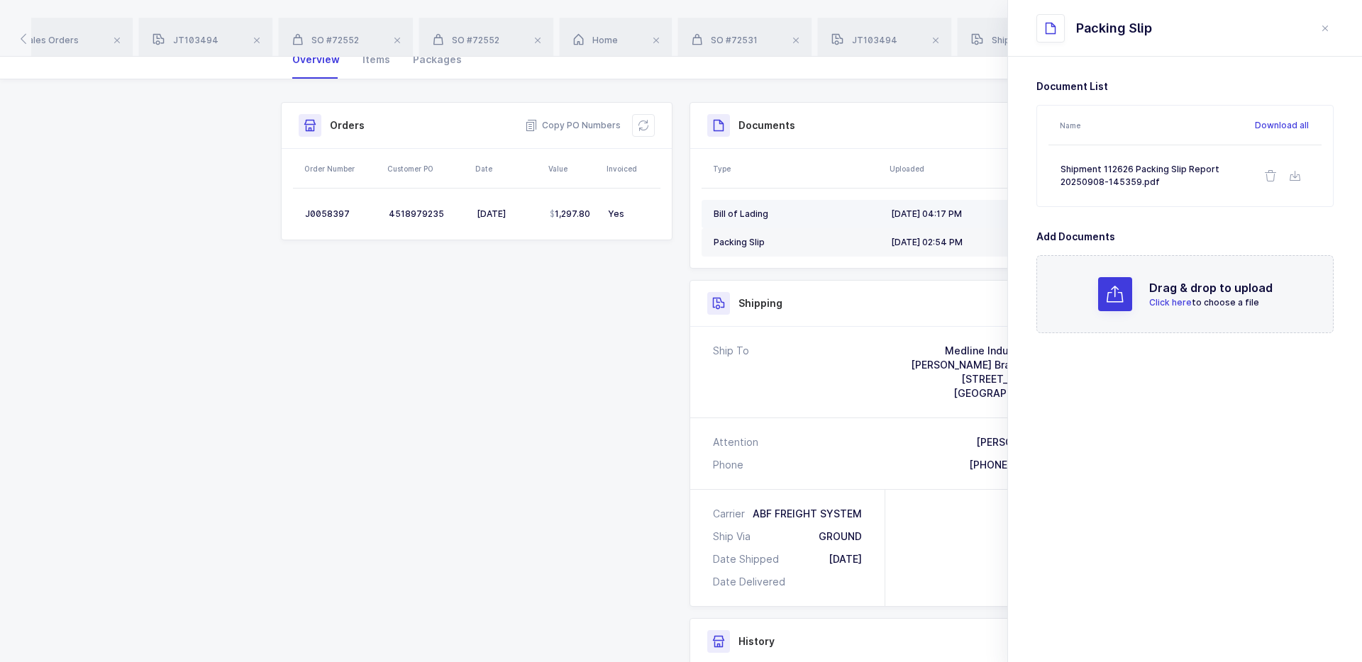
click at [849, 209] on div "Bill of Lading" at bounding box center [797, 214] width 166 height 11
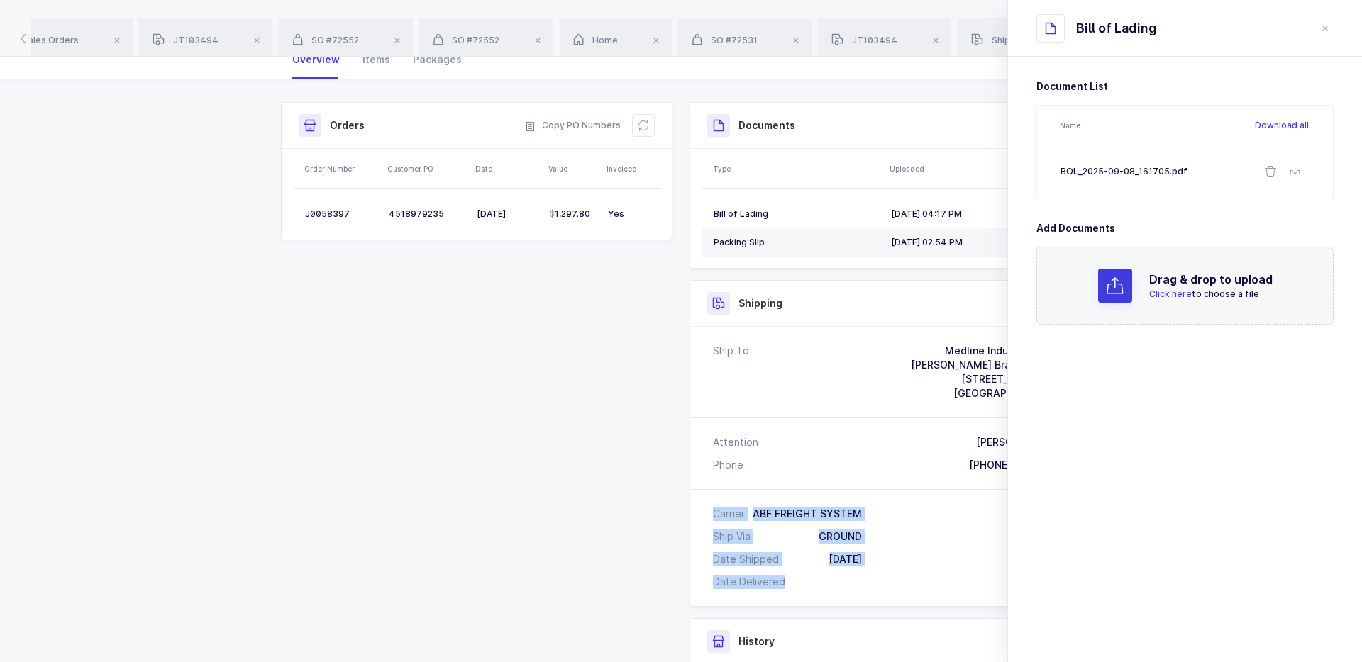
click at [692, 501] on div "Carrier ABF FREIGHT SYSTEM Ship Via GROUND Date Shipped 09/07/2025 Date Deliver…" at bounding box center [787, 548] width 195 height 116
click at [784, 597] on div "Carrier ABF FREIGHT SYSTEM Ship Via GROUND Date Shipped 09/07/2025 Date Deliver…" at bounding box center [787, 548] width 195 height 116
click at [717, 509] on div "Carrier ABF FREIGHT SYSTEM Ship Via GROUND Date Shipped 09/07/2025 Date Deliver…" at bounding box center [787, 548] width 195 height 116
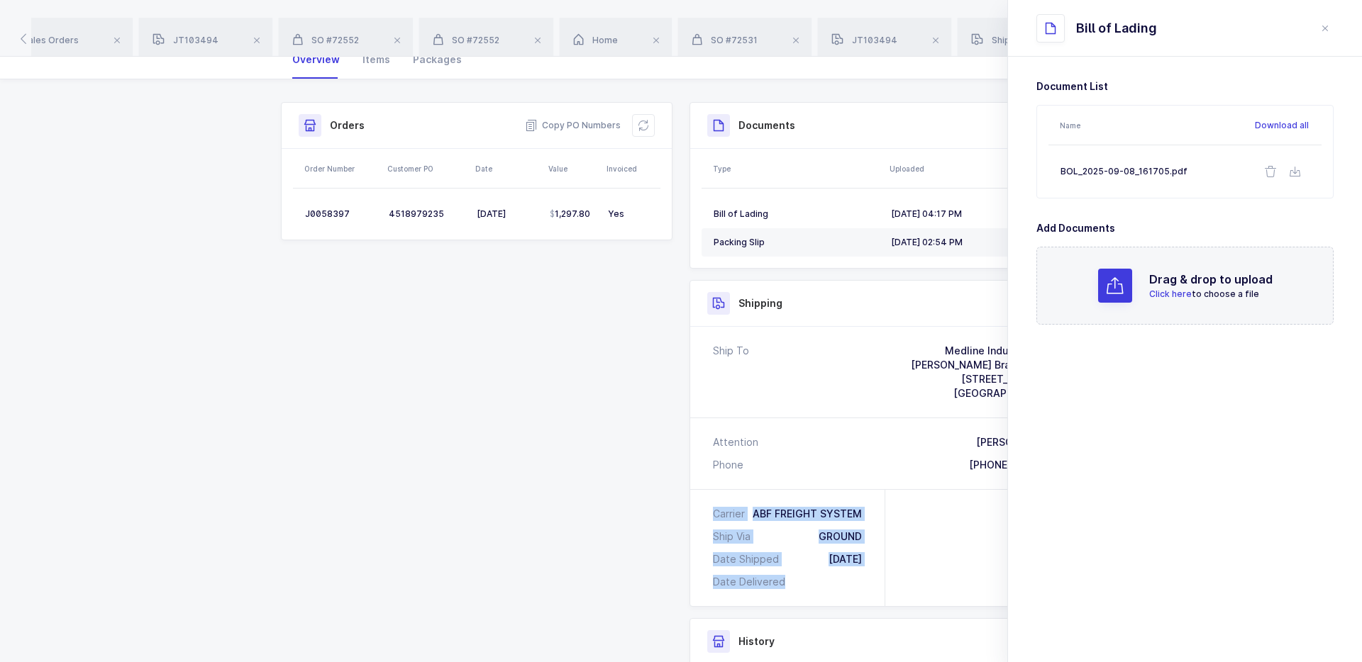
click at [717, 509] on div "Carrier" at bounding box center [732, 514] width 38 height 14
click at [816, 607] on div "Shipping Ship To Medline Industries Inc. Hammond Branch - C59 2100 Industrial P…" at bounding box center [885, 443] width 392 height 327
click at [816, 606] on div "Shipping Ship To Medline Industries Inc. Hammond Branch - C59 2100 Industrial P…" at bounding box center [885, 443] width 392 height 327
click at [1327, 31] on icon "close drawer" at bounding box center [1324, 28] width 11 height 11
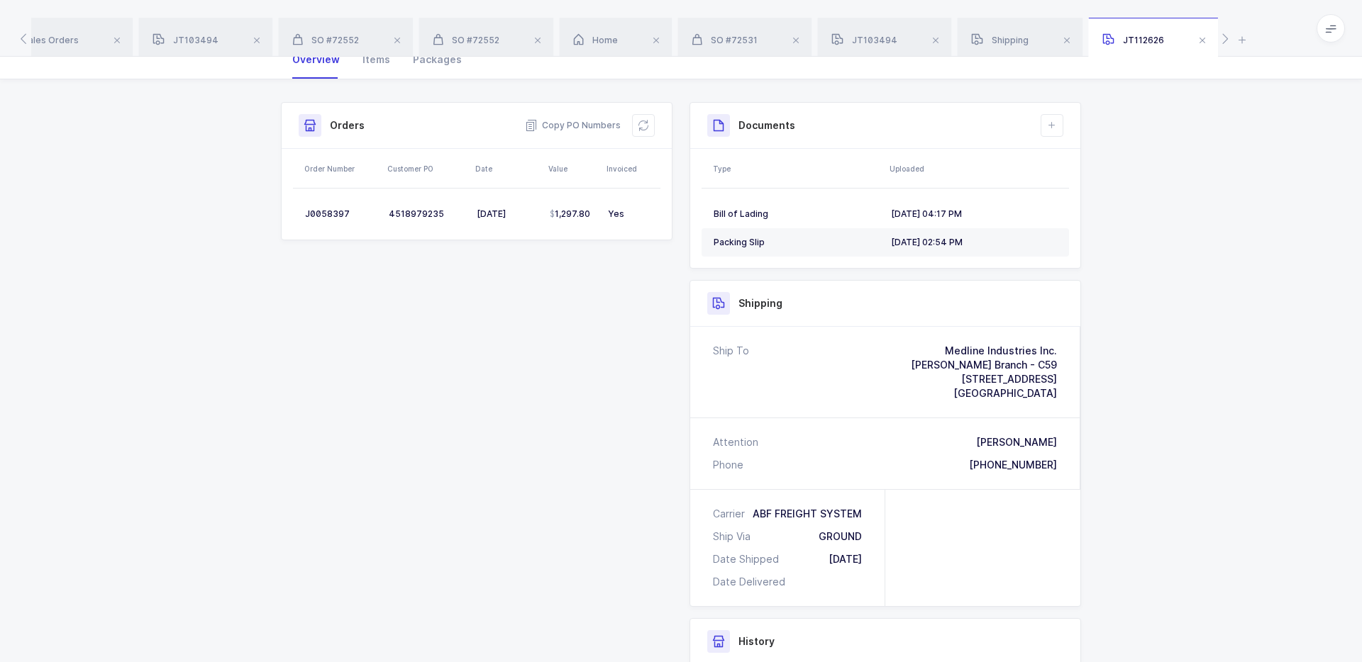
click at [955, 157] on div "Documents Create Document Upload Document Type Uploaded Bill of Lading 09/08/20…" at bounding box center [885, 185] width 392 height 167
click at [589, 210] on div "1,297.80" at bounding box center [573, 214] width 47 height 11
click at [406, 213] on div "4518979235" at bounding box center [427, 214] width 77 height 11
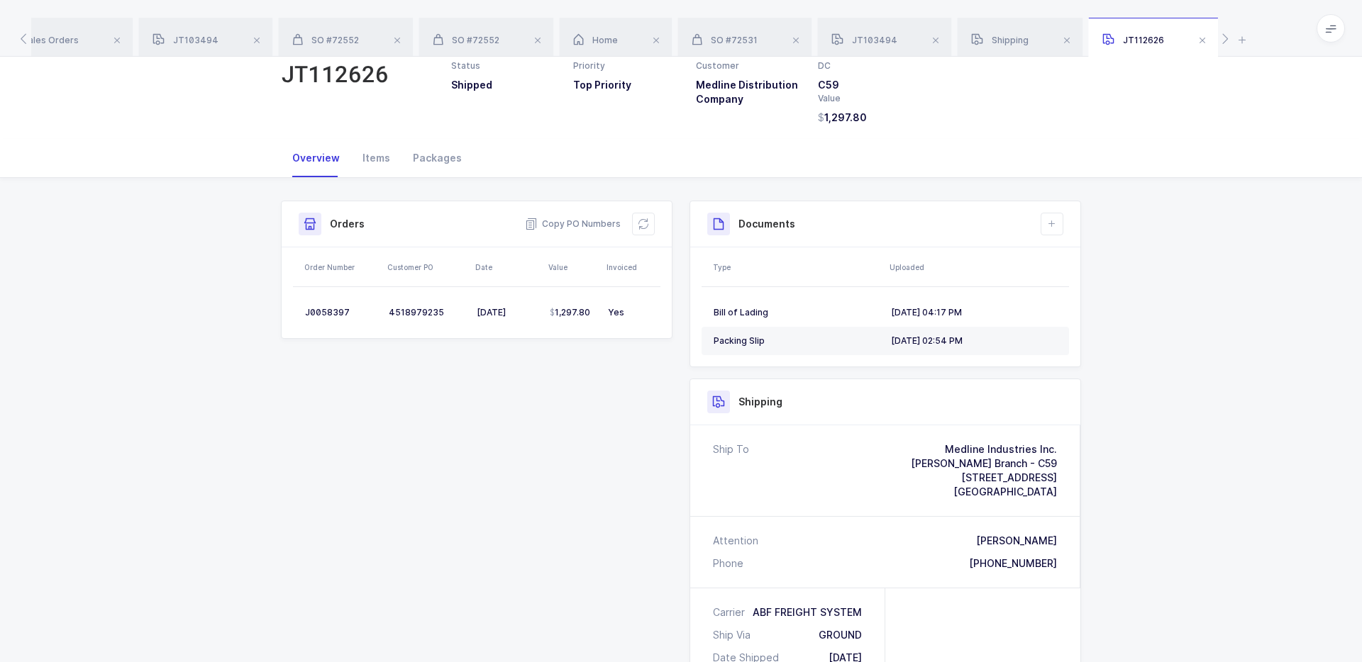
scroll to position [39, 0]
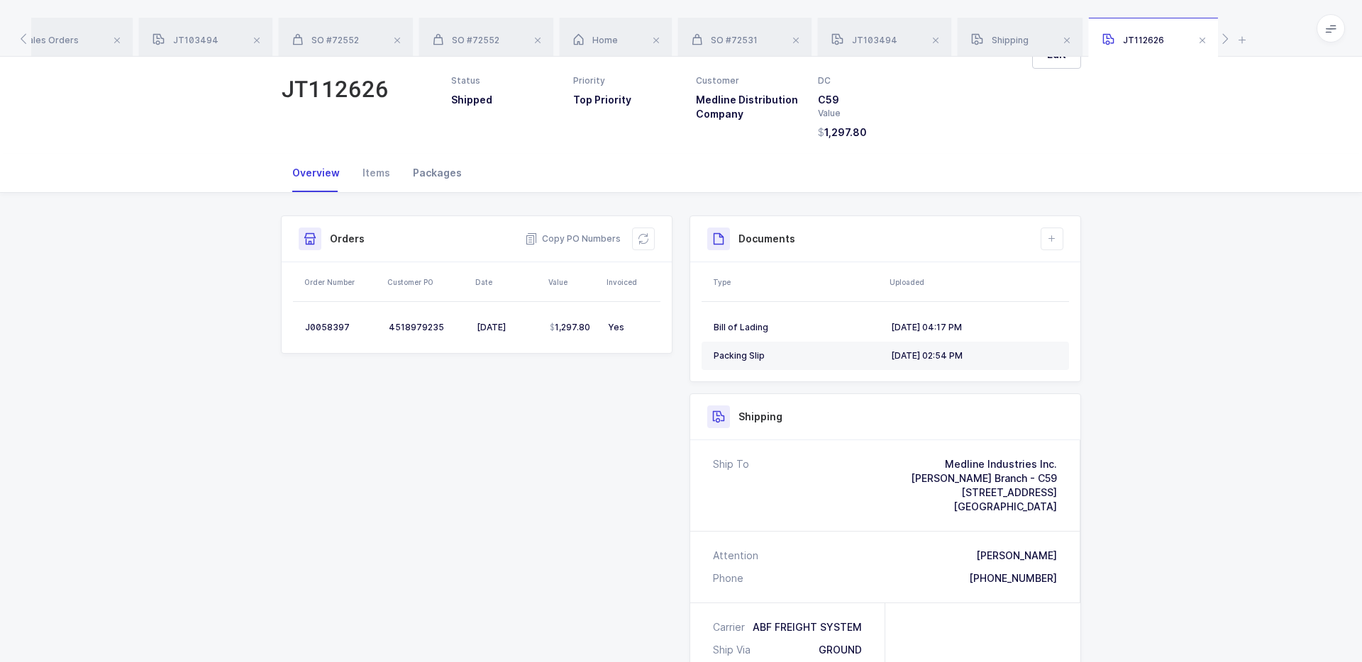
click at [434, 170] on div "Packages" at bounding box center [437, 173] width 72 height 38
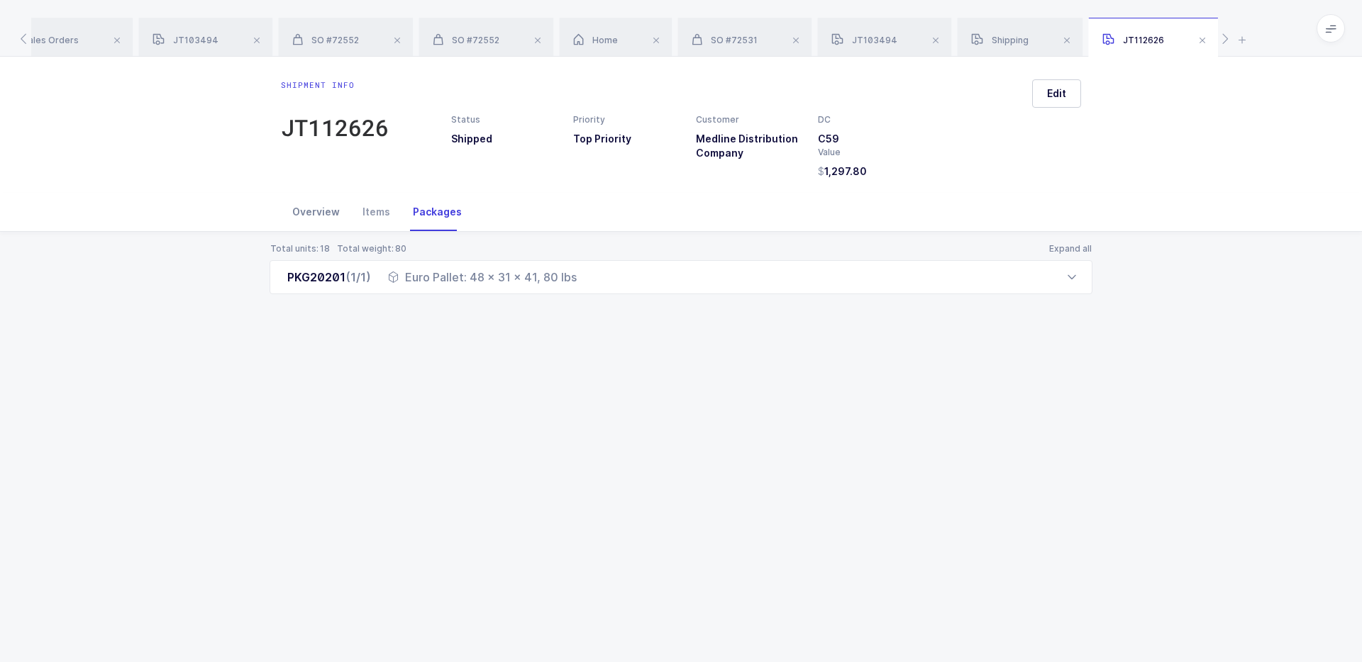
click at [332, 214] on div "Overview" at bounding box center [316, 212] width 70 height 38
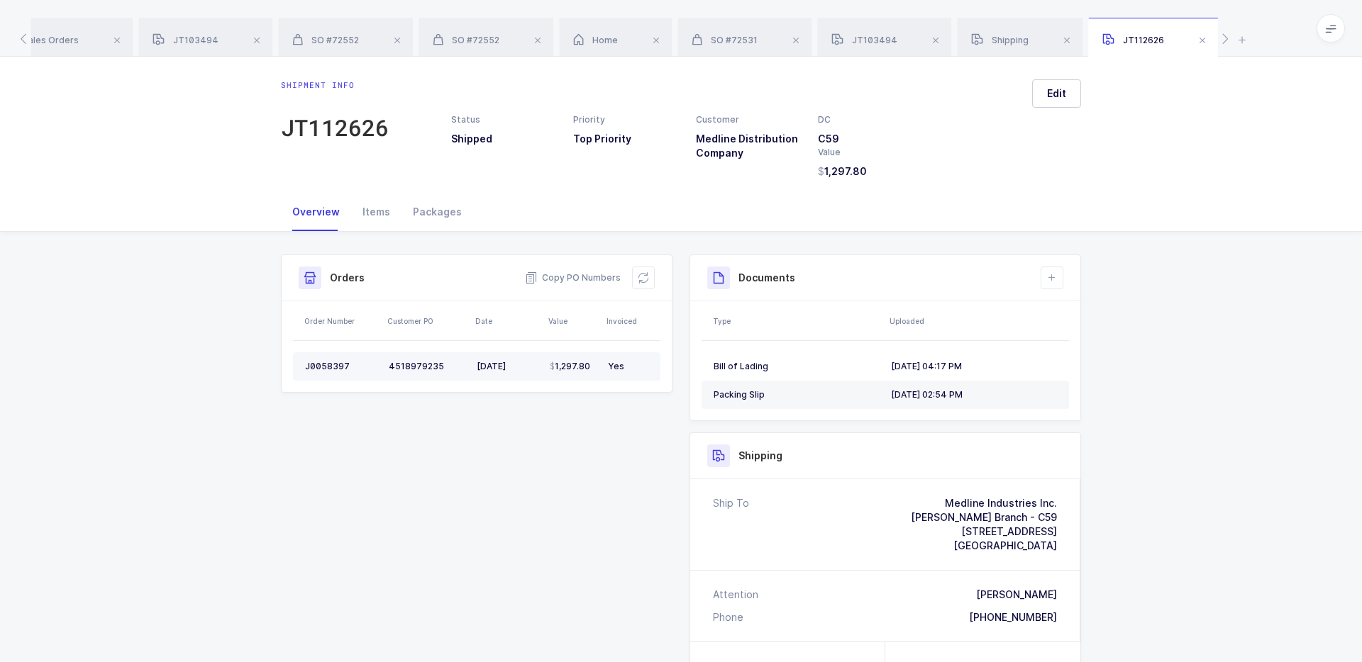
drag, startPoint x: 450, startPoint y: 360, endPoint x: 390, endPoint y: 362, distance: 59.6
click at [390, 362] on div "4518979235" at bounding box center [427, 366] width 77 height 11
drag, startPoint x: 390, startPoint y: 362, endPoint x: 438, endPoint y: 367, distance: 48.4
click at [440, 367] on div "4518979235" at bounding box center [427, 366] width 77 height 11
copy div "4518979235"
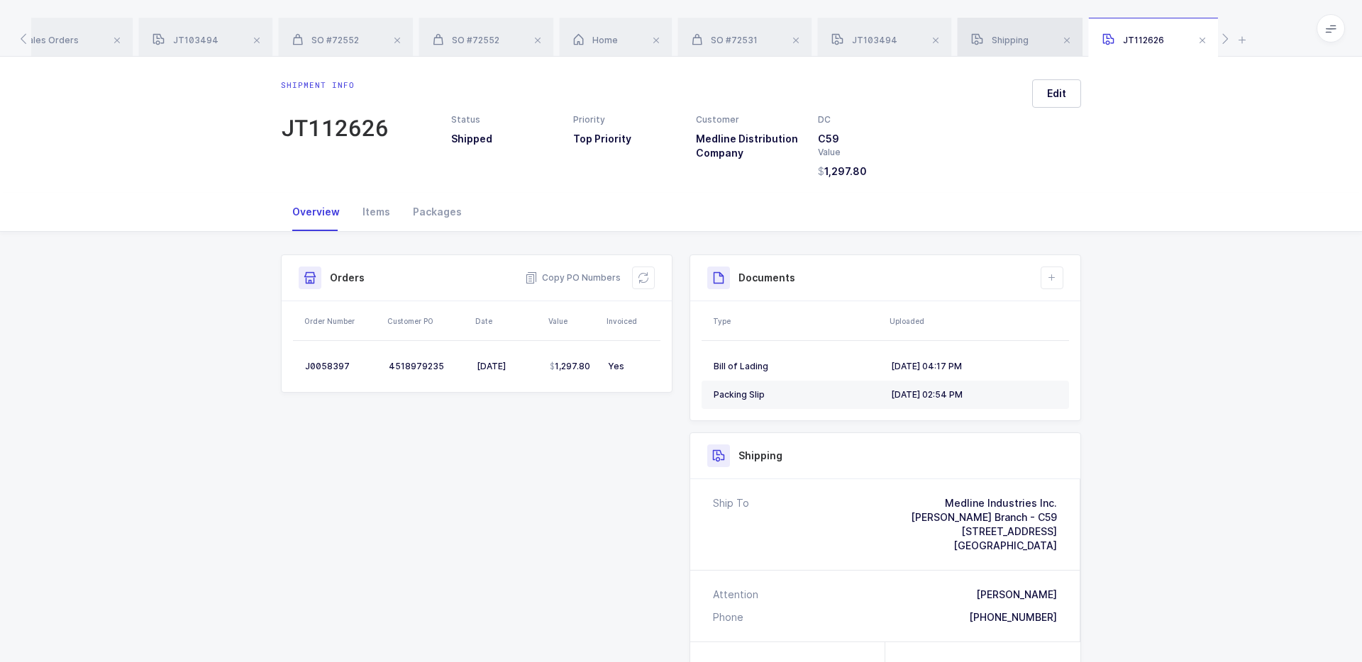
click at [999, 45] on div "Shipping" at bounding box center [1020, 38] width 126 height 40
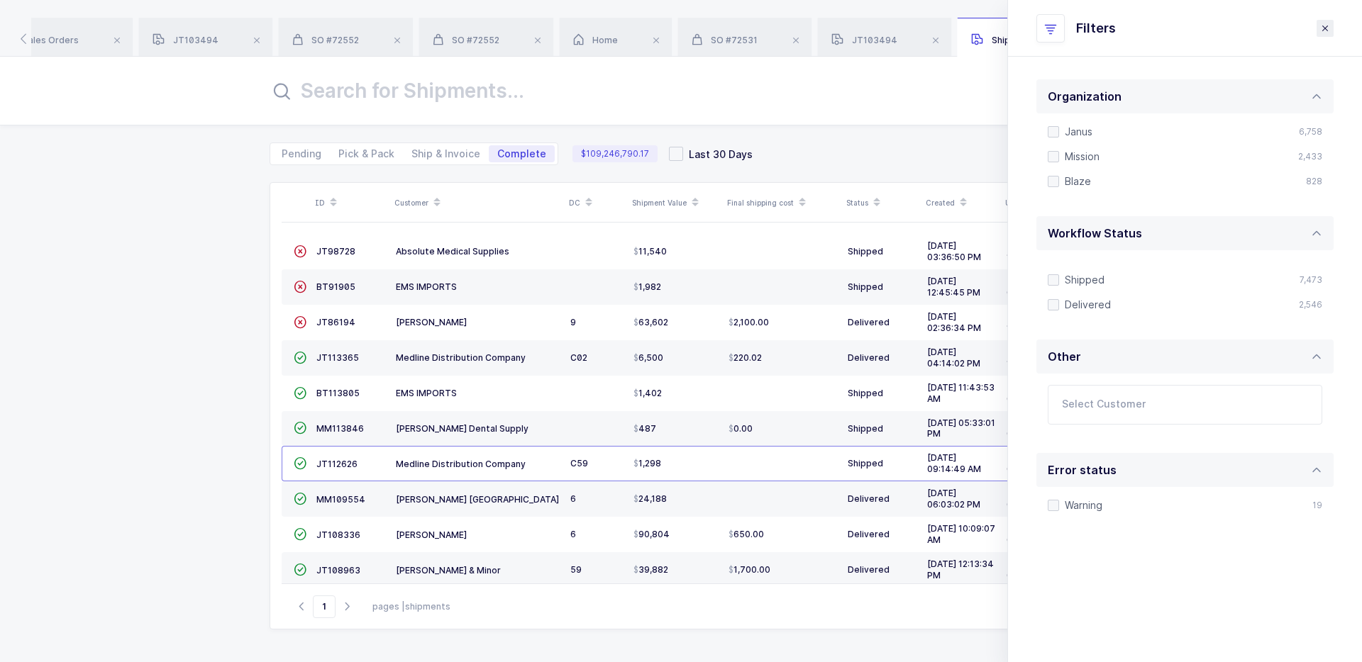
click at [1326, 29] on icon "close drawer" at bounding box center [1324, 28] width 11 height 11
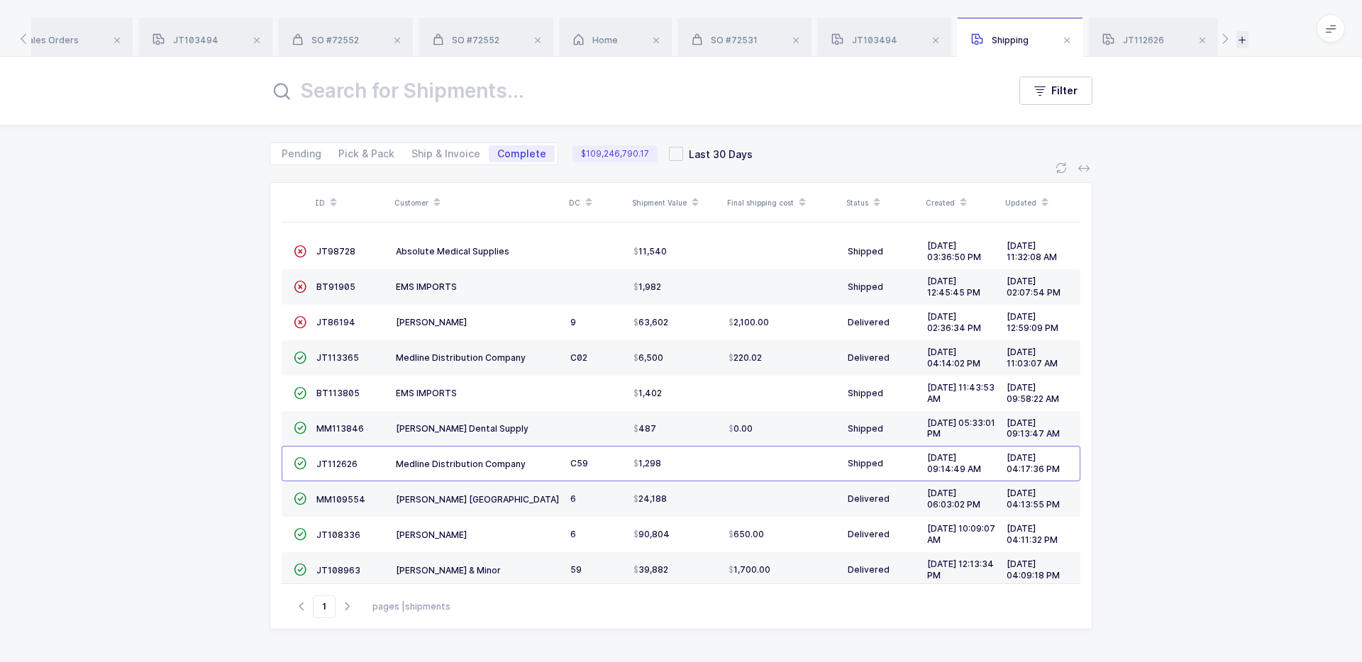
click at [1248, 43] on icon at bounding box center [1242, 39] width 12 height 17
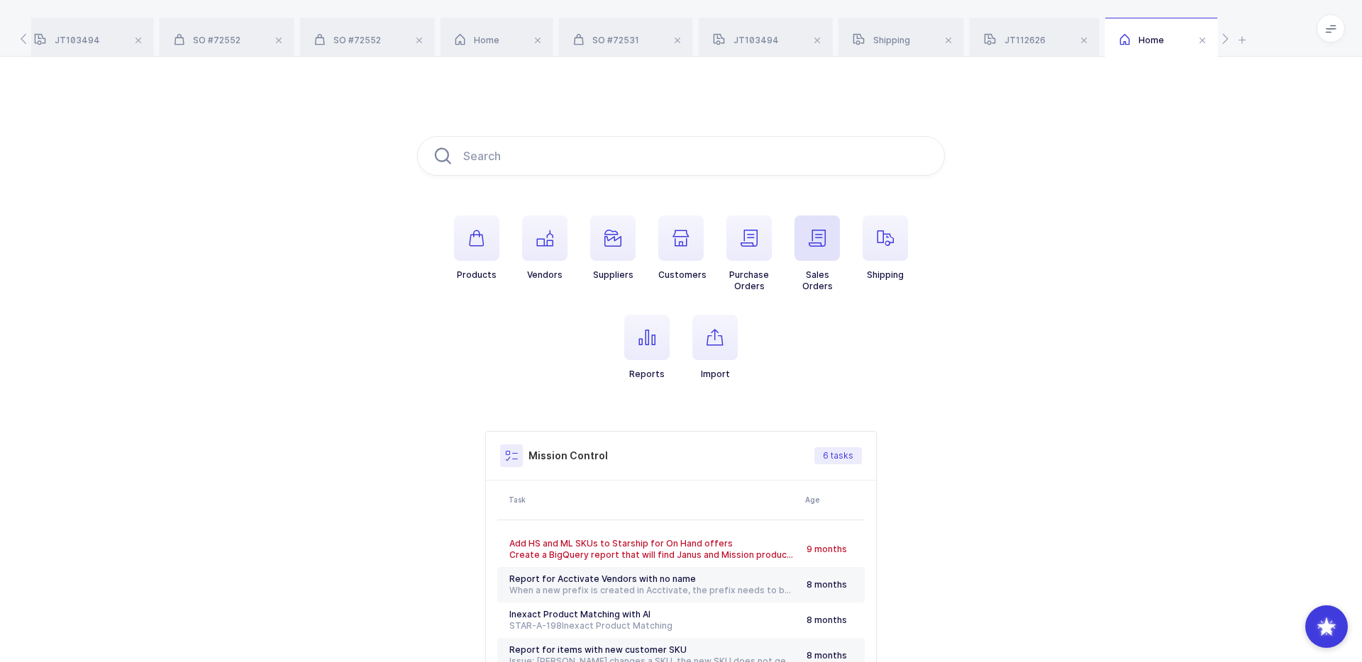
click at [821, 248] on span "button" at bounding box center [816, 238] width 45 height 45
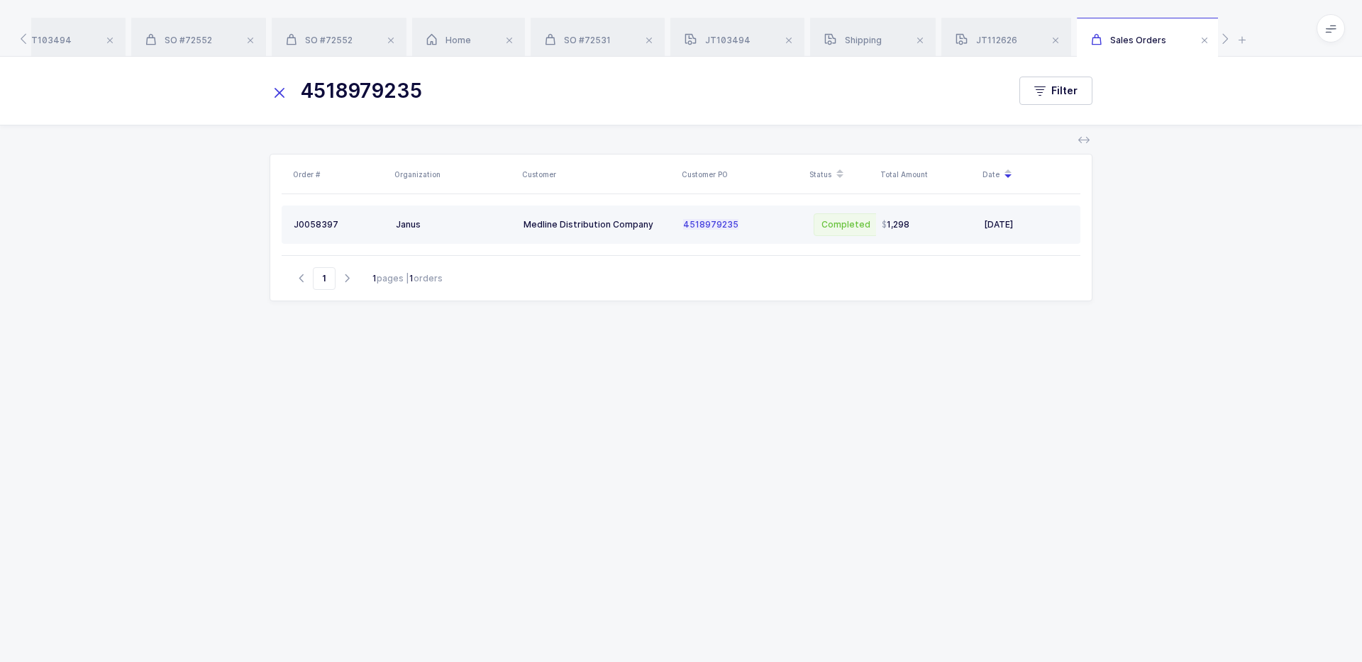
type input "4518979235"
click at [545, 225] on div "Medline Distribution Company" at bounding box center [597, 224] width 148 height 11
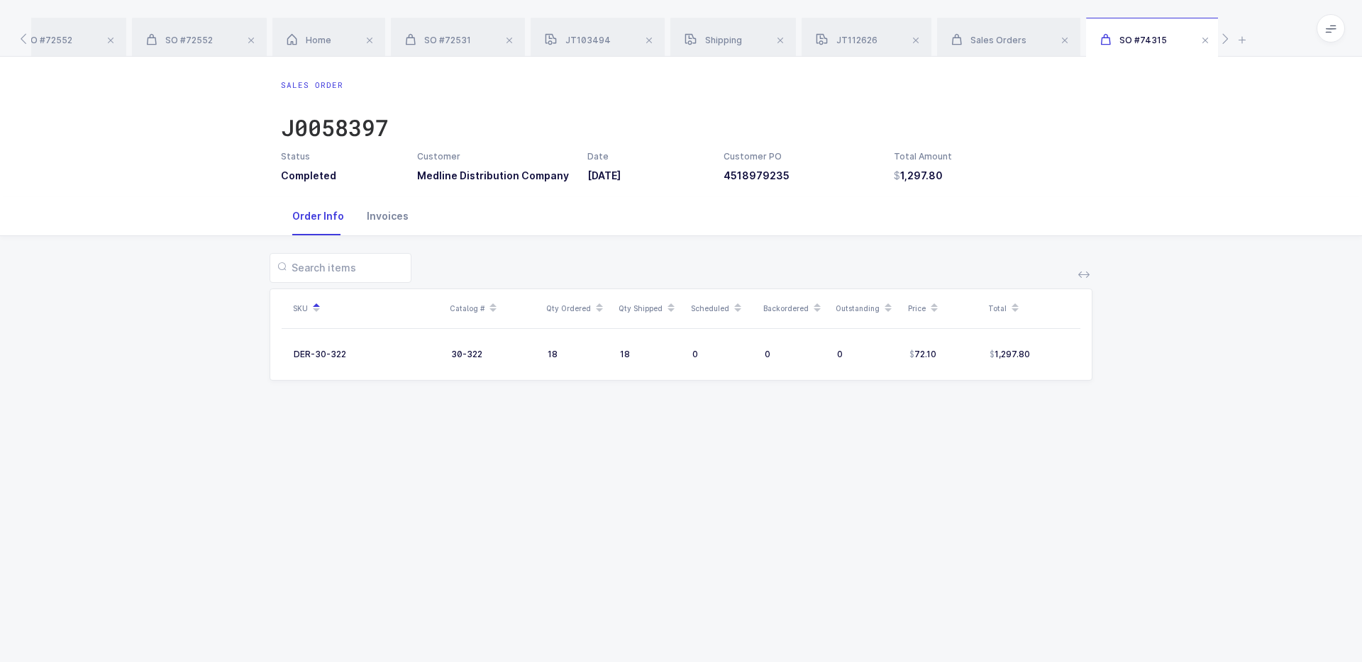
click at [394, 221] on div "Invoices" at bounding box center [387, 216] width 65 height 38
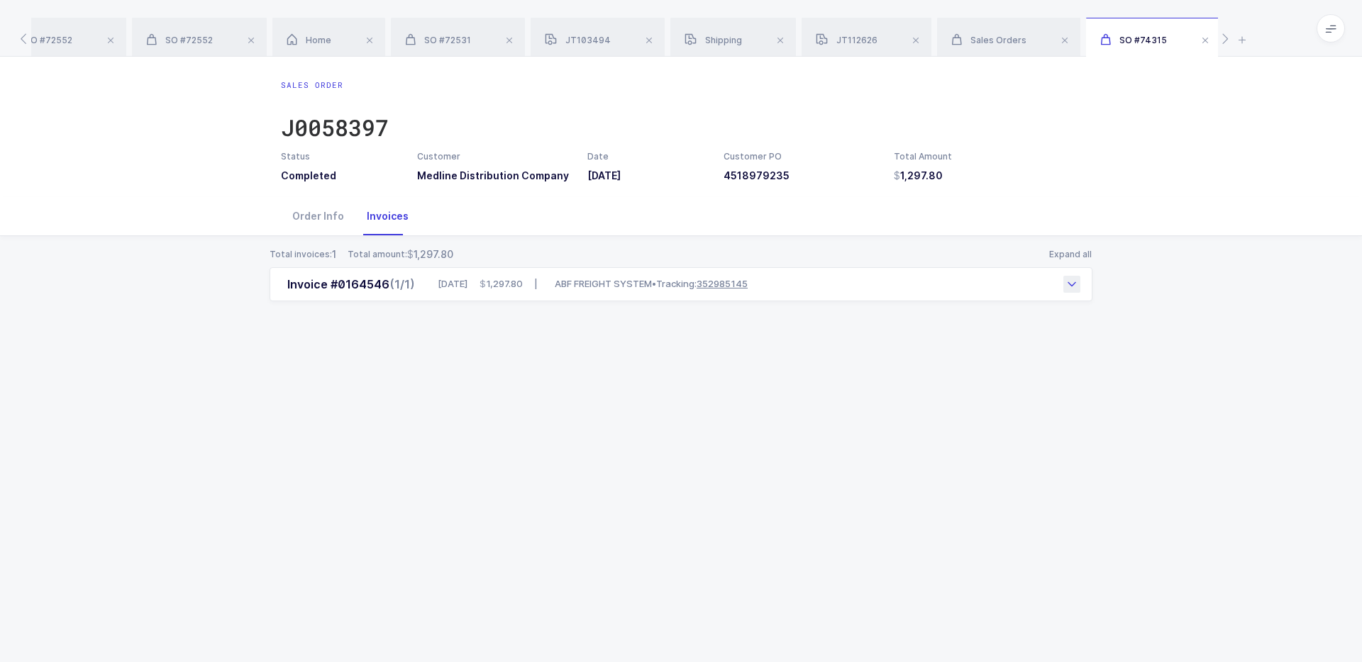
click at [748, 284] on link "352985145" at bounding box center [722, 283] width 51 height 11
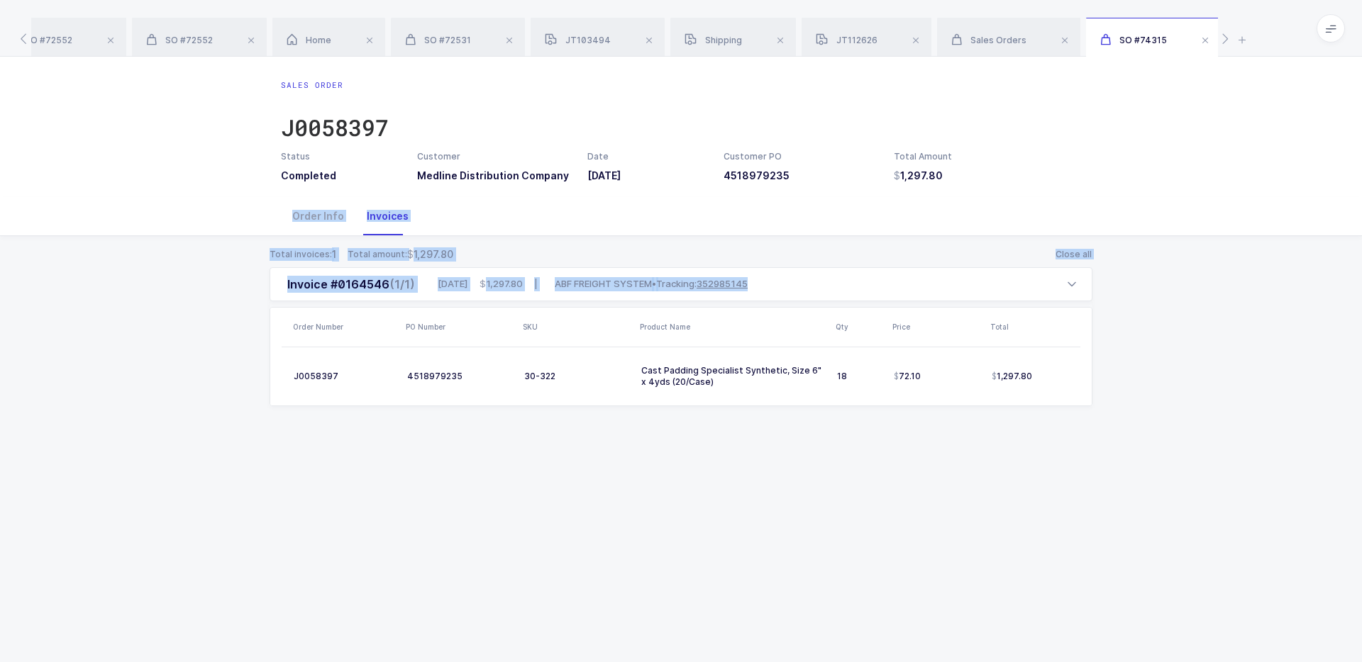
drag, startPoint x: 488, startPoint y: 231, endPoint x: 535, endPoint y: 455, distance: 229.7
click at [538, 459] on div "Sales Order J0058397 Status Completed Customer Medline Distribution Company Dat…" at bounding box center [681, 360] width 1362 height 606
click at [535, 455] on div "Sales Order J0058397 Status Completed Customer Medline Distribution Company Dat…" at bounding box center [681, 360] width 1362 height 606
drag, startPoint x: 736, startPoint y: 509, endPoint x: 724, endPoint y: 204, distance: 305.9
click at [724, 204] on div "Sales Order J0058397 Status Completed Customer Medline Distribution Company Dat…" at bounding box center [681, 360] width 1362 height 606
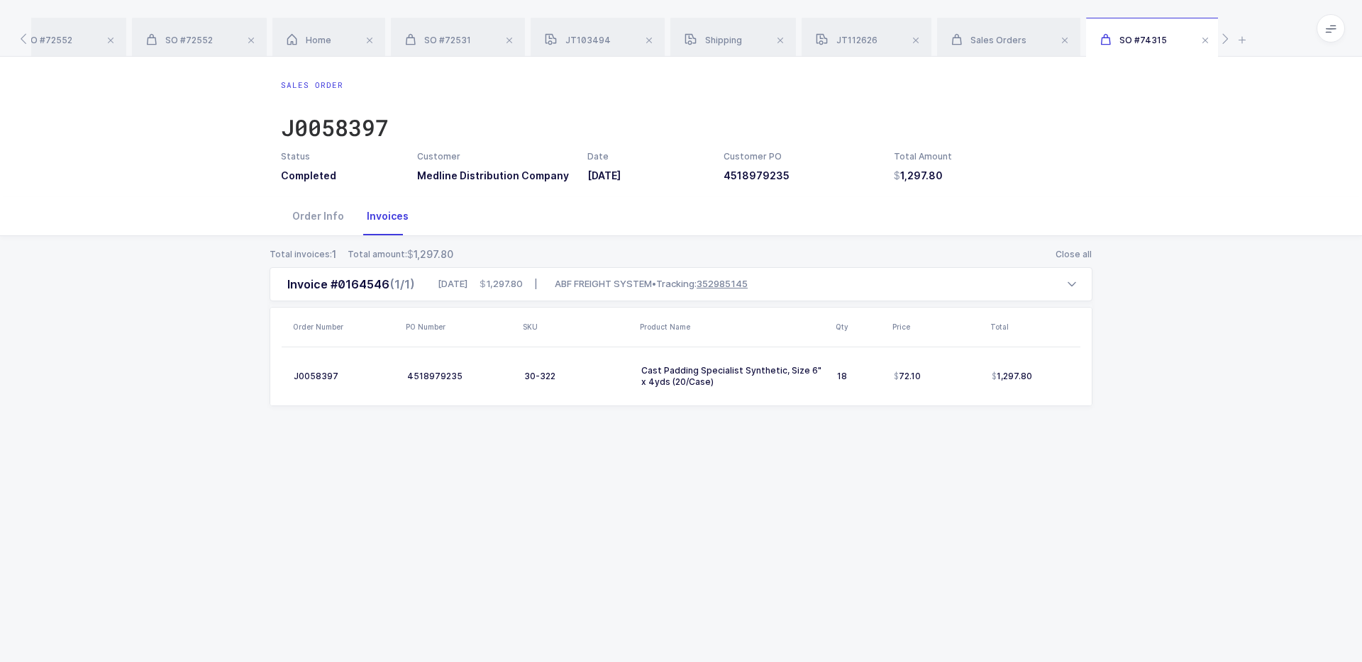
click at [621, 463] on div "Sales Order J0058397 Status Completed Customer Medline Distribution Company Dat…" at bounding box center [681, 360] width 1362 height 606
click at [726, 32] on div "Shipping" at bounding box center [733, 38] width 126 height 40
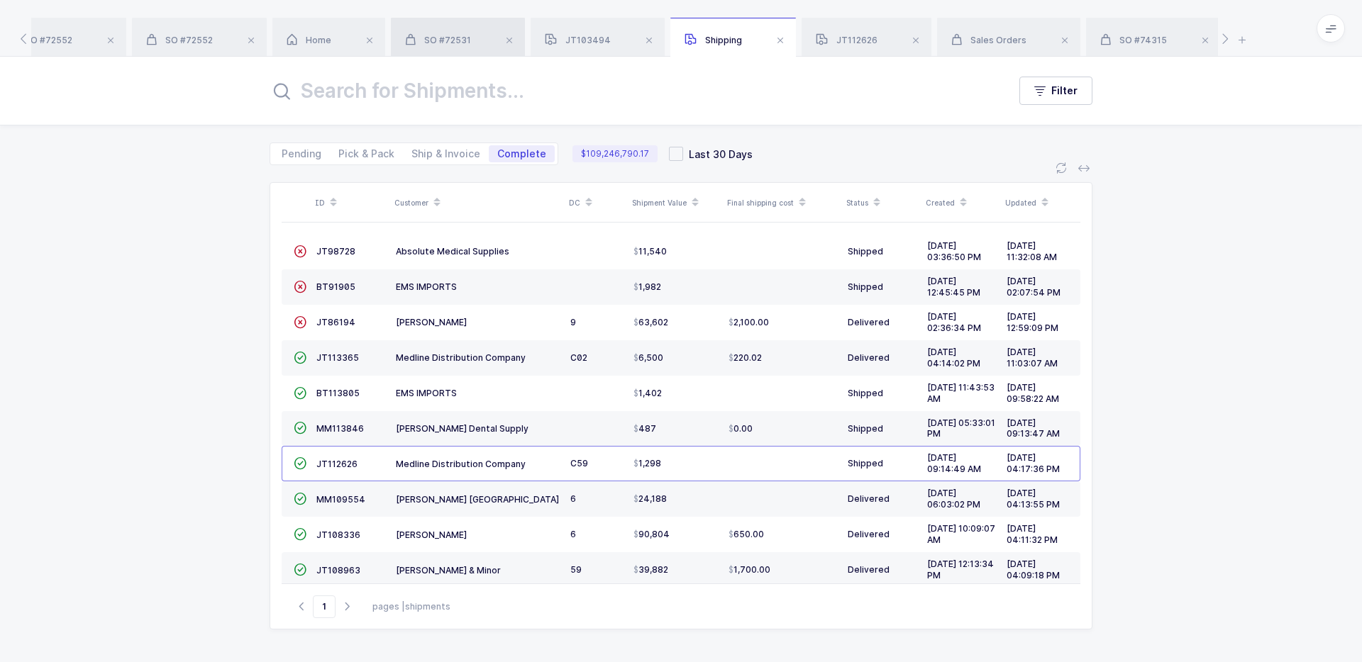
click at [473, 43] on div "SO #72531" at bounding box center [458, 38] width 134 height 40
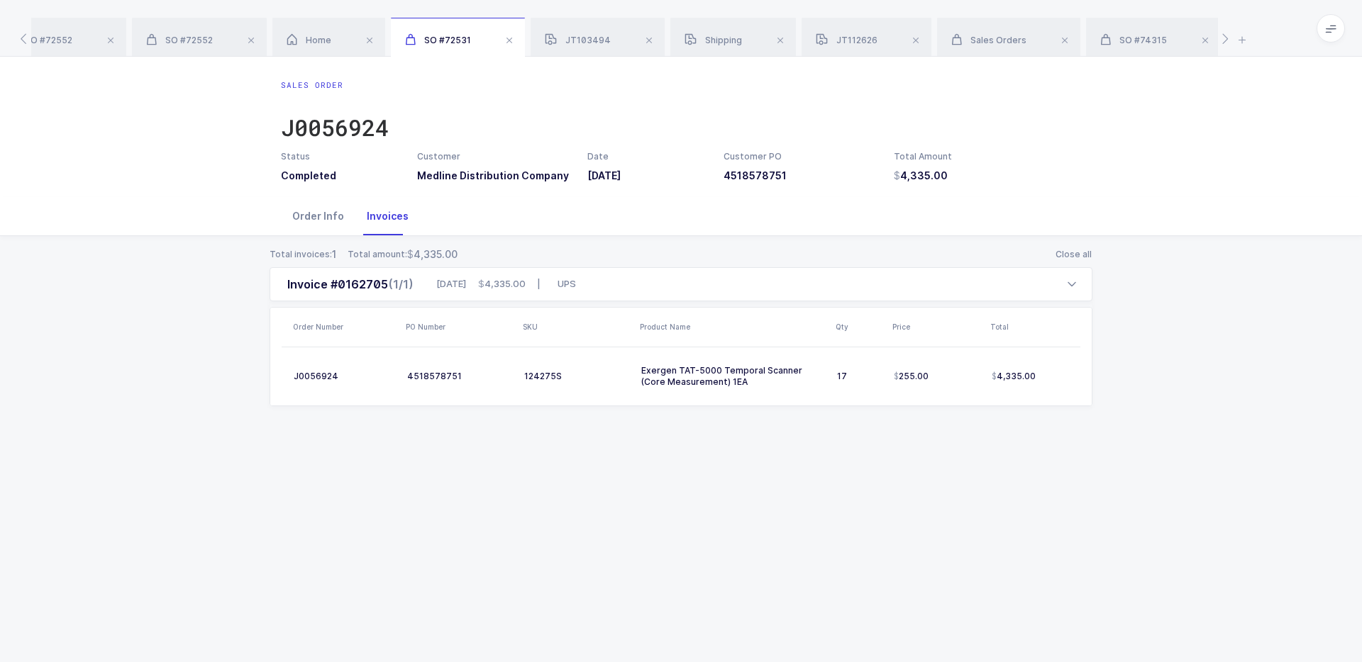
click at [317, 216] on div "Order Info" at bounding box center [318, 216] width 74 height 38
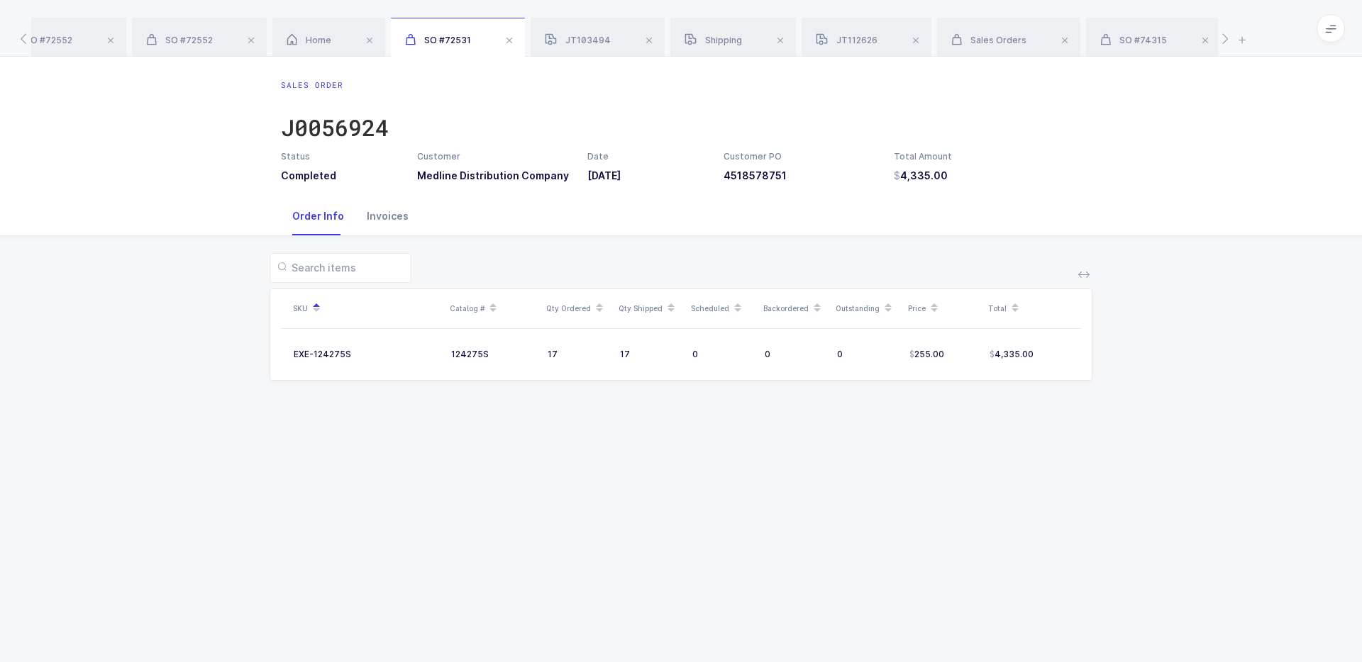
click at [375, 218] on div "Invoices" at bounding box center [387, 216] width 65 height 38
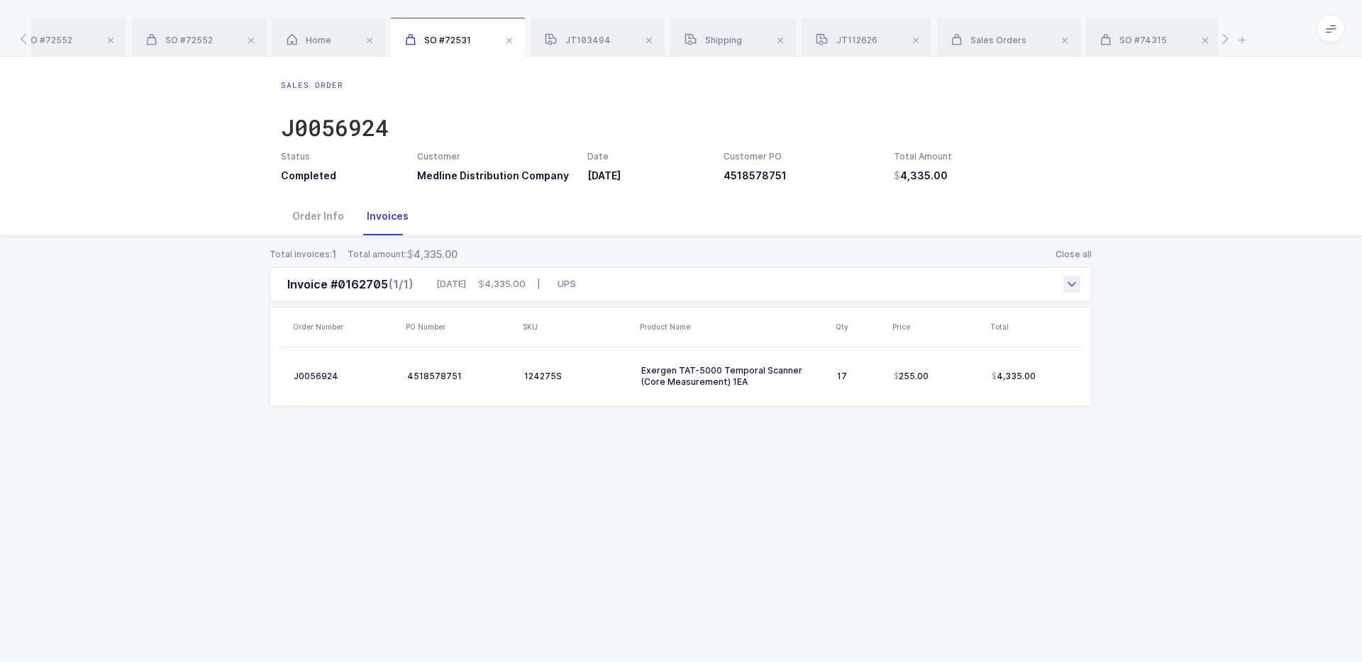
click at [460, 288] on div "05/01/2025 4,335.00 | UPS" at bounding box center [503, 284] width 145 height 14
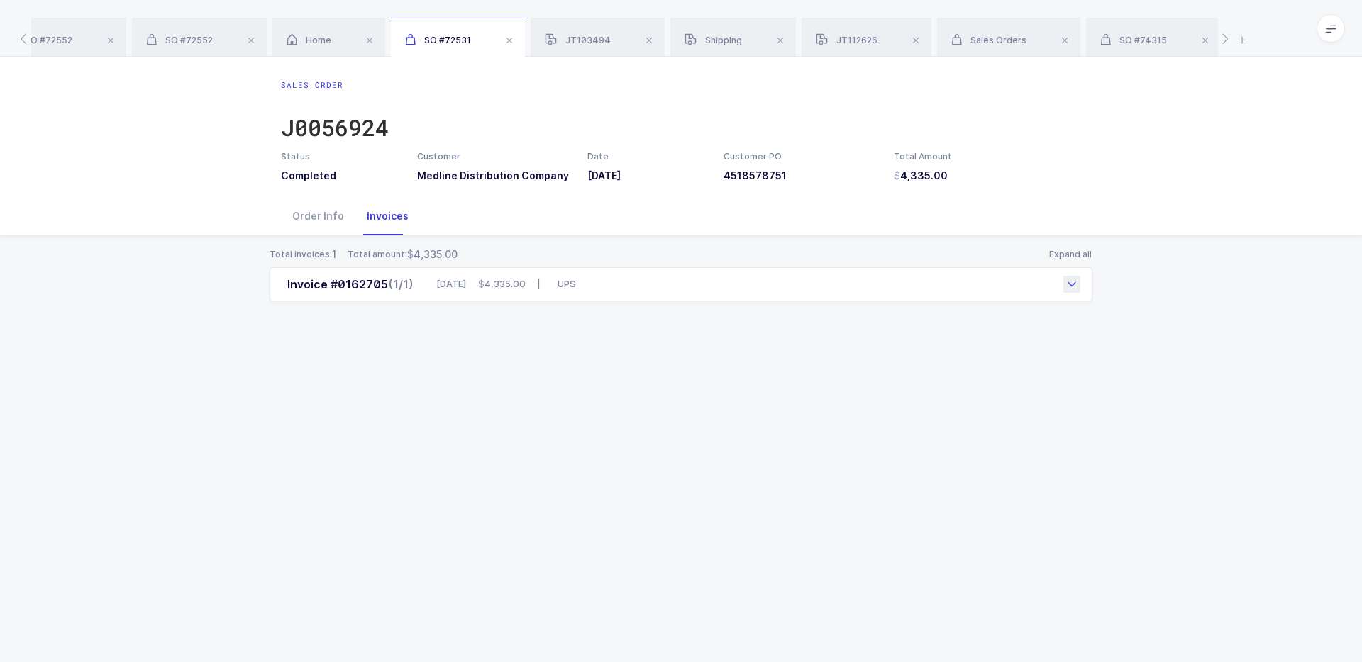
click at [436, 287] on div "05/01/2025 4,335.00 | UPS" at bounding box center [503, 284] width 145 height 14
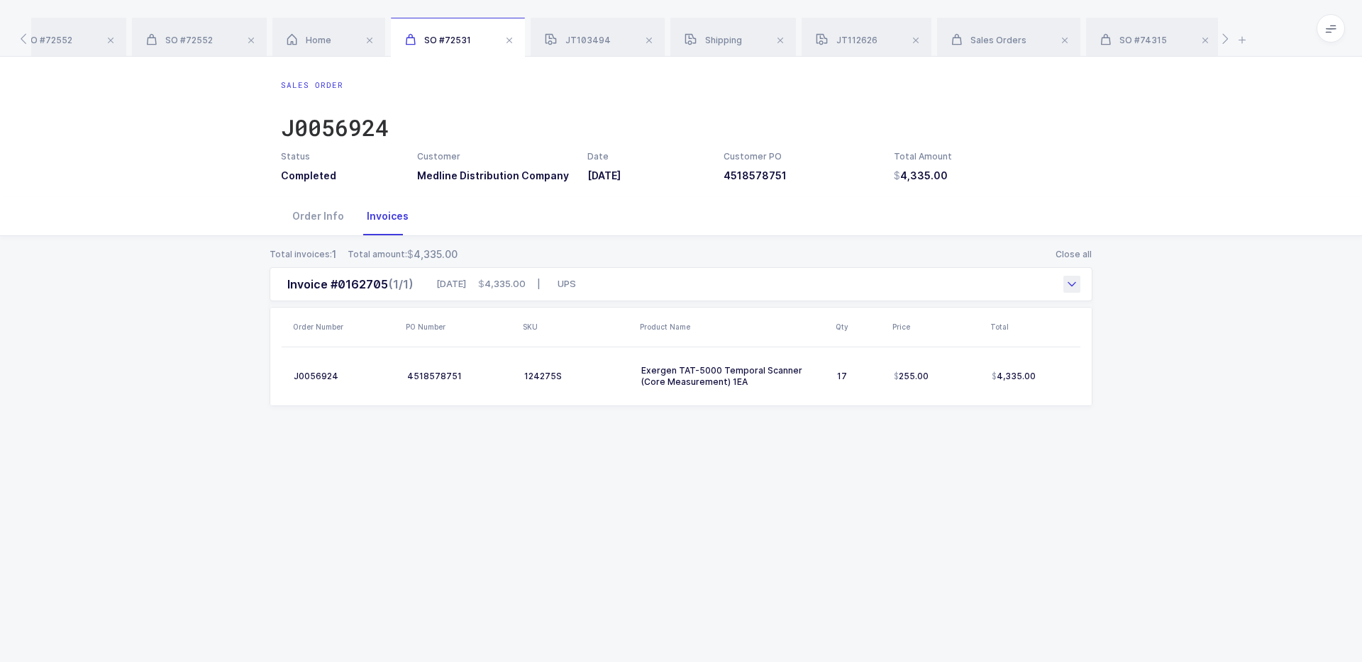
click at [436, 287] on div "05/01/2025 4,335.00 | UPS" at bounding box center [503, 284] width 145 height 14
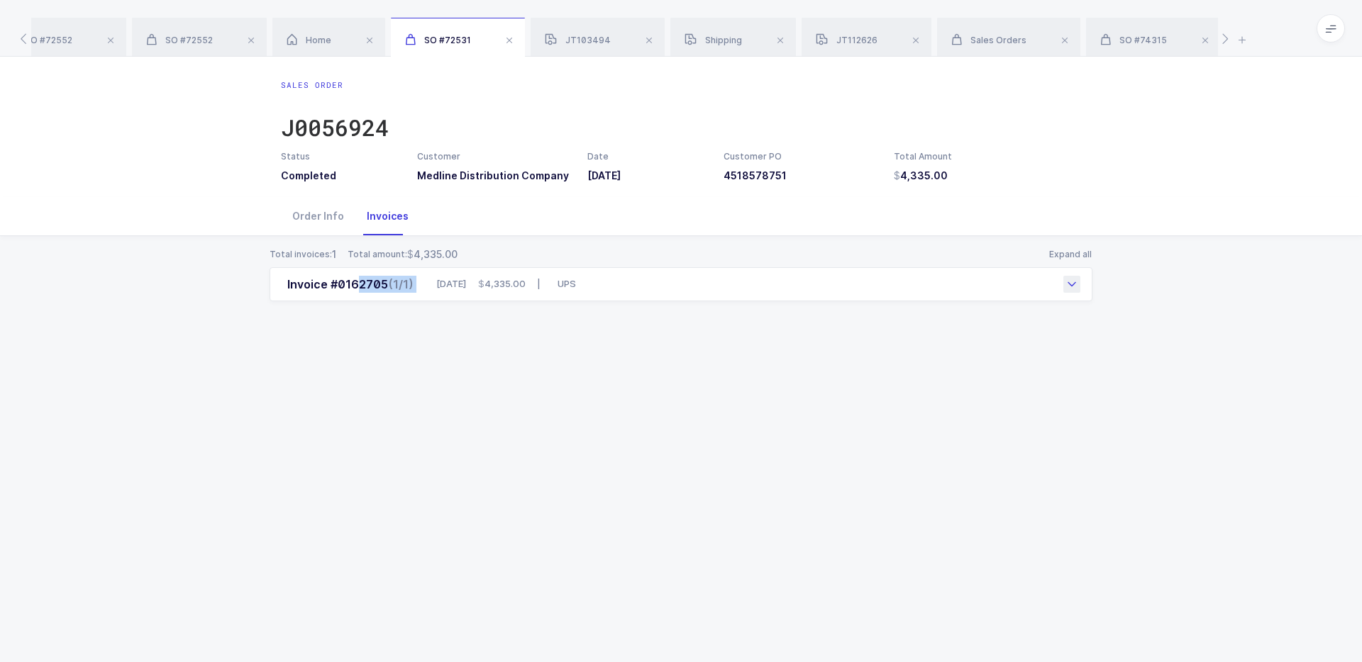
drag, startPoint x: 422, startPoint y: 288, endPoint x: 289, endPoint y: 287, distance: 132.6
click at [289, 287] on div "Invoice #0162705 (1/1) 05/01/2025 4,335.00 | UPS" at bounding box center [681, 284] width 823 height 34
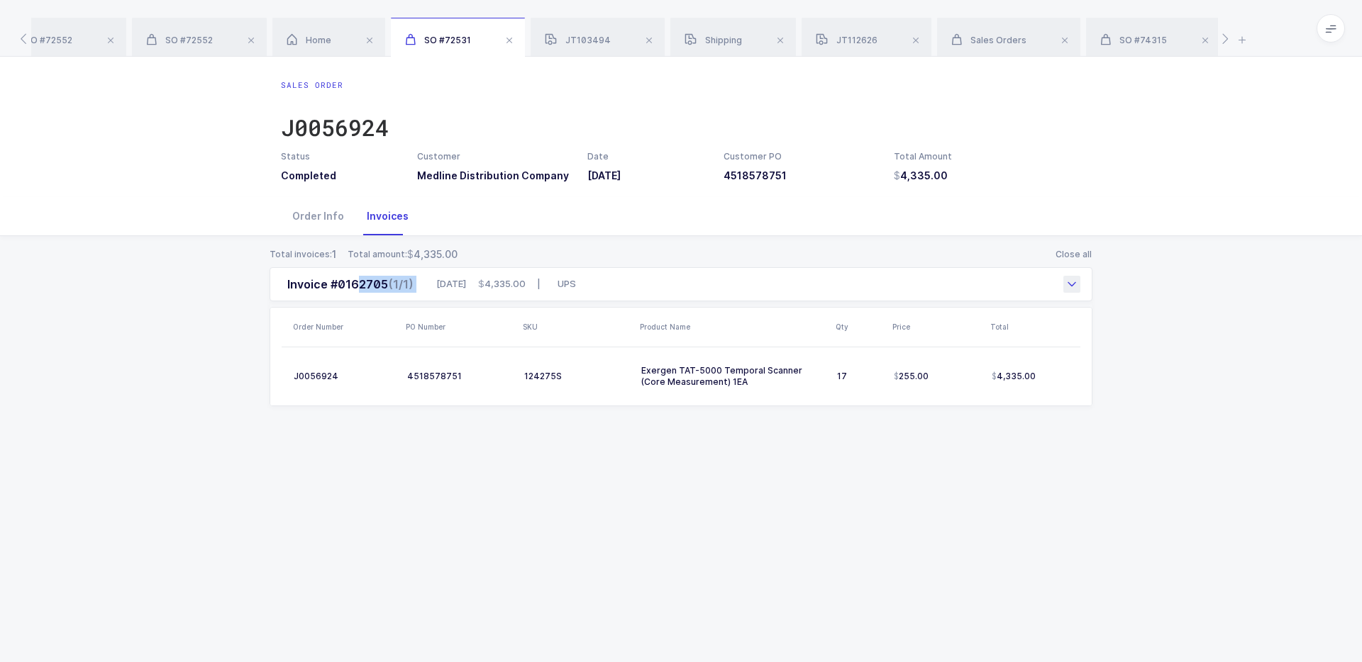
click at [289, 287] on div "Invoice #0162705 (1/1)" at bounding box center [350, 284] width 126 height 17
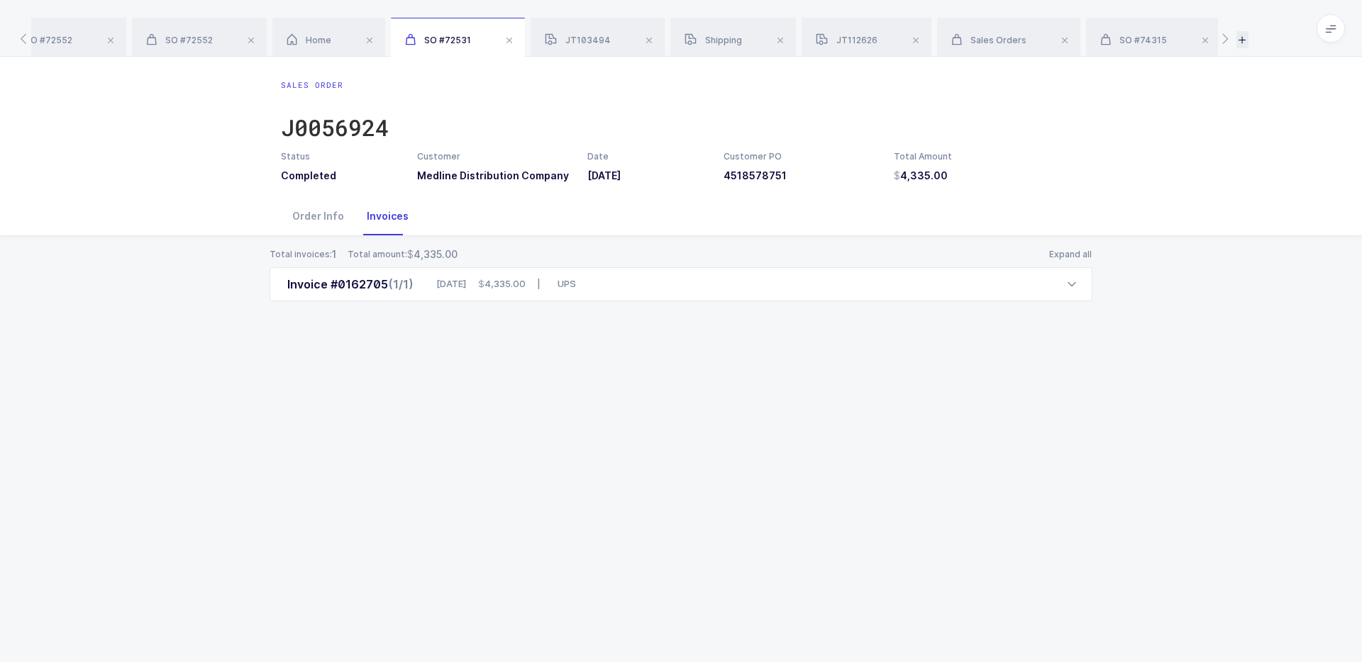
click at [1245, 45] on icon at bounding box center [1242, 39] width 12 height 17
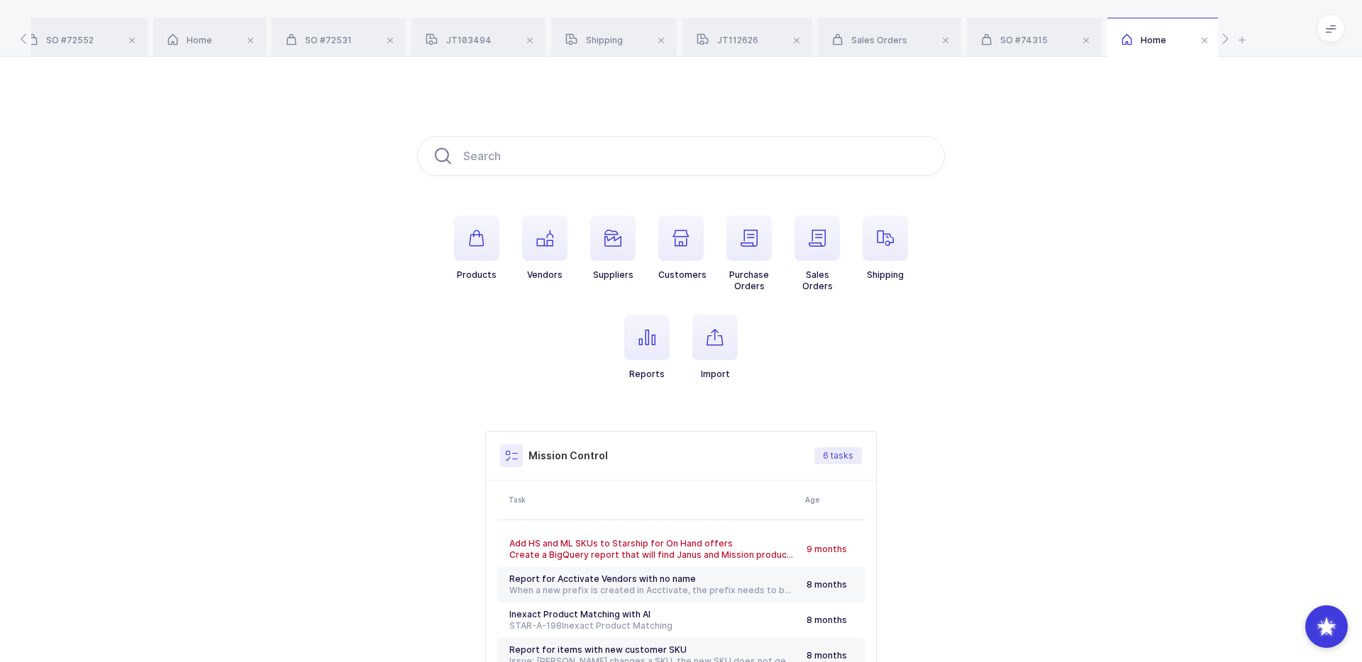
click at [841, 245] on li "Sales Orders" at bounding box center [817, 254] width 68 height 77
click at [832, 245] on span "button" at bounding box center [816, 238] width 45 height 45
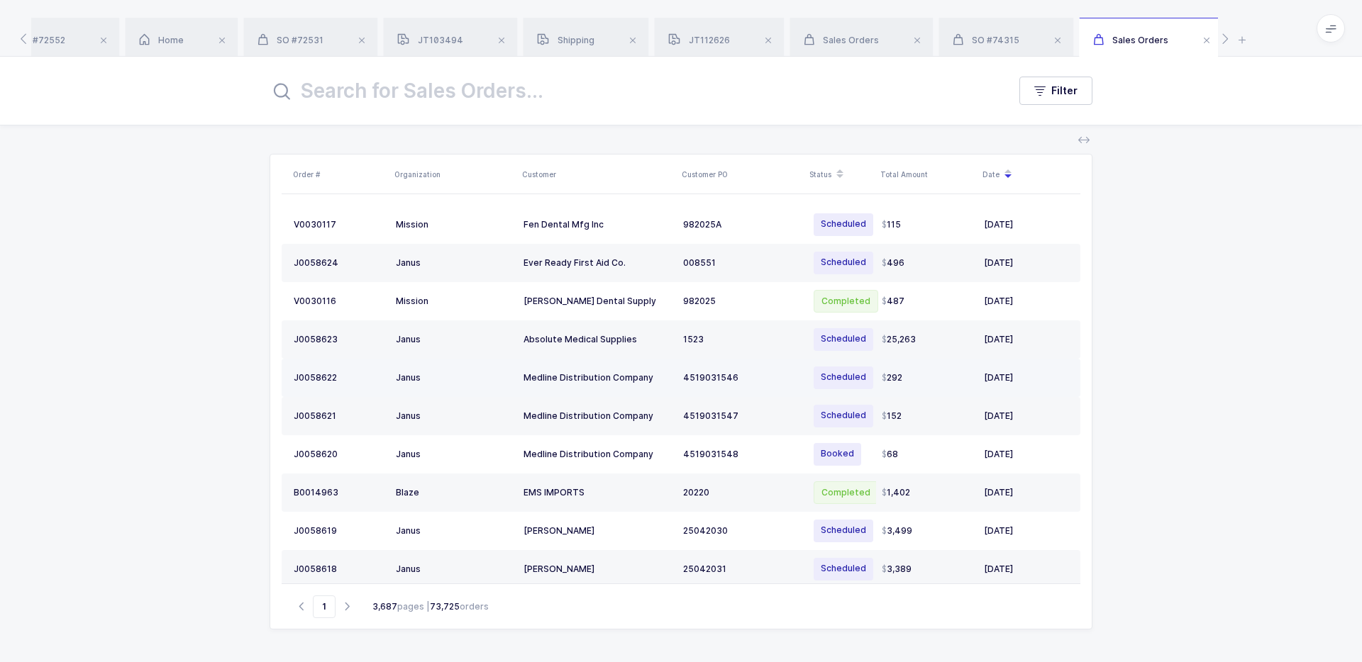
click at [670, 380] on div "Medline Distribution Company" at bounding box center [597, 377] width 148 height 11
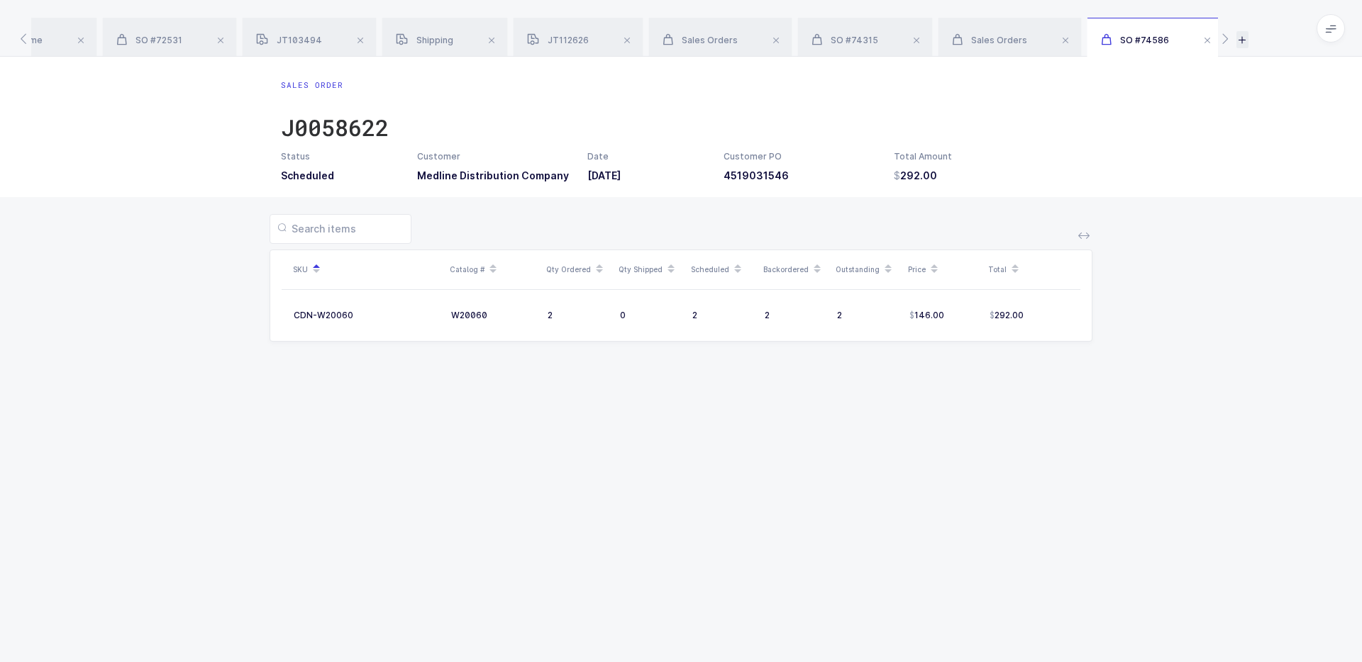
click at [1245, 38] on icon at bounding box center [1242, 39] width 12 height 17
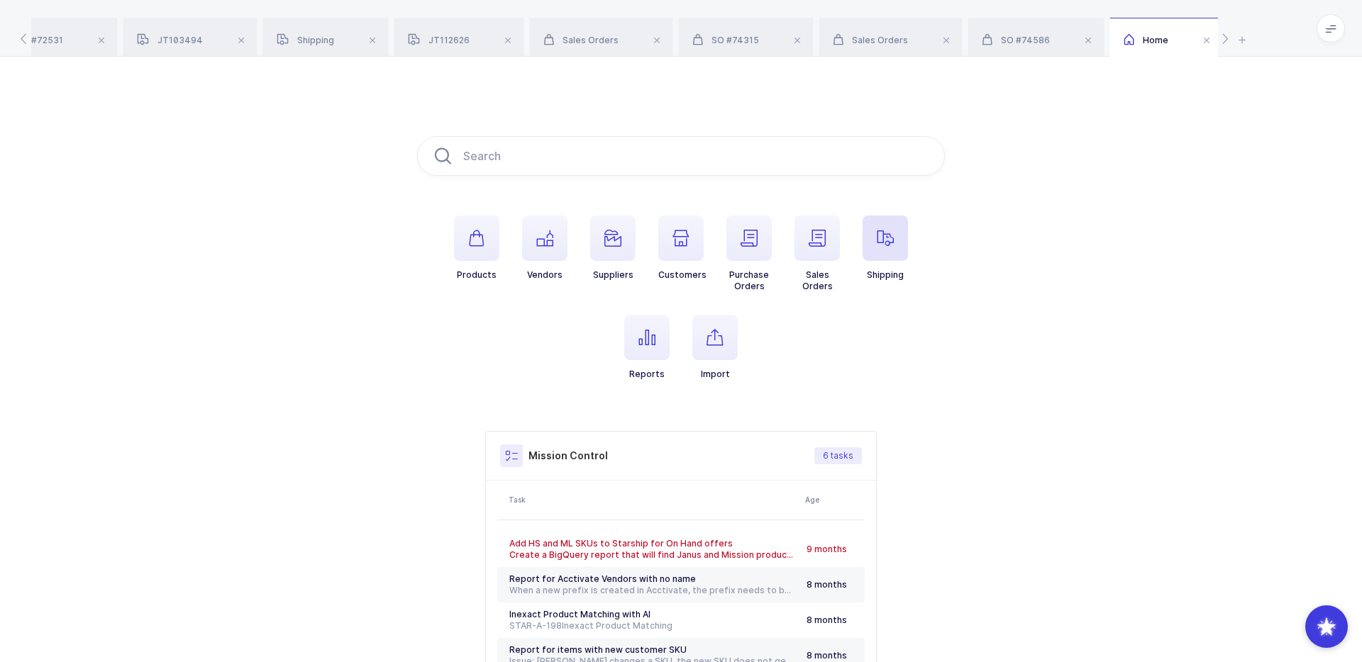
click at [889, 247] on span "button" at bounding box center [885, 238] width 45 height 45
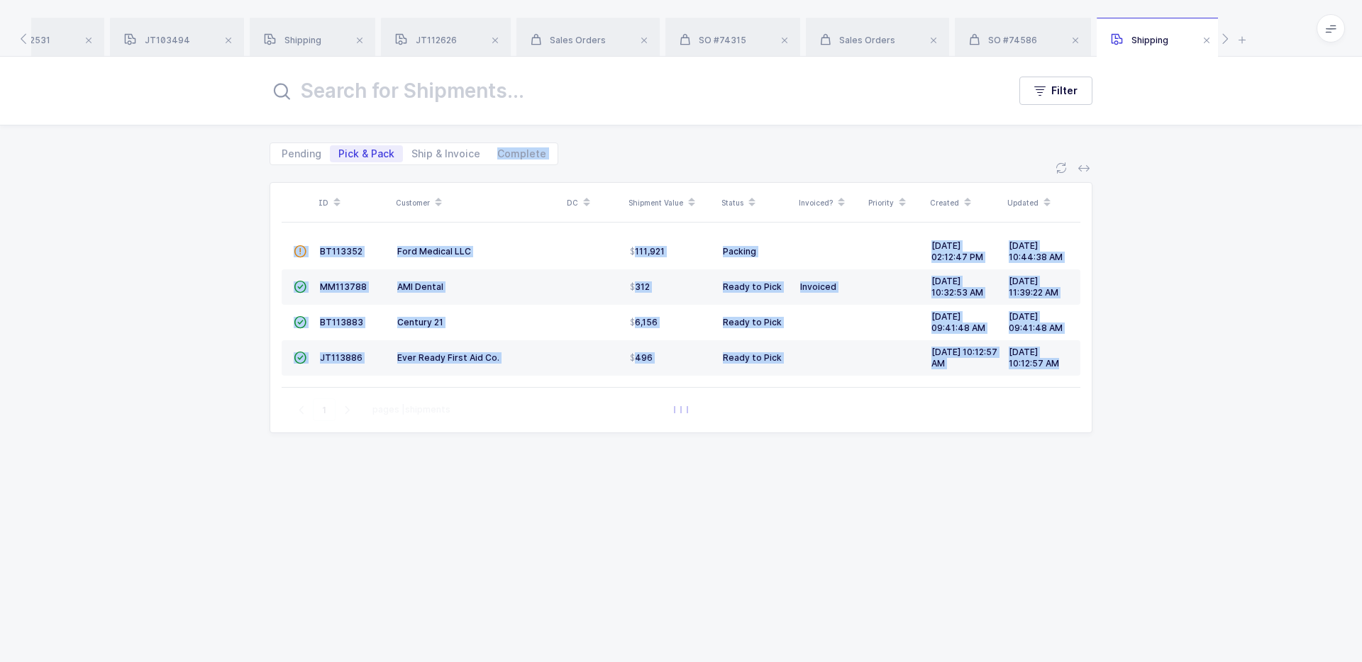
drag, startPoint x: 636, startPoint y: 139, endPoint x: 613, endPoint y: 384, distance: 245.8
click at [613, 384] on div "Filter Pending Pick & Pack Ship & Invoice Complete ID Customer DC Shipment Valu…" at bounding box center [681, 360] width 1362 height 606
click at [613, 384] on div "ID Customer DC Shipment Value Status Invoiced? Priority Created Updated  BT113…" at bounding box center [681, 285] width 799 height 204
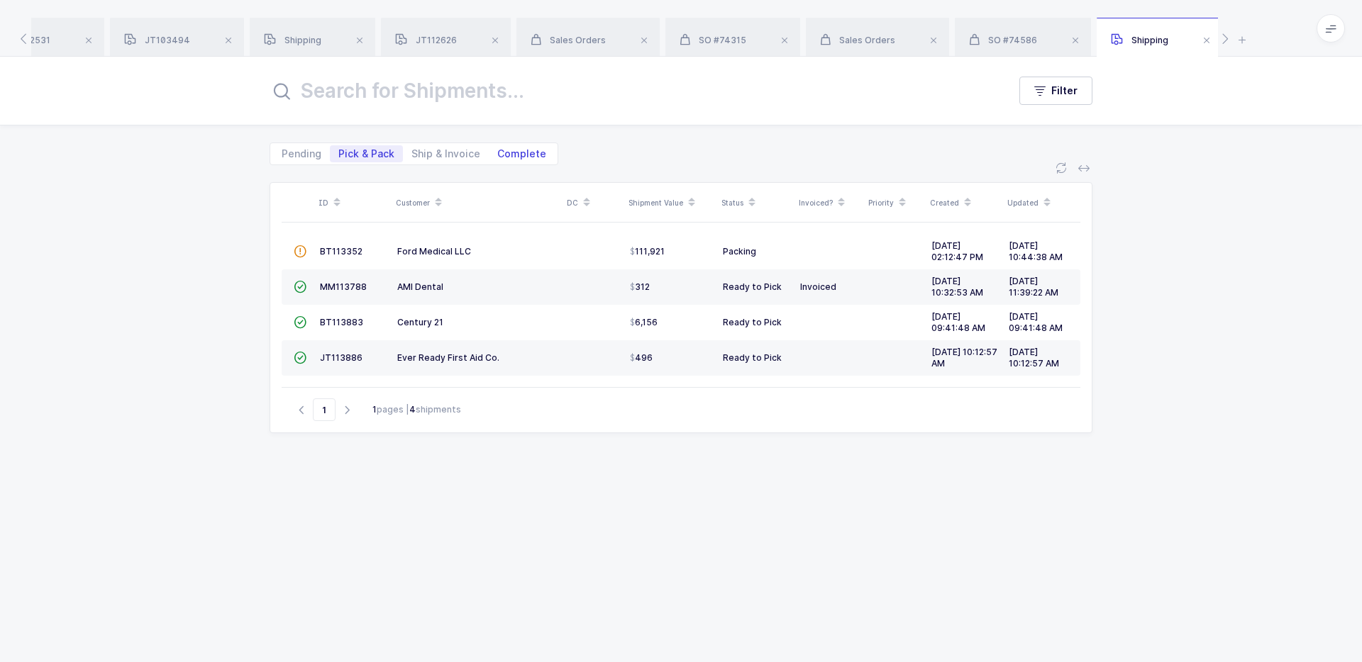
click at [523, 156] on span "Complete" at bounding box center [521, 154] width 49 height 10
click at [498, 155] on input "Complete" at bounding box center [493, 149] width 9 height 9
radio input "true"
radio input "false"
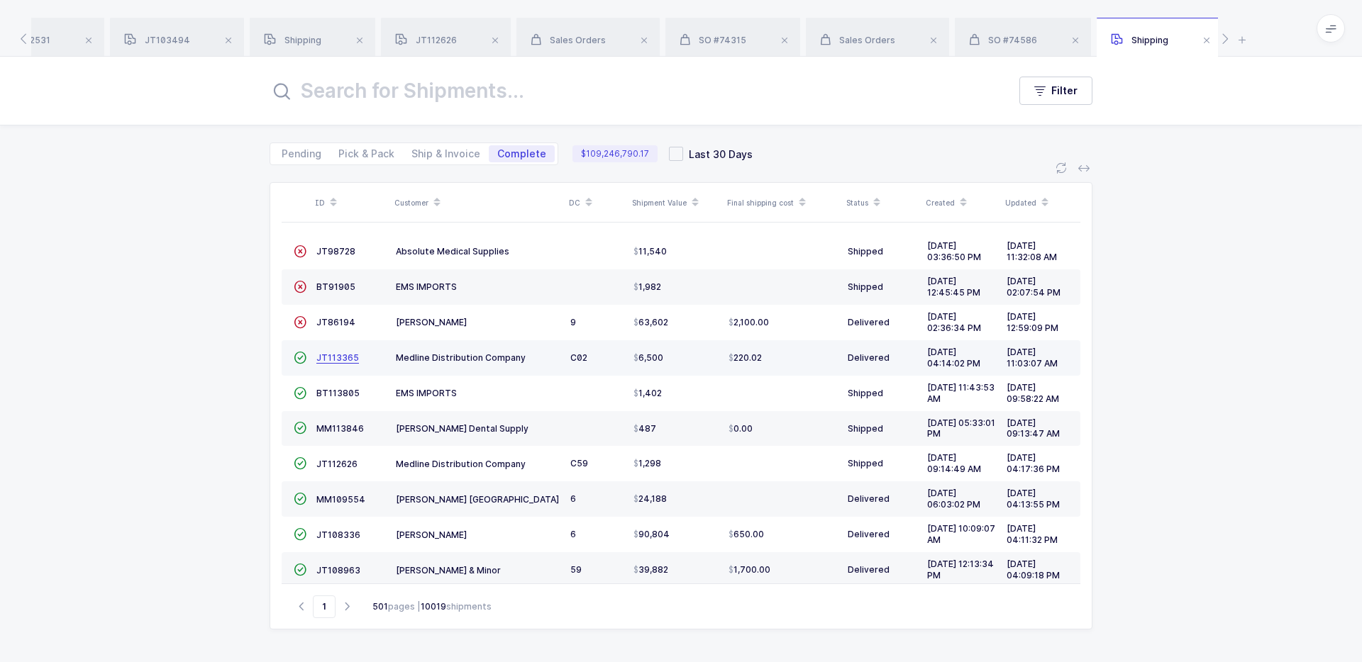
click at [338, 361] on span "JT113365" at bounding box center [337, 358] width 43 height 11
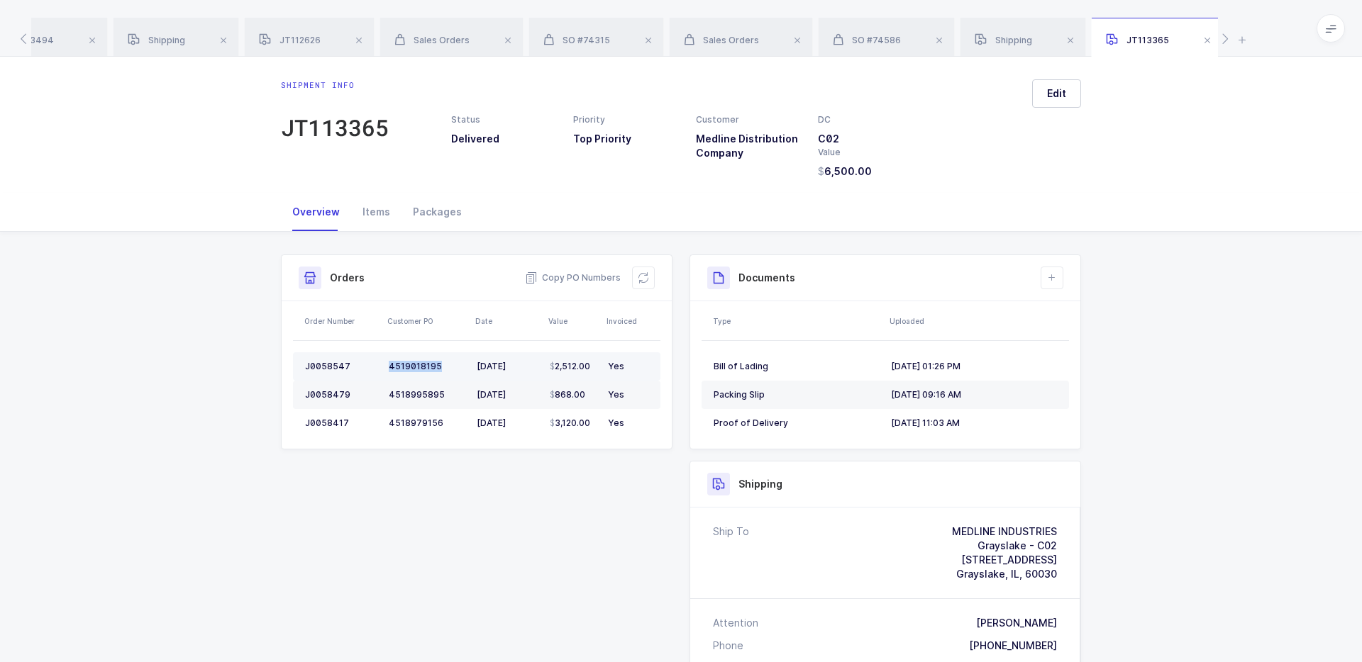
drag, startPoint x: 389, startPoint y: 363, endPoint x: 447, endPoint y: 372, distance: 58.8
click at [448, 372] on td "4519018195" at bounding box center [427, 367] width 88 height 28
drag, startPoint x: 454, startPoint y: 404, endPoint x: 467, endPoint y: 401, distance: 12.9
click at [467, 402] on td "4518995895" at bounding box center [427, 395] width 88 height 28
click at [428, 221] on div "Packages" at bounding box center [437, 212] width 72 height 38
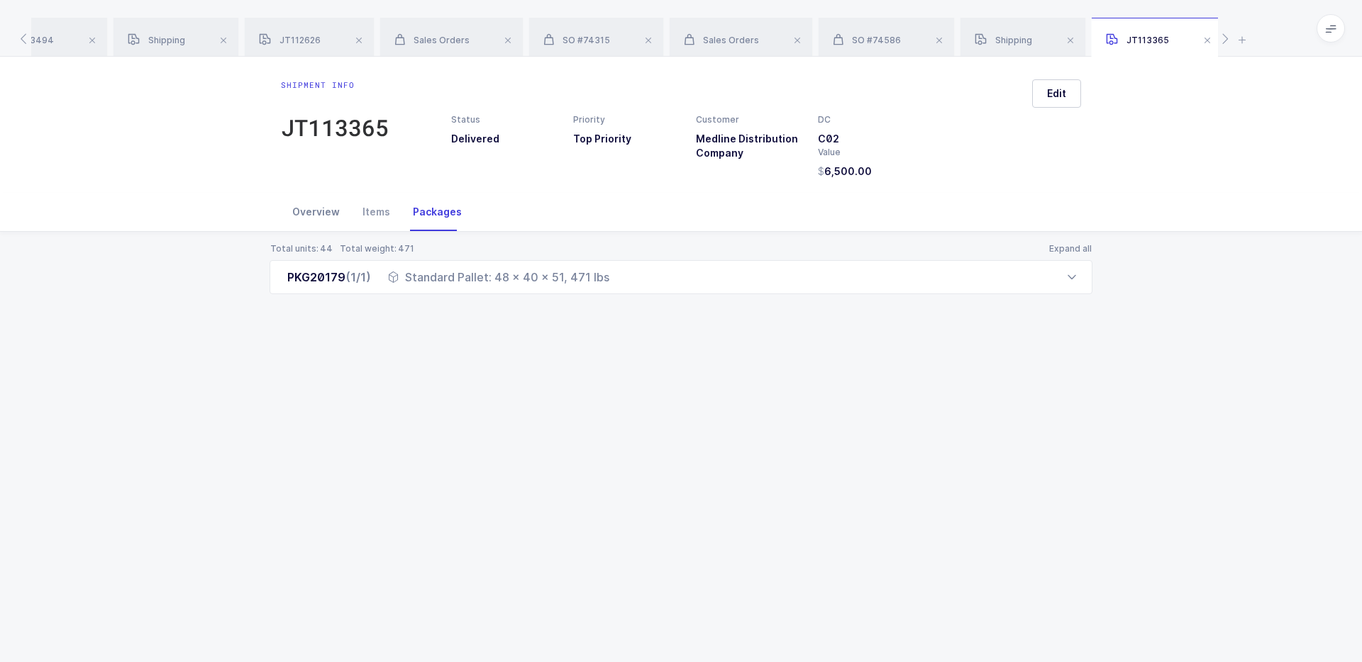
click at [294, 214] on div "Overview" at bounding box center [316, 212] width 70 height 38
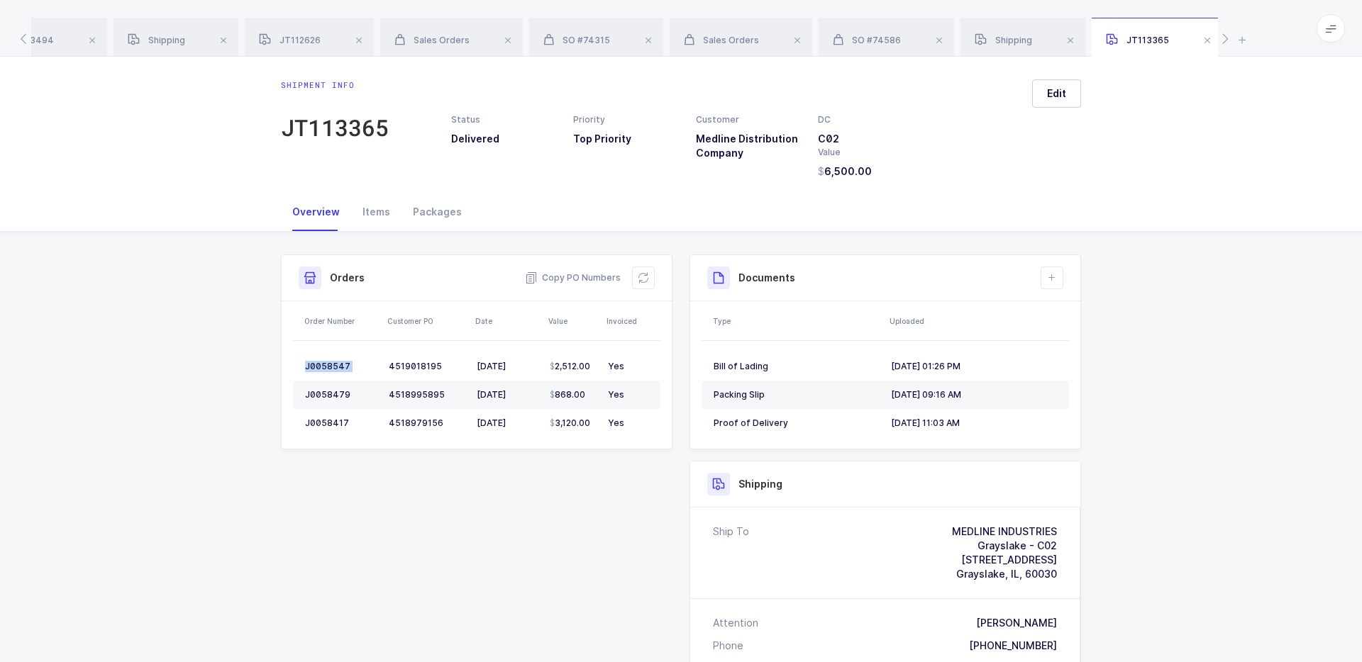
drag, startPoint x: 456, startPoint y: 360, endPoint x: 556, endPoint y: 482, distance: 157.8
click at [556, 482] on div "Shipment Info Shipment Number JT113365 Status Delivered Priority Top Priority C…" at bounding box center [680, 647] width 817 height 784
click at [430, 213] on div "Packages" at bounding box center [437, 212] width 72 height 38
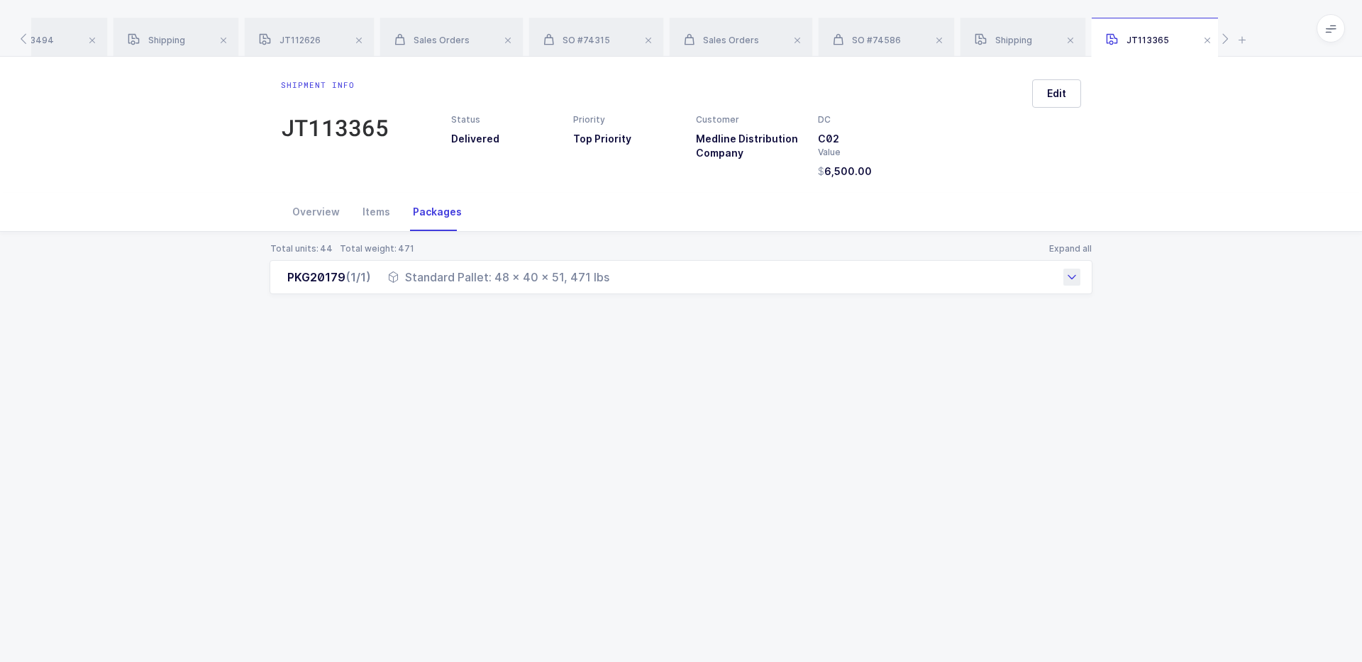
click at [416, 284] on div "Standard Pallet: 48 x 40 x 51, 471 lbs" at bounding box center [498, 277] width 221 height 17
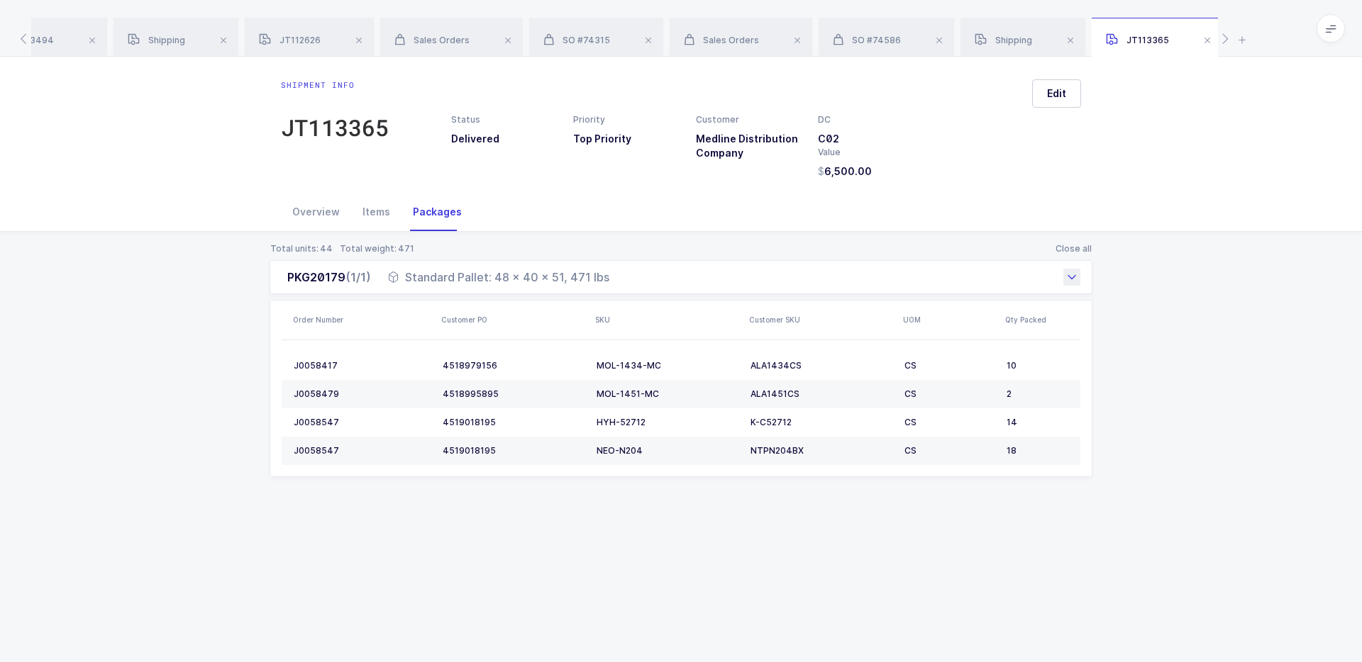
click at [416, 284] on div "Standard Pallet: 48 x 40 x 51, 471 lbs" at bounding box center [498, 277] width 221 height 17
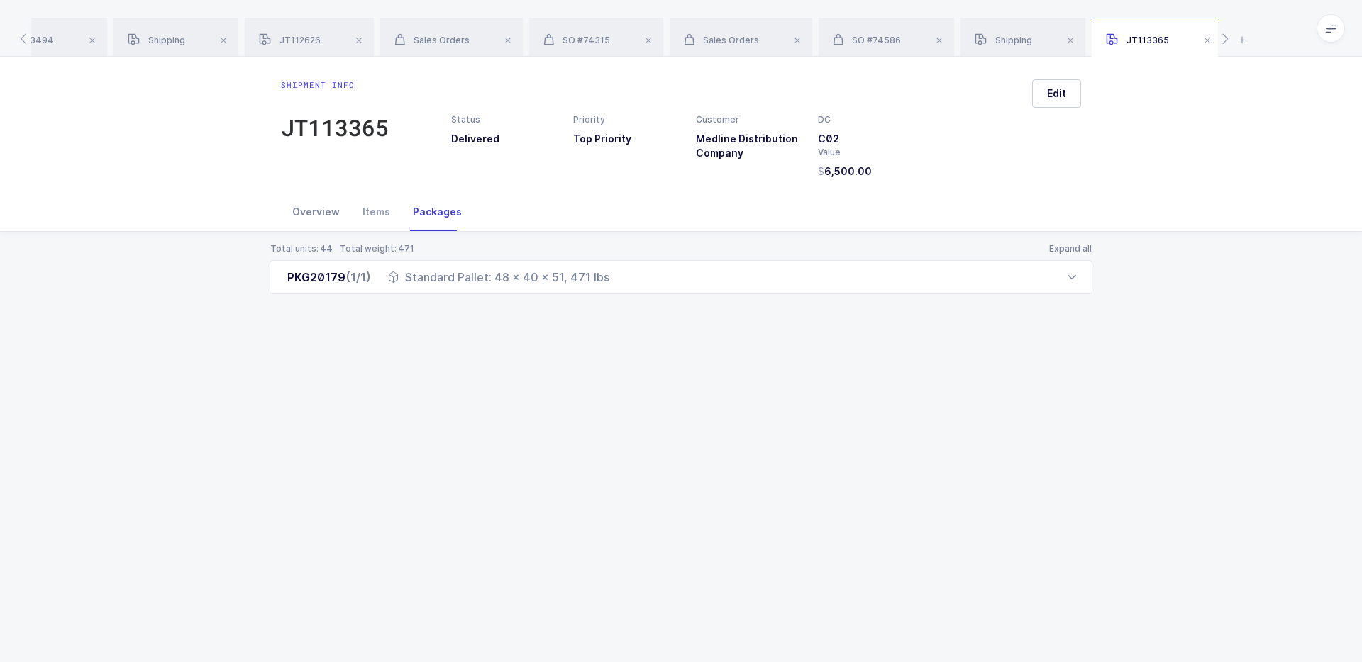
click at [321, 215] on div "Overview" at bounding box center [316, 212] width 70 height 38
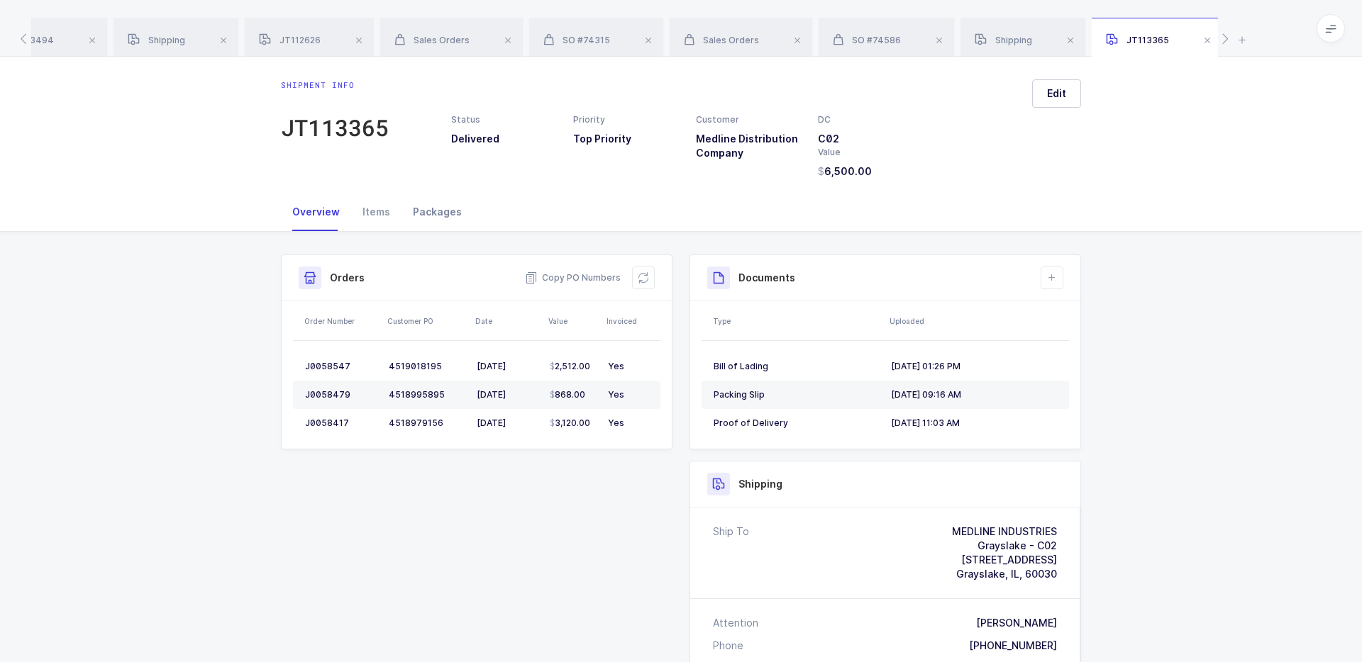
click at [442, 201] on div "Packages" at bounding box center [437, 212] width 72 height 38
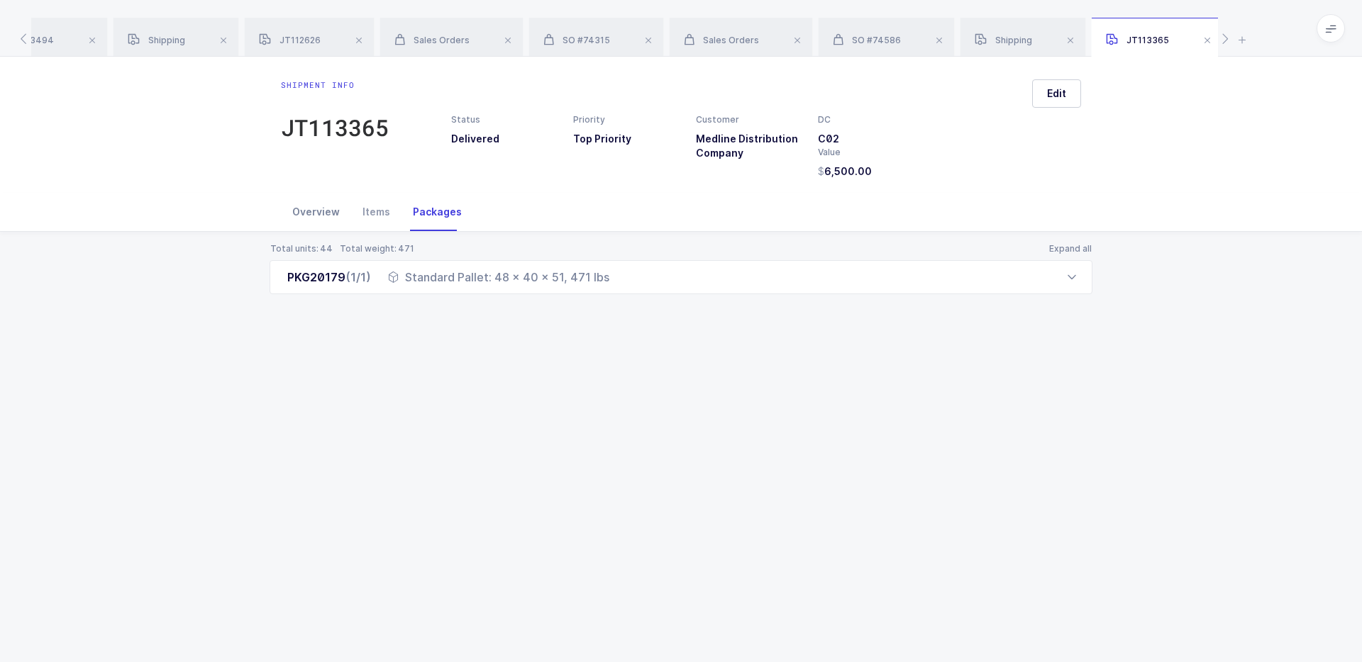
click at [336, 219] on div "Overview" at bounding box center [316, 212] width 70 height 38
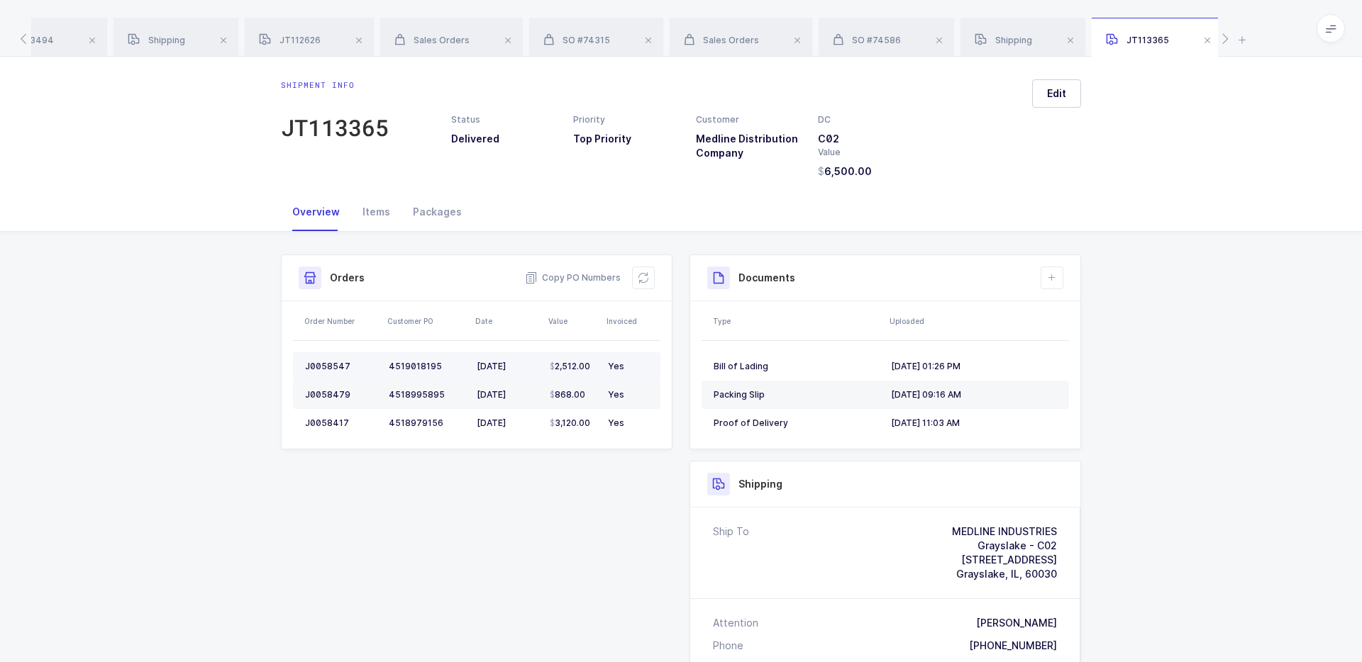
drag, startPoint x: 450, startPoint y: 363, endPoint x: 441, endPoint y: 367, distance: 10.2
click at [441, 367] on div "4519018195" at bounding box center [427, 366] width 77 height 11
click at [622, 546] on div "Shipment Info Shipment Number JT113365 Status Delivered Priority Top Priority C…" at bounding box center [680, 647] width 817 height 784
drag, startPoint x: 445, startPoint y: 421, endPoint x: 392, endPoint y: 421, distance: 53.2
click at [392, 421] on div "4518979156" at bounding box center [427, 423] width 77 height 11
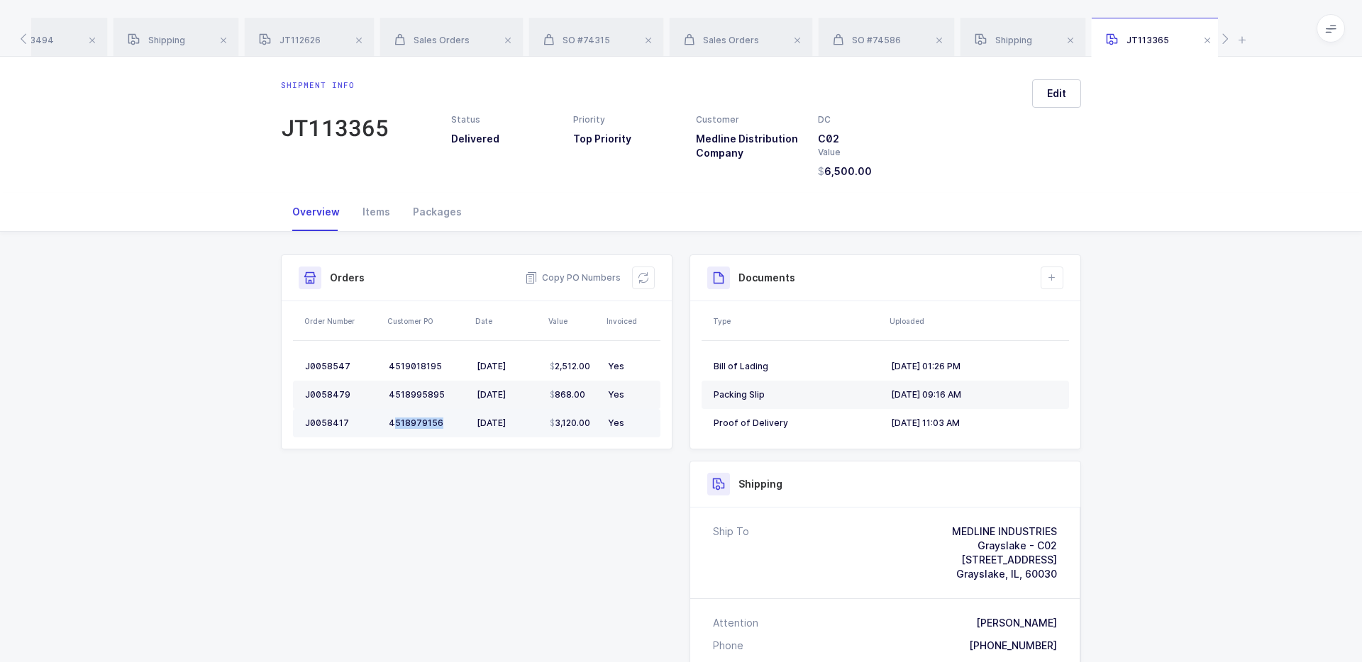
click at [392, 421] on div "4518979156" at bounding box center [427, 423] width 77 height 11
click at [443, 397] on div "4518995895" at bounding box center [427, 394] width 77 height 11
click at [473, 497] on div "Shipment Info Shipment Number JT113365 Status Delivered Priority Top Priority C…" at bounding box center [680, 647] width 817 height 784
click at [541, 468] on div "Shipment Info Shipment Number JT113365 Status Delivered Priority Top Priority C…" at bounding box center [680, 647] width 817 height 784
click at [445, 207] on div "Packages" at bounding box center [437, 212] width 72 height 38
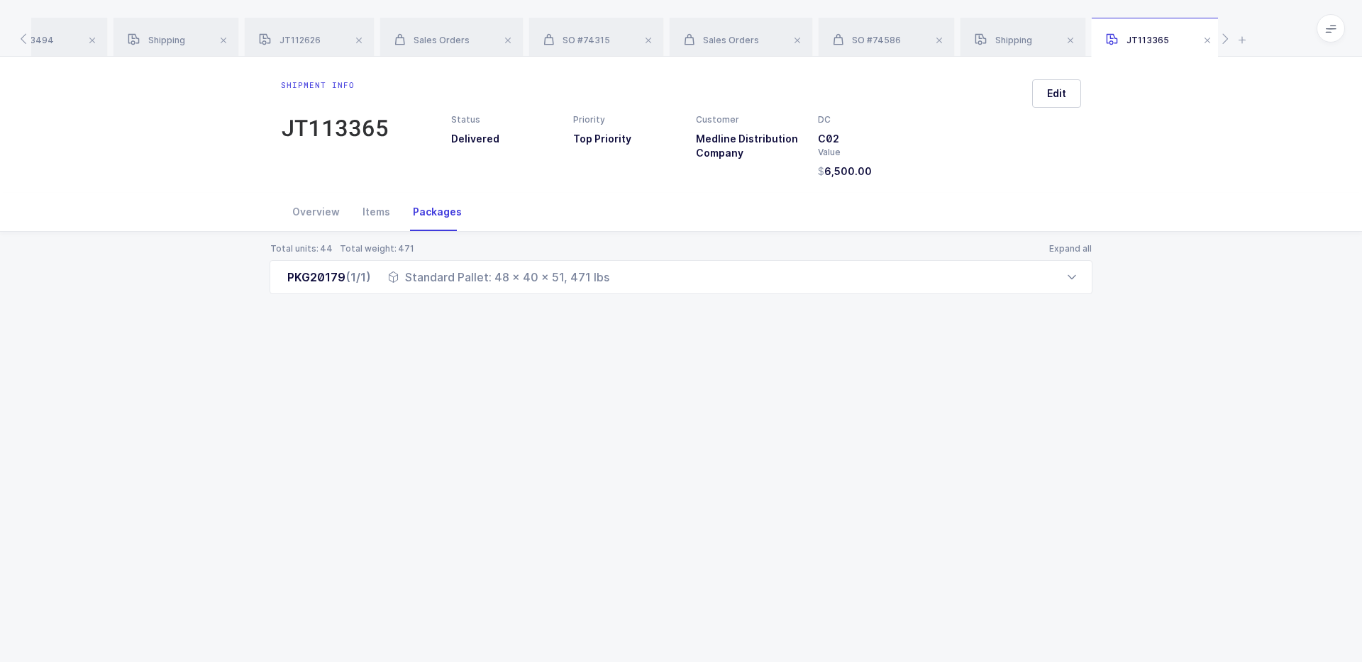
click at [447, 212] on div "Packages" at bounding box center [437, 212] width 72 height 38
click at [555, 242] on div "Total units: 44 Total weight: 471 Expand all PKG20179 (1/1) Standard Pallet: 48…" at bounding box center [680, 286] width 1339 height 108
drag, startPoint x: 555, startPoint y: 242, endPoint x: 560, endPoint y: 248, distance: 8.5
click at [560, 248] on div "Total units: 44 Total weight: 471 Expand all PKG20179 (1/1) Standard Pallet: 48…" at bounding box center [680, 286] width 1339 height 108
click at [560, 248] on div "Total units: 44 Total weight: 471 Expand all" at bounding box center [681, 248] width 823 height 11
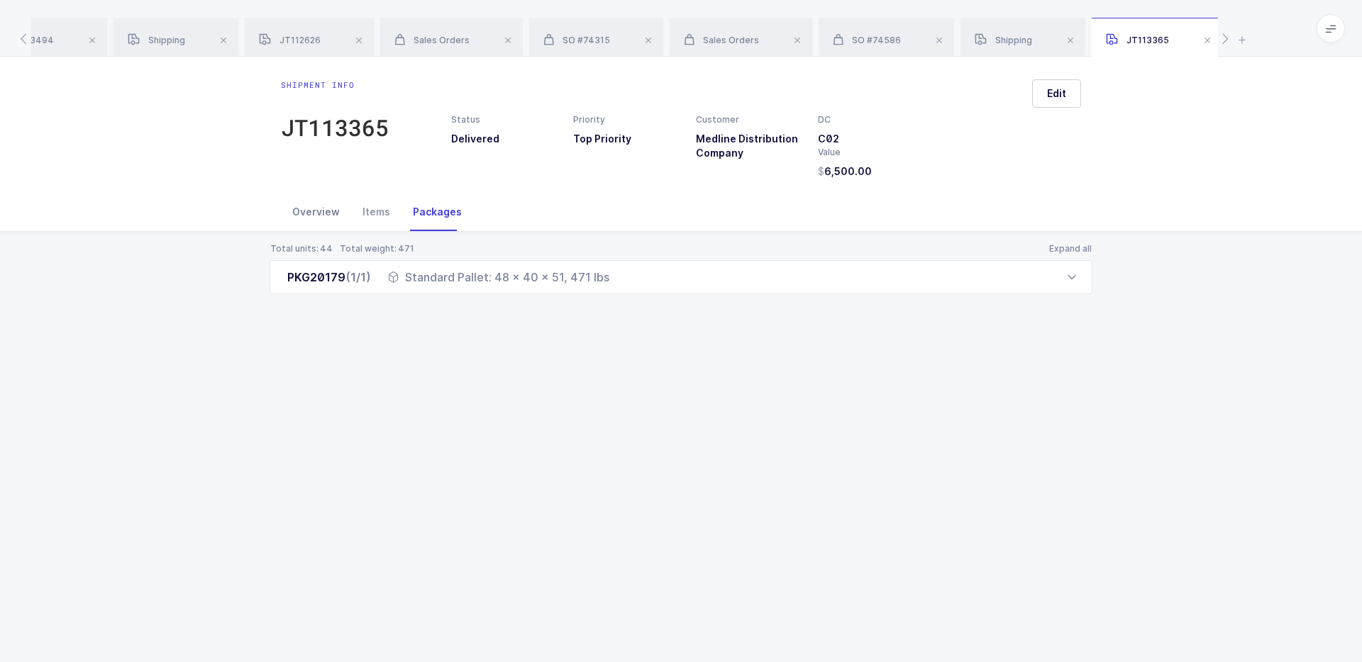
click at [326, 208] on div "Overview" at bounding box center [316, 212] width 70 height 38
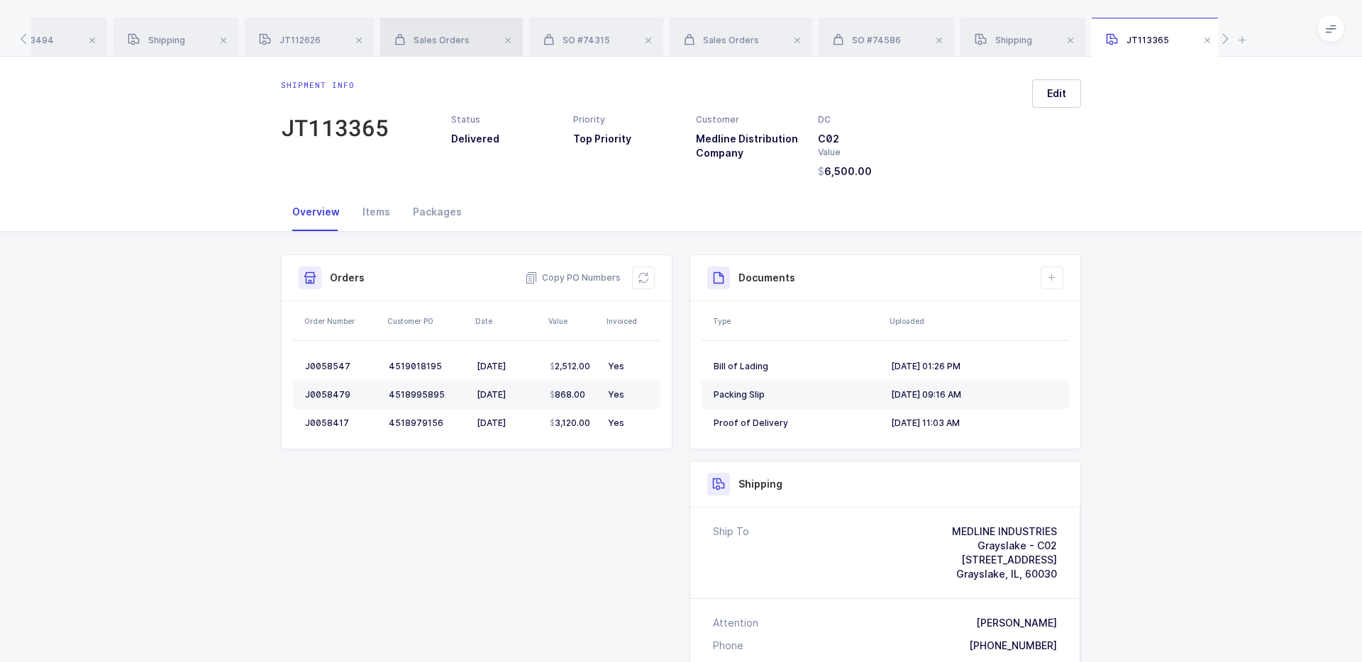
click at [446, 44] on span "Sales Orders" at bounding box center [431, 40] width 75 height 11
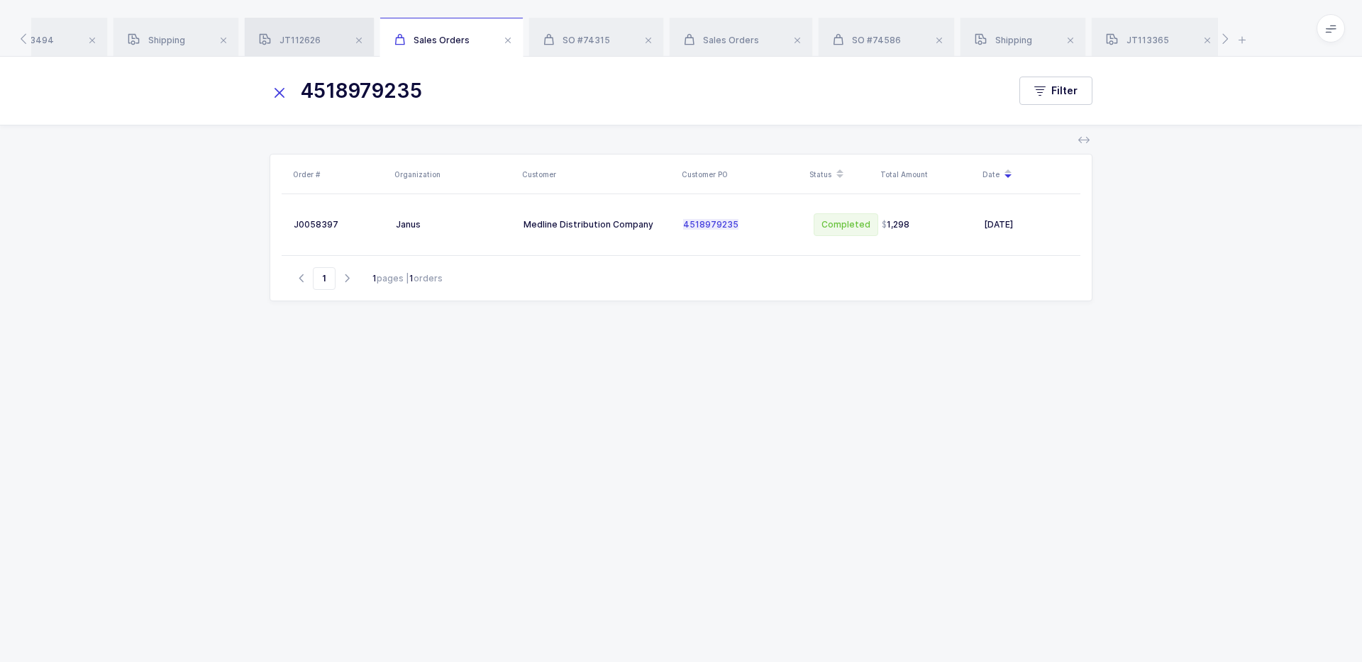
click at [283, 43] on span "JT112626" at bounding box center [290, 40] width 62 height 11
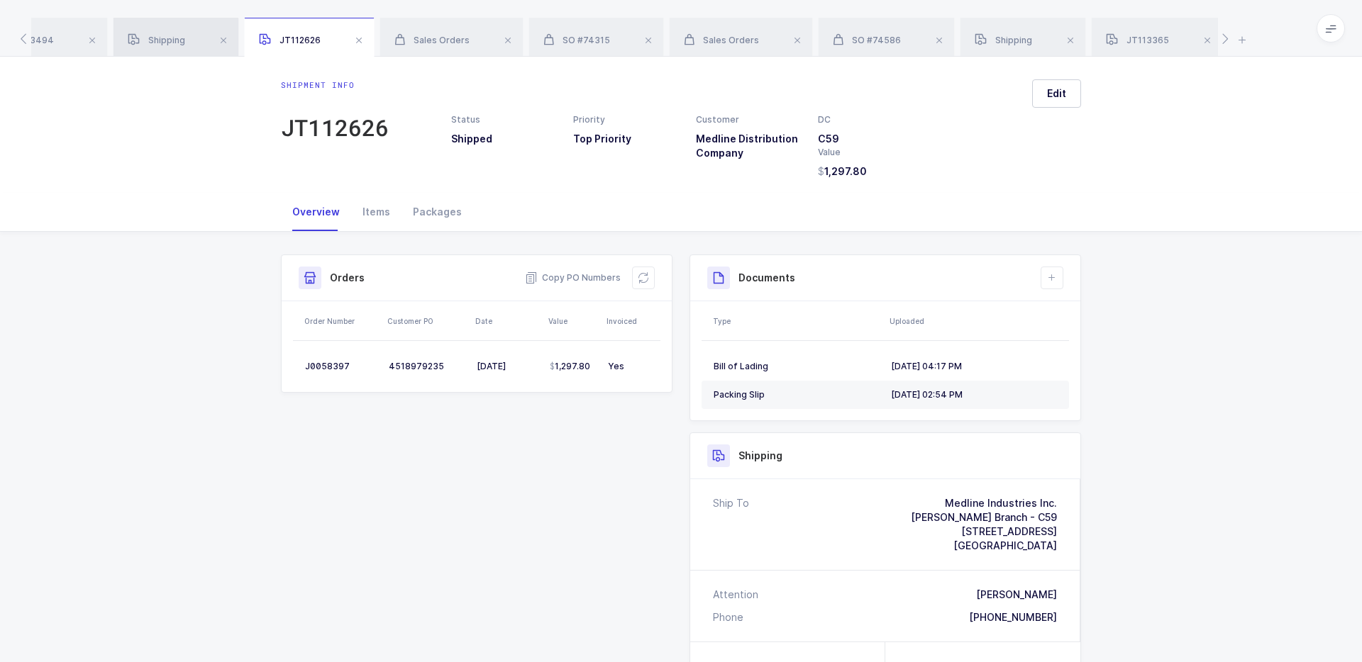
click at [179, 42] on span "Shipping" at bounding box center [156, 40] width 57 height 11
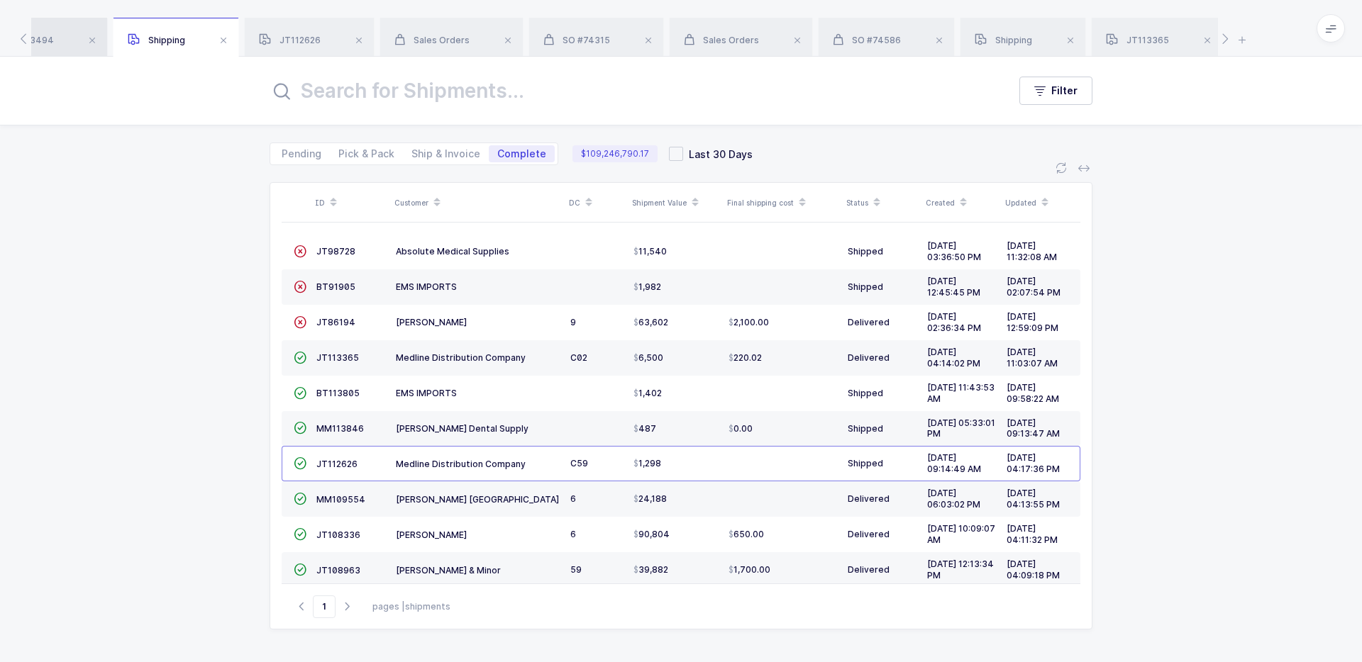
click at [60, 26] on div "JT103494" at bounding box center [41, 38] width 134 height 40
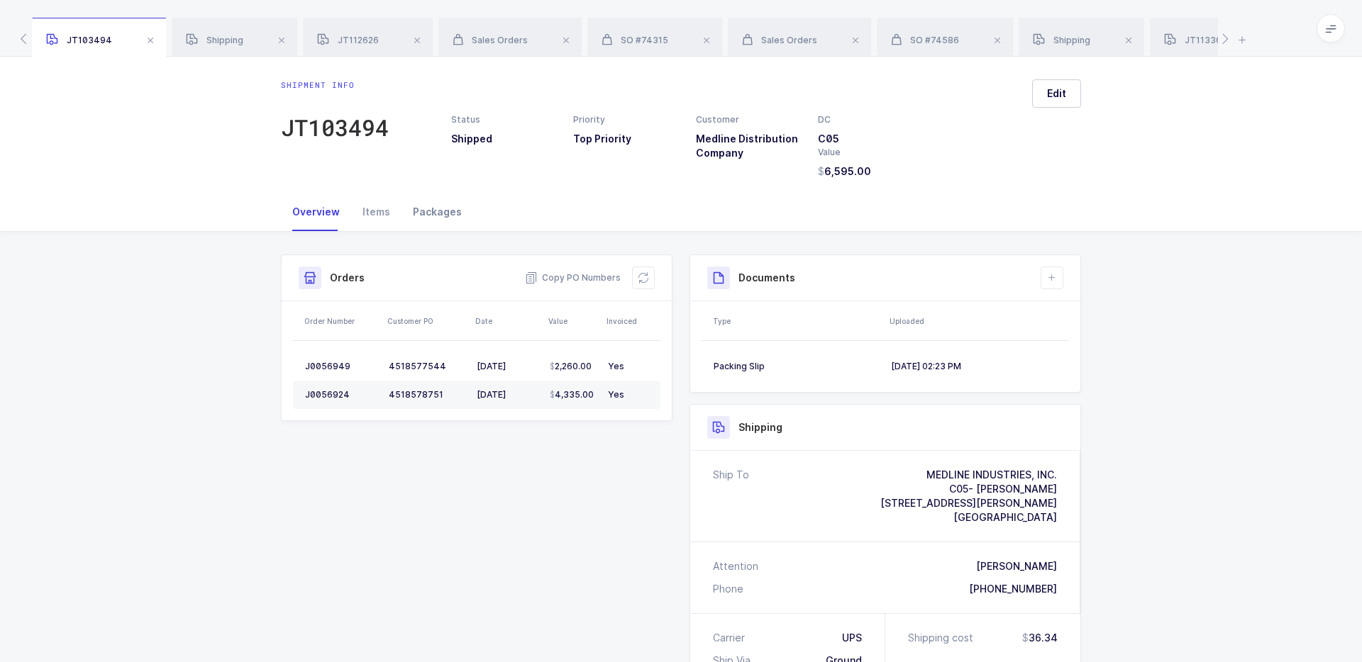
click at [454, 204] on div "Packages" at bounding box center [437, 212] width 72 height 38
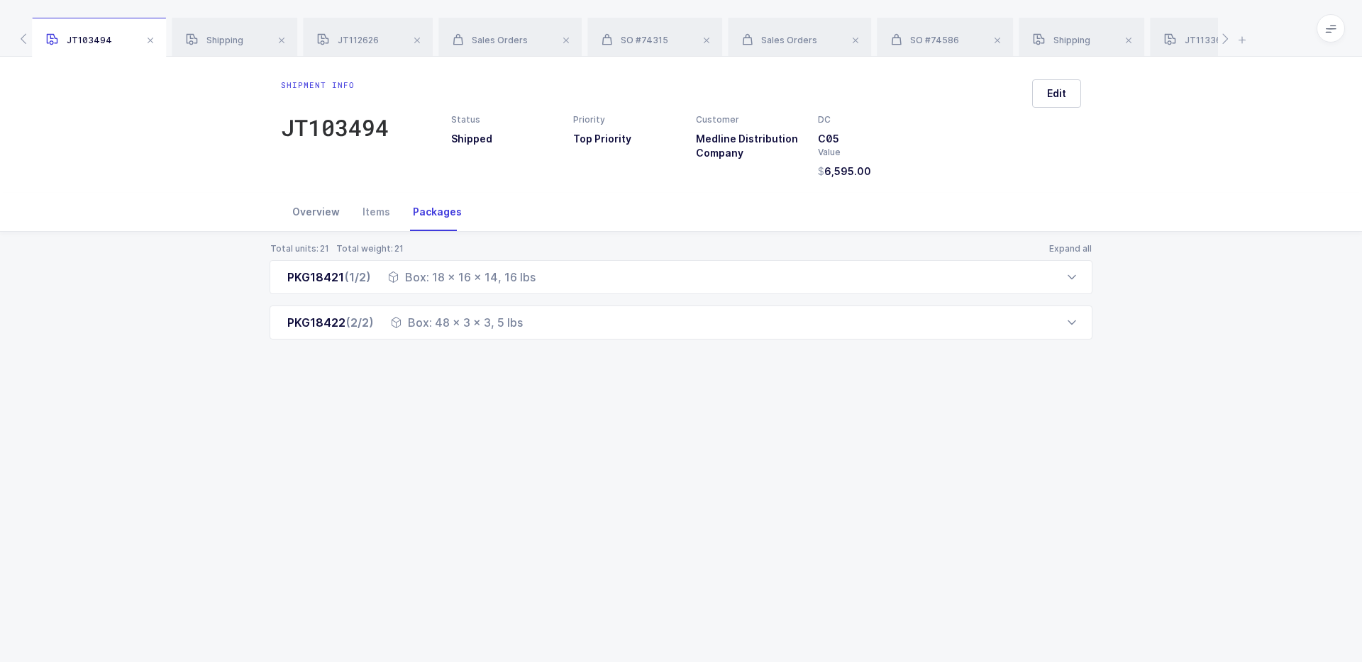
click at [299, 206] on div "Overview" at bounding box center [316, 212] width 70 height 38
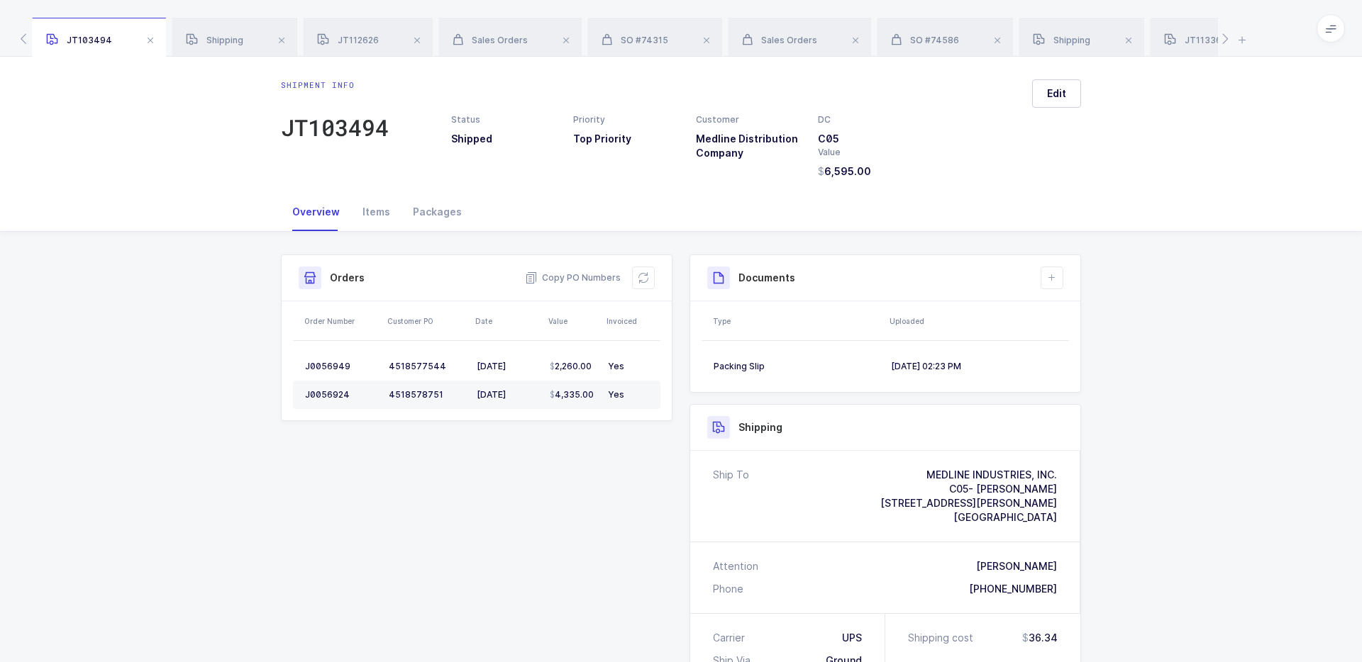
drag, startPoint x: 1064, startPoint y: 522, endPoint x: 928, endPoint y: 473, distance: 144.0
click at [928, 473] on div "Ship To MEDLINE INDUSTRIES, INC. C05- ORLANDO BRANCH 1062 Old Dixie Highway Aub…" at bounding box center [885, 496] width 390 height 91
click at [928, 473] on div "MEDLINE INDUSTRIES, INC." at bounding box center [968, 475] width 177 height 14
drag, startPoint x: 928, startPoint y: 473, endPoint x: 1062, endPoint y: 522, distance: 142.0
click at [1062, 522] on div "Ship To MEDLINE INDUSTRIES, INC. C05- ORLANDO BRANCH 1062 Old Dixie Highway Aub…" at bounding box center [885, 496] width 390 height 91
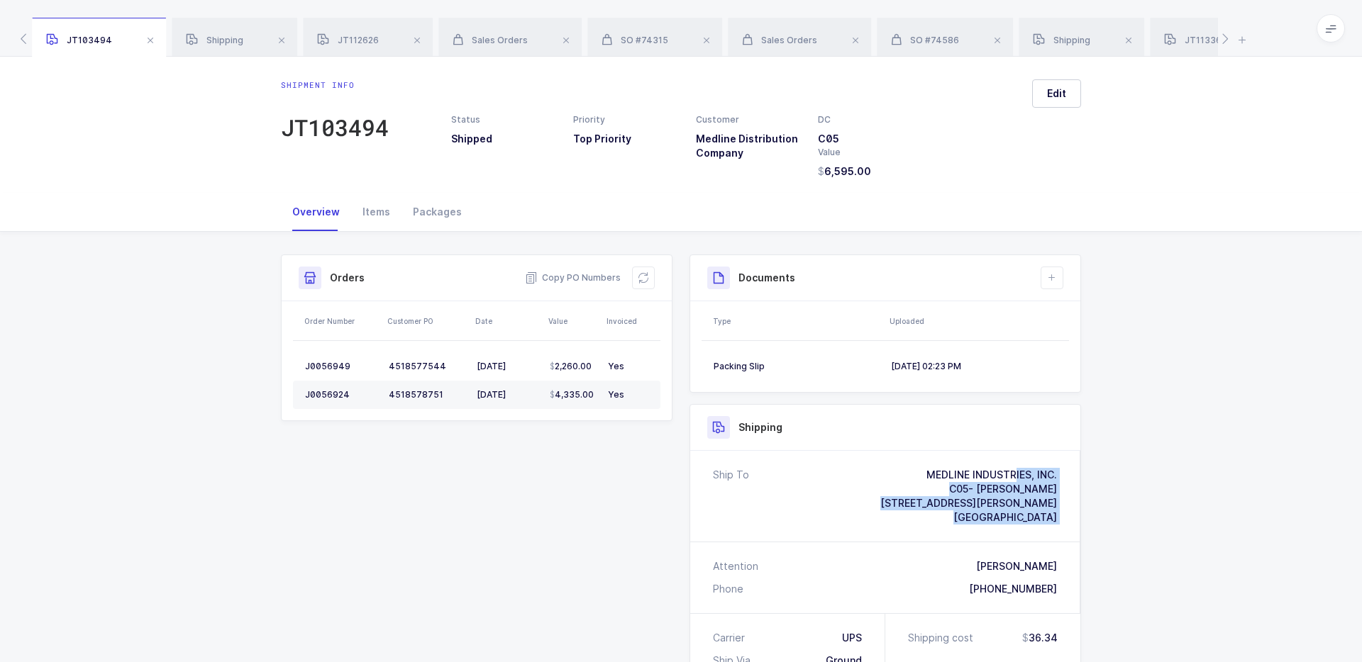
click at [1062, 522] on div "Ship To MEDLINE INDUSTRIES, INC. C05- ORLANDO BRANCH 1062 Old Dixie Highway Aub…" at bounding box center [885, 496] width 390 height 91
drag, startPoint x: 1062, startPoint y: 522, endPoint x: 936, endPoint y: 476, distance: 133.7
click at [936, 476] on div "Ship To MEDLINE INDUSTRIES, INC. C05- ORLANDO BRANCH 1062 Old Dixie Highway Aub…" at bounding box center [885, 496] width 390 height 91
click at [936, 476] on div "MEDLINE INDUSTRIES, INC." at bounding box center [968, 475] width 177 height 14
drag, startPoint x: 936, startPoint y: 476, endPoint x: 1063, endPoint y: 520, distance: 133.7
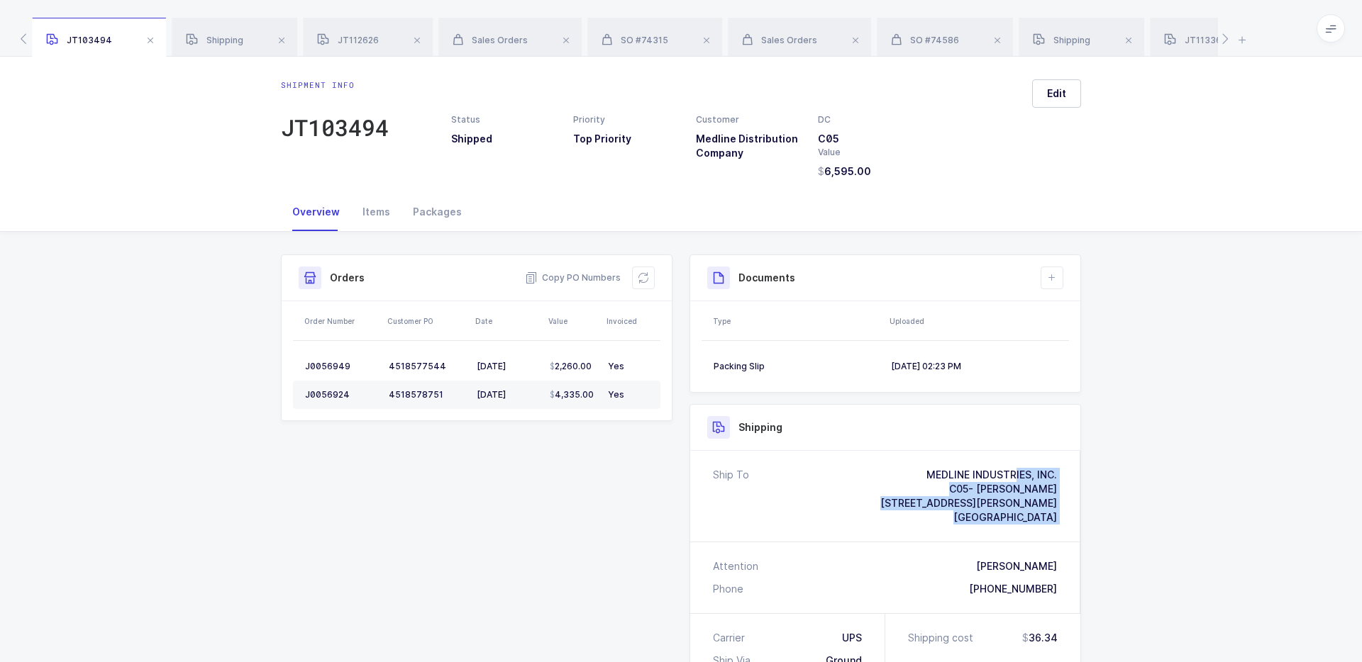
click at [1063, 520] on div "Ship To MEDLINE INDUSTRIES, INC. C05- ORLANDO BRANCH 1062 Old Dixie Highway Aub…" at bounding box center [885, 496] width 390 height 91
drag, startPoint x: 929, startPoint y: 475, endPoint x: 1053, endPoint y: 540, distance: 139.6
click at [1053, 540] on div "Ship To MEDLINE INDUSTRIES, INC. C05- ORLANDO BRANCH 1062 Old Dixie Highway Aub…" at bounding box center [885, 496] width 390 height 91
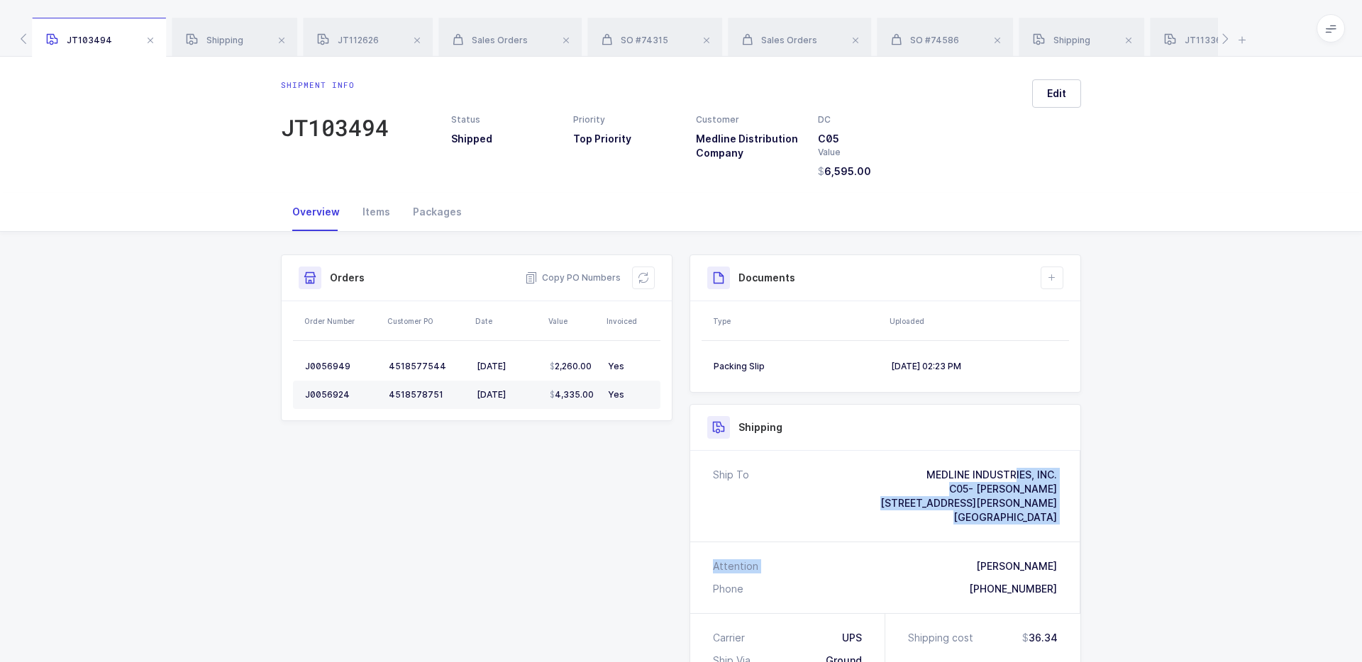
drag, startPoint x: 1068, startPoint y: 521, endPoint x: 926, endPoint y: 470, distance: 151.4
click at [926, 470] on div "Ship To MEDLINE INDUSTRIES, INC. C05- ORLANDO BRANCH 1062 Old Dixie Highway Aub…" at bounding box center [885, 496] width 390 height 91
click at [926, 470] on div "MEDLINE INDUSTRIES, INC." at bounding box center [968, 475] width 177 height 14
drag, startPoint x: 926, startPoint y: 470, endPoint x: 1057, endPoint y: 511, distance: 137.3
click at [1057, 511] on div "Ship To MEDLINE INDUSTRIES, INC. C05- ORLANDO BRANCH 1062 Old Dixie Highway Aub…" at bounding box center [885, 496] width 390 height 91
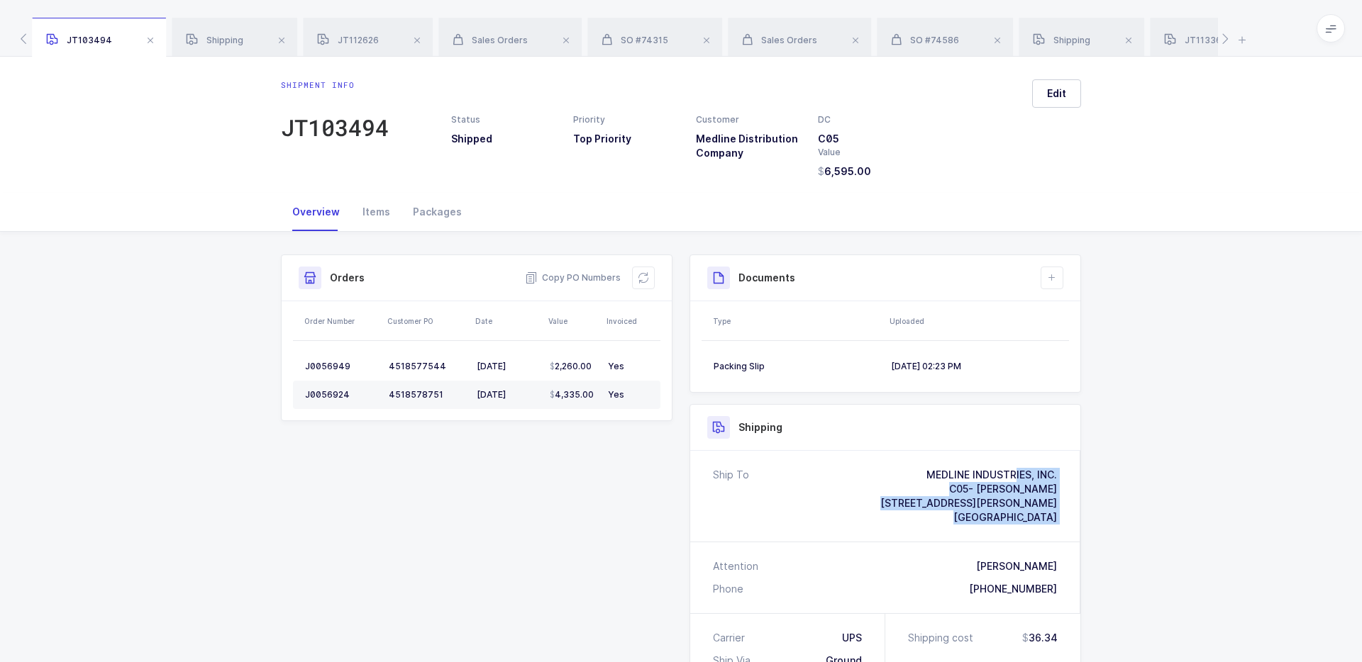
click at [1057, 511] on div "Ship To MEDLINE INDUSTRIES, INC. C05- ORLANDO BRANCH 1062 Old Dixie Highway Aub…" at bounding box center [885, 496] width 390 height 91
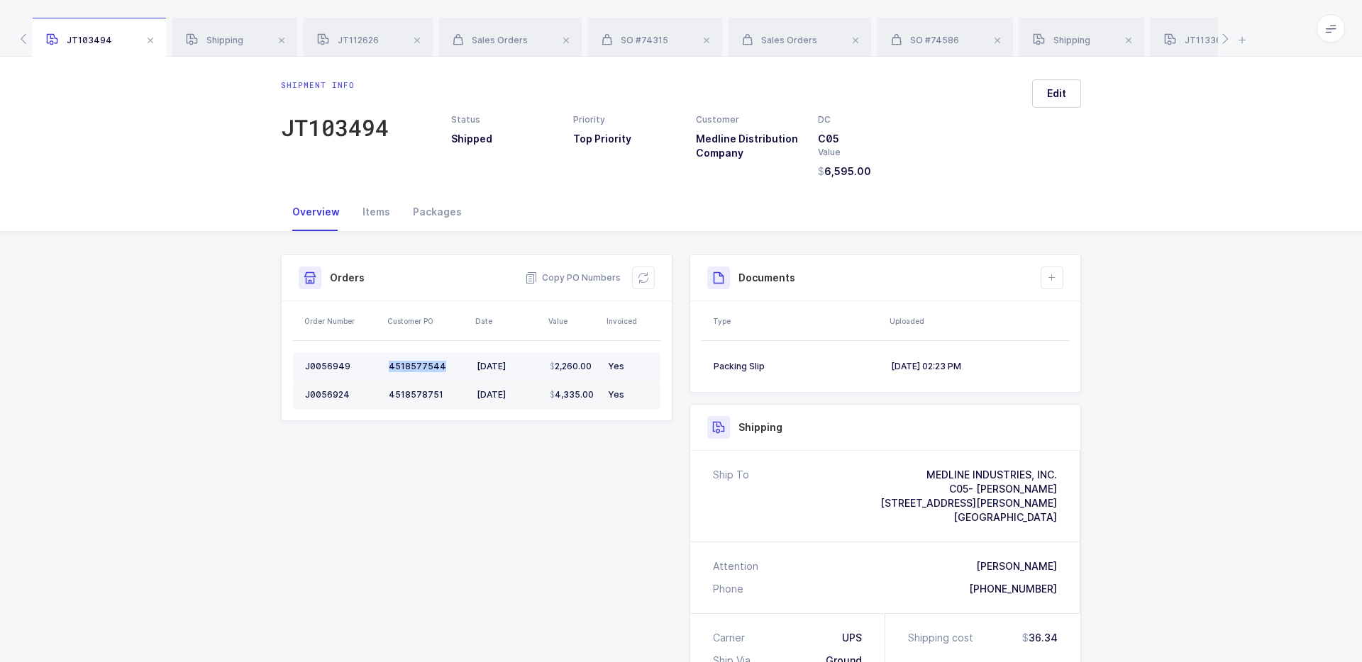
drag, startPoint x: 448, startPoint y: 367, endPoint x: 384, endPoint y: 365, distance: 64.6
click at [383, 365] on td "4518577544" at bounding box center [427, 367] width 88 height 28
click at [384, 365] on td "4518577544" at bounding box center [427, 367] width 88 height 28
drag, startPoint x: 384, startPoint y: 365, endPoint x: 436, endPoint y: 362, distance: 51.9
click at [433, 362] on td "4518577544" at bounding box center [427, 367] width 88 height 28
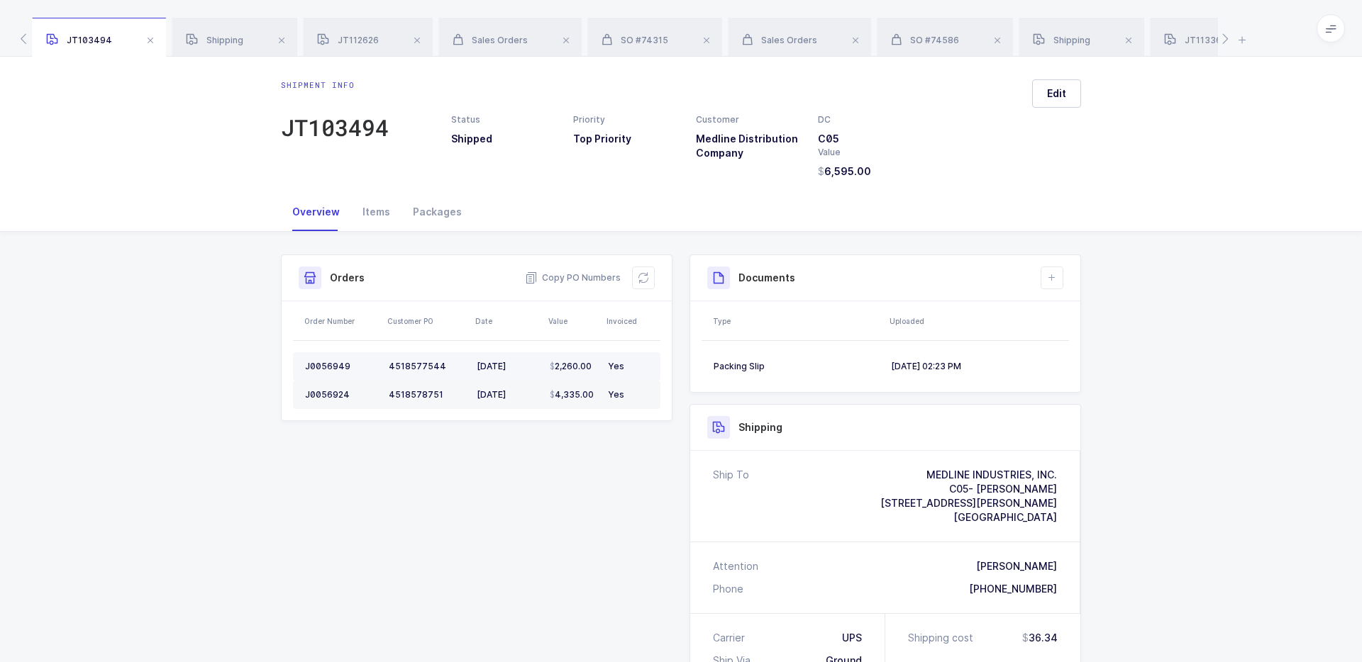
click at [440, 364] on div "4518577544" at bounding box center [427, 366] width 77 height 11
drag, startPoint x: 447, startPoint y: 393, endPoint x: 362, endPoint y: 392, distance: 85.1
click at [362, 392] on tr "J0056924 4518578751 04/30/2025 4,335.00 Yes" at bounding box center [476, 395] width 367 height 28
drag, startPoint x: 374, startPoint y: 367, endPoint x: 448, endPoint y: 362, distance: 74.6
click at [449, 362] on tr "J0056949 4518577544 05/01/2025 2,260.00 Yes" at bounding box center [476, 367] width 367 height 28
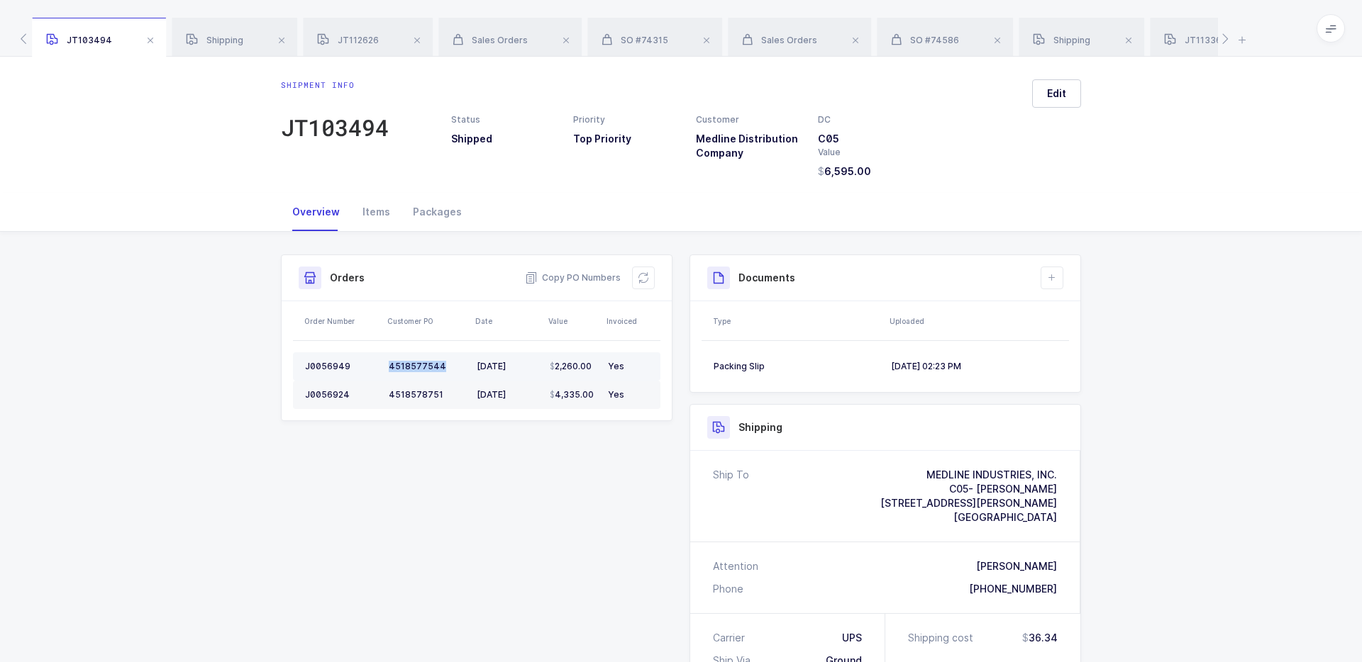
click at [448, 362] on div "4518577544" at bounding box center [427, 366] width 77 height 11
drag, startPoint x: 448, startPoint y: 362, endPoint x: 438, endPoint y: 391, distance: 30.7
click at [438, 392] on tbody "J0056949 4518577544 05/01/2025 2,260.00 Yes J0056924 4518578751 04/30/2025 4,33…" at bounding box center [476, 381] width 367 height 57
click at [438, 391] on div "4518578751" at bounding box center [427, 394] width 77 height 11
click at [445, 209] on div "Packages" at bounding box center [437, 212] width 72 height 38
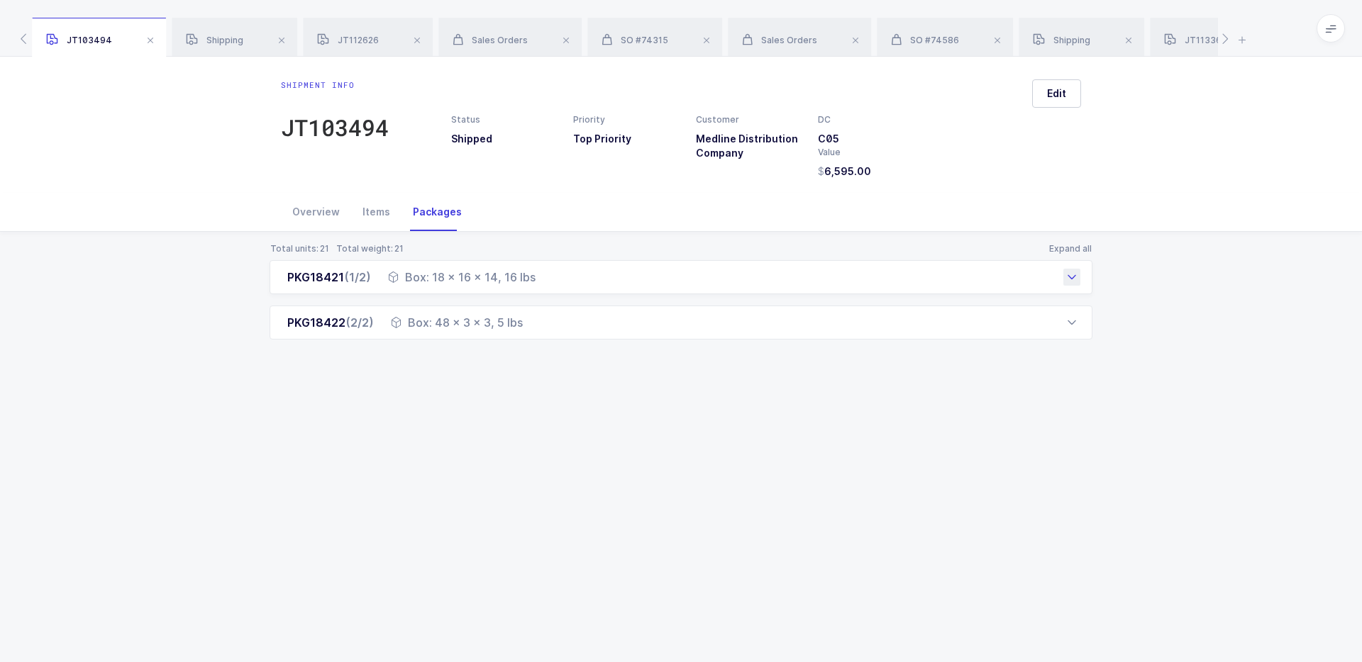
click at [477, 278] on div "Box: 18 x 16 x 14, 16 lbs" at bounding box center [462, 277] width 148 height 17
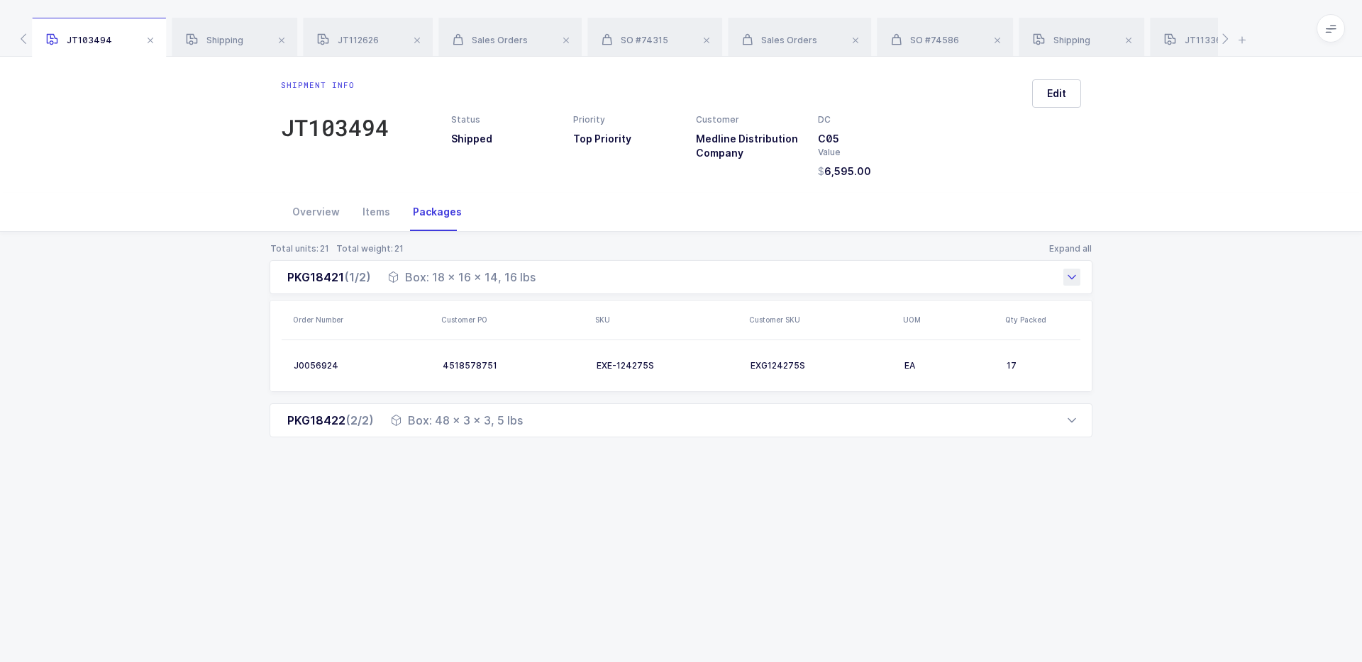
click at [477, 278] on div "Box: 18 x 16 x 14, 16 lbs" at bounding box center [462, 277] width 148 height 17
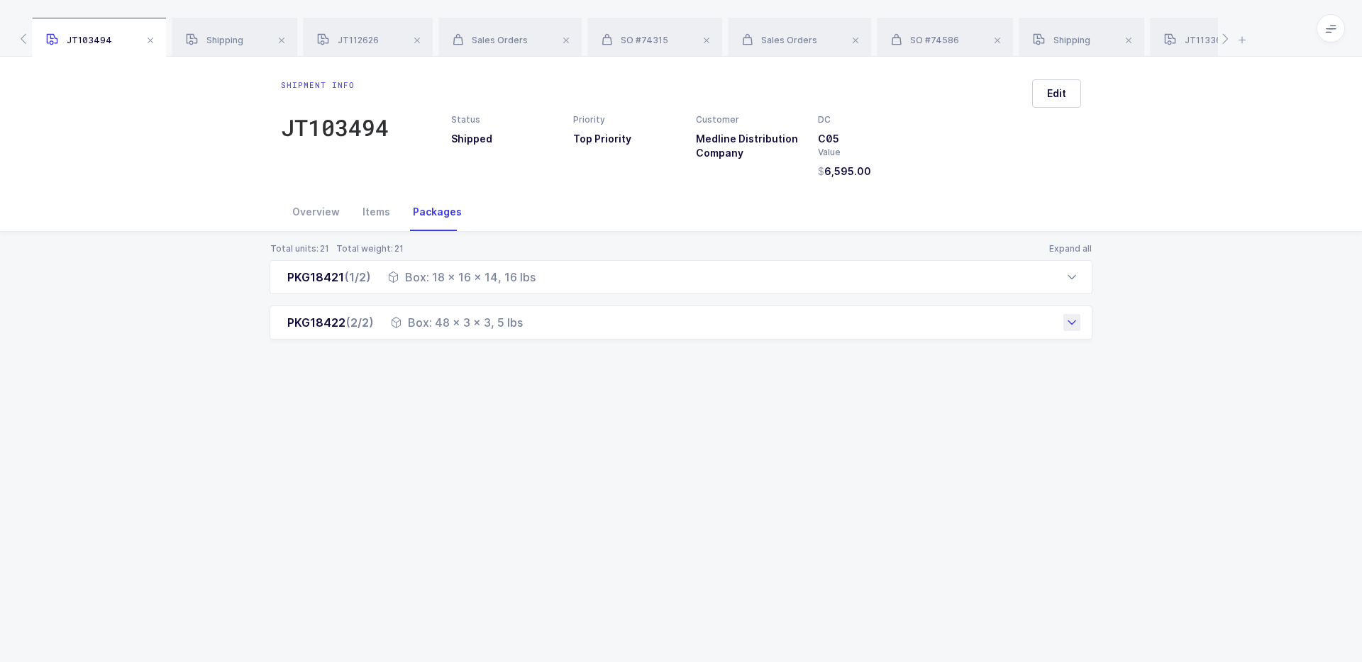
click at [498, 319] on div "Box: 48 x 3 x 3, 5 lbs" at bounding box center [457, 322] width 132 height 17
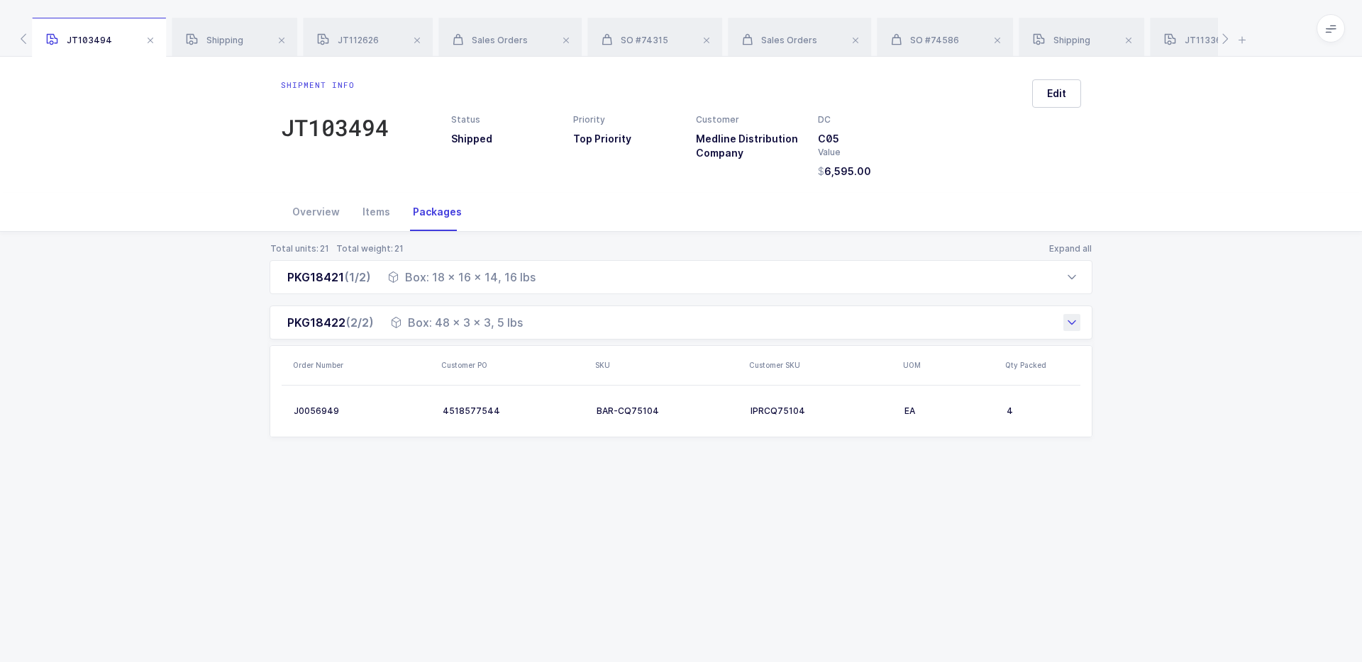
click at [498, 319] on div "Box: 48 x 3 x 3, 5 lbs" at bounding box center [457, 322] width 132 height 17
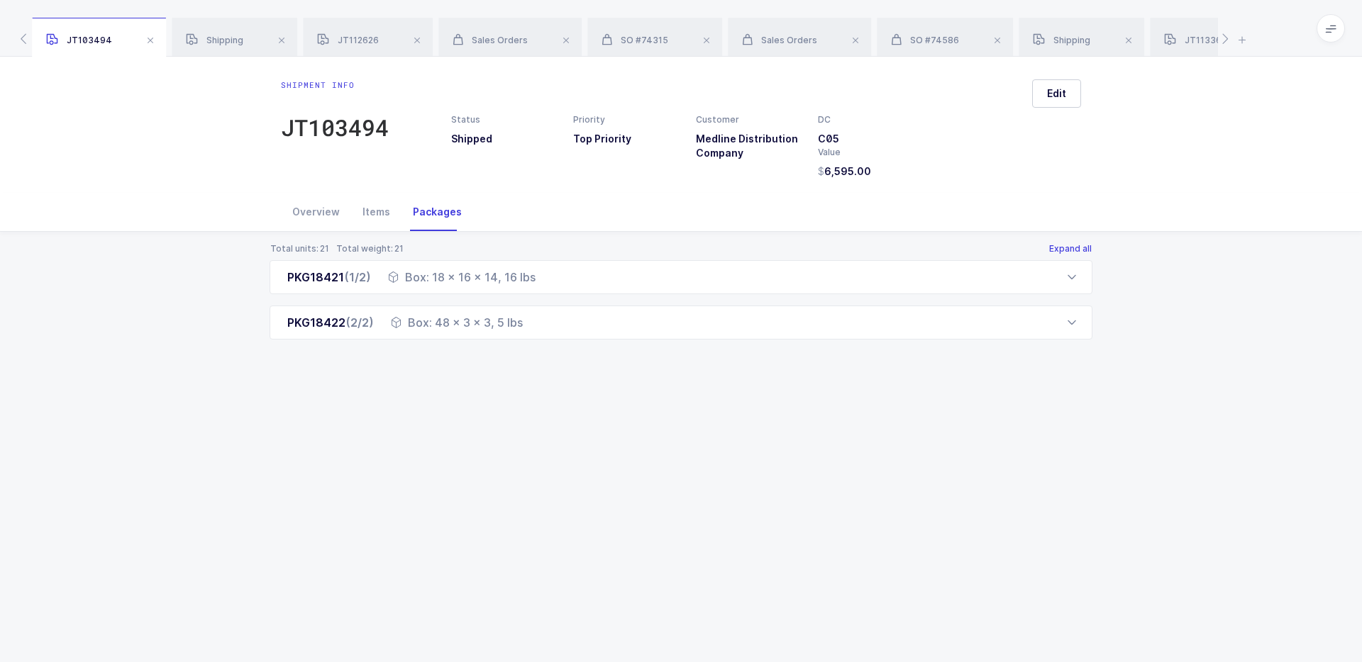
click at [1068, 245] on button "Expand all" at bounding box center [1070, 248] width 44 height 11
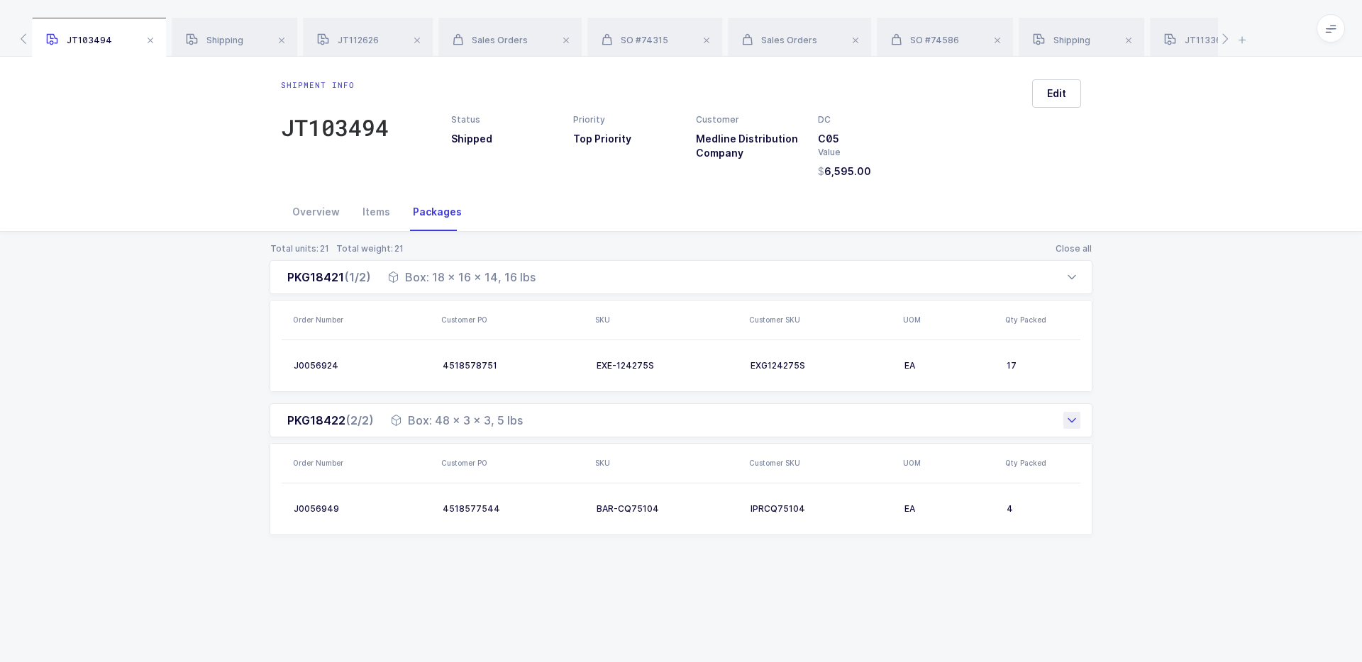
click at [848, 409] on div "PKG18422 (2/2) Box: 48 x 3 x 3, 5 lbs" at bounding box center [681, 421] width 823 height 34
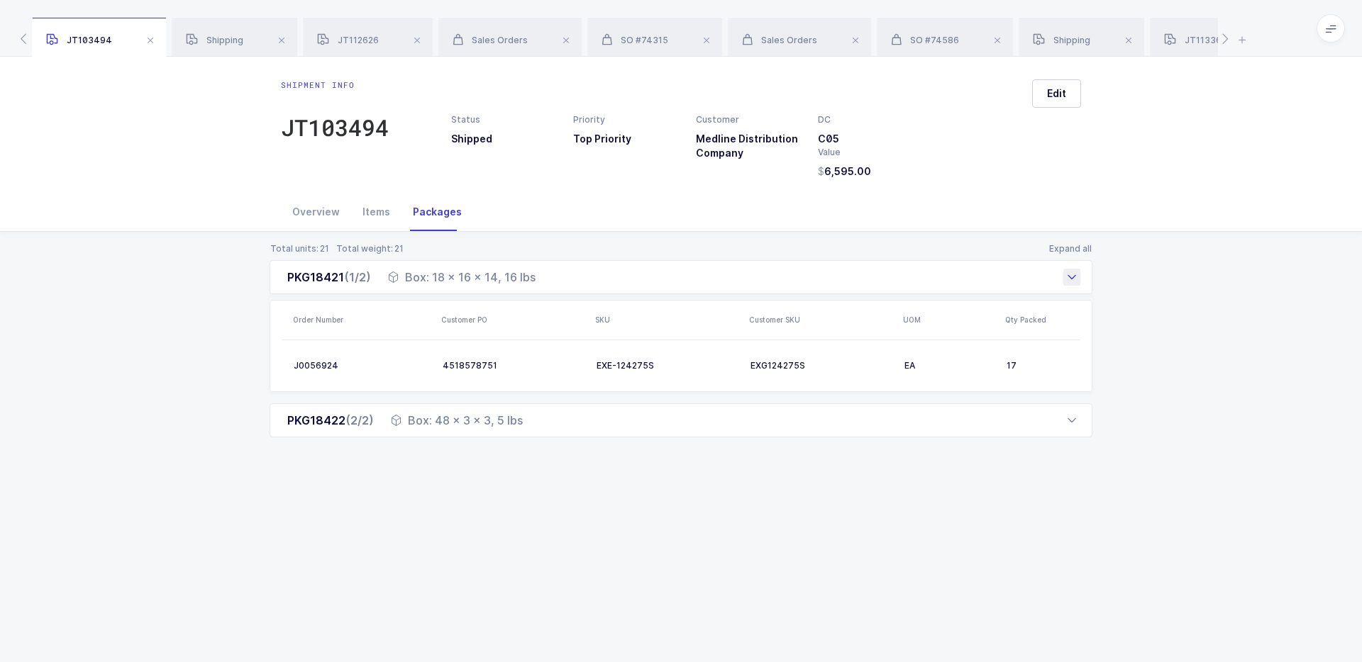
click at [861, 277] on div "PKG18421 (1/2) Box: 18 x 16 x 14, 16 lbs" at bounding box center [681, 277] width 823 height 34
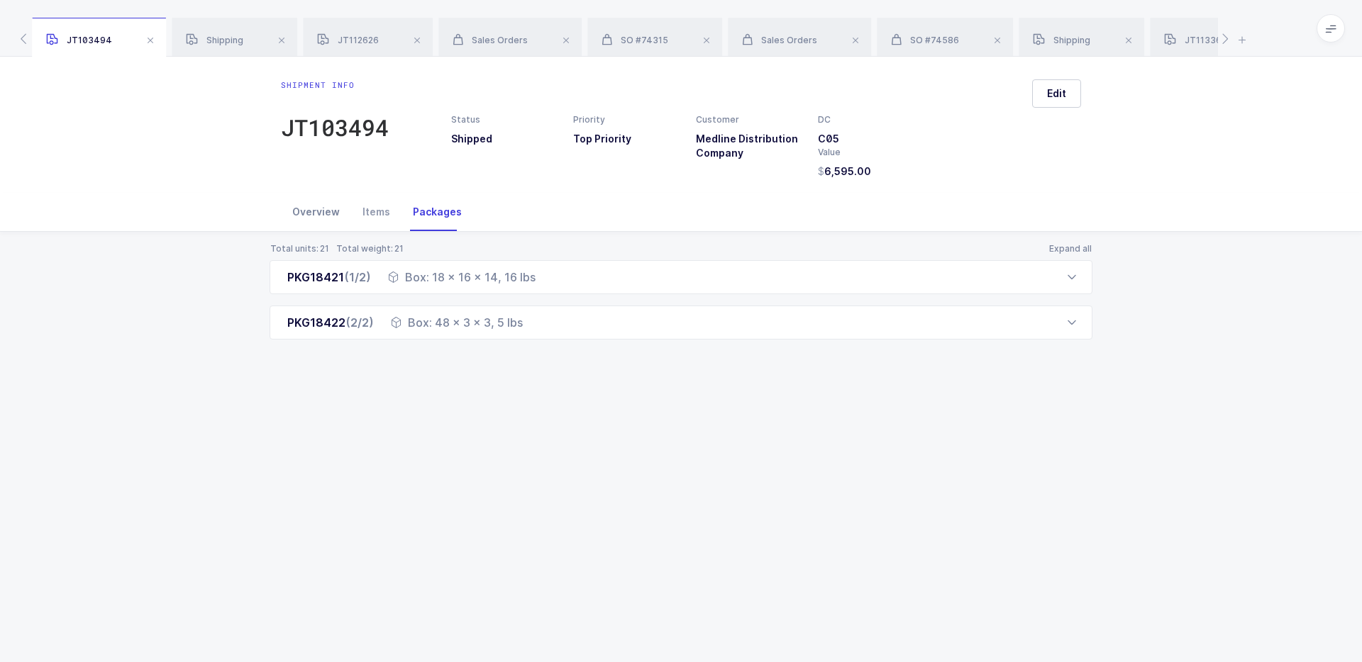
click at [321, 214] on div "Overview" at bounding box center [316, 212] width 70 height 38
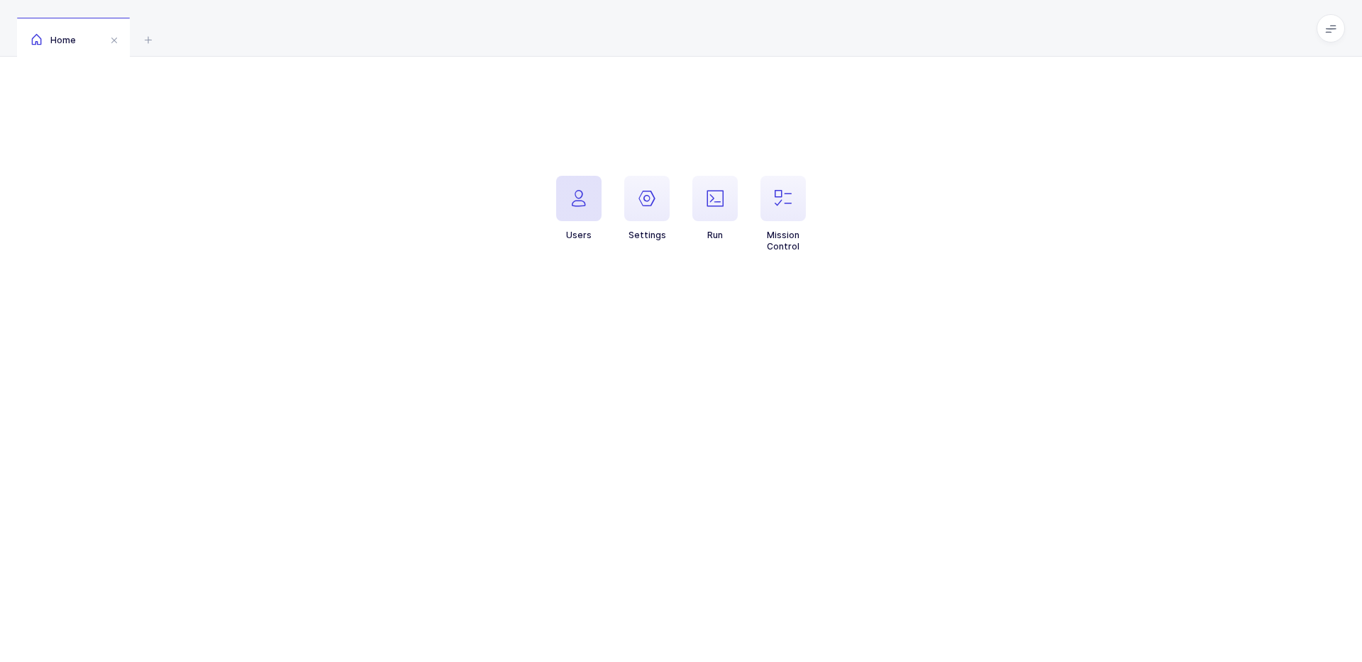
click at [588, 199] on span "button" at bounding box center [578, 198] width 45 height 45
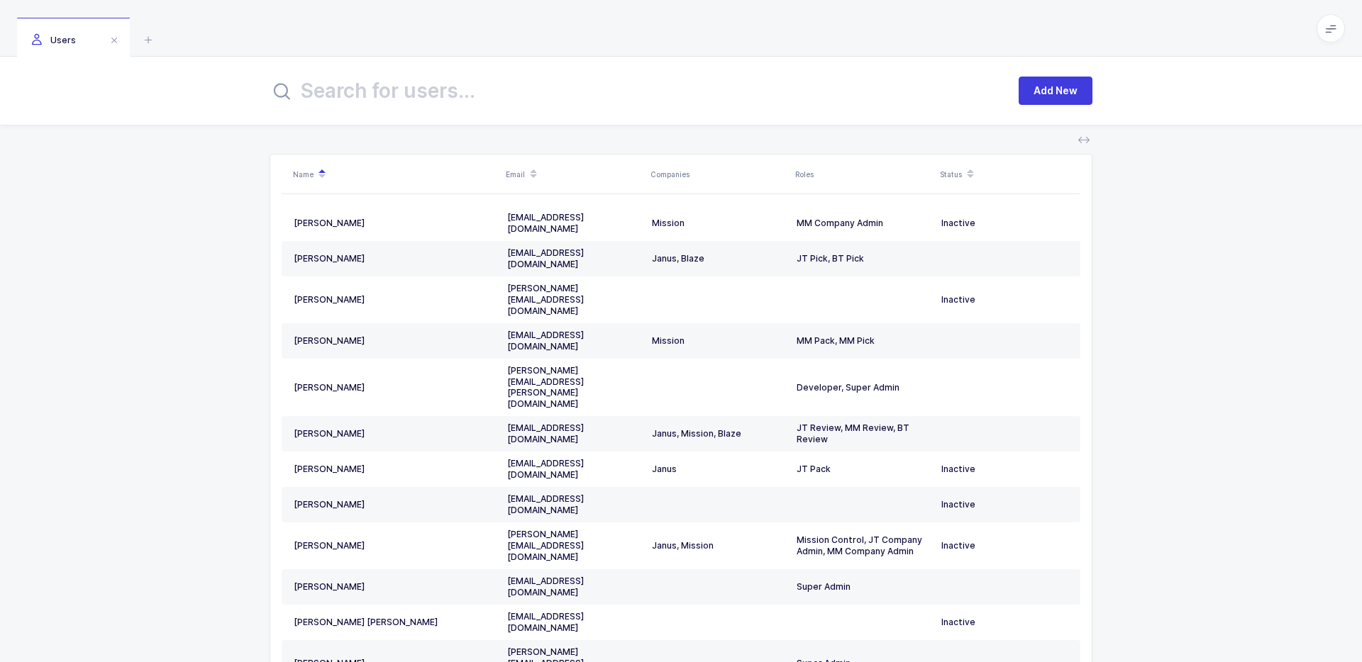
click at [462, 98] on input "text" at bounding box center [636, 91] width 732 height 34
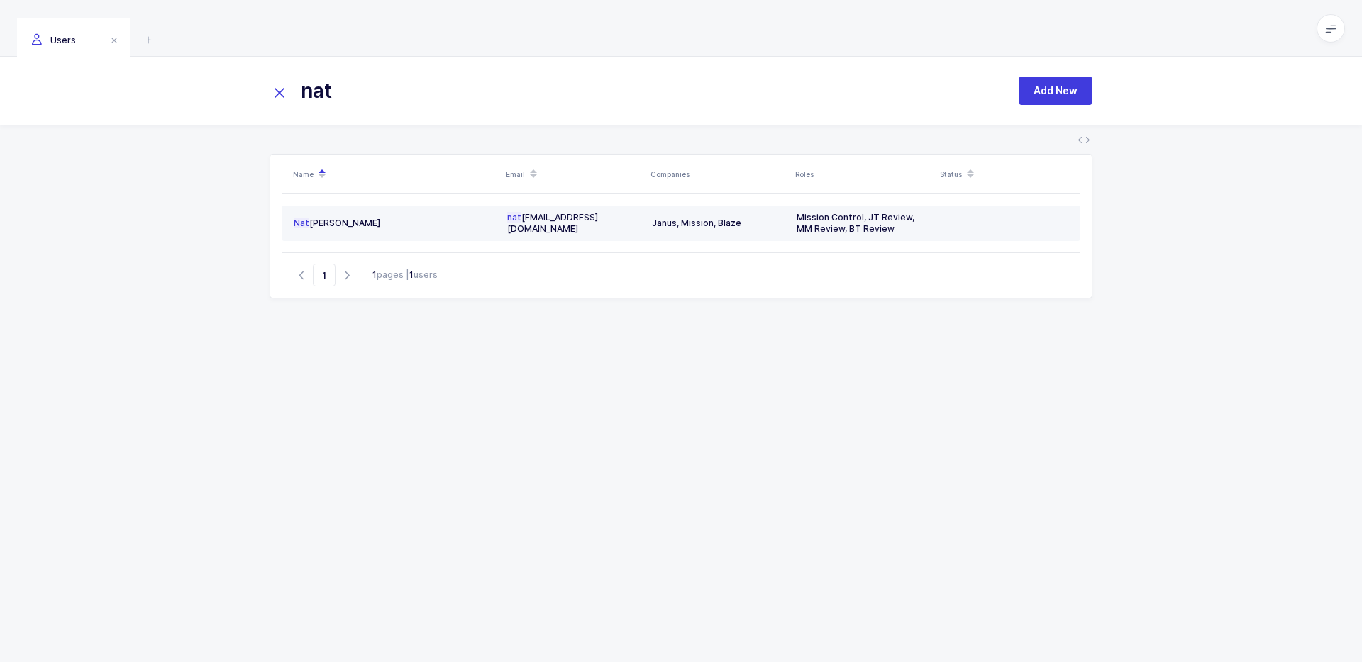
type input "nat"
click at [535, 220] on div "nat han@janustrade.com" at bounding box center [573, 223] width 133 height 23
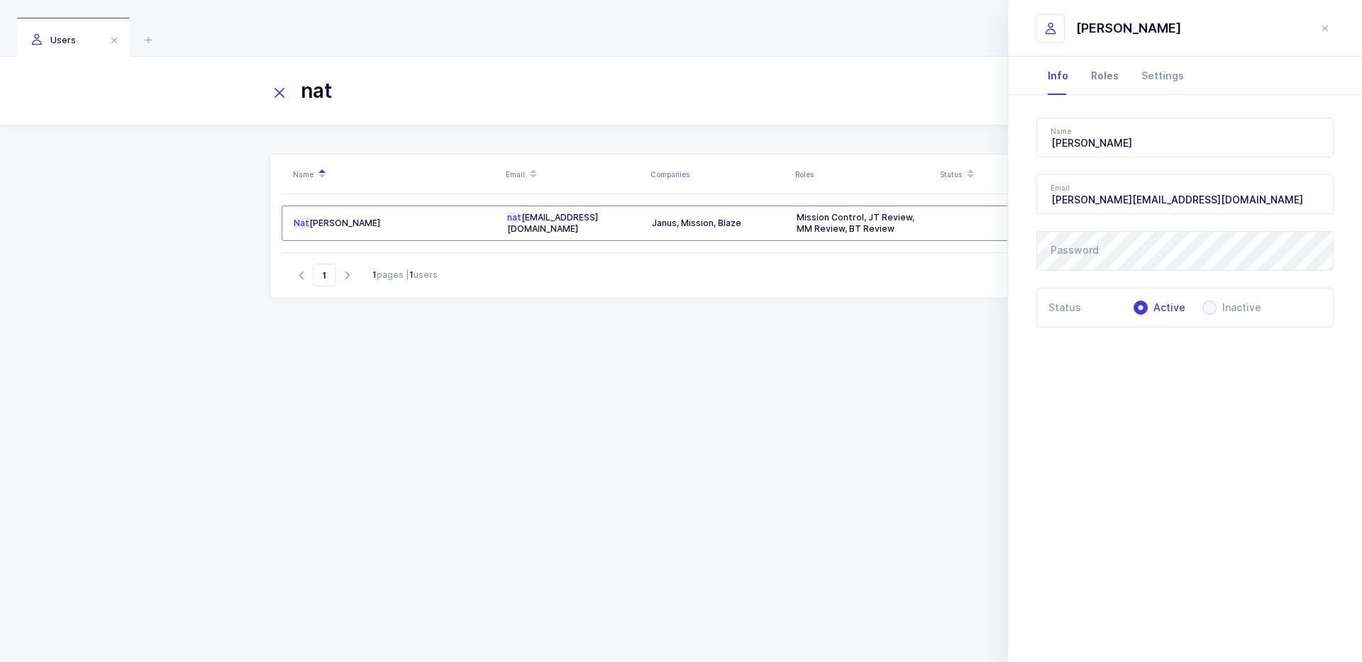
click at [1093, 85] on div "Roles" at bounding box center [1105, 76] width 50 height 38
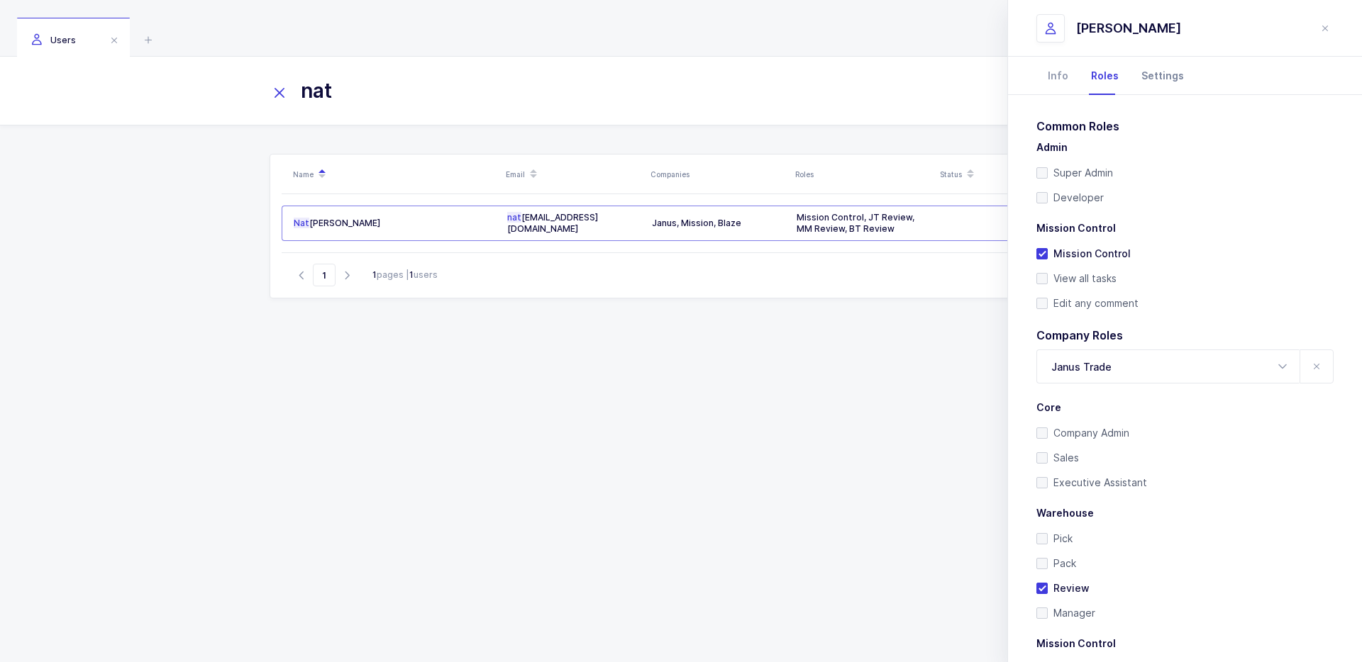
click at [1157, 65] on div "Settings" at bounding box center [1162, 76] width 65 height 38
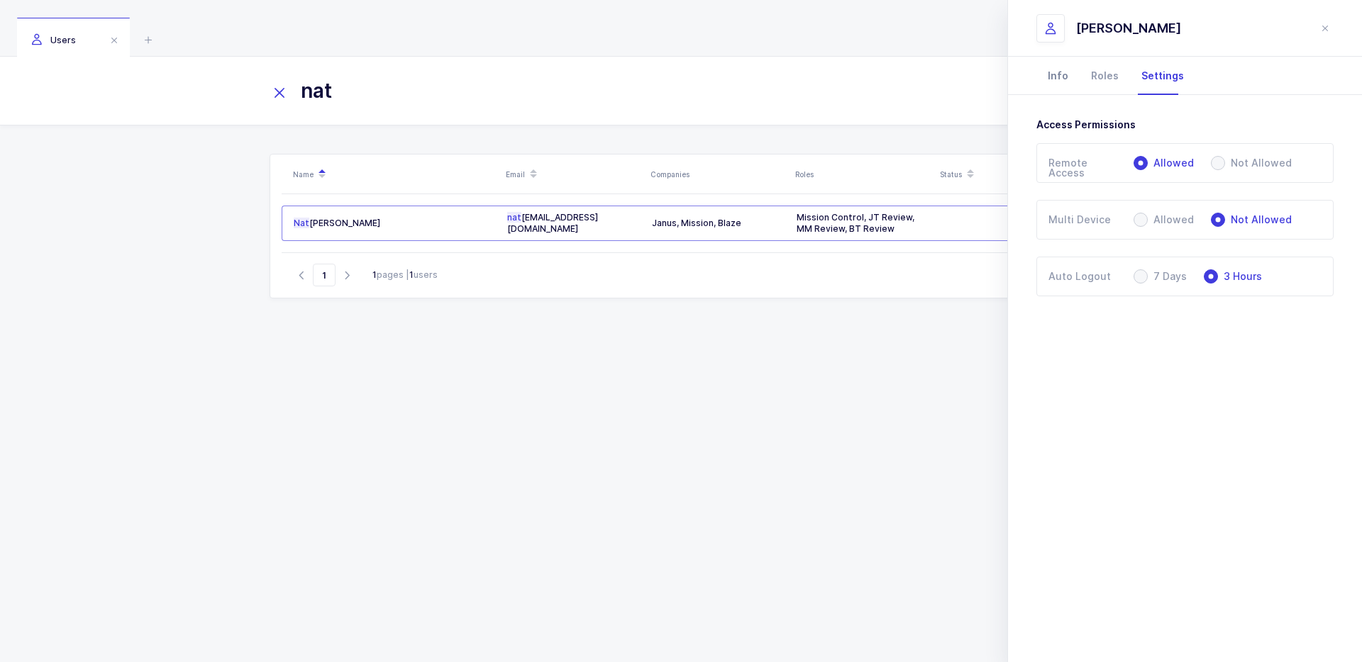
click at [1063, 77] on div "Info" at bounding box center [1057, 76] width 43 height 38
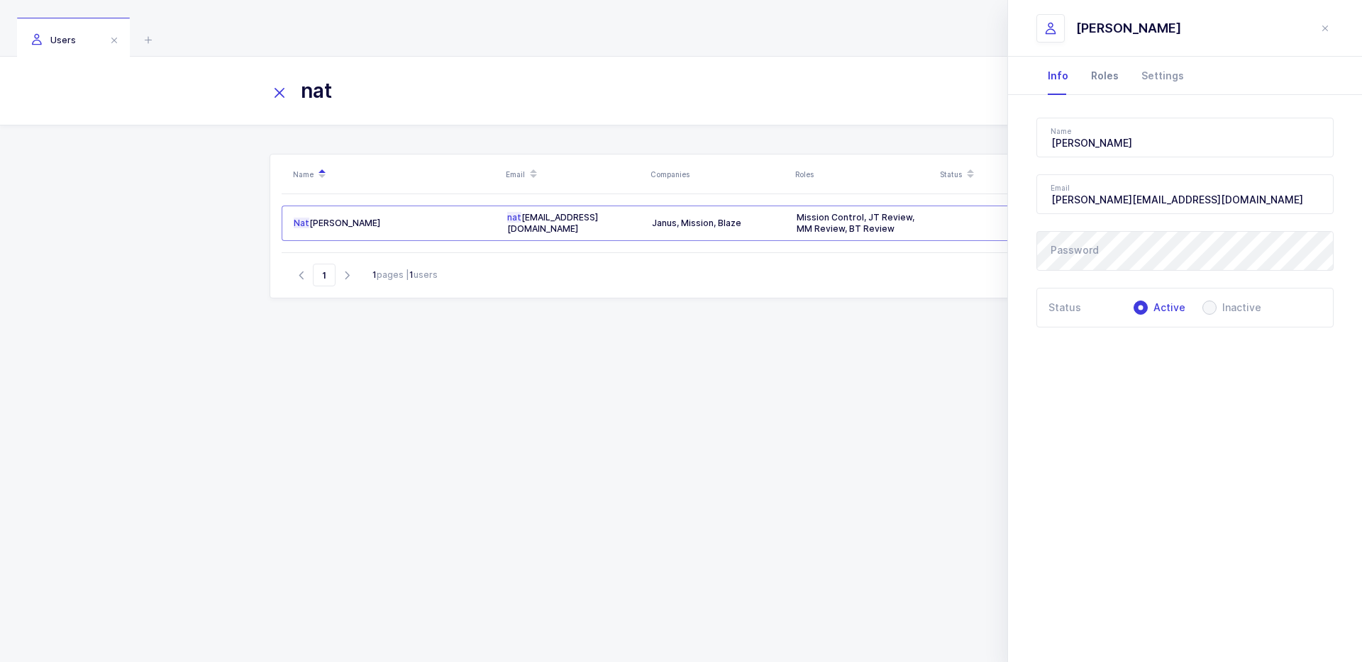
click at [1095, 75] on div "Roles" at bounding box center [1105, 76] width 50 height 38
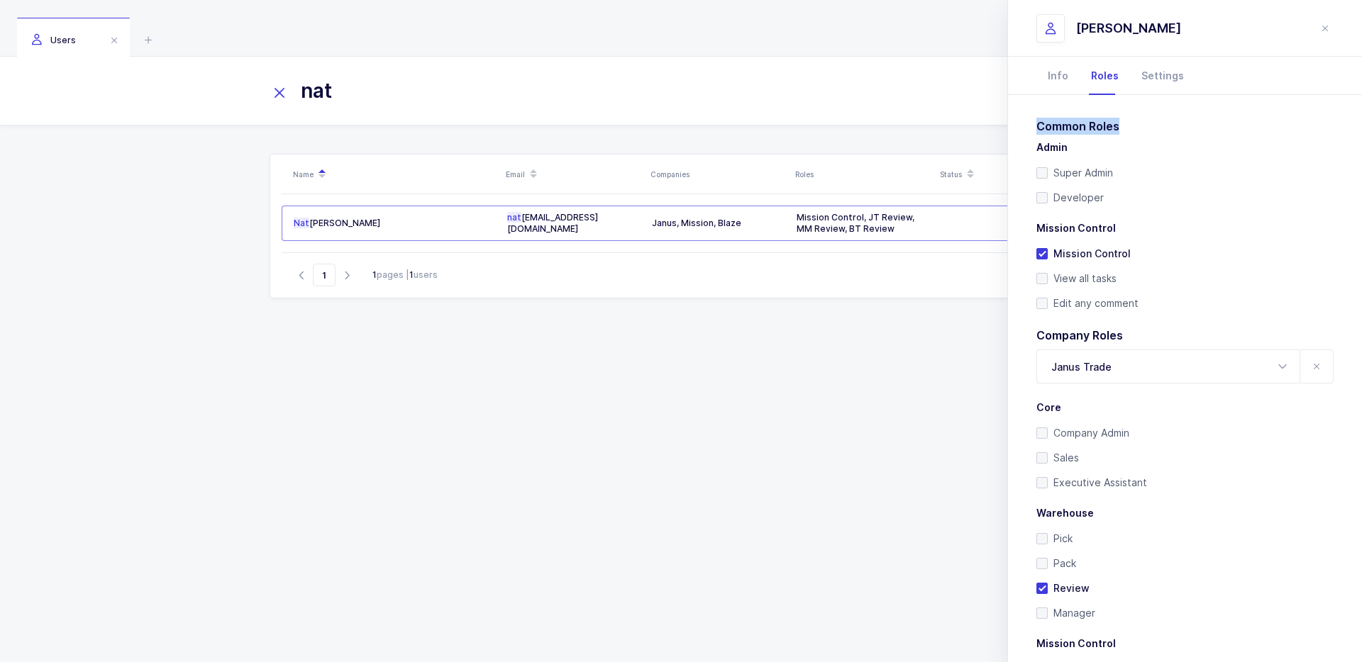
drag, startPoint x: 1039, startPoint y: 123, endPoint x: 1144, endPoint y: 127, distance: 105.0
click at [1144, 127] on h2 "Common Roles" at bounding box center [1184, 126] width 297 height 17
drag, startPoint x: 1144, startPoint y: 127, endPoint x: 1158, endPoint y: 127, distance: 13.5
click at [1158, 127] on h2 "Common Roles" at bounding box center [1184, 126] width 297 height 17
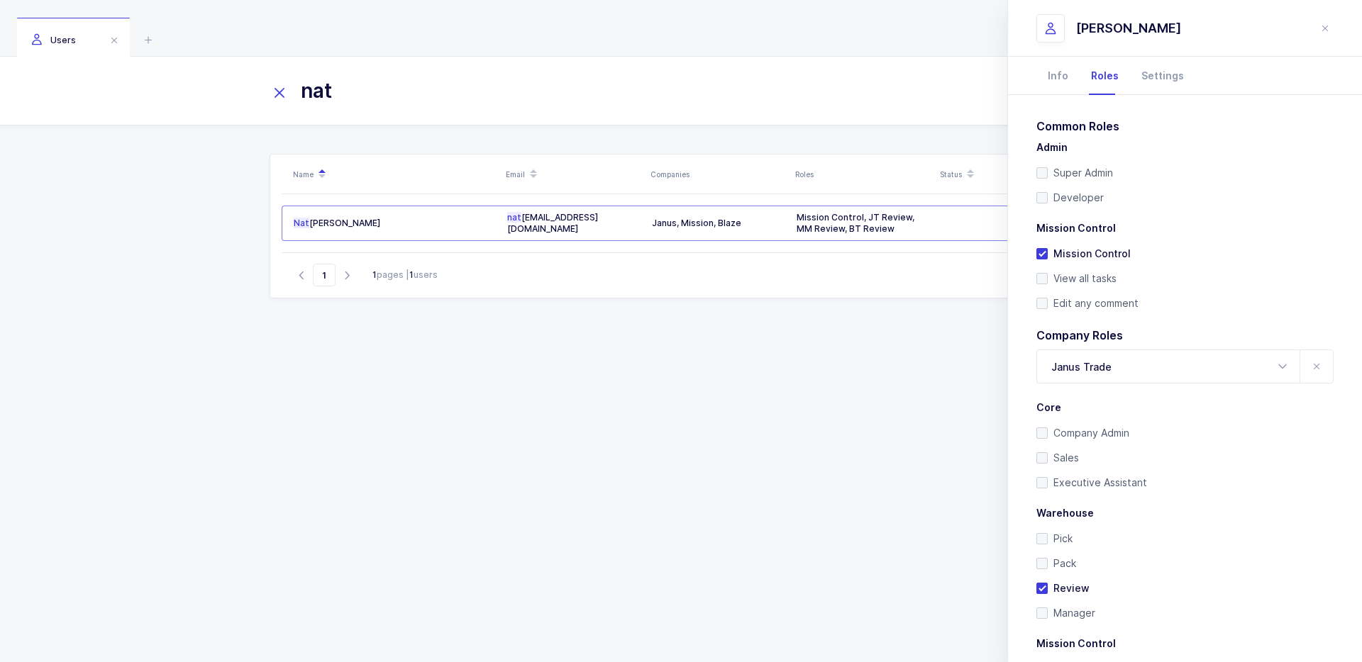
click at [1158, 127] on h2 "Common Roles" at bounding box center [1184, 126] width 297 height 17
click at [1332, 23] on button "close drawer" at bounding box center [1324, 28] width 17 height 17
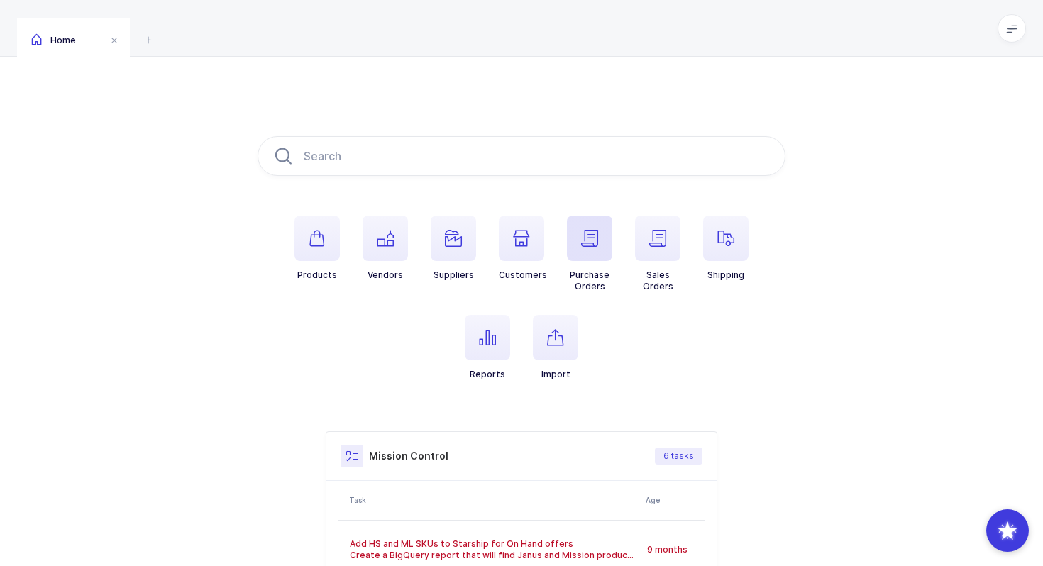
click at [606, 227] on span "button" at bounding box center [589, 238] width 45 height 45
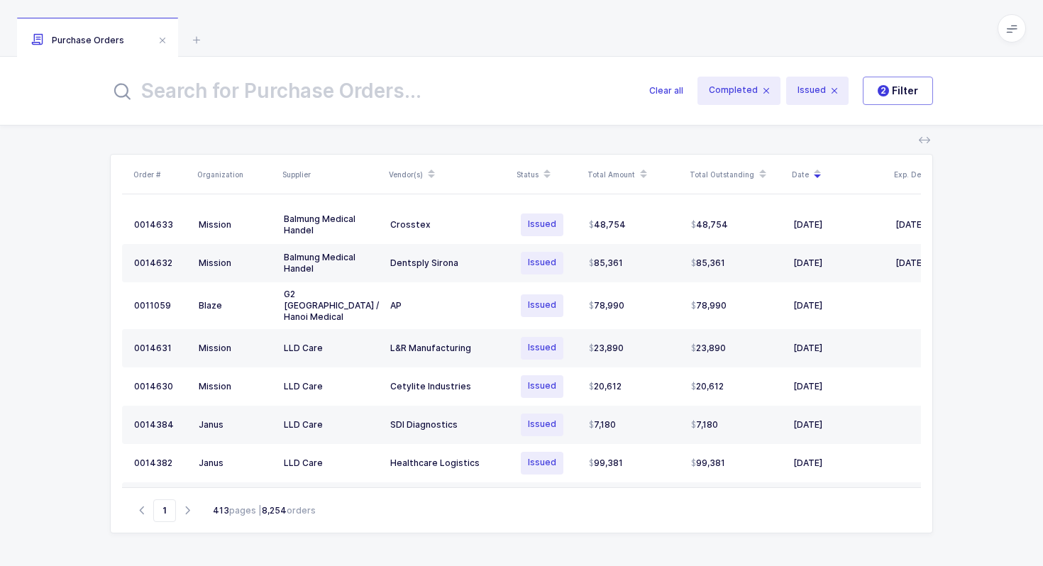
click at [409, 99] on input "text" at bounding box center [371, 91] width 522 height 34
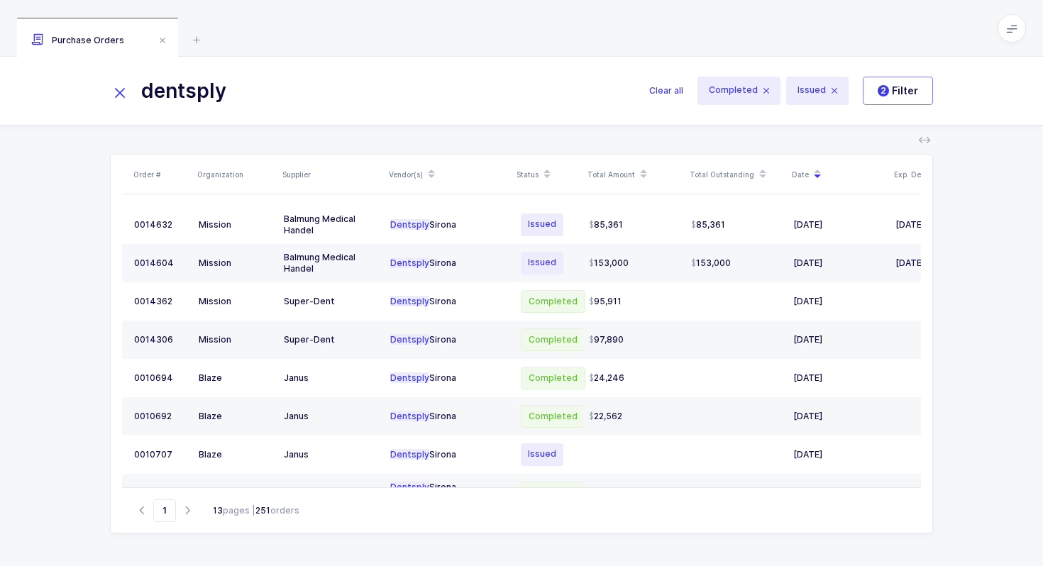
type input "dentsply"
click at [458, 263] on div "Dentsply Sirona" at bounding box center [448, 262] width 116 height 11
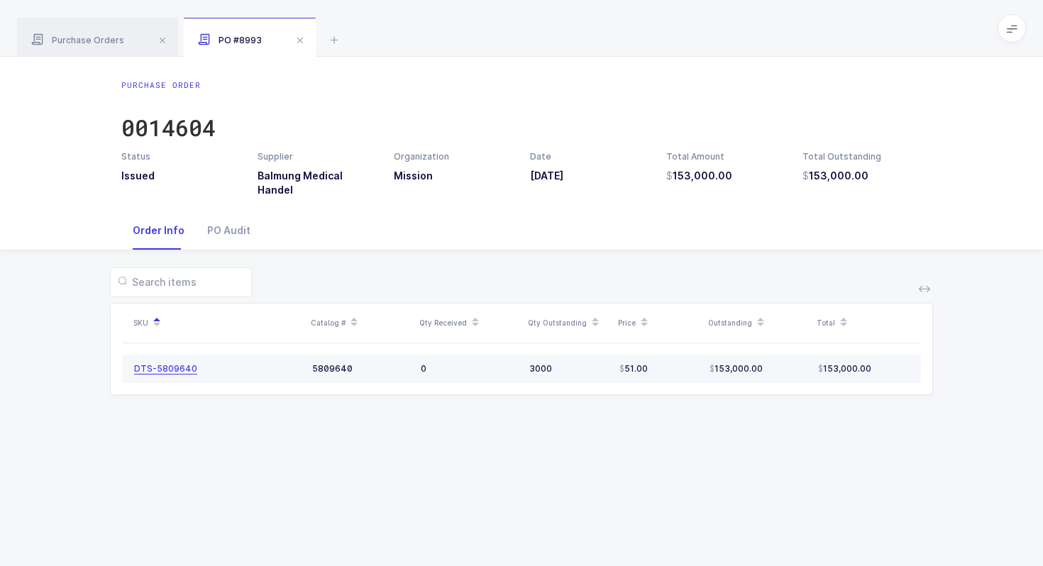
click at [183, 363] on div "DTS-5809640" at bounding box center [165, 368] width 63 height 11
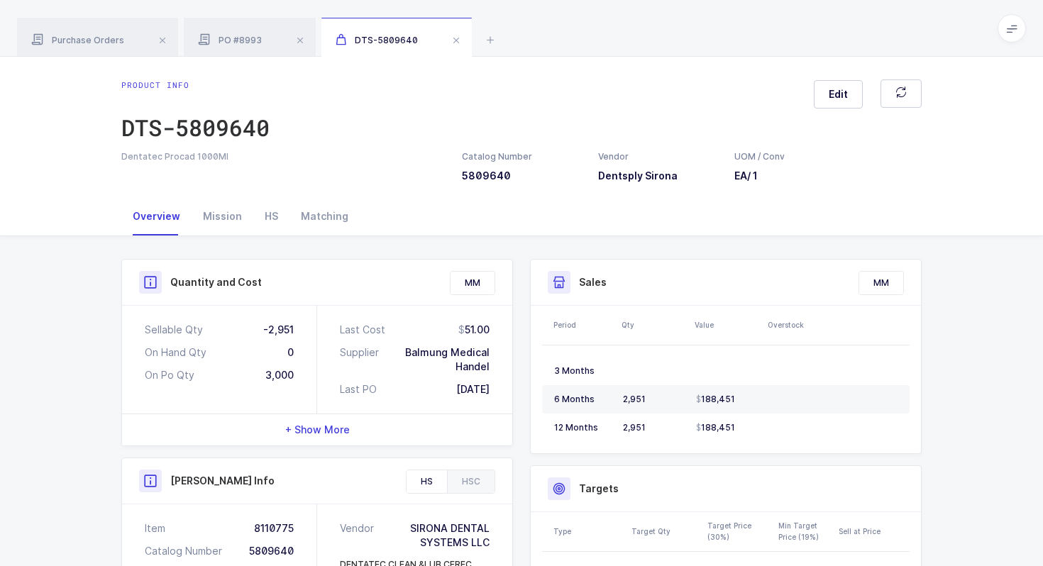
click at [446, 167] on div "Dentatec Procad 1000Ml Catalog Number 5809640 Vendor Dentsply [PERSON_NAME] / C…" at bounding box center [521, 166] width 817 height 33
click at [499, 167] on div "Catalog Number 5809640" at bounding box center [497, 166] width 70 height 33
